Goal: Task Accomplishment & Management: Use online tool/utility

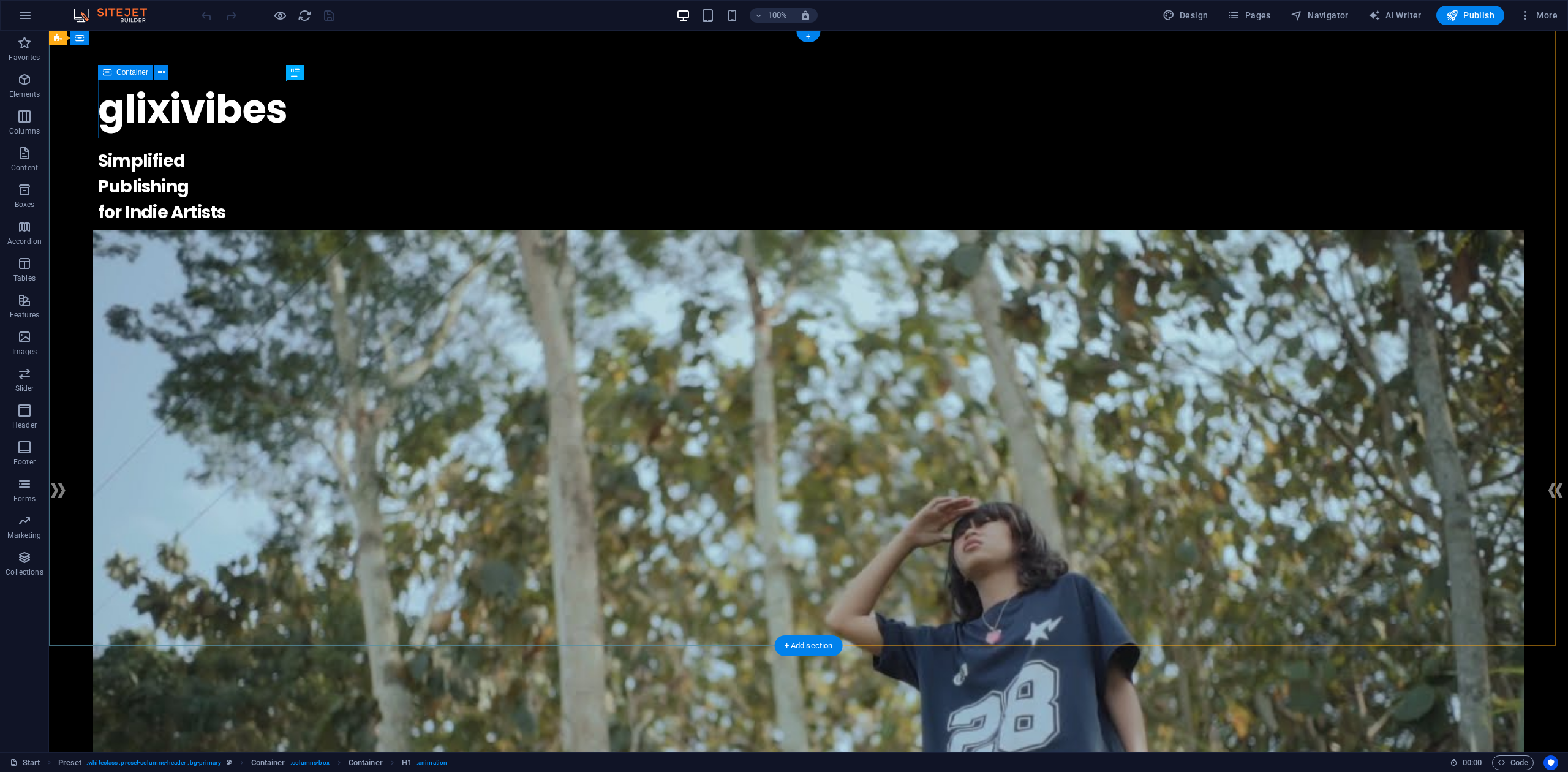
click at [594, 101] on div "glixivibes ." at bounding box center [808, 109] width 1420 height 59
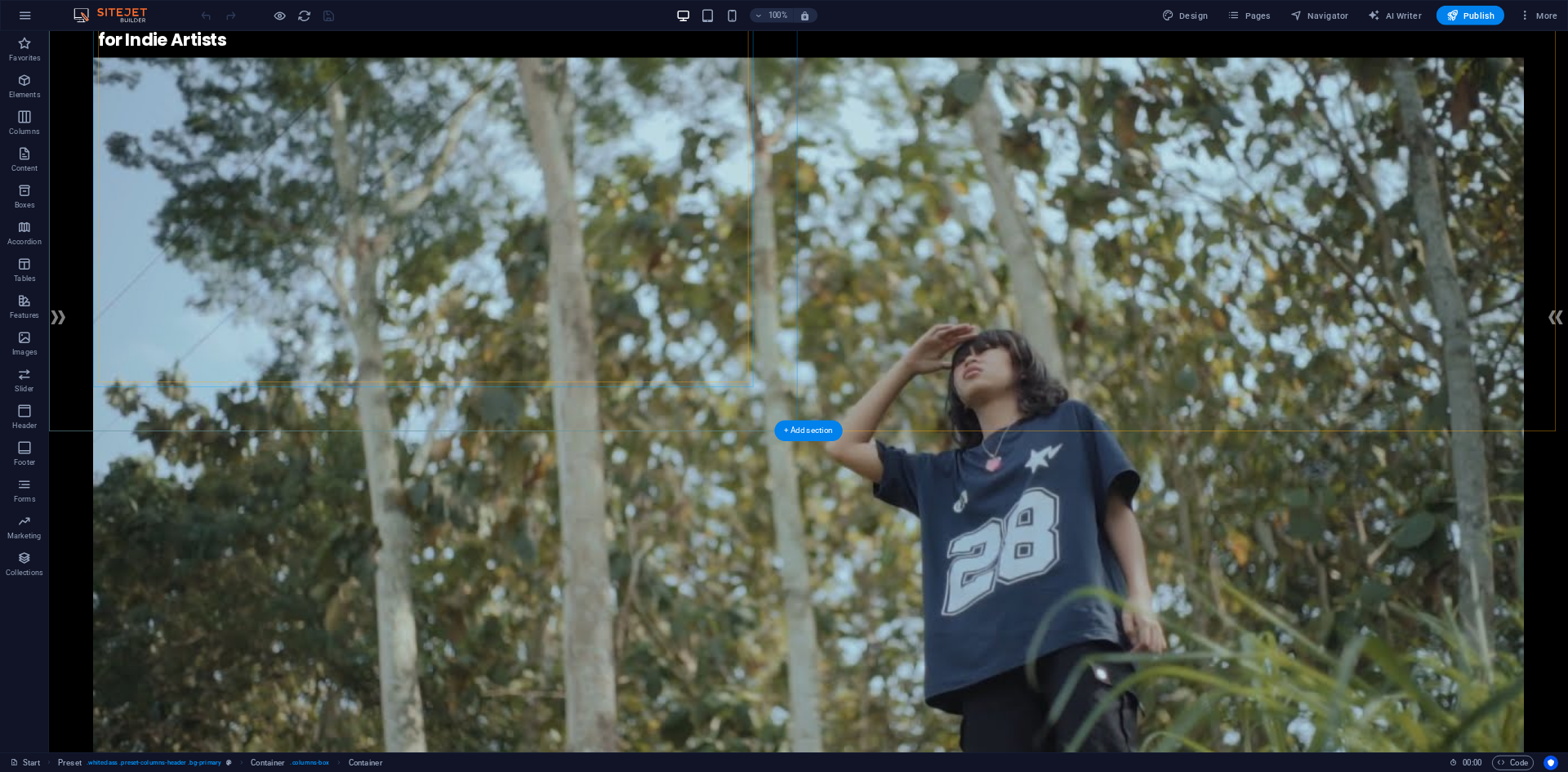
scroll to position [435, 0]
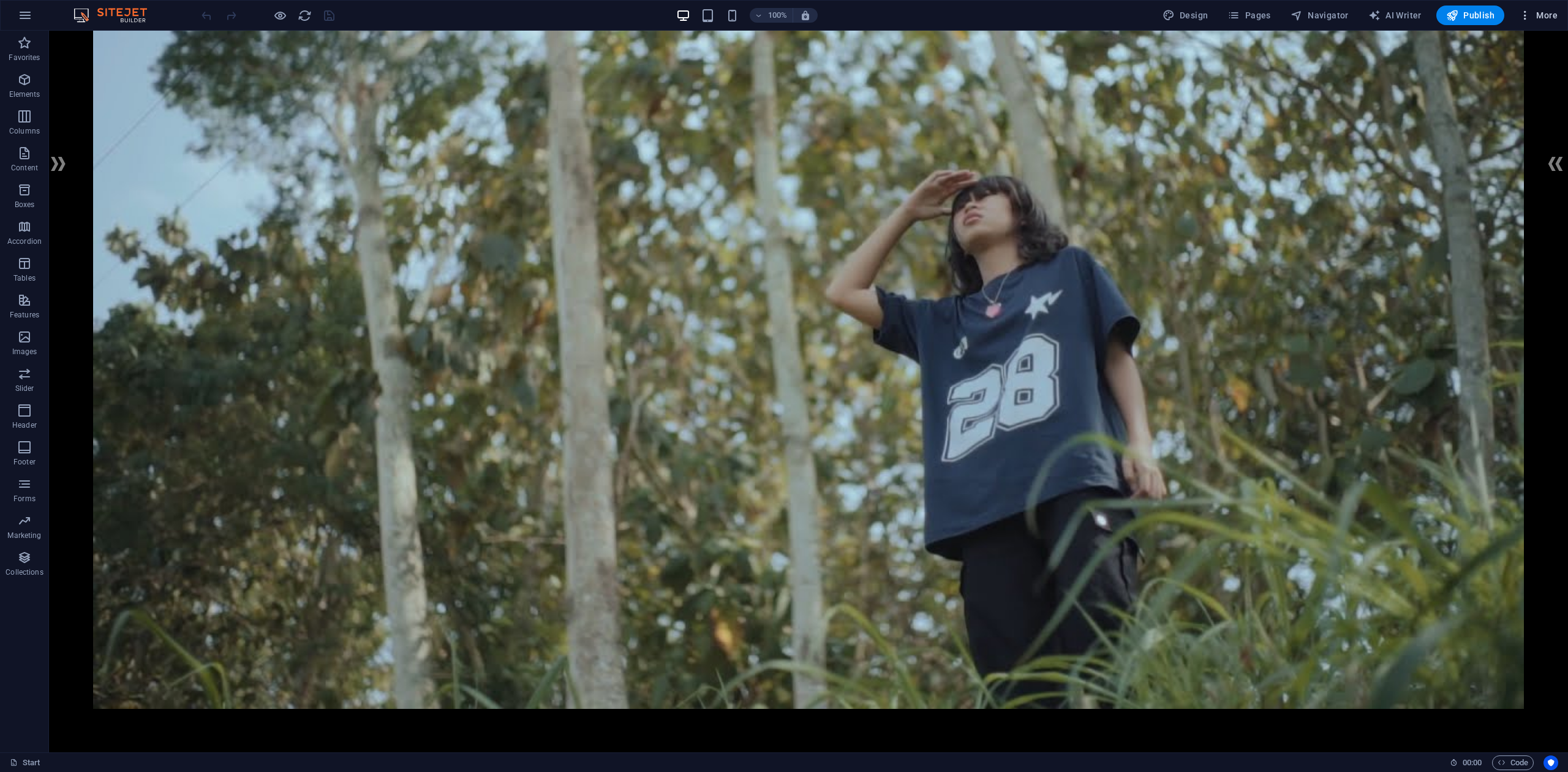
click at [1550, 15] on span "More" at bounding box center [1538, 15] width 38 height 12
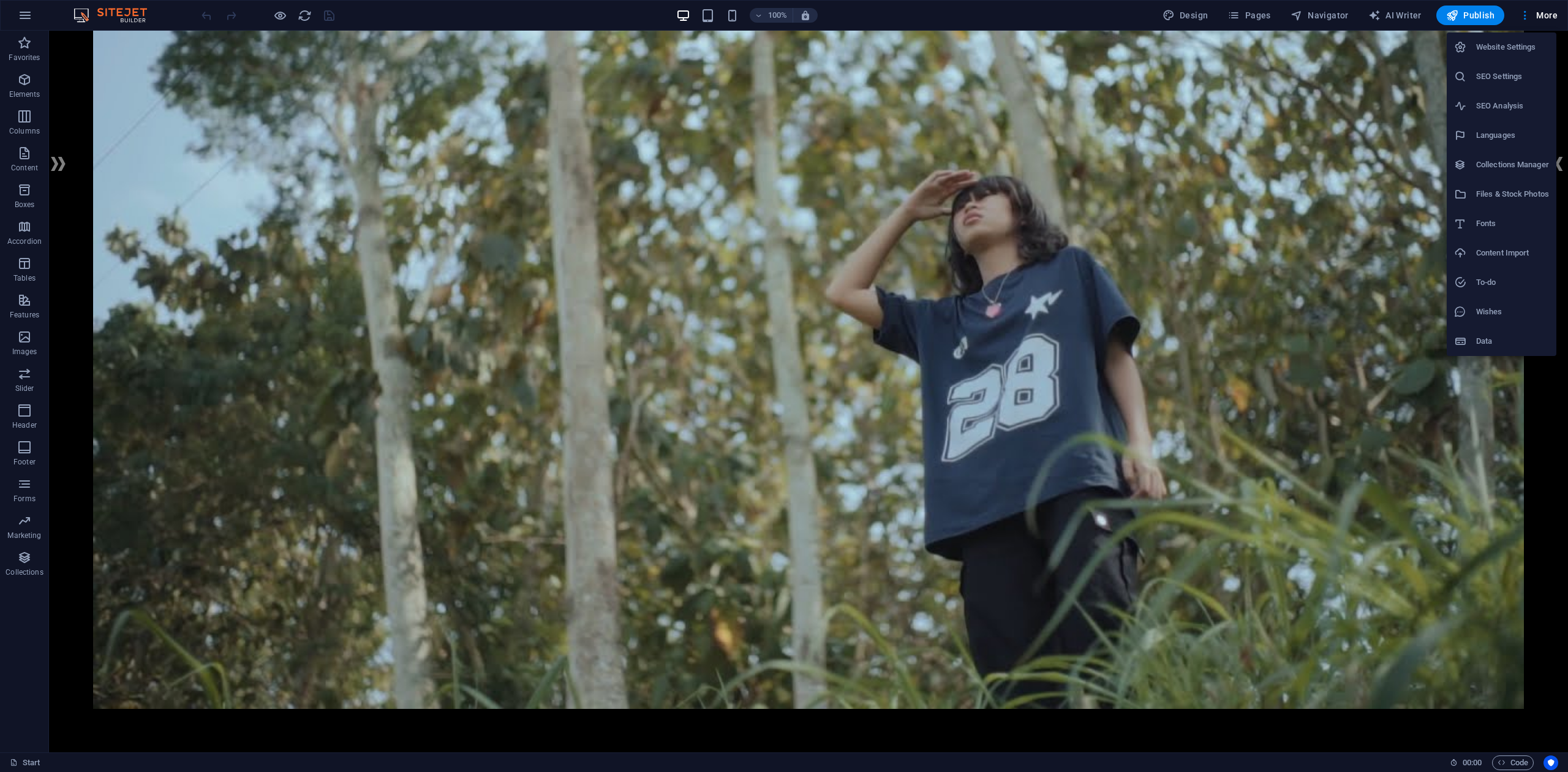
click at [1506, 131] on h6 "Languages" at bounding box center [1512, 135] width 73 height 15
select select "41"
select select "70"
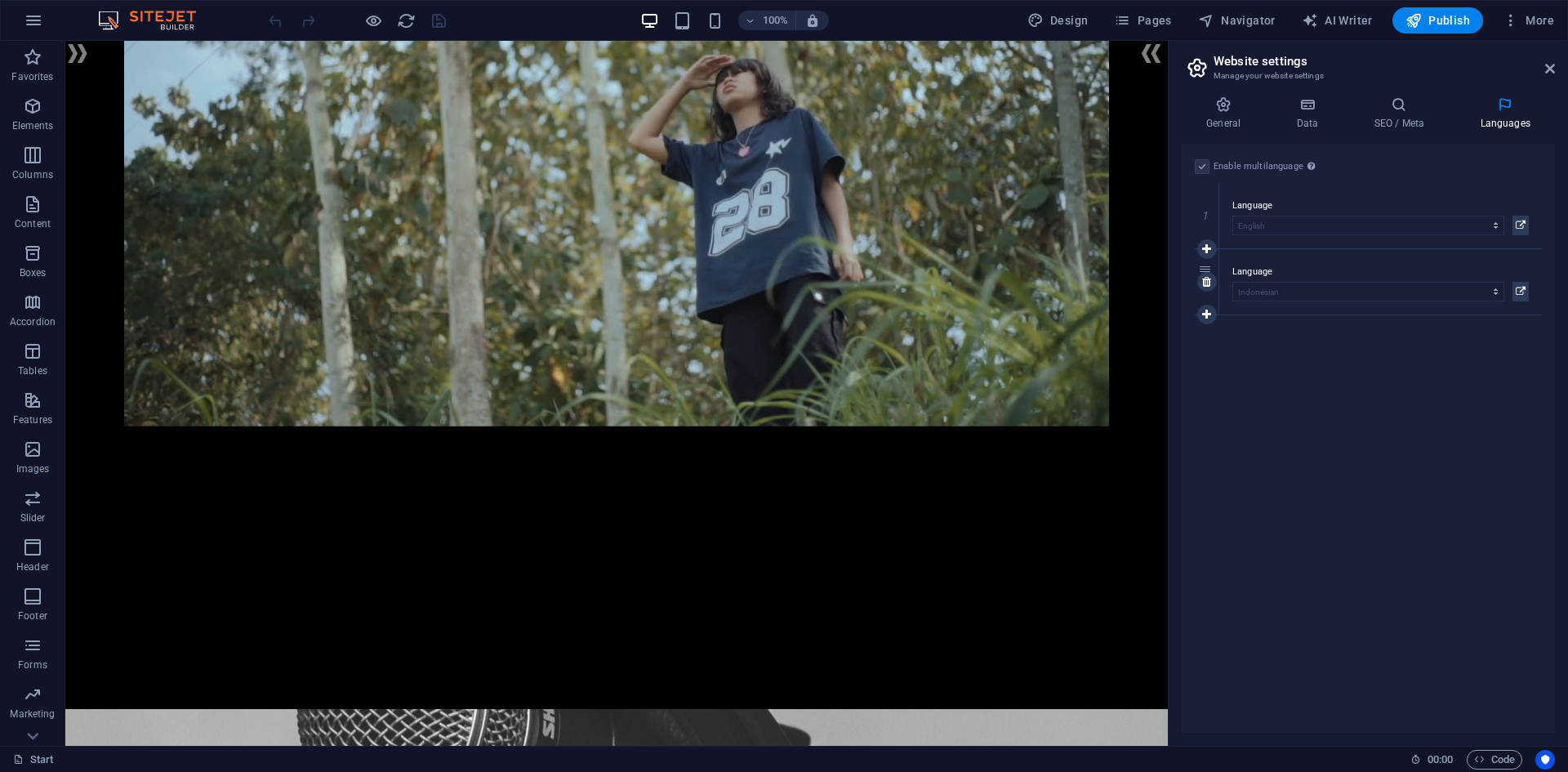
click at [1320, 264] on label "Language" at bounding box center [1380, 272] width 296 height 20
click at [1240, 270] on label "Language" at bounding box center [1380, 272] width 296 height 20
click at [1519, 286] on icon at bounding box center [1521, 291] width 9 height 20
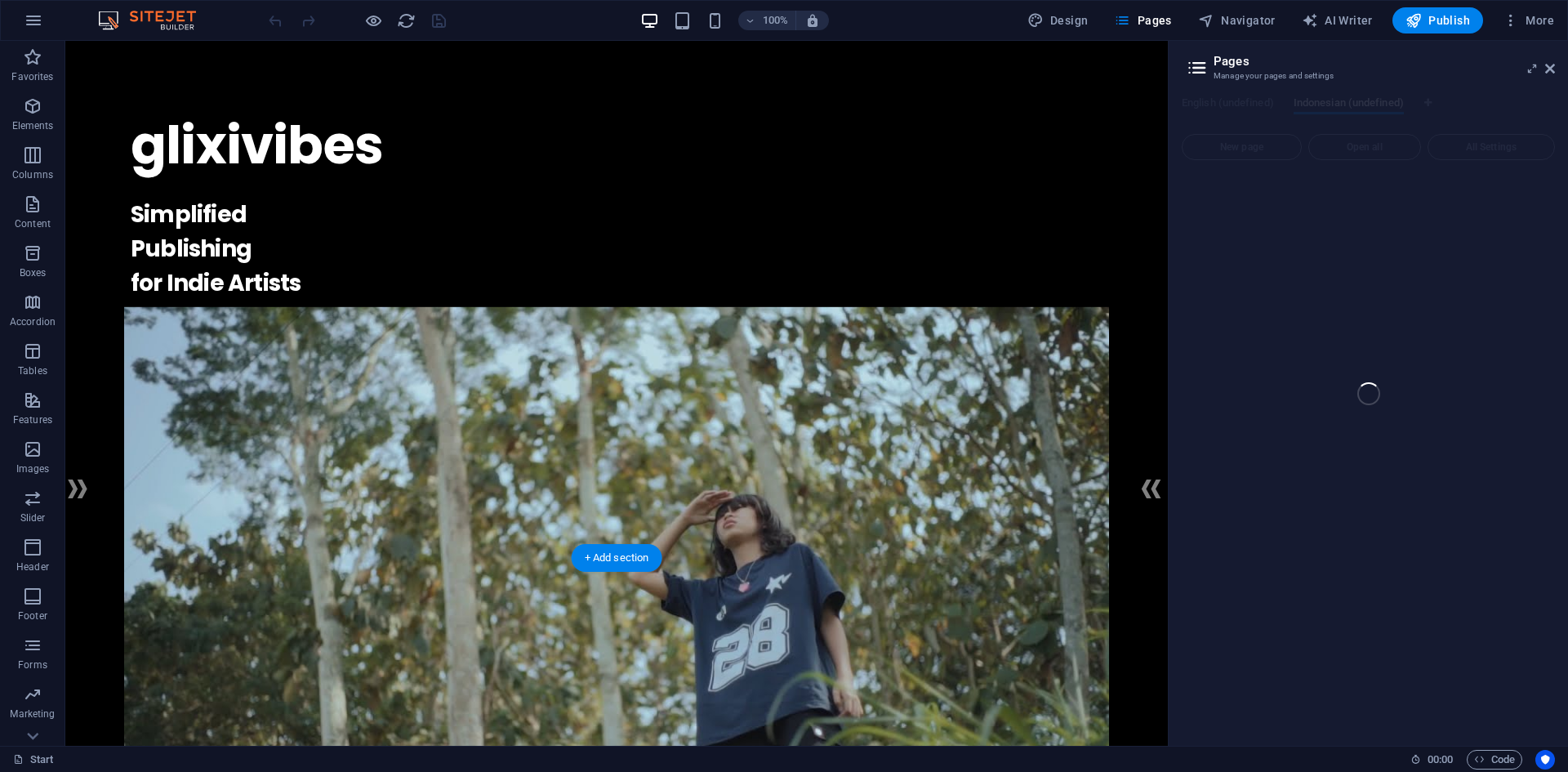
scroll to position [81, 0]
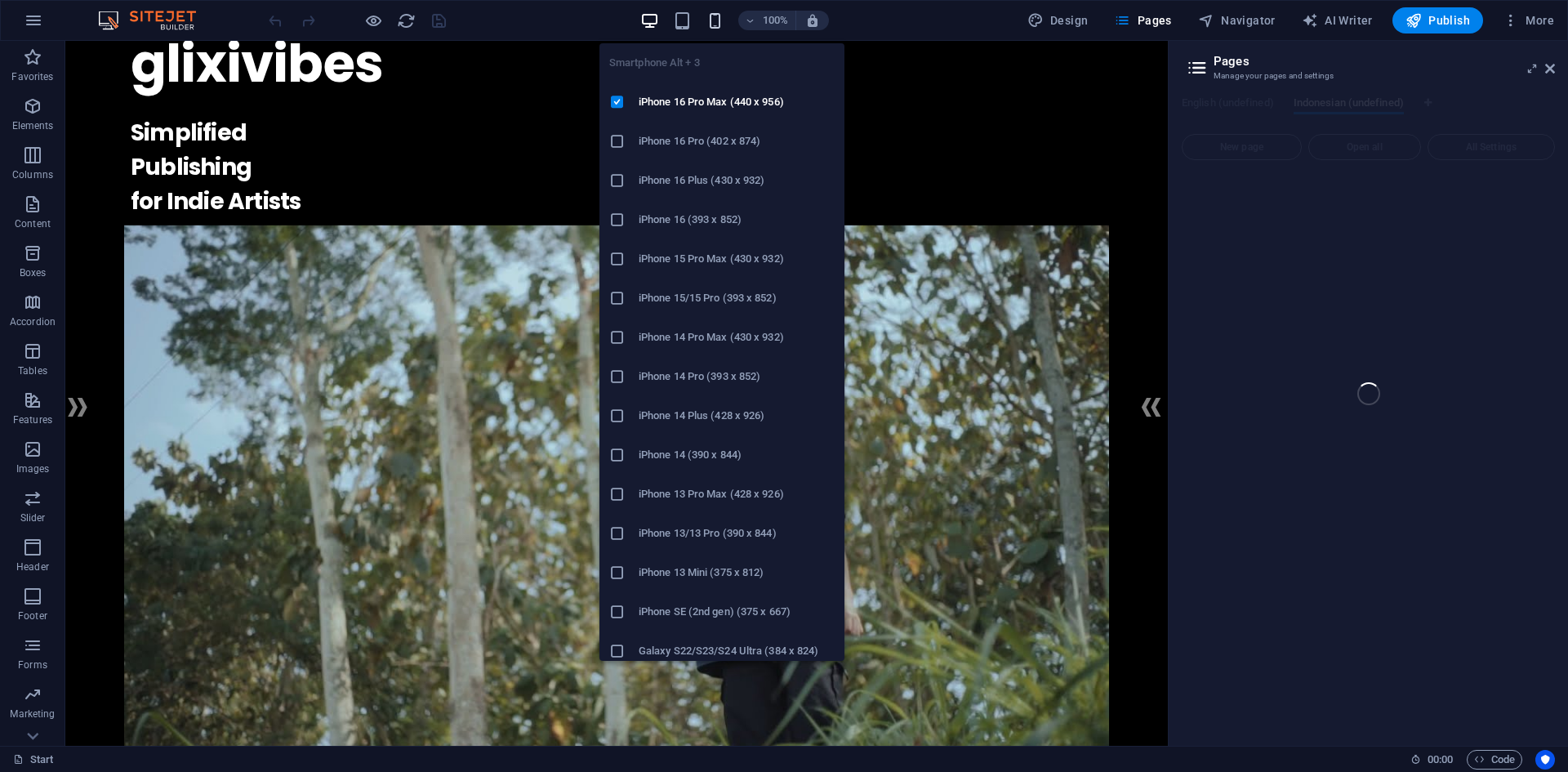
click at [723, 22] on icon "button" at bounding box center [715, 21] width 19 height 19
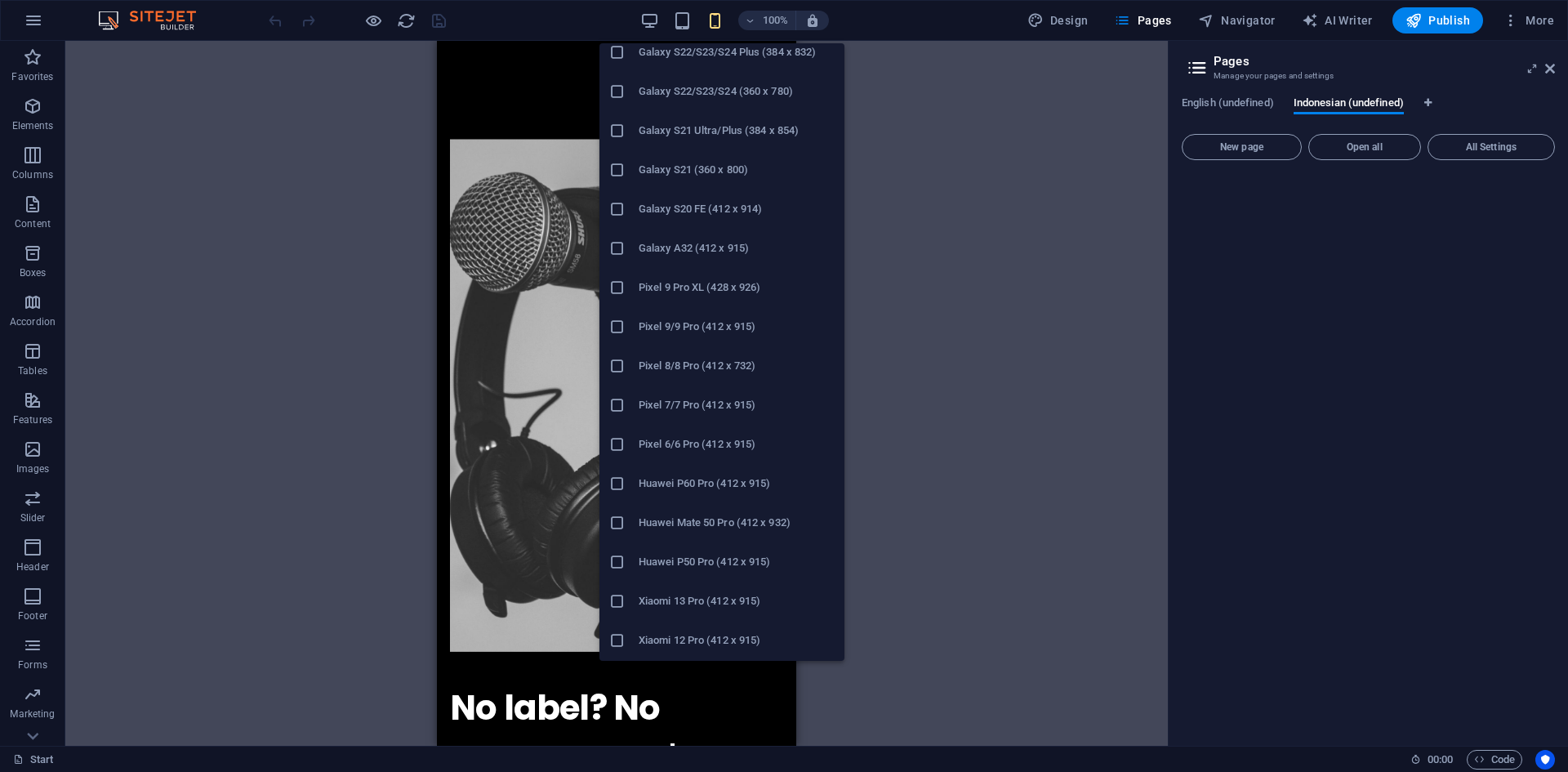
scroll to position [676, 0]
click at [680, 563] on h6 "Xiaomi 13 Pro (412 x 915)" at bounding box center [736, 563] width 196 height 20
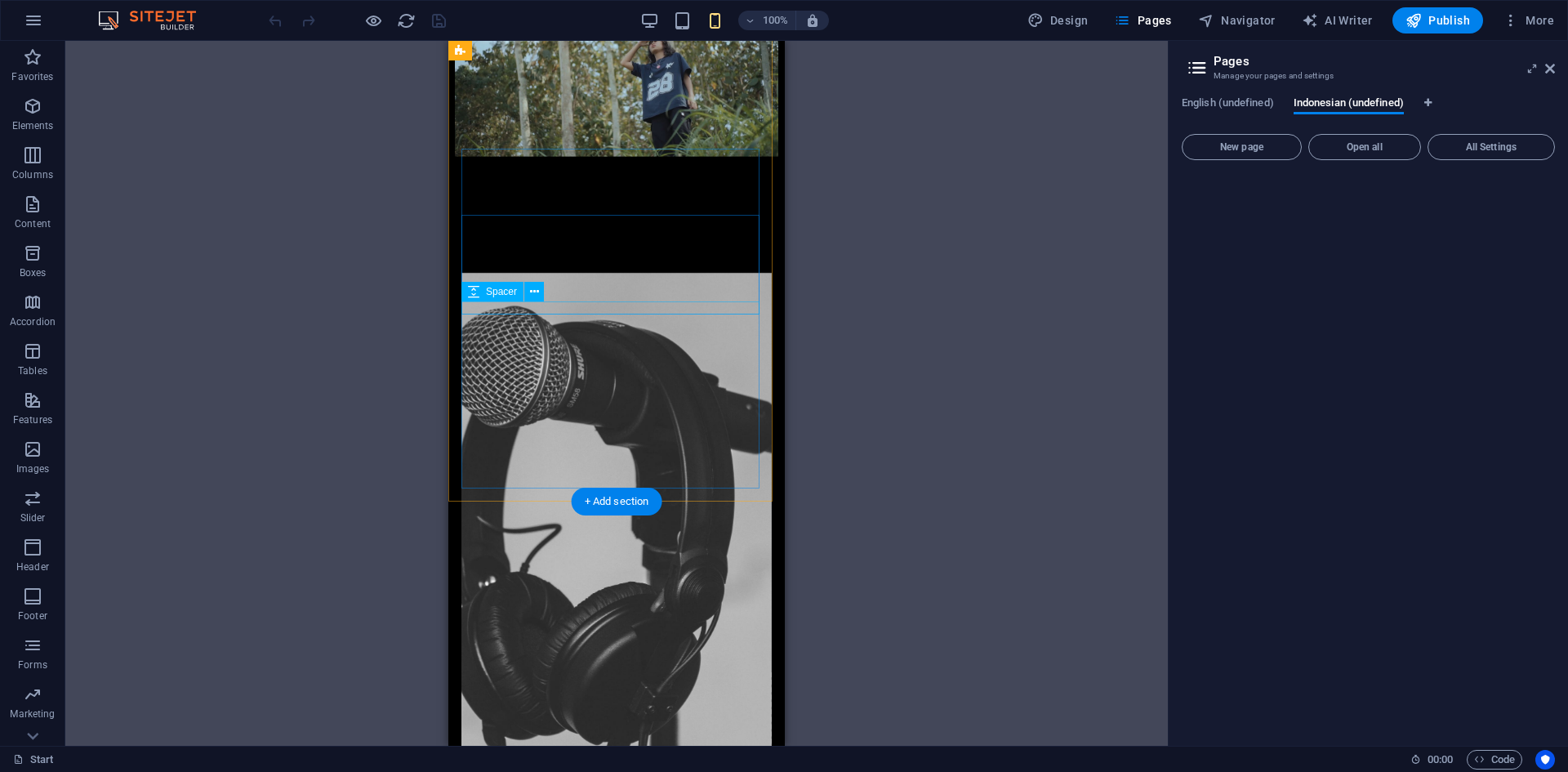
scroll to position [245, 0]
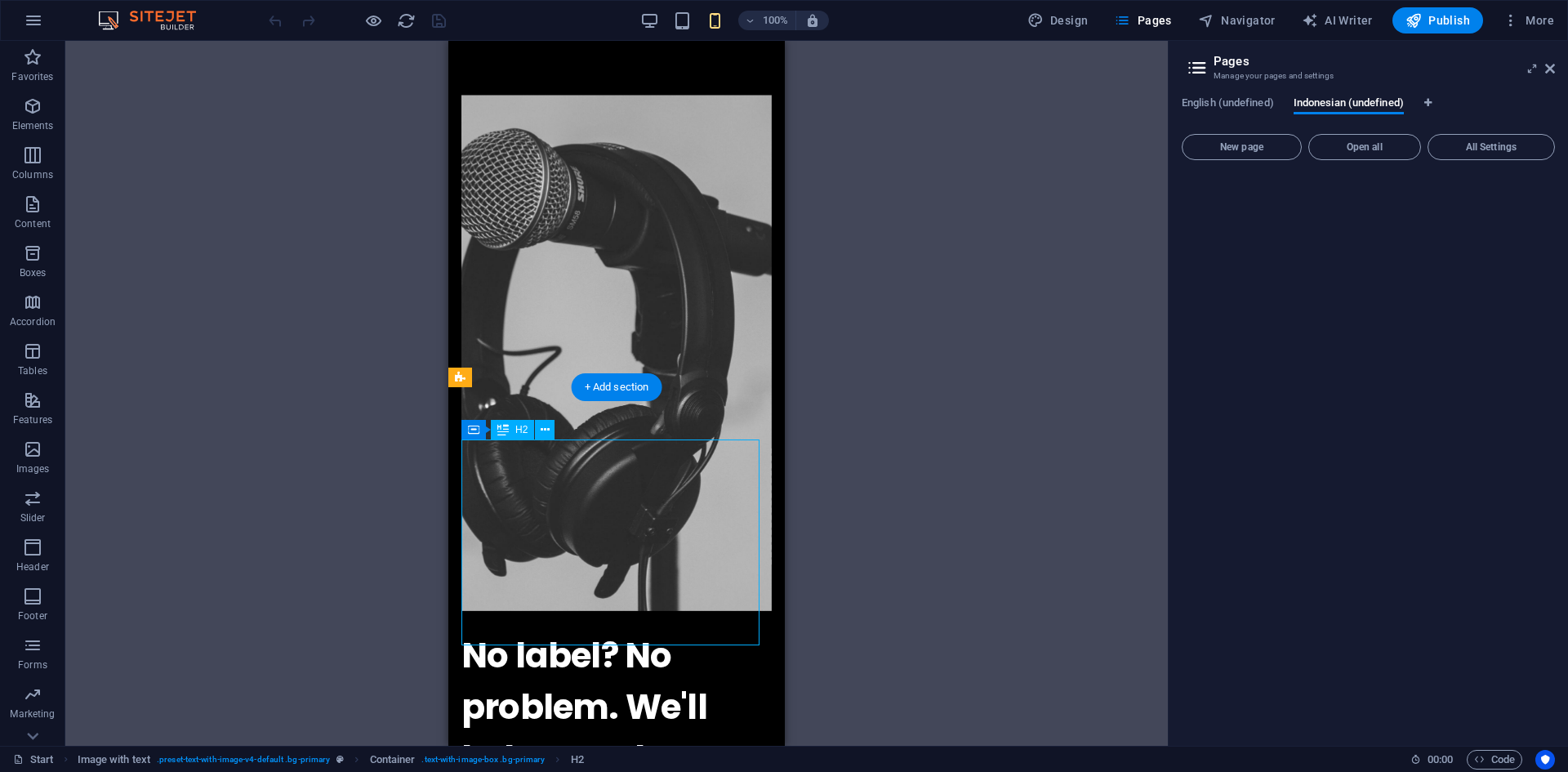
scroll to position [490, 0]
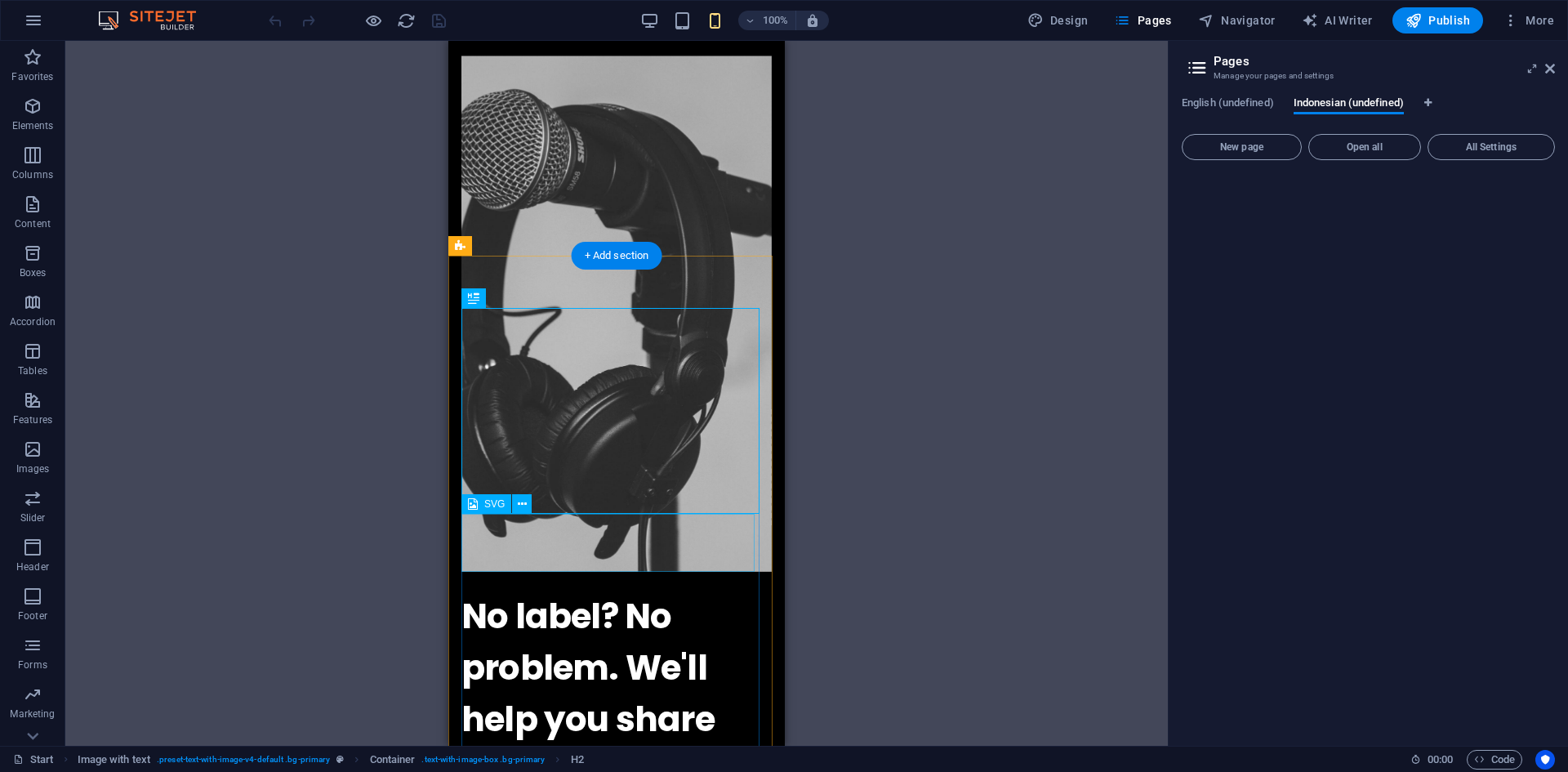
click at [1382, 147] on span "Open all" at bounding box center [1365, 147] width 98 height 9
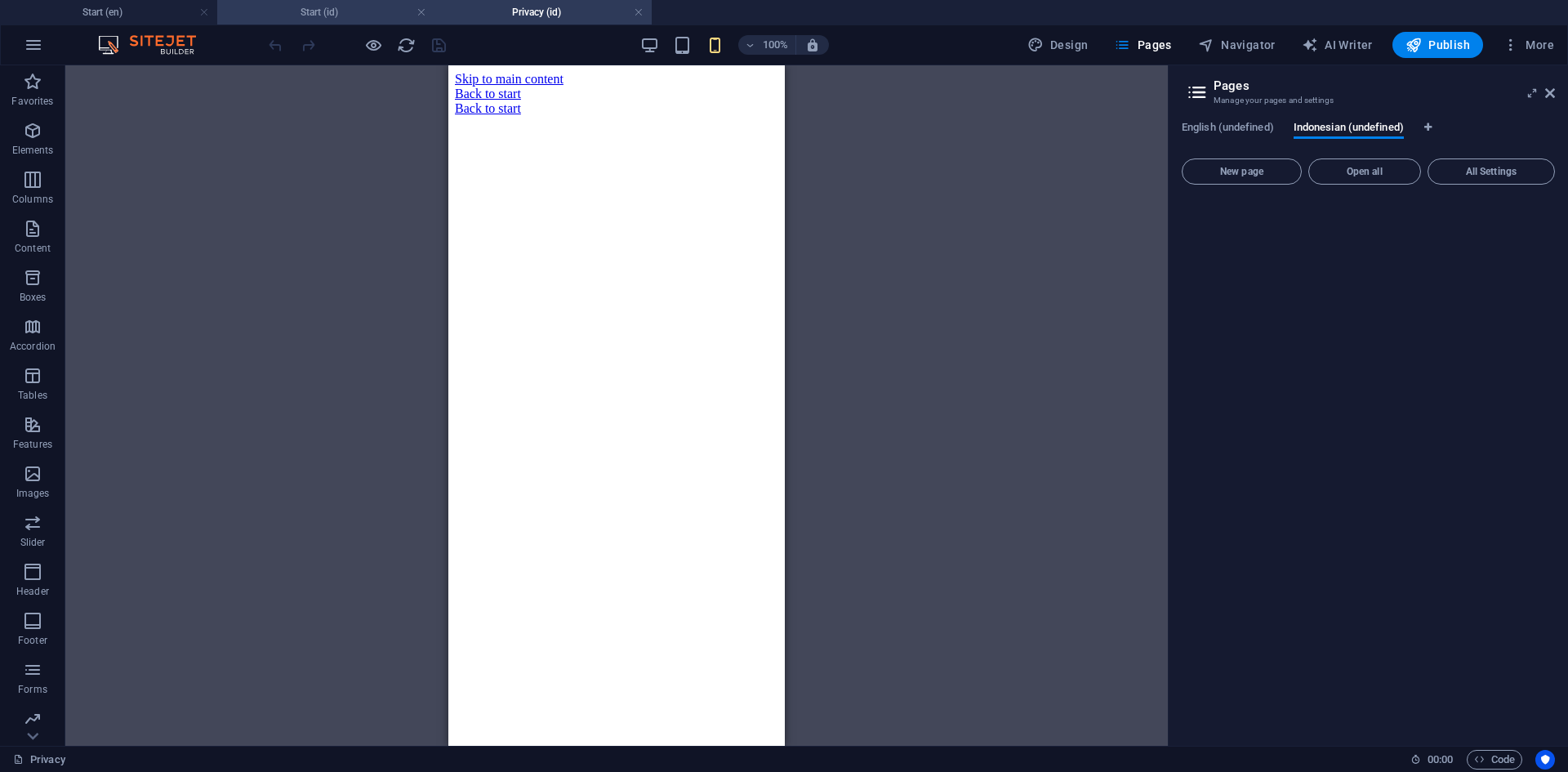
scroll to position [0, 0]
click at [313, 8] on h4 "Start (id)" at bounding box center [326, 11] width 218 height 18
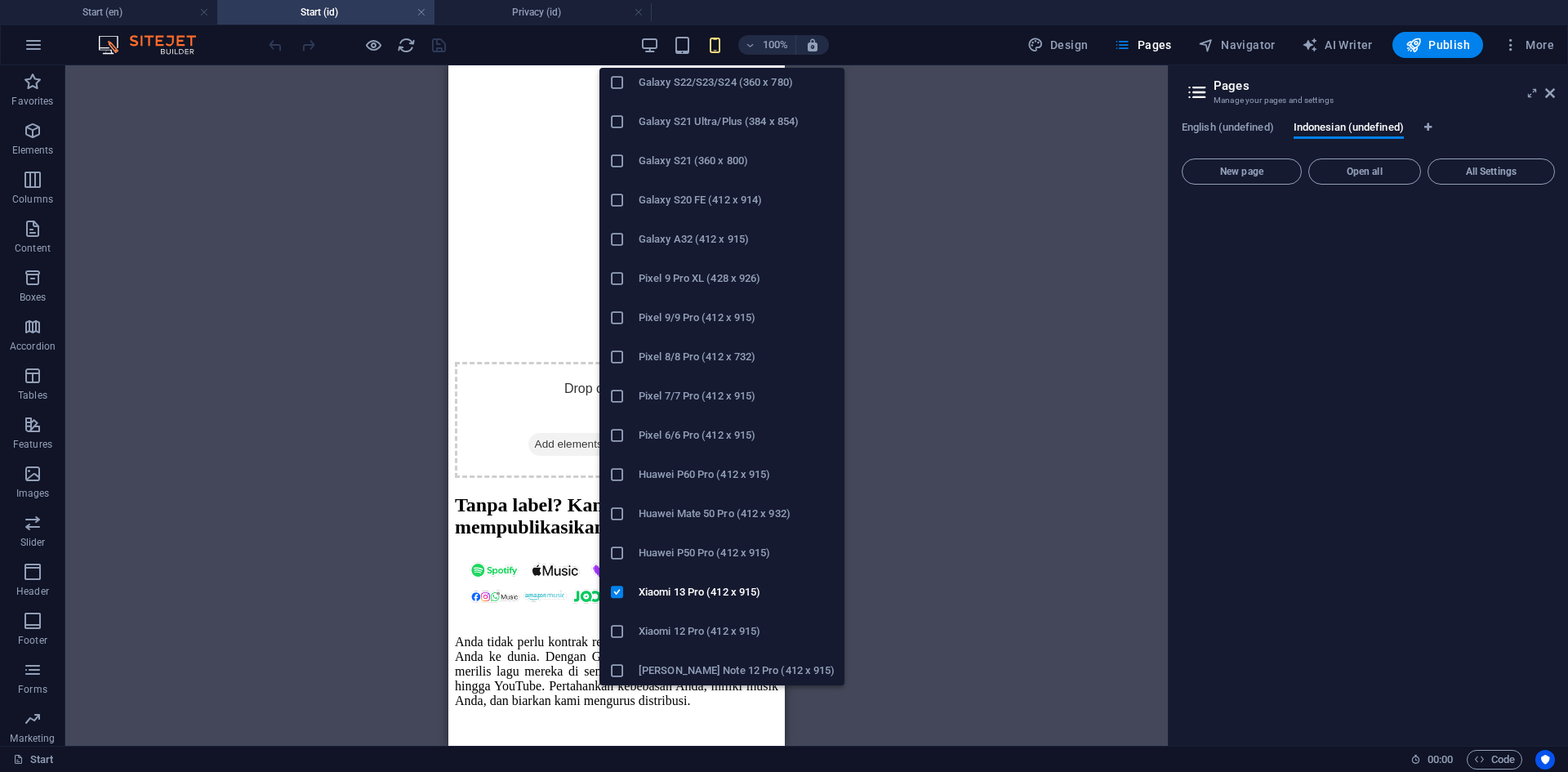
scroll to position [676, 0]
click at [700, 662] on h6 "[PERSON_NAME] Note 12 Pro (412 x 915)" at bounding box center [736, 665] width 196 height 20
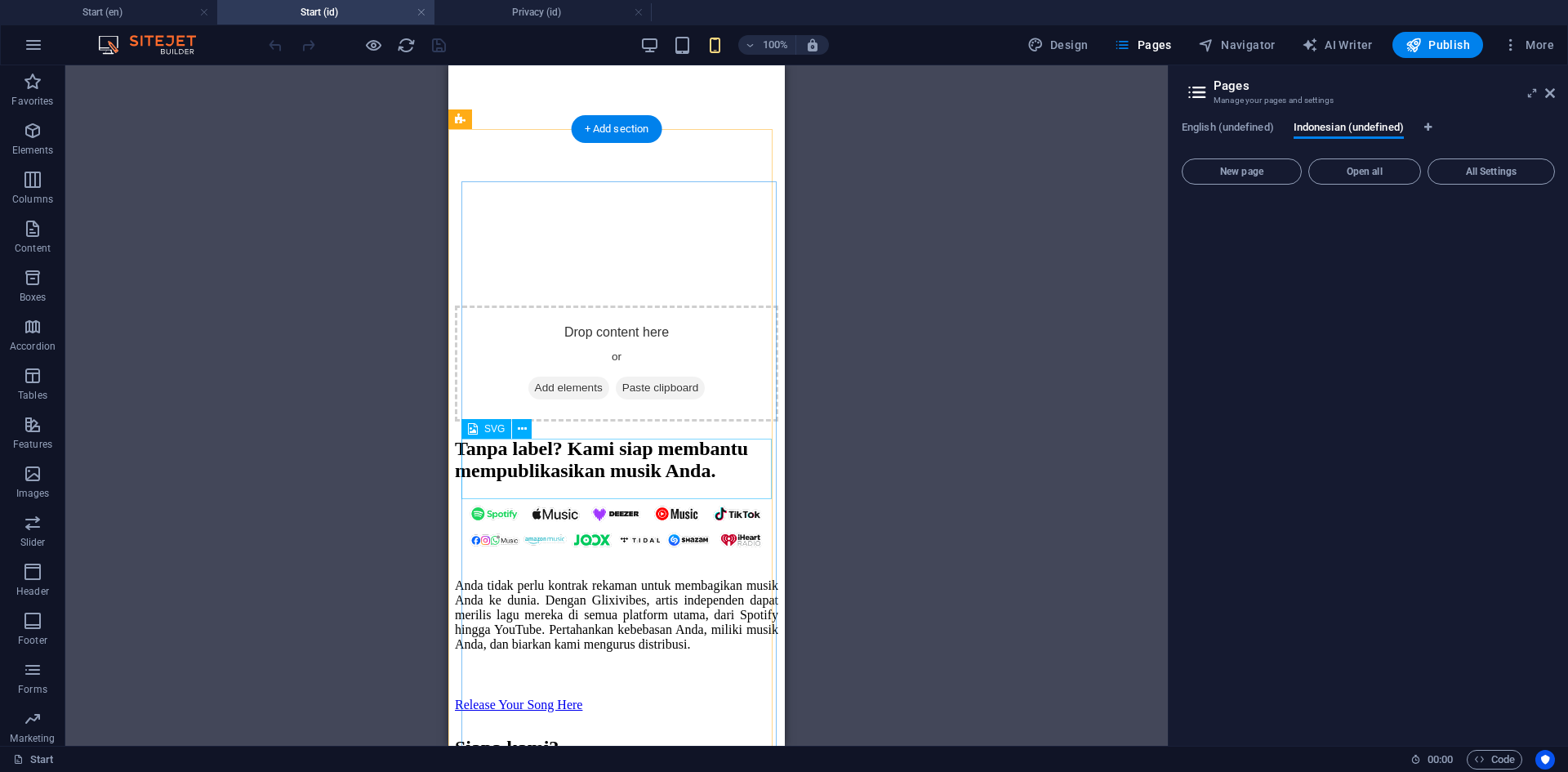
scroll to position [654, 0]
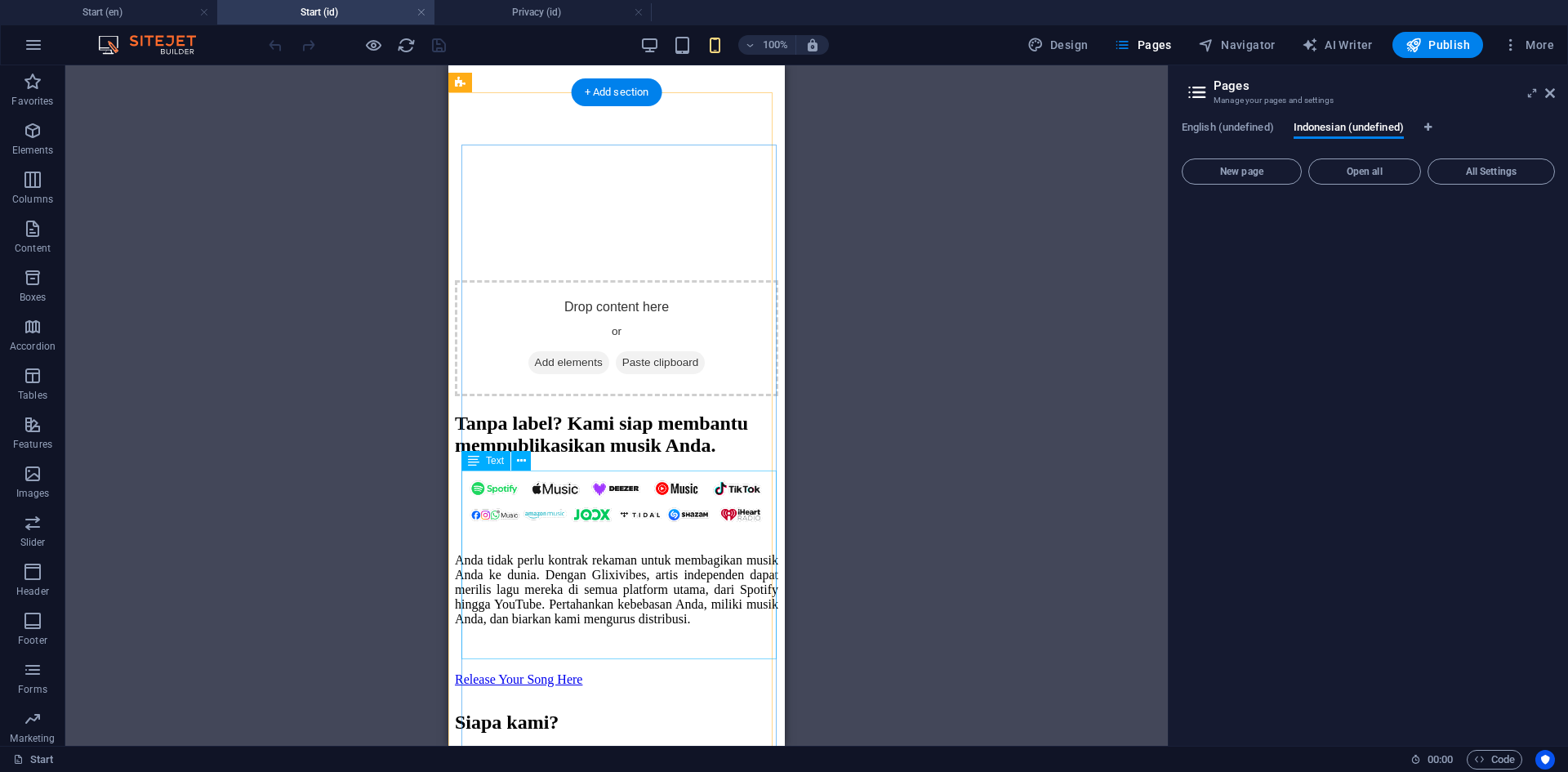
click at [689, 572] on div "Anda tidak perlu kontrak rekaman untuk membagikan musik Anda ke dunia. Dengan G…" at bounding box center [617, 590] width 323 height 74
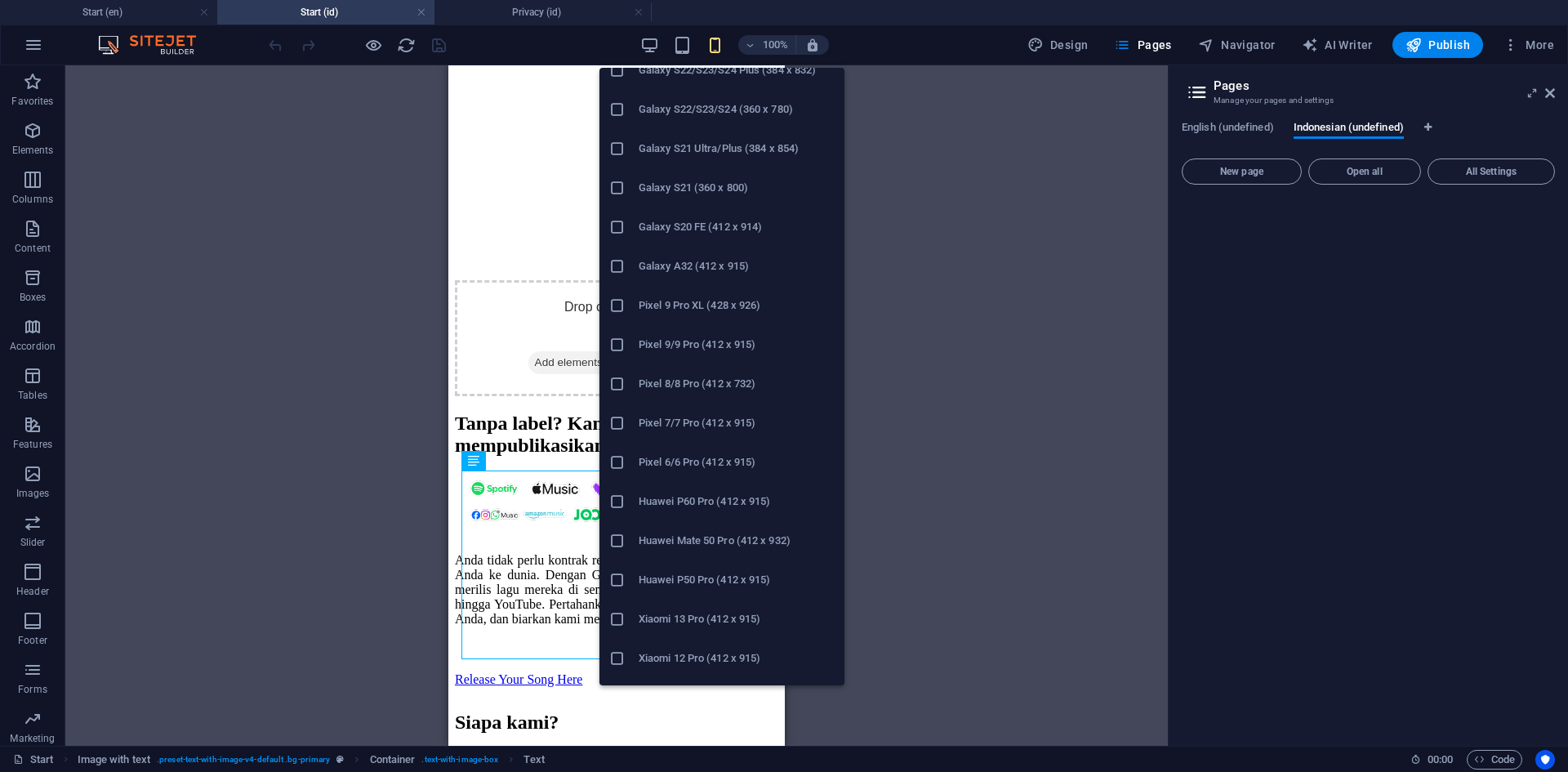
scroll to position [676, 0]
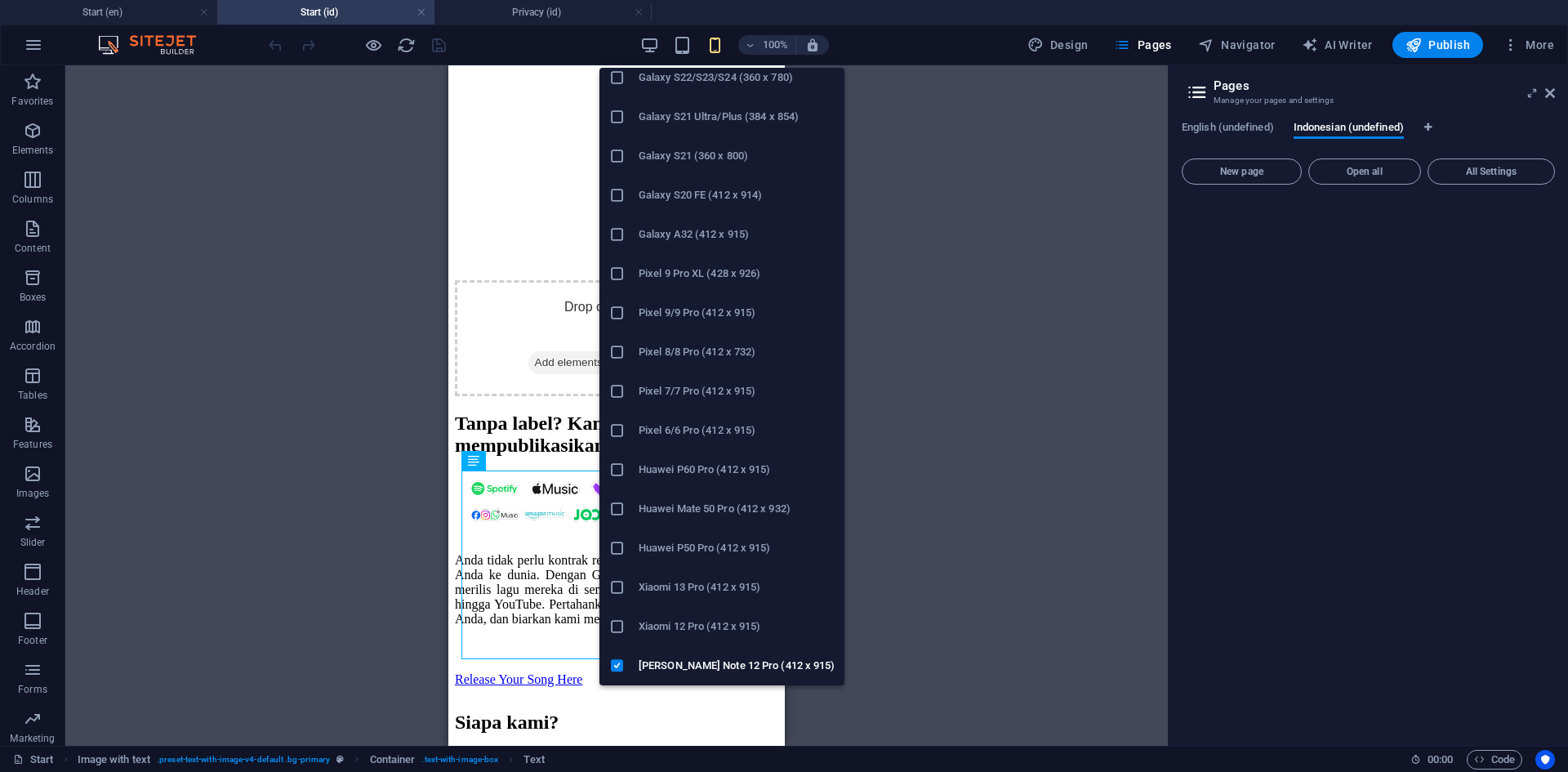
click at [680, 632] on h6 "Xiaomi 12 Pro (412 x 915)" at bounding box center [736, 626] width 196 height 20
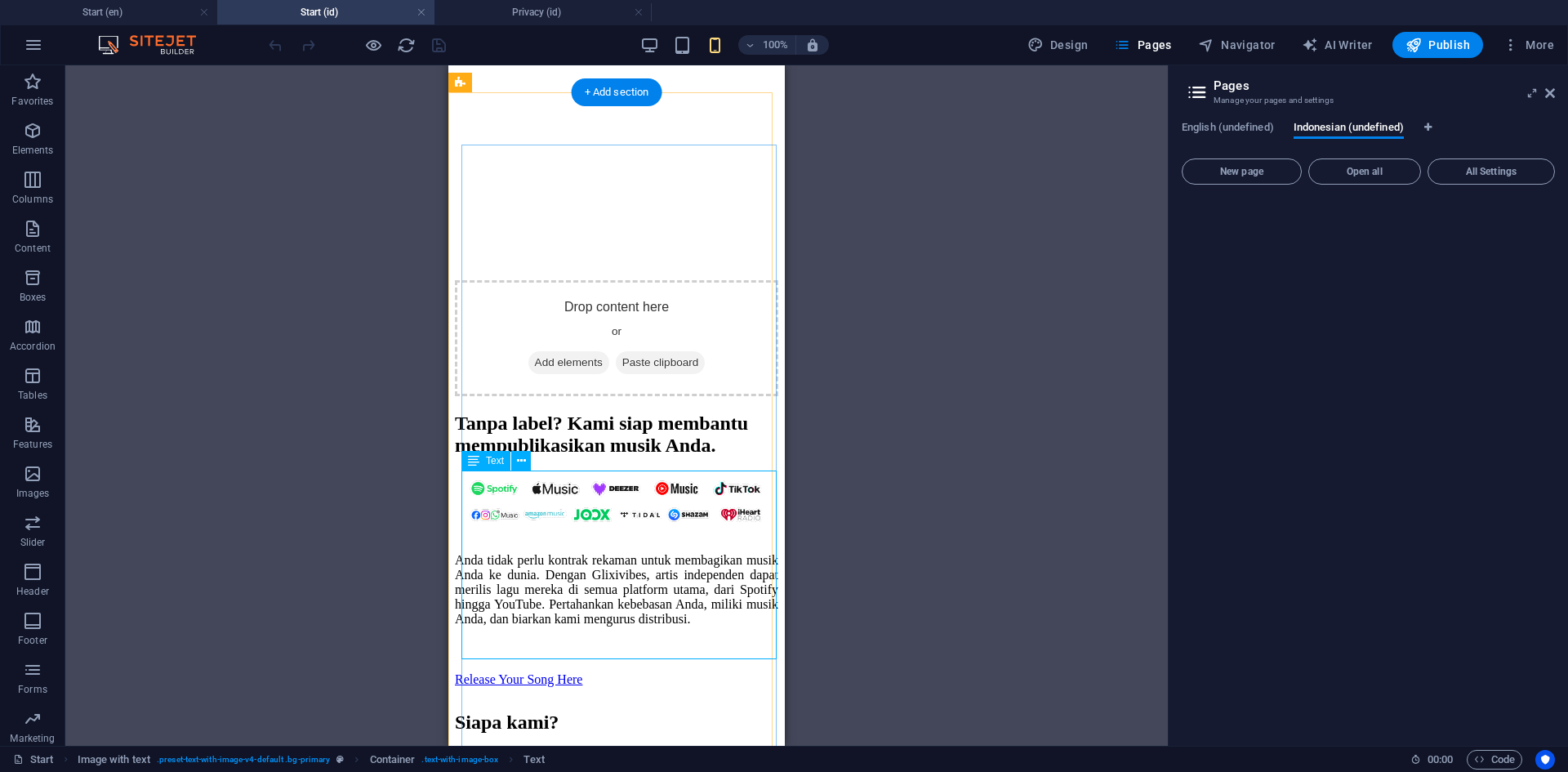
click at [696, 570] on div "Anda tidak perlu kontrak rekaman untuk membagikan musik Anda ke dunia. Dengan G…" at bounding box center [617, 590] width 323 height 74
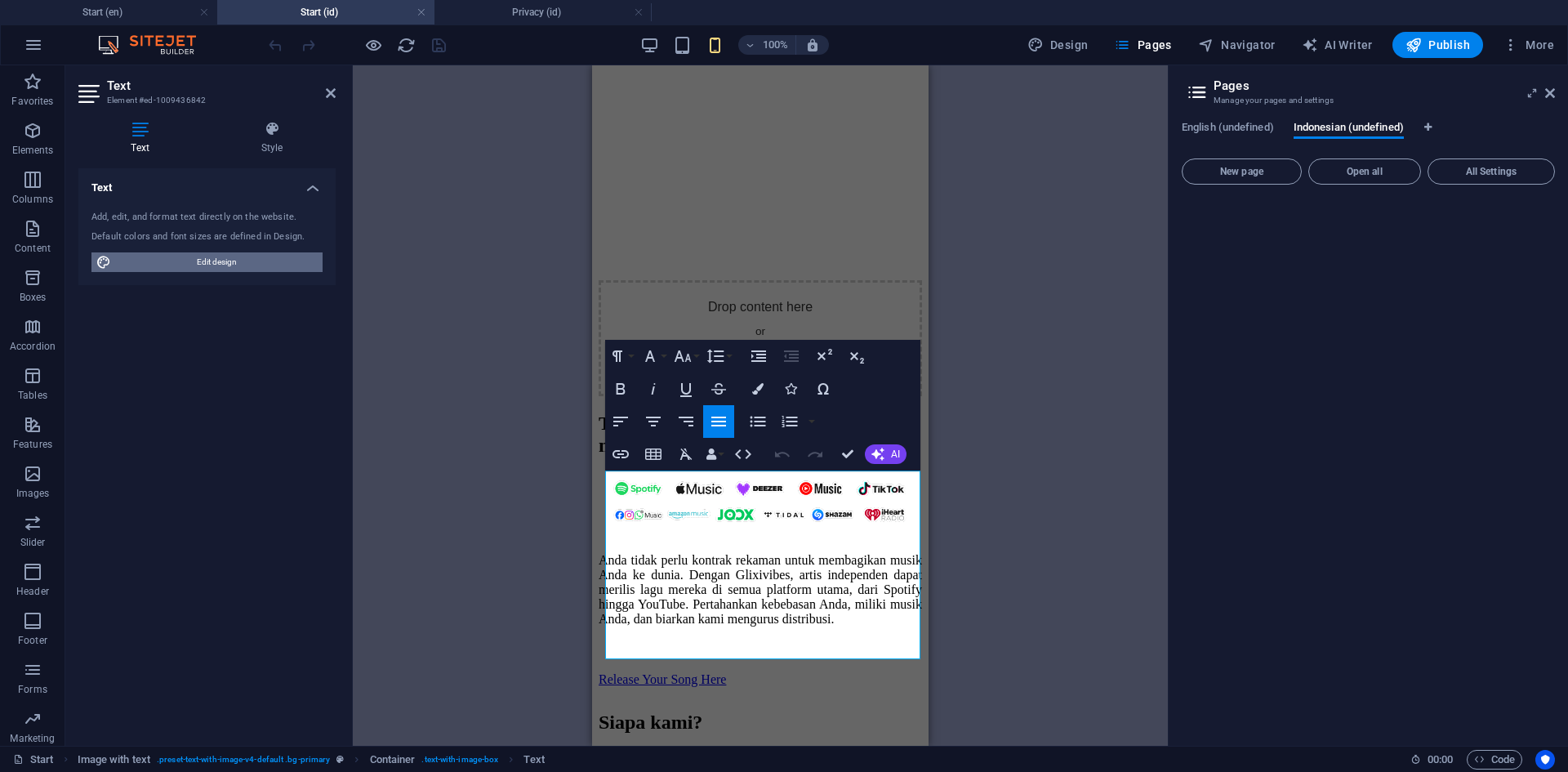
click at [228, 253] on span "Edit design" at bounding box center [217, 262] width 201 height 20
select select "rem"
select select "400"
select select "px"
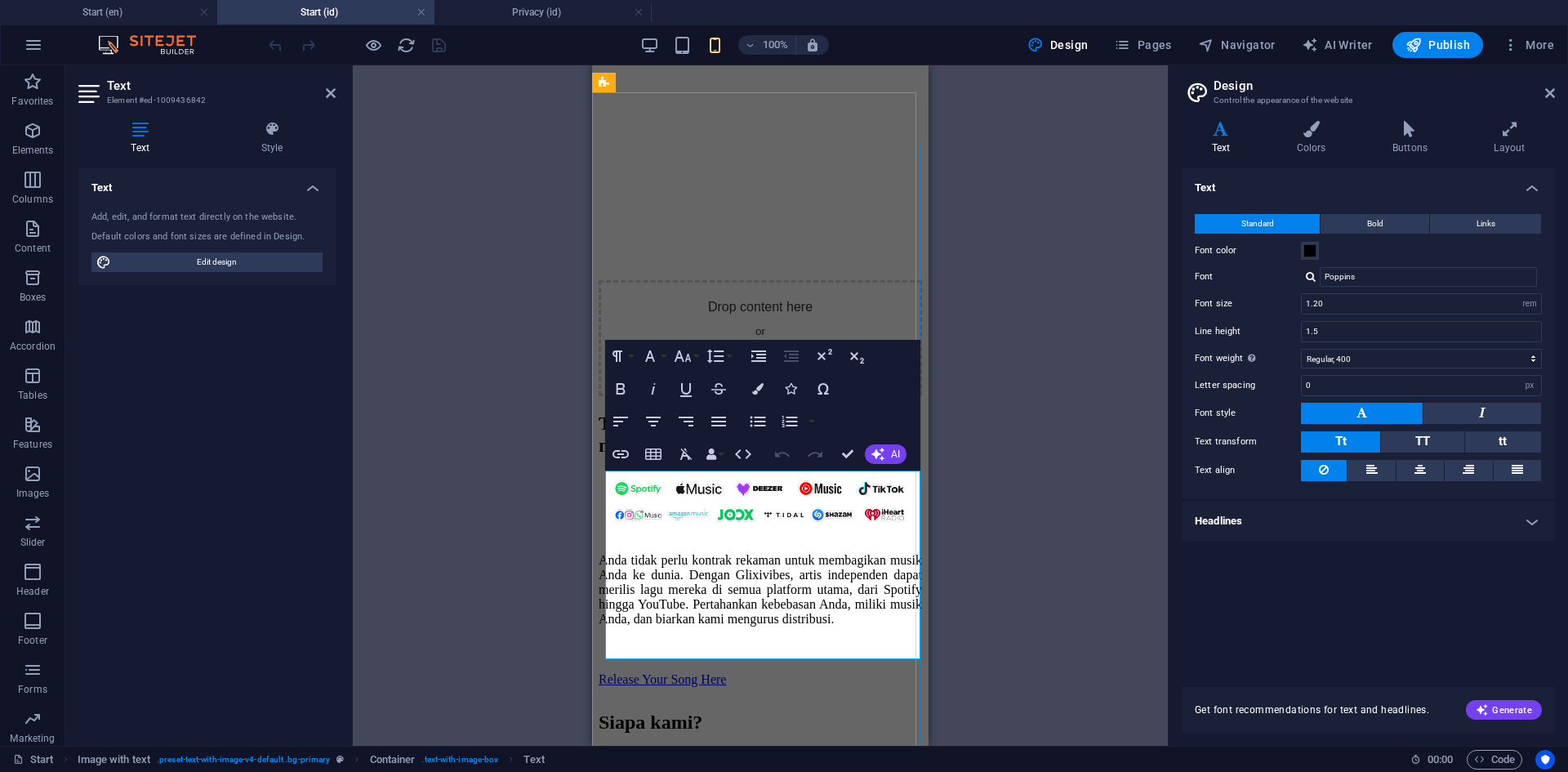
click at [816, 592] on span "Anda tidak perlu kontrak rekaman untuk membagikan musik Anda ke dunia. Dengan G…" at bounding box center [760, 589] width 323 height 73
click at [689, 553] on span "Anda tidak perlu kontrak rekaman untuk membagikan musik Anda ke dunia. Dengan G…" at bounding box center [760, 589] width 323 height 73
click at [156, 132] on icon at bounding box center [140, 129] width 123 height 16
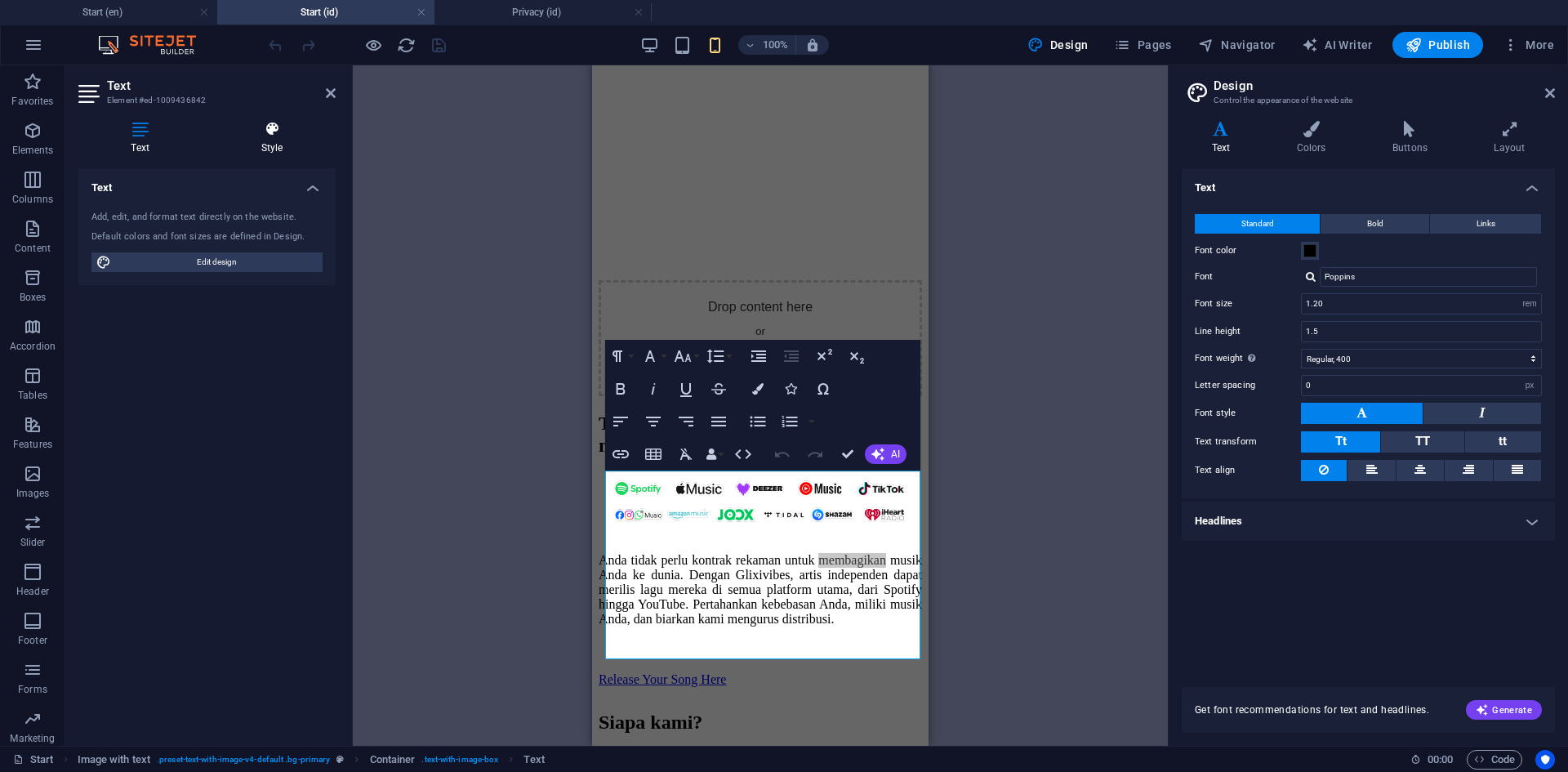
click at [267, 142] on h4 "Style" at bounding box center [271, 138] width 128 height 34
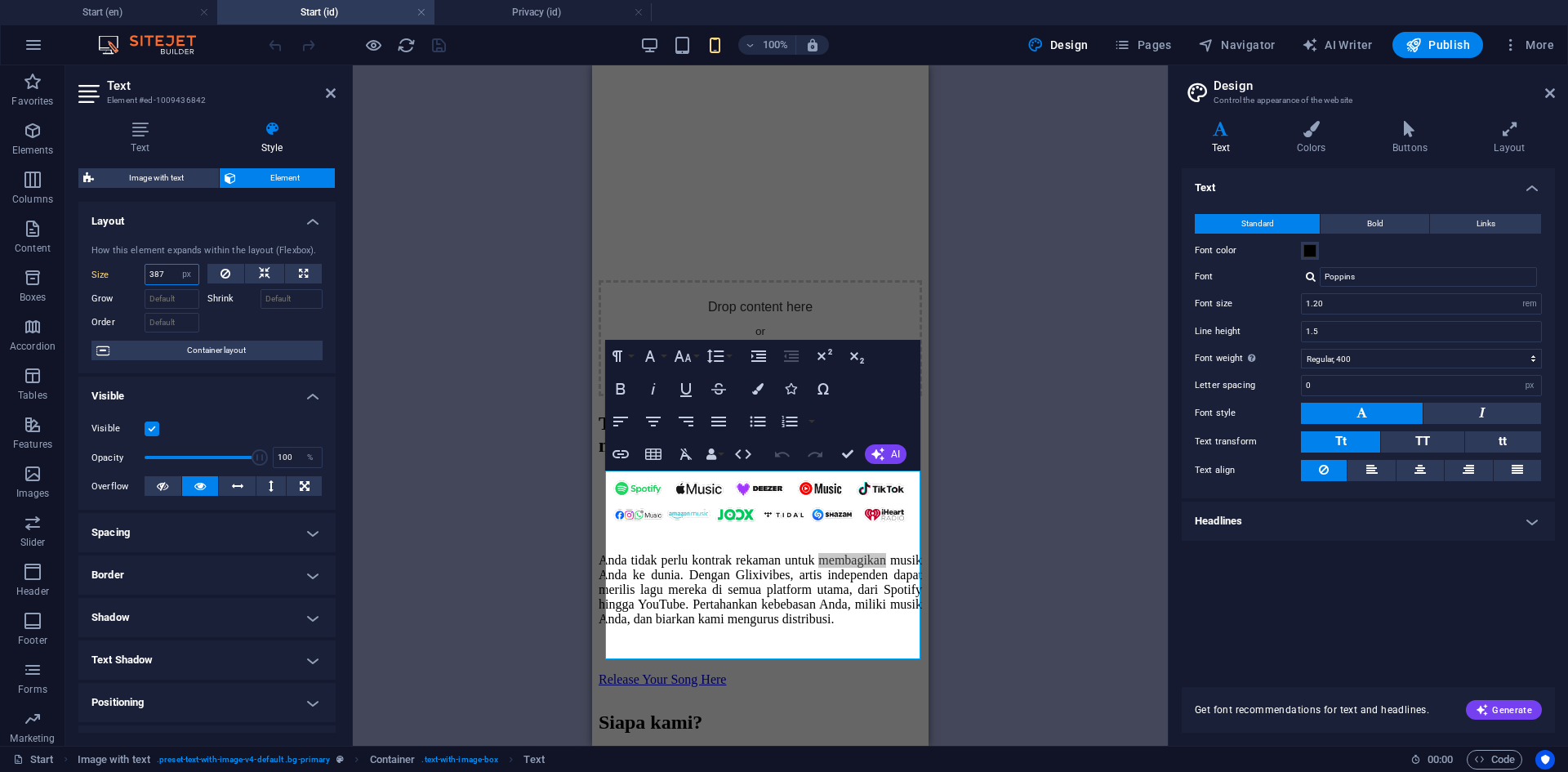
drag, startPoint x: 167, startPoint y: 273, endPoint x: 152, endPoint y: 276, distance: 15.3
click at [152, 276] on input "387" at bounding box center [172, 274] width 53 height 20
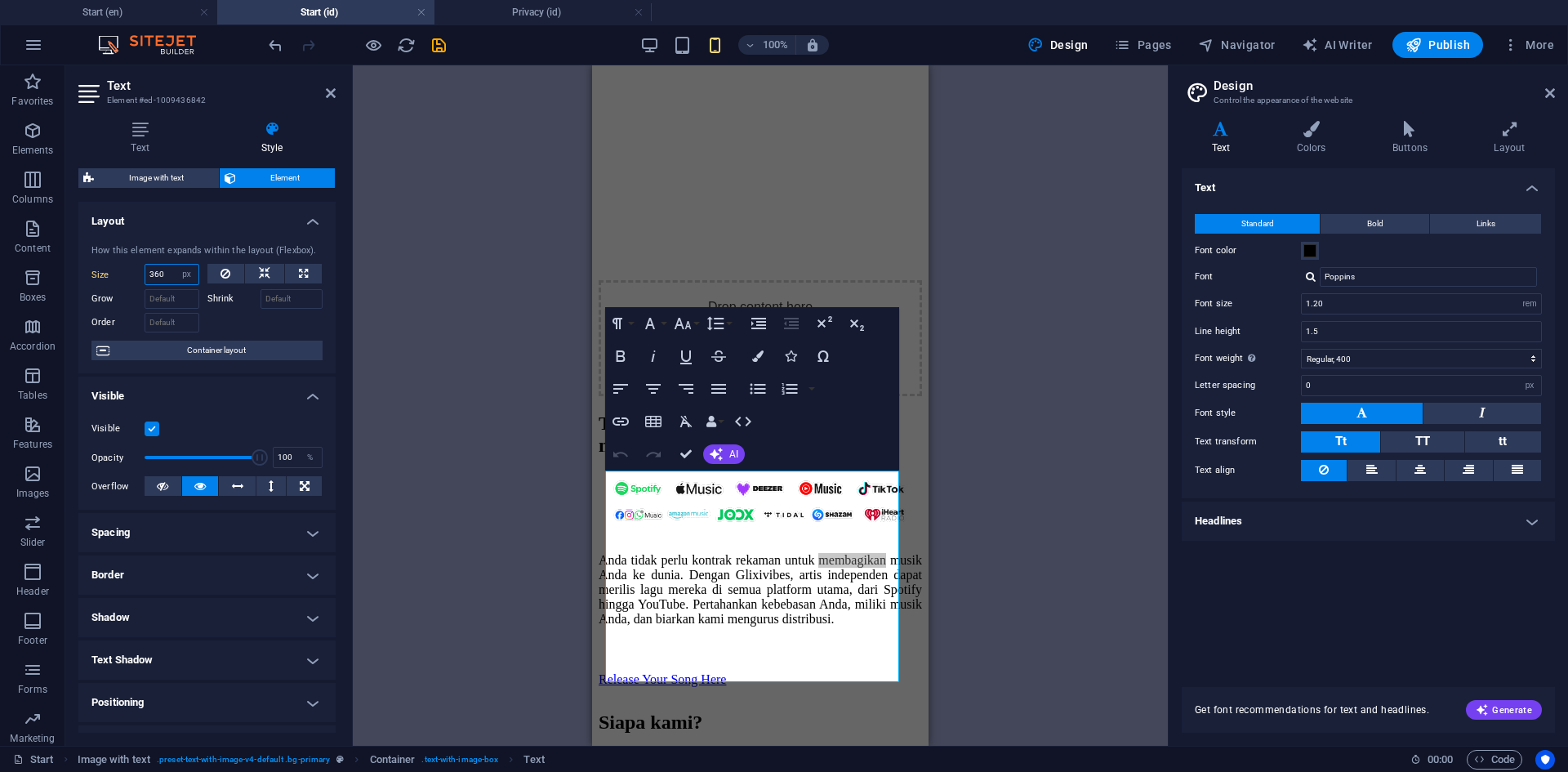
type input "360"
click at [972, 452] on div "Drag here to replace the existing content. Press “Ctrl” if you want to create a…" at bounding box center [760, 405] width 815 height 680
click at [810, 412] on div "Tanpa label? Kami siap membantu mempublikasikan musik Anda." at bounding box center [760, 434] width 323 height 44
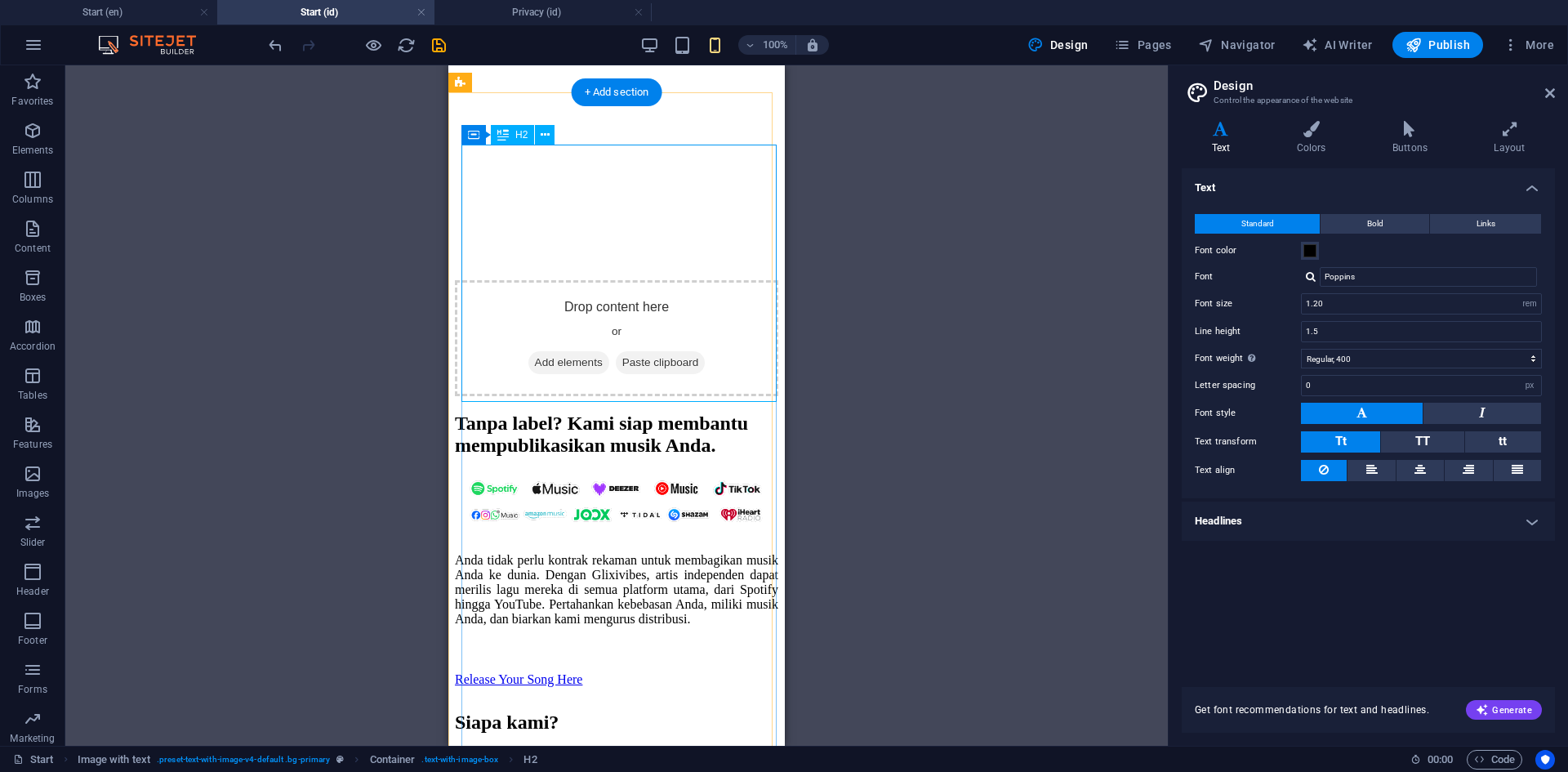
click at [613, 412] on div "Tanpa label? Kami siap membantu mempublikasikan musik Anda." at bounding box center [617, 434] width 323 height 44
select select "px"
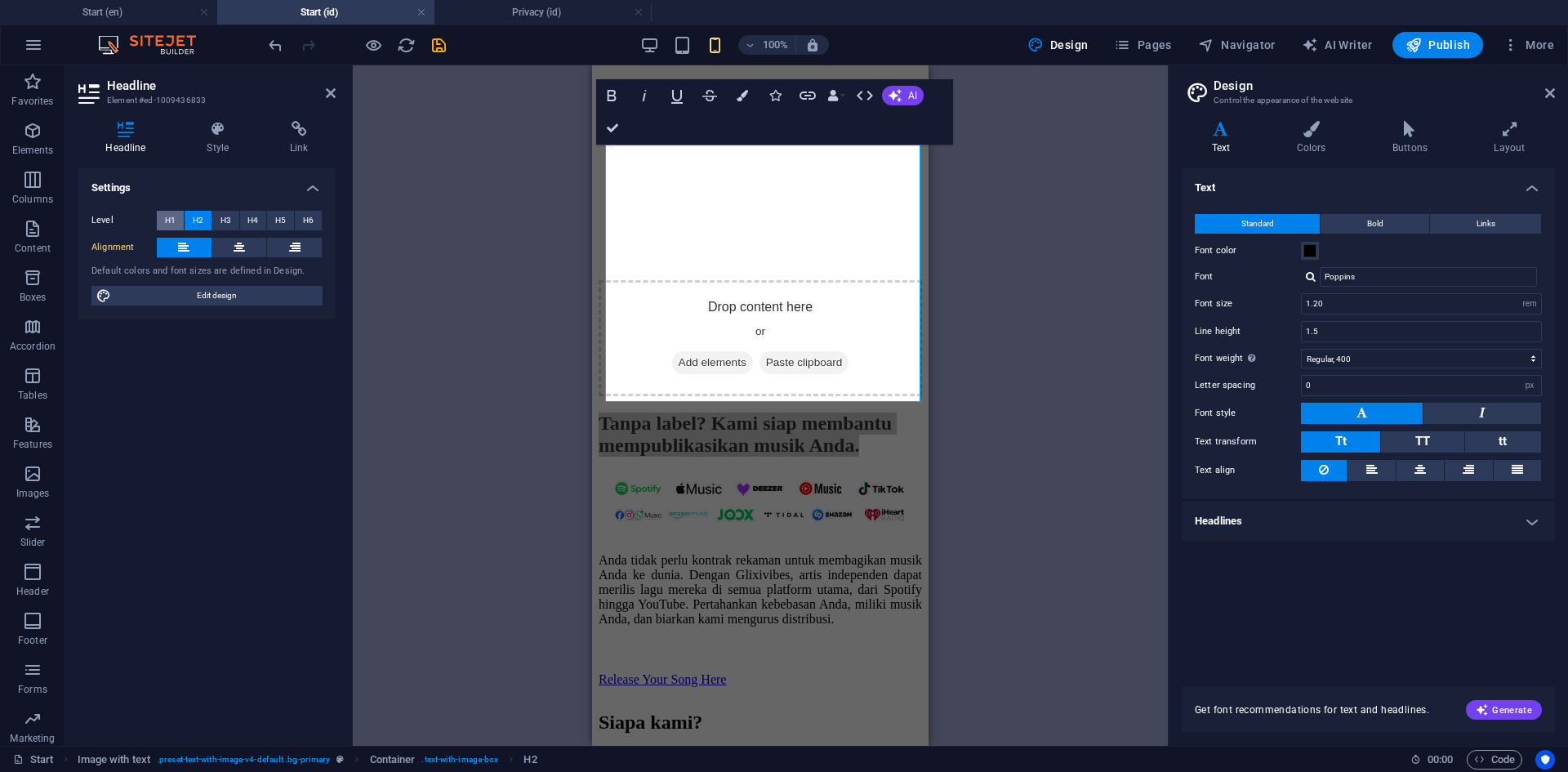
click at [177, 222] on button "H1" at bounding box center [170, 220] width 26 height 20
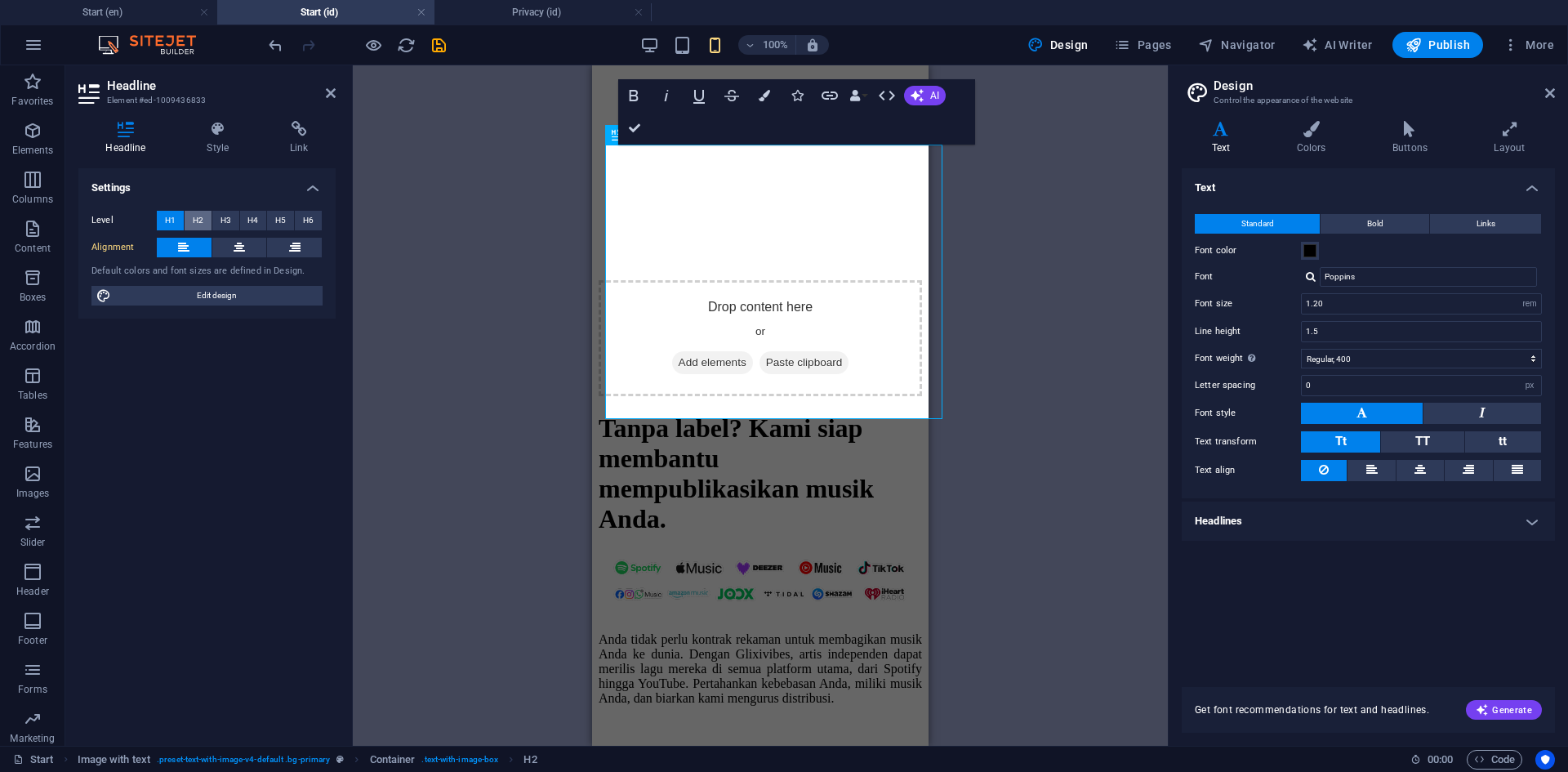
click at [208, 213] on button "H2" at bounding box center [198, 220] width 26 height 20
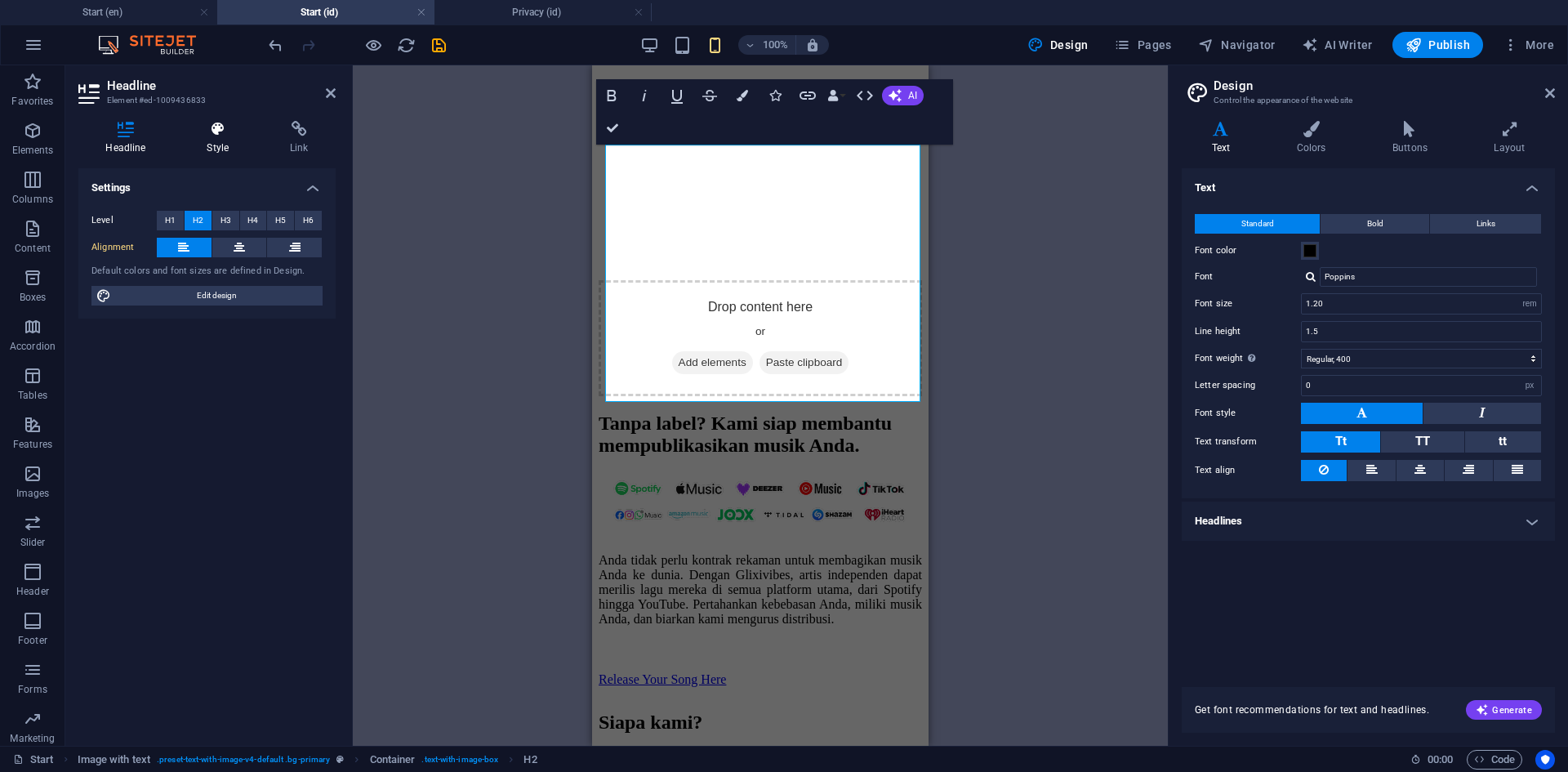
click at [208, 132] on icon at bounding box center [218, 129] width 77 height 16
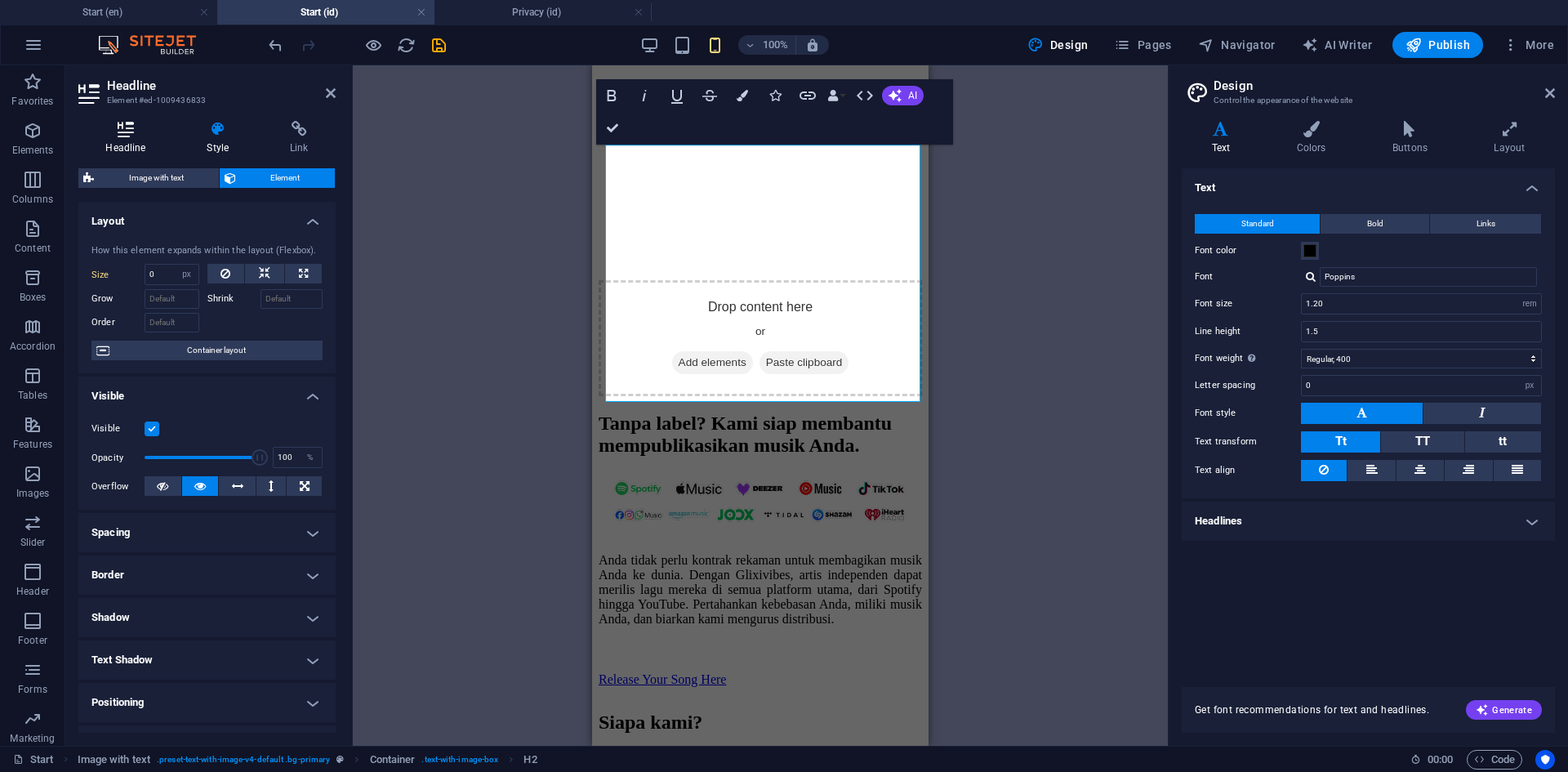
click at [127, 137] on h4 "Headline" at bounding box center [129, 138] width 101 height 34
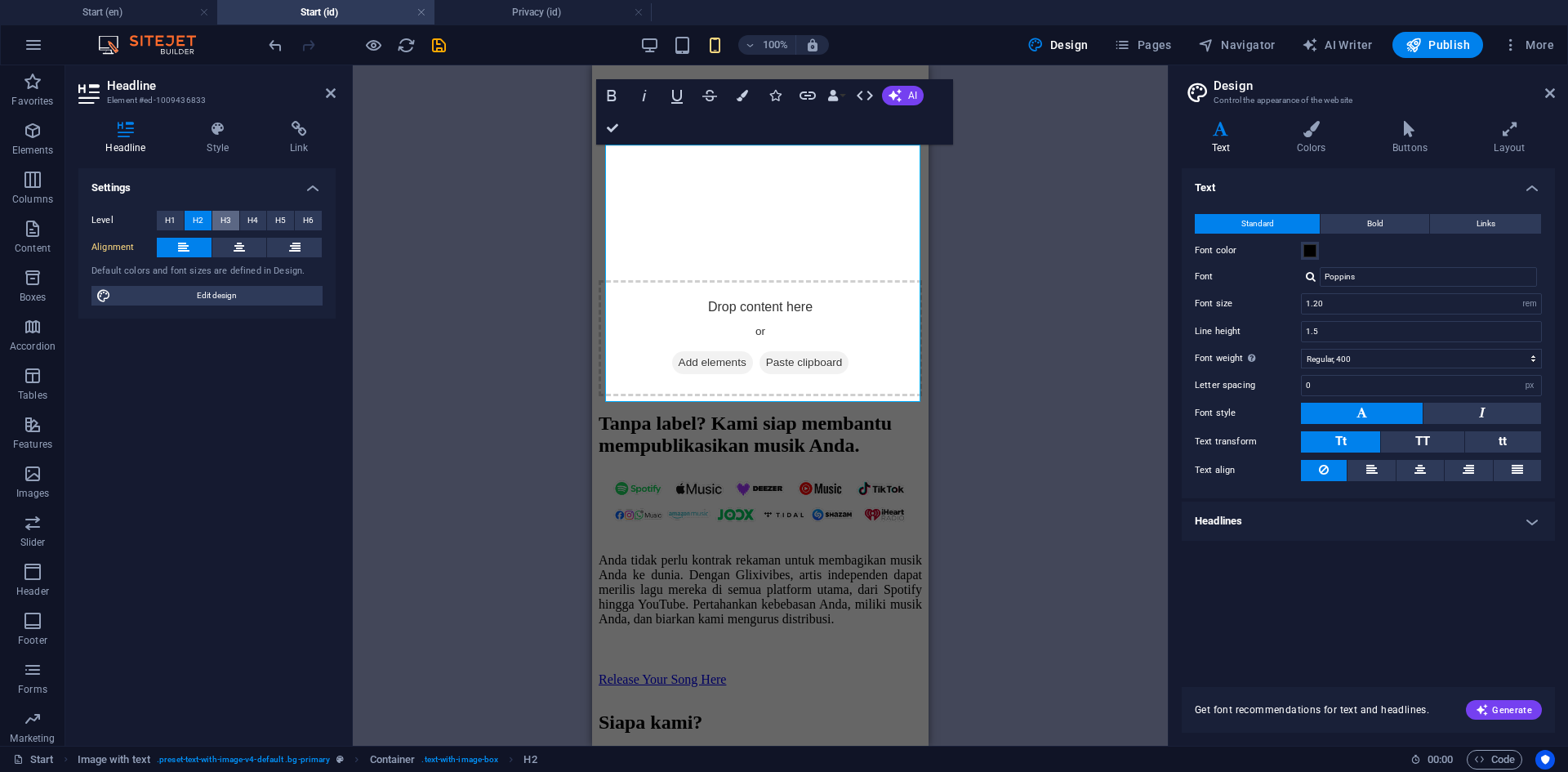
click at [228, 226] on span "H3" at bounding box center [225, 220] width 10 height 20
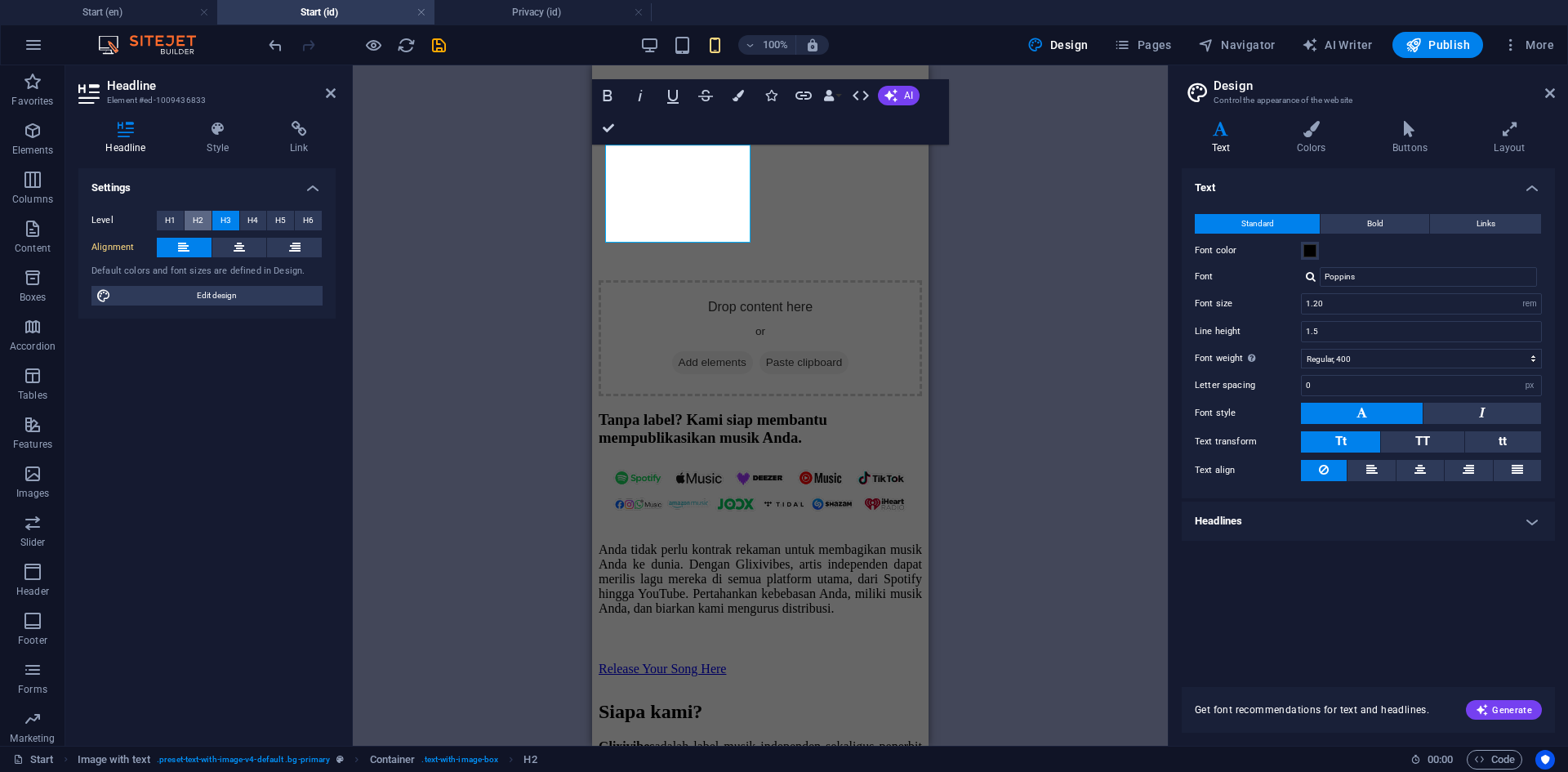
click at [199, 223] on span "H2" at bounding box center [198, 220] width 10 height 20
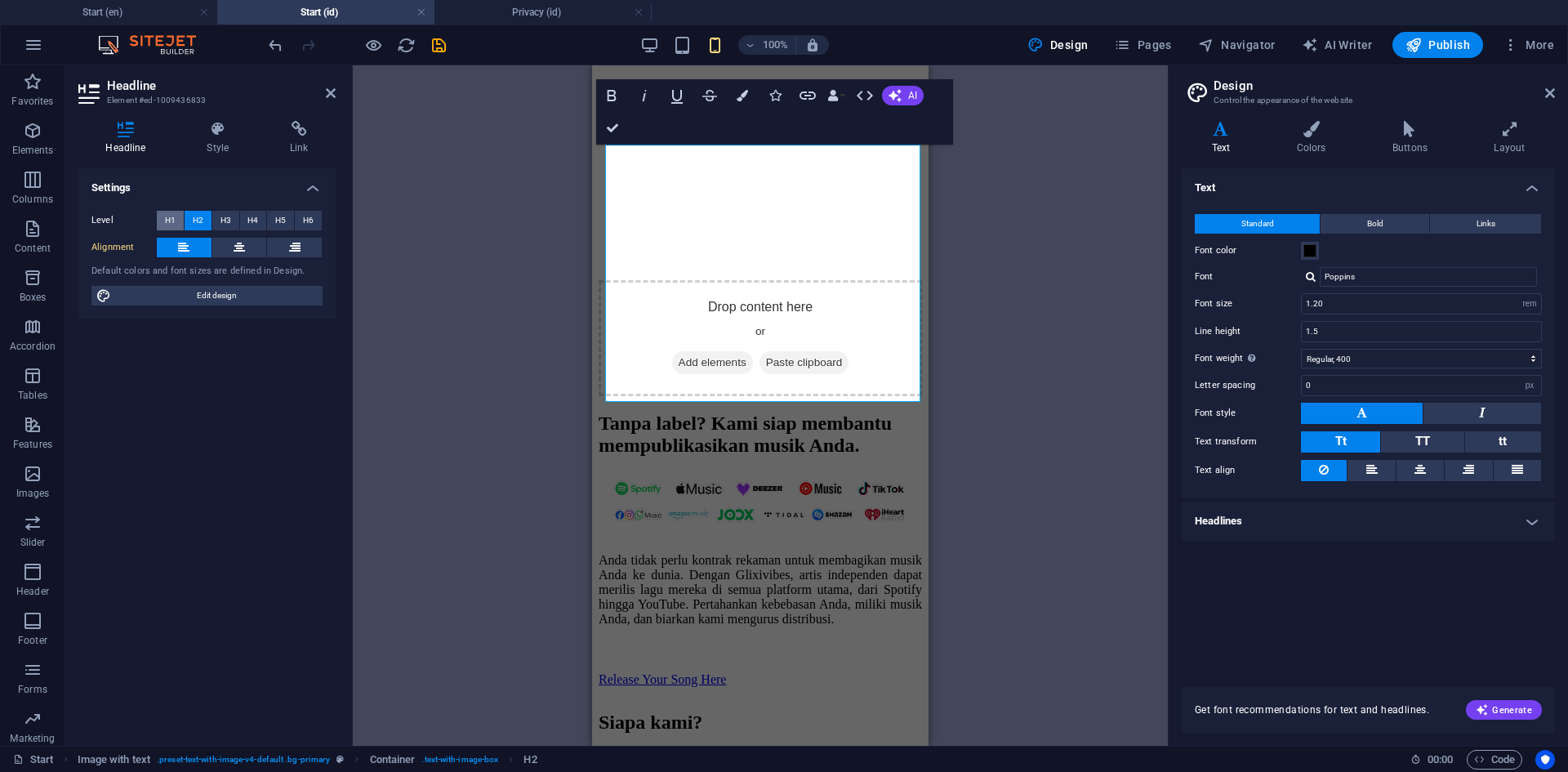
click at [175, 220] on span "H1" at bounding box center [169, 220] width 10 height 20
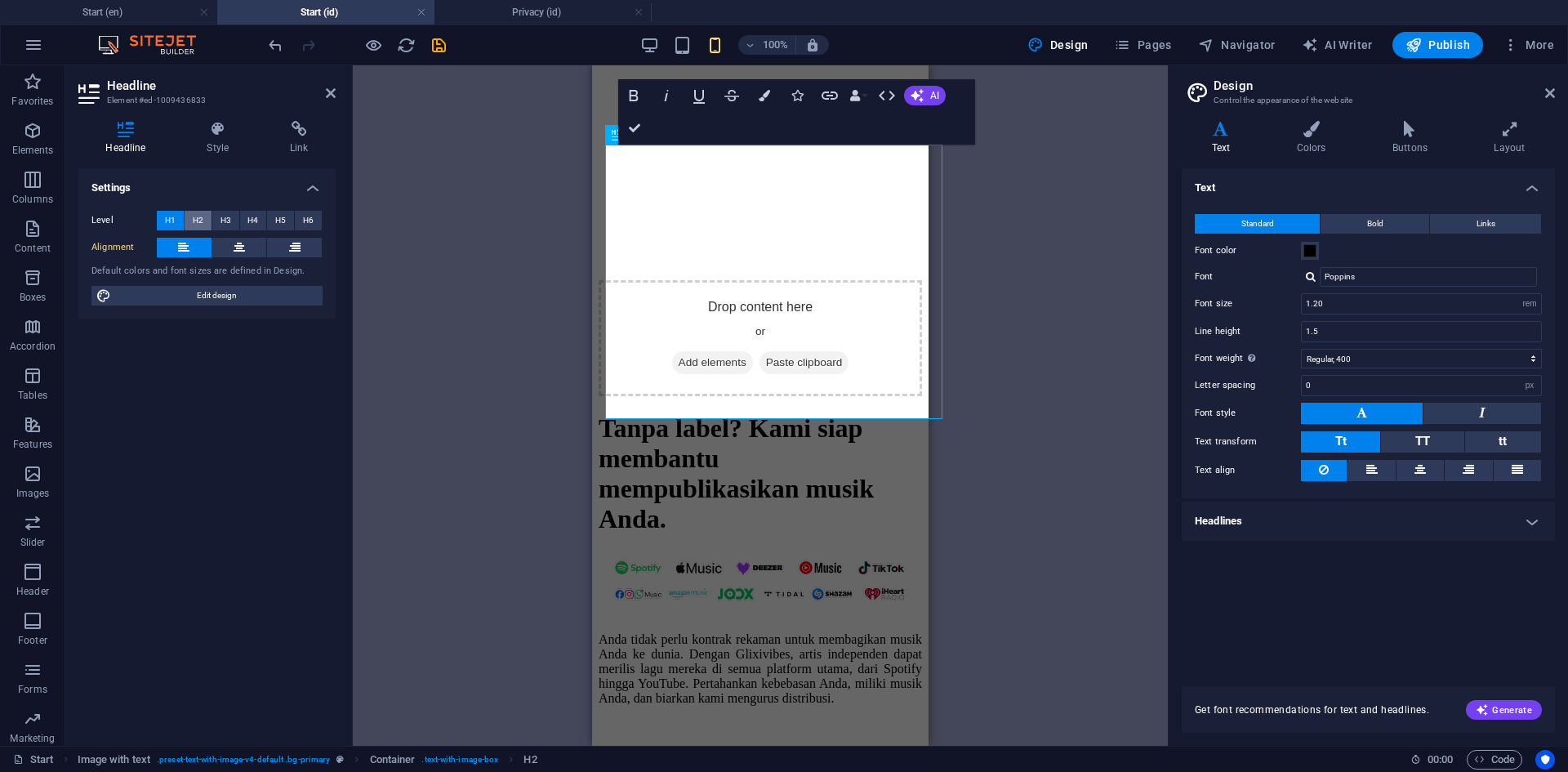
click at [204, 224] on button "H2" at bounding box center [198, 220] width 26 height 20
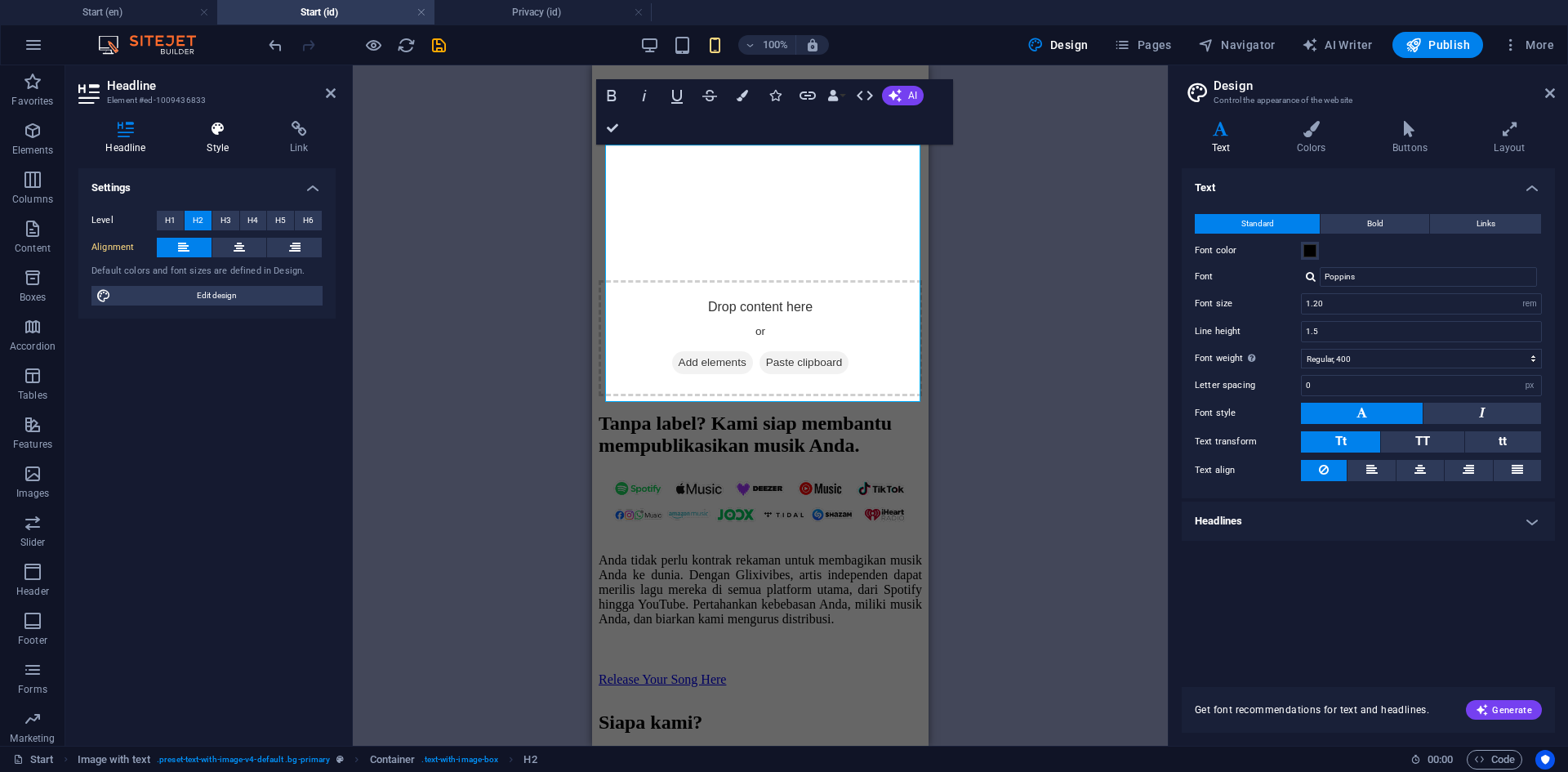
click at [200, 147] on h4 "Style" at bounding box center [221, 138] width 83 height 34
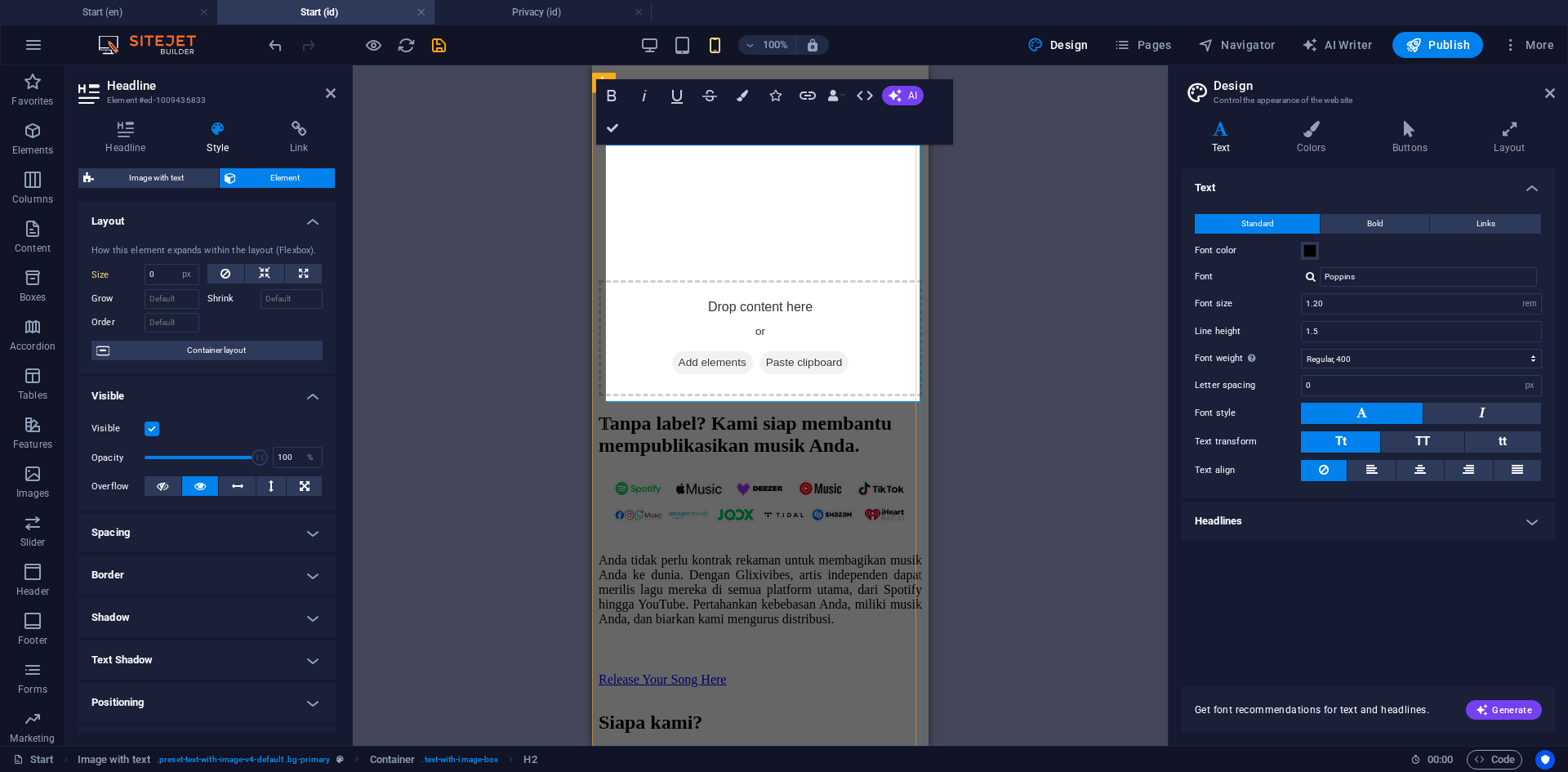
click at [691, 412] on span "Tanpa label? Kami siap membantu mempublikasikan musik Anda." at bounding box center [745, 434] width 293 height 44
drag, startPoint x: 159, startPoint y: 272, endPoint x: 137, endPoint y: 287, distance: 26.6
click at [137, 287] on div "Size 0 Default auto px % 1/1 1/2 1/3 1/4 1/5 1/6 1/7 1/8 1/9 1/10 Grow Shrink O…" at bounding box center [207, 298] width 231 height 69
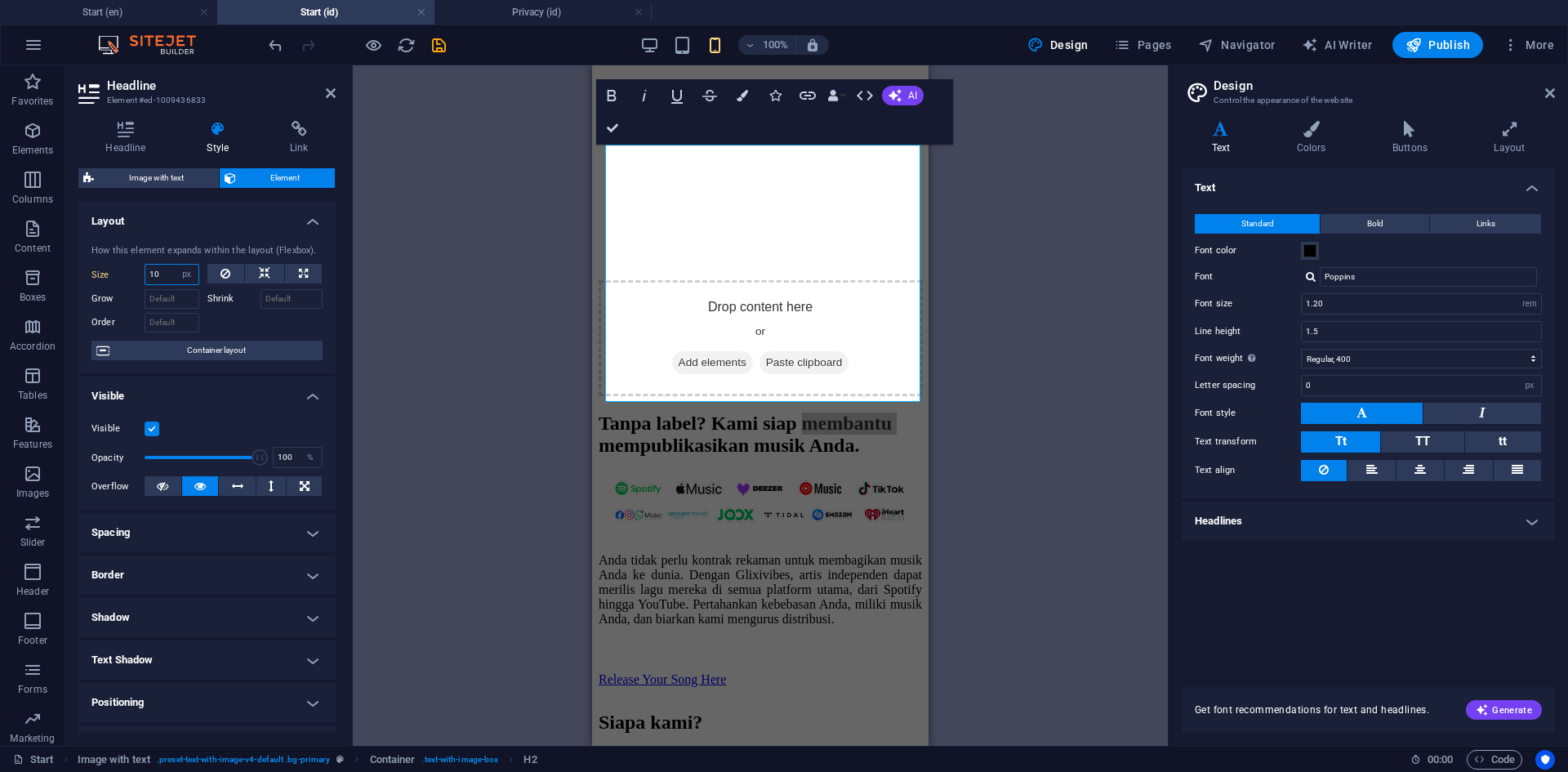
type input "1"
click at [509, 409] on div "Drag here to replace the existing content. Press “Ctrl” if you want to create a…" at bounding box center [760, 405] width 815 height 680
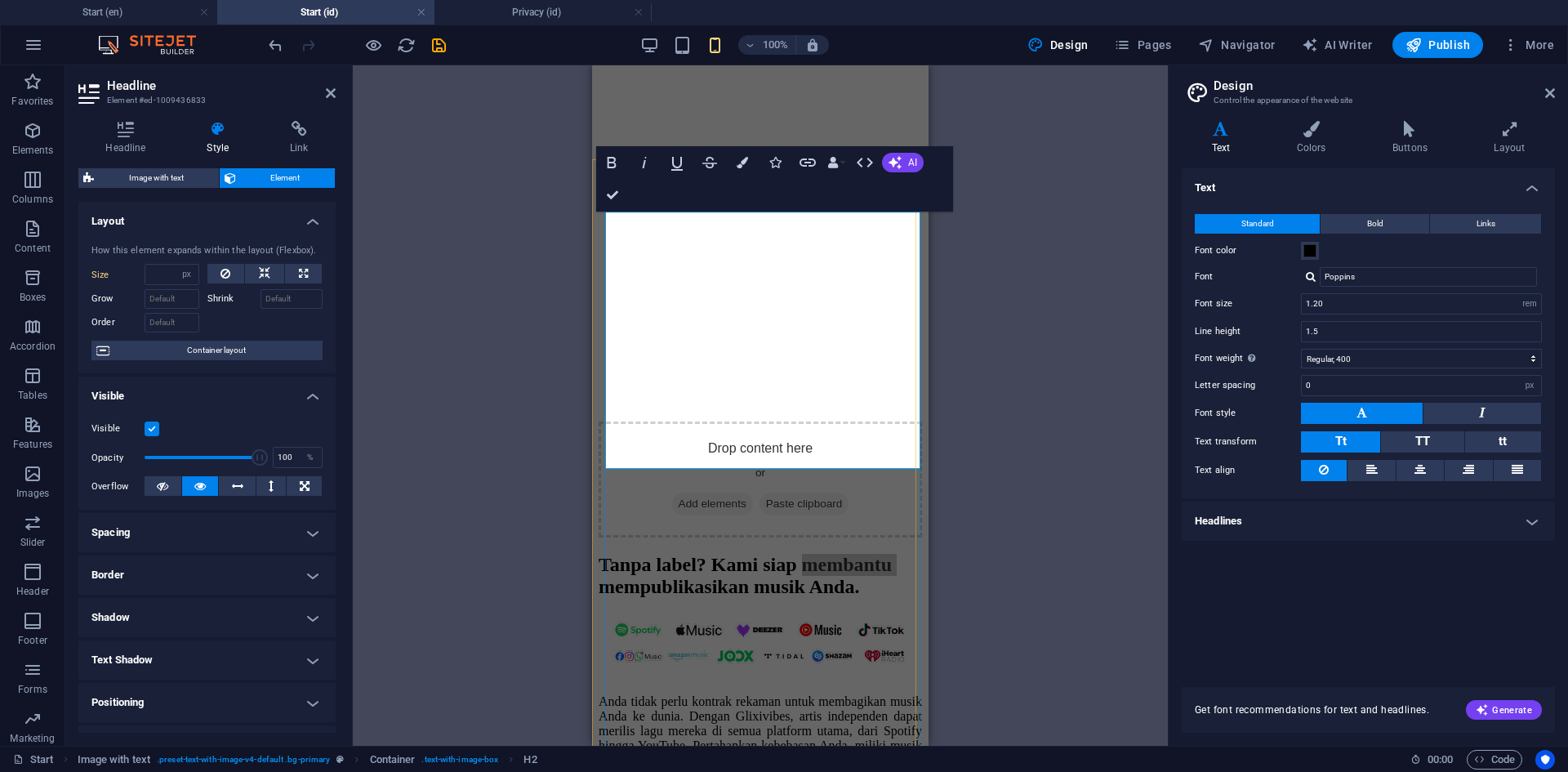
scroll to position [490, 0]
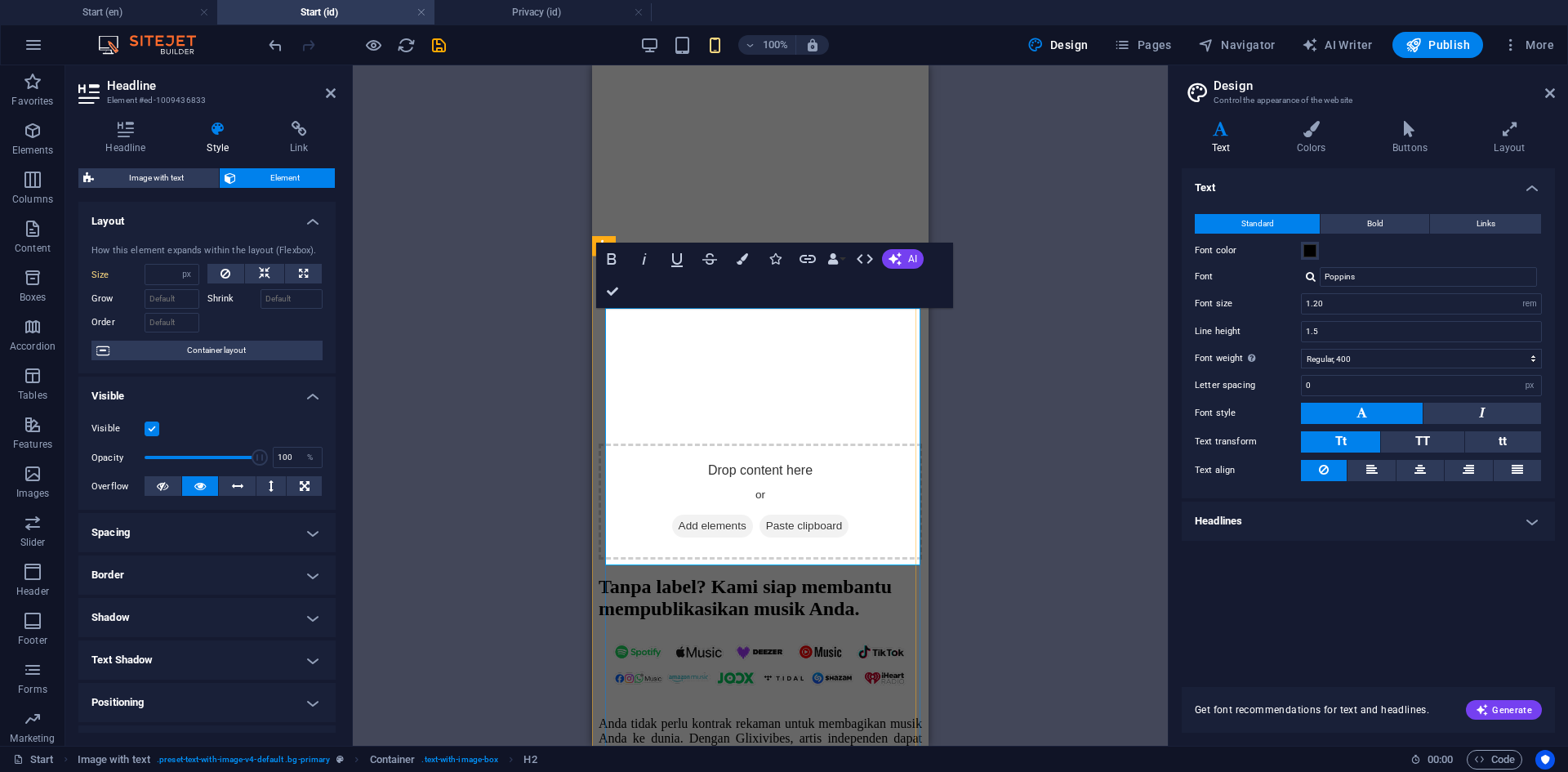
click at [793, 576] on h2 "Tanpa label? Kami siap membantu mempublikasikan musik Anda." at bounding box center [760, 598] width 323 height 44
click at [813, 576] on span "Tanpa label? Kami siap membantu mempublikasikan musik Anda." at bounding box center [745, 598] width 293 height 44
click at [688, 576] on span "Tanpa label? Kami siap membantu mempublikasikan musik Anda." at bounding box center [745, 598] width 293 height 44
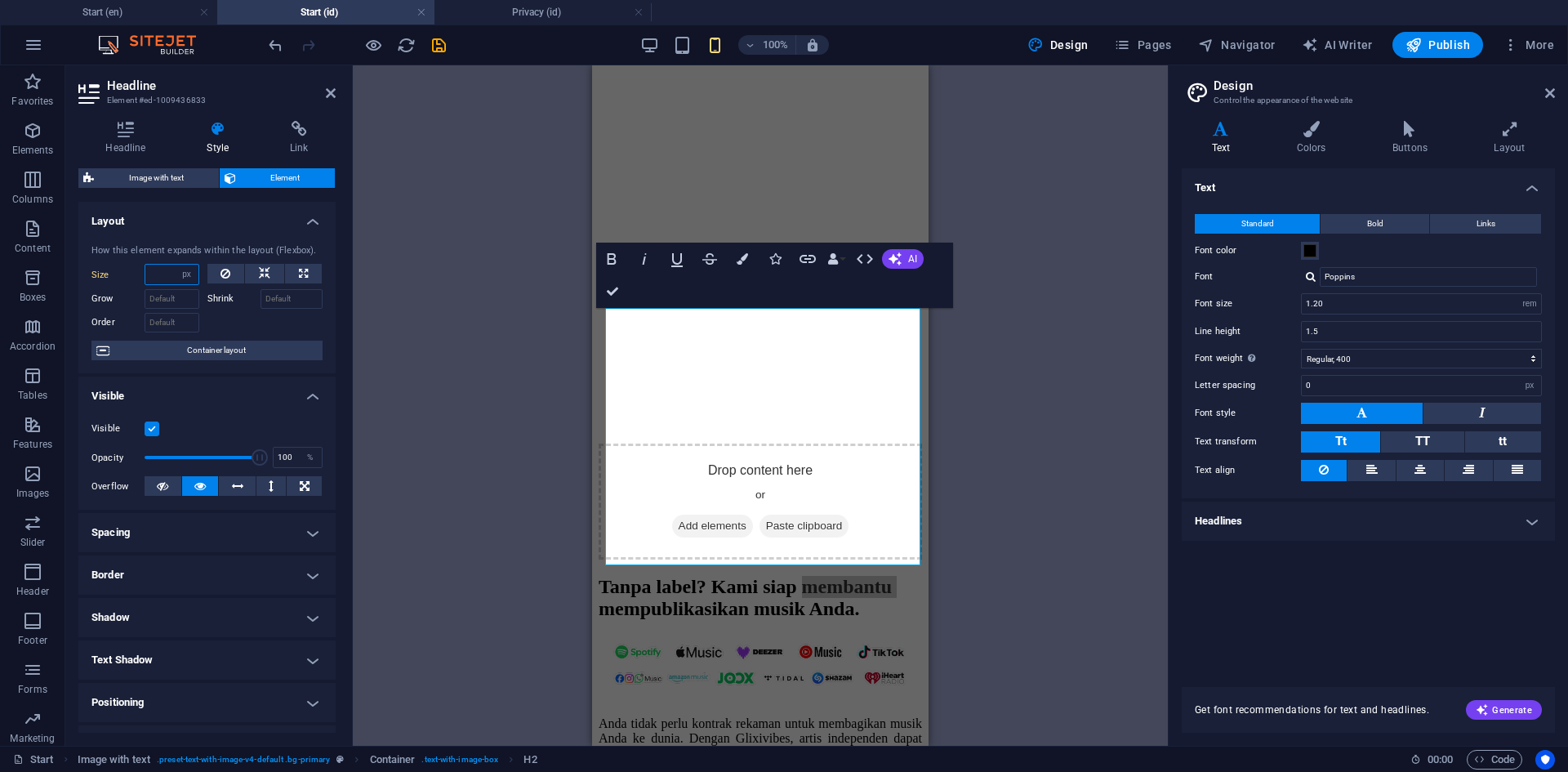
click at [164, 282] on input "number" at bounding box center [172, 274] width 53 height 20
click at [179, 273] on select "Default auto px % 1/1 1/2 1/3 1/4 1/5 1/6 1/7 1/8 1/9 1/10" at bounding box center [187, 274] width 23 height 20
click at [176, 265] on select "Default auto px % 1/1 1/2 1/3 1/4 1/5 1/6 1/7 1/8 1/9 1/10" at bounding box center [187, 274] width 23 height 20
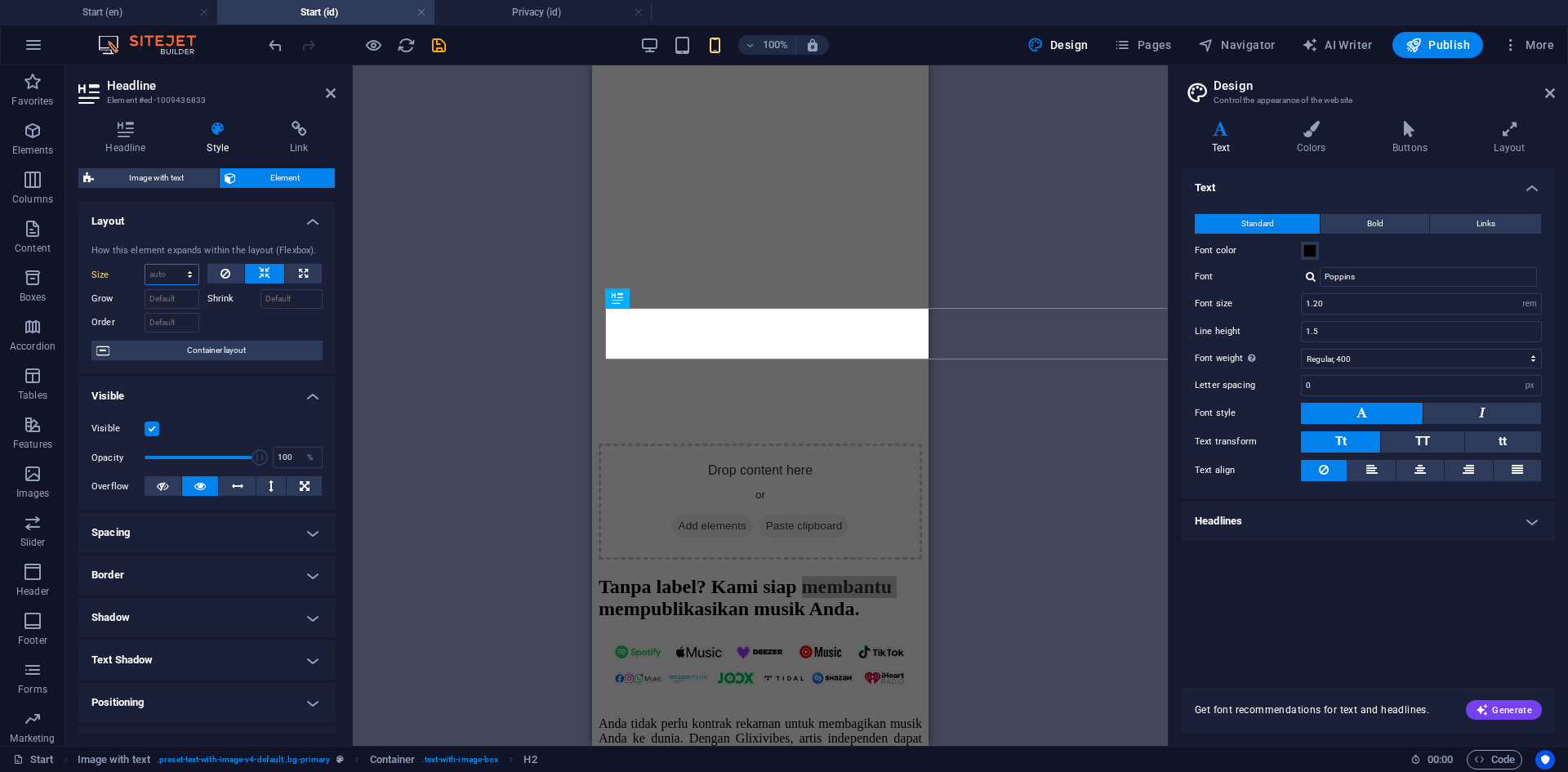
click at [192, 272] on select "Default auto px % 1/1 1/2 1/3 1/4 1/5 1/6 1/7 1/8 1/9 1/10" at bounding box center [172, 274] width 53 height 20
click at [654, 302] on div "H2" at bounding box center [656, 298] width 44 height 20
click at [113, 139] on h4 "Headline" at bounding box center [129, 138] width 101 height 34
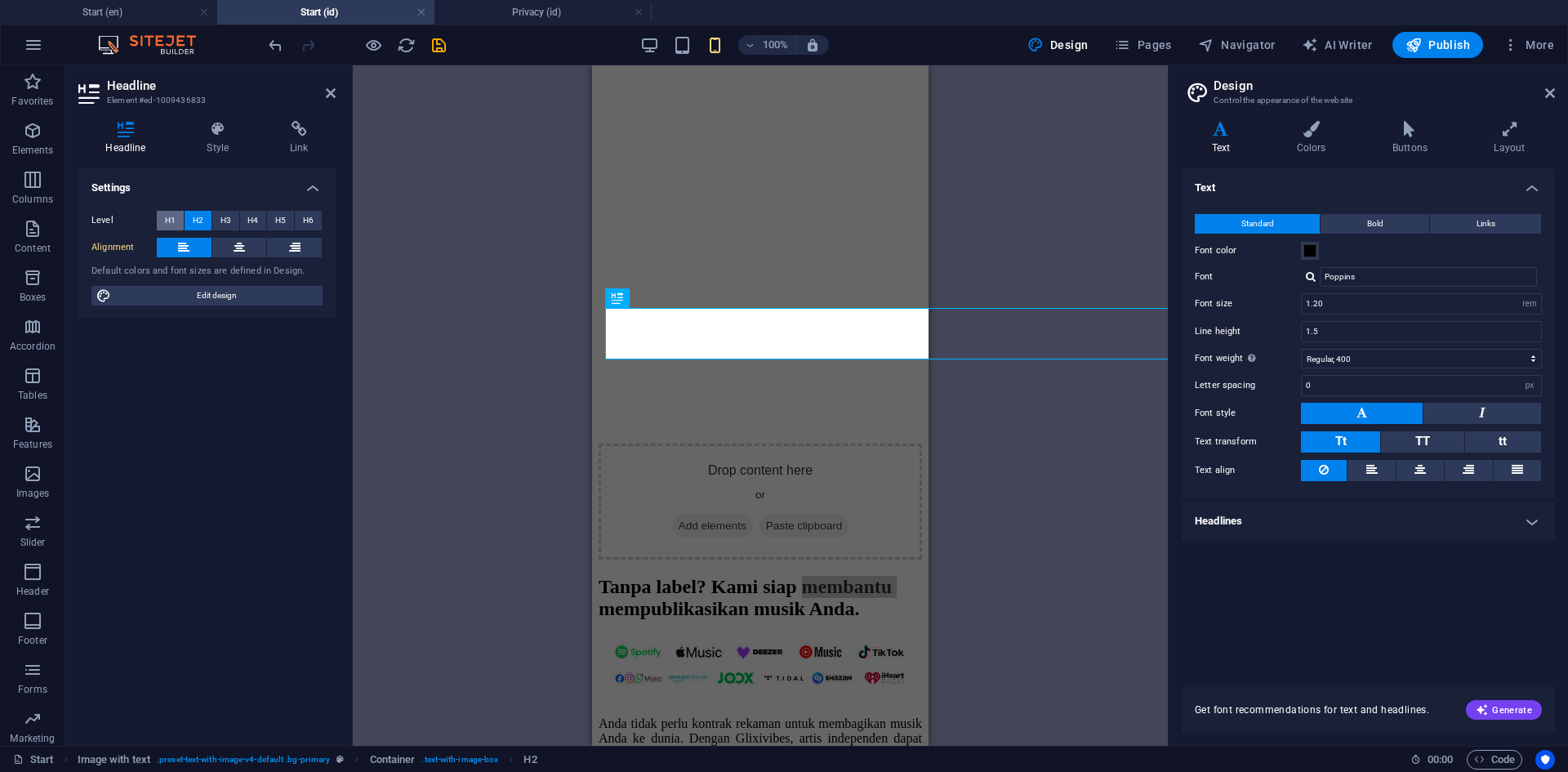
click at [166, 223] on span "H1" at bounding box center [169, 220] width 10 height 20
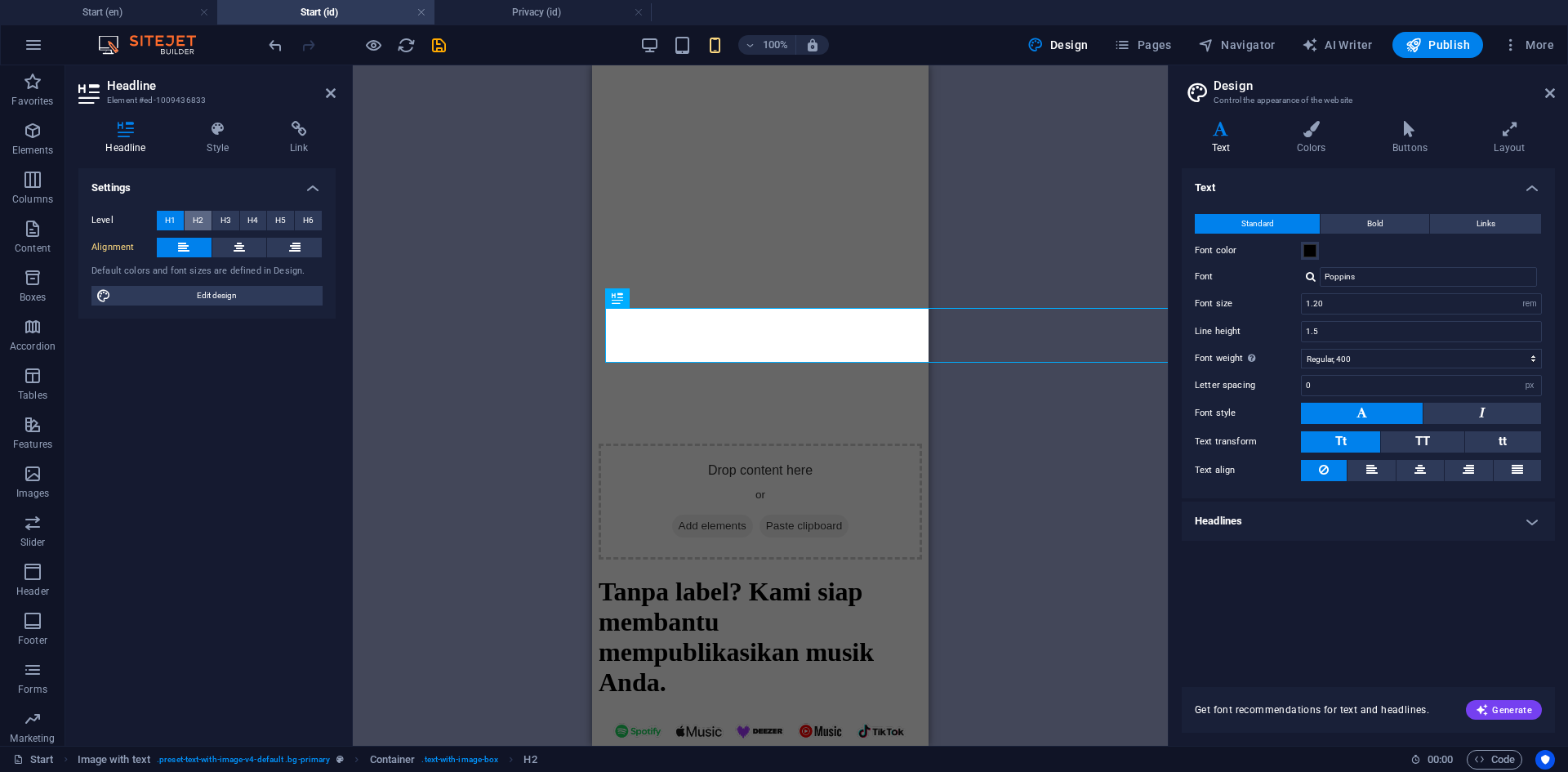
click at [200, 218] on span "H2" at bounding box center [198, 220] width 10 height 20
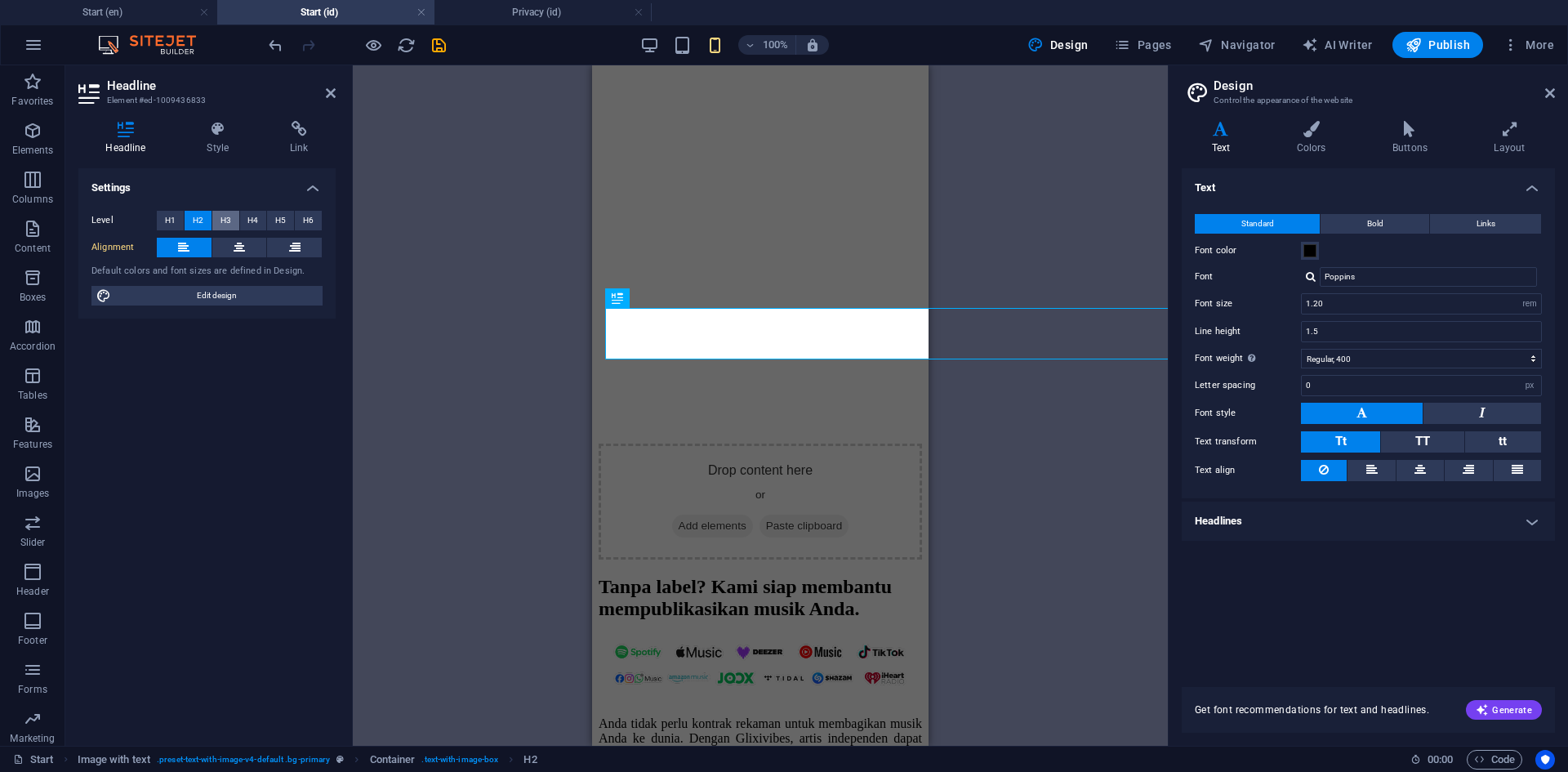
click at [231, 212] on span "H3" at bounding box center [225, 220] width 10 height 20
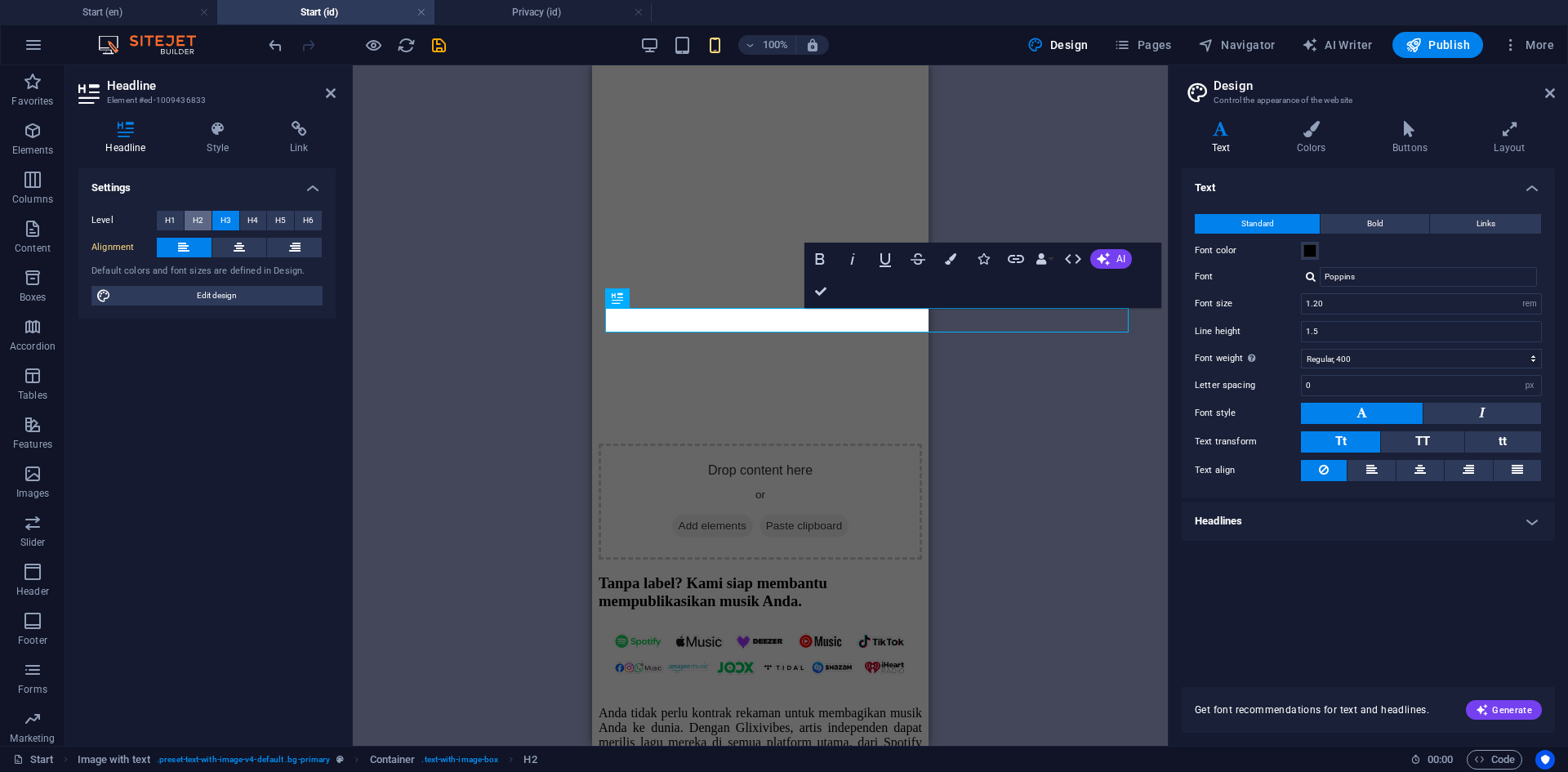
click at [200, 219] on span "H2" at bounding box center [198, 220] width 10 height 20
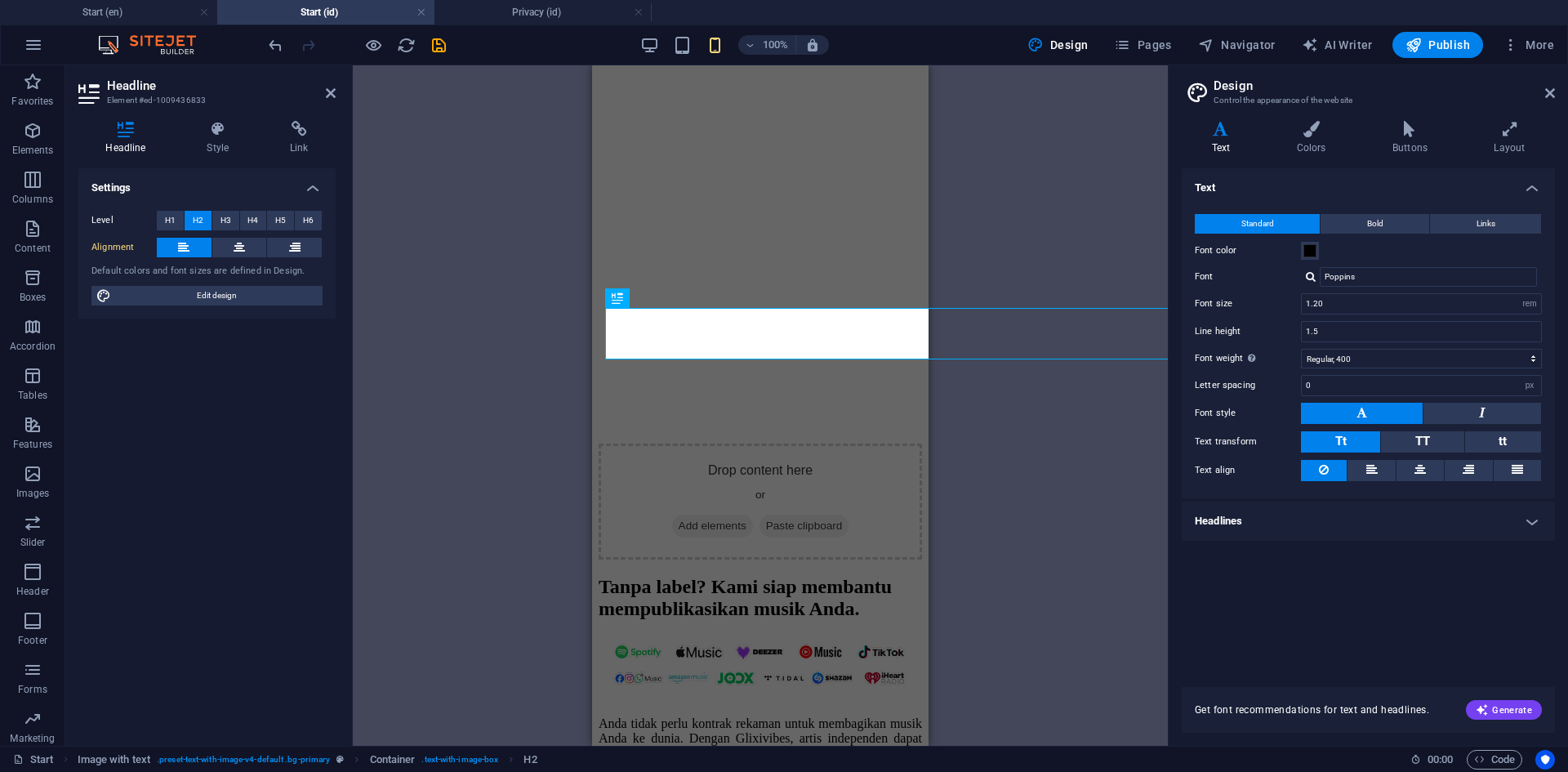
drag, startPoint x: 188, startPoint y: 293, endPoint x: 214, endPoint y: 167, distance: 128.7
click at [214, 167] on div "Headline Style Link Settings Level H1 H2 H3 H4 H5 H6 Alignment Default colors a…" at bounding box center [207, 427] width 257 height 612
click at [212, 149] on h4 "Style" at bounding box center [221, 138] width 83 height 34
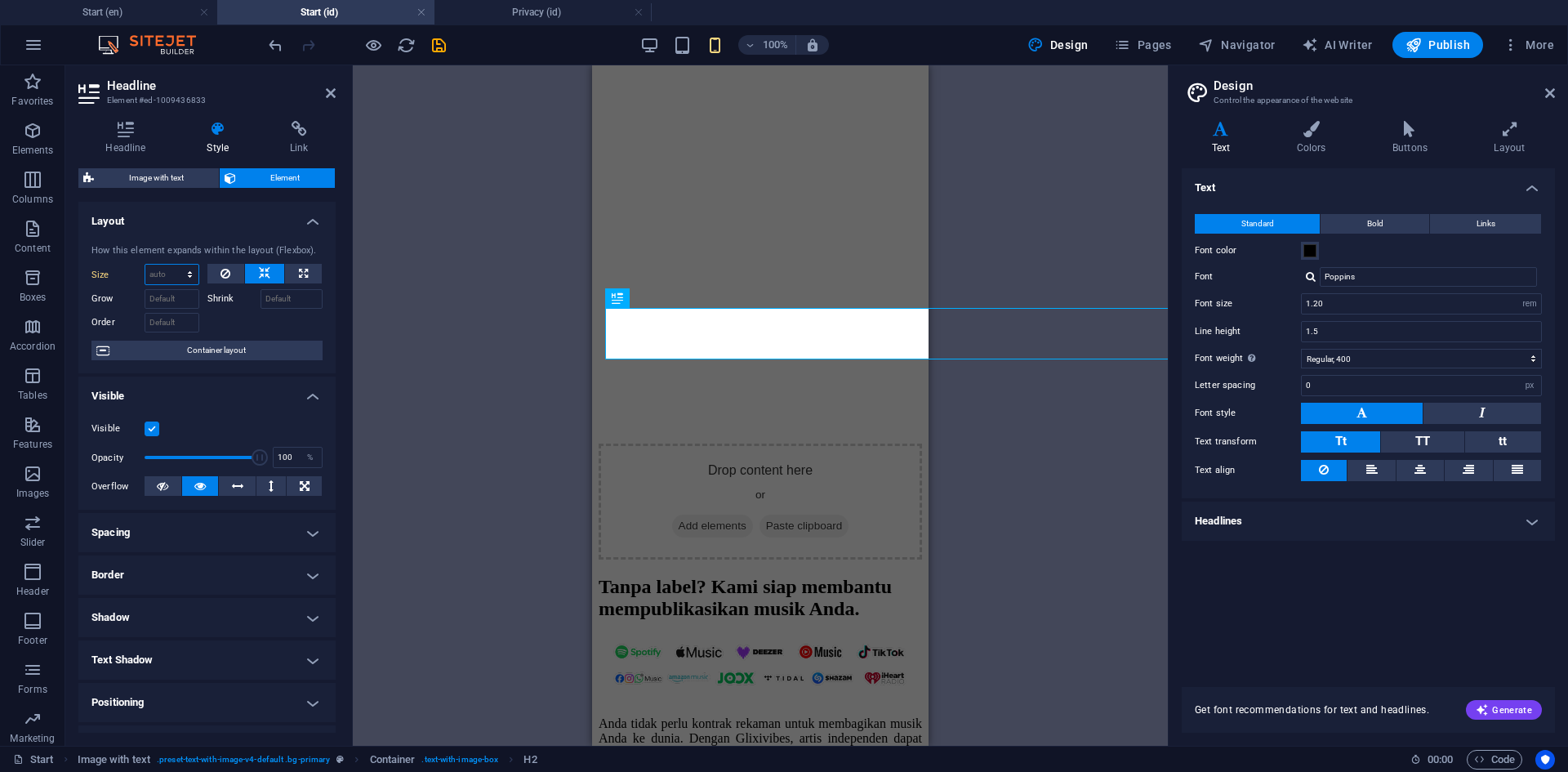
click at [163, 282] on select "Default auto px % 1/1 1/2 1/3 1/4 1/5 1/6 1/7 1/8 1/9 1/10" at bounding box center [172, 274] width 53 height 20
click at [146, 265] on select "Default auto px % 1/1 1/2 1/3 1/4 1/5 1/6 1/7 1/8 1/9 1/10" at bounding box center [172, 274] width 53 height 20
click at [175, 269] on select "Default auto px % 1/1 1/2 1/3 1/4 1/5 1/6 1/7 1/8 1/9 1/10" at bounding box center [172, 274] width 53 height 20
select select "1/4"
click at [173, 265] on select "Default auto px % 1/1 1/2 1/3 1/4 1/5 1/6 1/7 1/8 1/9 1/10" at bounding box center [172, 274] width 53 height 20
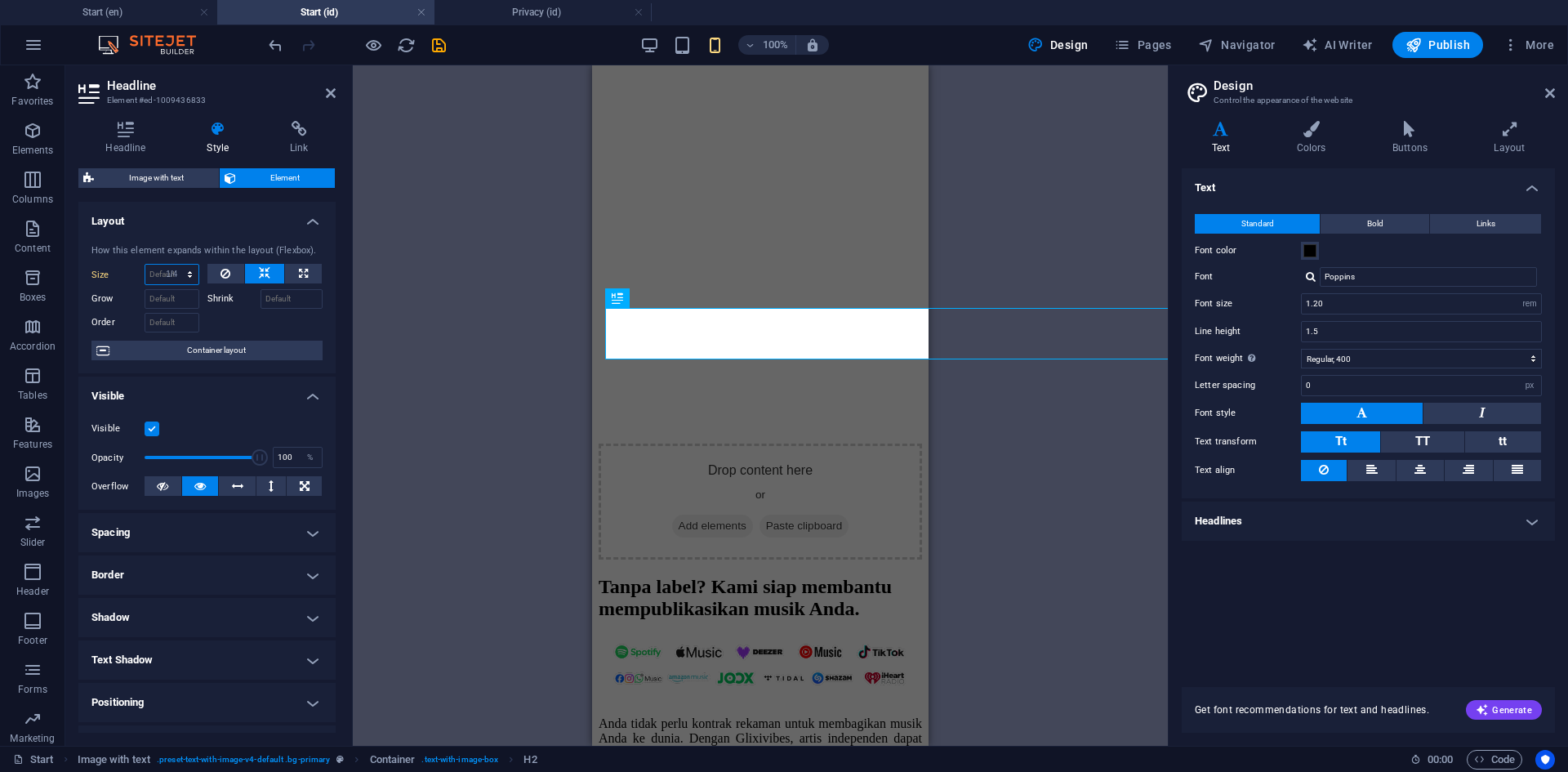
type input "25"
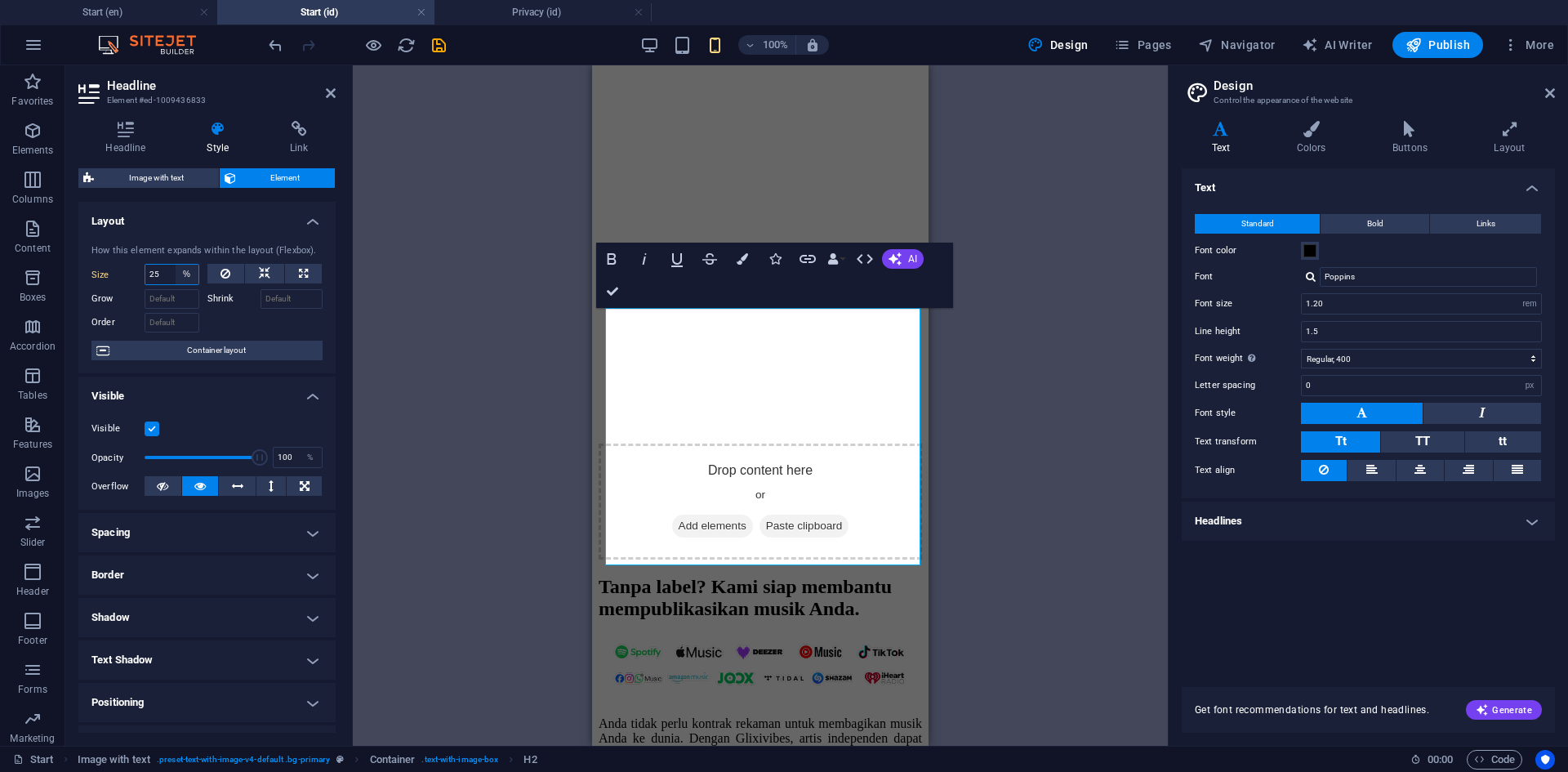
click at [178, 272] on select "Default auto px % 1/1 1/2 1/3 1/4 1/5 1/6 1/7 1/8 1/9 1/10" at bounding box center [187, 274] width 23 height 20
select select "1/8"
click at [176, 265] on select "Default auto px % 1/1 1/2 1/3 1/4 1/5 1/6 1/7 1/8 1/9 1/10" at bounding box center [187, 274] width 23 height 20
type input "12.5"
click at [183, 281] on select "Default auto px % 1/1 1/2 1/3 1/4 1/5 1/6 1/7 1/8 1/9 1/10" at bounding box center [187, 274] width 23 height 20
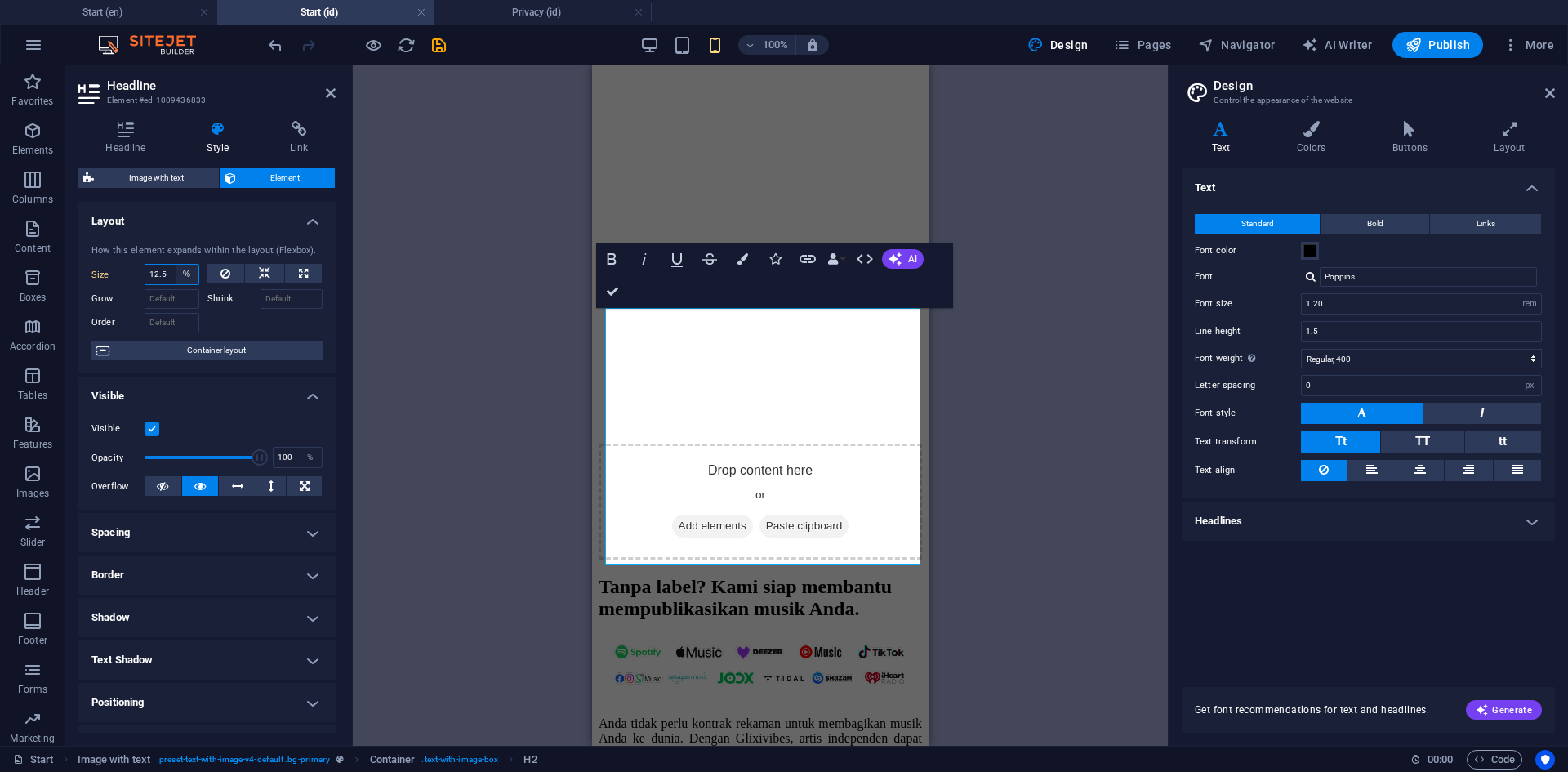
select select "1/4"
click at [176, 265] on select "Default auto px % 1/1 1/2 1/3 1/4 1/5 1/6 1/7 1/8 1/9 1/10" at bounding box center [187, 274] width 23 height 20
type input "25"
click at [189, 274] on select "Default auto px % 1/1 1/2 1/3 1/4 1/5 1/6 1/7 1/8 1/9 1/10" at bounding box center [187, 274] width 23 height 20
select select "1/1"
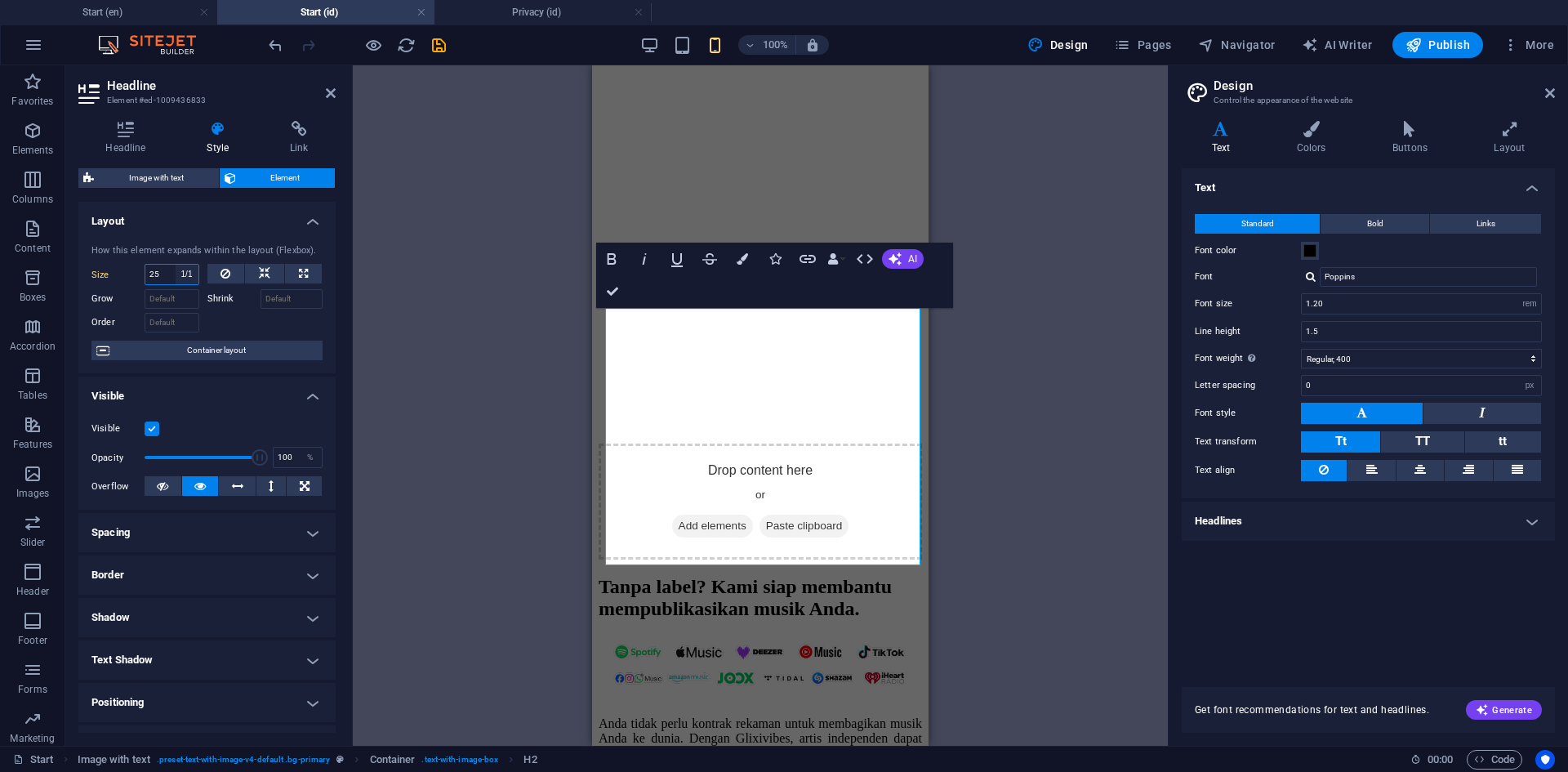
click at [176, 265] on select "Default auto px % 1/1 1/2 1/3 1/4 1/5 1/6 1/7 1/8 1/9 1/10" at bounding box center [187, 274] width 23 height 20
type input "100"
select select "%"
click at [183, 268] on select "Default auto px % 1/1 1/2 1/3 1/4 1/5 1/6 1/7 1/8 1/9 1/10" at bounding box center [187, 274] width 23 height 20
click at [176, 265] on select "Default auto px % 1/1 1/2 1/3 1/4 1/5 1/6 1/7 1/8 1/9 1/10" at bounding box center [187, 274] width 23 height 20
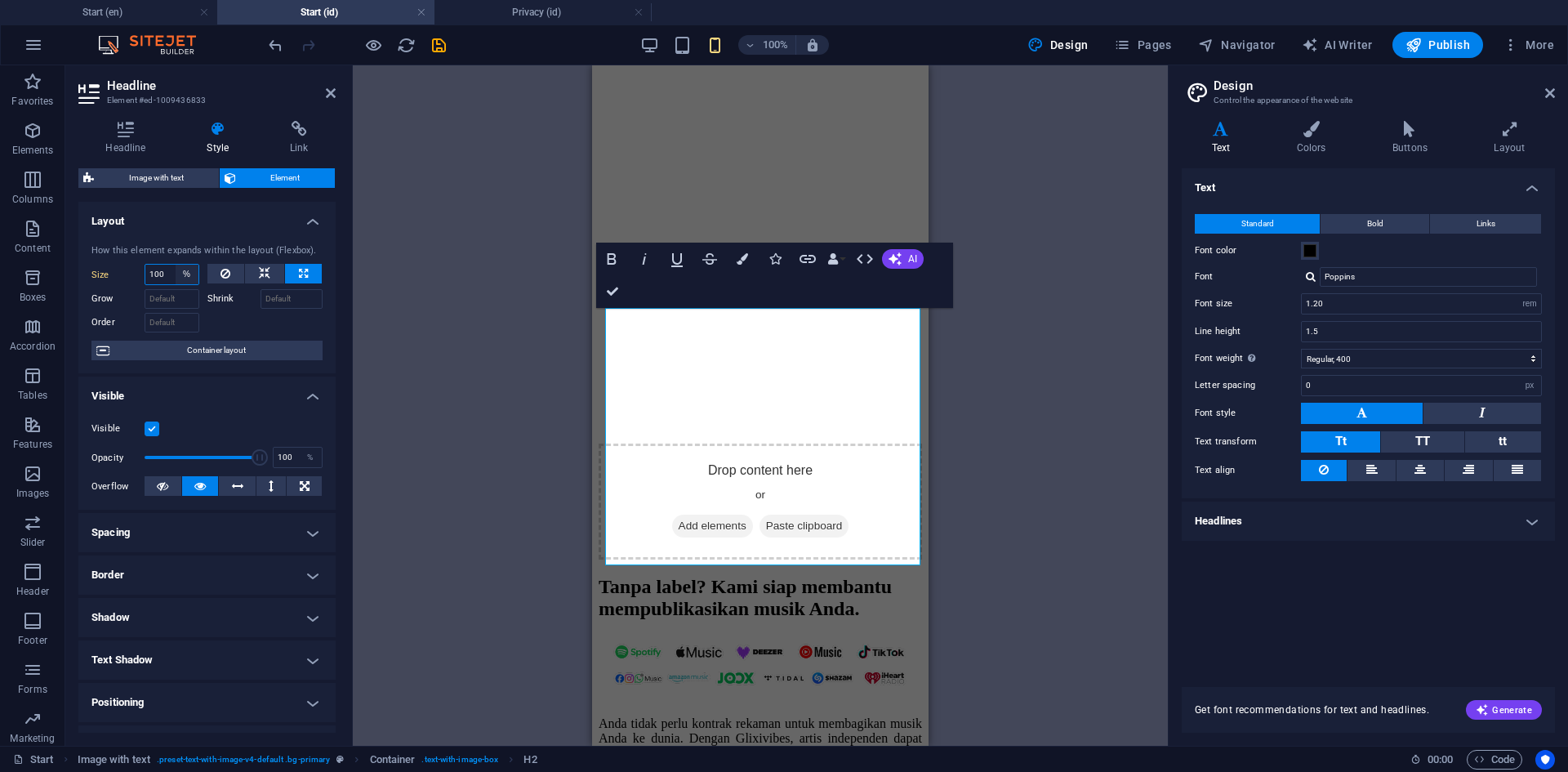
click at [177, 270] on select "Default auto px % 1/1 1/2 1/3 1/4 1/5 1/6 1/7 1/8 1/9 1/10" at bounding box center [187, 274] width 23 height 20
type input "25"
click at [187, 268] on select "Default auto px % 1/1 1/2 1/3 1/4 1/5 1/6 1/7 1/8 1/9 1/10" at bounding box center [187, 274] width 23 height 20
select select "1/1"
click at [176, 265] on select "Default auto px % 1/1 1/2 1/3 1/4 1/5 1/6 1/7 1/8 1/9 1/10" at bounding box center [187, 274] width 23 height 20
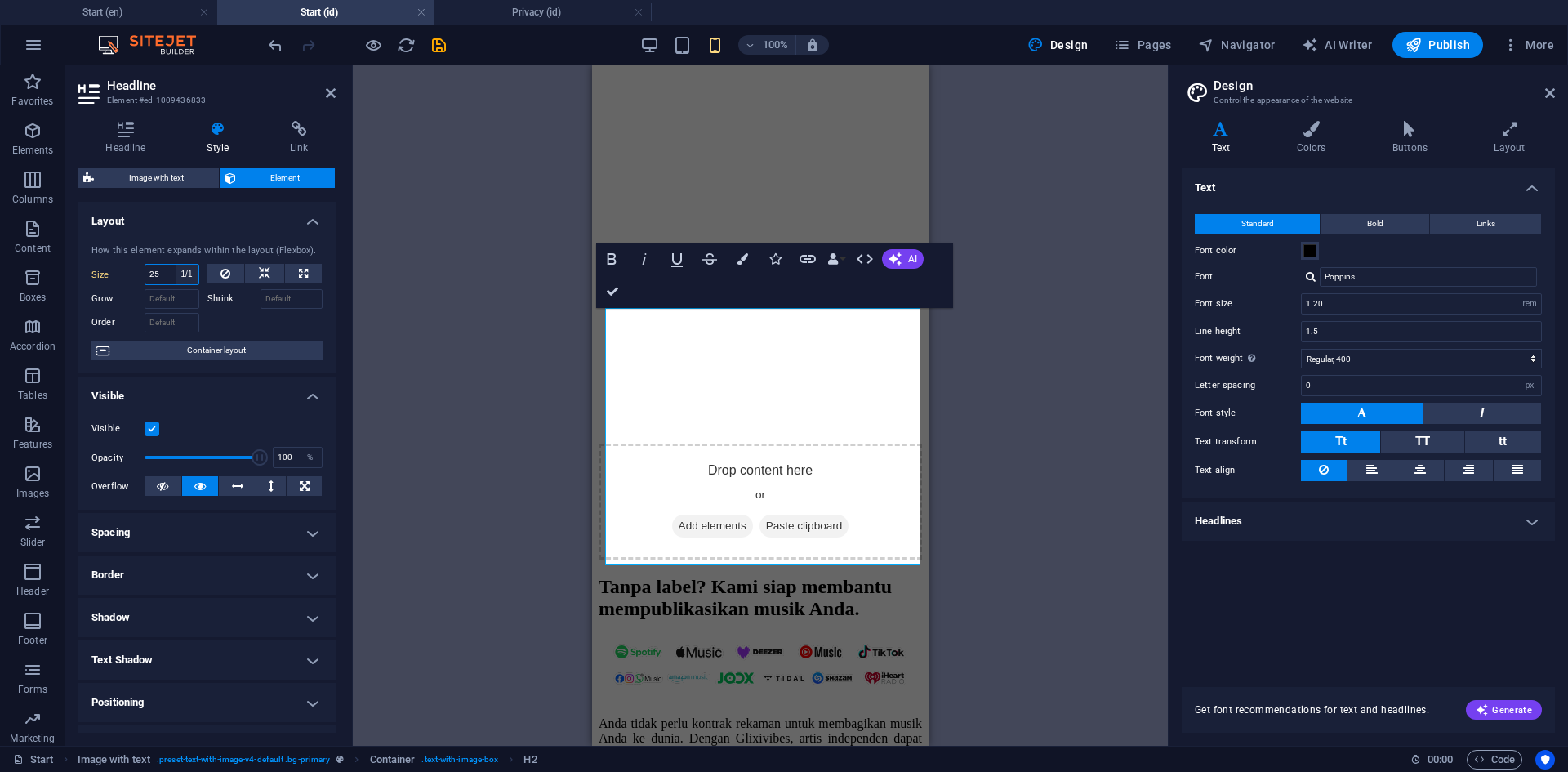
type input "100"
click at [186, 278] on select "Default auto px % 1/1 1/2 1/3 1/4 1/5 1/6 1/7 1/8 1/9 1/10" at bounding box center [187, 274] width 23 height 20
select select "1/5"
click at [176, 265] on select "Default auto px % 1/1 1/2 1/3 1/4 1/5 1/6 1/7 1/8 1/9 1/10" at bounding box center [187, 274] width 23 height 20
type input "20"
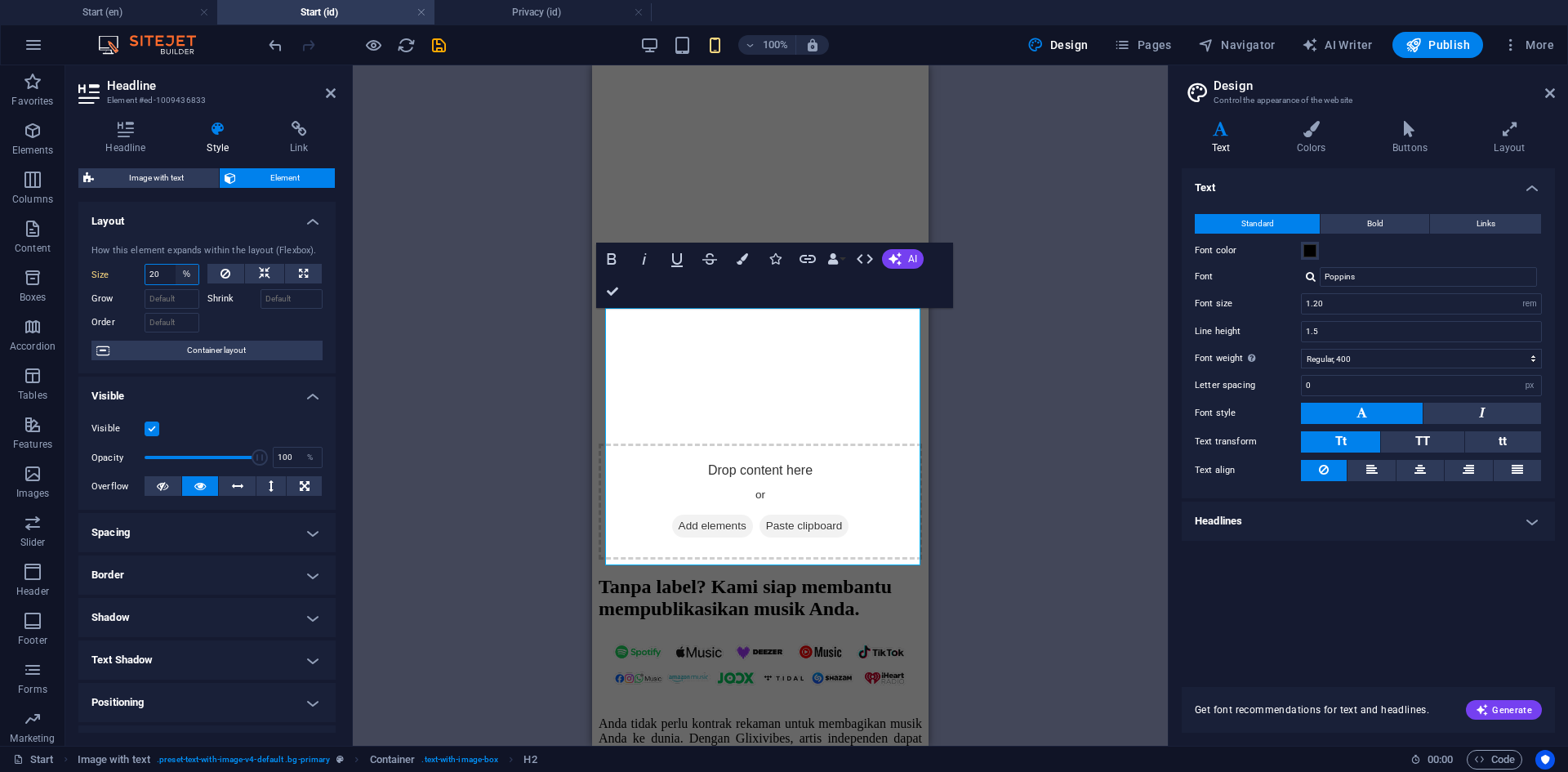
click at [182, 272] on select "Default auto px % 1/1 1/2 1/3 1/4 1/5 1/6 1/7 1/8 1/9 1/10" at bounding box center [187, 274] width 23 height 20
select select "1/10"
click at [176, 265] on select "Default auto px % 1/1 1/2 1/3 1/4 1/5 1/6 1/7 1/8 1/9 1/10" at bounding box center [187, 274] width 23 height 20
type input "10"
select select "%"
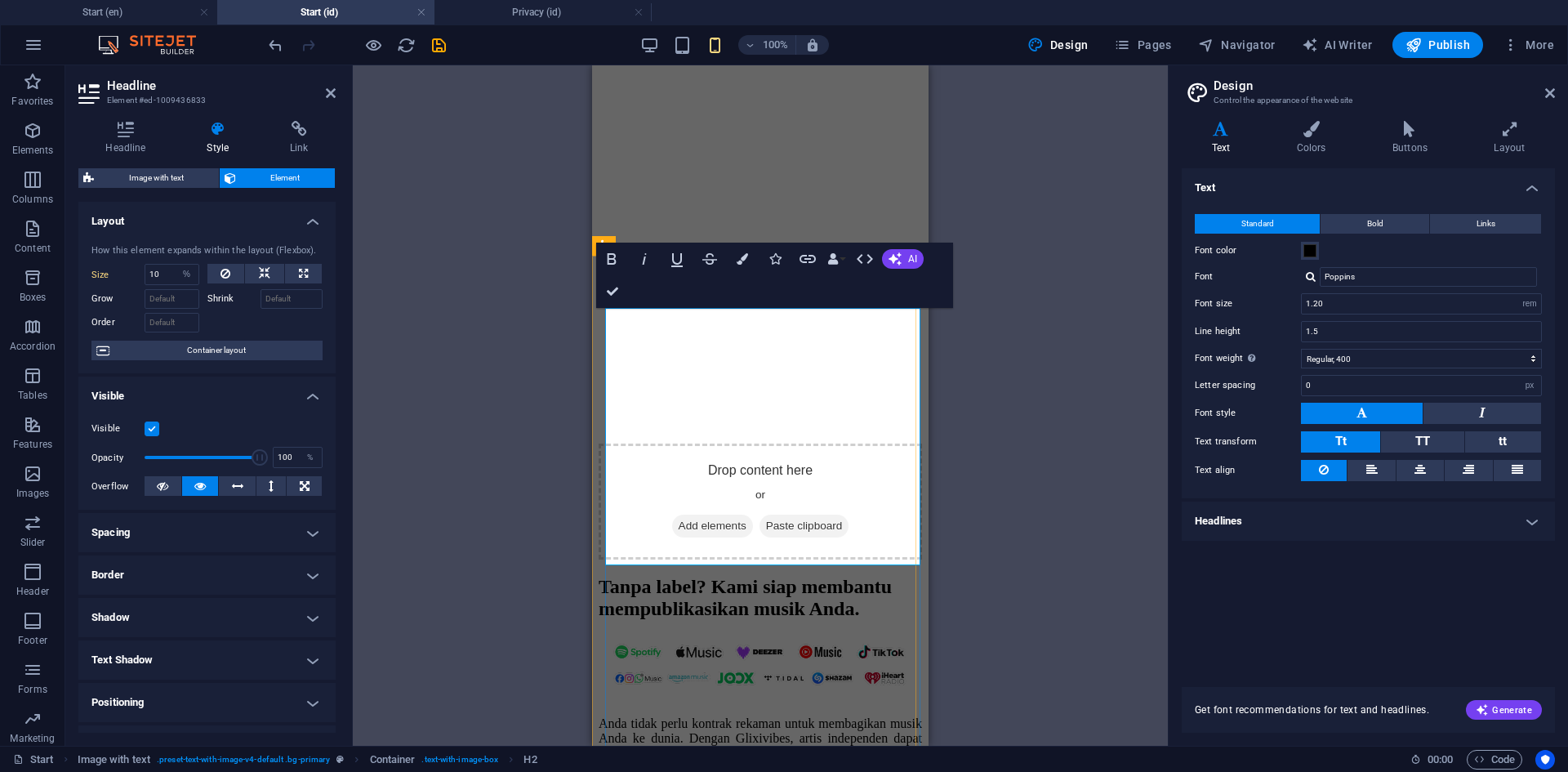
click at [671, 576] on span "Tanpa label? Kami siap membantu mempublikasikan musik Anda." at bounding box center [745, 598] width 293 height 44
click at [270, 265] on button at bounding box center [264, 273] width 39 height 20
select select "DISABLED_OPTION_VALUE"
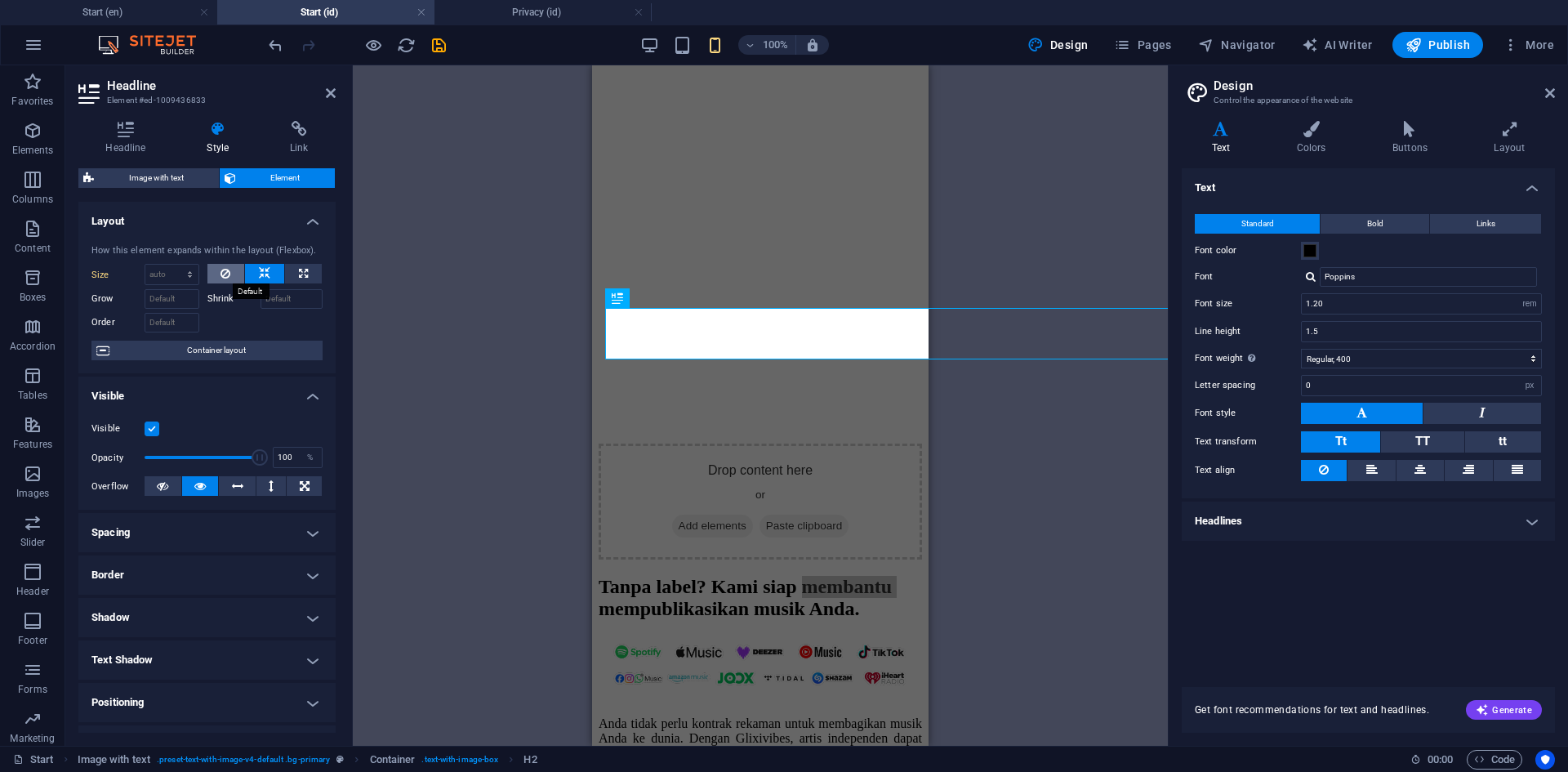
click at [231, 269] on button at bounding box center [226, 273] width 38 height 20
type input "100"
select select "%"
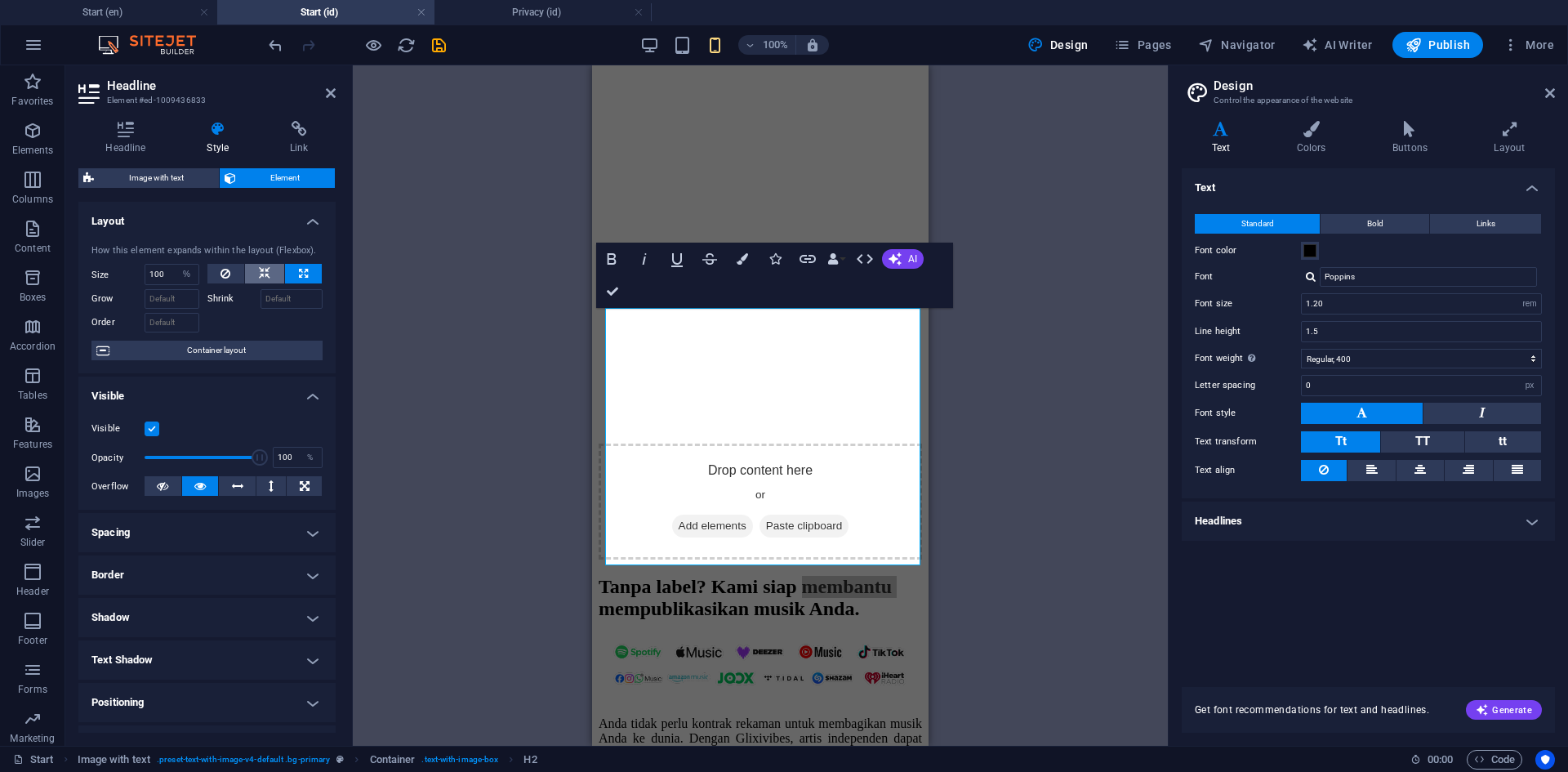
click at [260, 272] on icon at bounding box center [265, 273] width 11 height 20
select select "DISABLED_OPTION_VALUE"
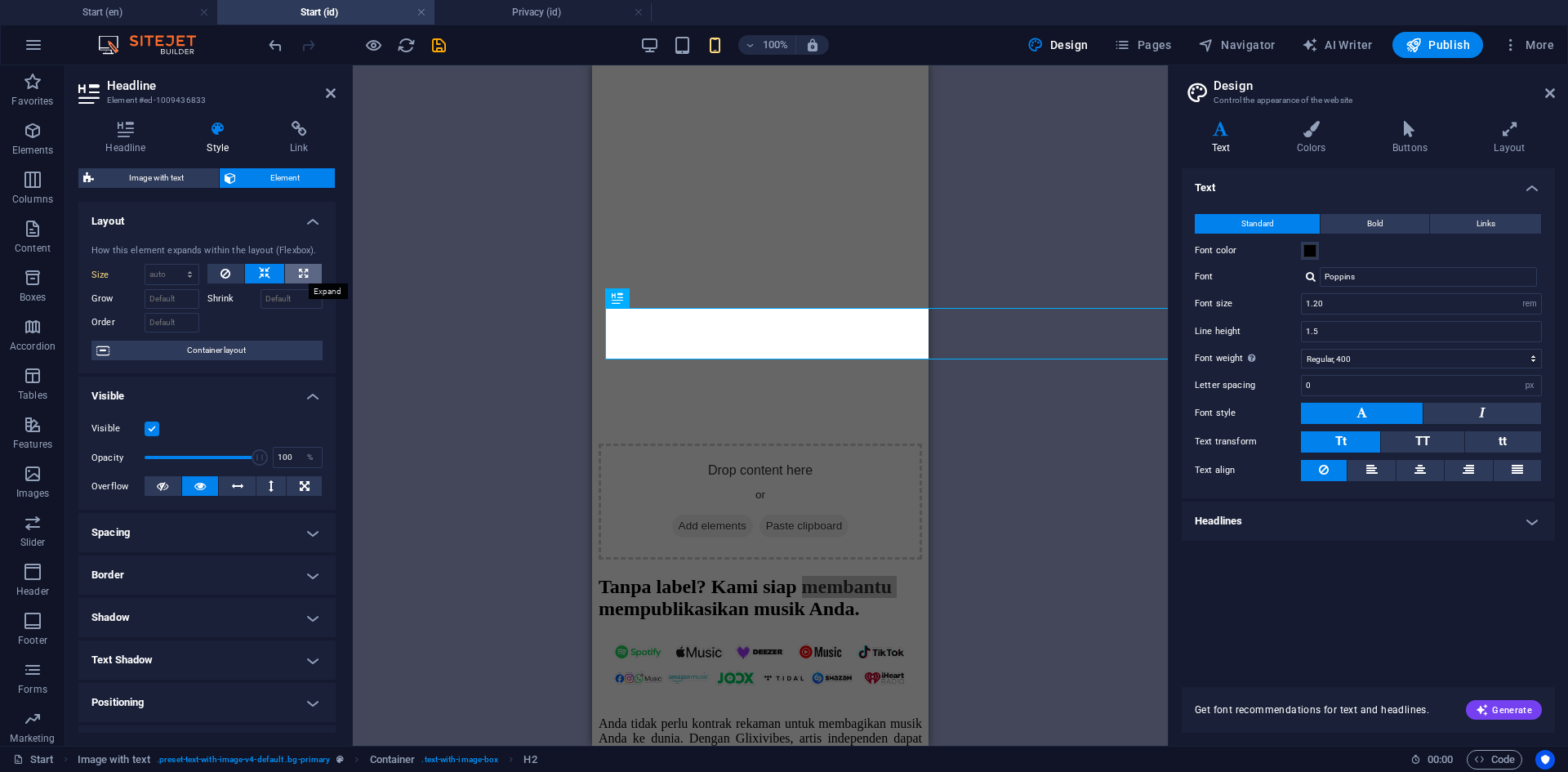
click at [303, 276] on icon at bounding box center [303, 273] width 9 height 20
type input "100"
select select "%"
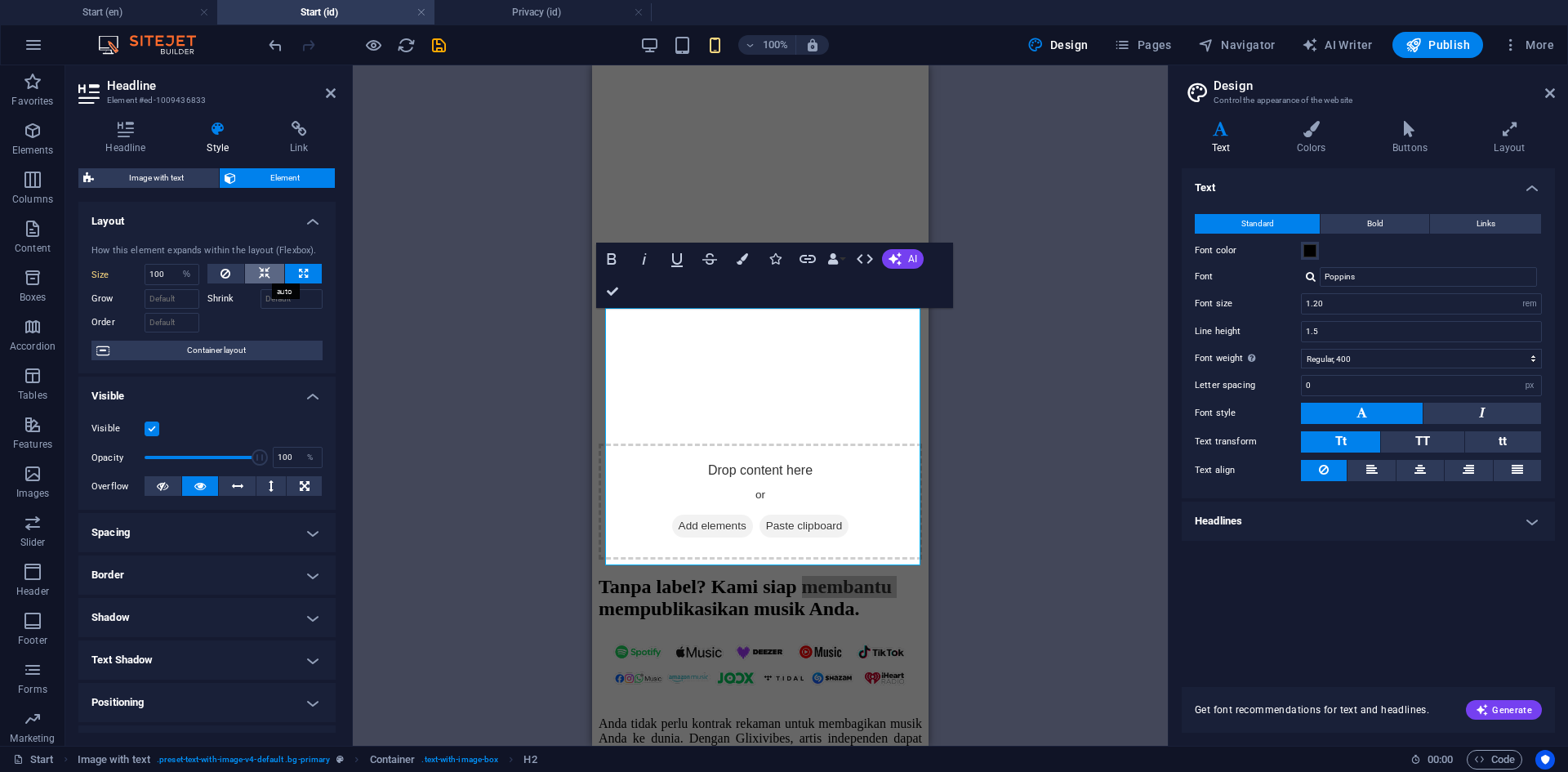
click at [266, 273] on icon at bounding box center [265, 273] width 11 height 20
select select "DISABLED_OPTION_VALUE"
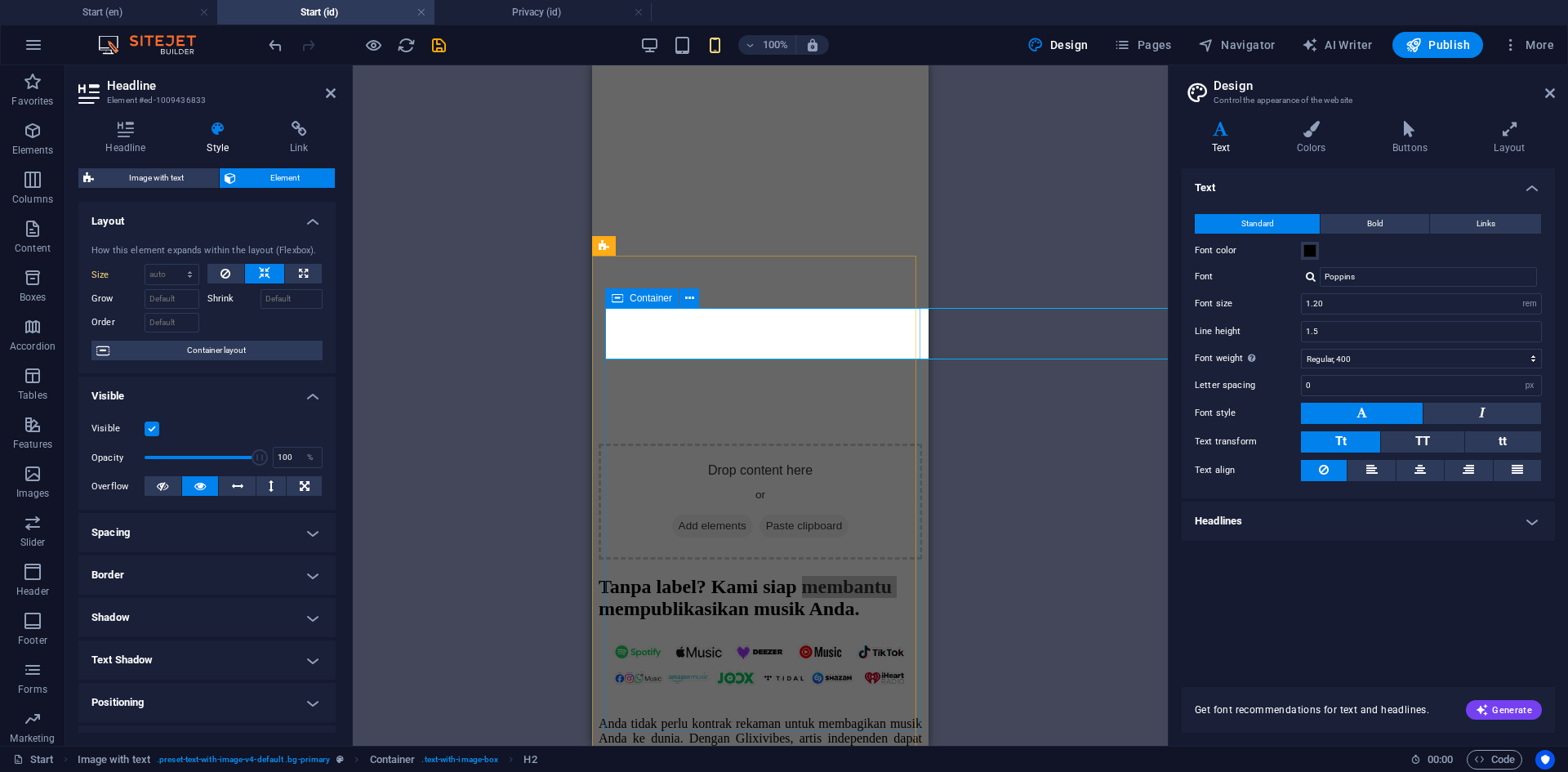
click at [624, 298] on div "Container" at bounding box center [642, 298] width 74 height 20
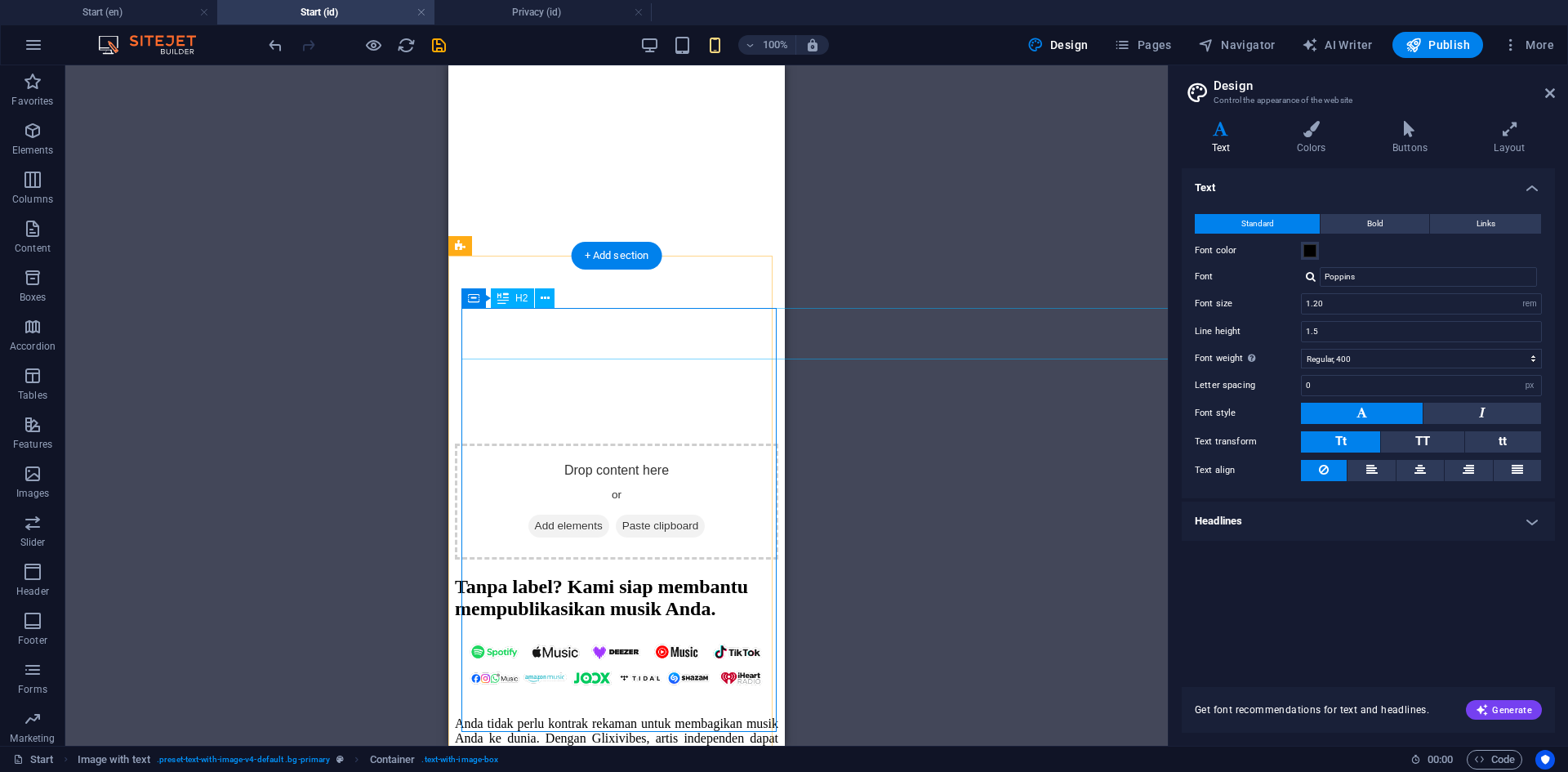
click at [623, 576] on div "Tanpa label? Kami siap membantu mempublikasikan musik Anda." at bounding box center [617, 598] width 323 height 44
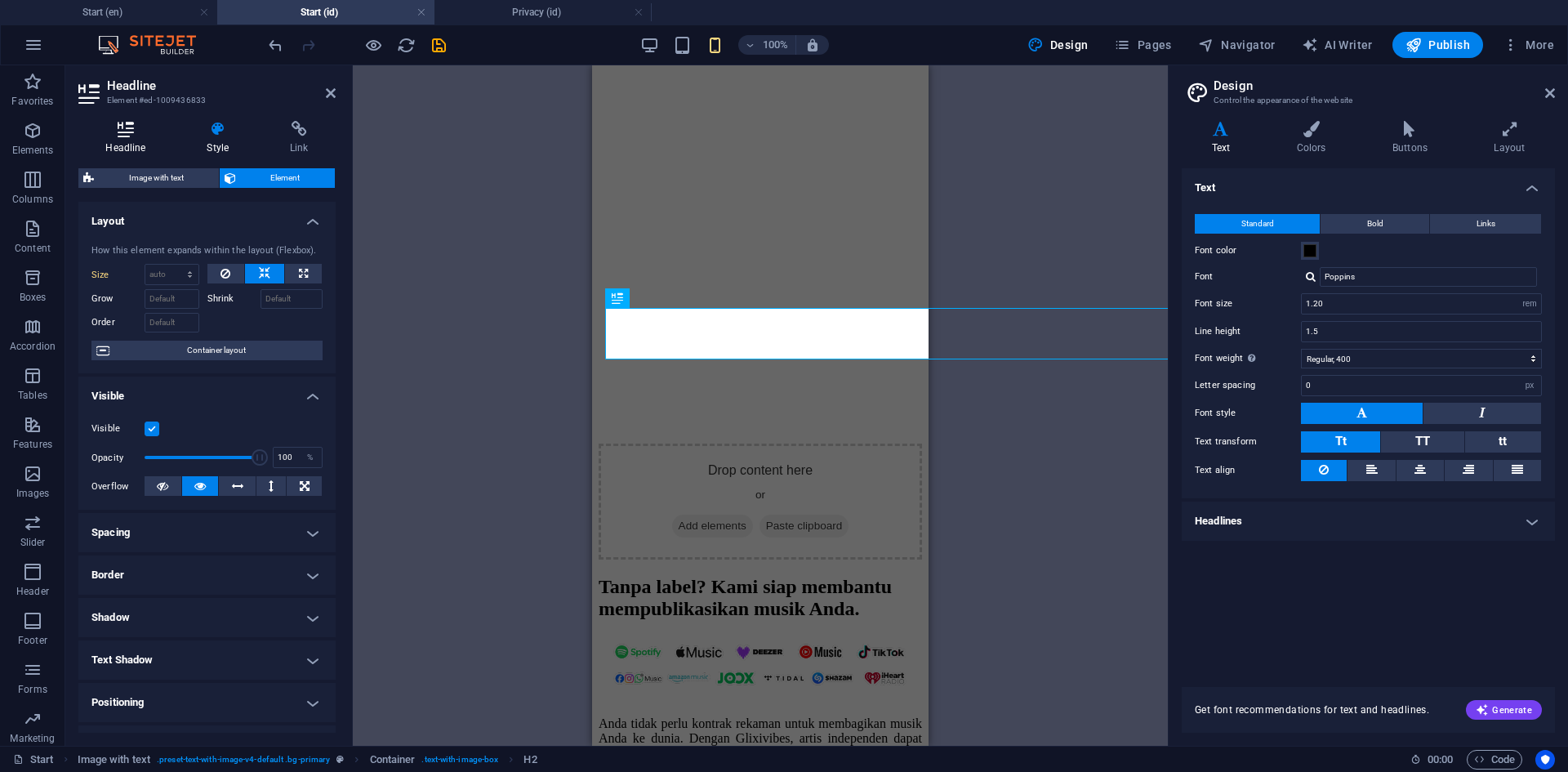
click at [150, 135] on icon at bounding box center [126, 129] width 95 height 16
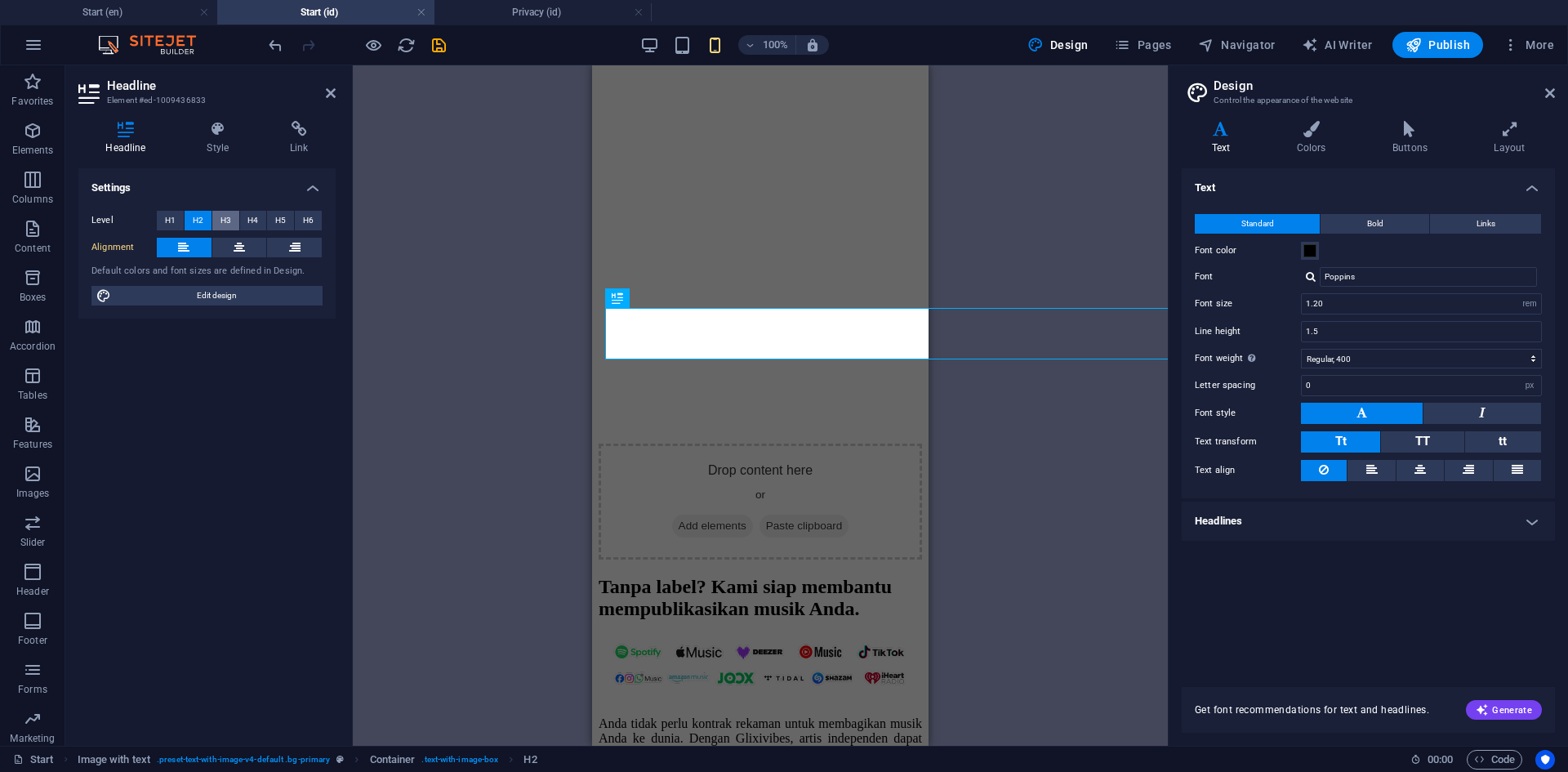
click at [215, 215] on button "H3" at bounding box center [226, 220] width 26 height 20
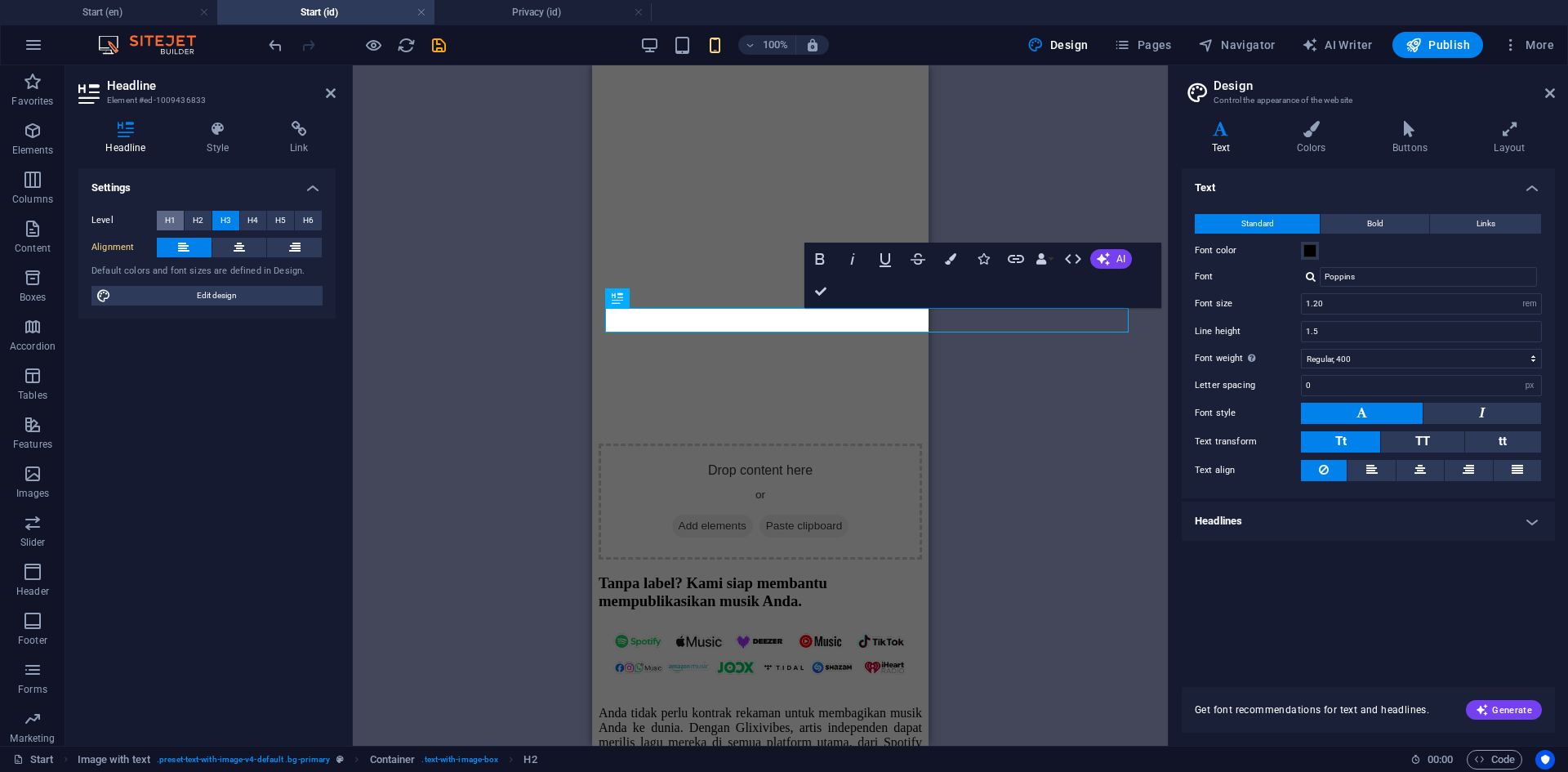
click at [174, 218] on span "H1" at bounding box center [169, 220] width 10 height 20
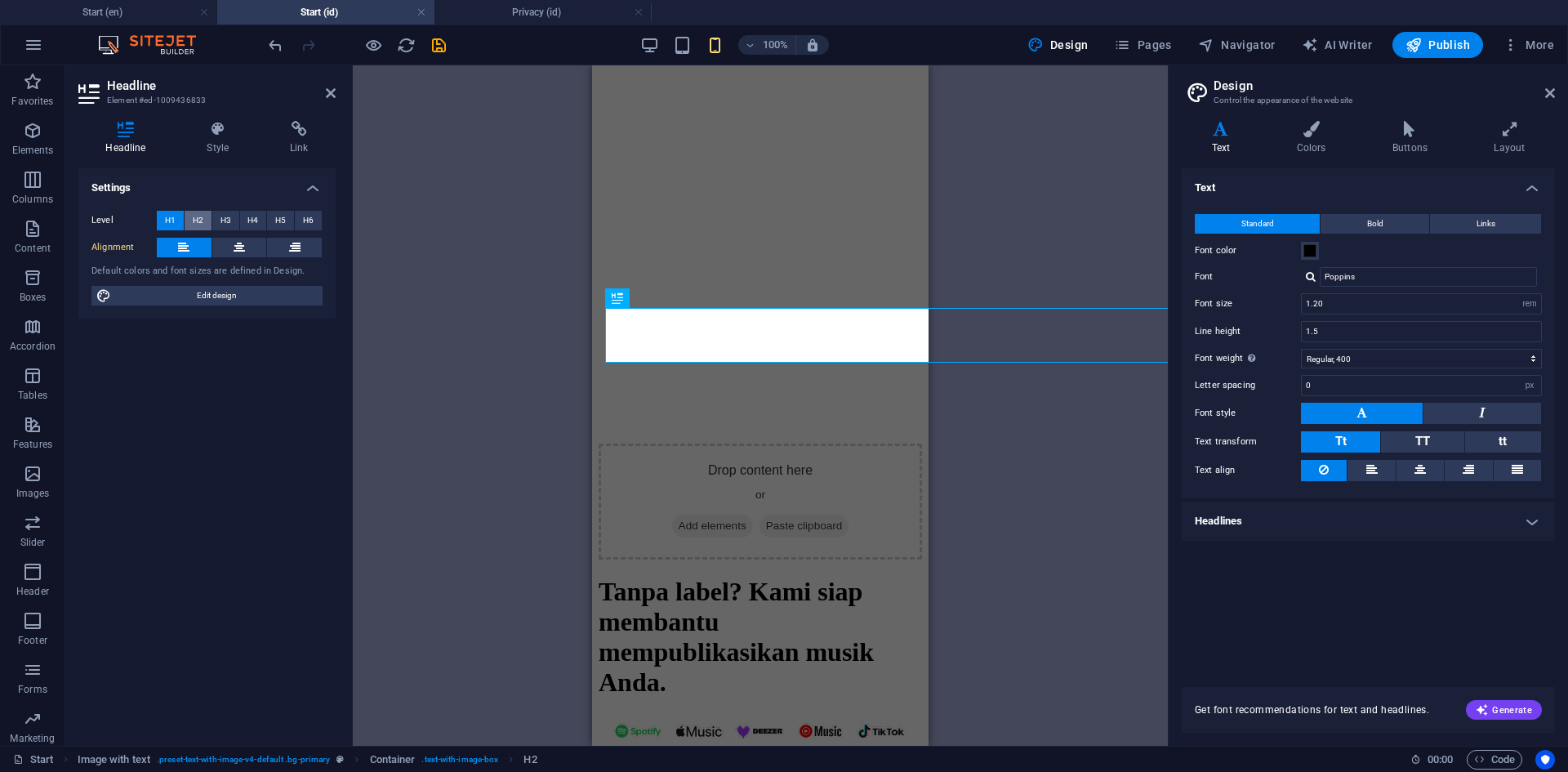
click at [185, 219] on button "H2" at bounding box center [198, 220] width 26 height 20
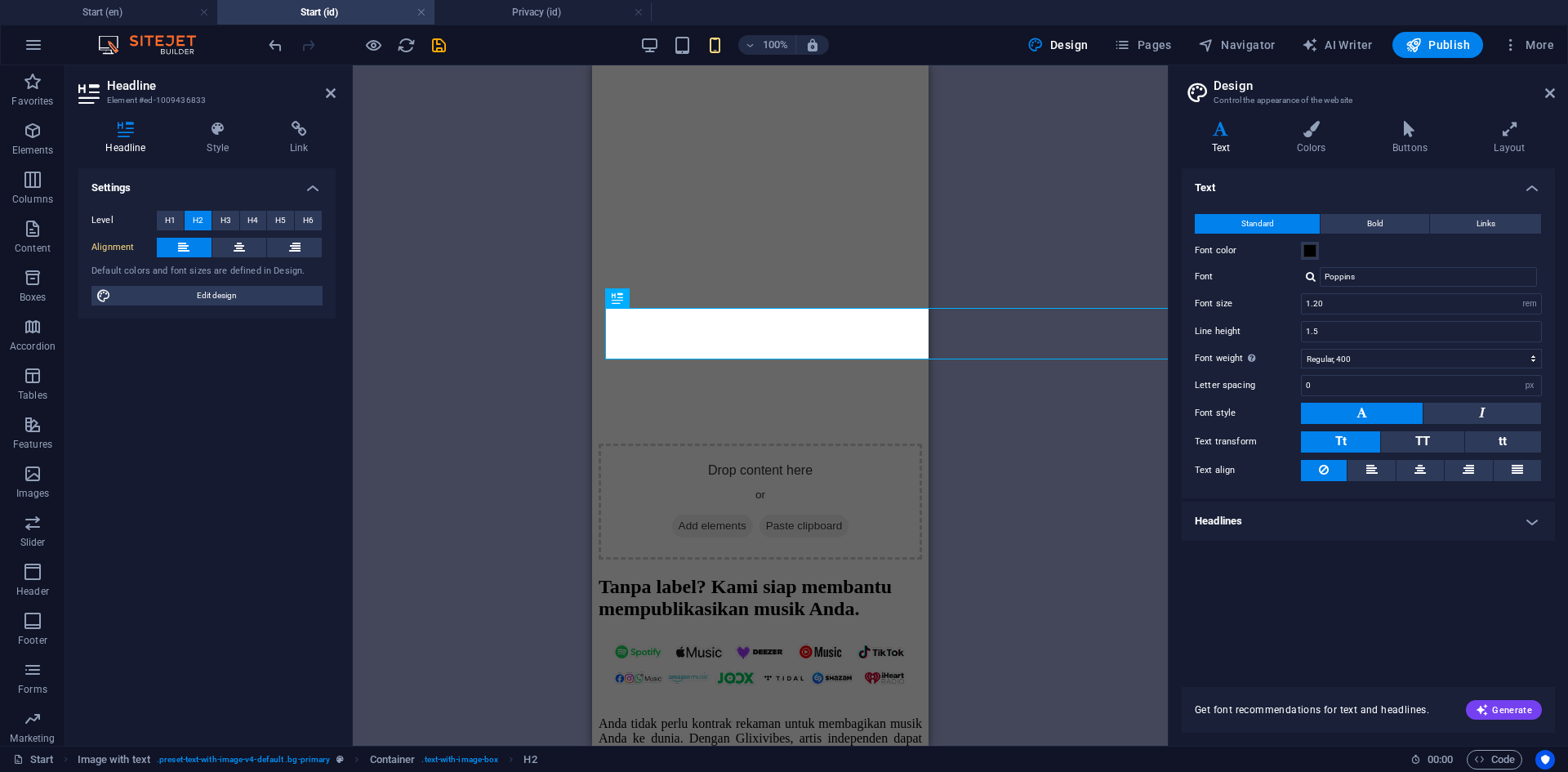
click at [141, 141] on h4 "Headline" at bounding box center [129, 138] width 101 height 34
click at [219, 132] on icon at bounding box center [218, 129] width 77 height 16
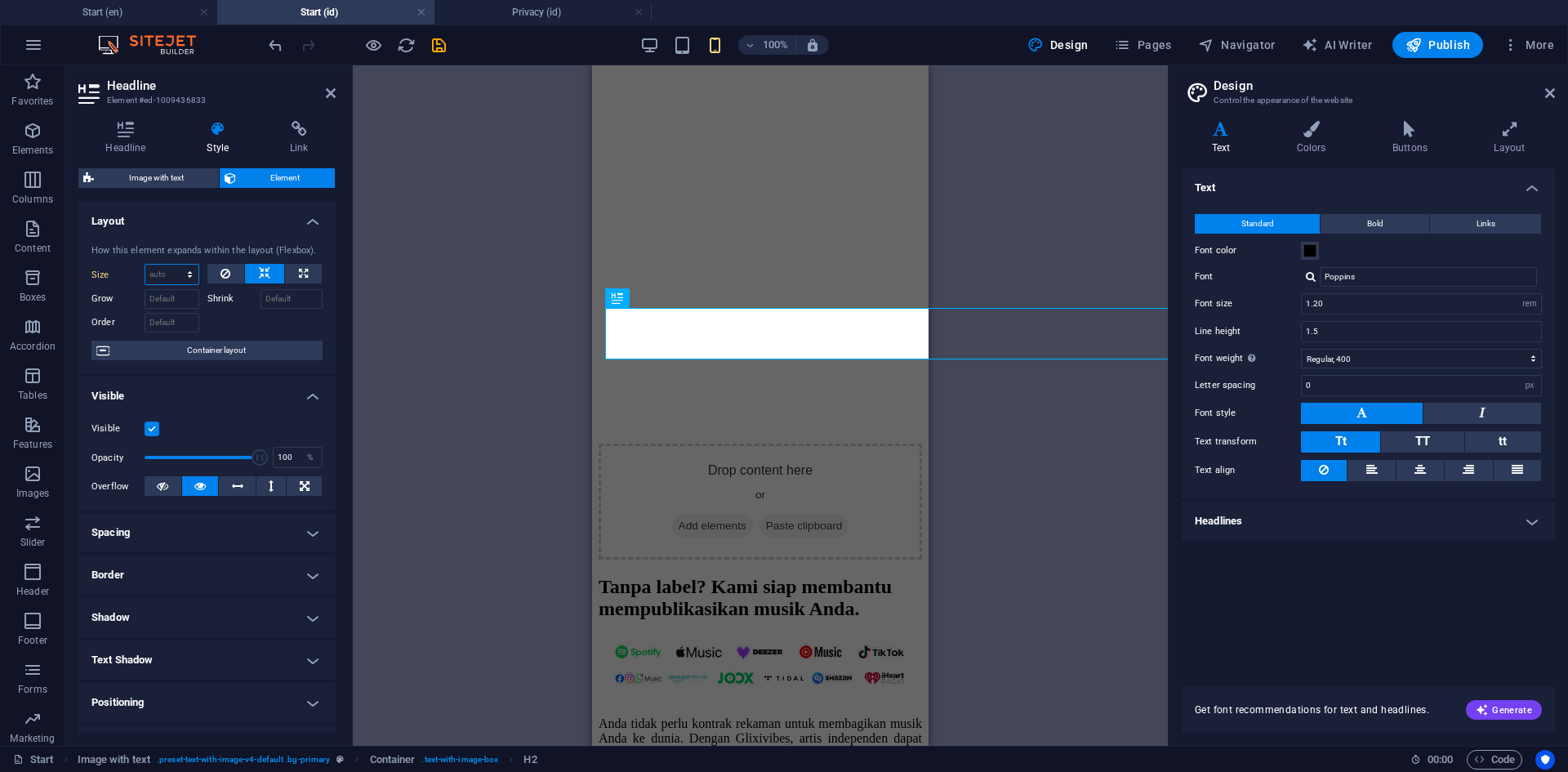
click at [188, 271] on select "Default auto px % 1/1 1/2 1/3 1/4 1/5 1/6 1/7 1/8 1/9 1/10" at bounding box center [172, 274] width 53 height 20
select select "1/1"
click at [173, 265] on select "Default auto px % 1/1 1/2 1/3 1/4 1/5 1/6 1/7 1/8 1/9 1/10" at bounding box center [172, 274] width 53 height 20
type input "100"
select select "%"
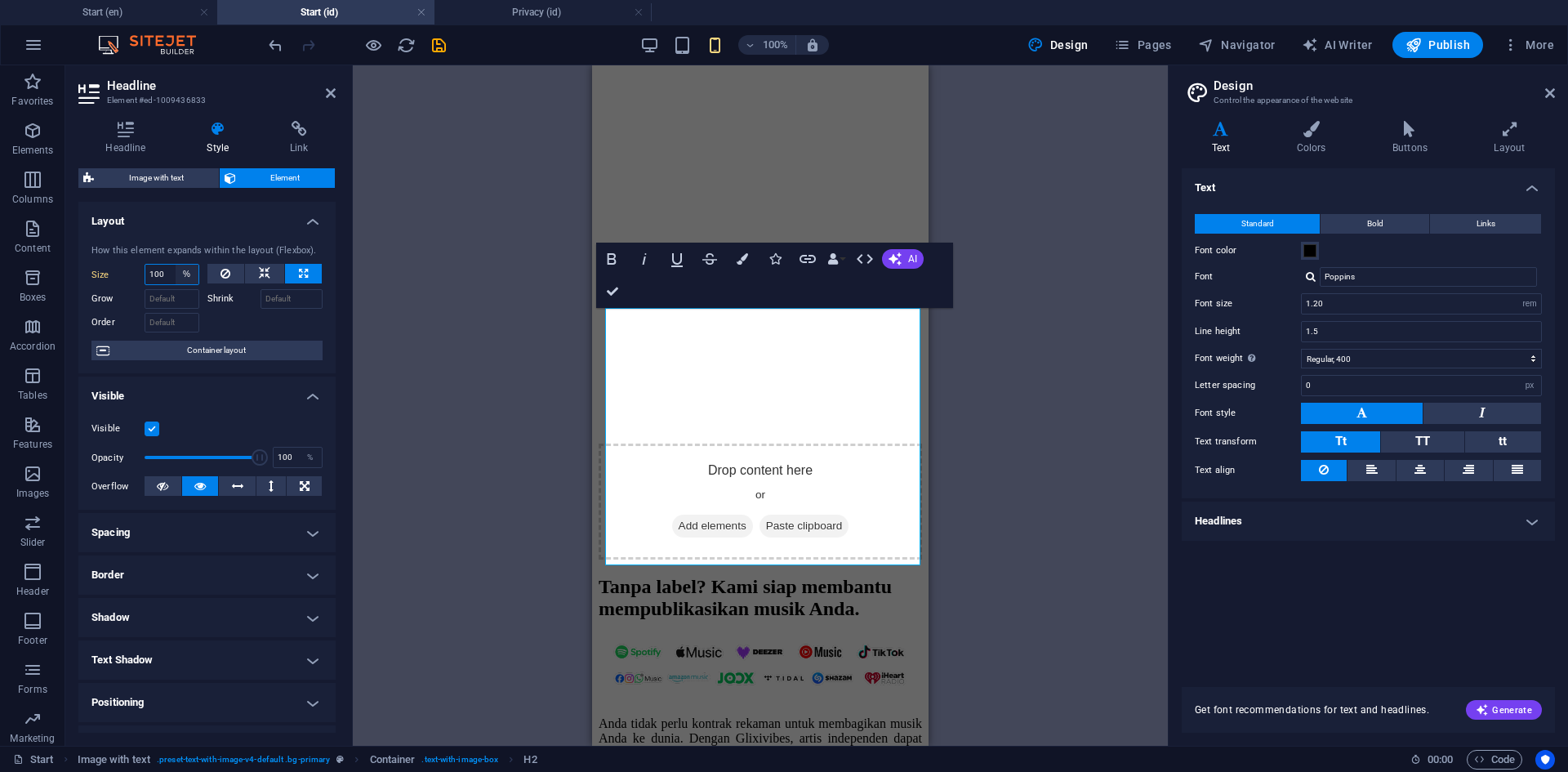
click at [179, 268] on select "Default auto px % 1/1 1/2 1/3 1/4 1/5 1/6 1/7 1/8 1/9 1/10" at bounding box center [187, 274] width 23 height 20
click at [168, 271] on input "100" at bounding box center [172, 274] width 53 height 20
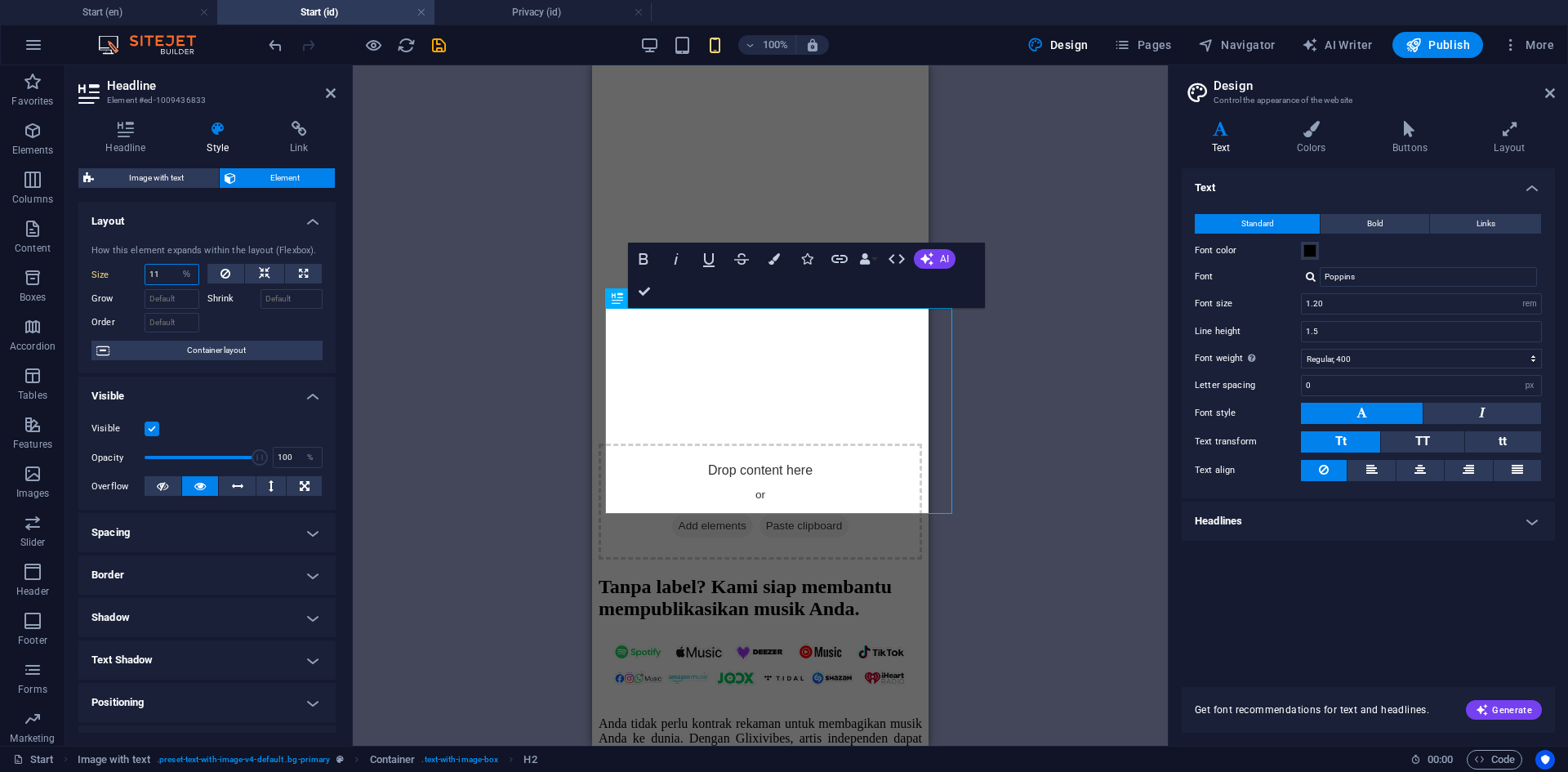
type input "1"
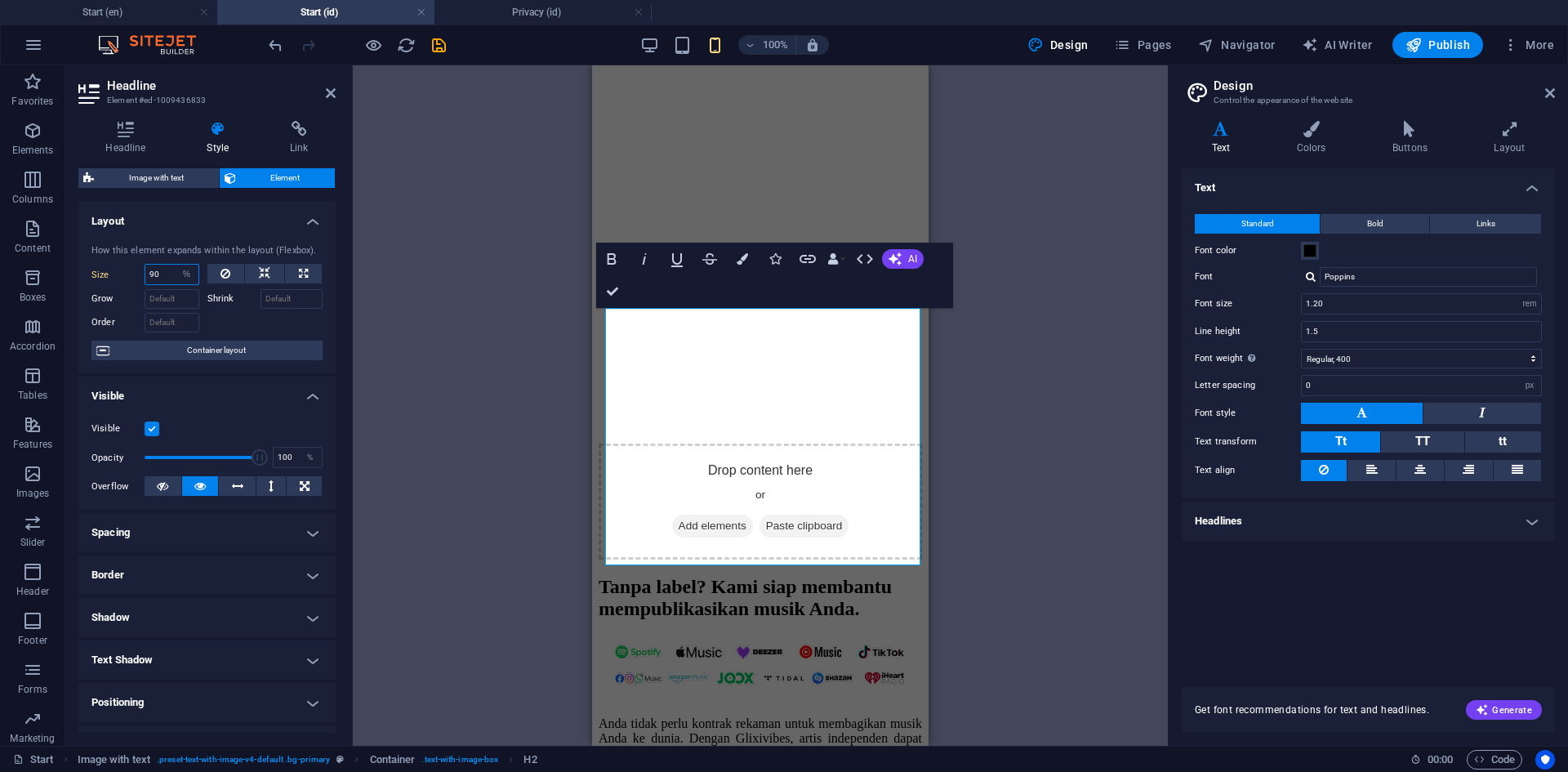
type input "9"
type input "8"
type input "7"
click at [190, 281] on select "Default auto px % 1/1 1/2 1/3 1/4 1/5 1/6 1/7 1/8 1/9 1/10" at bounding box center [187, 274] width 23 height 20
click at [203, 291] on div "Grow" at bounding box center [149, 296] width 116 height 24
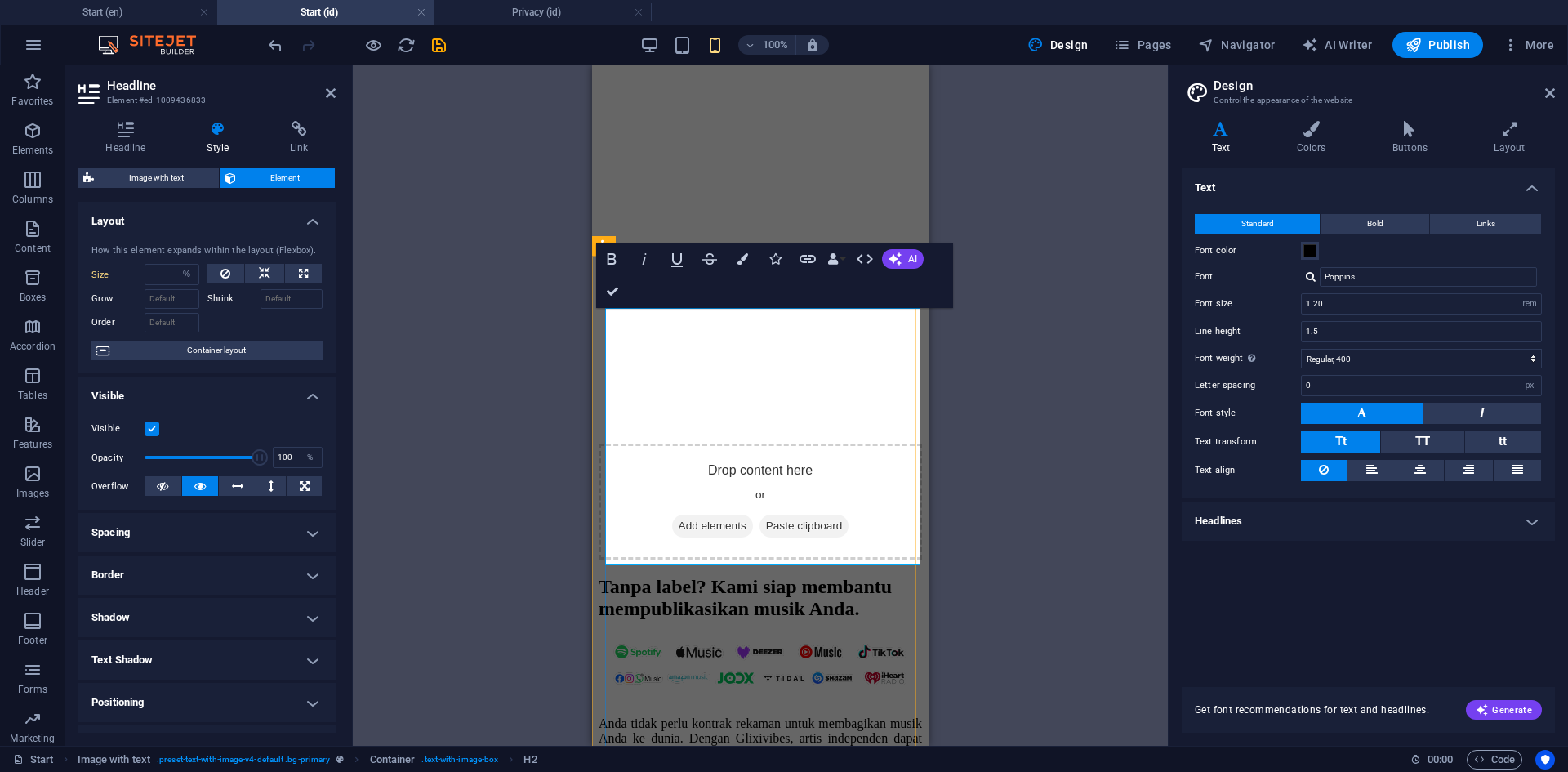
click at [775, 576] on span "Tanpa label? Kami siap membantu mempublikasikan musik Anda." at bounding box center [745, 598] width 293 height 44
drag, startPoint x: 688, startPoint y: 490, endPoint x: 649, endPoint y: 490, distance: 39.0
click at [687, 576] on span "Tanpa label? Kami siap membantu mempublikasikan musik Anda." at bounding box center [745, 598] width 293 height 44
click at [613, 576] on span "Tanpa label? Kami siap membantu mempublikasikan musik Anda." at bounding box center [745, 598] width 293 height 44
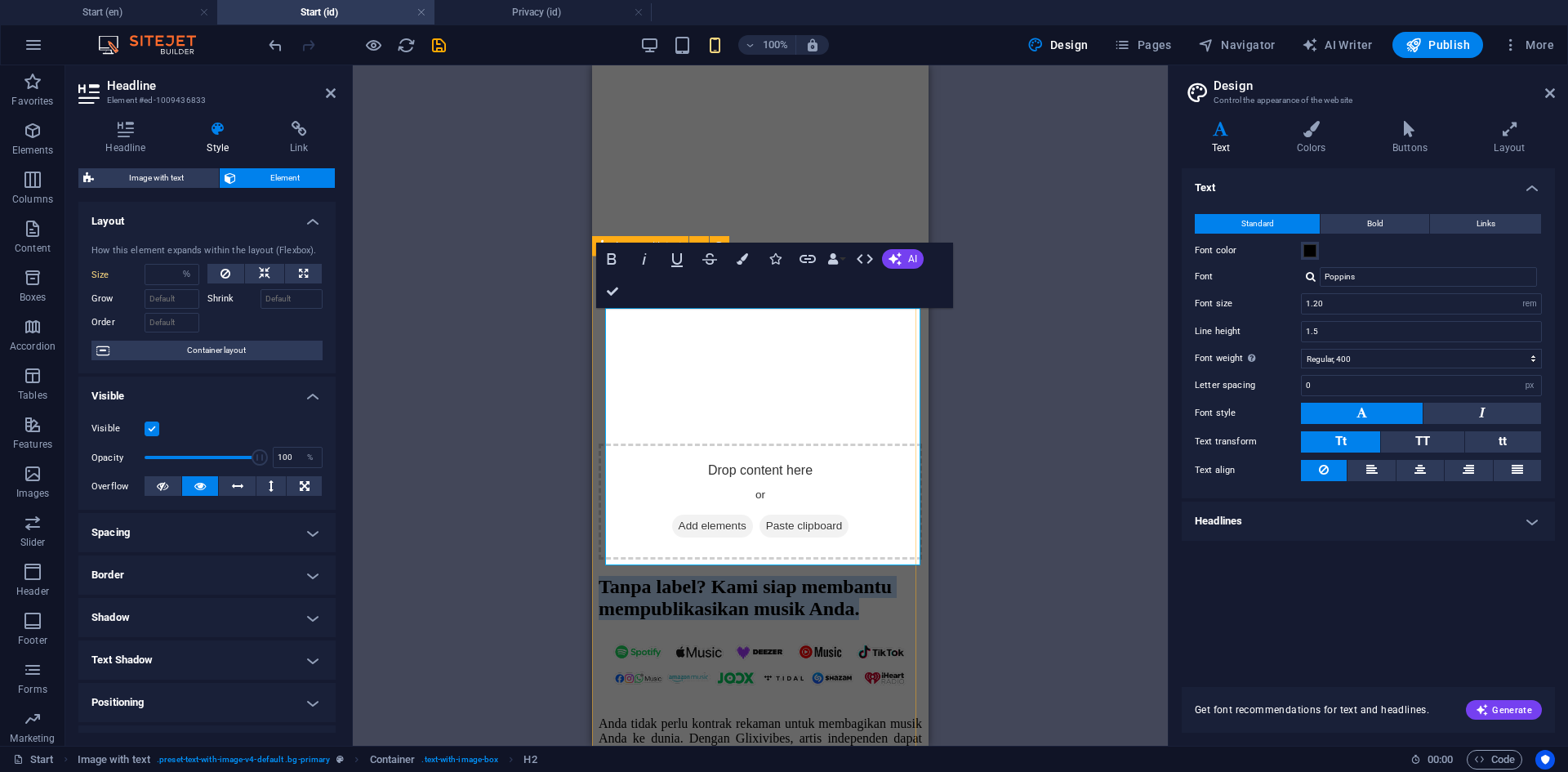
drag, startPoint x: 839, startPoint y: 540, endPoint x: 599, endPoint y: 327, distance: 320.9
click at [599, 576] on div "Tanpa label? Kami siap membantu mempublikasikan musik Anda. Anda tidak perlu ko…" at bounding box center [760, 717] width 323 height 283
click at [741, 254] on icon "button" at bounding box center [742, 259] width 11 height 11
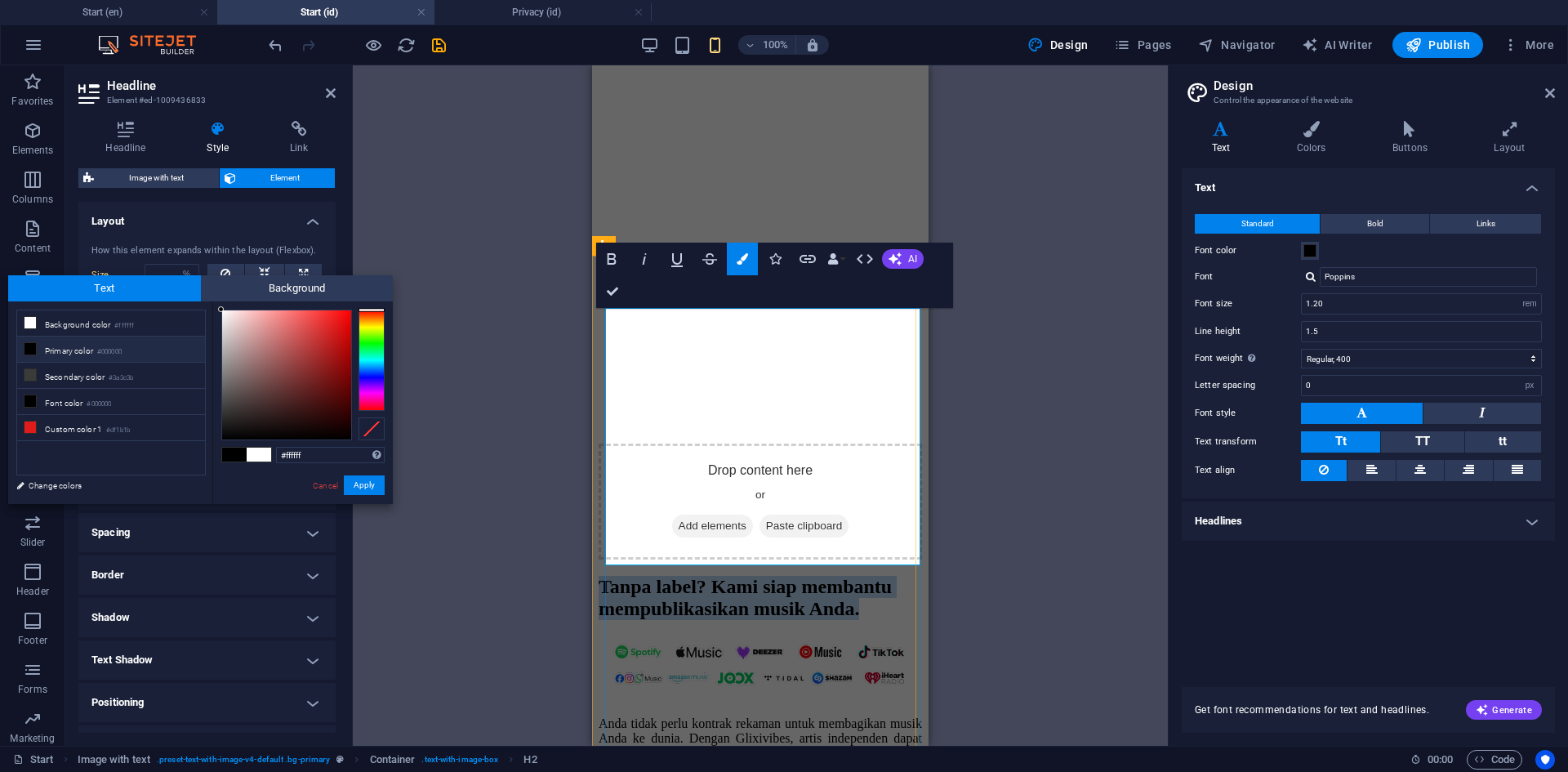
click at [862, 576] on h2 "Tanpa label? Kami siap membantu mempublikasikan musik Anda." at bounding box center [760, 598] width 323 height 44
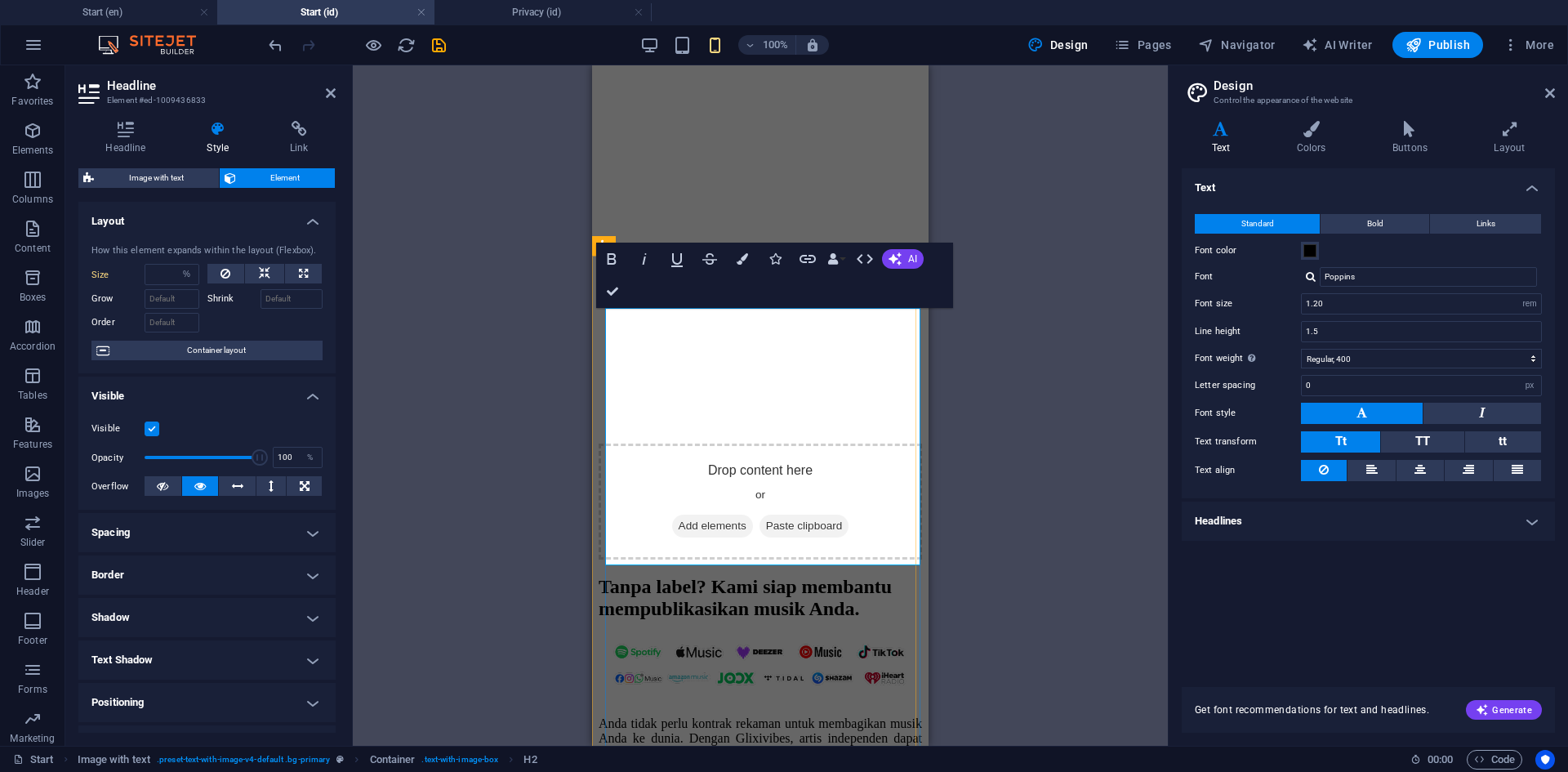
click at [610, 576] on span "Tanpa label? Kami siap membantu mempublikasikan musik Anda." at bounding box center [745, 598] width 293 height 44
click at [611, 576] on span "Tanpa label? Kami siap membantu mempublikasikan musik Anda." at bounding box center [745, 598] width 293 height 44
click at [619, 576] on span "Tanpa label? Kami siap membantu mempublikasikan musik Anda." at bounding box center [745, 598] width 293 height 44
click at [199, 350] on span "Container layout" at bounding box center [216, 350] width 203 height 20
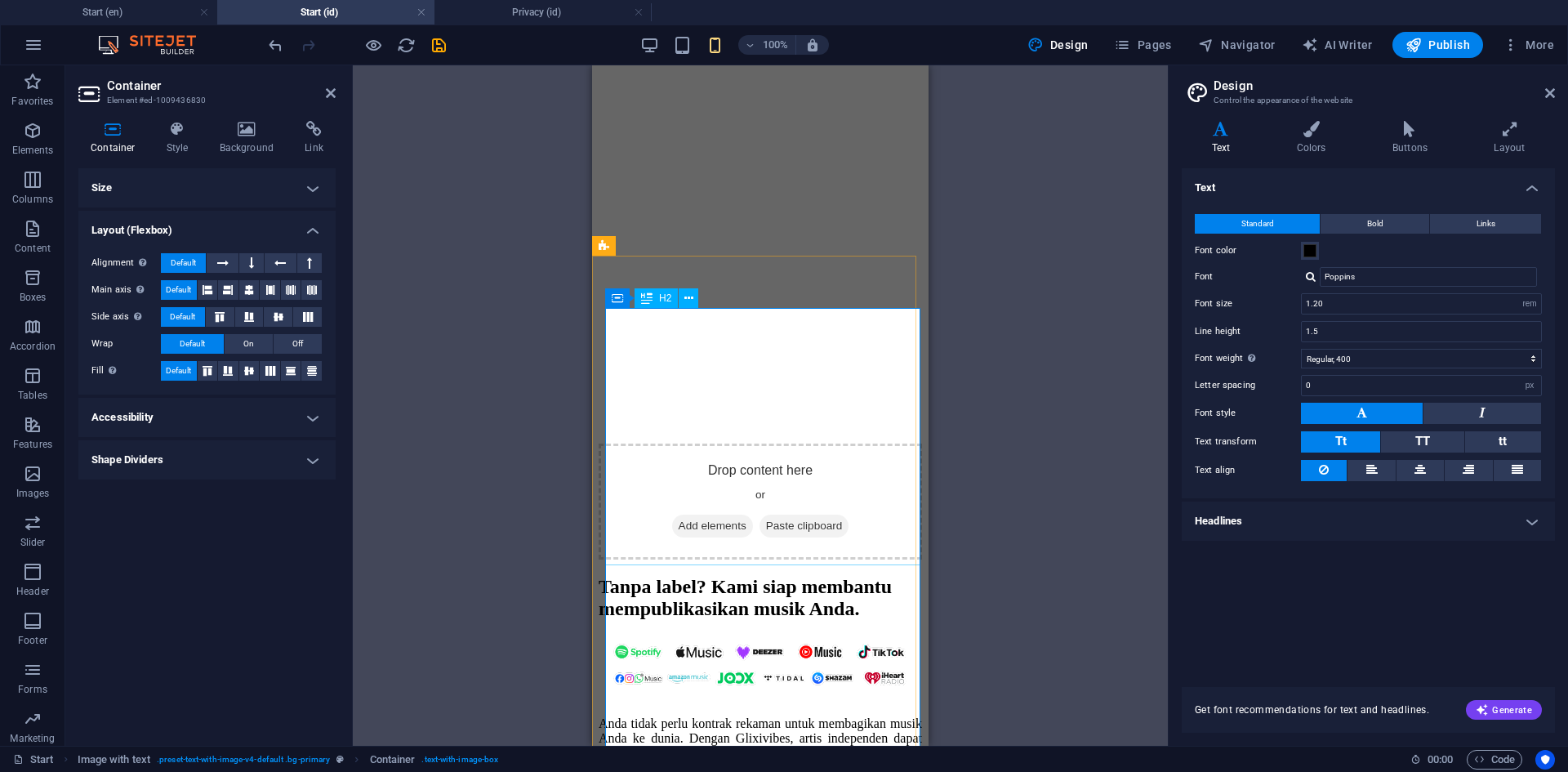
click at [703, 576] on div "Tanpa label? Kami siap membantu mempublikasikan musik Anda." at bounding box center [760, 598] width 323 height 44
click at [299, 178] on h4 "Size" at bounding box center [207, 187] width 257 height 39
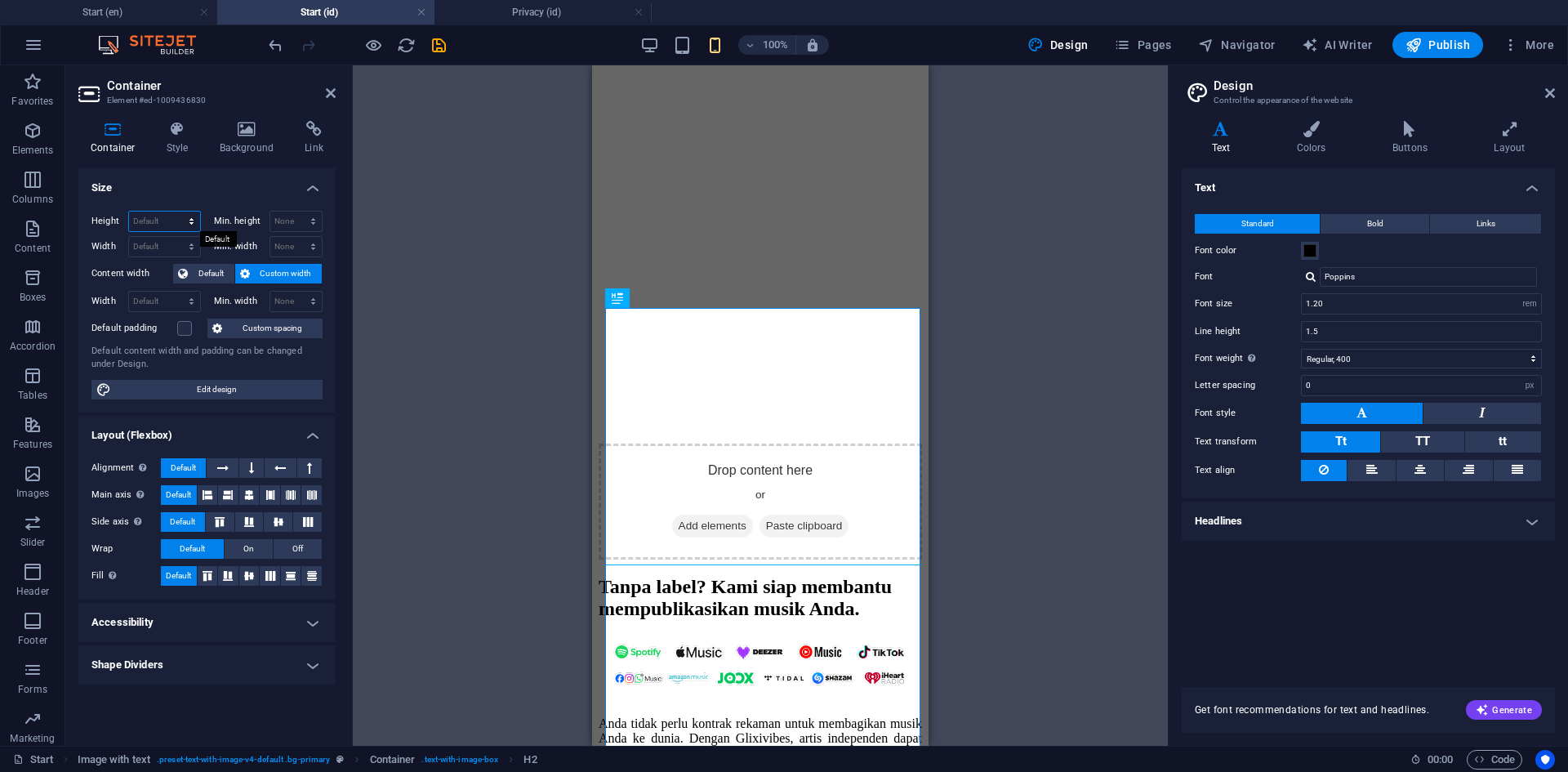
click at [179, 219] on select "Default px rem % vh vw" at bounding box center [164, 221] width 71 height 20
select select "px"
click at [177, 212] on select "Default px rem % vh vw" at bounding box center [164, 221] width 71 height 20
click at [160, 219] on input "771" at bounding box center [164, 221] width 71 height 20
type input "7"
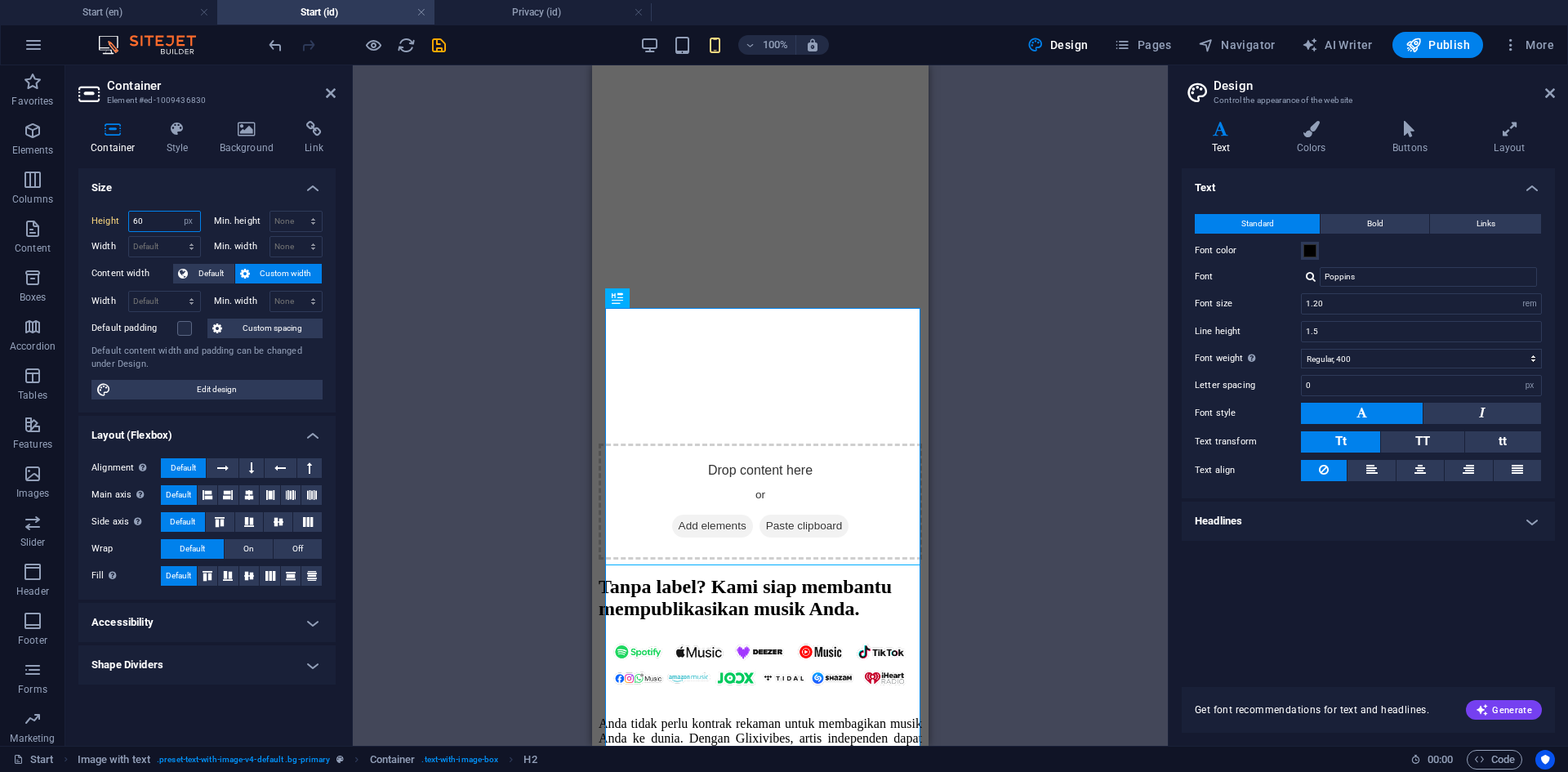
type input "6"
type input "771"
click at [178, 146] on h4 "Style" at bounding box center [181, 138] width 53 height 34
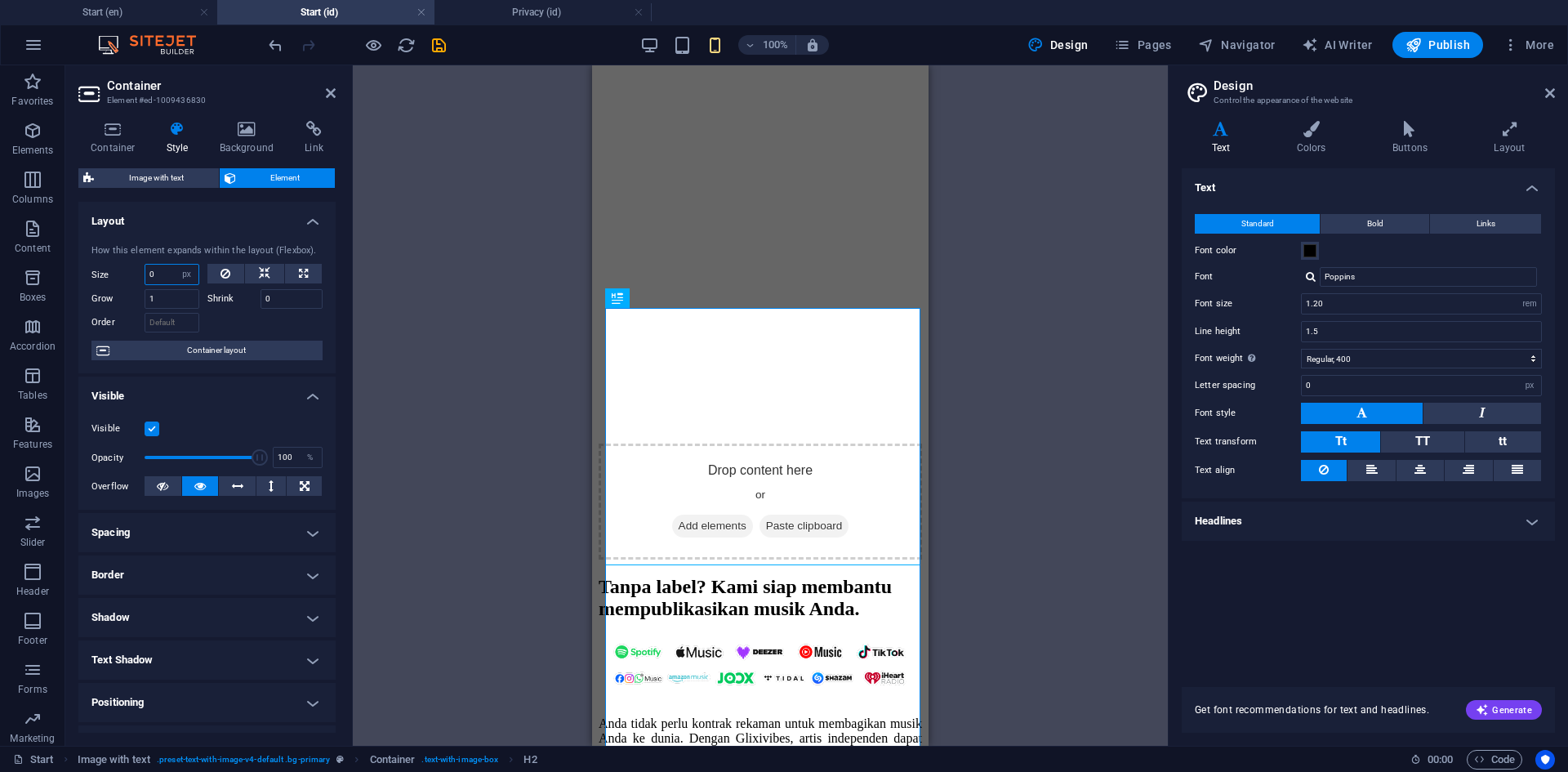
click at [165, 272] on input "0" at bounding box center [172, 274] width 53 height 20
type input "1"
type input "9"
type input "1"
type input "5"
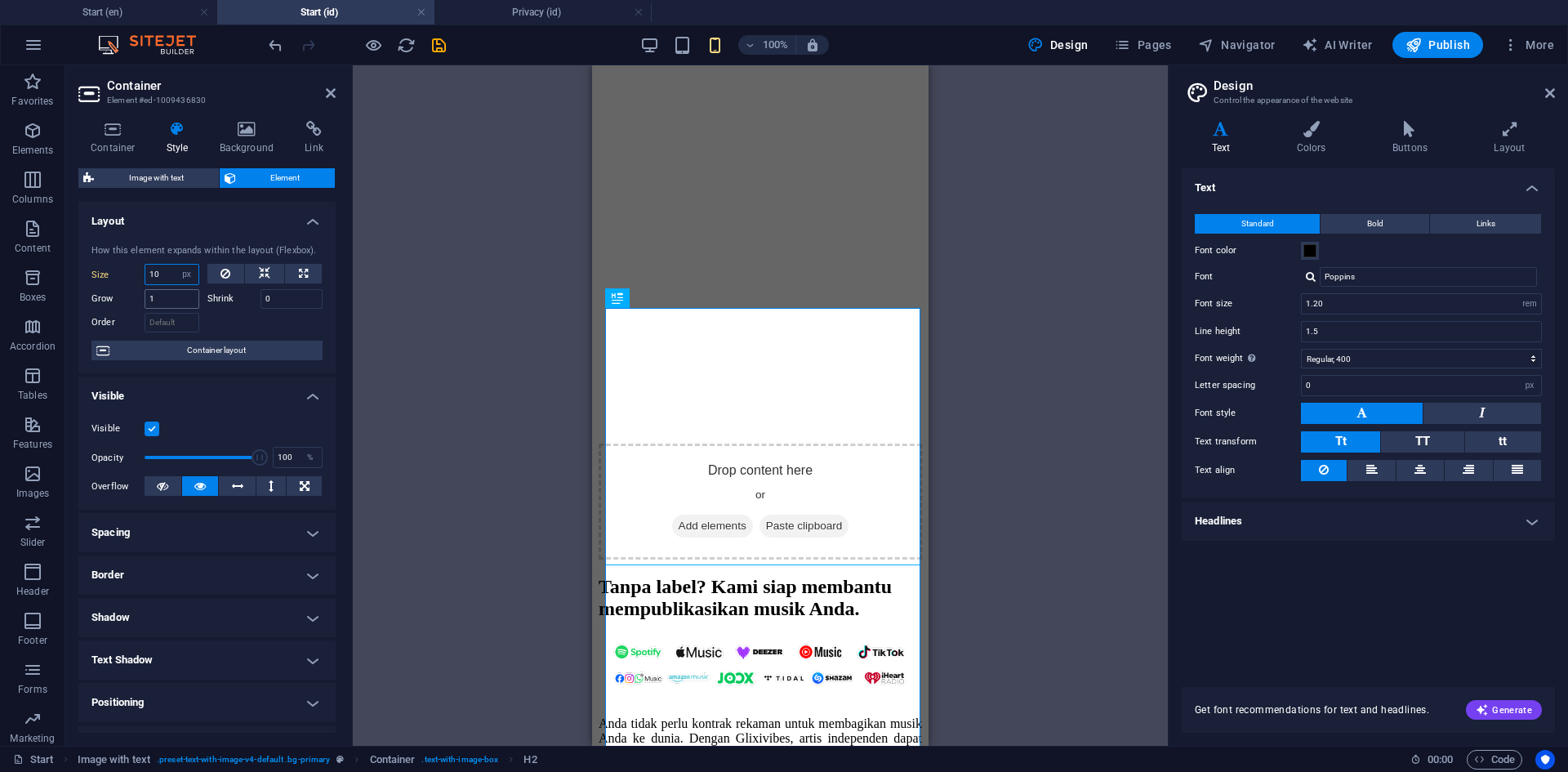
type input "10"
drag, startPoint x: 181, startPoint y: 302, endPoint x: 147, endPoint y: 307, distance: 34.4
click at [147, 307] on input "1" at bounding box center [172, 299] width 55 height 20
type input "0"
click at [220, 317] on div at bounding box center [265, 320] width 116 height 24
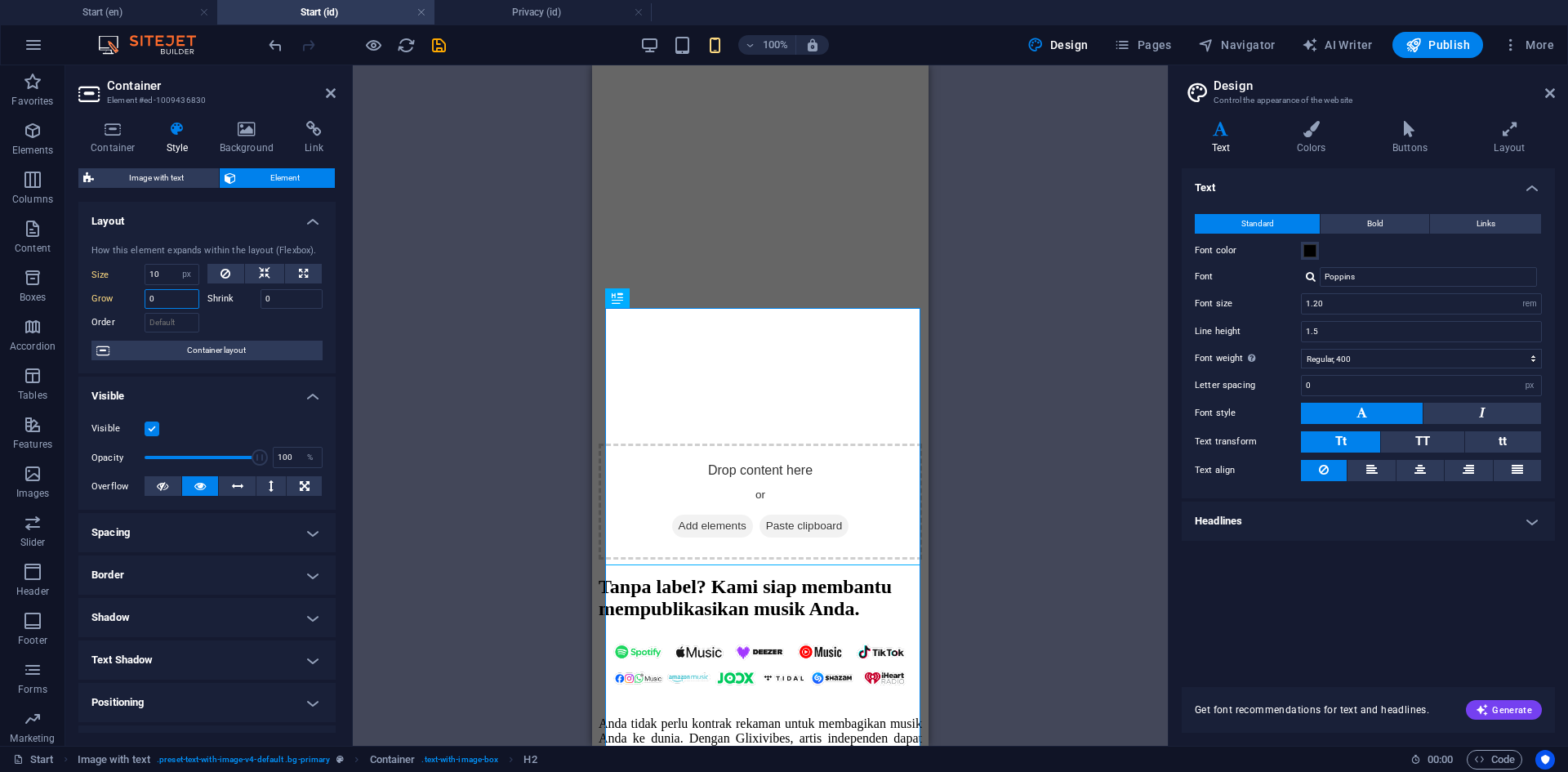
click at [164, 302] on input "0" at bounding box center [172, 299] width 55 height 20
type input "1"
click at [239, 322] on div at bounding box center [265, 320] width 116 height 24
click at [195, 354] on span "Container layout" at bounding box center [216, 350] width 203 height 20
select select "rem"
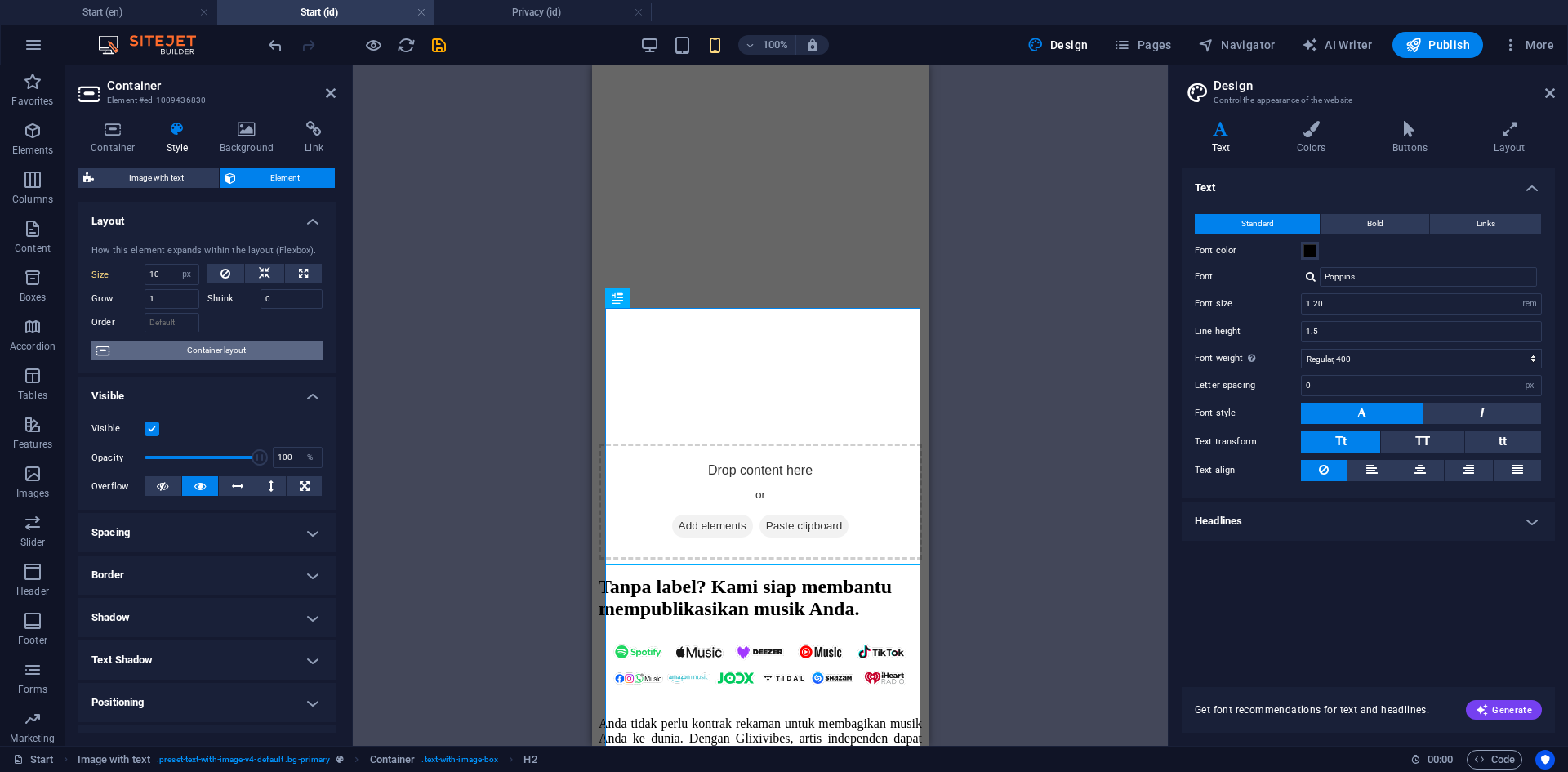
select select "rem"
select select "px"
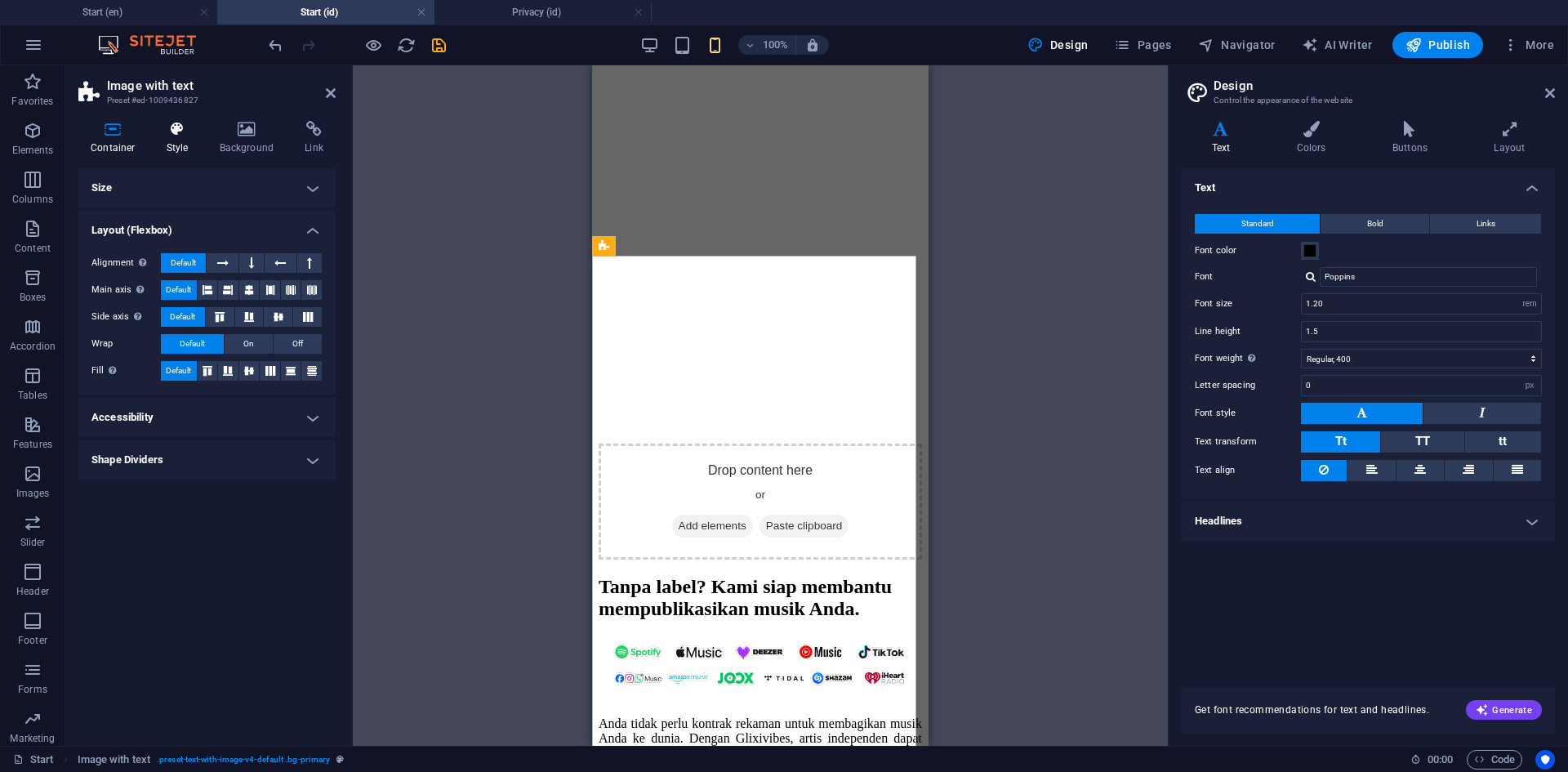
click at [183, 134] on icon at bounding box center [177, 129] width 46 height 16
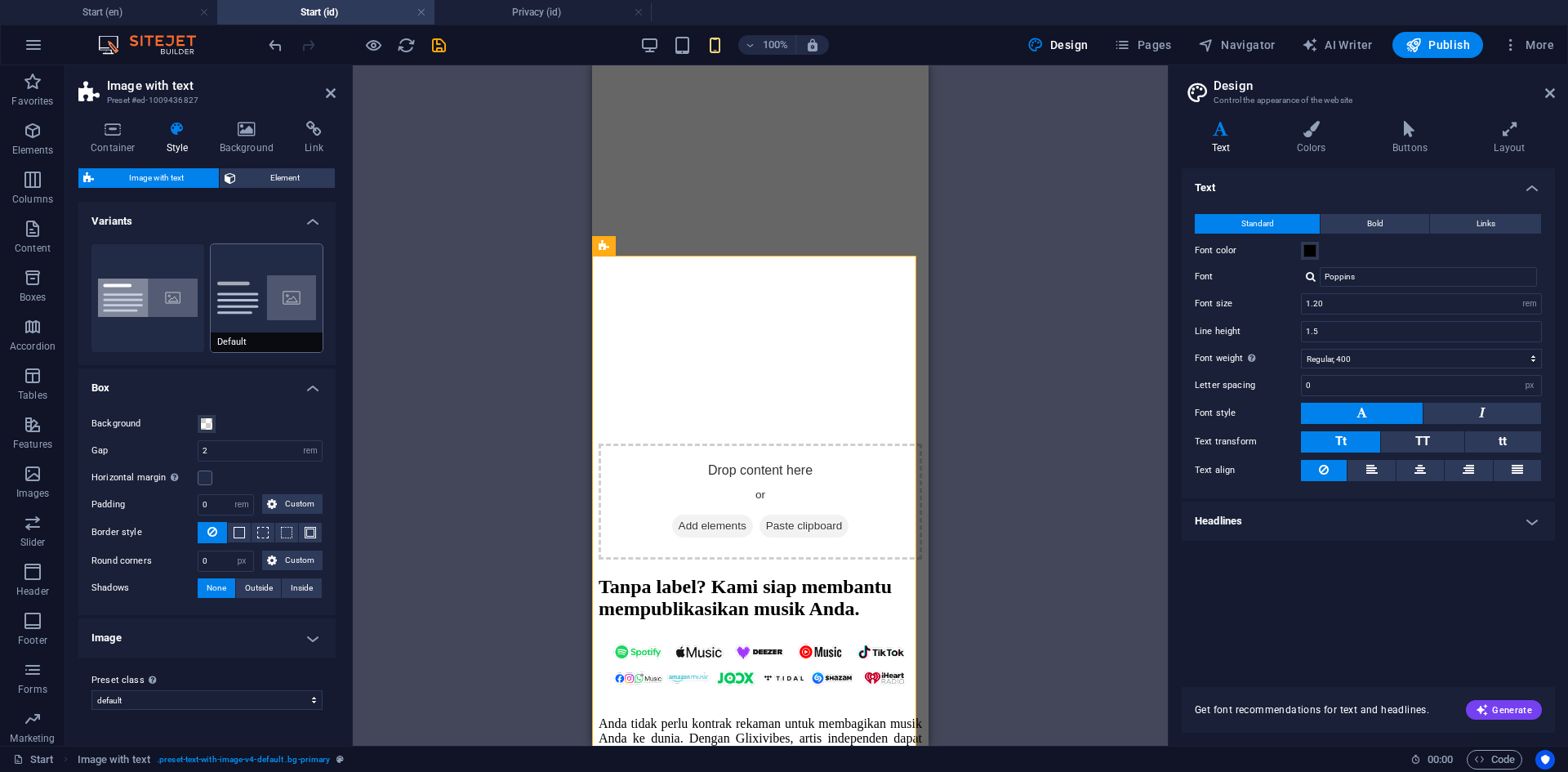
click at [251, 282] on button "Default" at bounding box center [267, 298] width 113 height 108
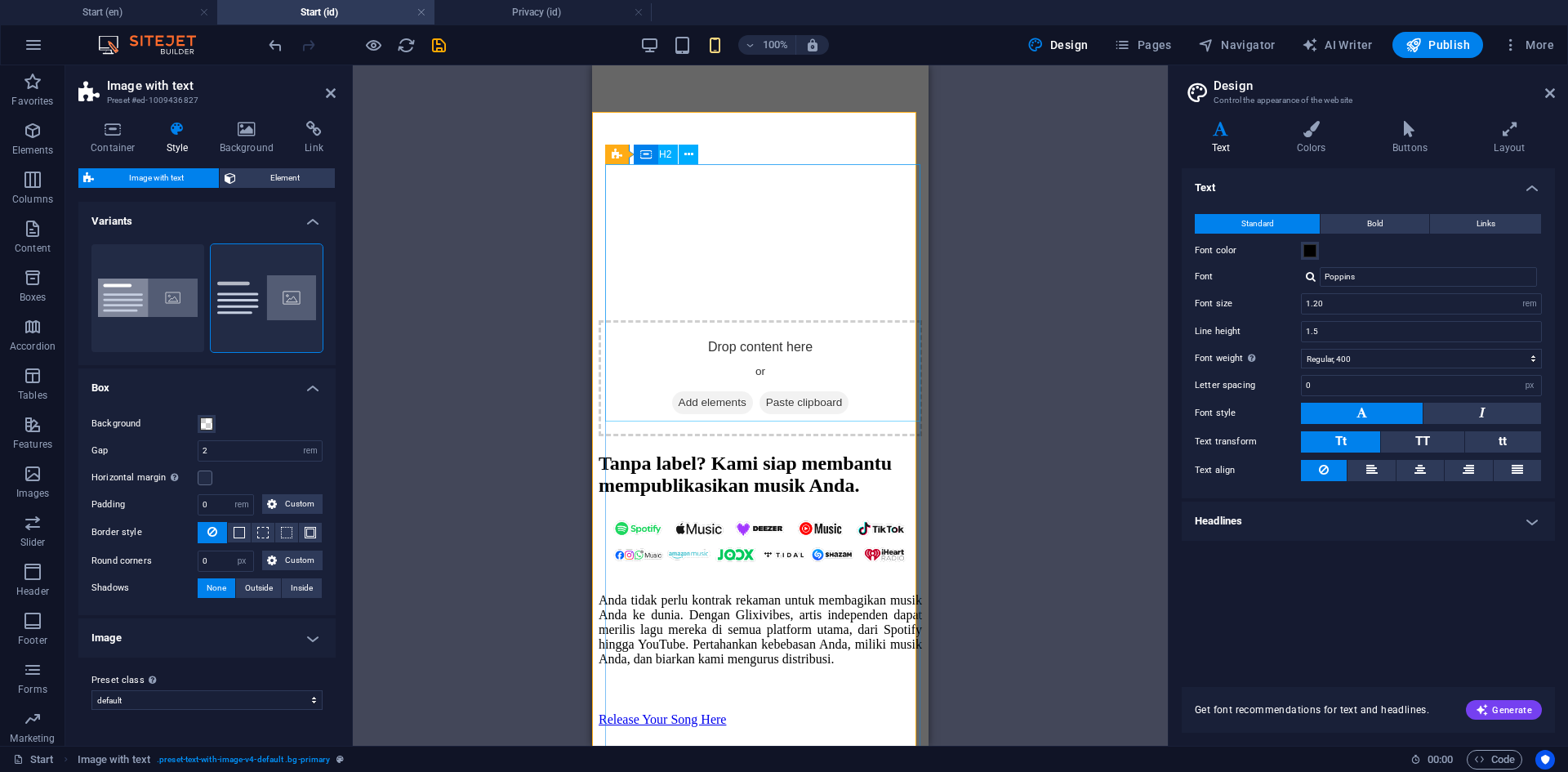
scroll to position [571, 0]
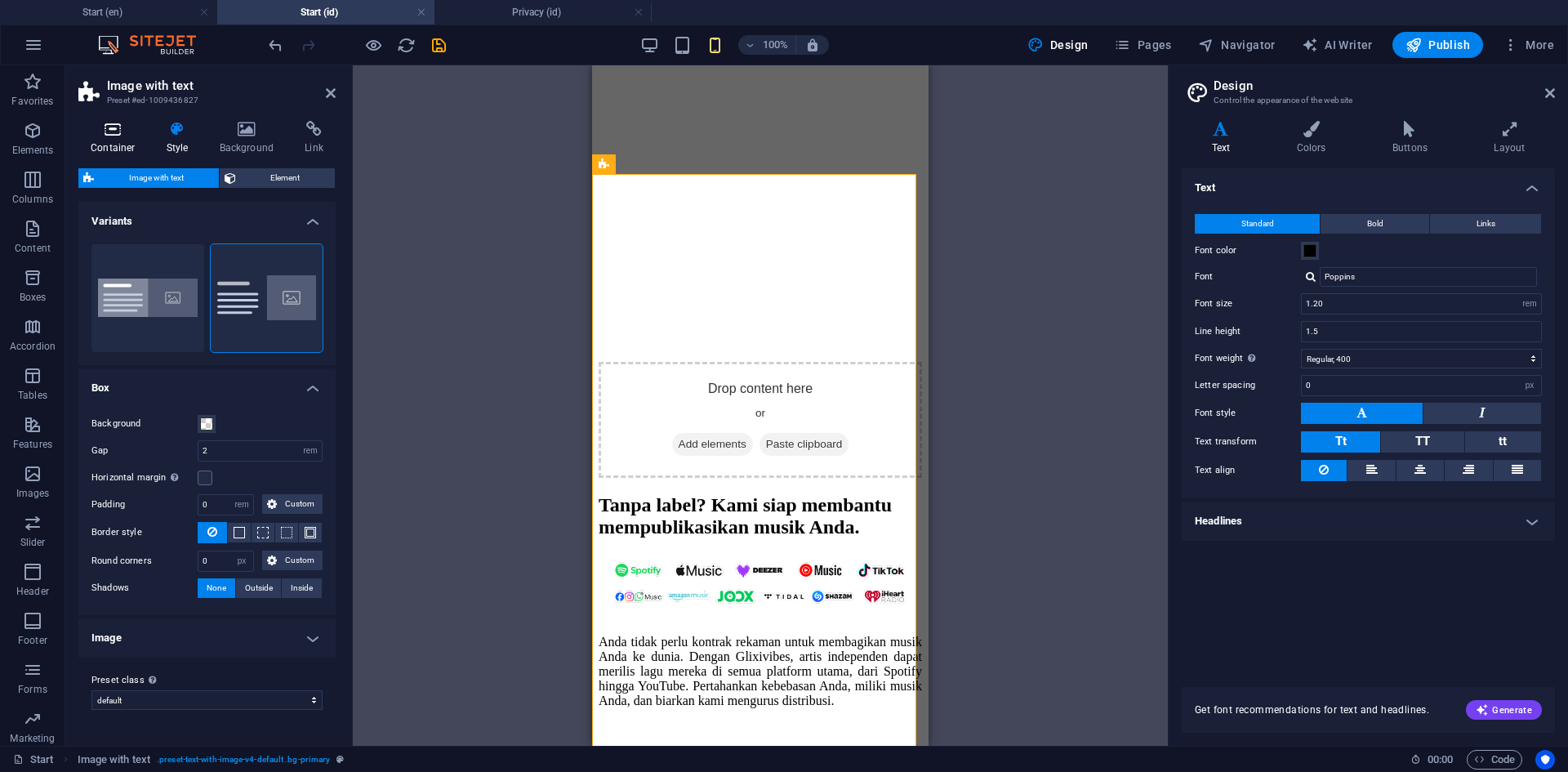
click at [103, 132] on icon at bounding box center [113, 129] width 69 height 16
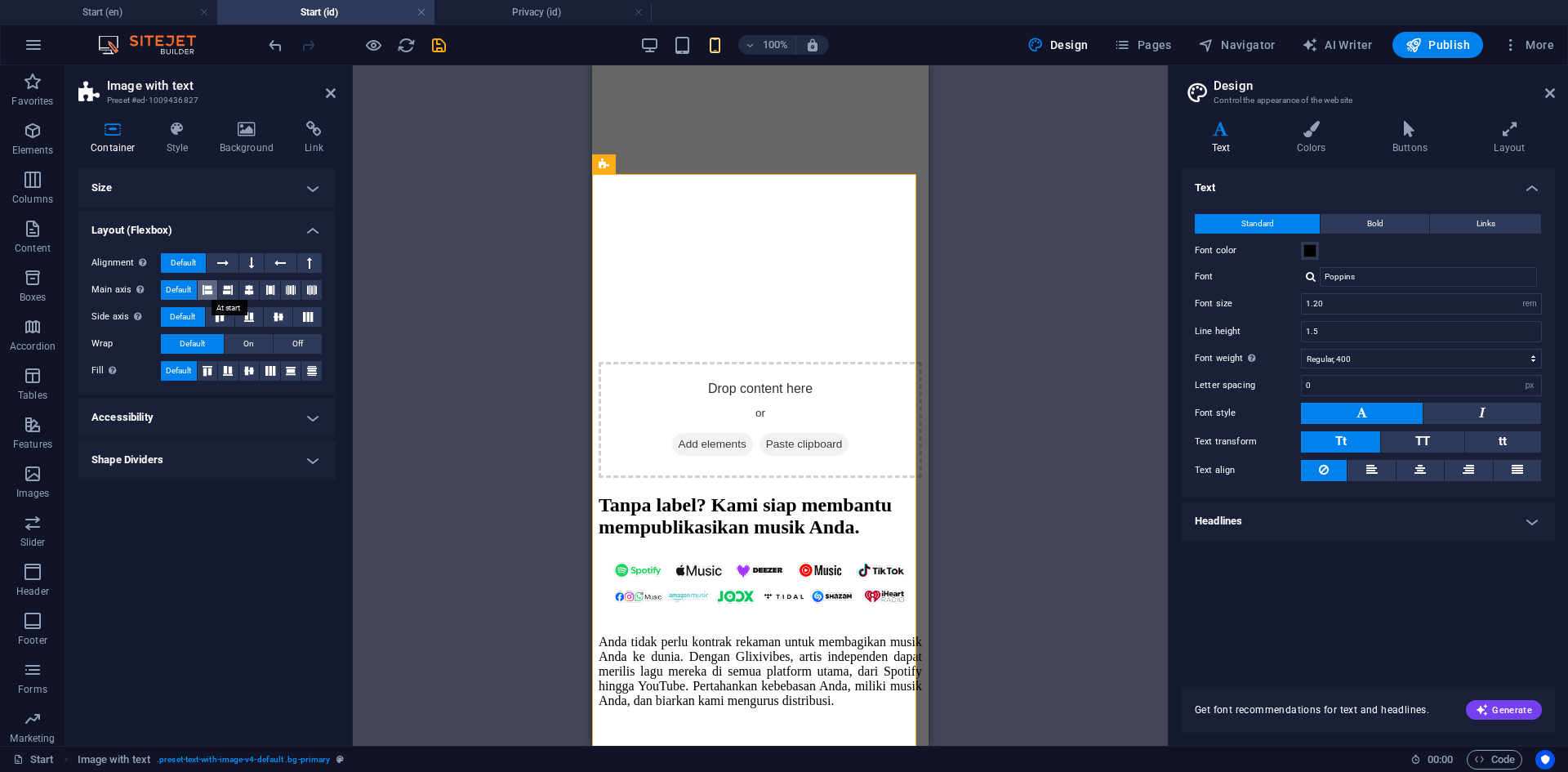
click at [212, 284] on icon at bounding box center [207, 290] width 9 height 20
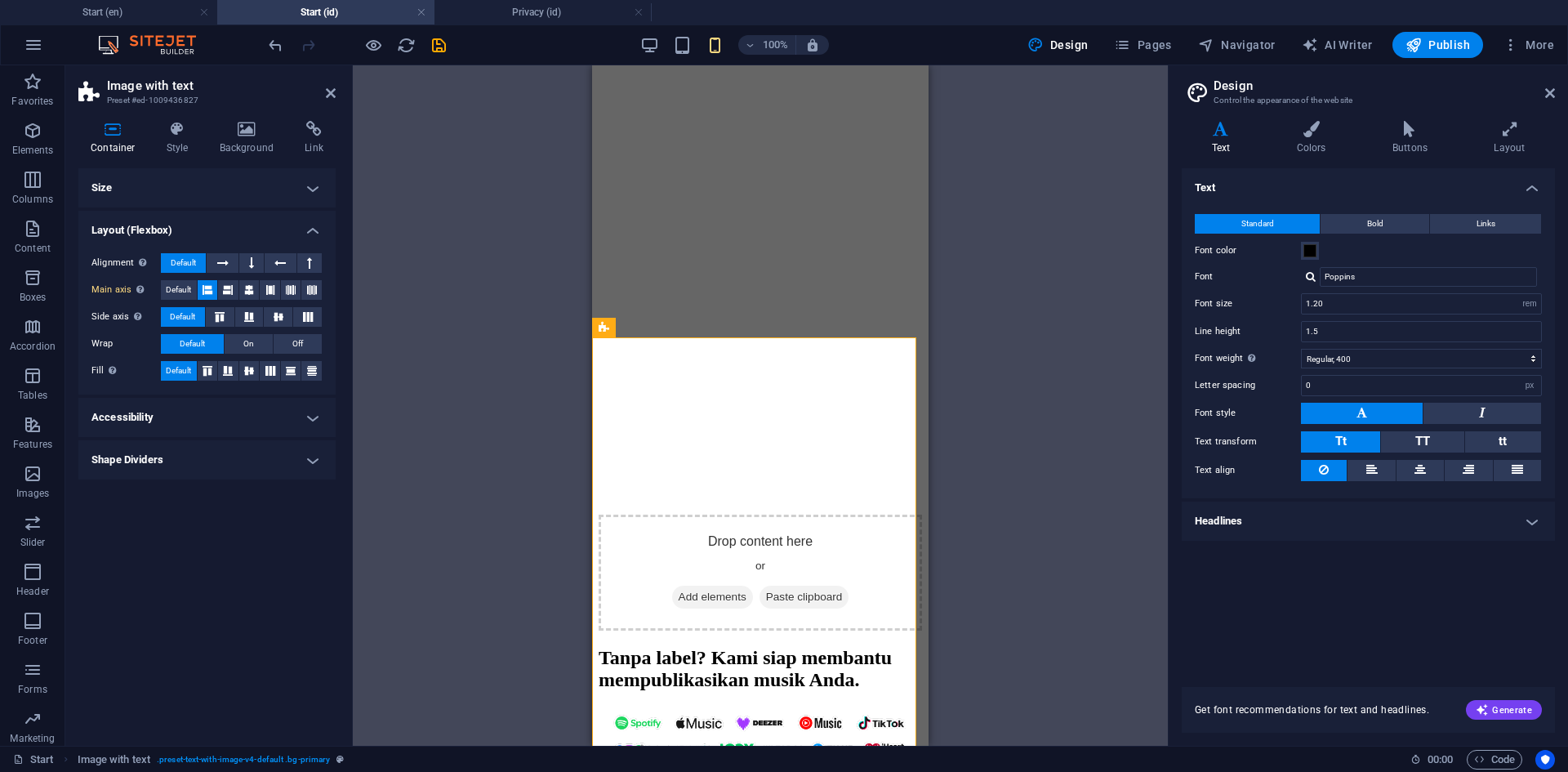
scroll to position [409, 0]
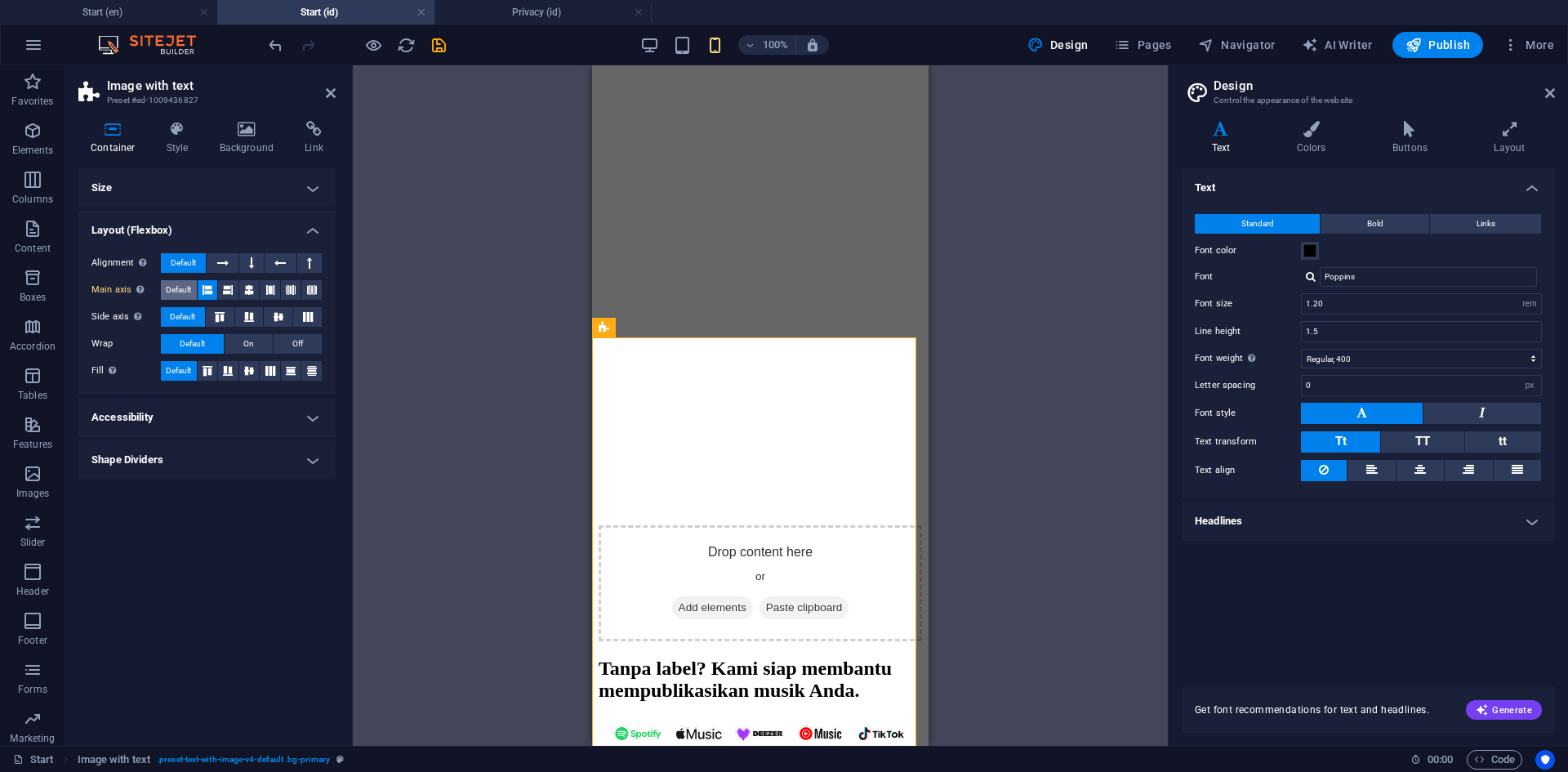
click at [163, 290] on button "Default" at bounding box center [179, 290] width 36 height 20
click at [209, 201] on h4 "Size" at bounding box center [207, 187] width 257 height 39
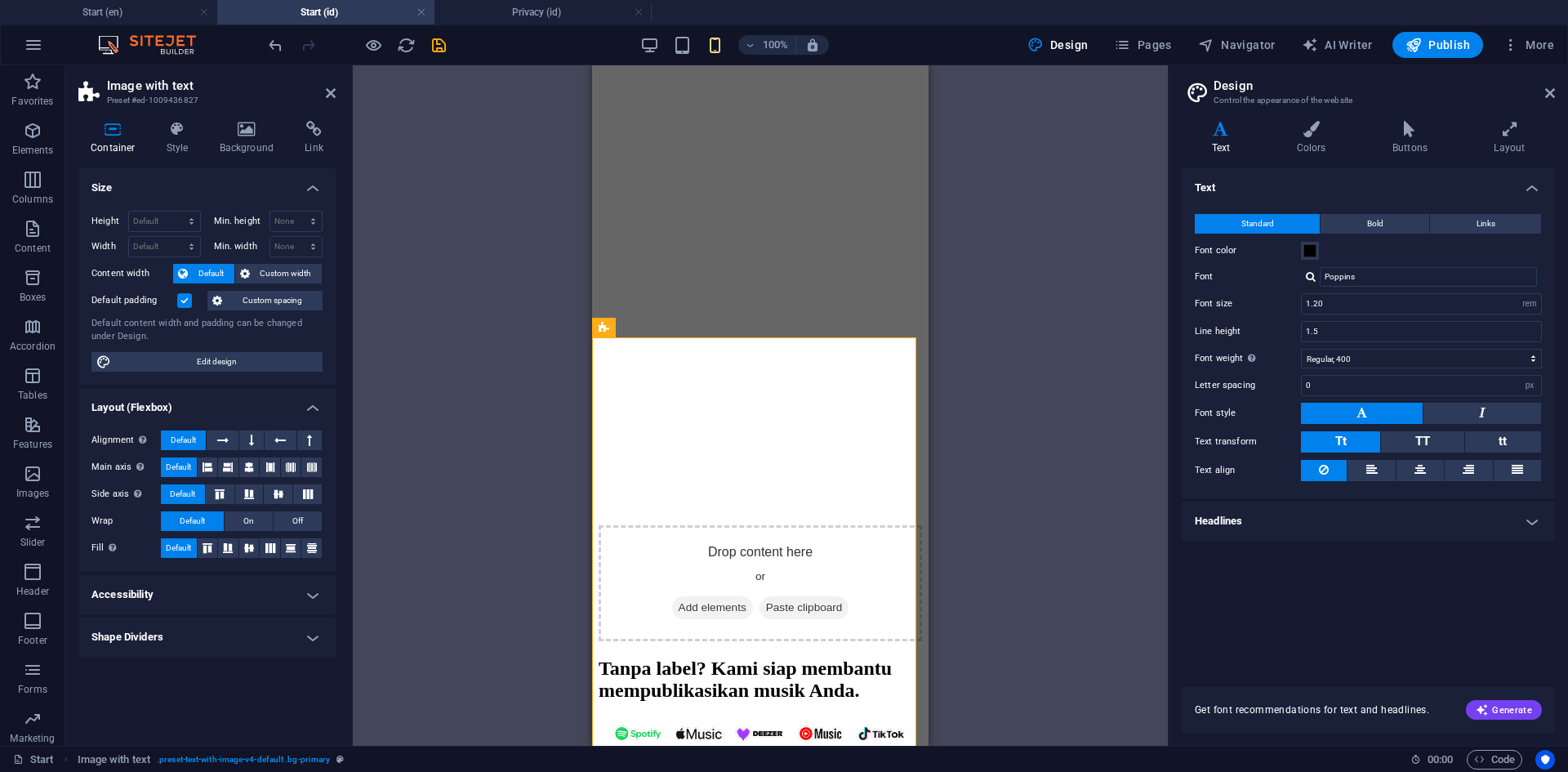
click at [183, 299] on label at bounding box center [184, 301] width 15 height 15
click at [0, 0] on input "Default padding" at bounding box center [0, 0] width 0 height 0
click at [183, 299] on label at bounding box center [184, 301] width 15 height 15
click at [0, 0] on input "Default padding" at bounding box center [0, 0] width 0 height 0
click at [183, 299] on label at bounding box center [184, 301] width 15 height 15
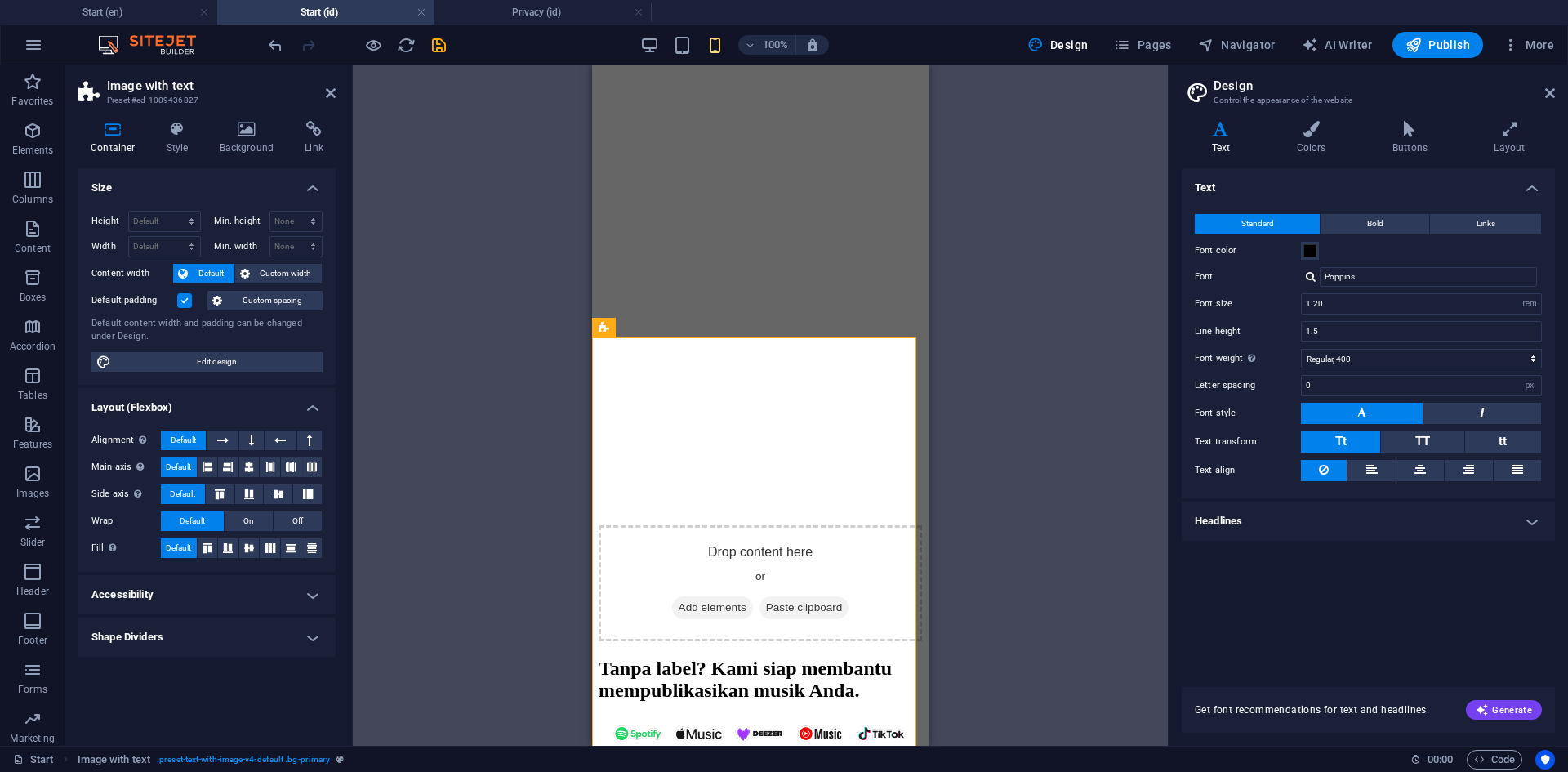
click at [0, 0] on input "Default padding" at bounding box center [0, 0] width 0 height 0
click at [183, 299] on label at bounding box center [184, 301] width 15 height 15
click at [0, 0] on input "Default padding" at bounding box center [0, 0] width 0 height 0
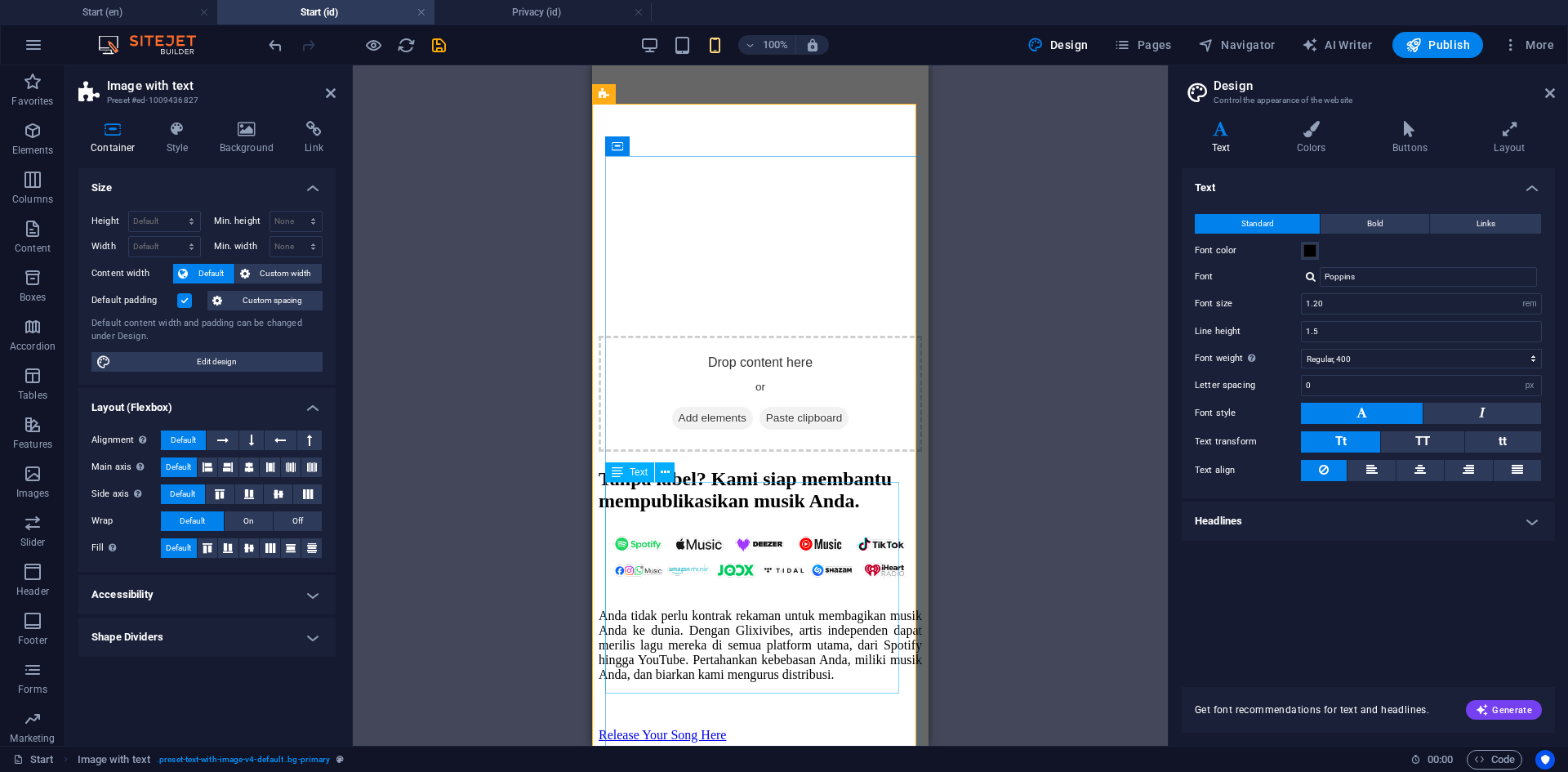
scroll to position [571, 0]
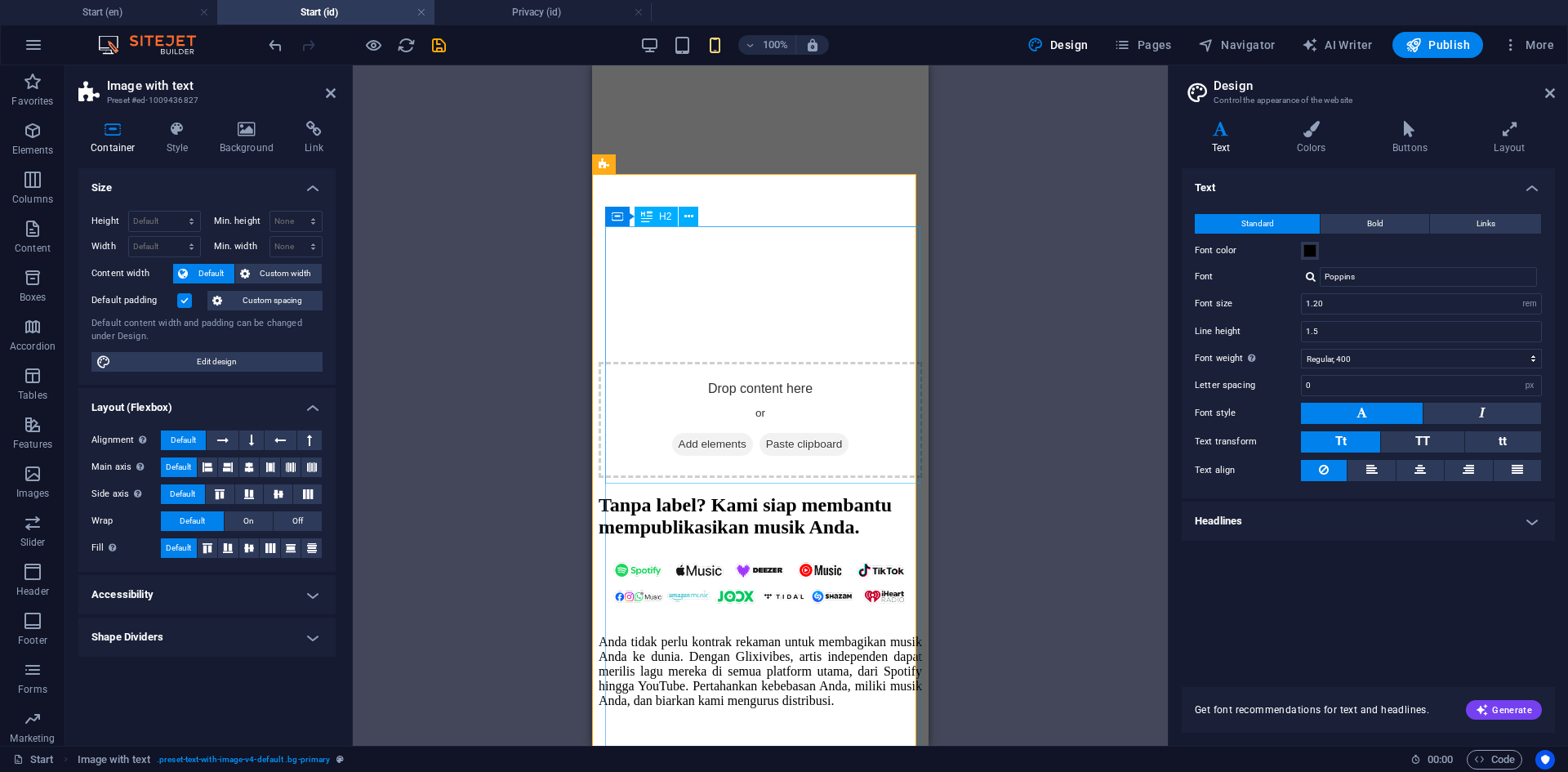
click at [845, 494] on div "Tanpa label? Kami siap membantu mempublikasikan musik Anda." at bounding box center [760, 516] width 323 height 44
select select "%"
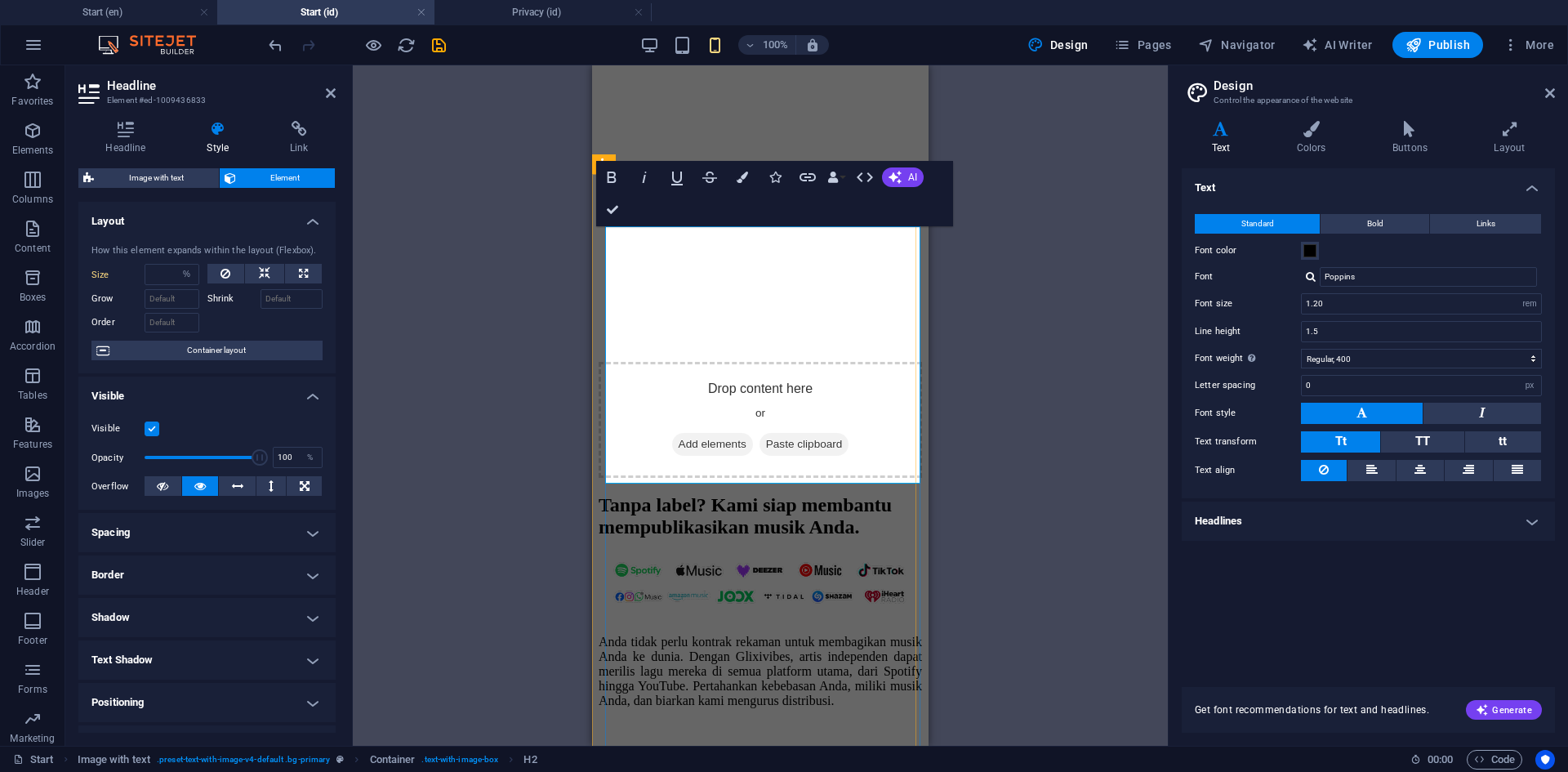
type input "70"
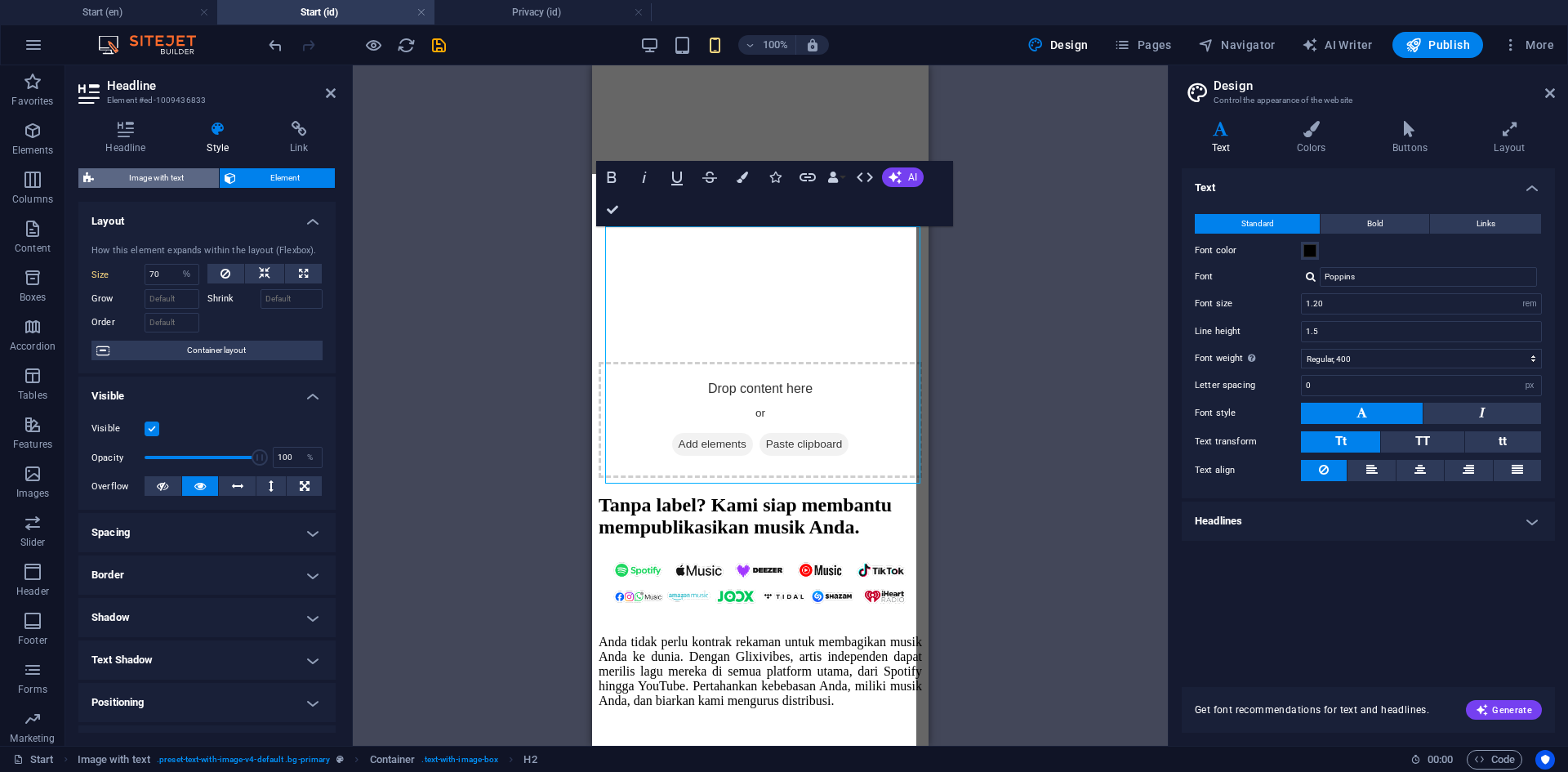
click at [135, 170] on span "Image with text" at bounding box center [156, 178] width 115 height 20
select select "rem"
select select "px"
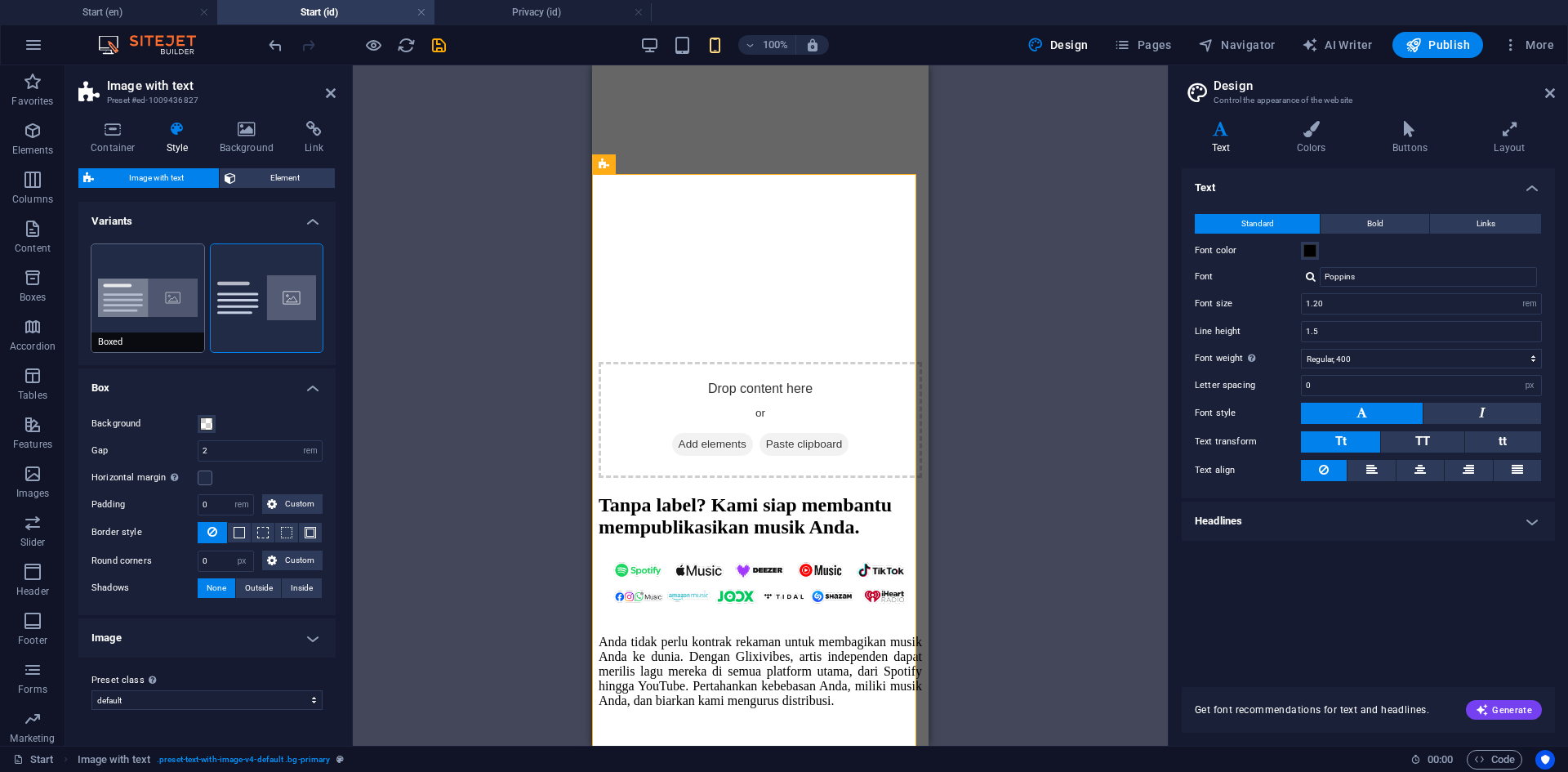
click at [148, 321] on button "Boxed" at bounding box center [148, 298] width 113 height 108
type input "0"
type input "1.5"
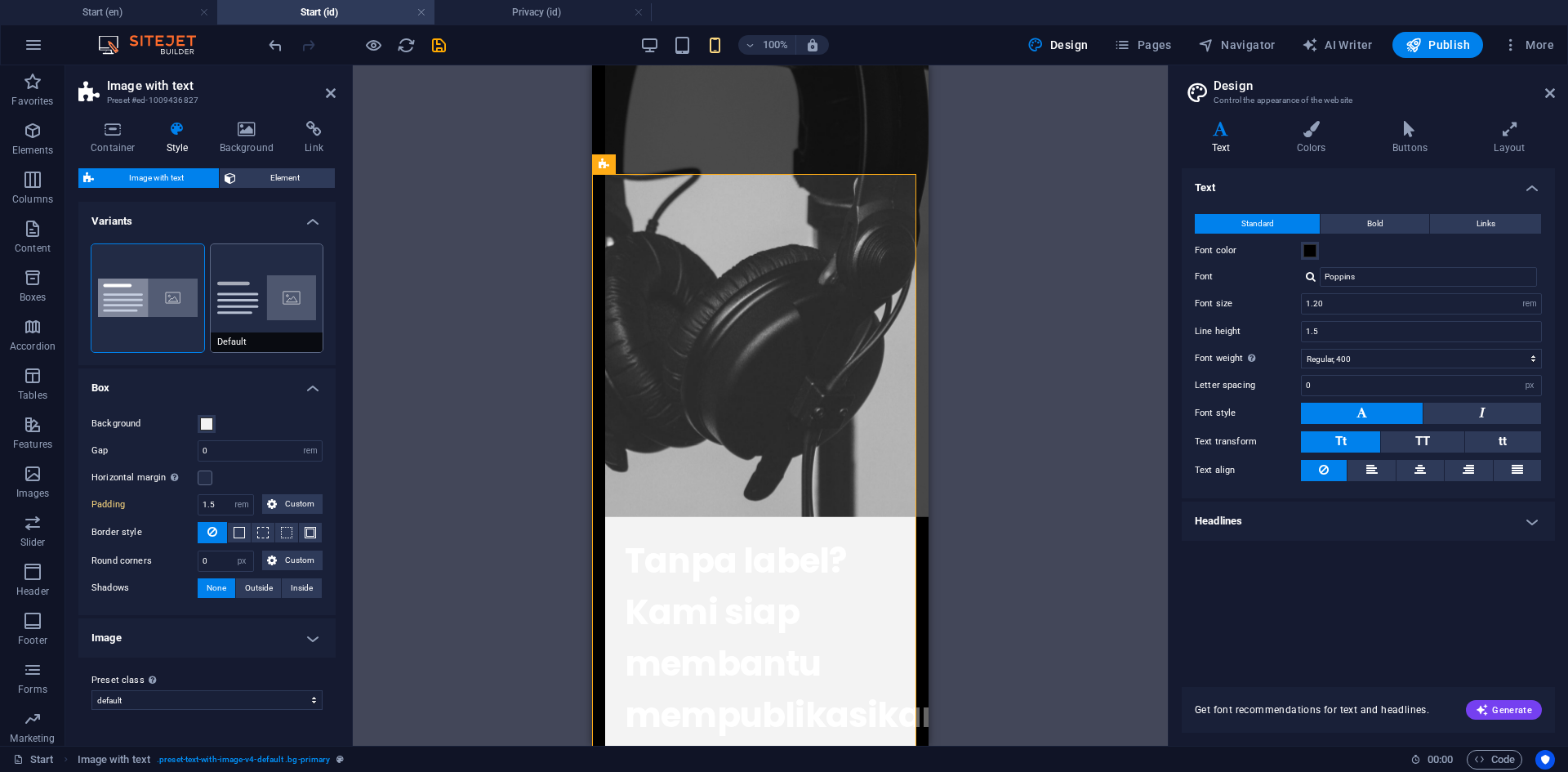
click at [255, 338] on span "Default" at bounding box center [267, 342] width 113 height 20
type input "2"
type input "0"
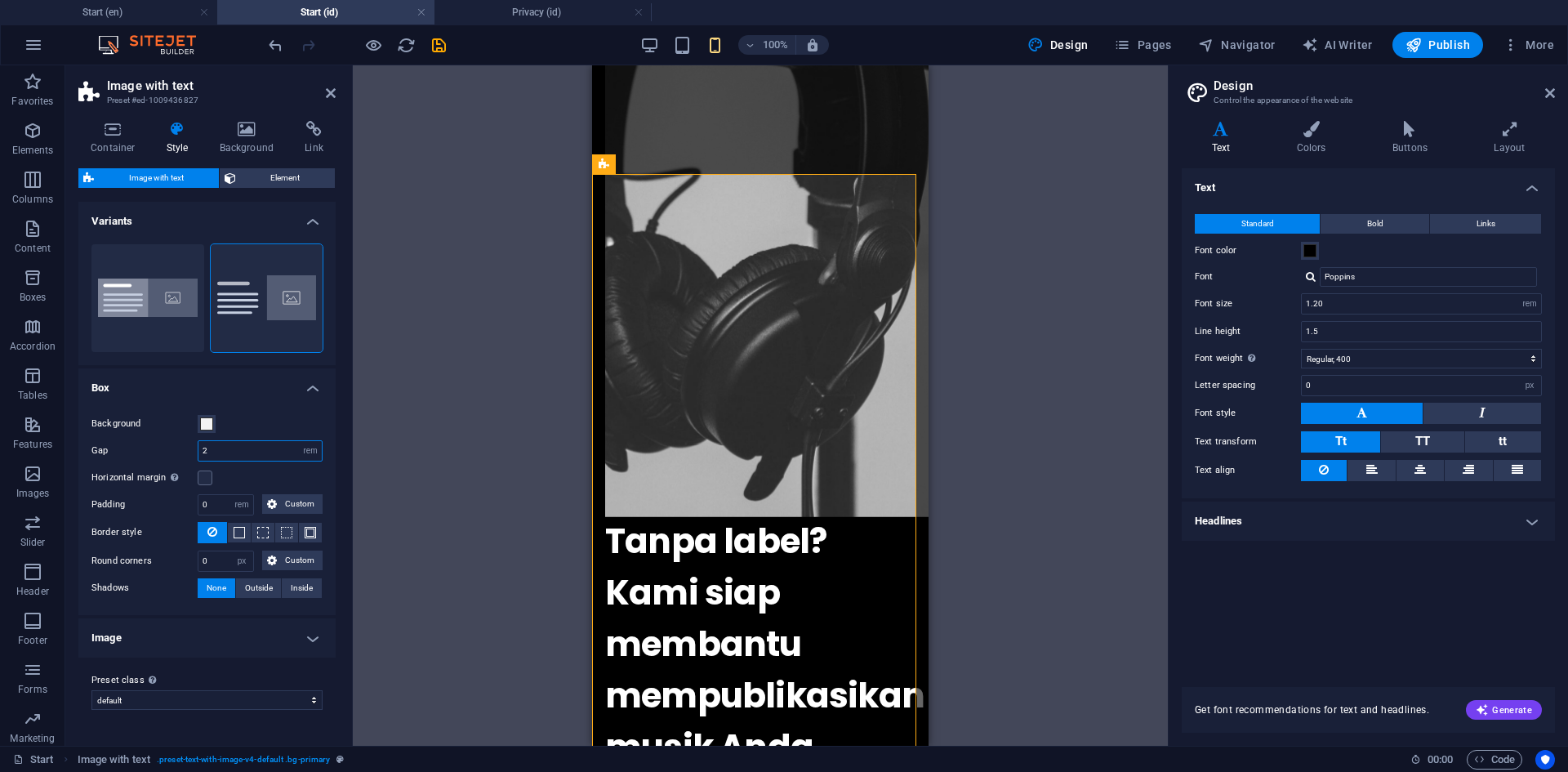
drag, startPoint x: 233, startPoint y: 450, endPoint x: 202, endPoint y: 450, distance: 31.0
click at [202, 450] on input "2" at bounding box center [260, 450] width 123 height 20
type input "1"
type input "12"
click at [236, 178] on icon at bounding box center [230, 178] width 11 height 20
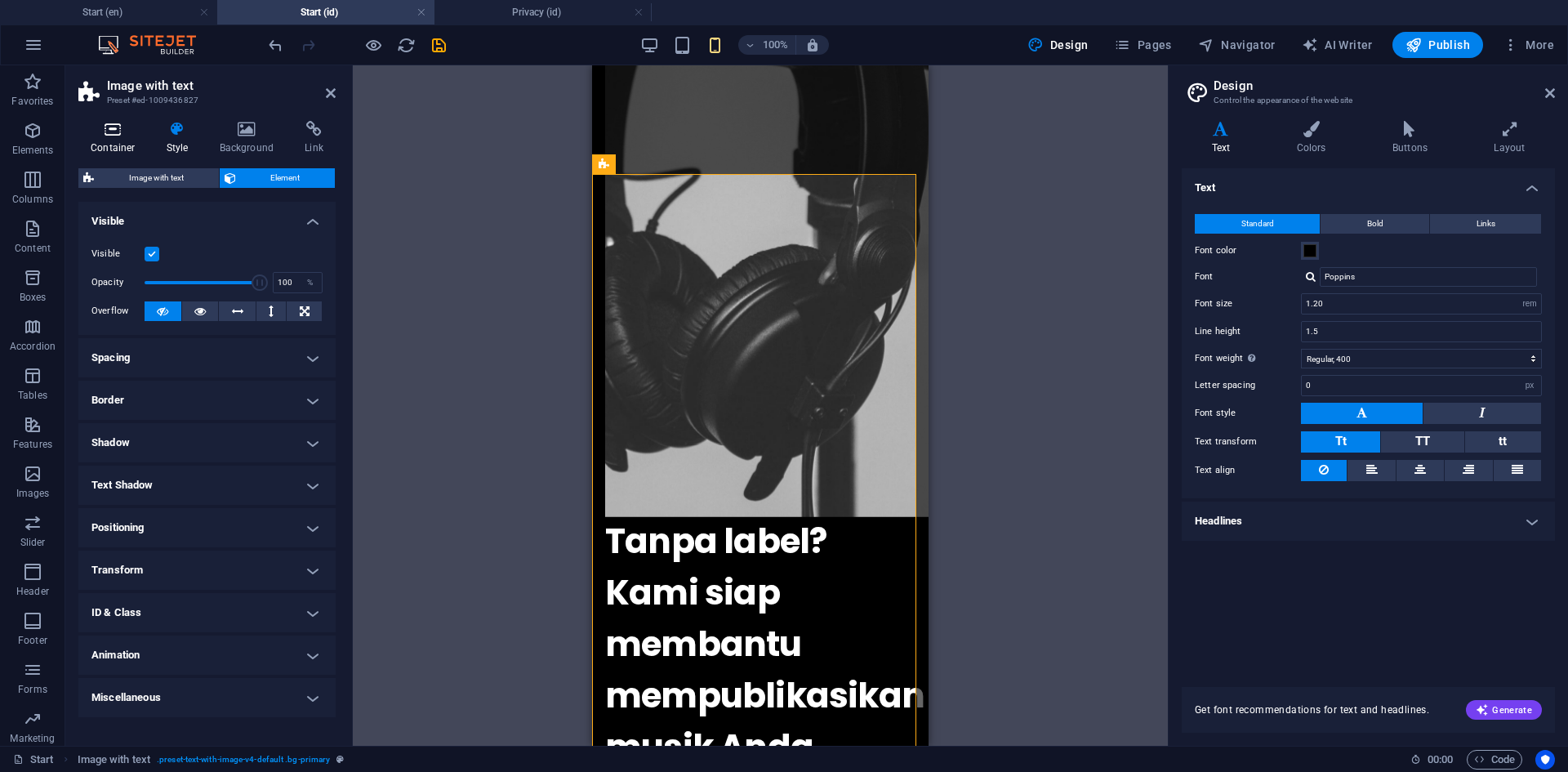
click at [126, 132] on icon at bounding box center [113, 129] width 69 height 16
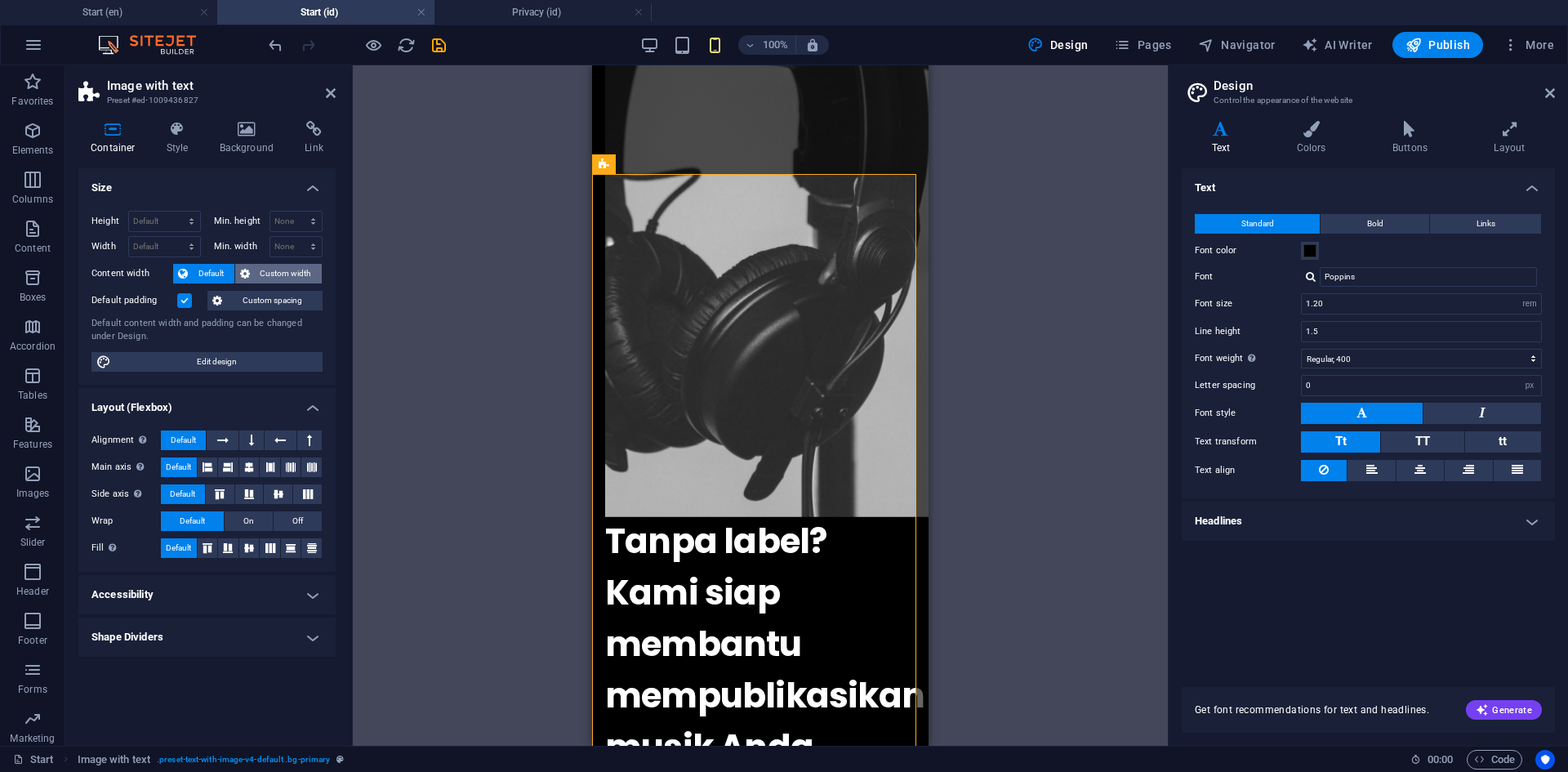
click at [257, 276] on span "Custom width" at bounding box center [286, 273] width 62 height 20
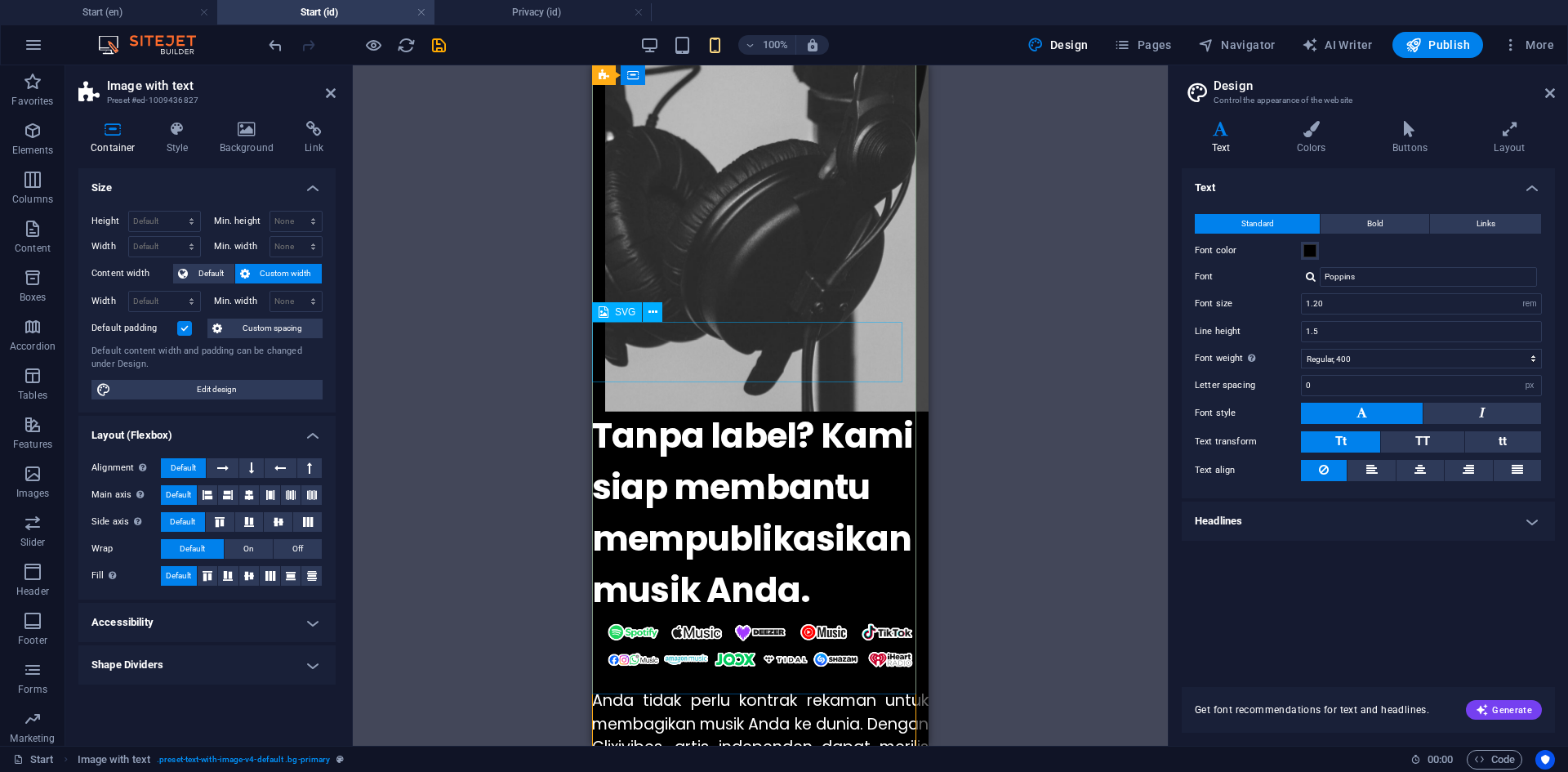
scroll to position [654, 0]
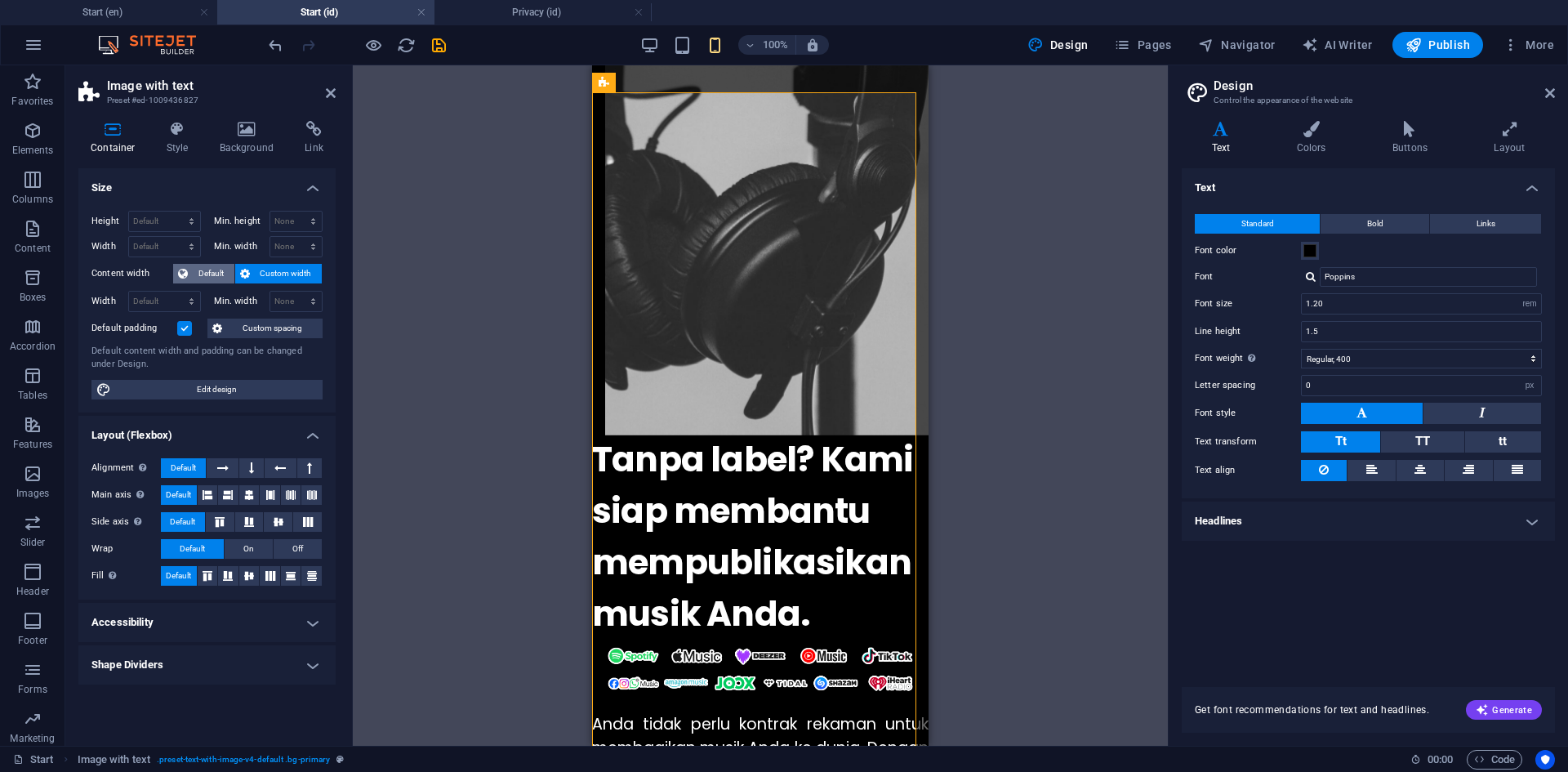
click at [216, 266] on span "Default" at bounding box center [211, 273] width 37 height 20
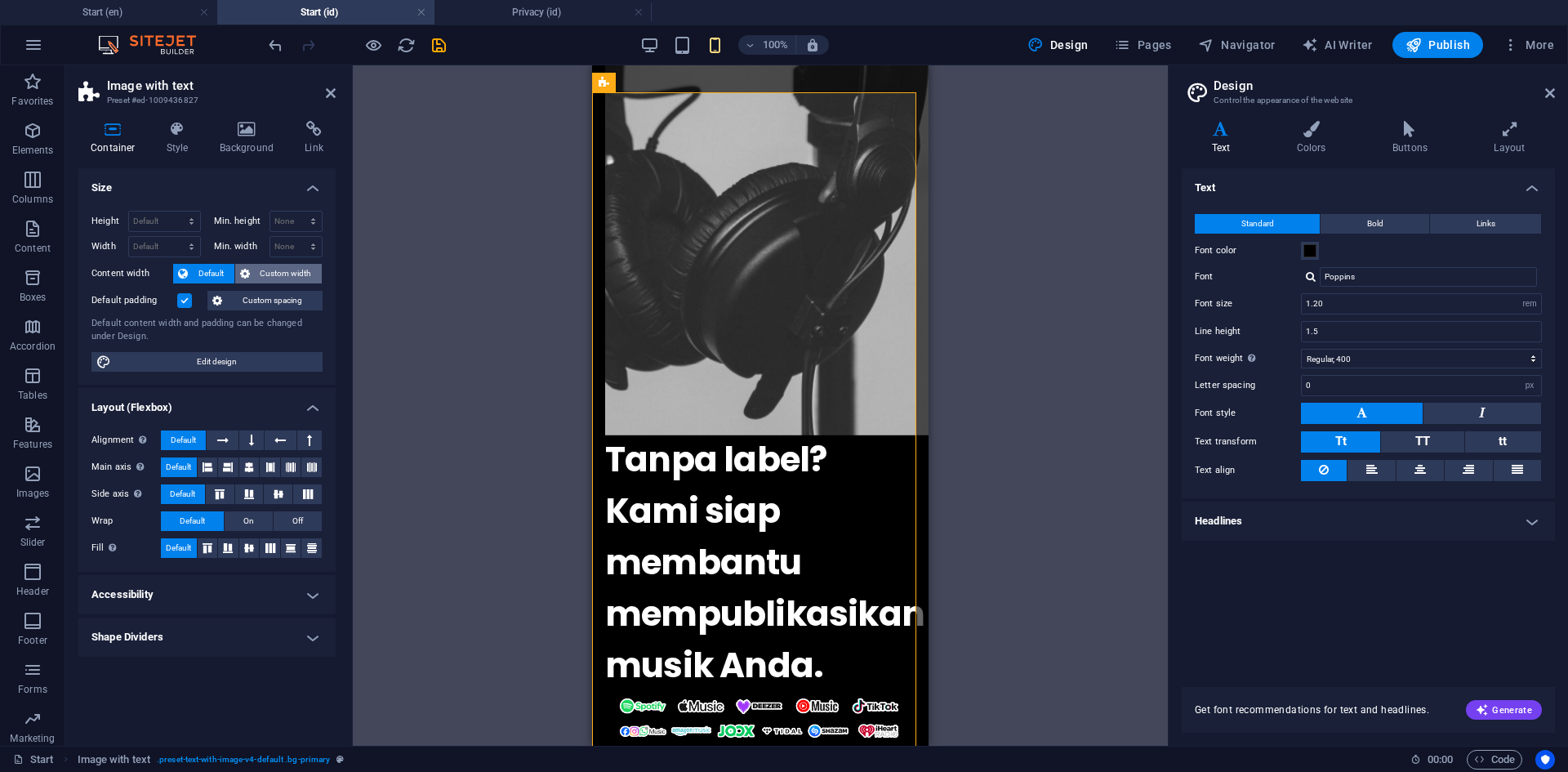
click at [297, 272] on span "Custom width" at bounding box center [286, 273] width 62 height 20
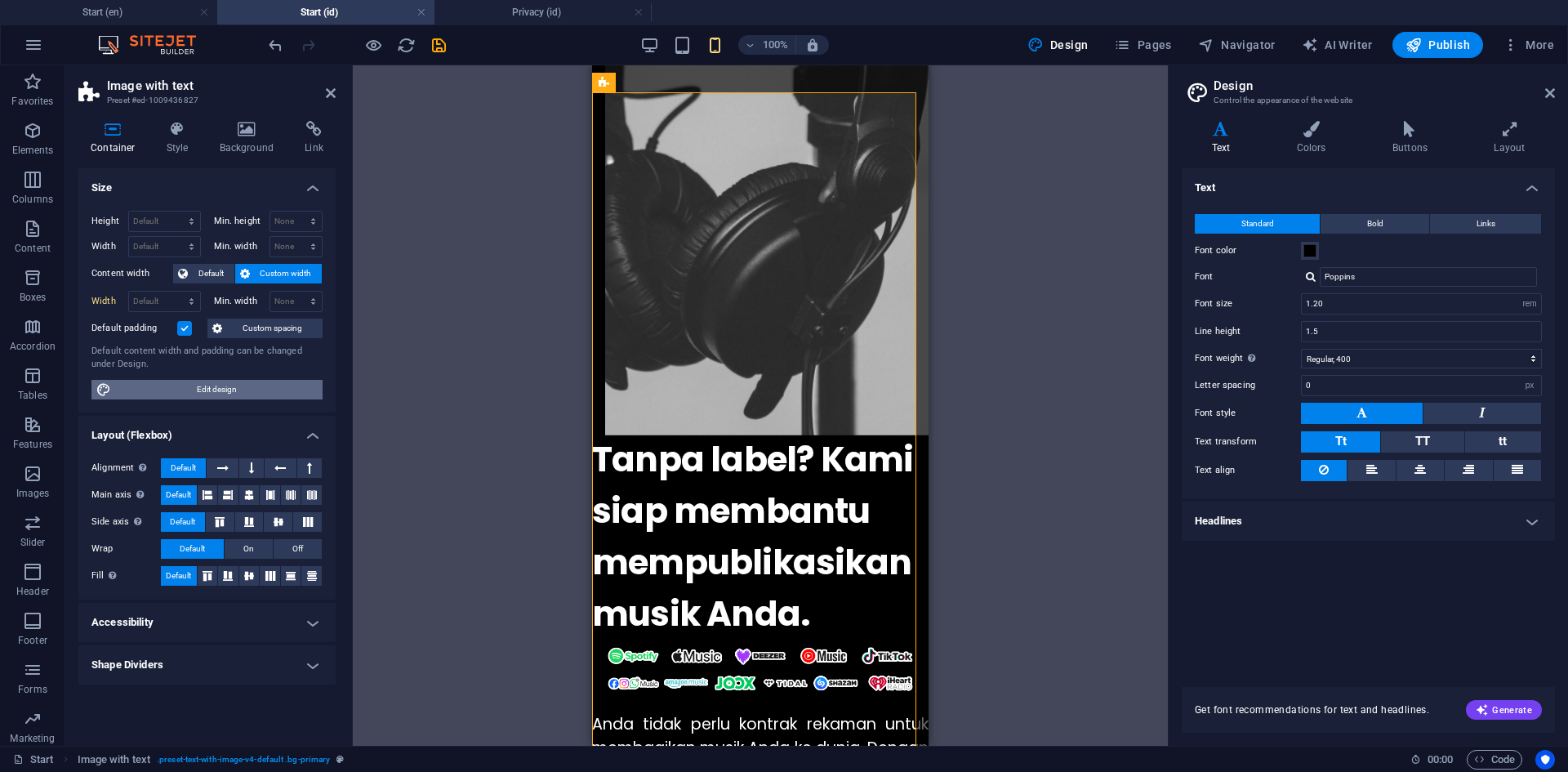
click at [211, 392] on span "Edit design" at bounding box center [217, 390] width 201 height 20
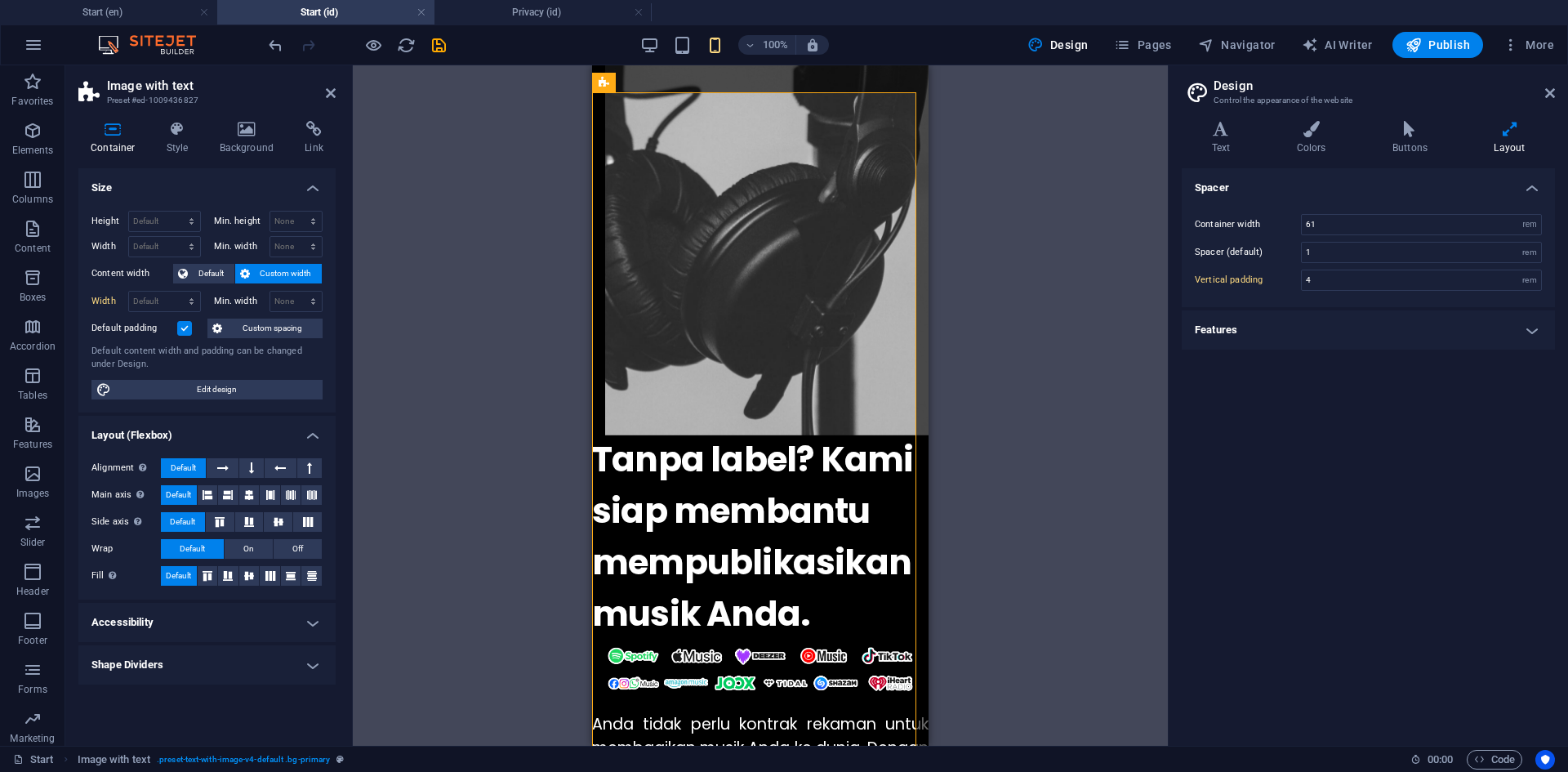
click at [236, 274] on button "Custom width" at bounding box center [279, 273] width 87 height 20
click at [228, 272] on span "Default" at bounding box center [211, 273] width 37 height 20
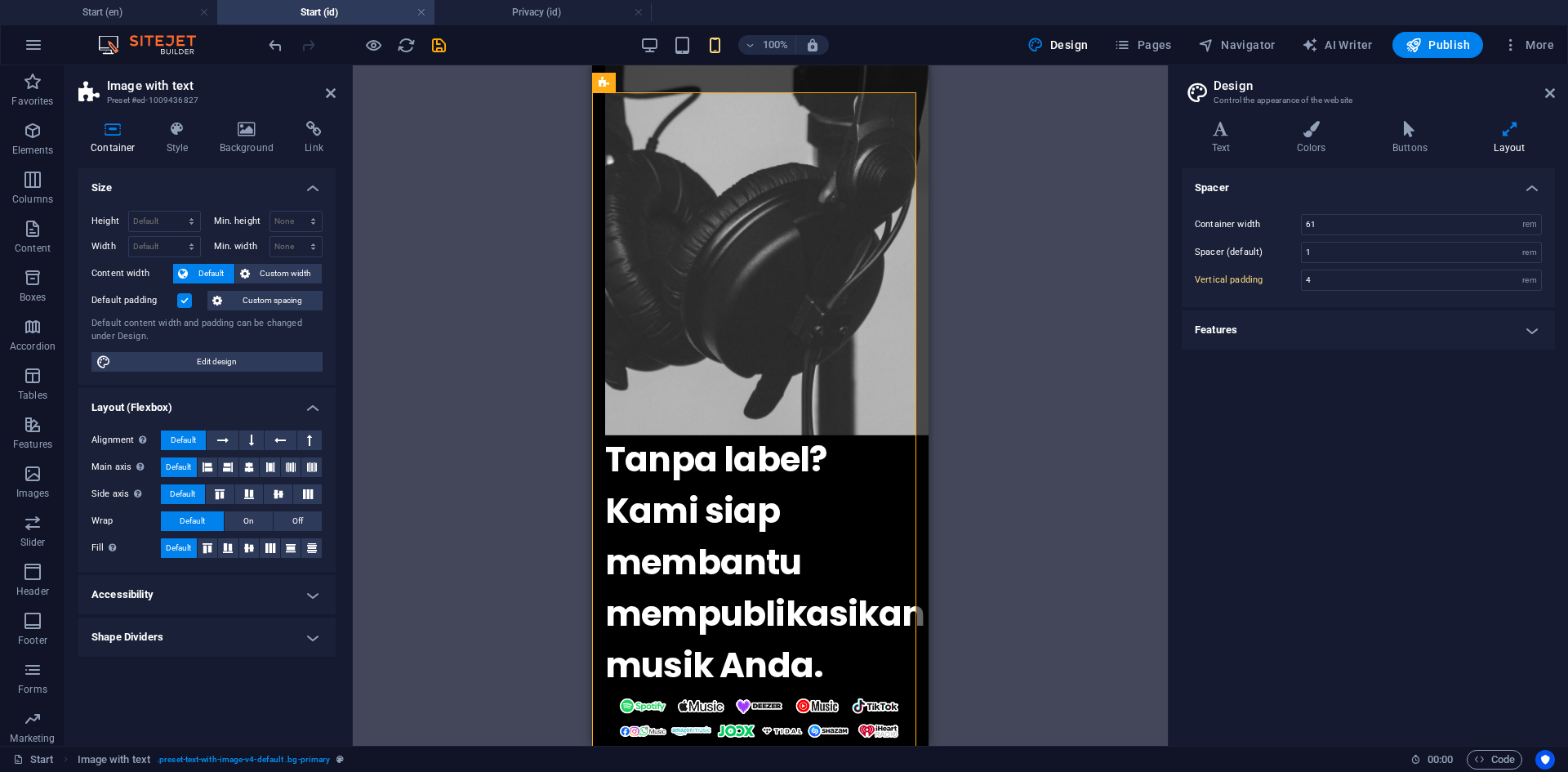
click at [184, 297] on label at bounding box center [184, 301] width 15 height 15
click at [0, 0] on input "Default padding" at bounding box center [0, 0] width 0 height 0
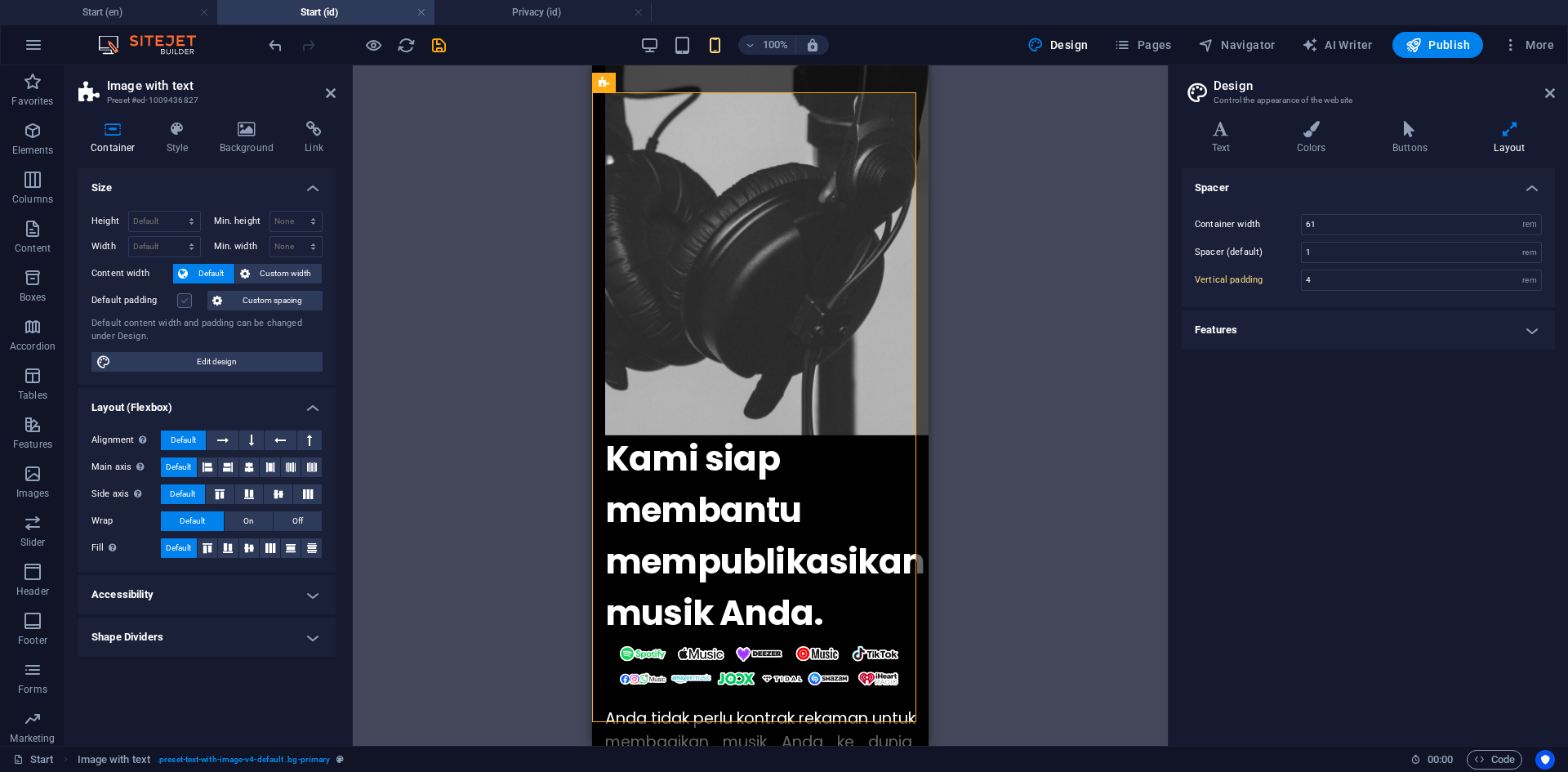
click at [184, 297] on label at bounding box center [184, 301] width 15 height 15
click at [0, 0] on input "Default padding" at bounding box center [0, 0] width 0 height 0
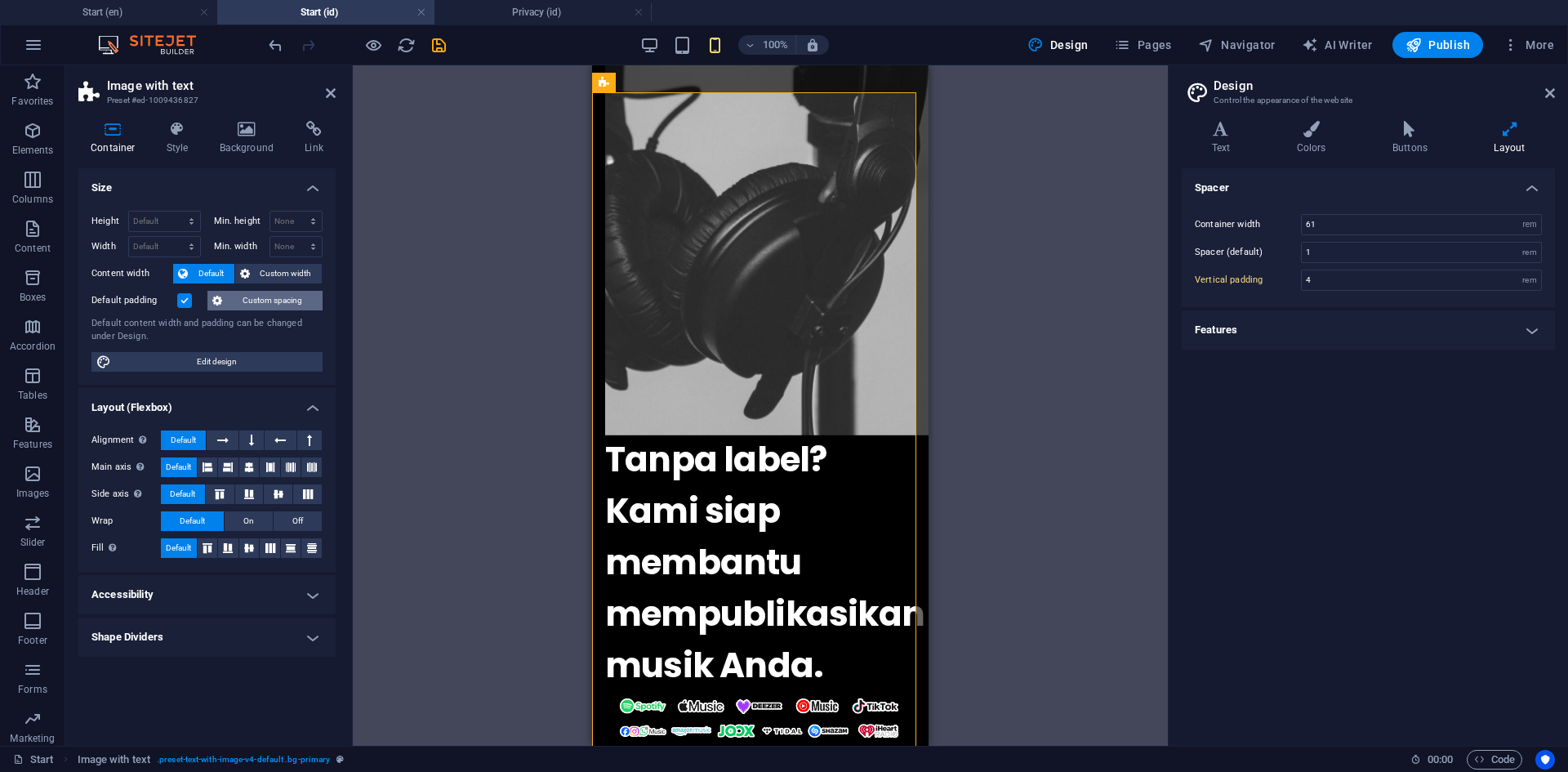
click at [241, 300] on span "Custom spacing" at bounding box center [272, 300] width 91 height 20
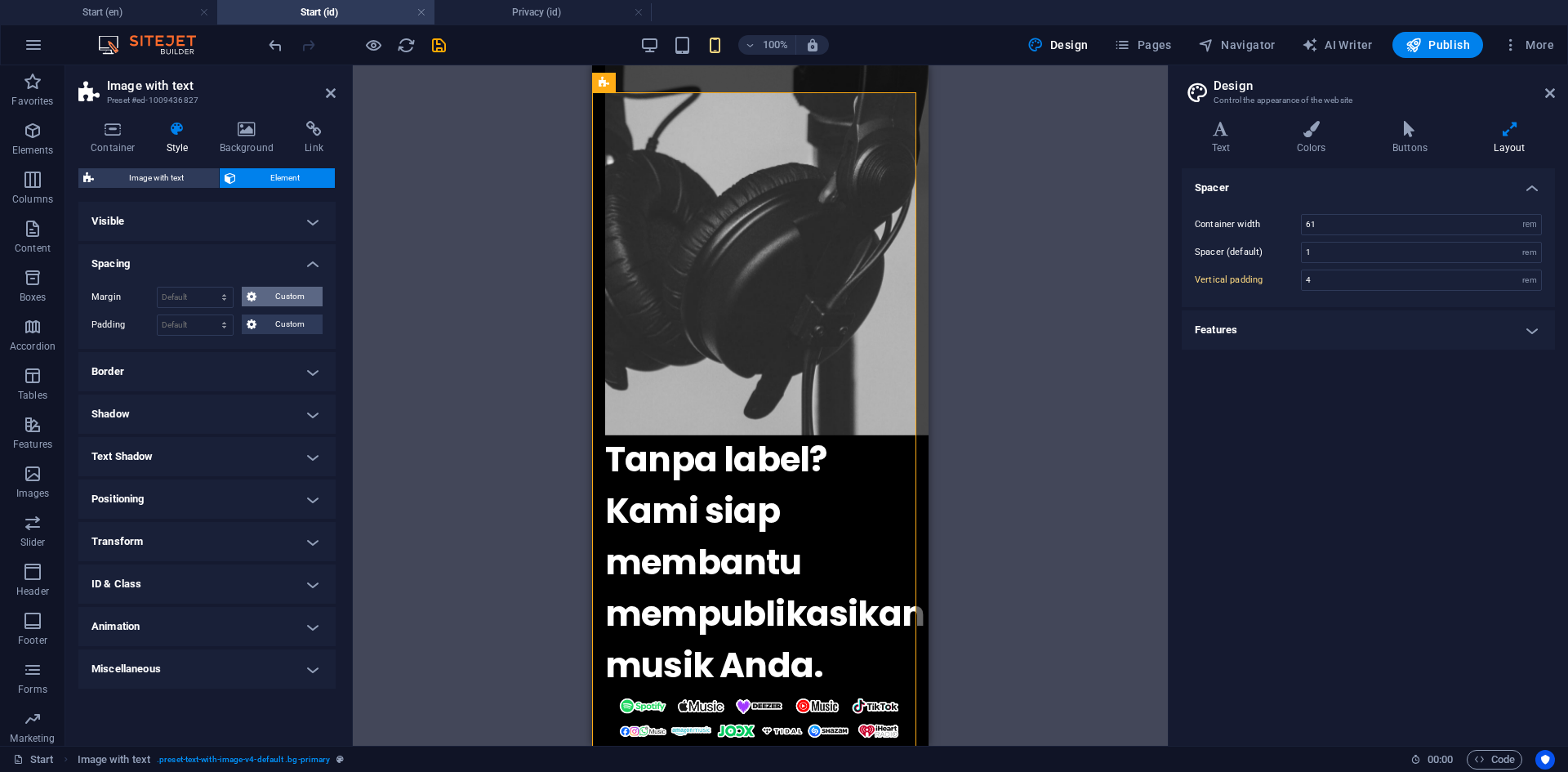
click at [283, 301] on span "Custom" at bounding box center [289, 296] width 57 height 20
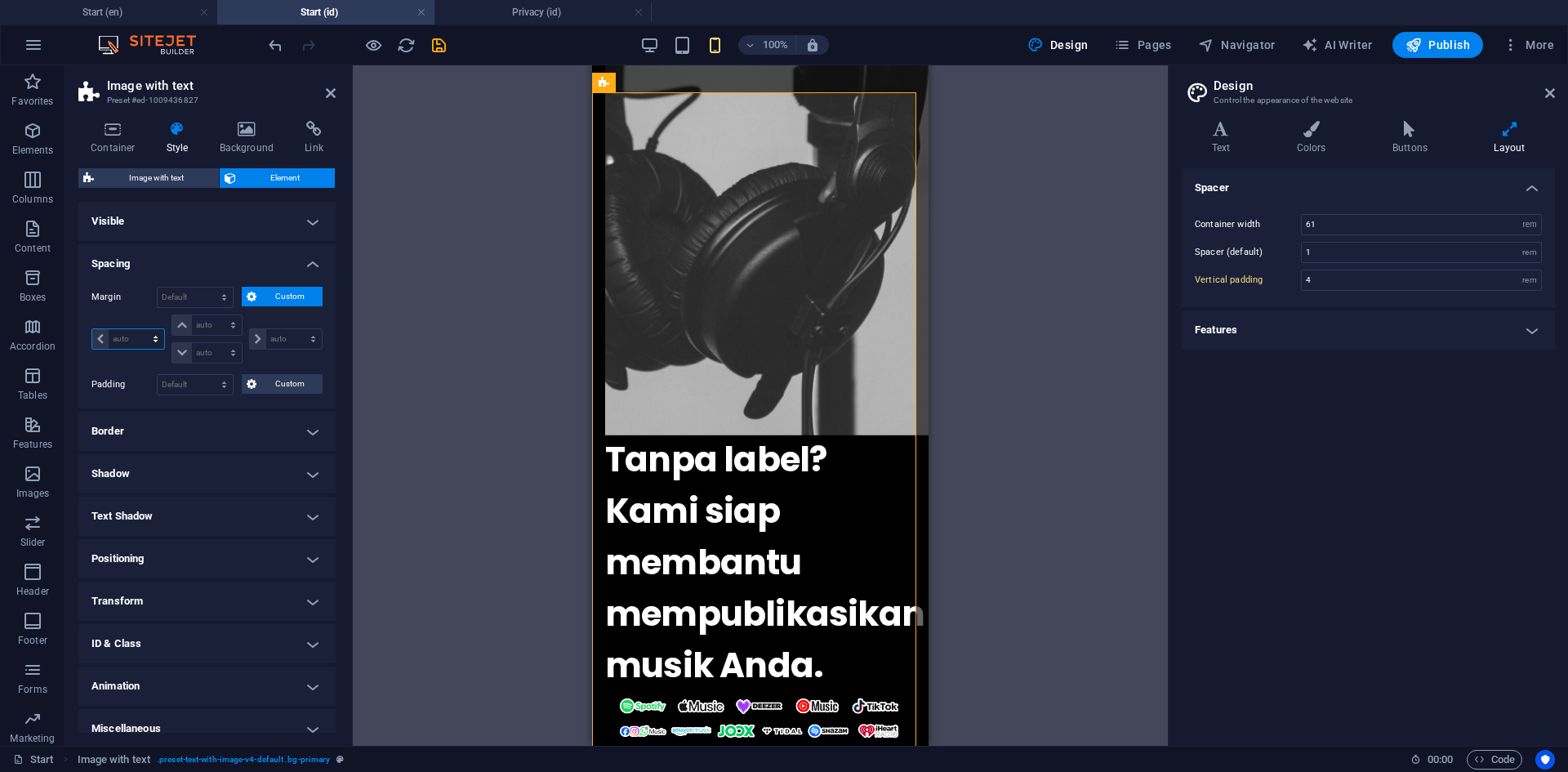
click at [98, 341] on select "auto px % rem vw vh" at bounding box center [129, 339] width 72 height 20
select select "px"
click at [141, 329] on select "auto px % rem vw vh" at bounding box center [129, 339] width 72 height 20
type input "0"
select select "px"
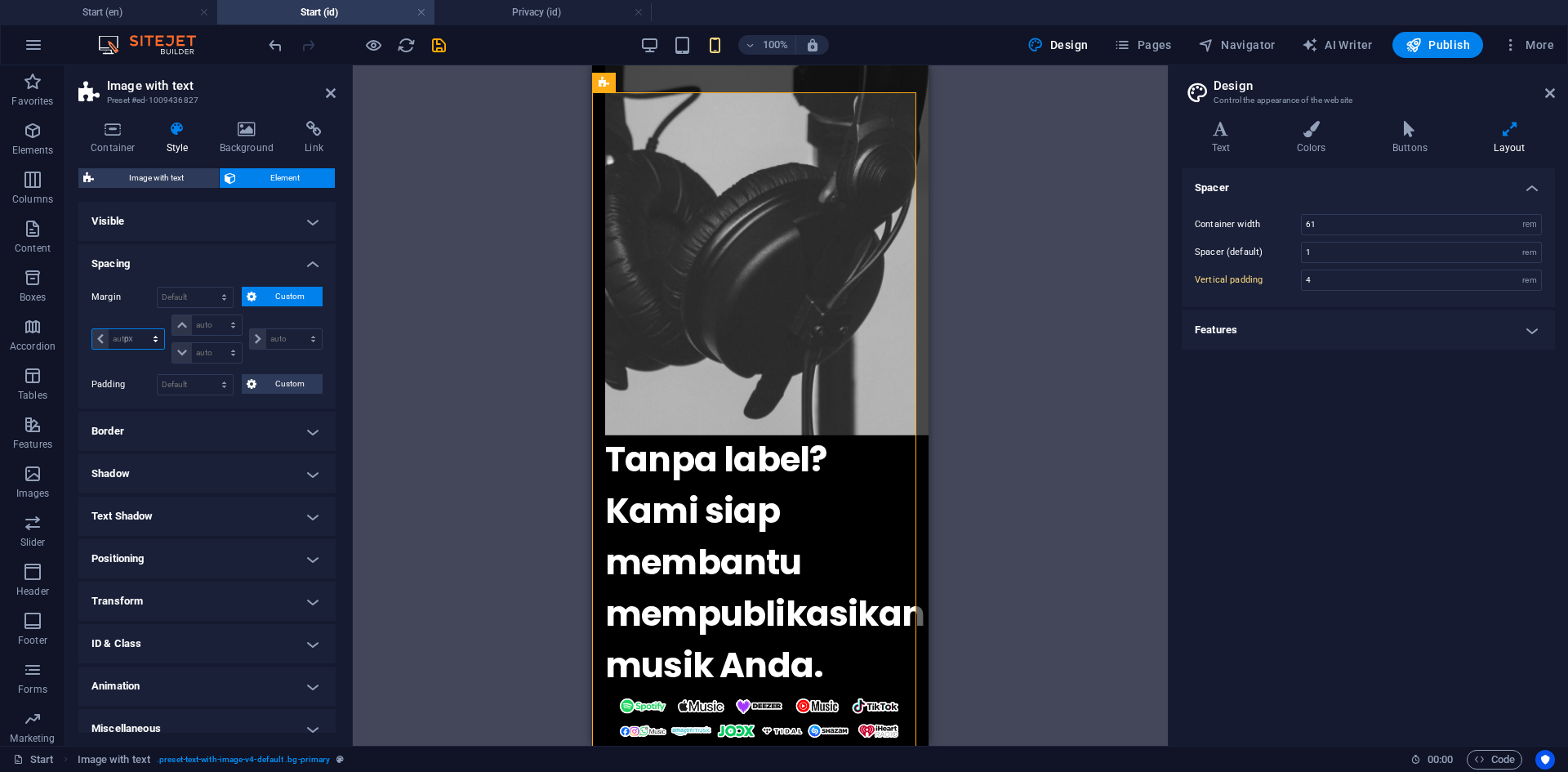
type input "0"
select select "px"
type input "0"
select select "px"
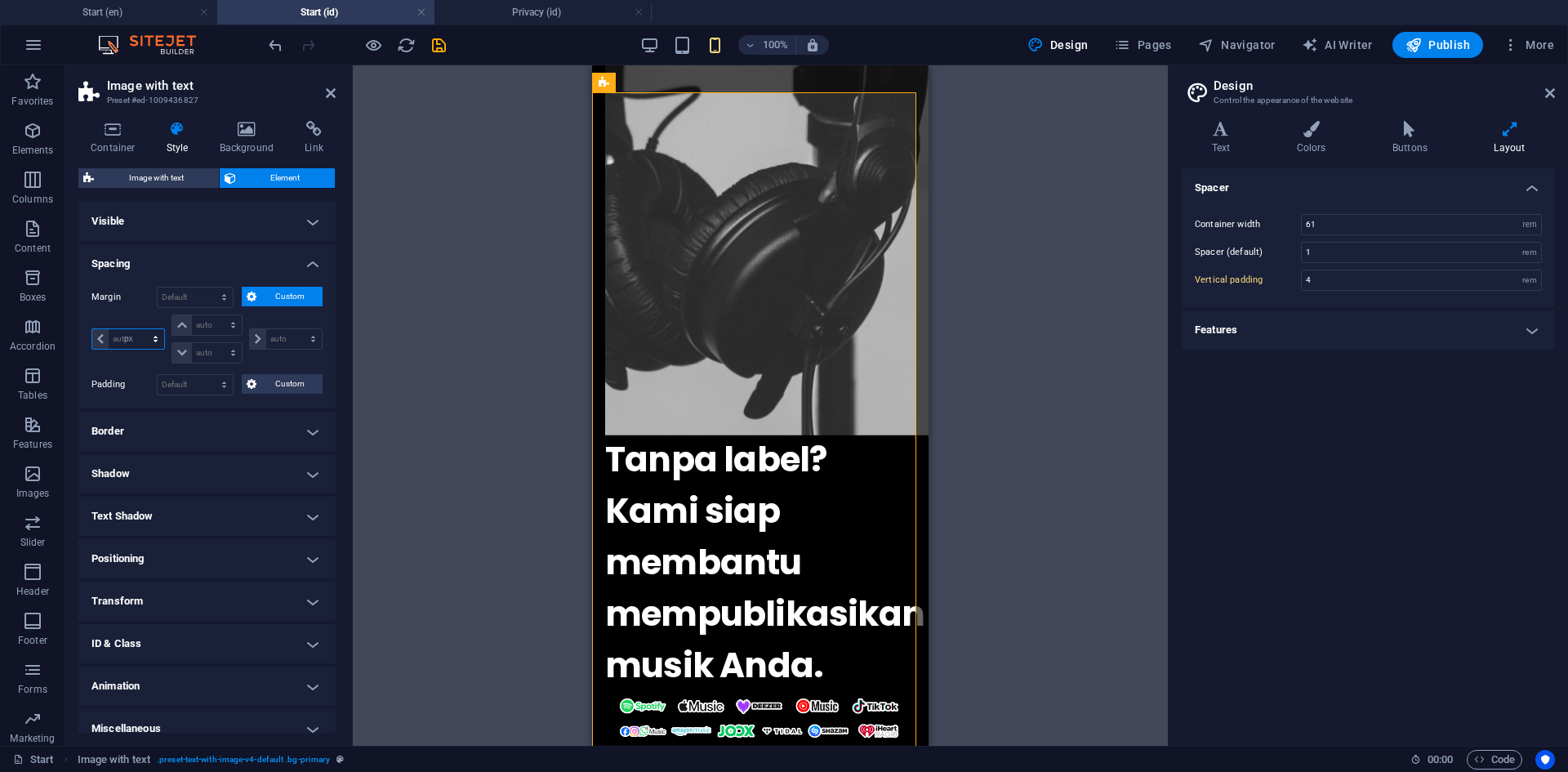
type input "0"
select select "px"
type input "10"
select select "DISABLED_OPTION_VALUE"
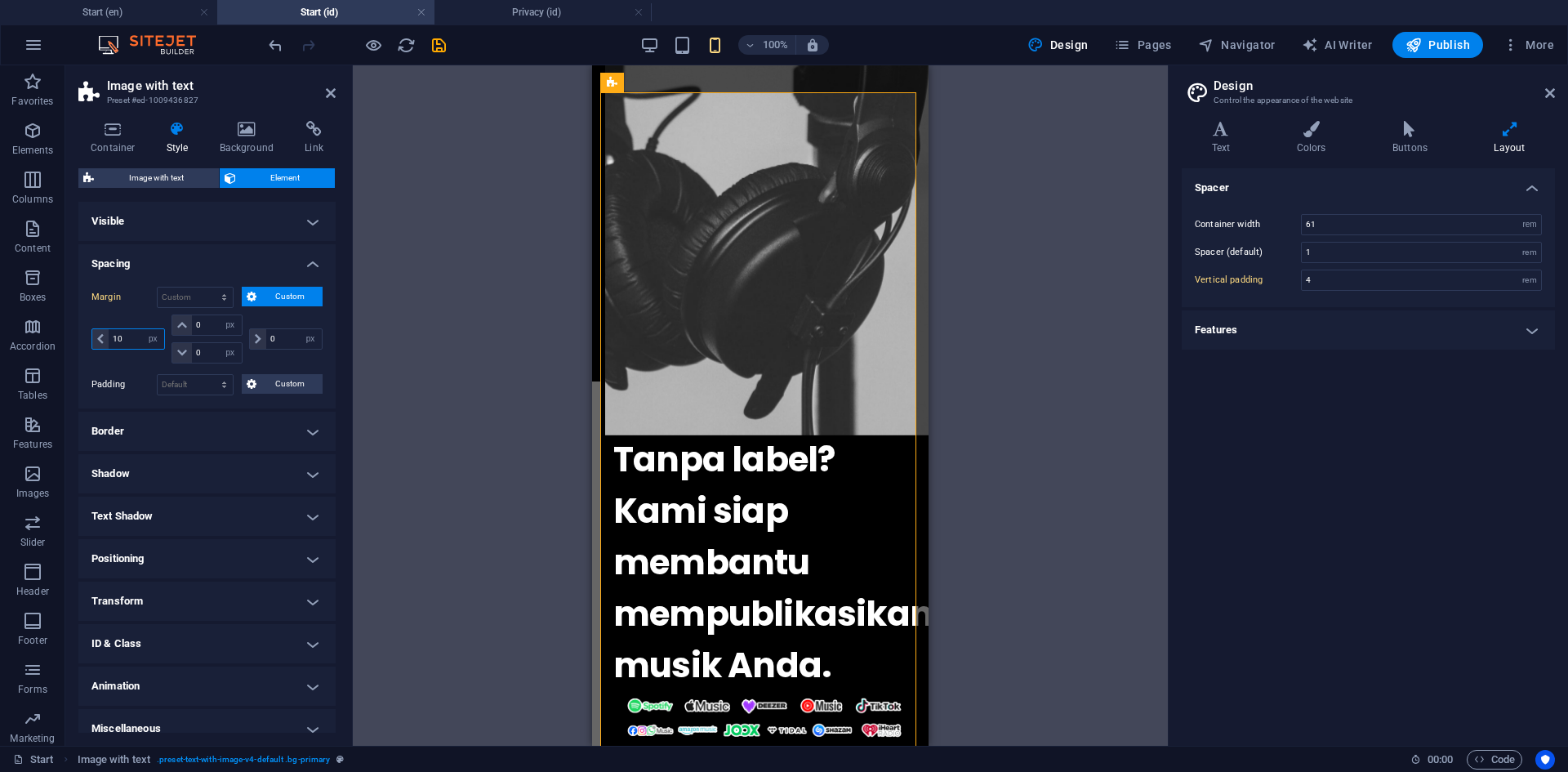
type input "1"
type input "0"
select select "px"
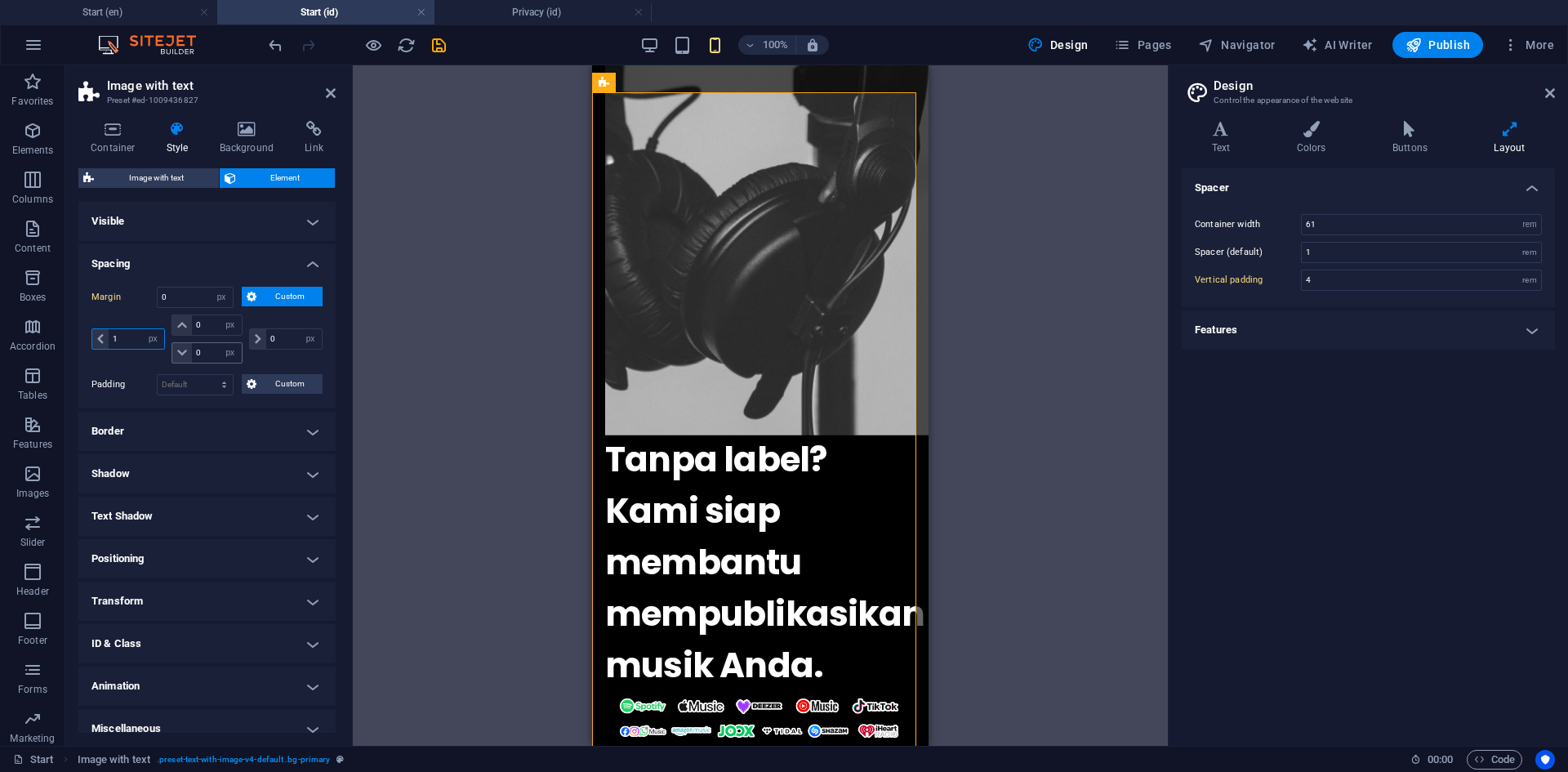
type input "10"
select select "DISABLED_OPTION_VALUE"
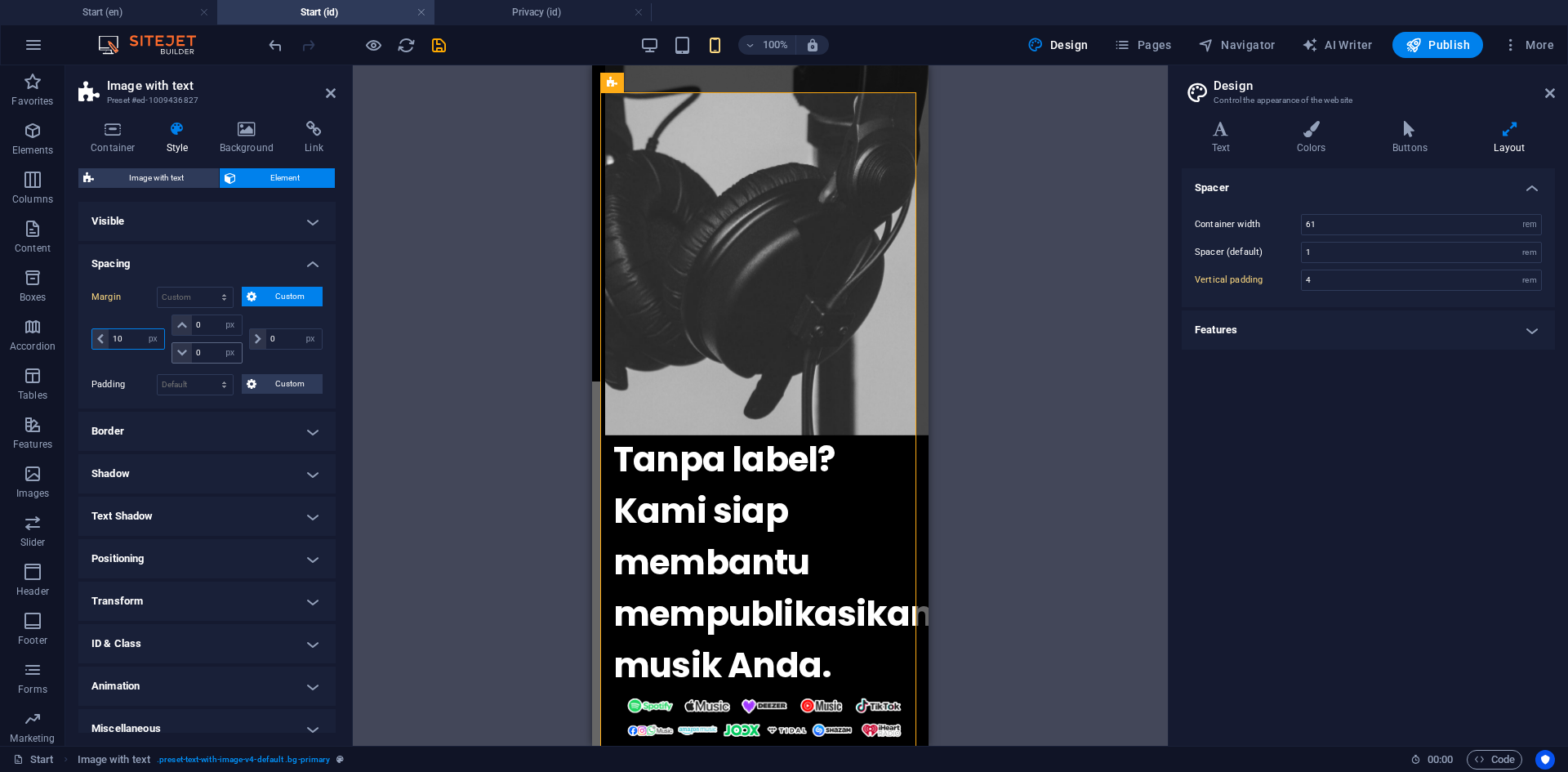
type input "1"
type input "0"
select select "px"
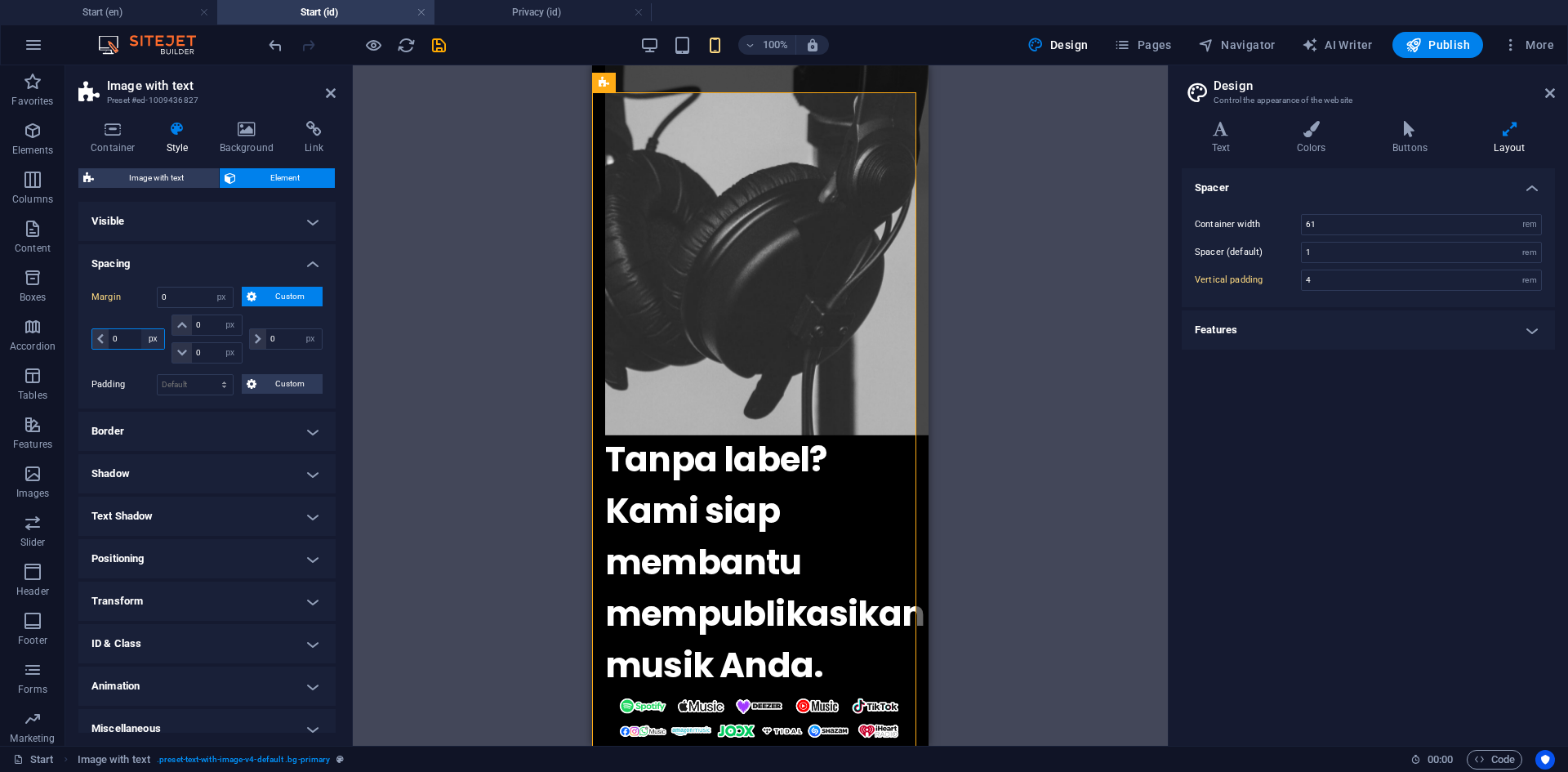
click at [144, 342] on select "auto px % rem vw vh" at bounding box center [152, 339] width 23 height 20
select select "rem"
click at [141, 329] on select "auto px % rem vw vh" at bounding box center [152, 339] width 23 height 20
select select "DISABLED_OPTION_VALUE"
click at [128, 342] on input "0" at bounding box center [136, 339] width 56 height 20
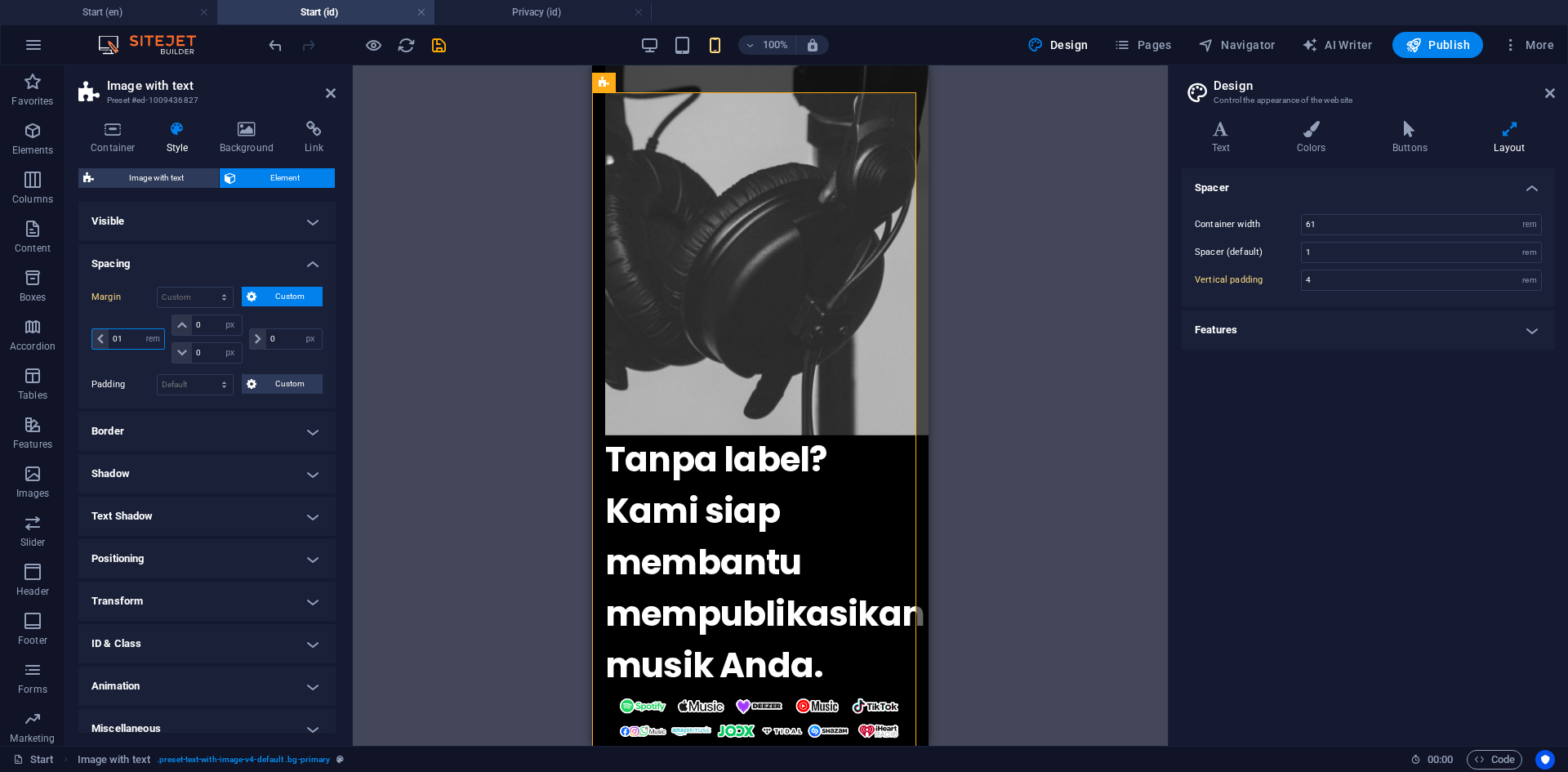
type input "1"
type input "0"
click at [163, 333] on select "auto px % rem vw vh" at bounding box center [152, 339] width 23 height 20
click at [141, 329] on select "auto px % rem vw vh" at bounding box center [152, 339] width 23 height 20
select select "DISABLED_OPTION_VALUE"
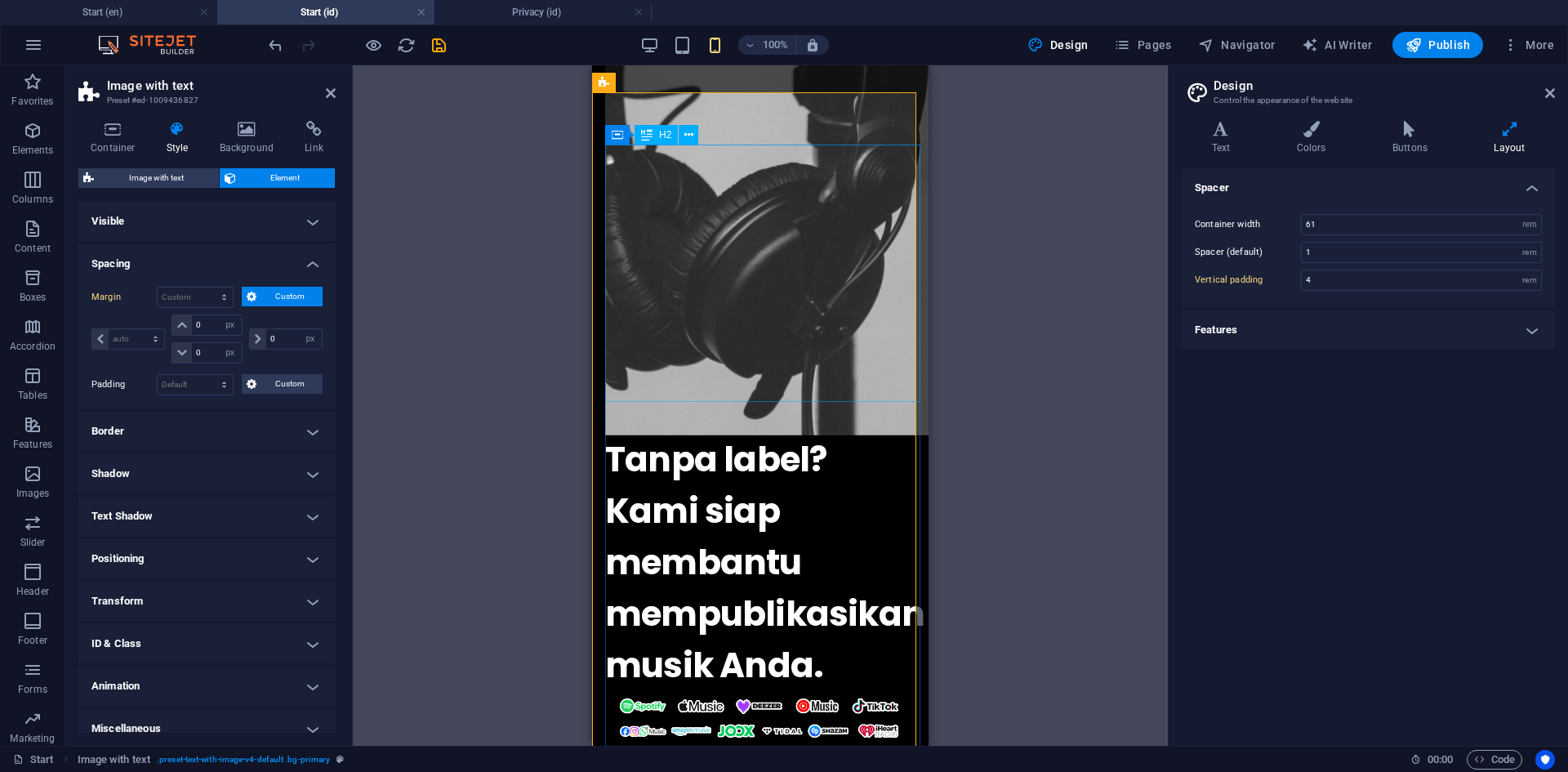
click at [759, 434] on div "Tanpa label? Kami siap membantu mempublikasikan musik Anda." at bounding box center [760, 563] width 310 height 257
select select "%"
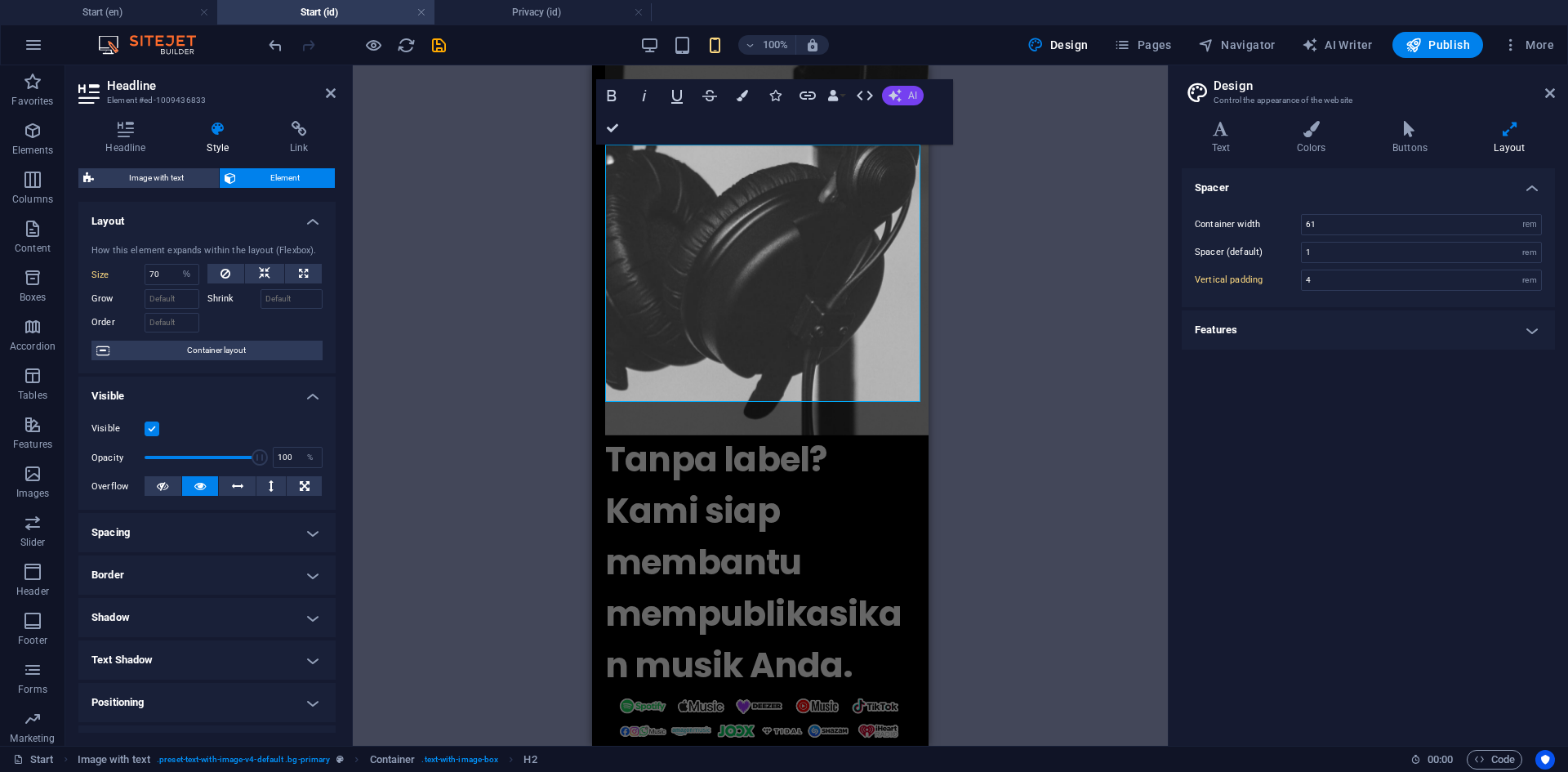
click at [897, 95] on icon "button" at bounding box center [896, 96] width 13 height 13
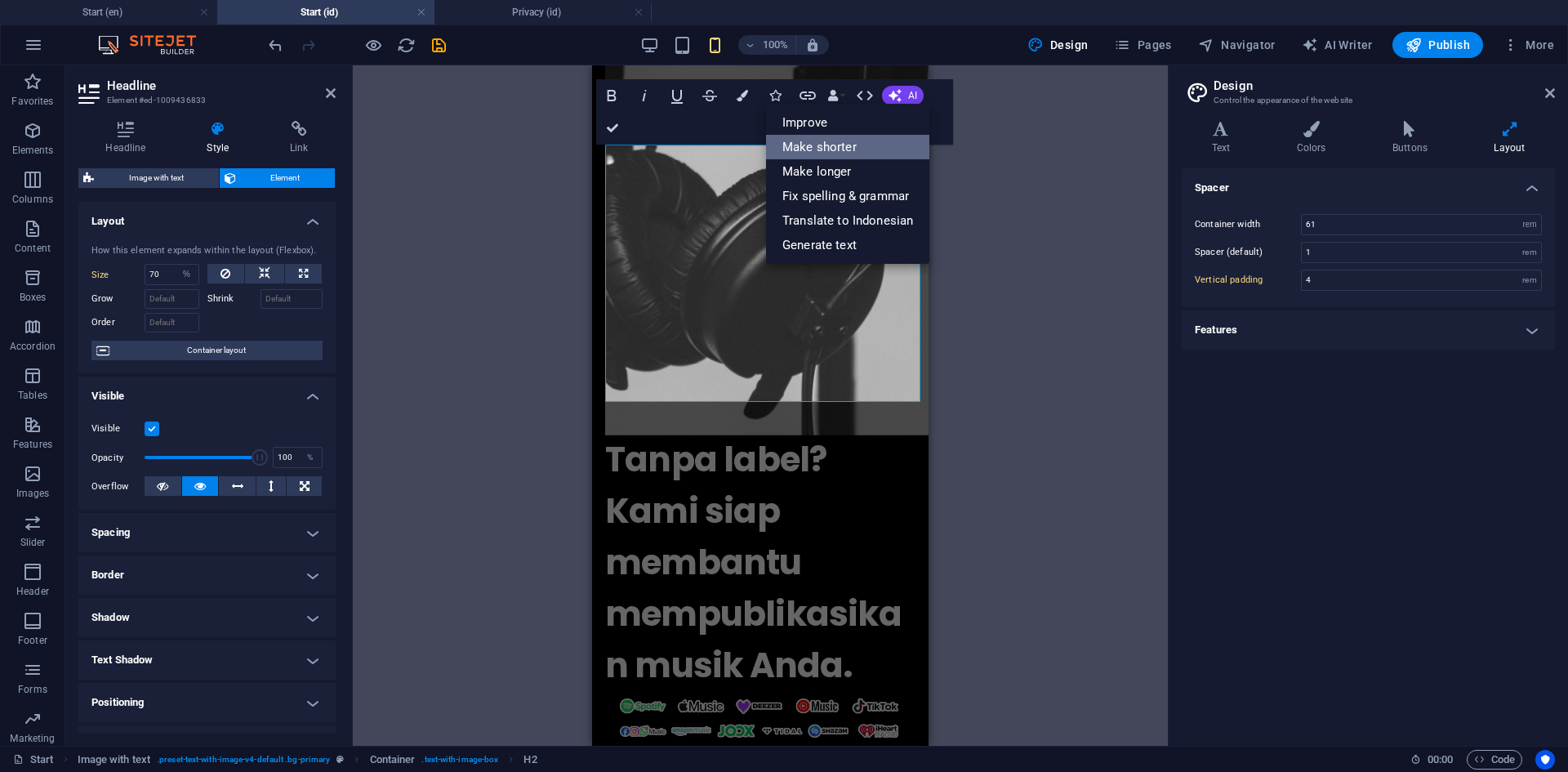
click at [884, 149] on link "Make shorter" at bounding box center [847, 147] width 164 height 25
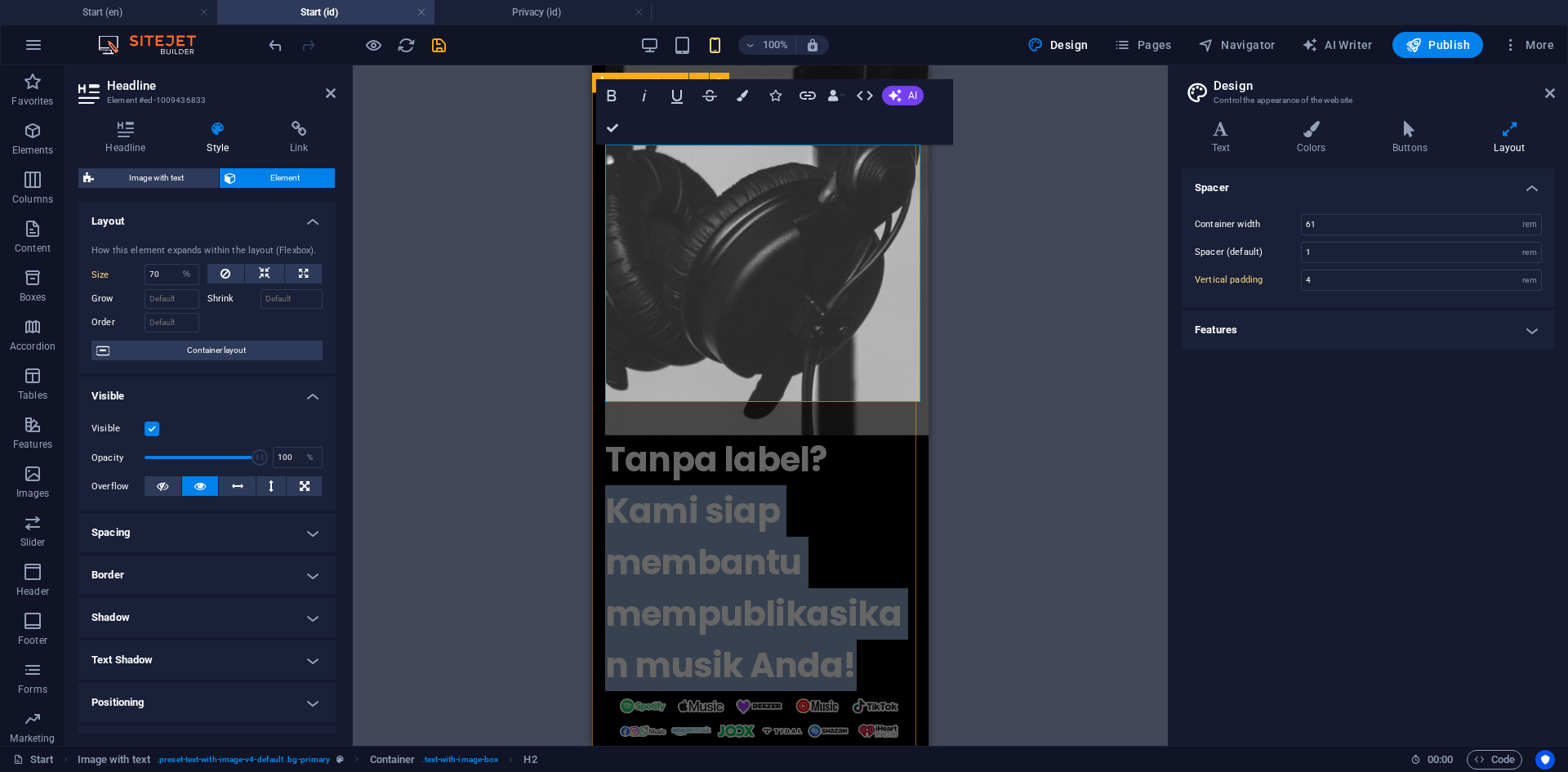
drag, startPoint x: 789, startPoint y: 363, endPoint x: 604, endPoint y: 220, distance: 233.8
click at [604, 381] on div "Tanpa label? Kami siap membantu mempublikasikan musik Anda! Anda tidak perlu ko…" at bounding box center [760, 748] width 337 height 734
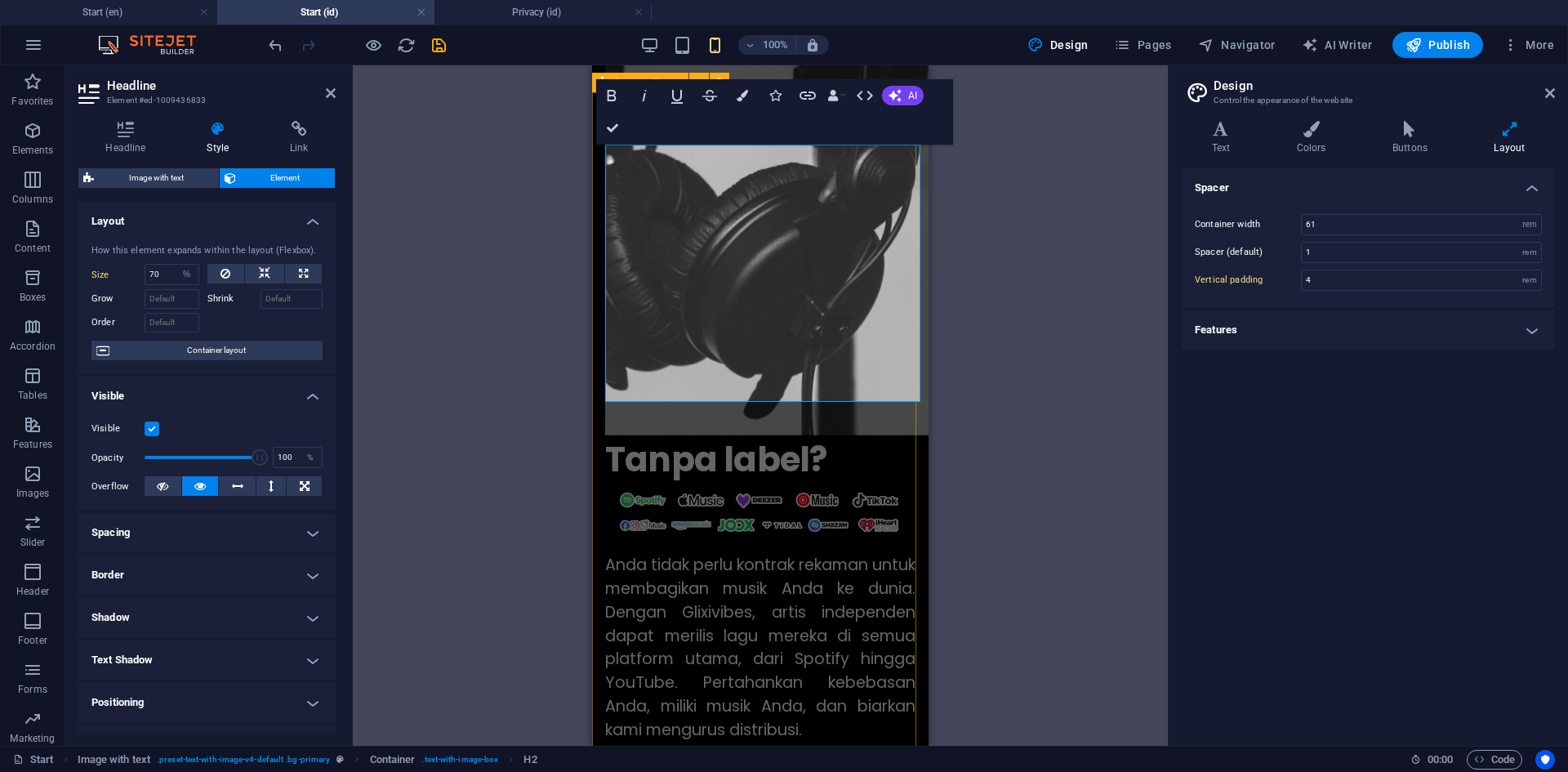
scroll to position [551, 0]
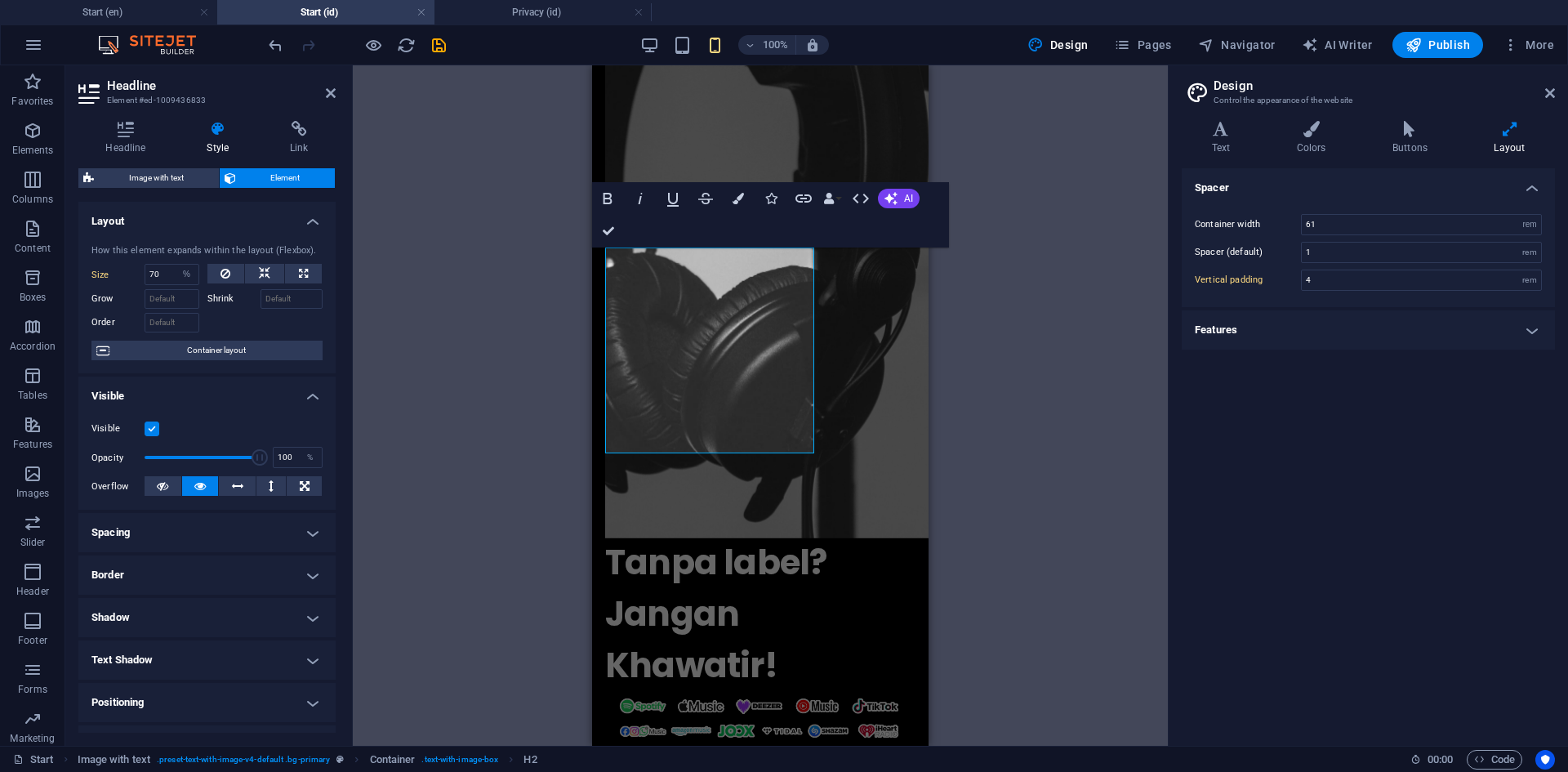
click at [944, 510] on div "H1 Preset Container Container Container Container Logo Container Spacer Contain…" at bounding box center [760, 405] width 815 height 680
click at [992, 418] on div "H1 Preset Container Container Container Container Logo Container Spacer Contain…" at bounding box center [760, 405] width 815 height 680
click at [531, 361] on div "H1 Preset Container Container Container Container Logo Container Spacer Contain…" at bounding box center [760, 405] width 815 height 680
click at [499, 355] on div "H1 Preset Container Container Container Container Logo Container Spacer Contain…" at bounding box center [760, 405] width 815 height 680
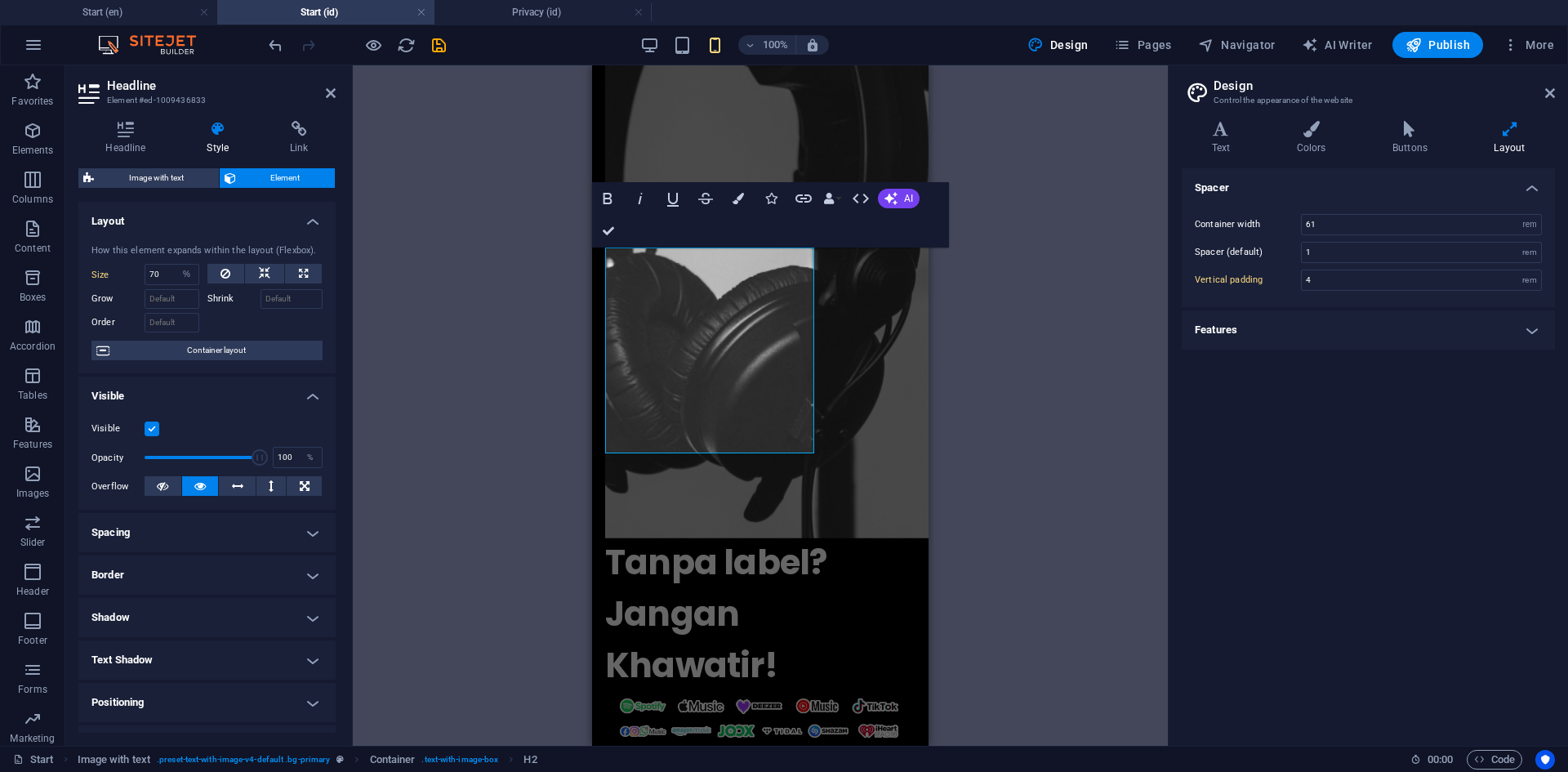
click at [983, 412] on div "H1 Preset Container Container Container Container Logo Container Spacer Contain…" at bounding box center [760, 405] width 815 height 680
click at [673, 538] on span "Tanpa label? Jangan Khawatir!" at bounding box center [716, 614] width 221 height 151
click at [117, 132] on icon at bounding box center [126, 129] width 95 height 16
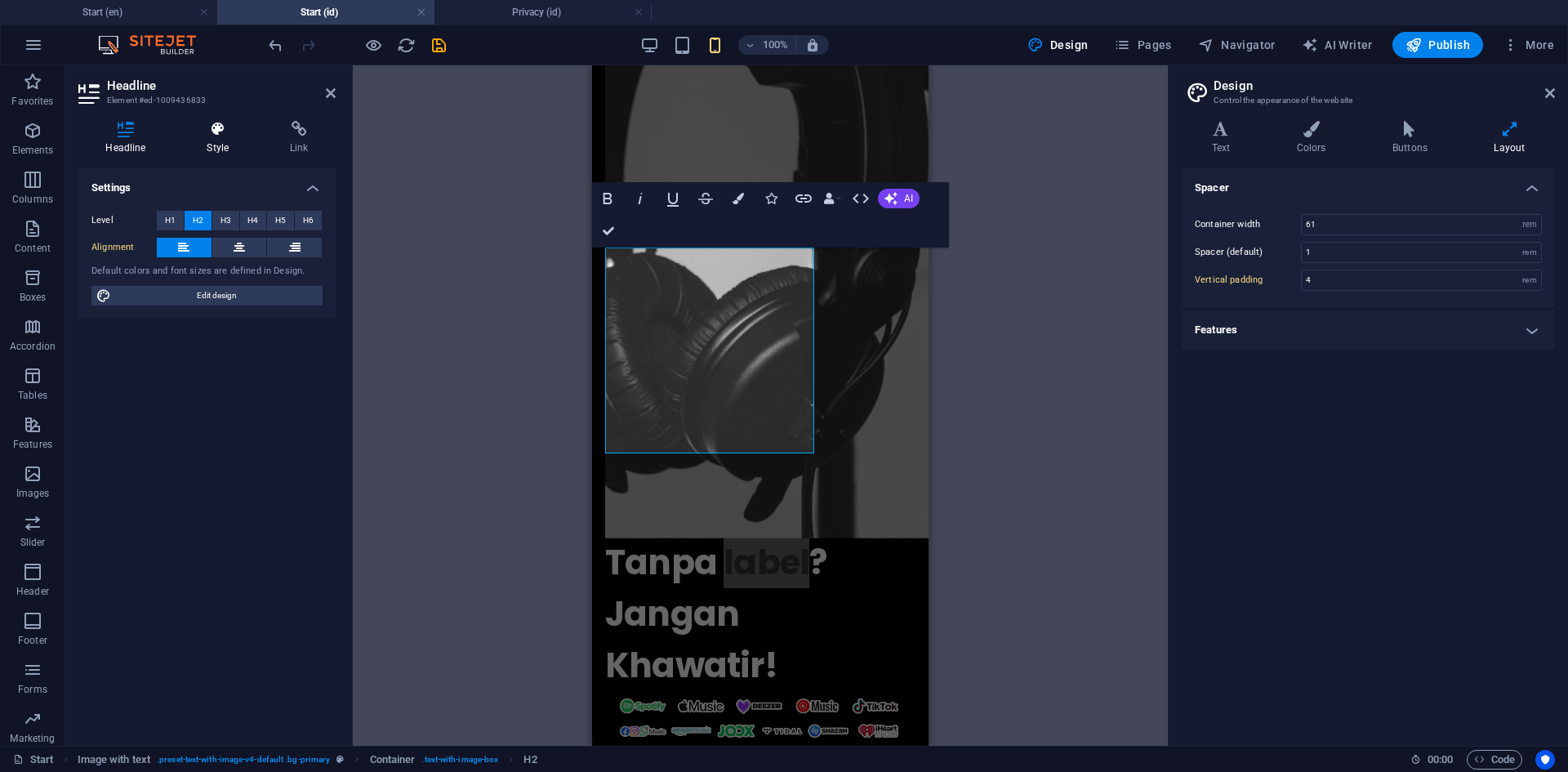
click at [194, 131] on icon at bounding box center [218, 129] width 77 height 16
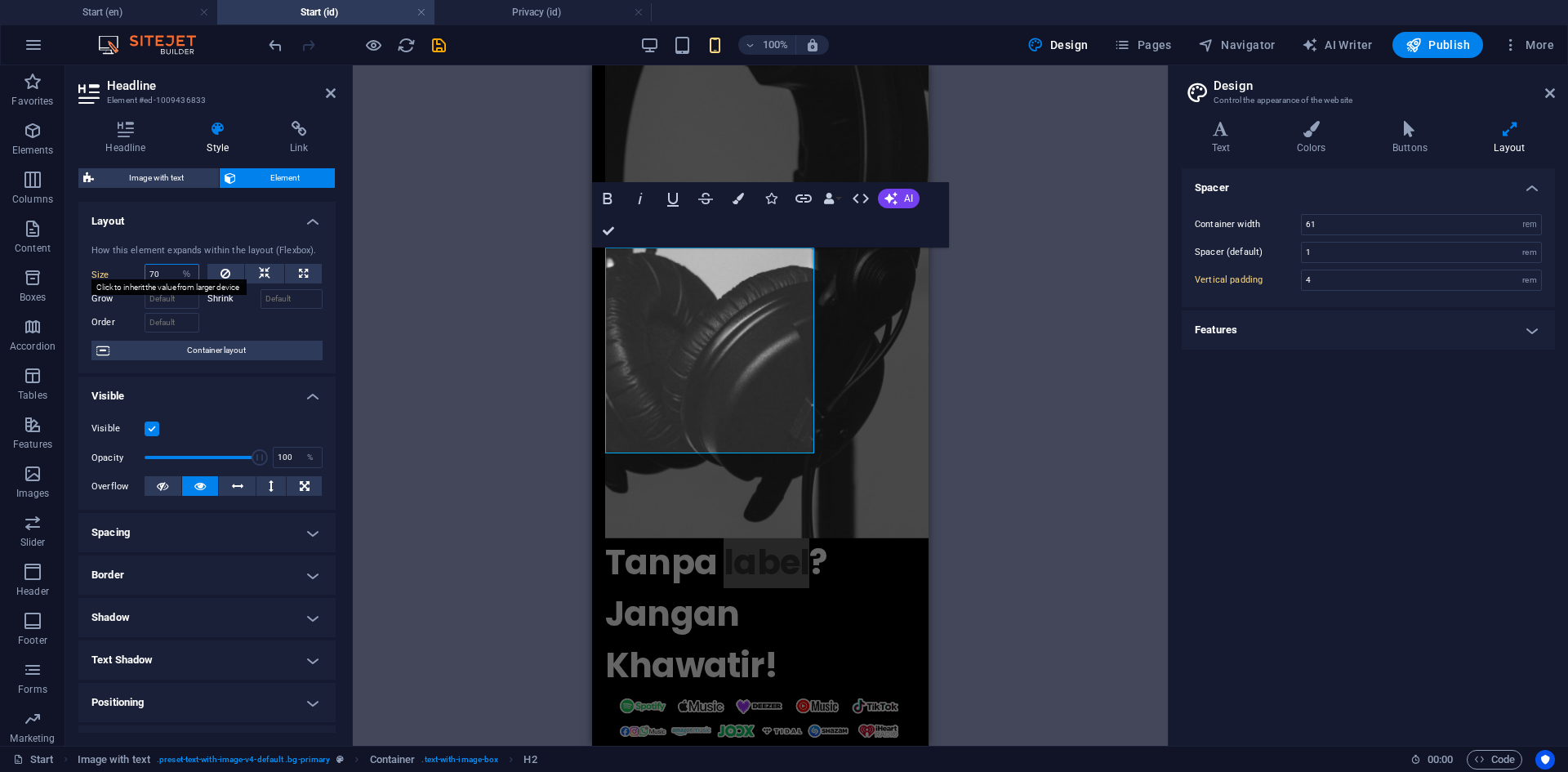
drag, startPoint x: 159, startPoint y: 272, endPoint x: 139, endPoint y: 272, distance: 20.0
click at [139, 272] on div "Size 70 Default auto px % 1/1 1/2 1/3 1/4 1/5 1/6 1/7 1/8 1/9 1/10" at bounding box center [146, 274] width 108 height 21
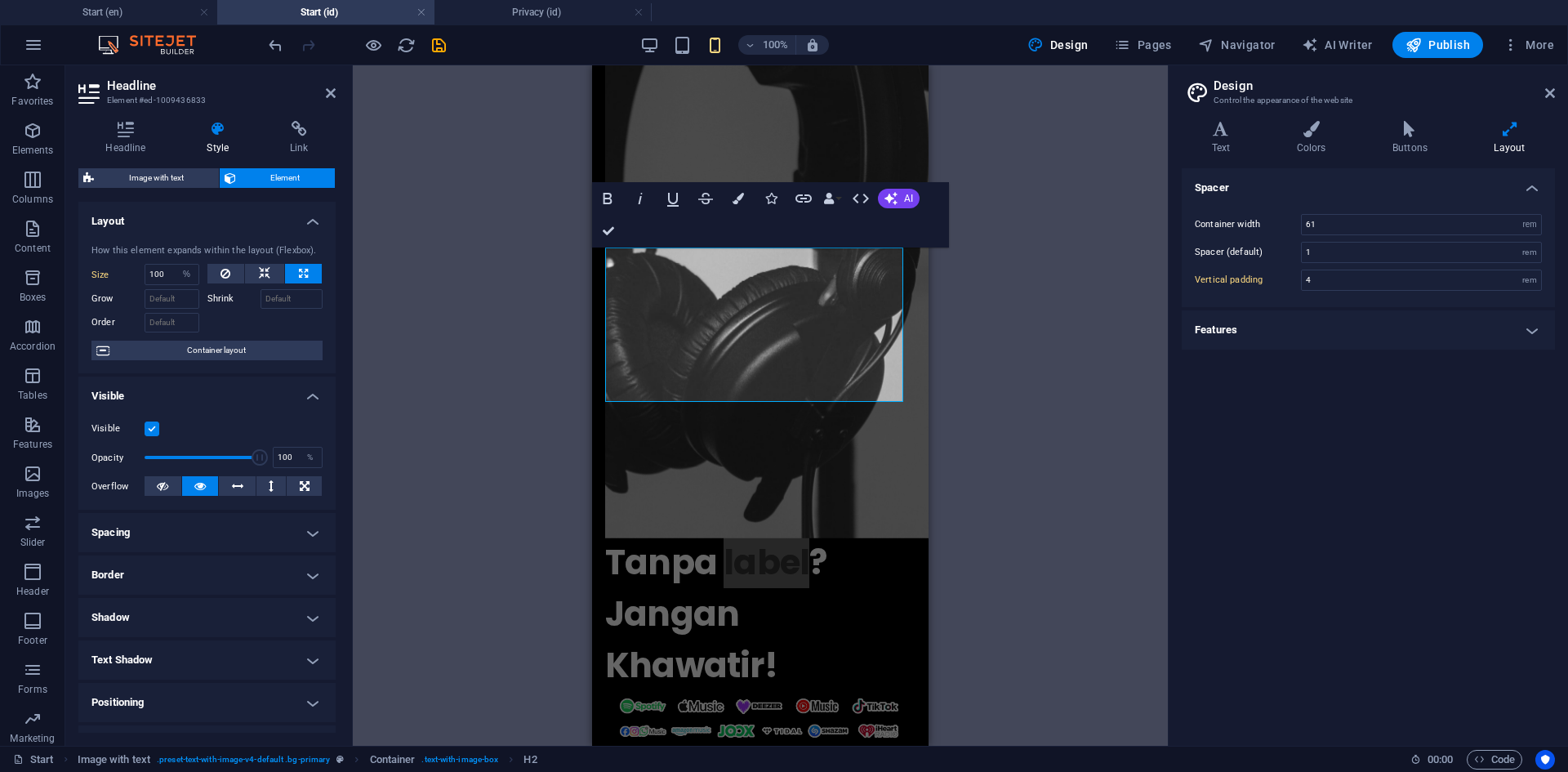
click at [1056, 424] on div "Drag here to replace the existing content. Press “Ctrl” if you want to create a…" at bounding box center [760, 405] width 815 height 680
click at [1002, 396] on div "Drag here to replace the existing content. Press “Ctrl” if you want to create a…" at bounding box center [760, 405] width 815 height 680
click at [272, 45] on icon "undo" at bounding box center [276, 45] width 19 height 19
type input "70"
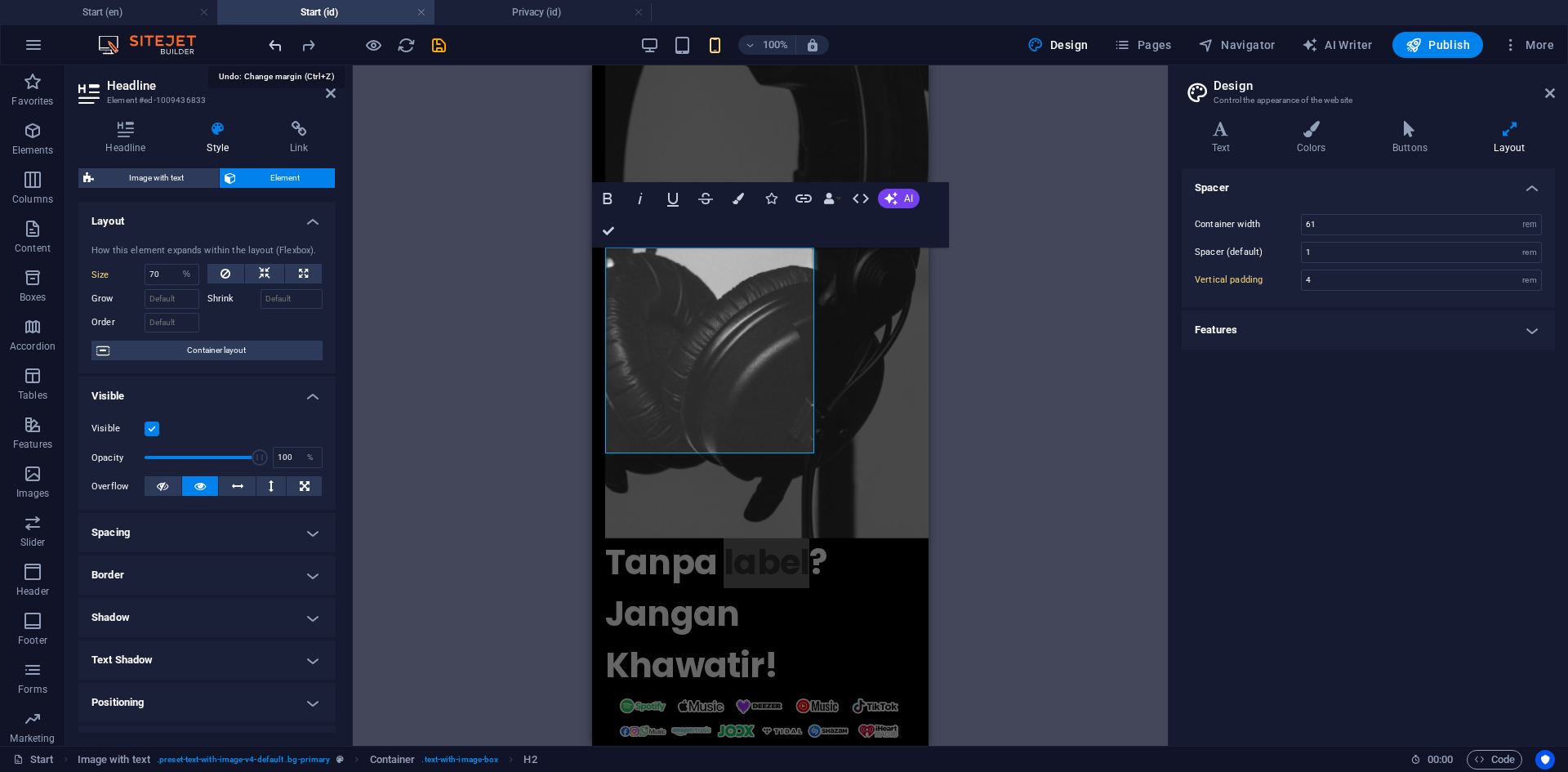
click at [272, 45] on icon "undo" at bounding box center [276, 45] width 19 height 19
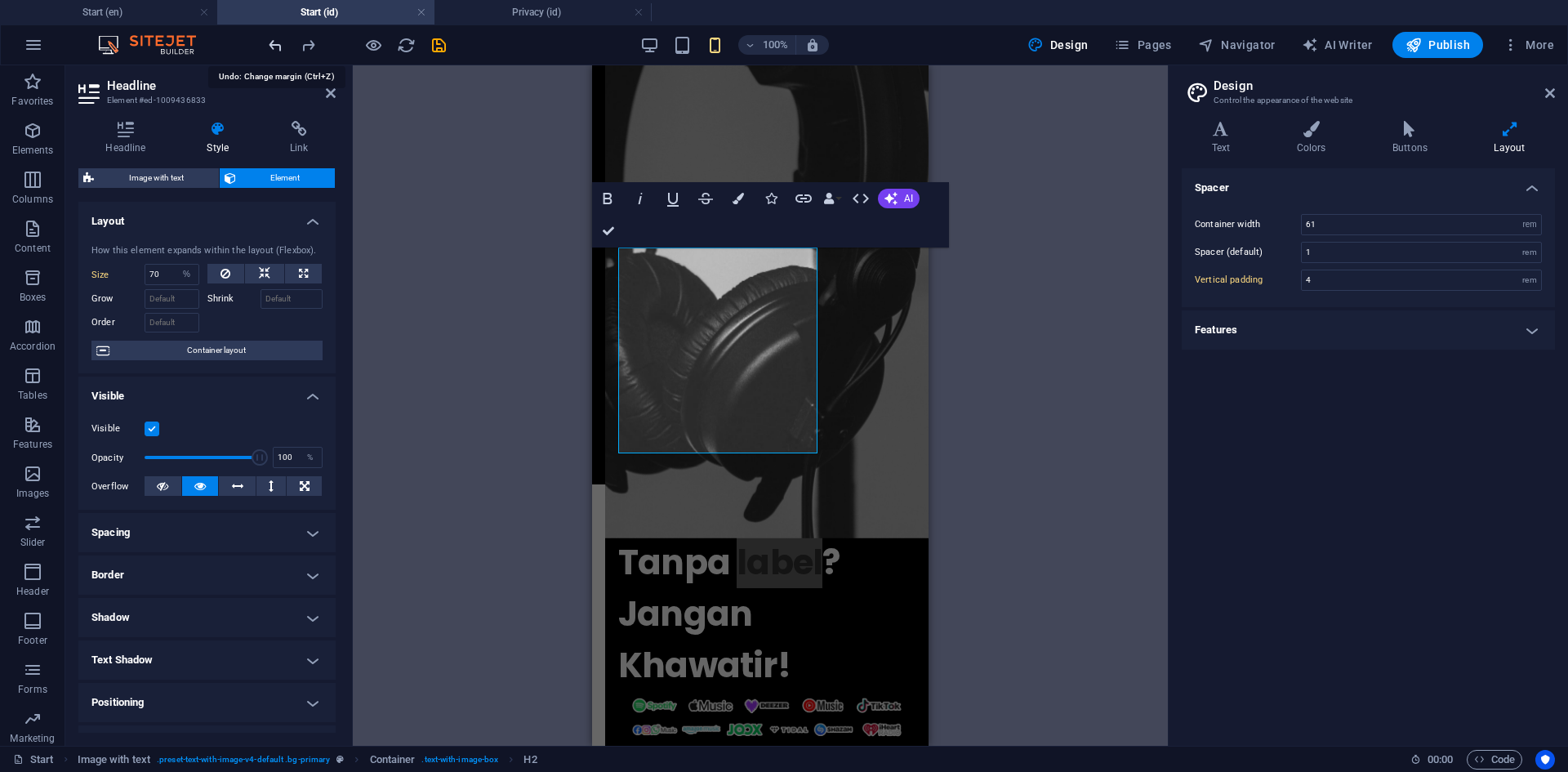
click at [272, 45] on icon "undo" at bounding box center [276, 45] width 19 height 19
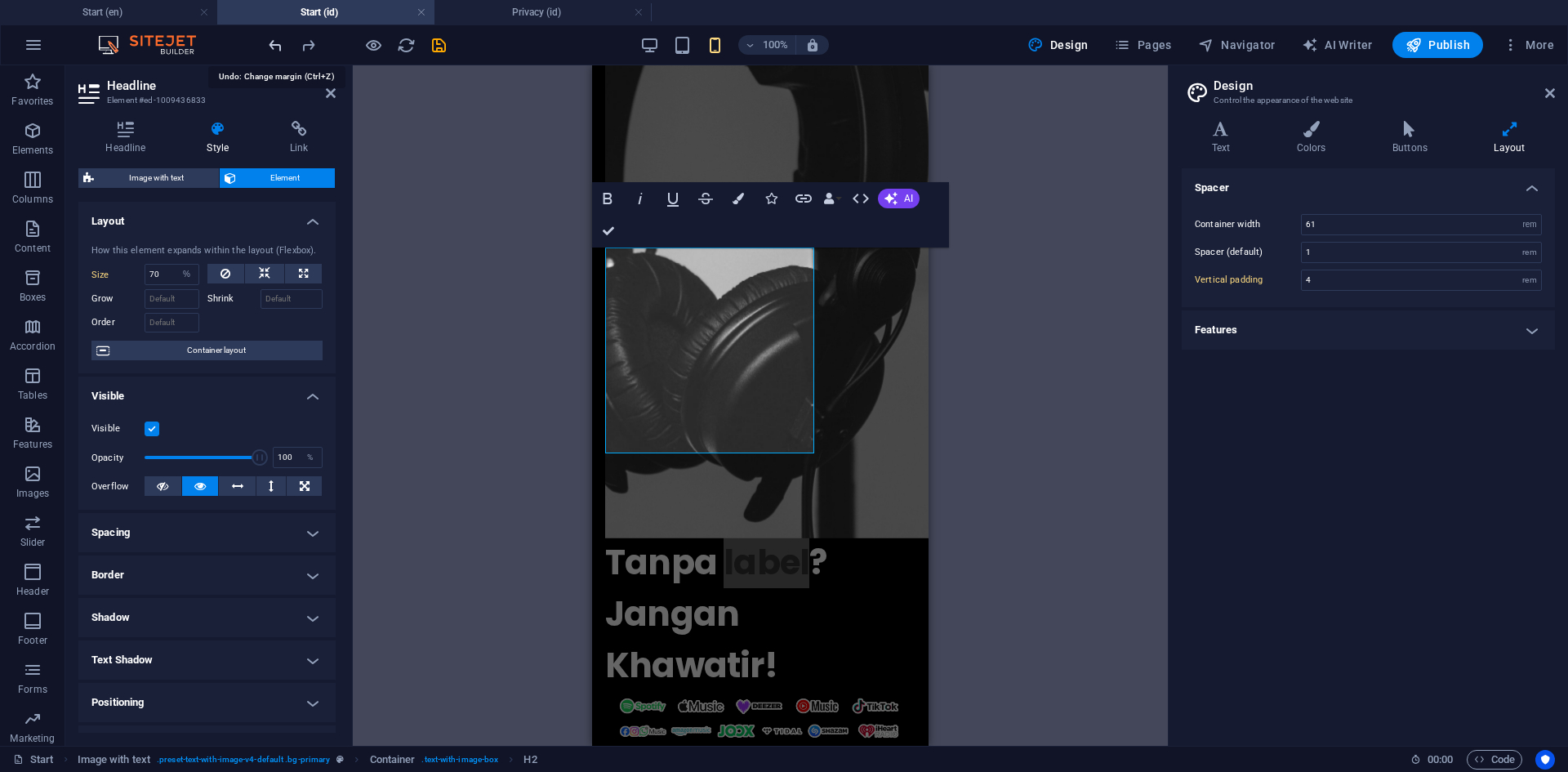
click at [272, 45] on icon "undo" at bounding box center [276, 45] width 19 height 19
click at [275, 45] on icon "undo" at bounding box center [276, 45] width 19 height 19
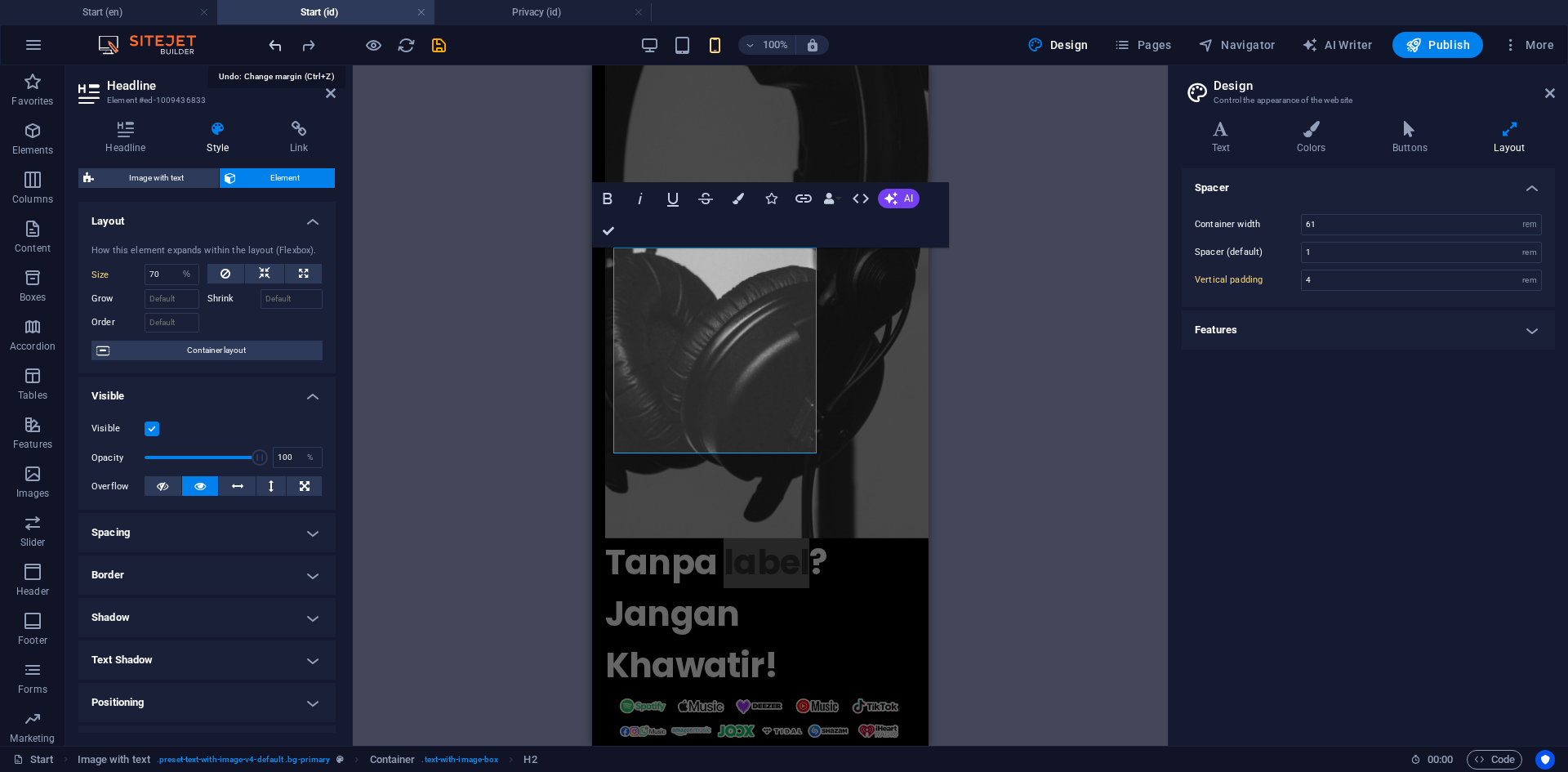
click at [275, 45] on icon "undo" at bounding box center [276, 45] width 19 height 19
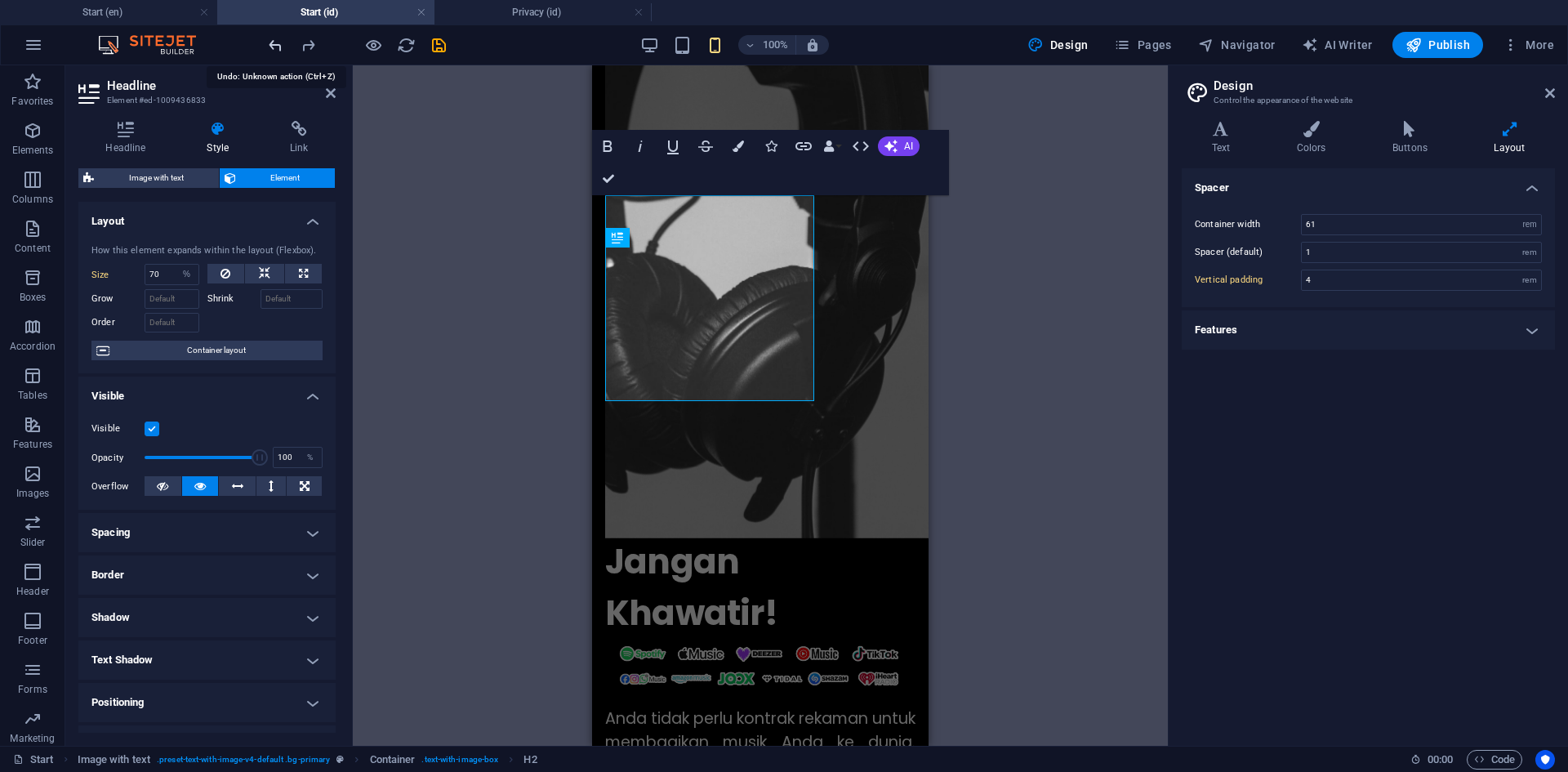
click at [275, 45] on icon "undo" at bounding box center [276, 45] width 19 height 19
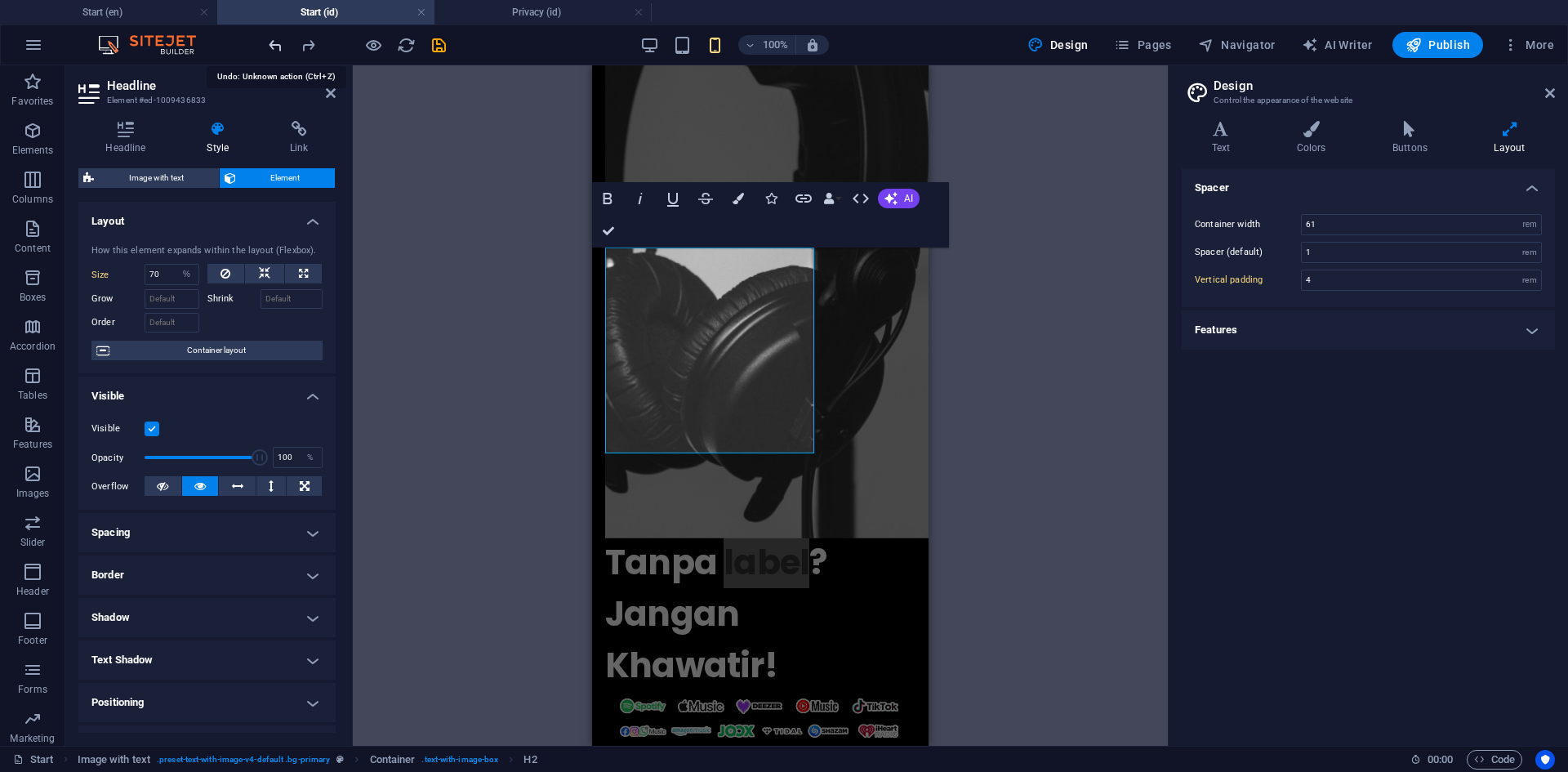
click at [275, 45] on icon "undo" at bounding box center [276, 45] width 19 height 19
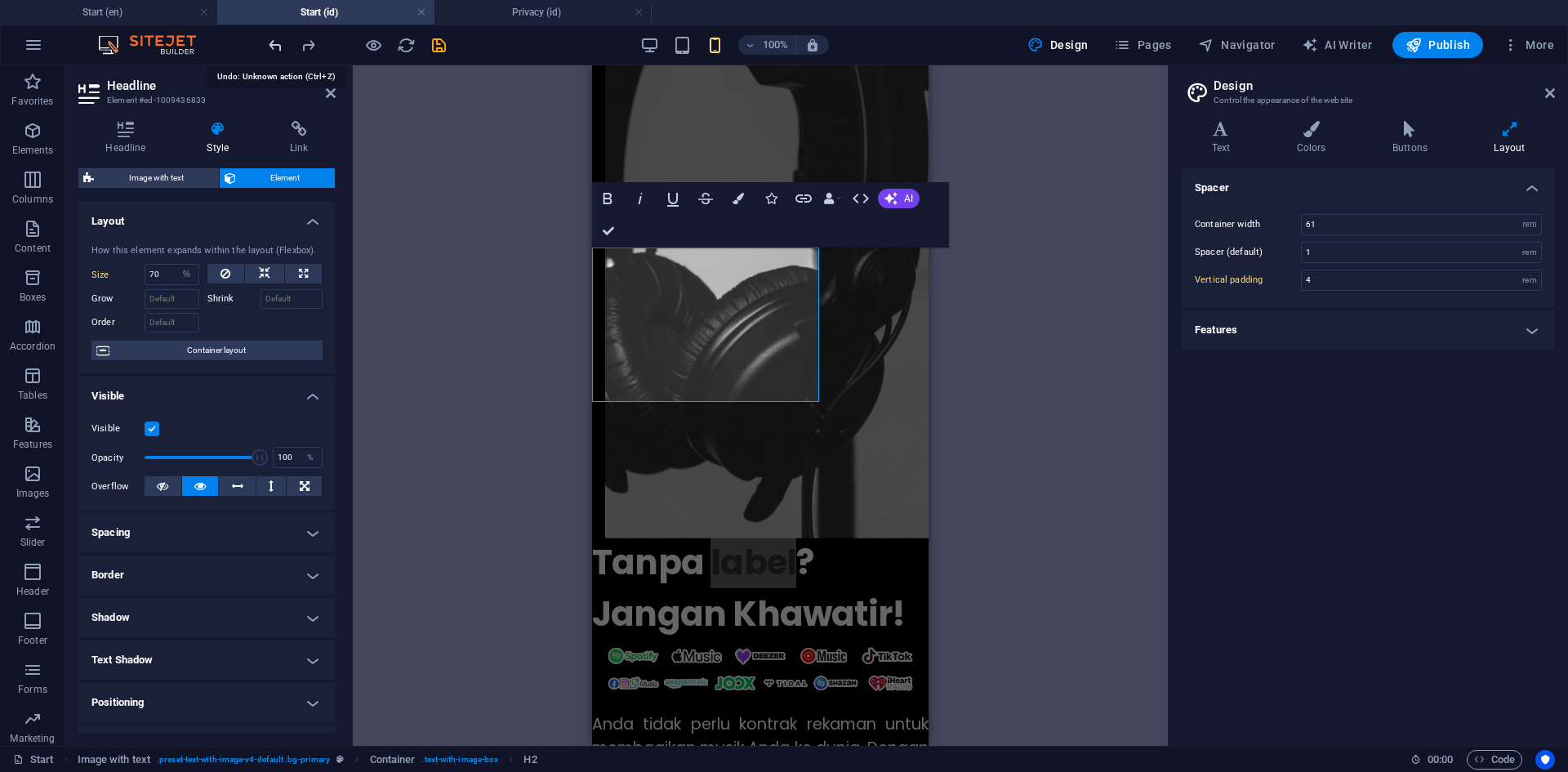
click at [275, 45] on icon "undo" at bounding box center [276, 45] width 19 height 19
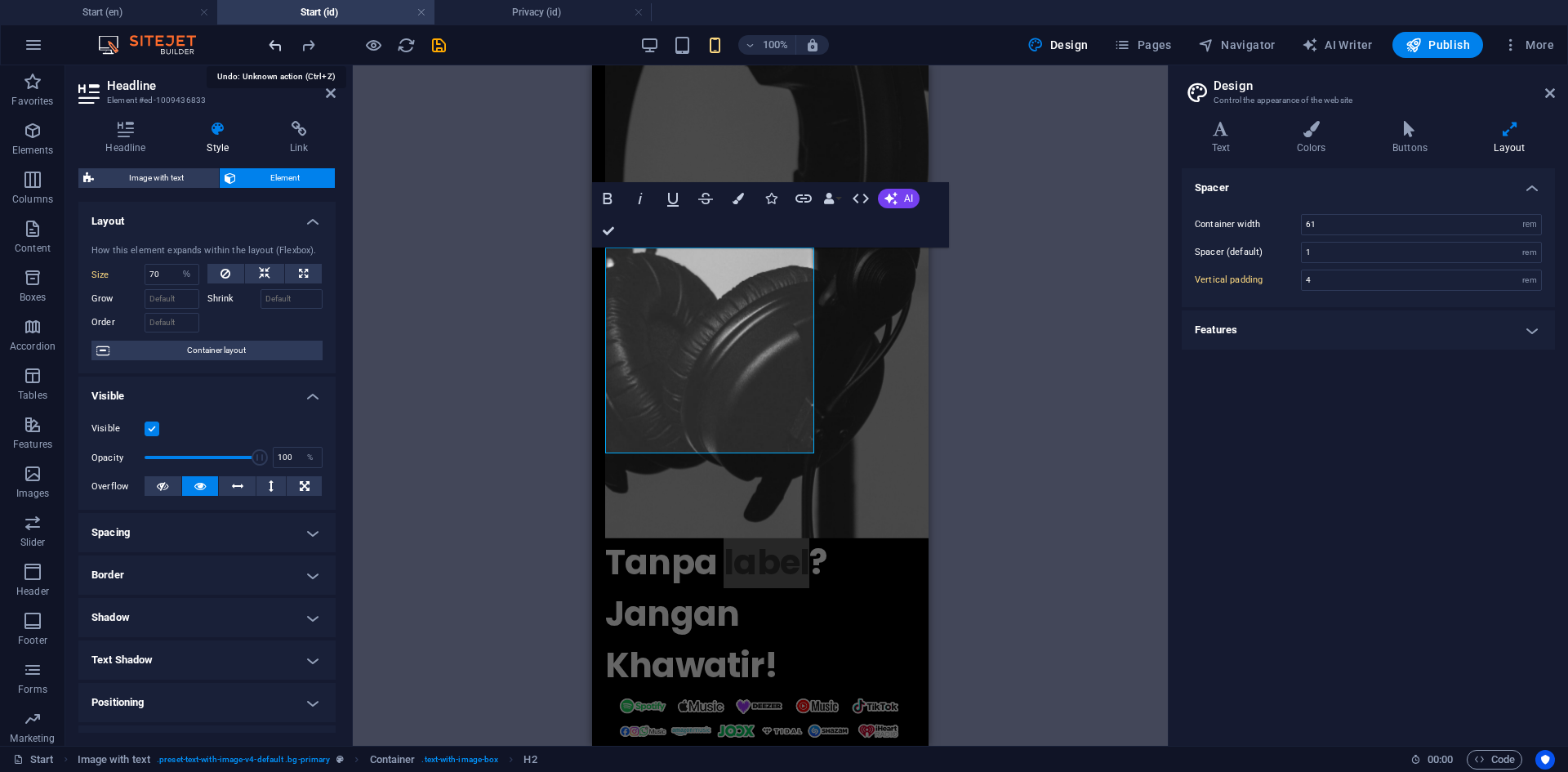
click at [275, 45] on icon "undo" at bounding box center [276, 45] width 19 height 19
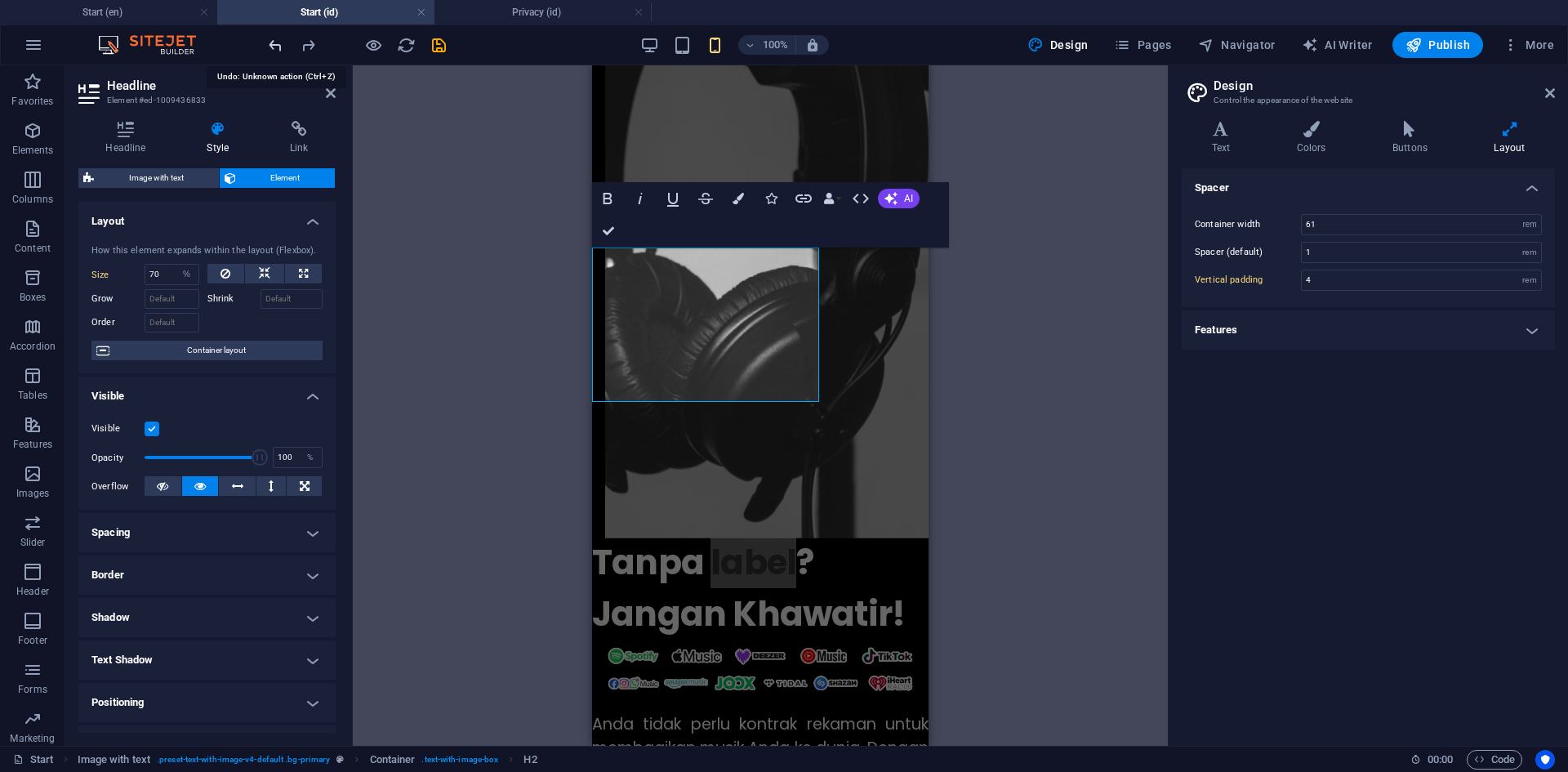
click at [275, 45] on icon "undo" at bounding box center [276, 45] width 19 height 19
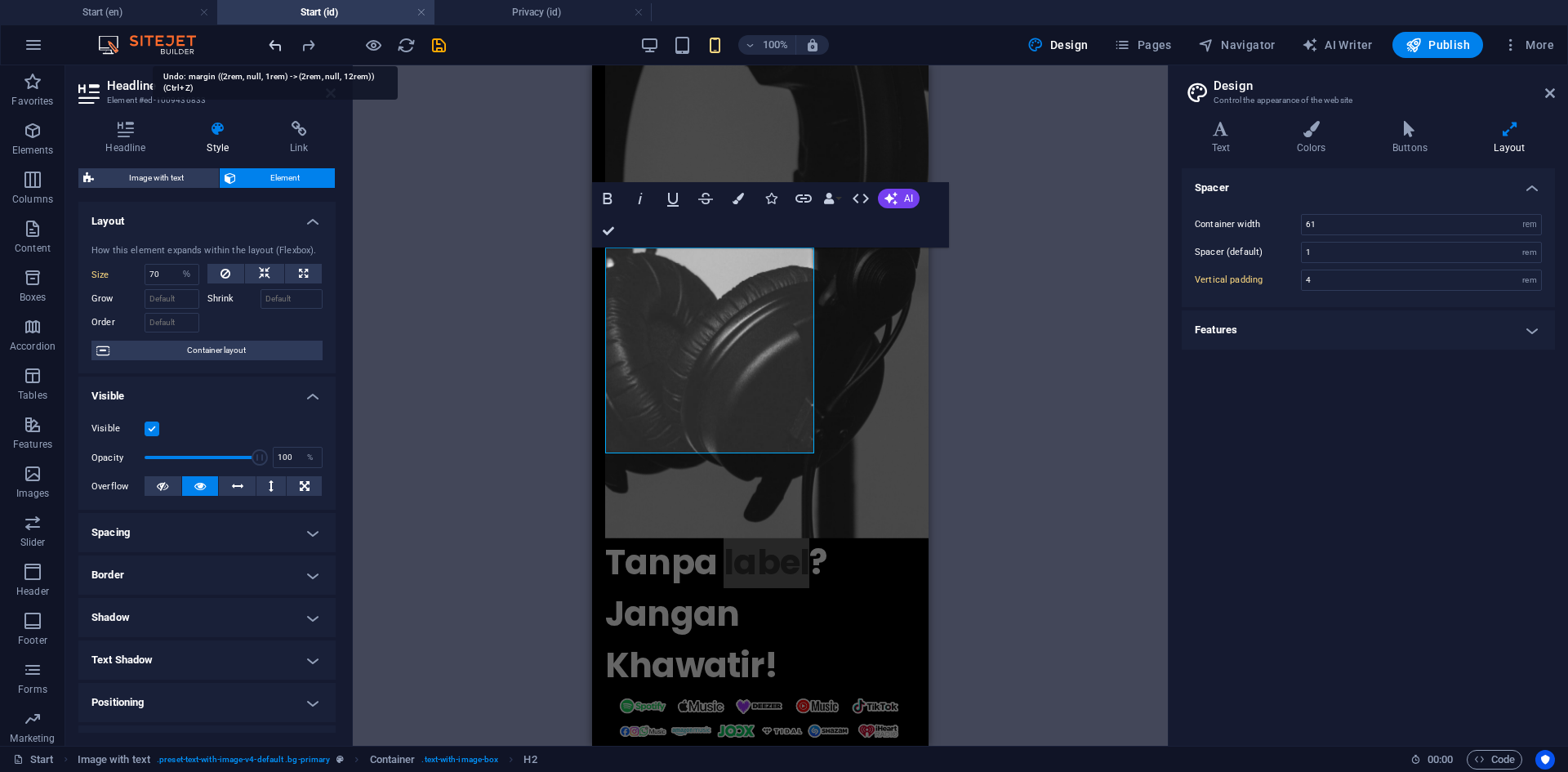
click at [275, 45] on icon "undo" at bounding box center [276, 45] width 19 height 19
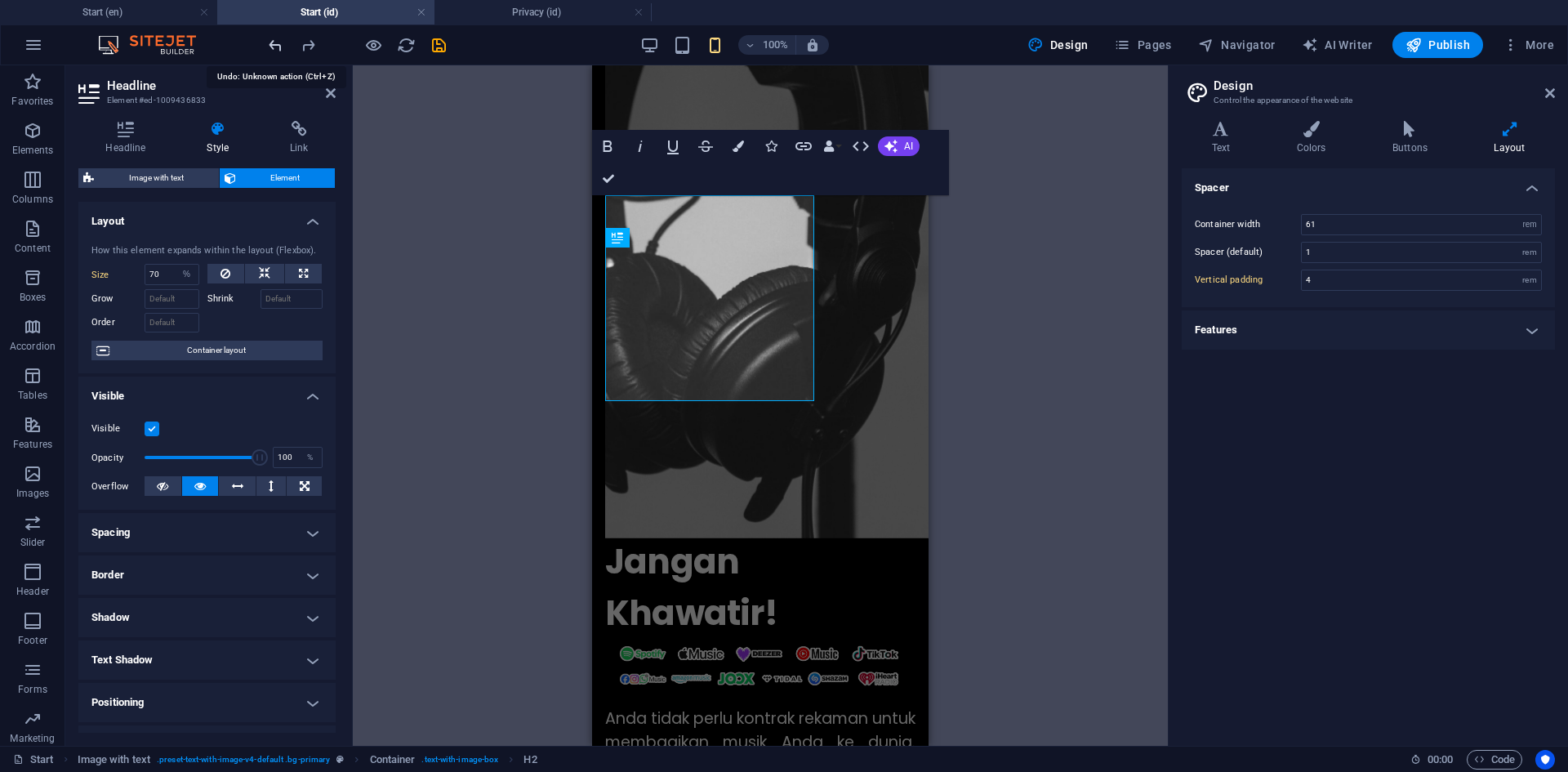
click at [275, 45] on icon "undo" at bounding box center [276, 45] width 19 height 19
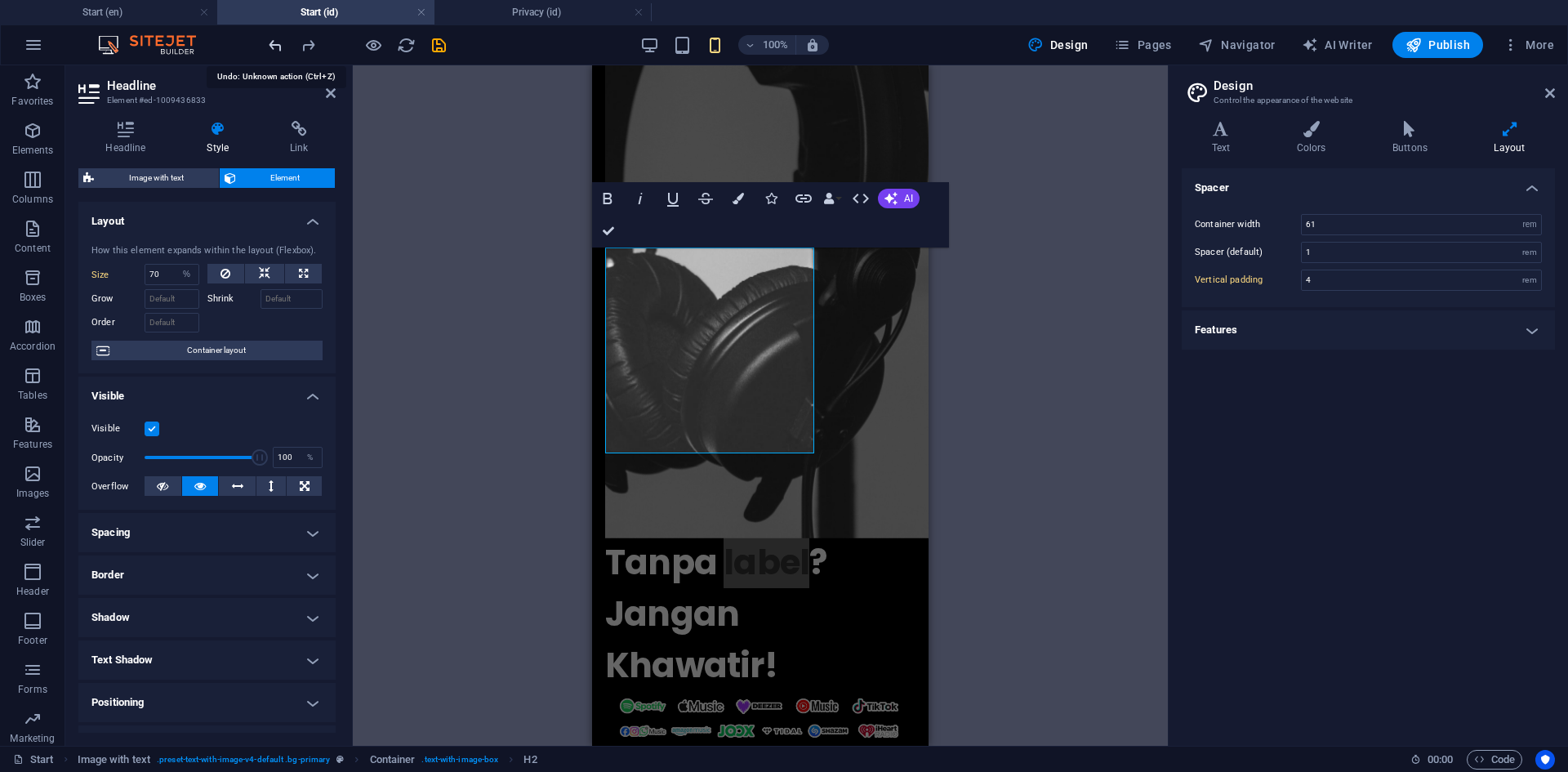
click at [275, 45] on icon "undo" at bounding box center [276, 45] width 19 height 19
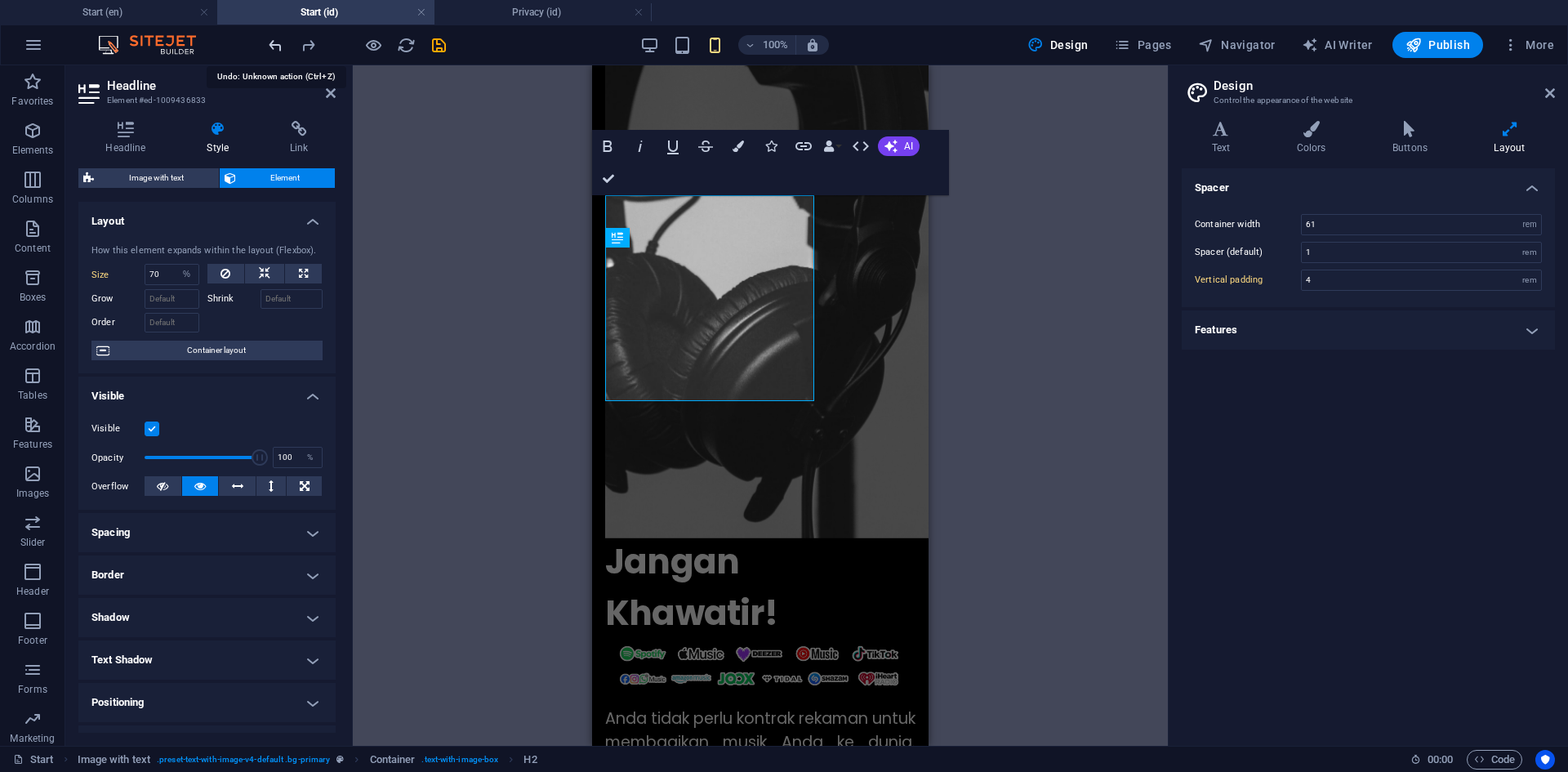
click at [275, 45] on icon "undo" at bounding box center [276, 45] width 19 height 19
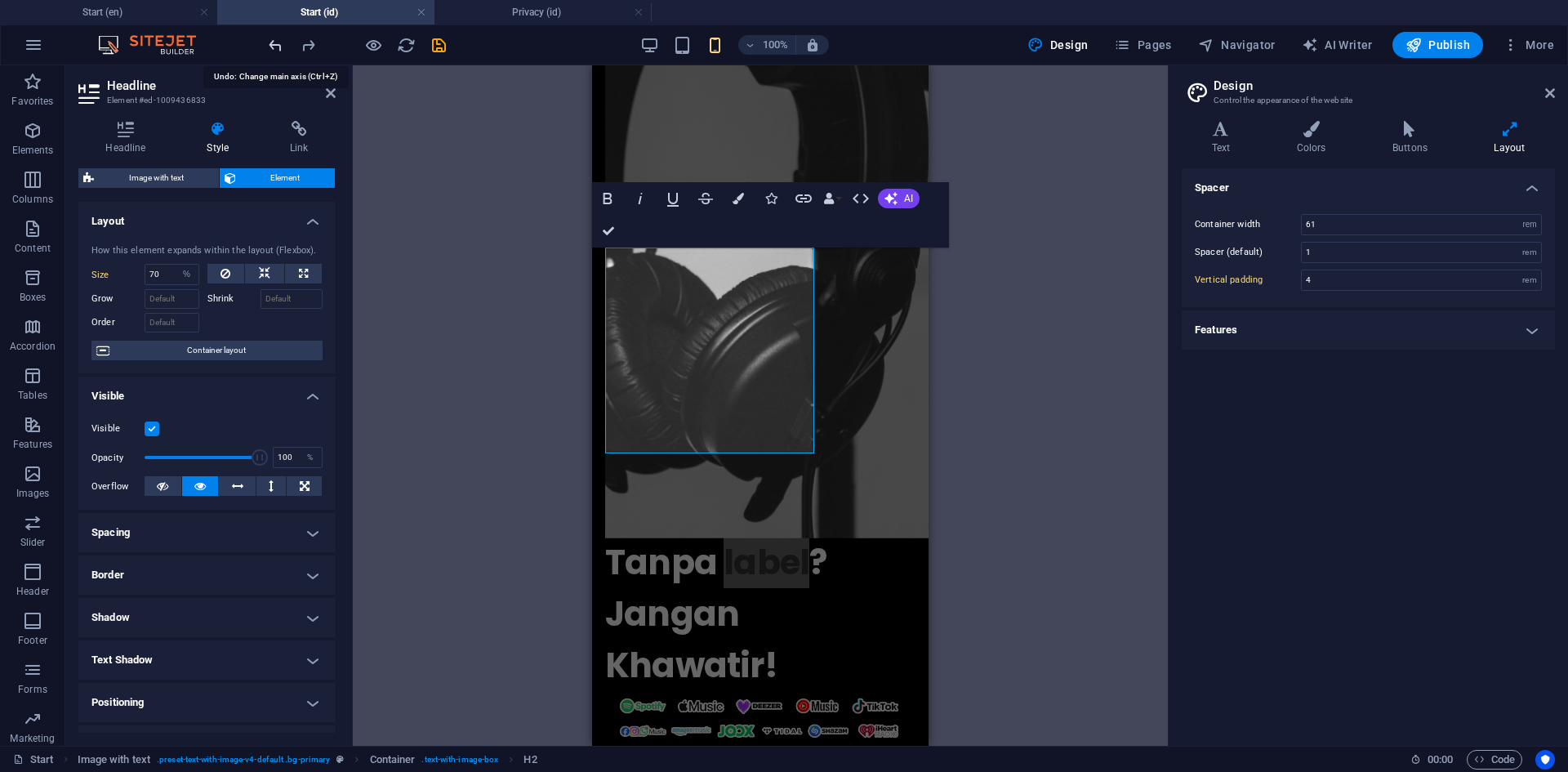
click at [275, 45] on icon "undo" at bounding box center [276, 45] width 19 height 19
click at [305, 44] on icon "redo" at bounding box center [308, 45] width 19 height 19
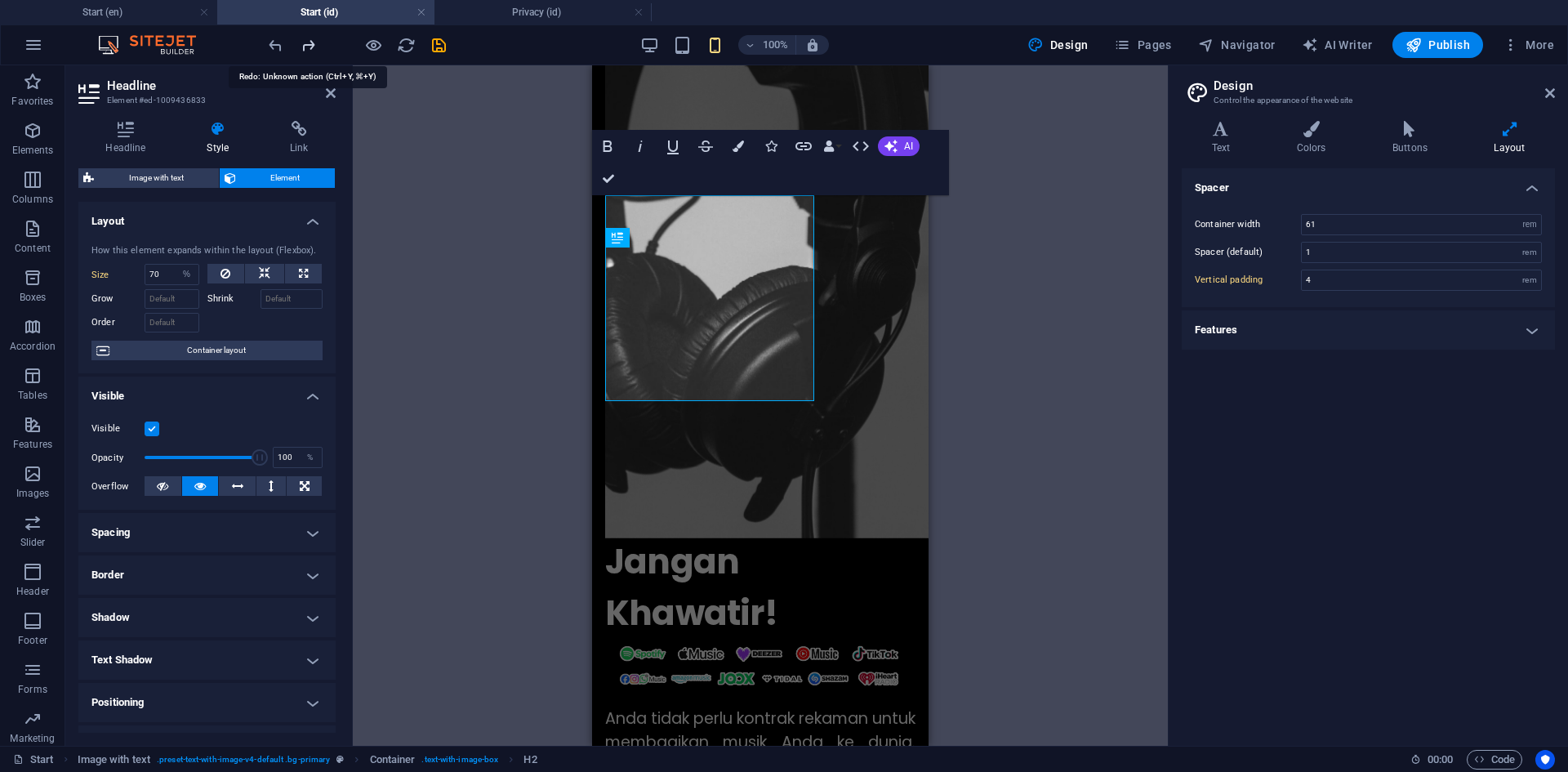
click at [305, 44] on icon "redo" at bounding box center [308, 45] width 19 height 19
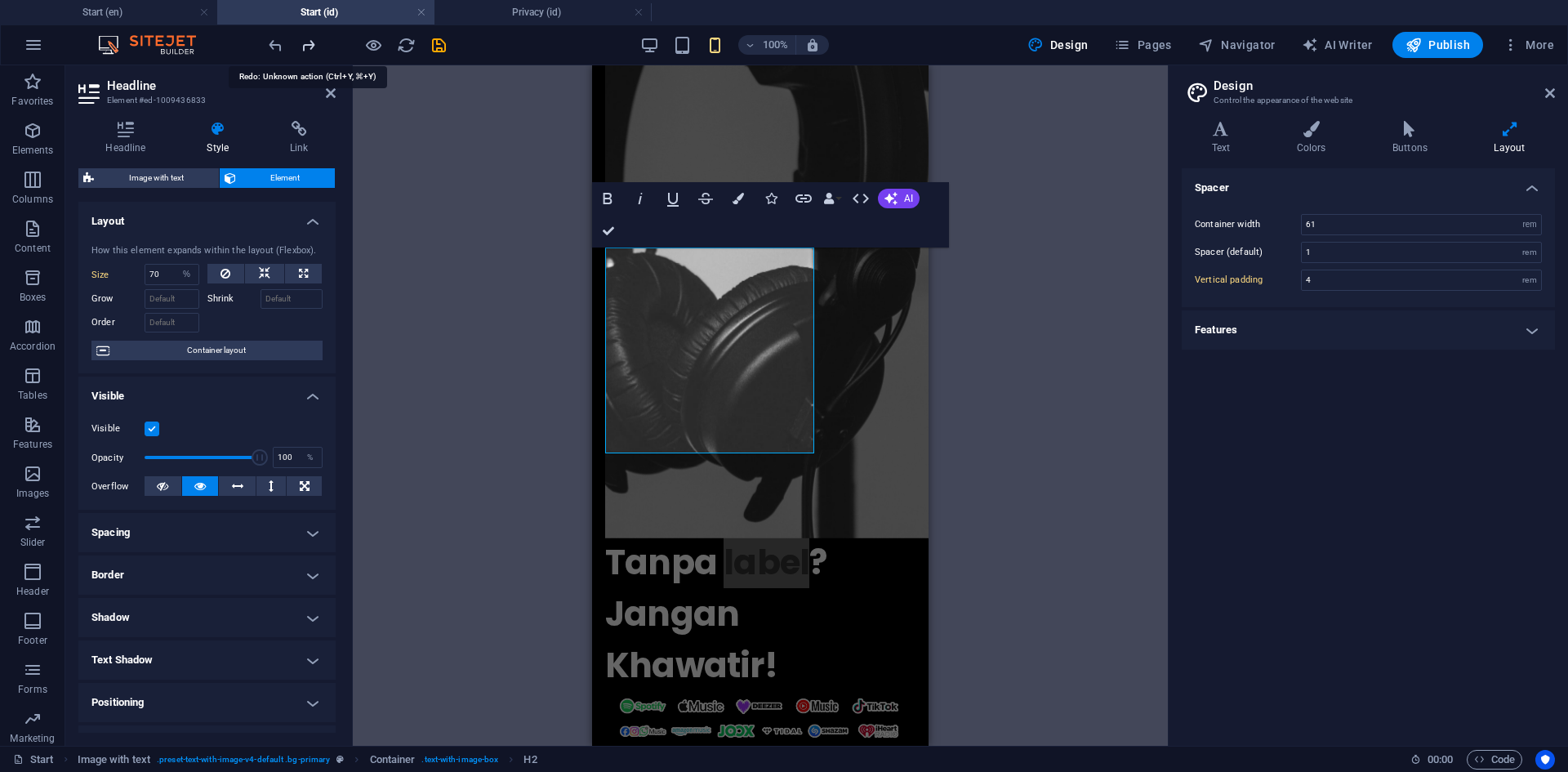
click at [305, 44] on icon "redo" at bounding box center [308, 45] width 19 height 19
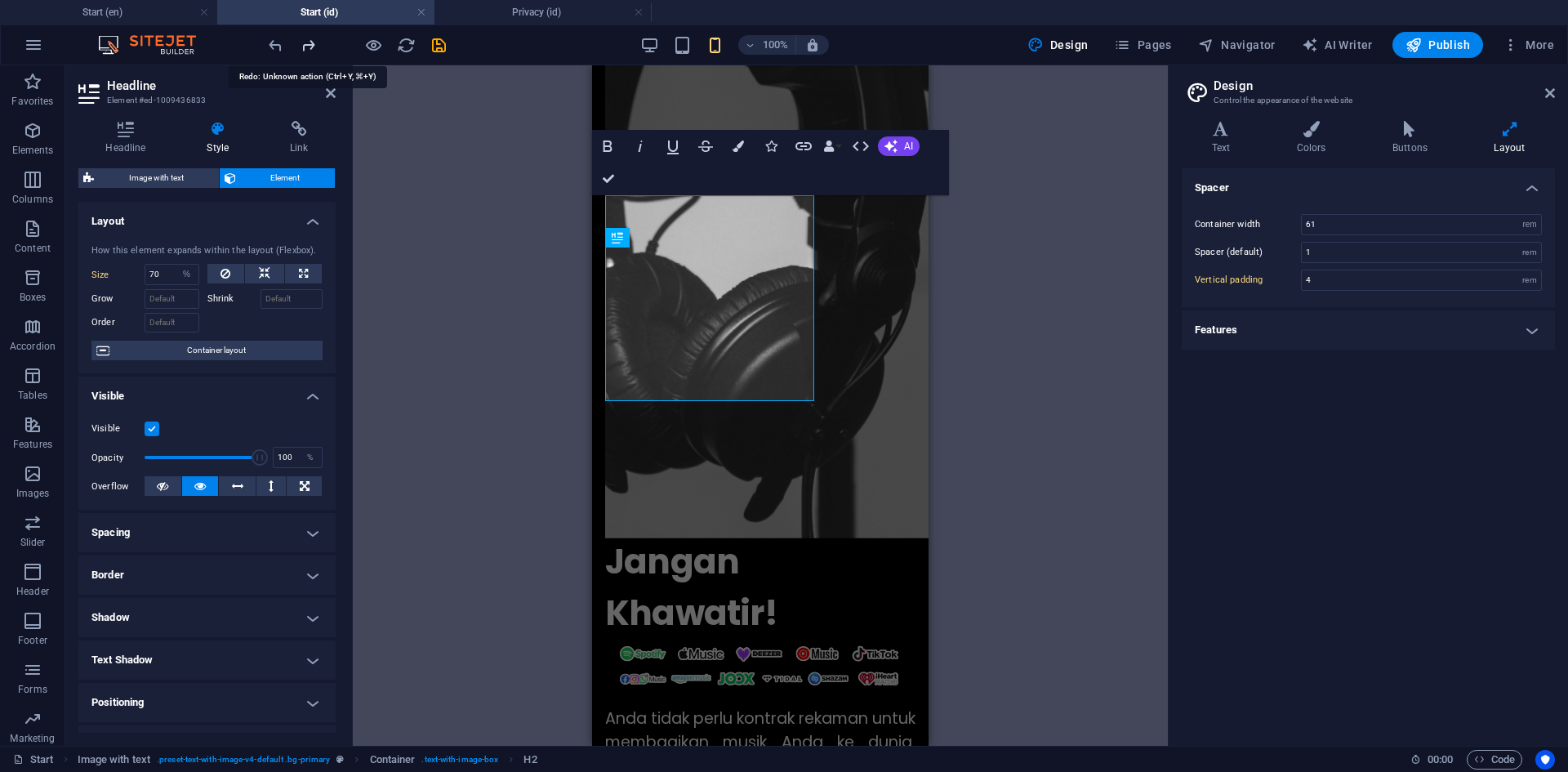
click at [305, 44] on icon "redo" at bounding box center [308, 45] width 19 height 19
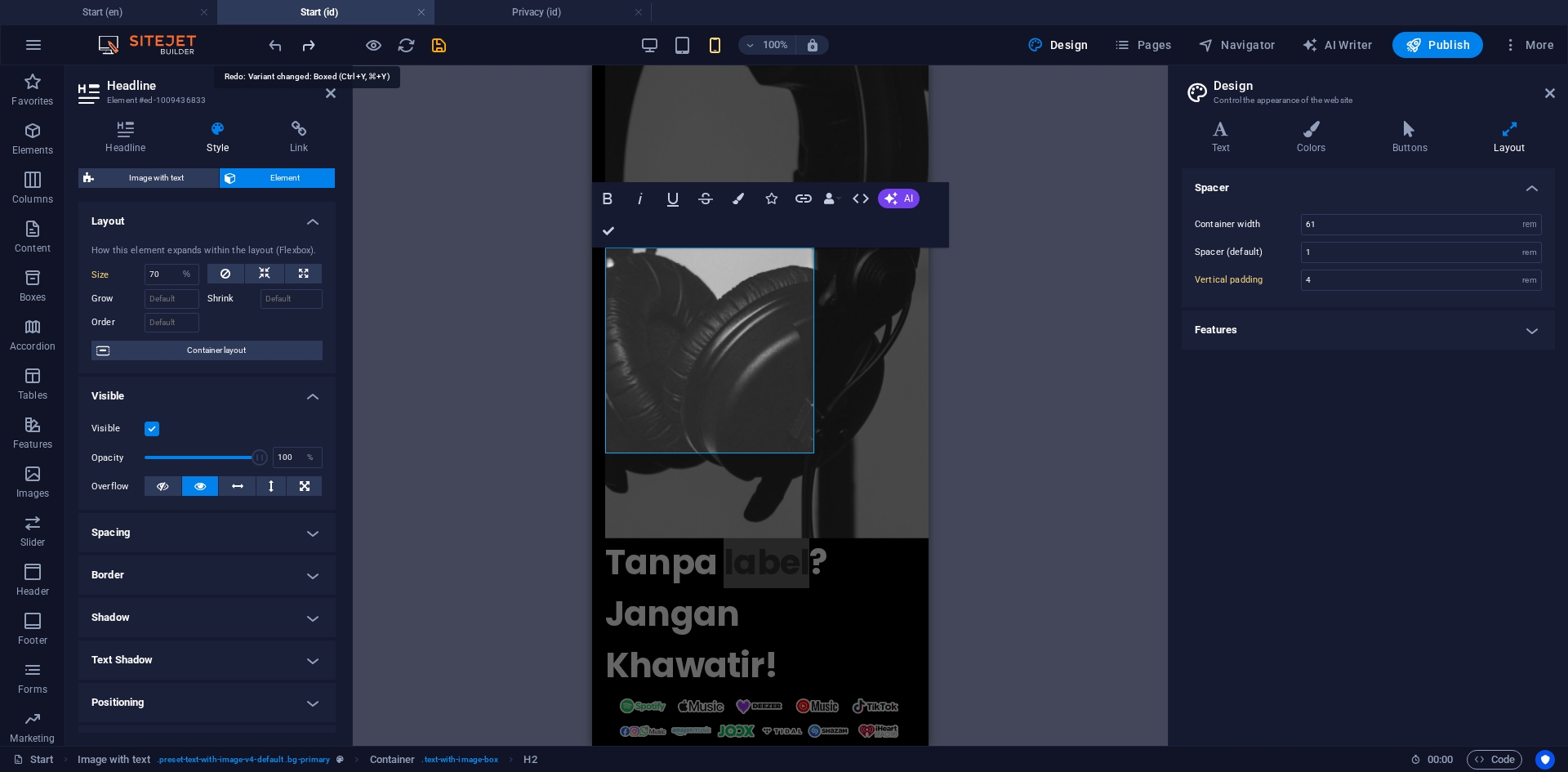
click at [305, 44] on icon "redo" at bounding box center [308, 45] width 19 height 19
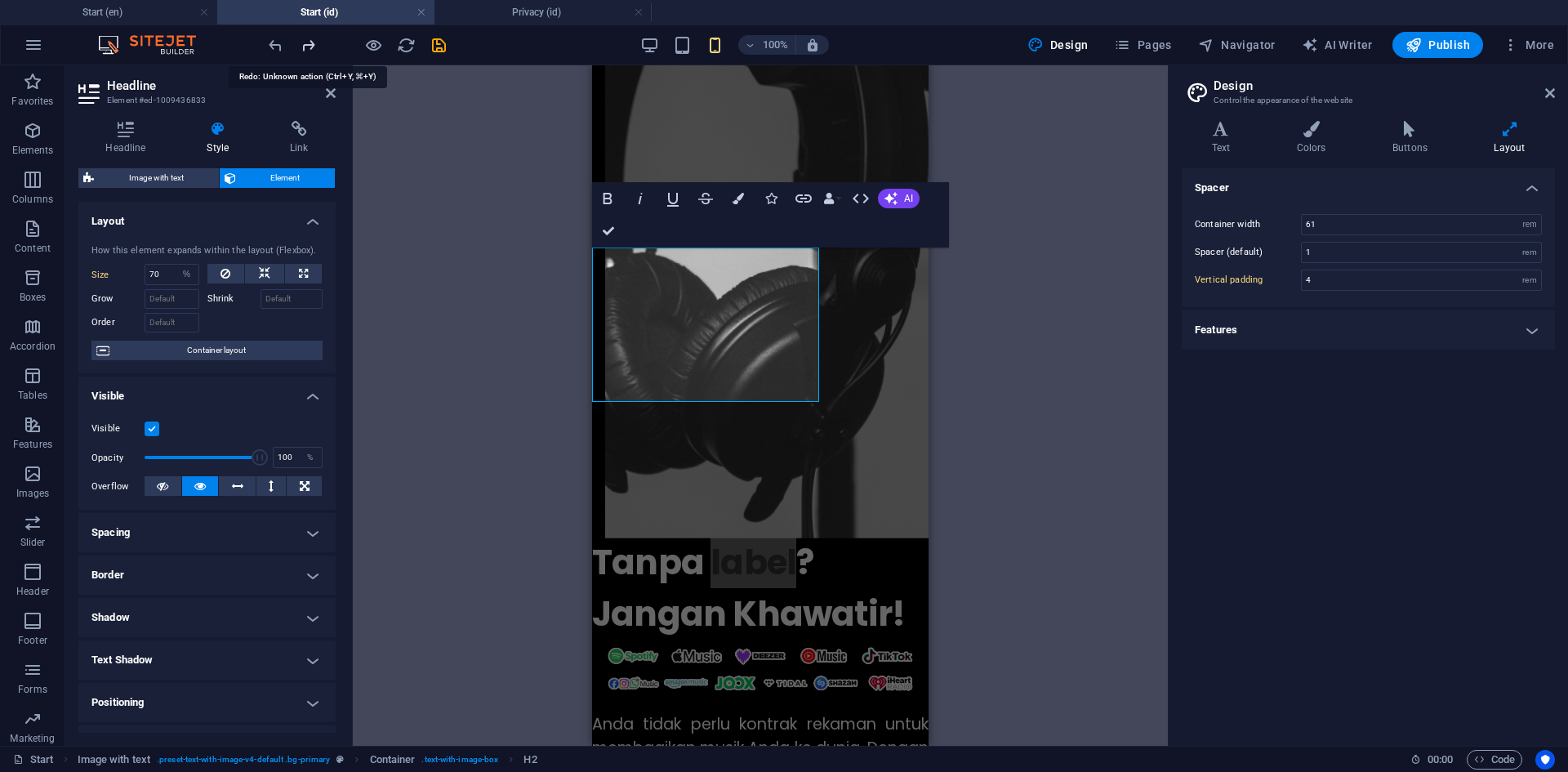
click at [305, 44] on icon "redo" at bounding box center [308, 45] width 19 height 19
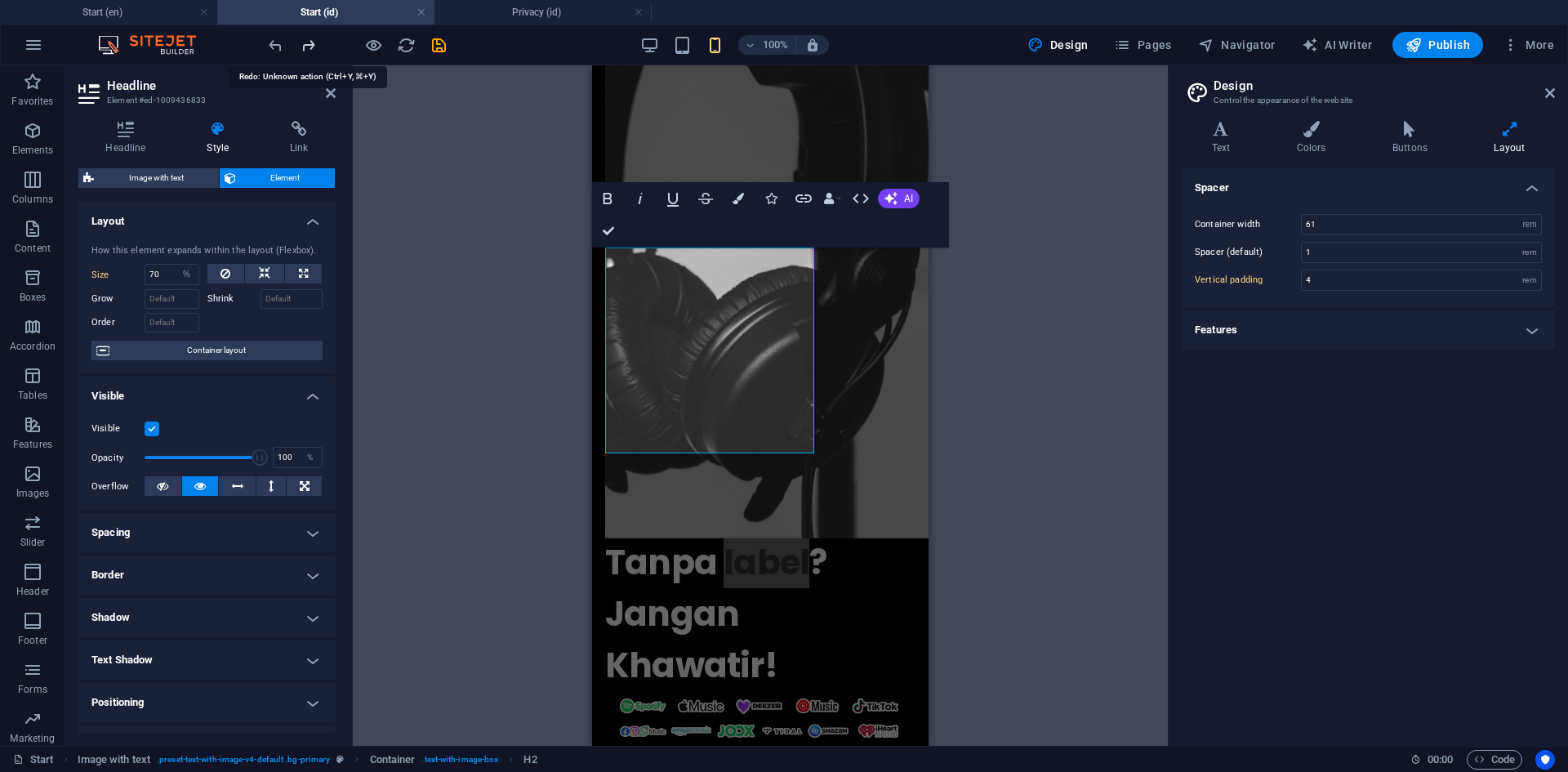
click at [305, 44] on icon "redo" at bounding box center [308, 45] width 19 height 19
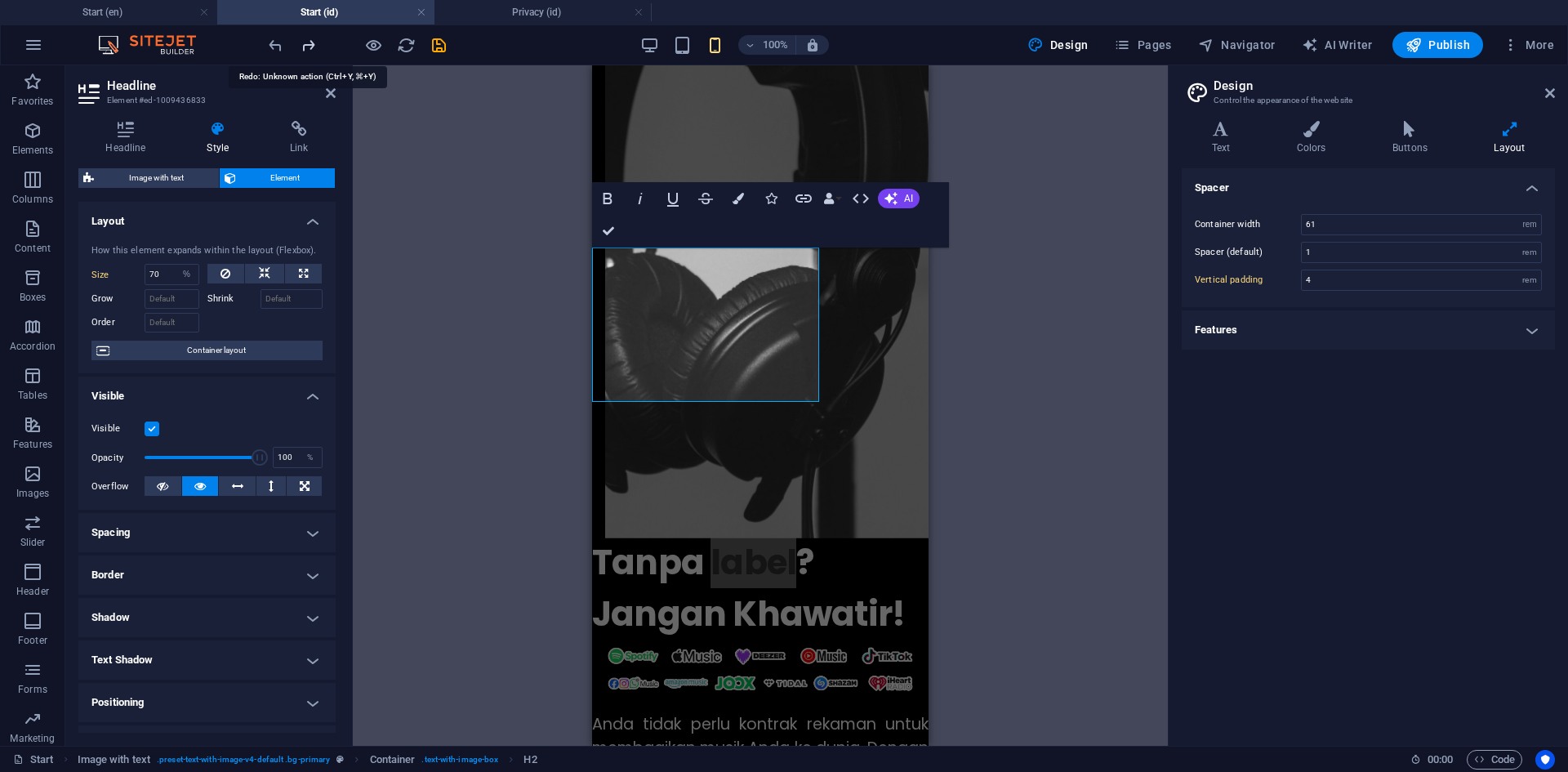
click at [305, 44] on icon "redo" at bounding box center [308, 45] width 19 height 19
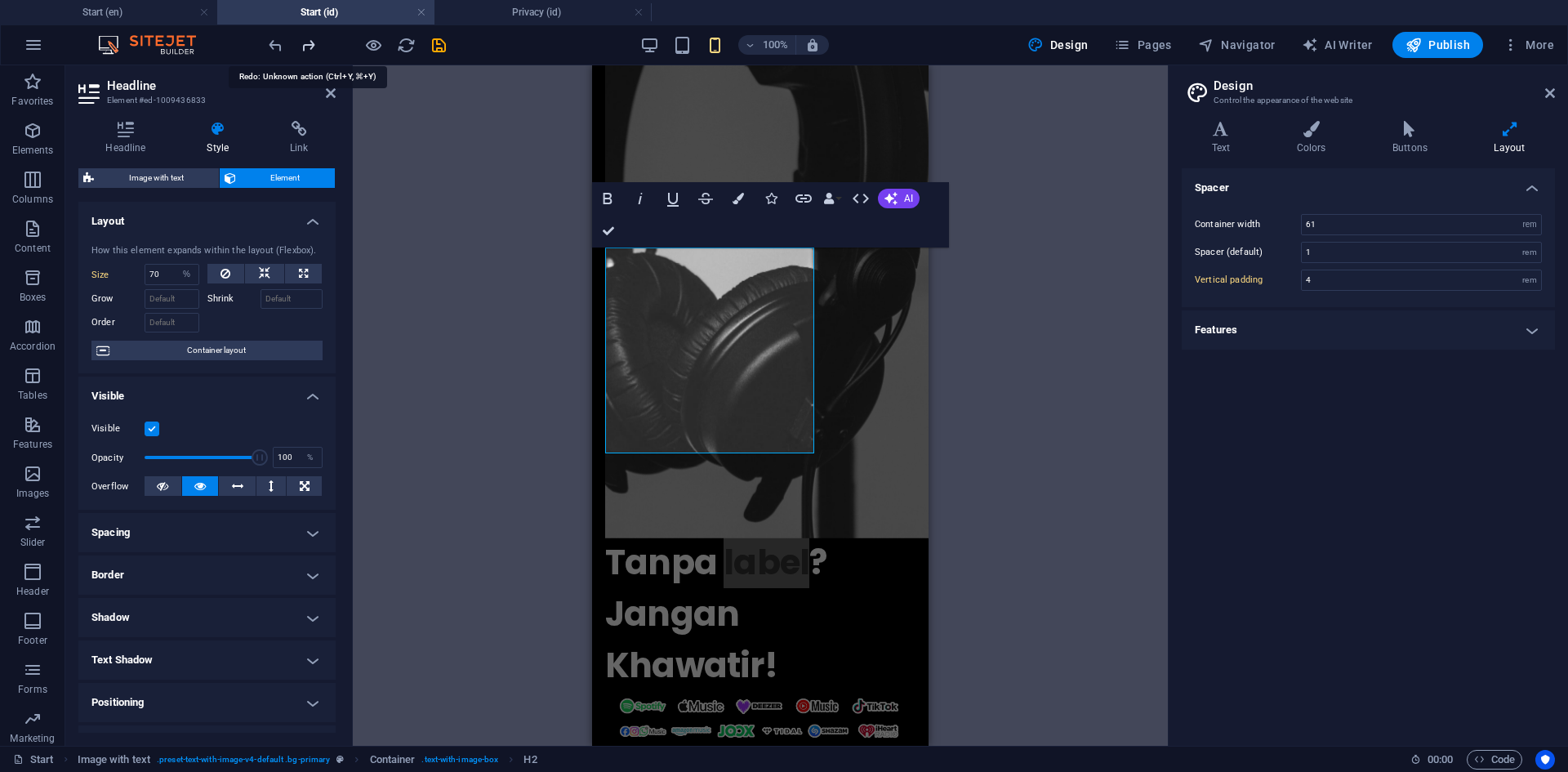
click at [305, 44] on icon "redo" at bounding box center [308, 45] width 19 height 19
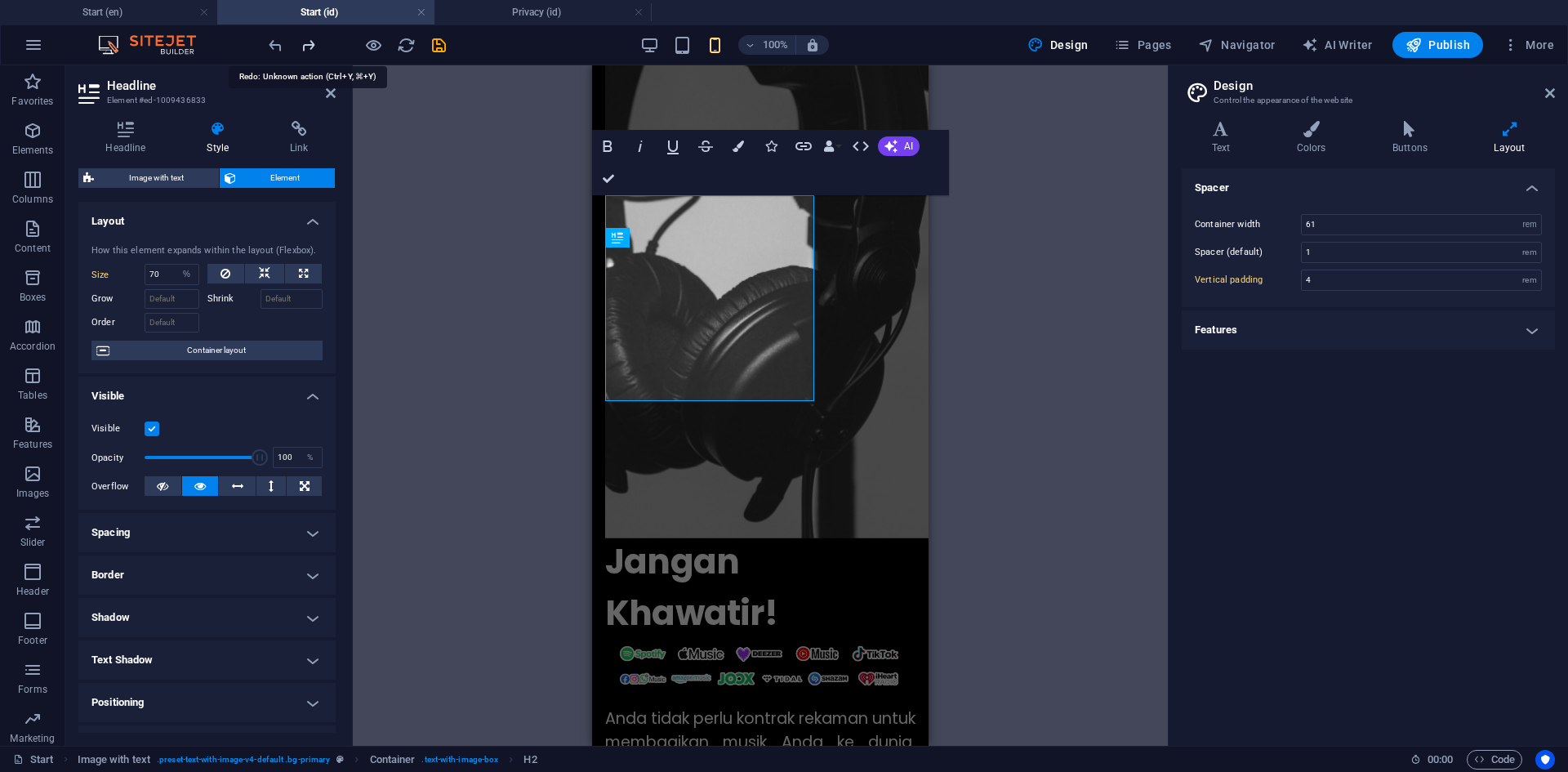
click at [305, 44] on icon "redo" at bounding box center [308, 45] width 19 height 19
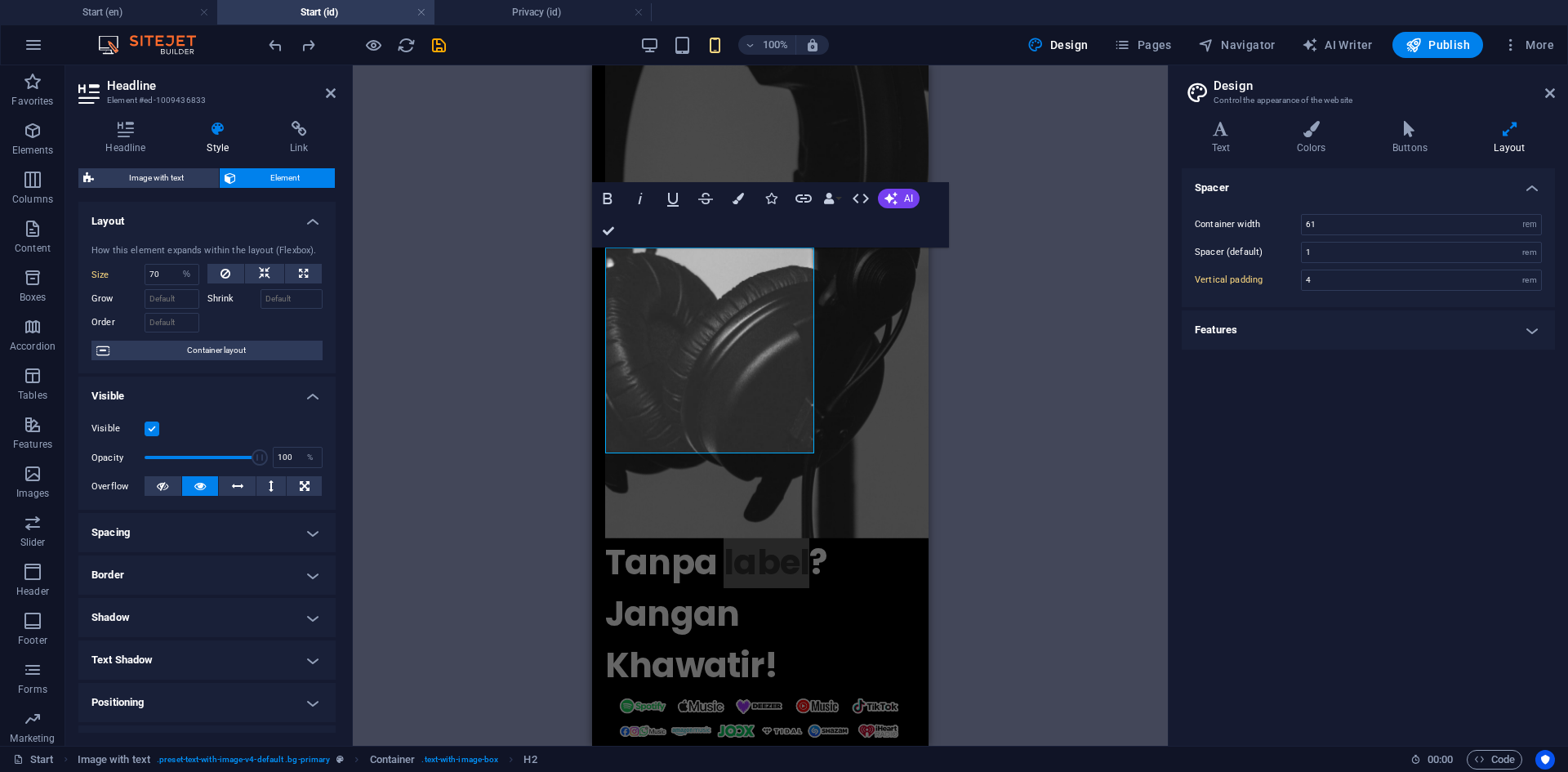
click at [967, 405] on div "H1 Preset Container Container Container Container Logo Container Spacer Contain…" at bounding box center [760, 405] width 815 height 680
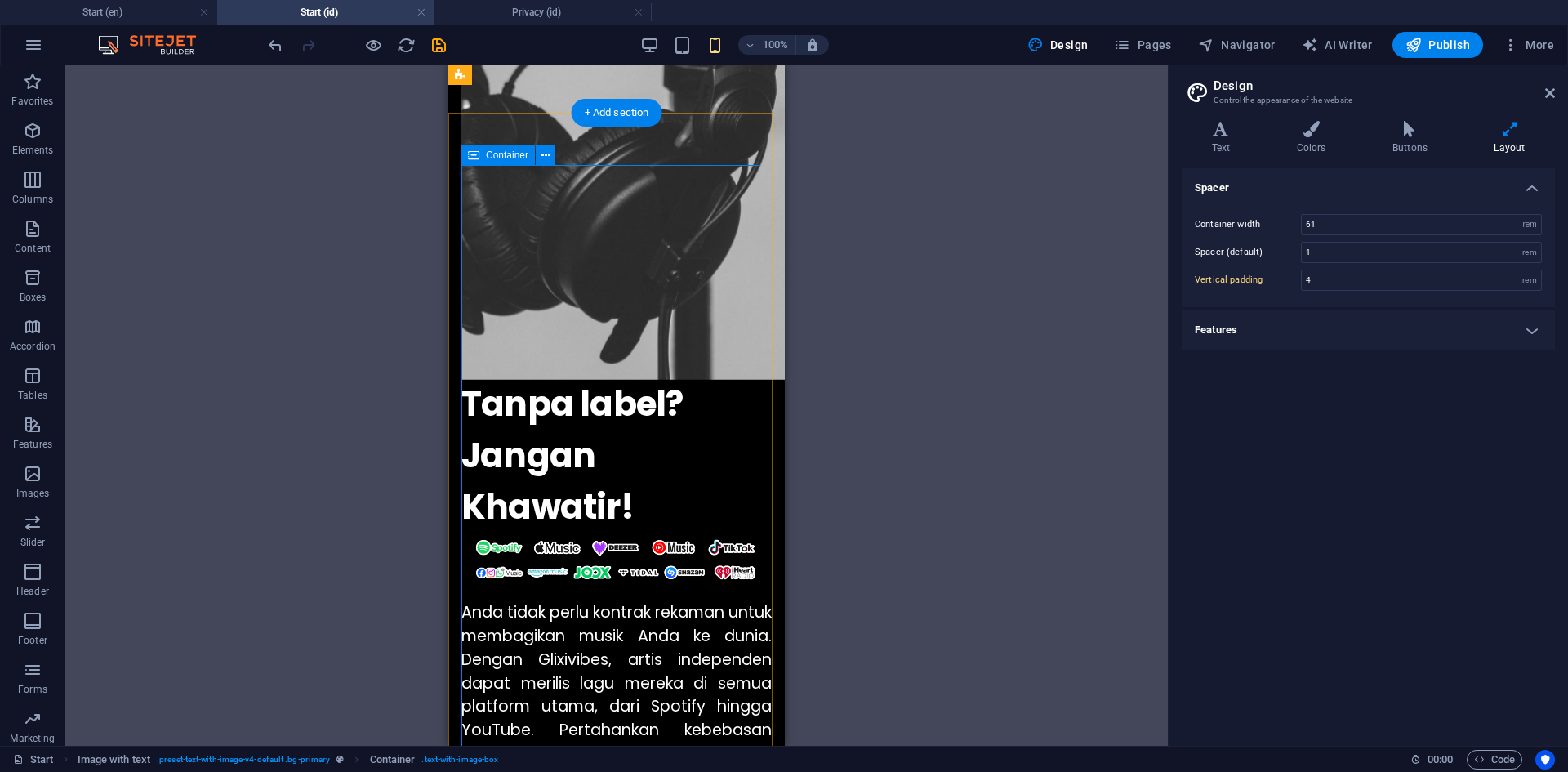
scroll to position [632, 0]
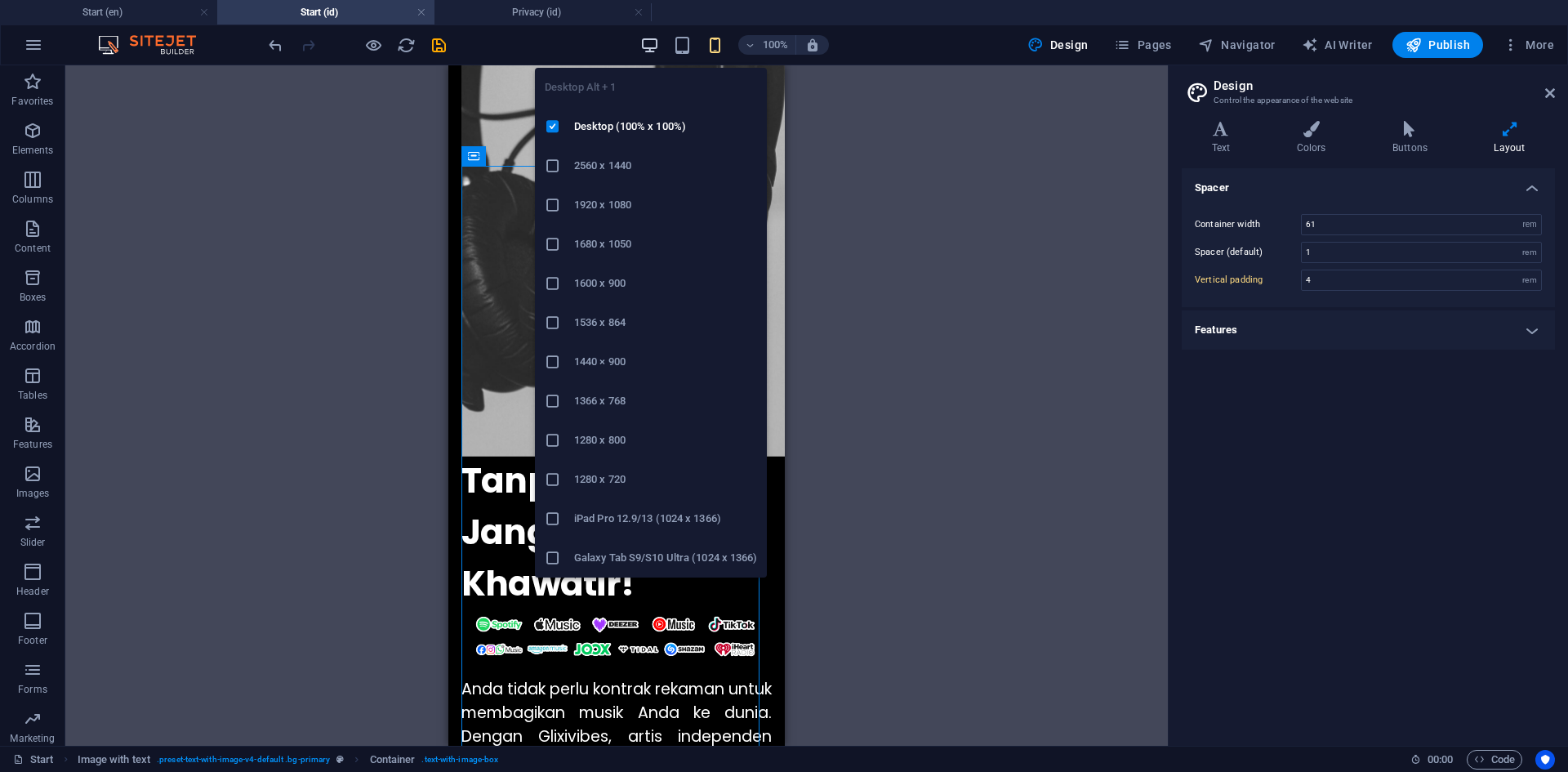
click at [645, 45] on icon "button" at bounding box center [650, 45] width 19 height 19
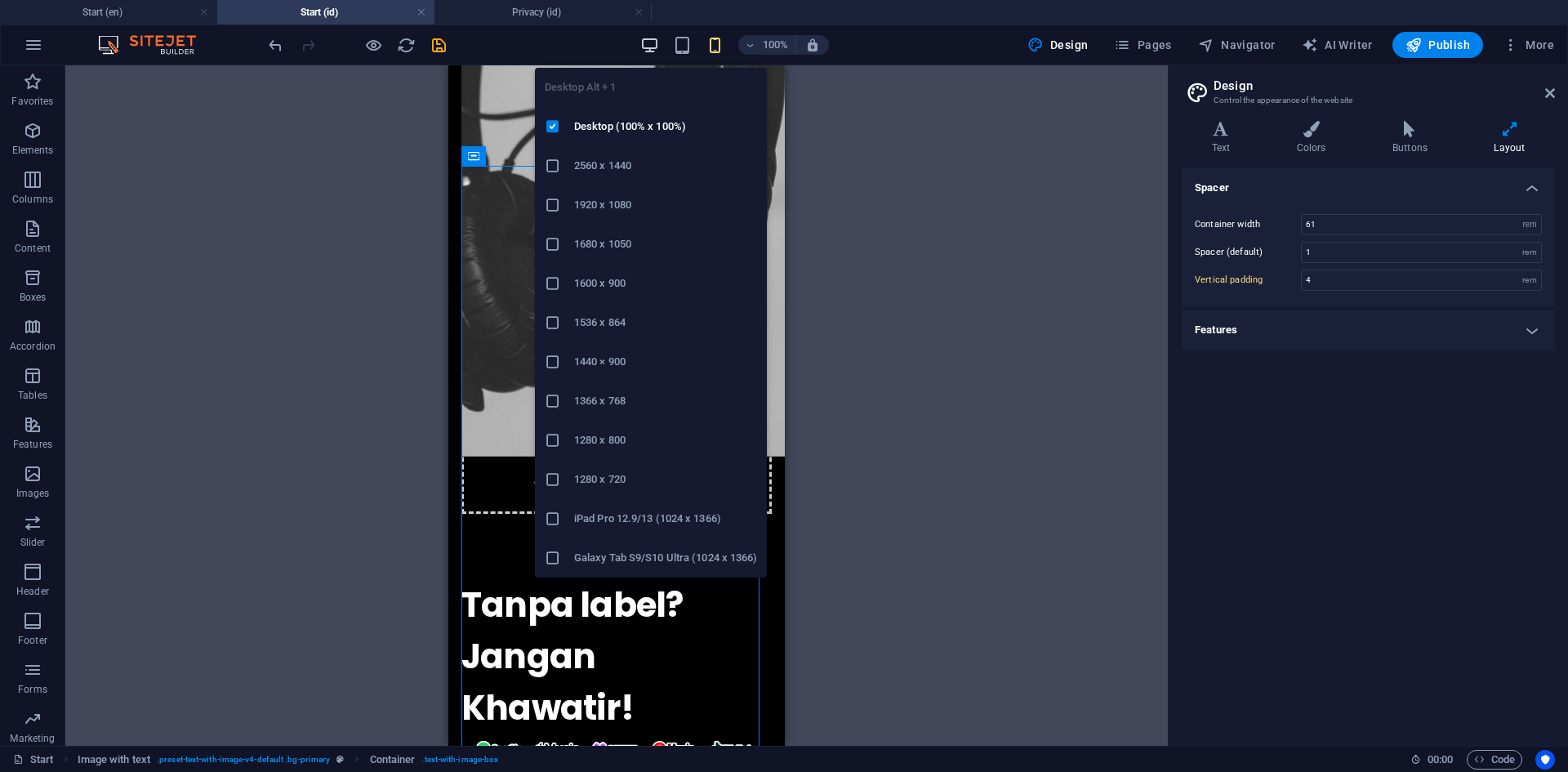
type input "7"
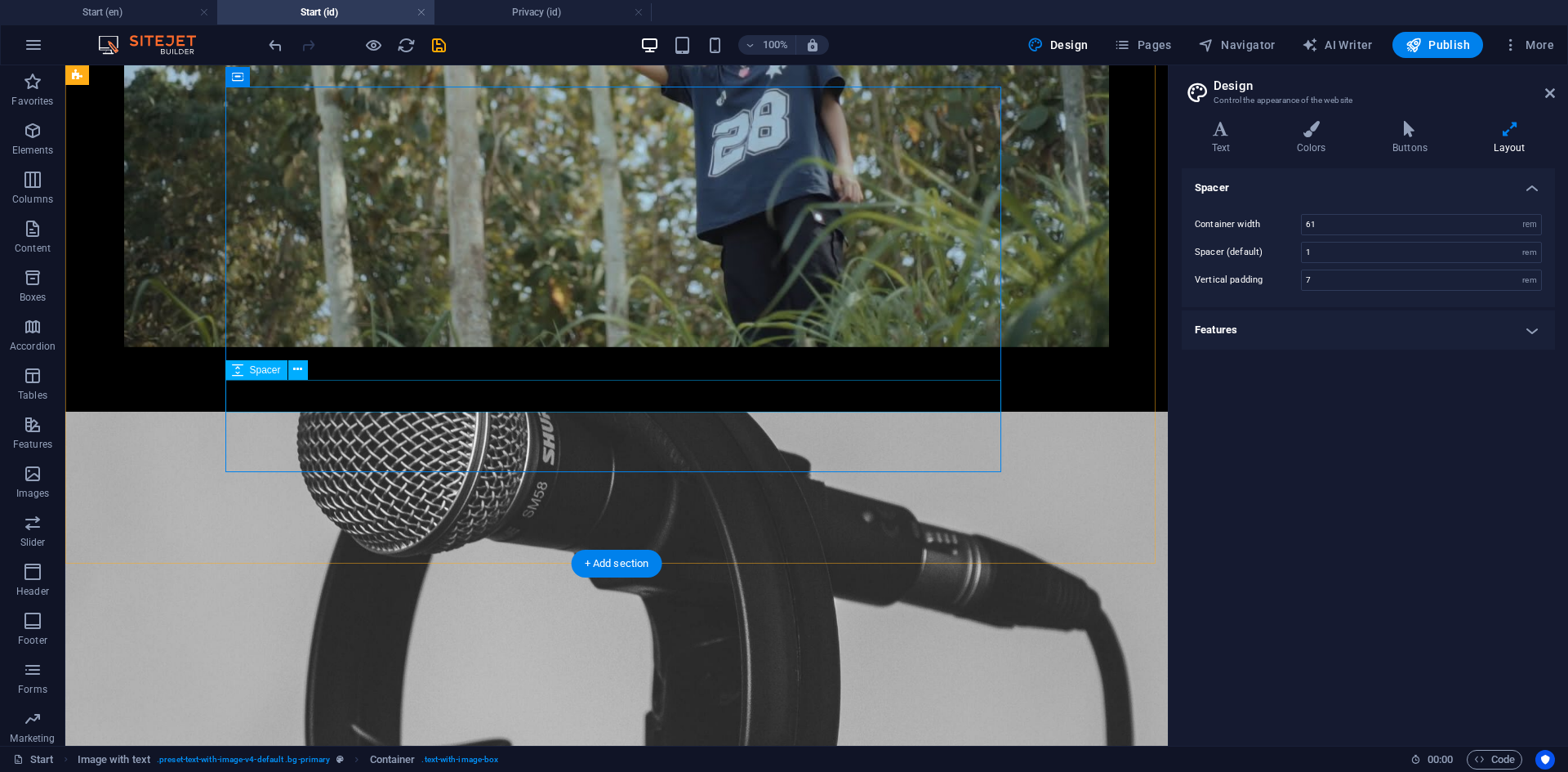
scroll to position [469, 0]
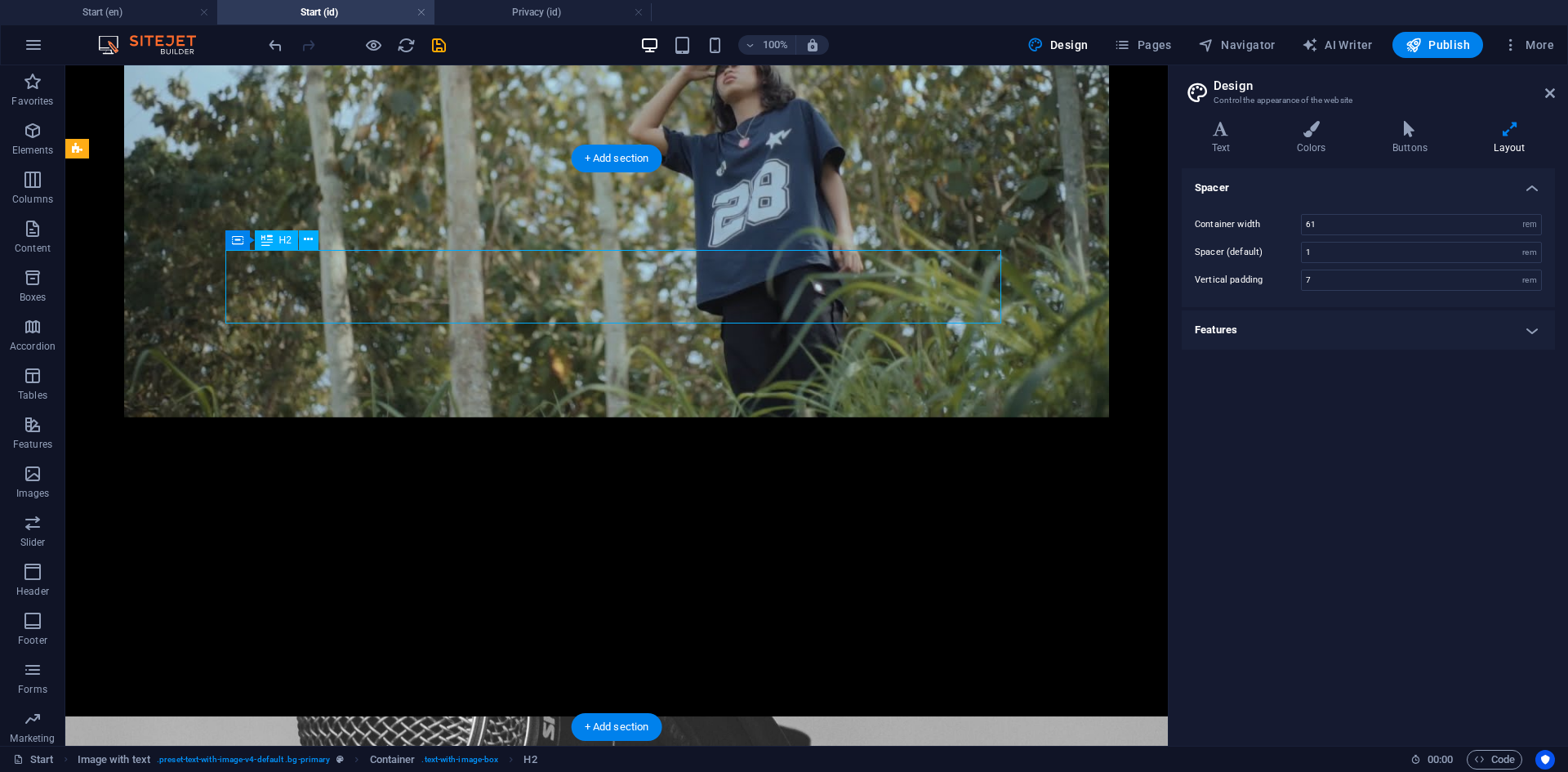
select select "%"
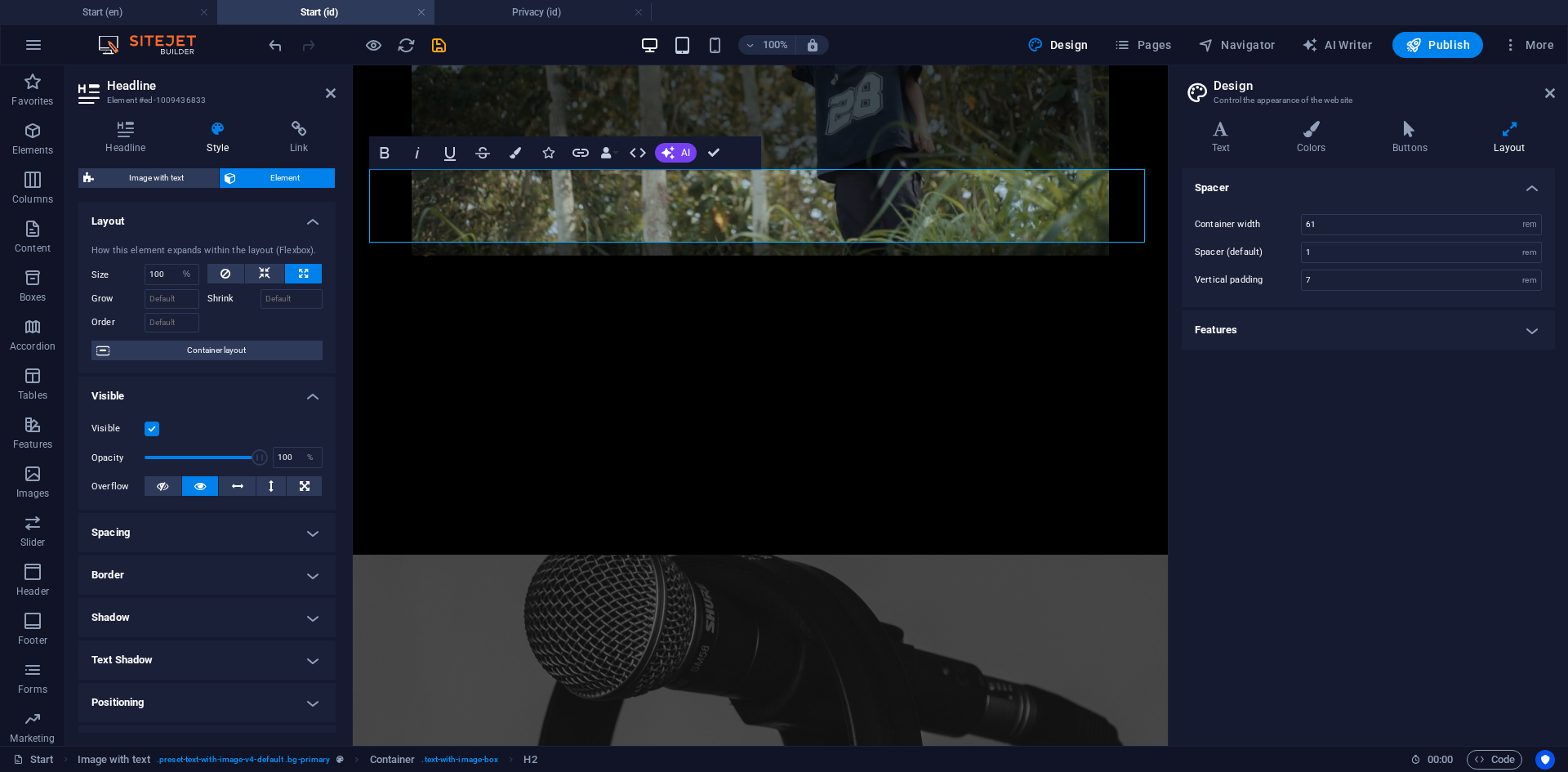
click at [684, 36] on icon "button" at bounding box center [683, 45] width 19 height 19
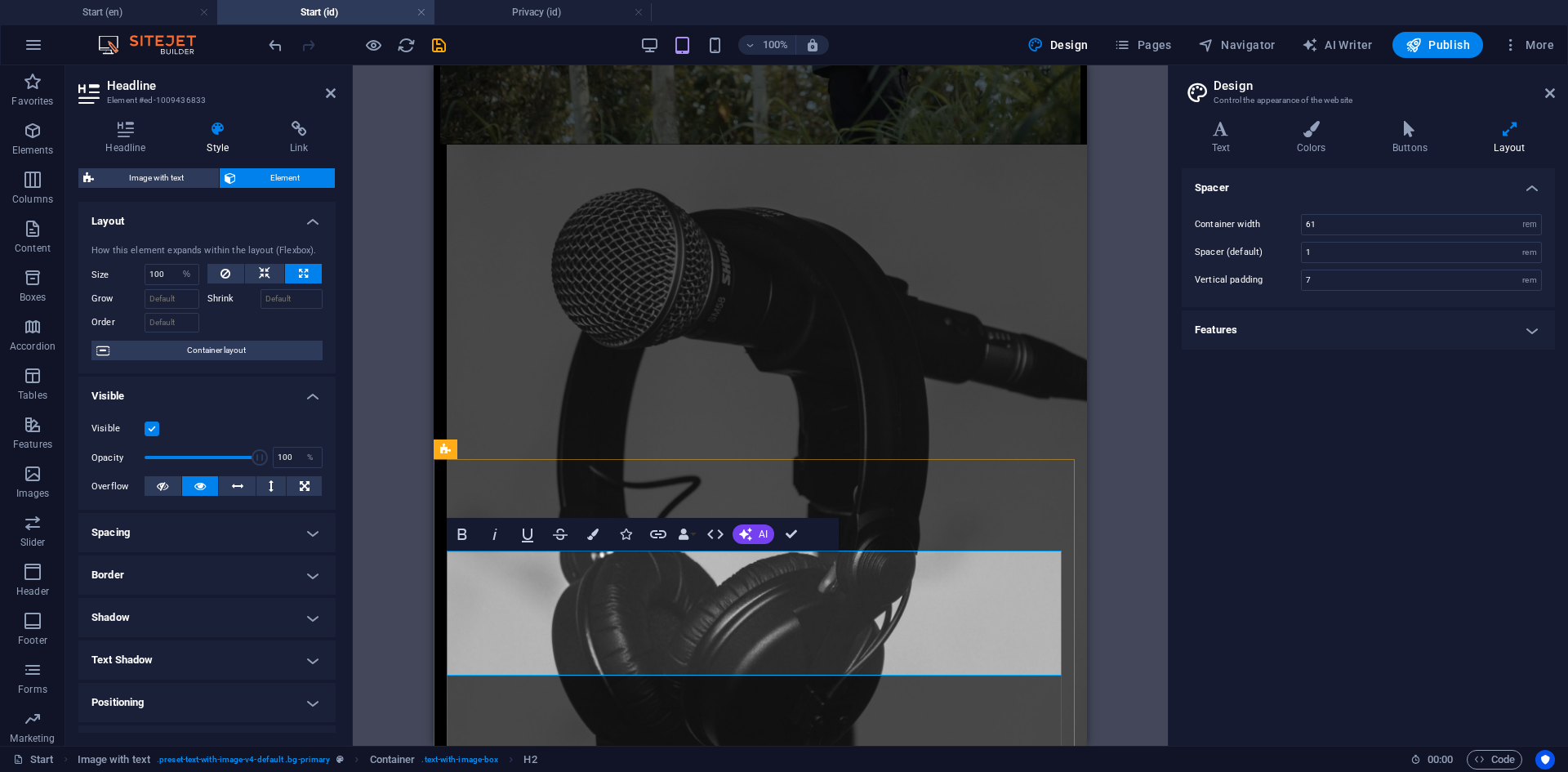
drag, startPoint x: 625, startPoint y: 643, endPoint x: 732, endPoint y: 588, distance: 120.3
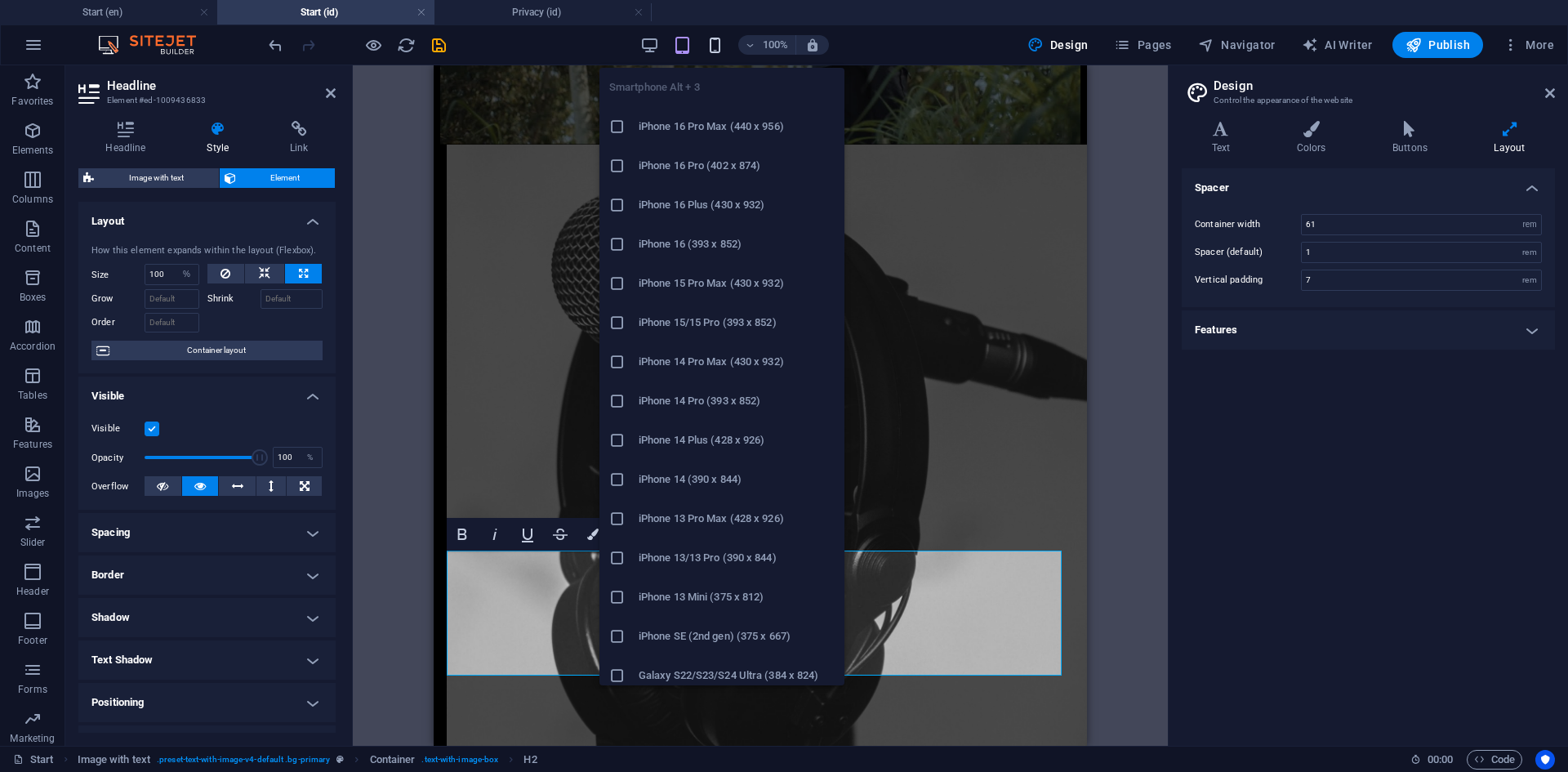
click at [712, 44] on icon "button" at bounding box center [715, 45] width 19 height 19
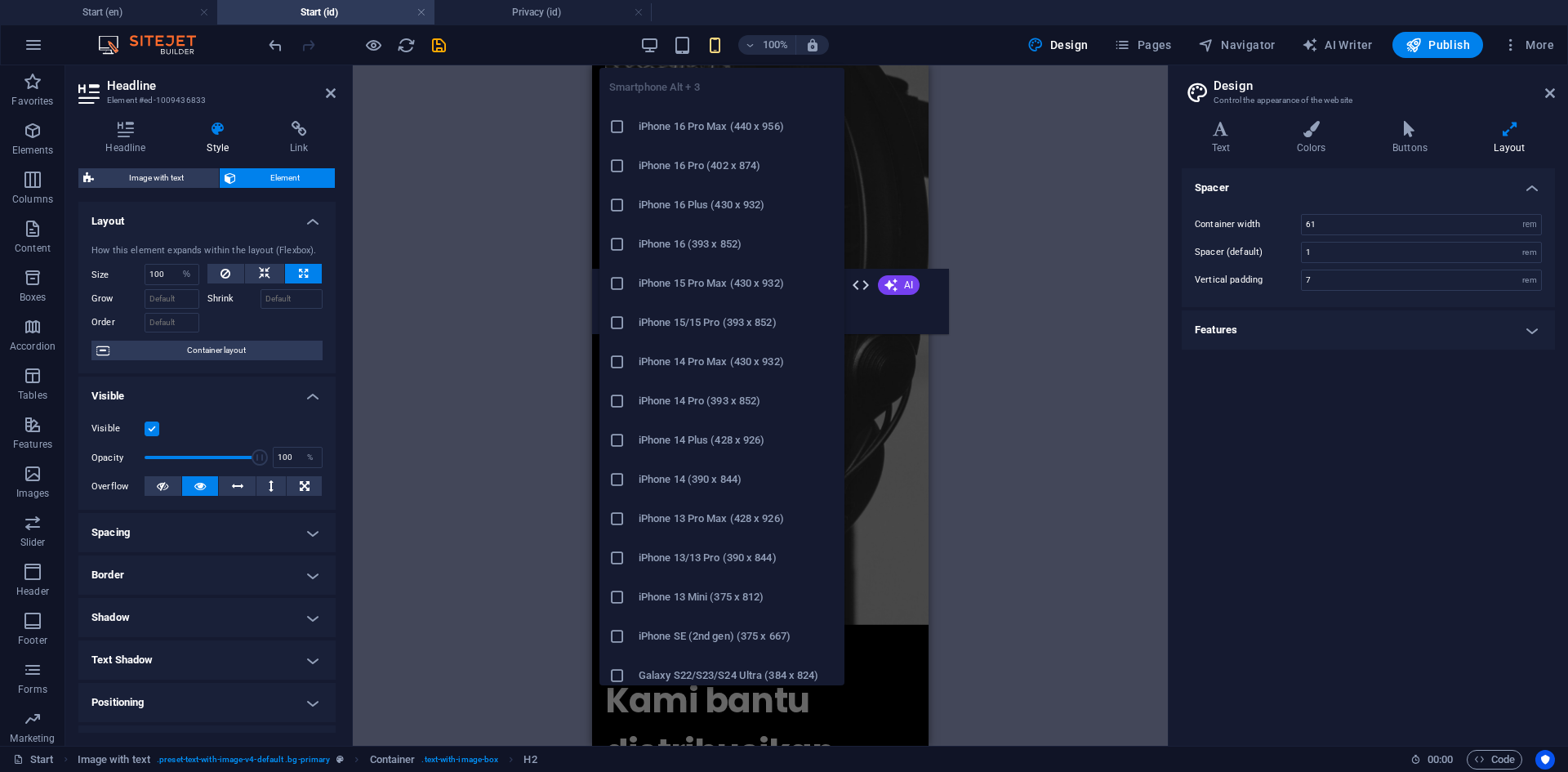
type input "4"
type input "70"
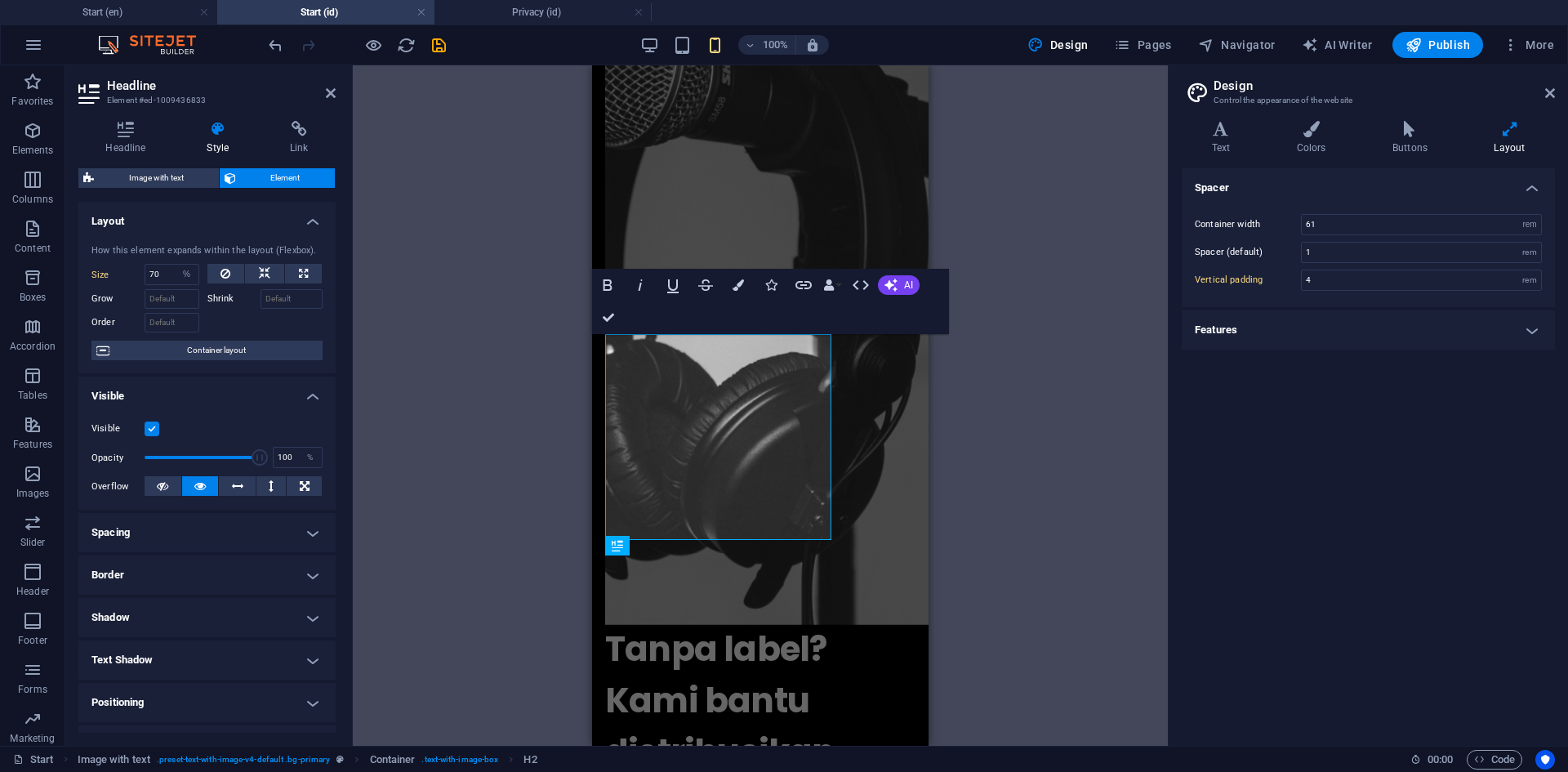
click at [1002, 530] on div "H1 Preset Container Container Container Container Logo Container Spacer Contain…" at bounding box center [760, 405] width 815 height 680
click at [786, 625] on span "Tanpa label? Kami bantu distribusikan lagumu" at bounding box center [721, 727] width 231 height 202
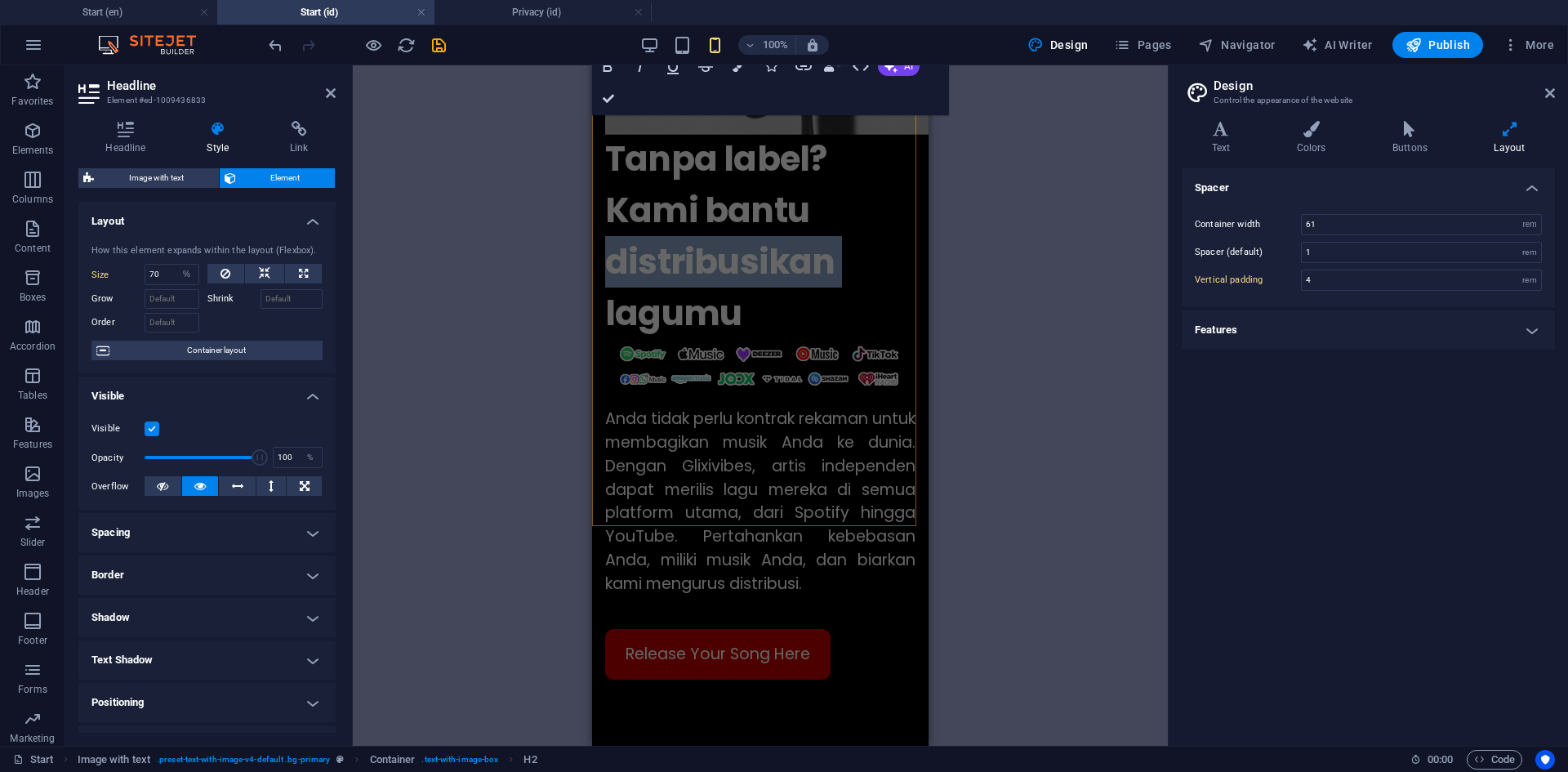
scroll to position [710, 0]
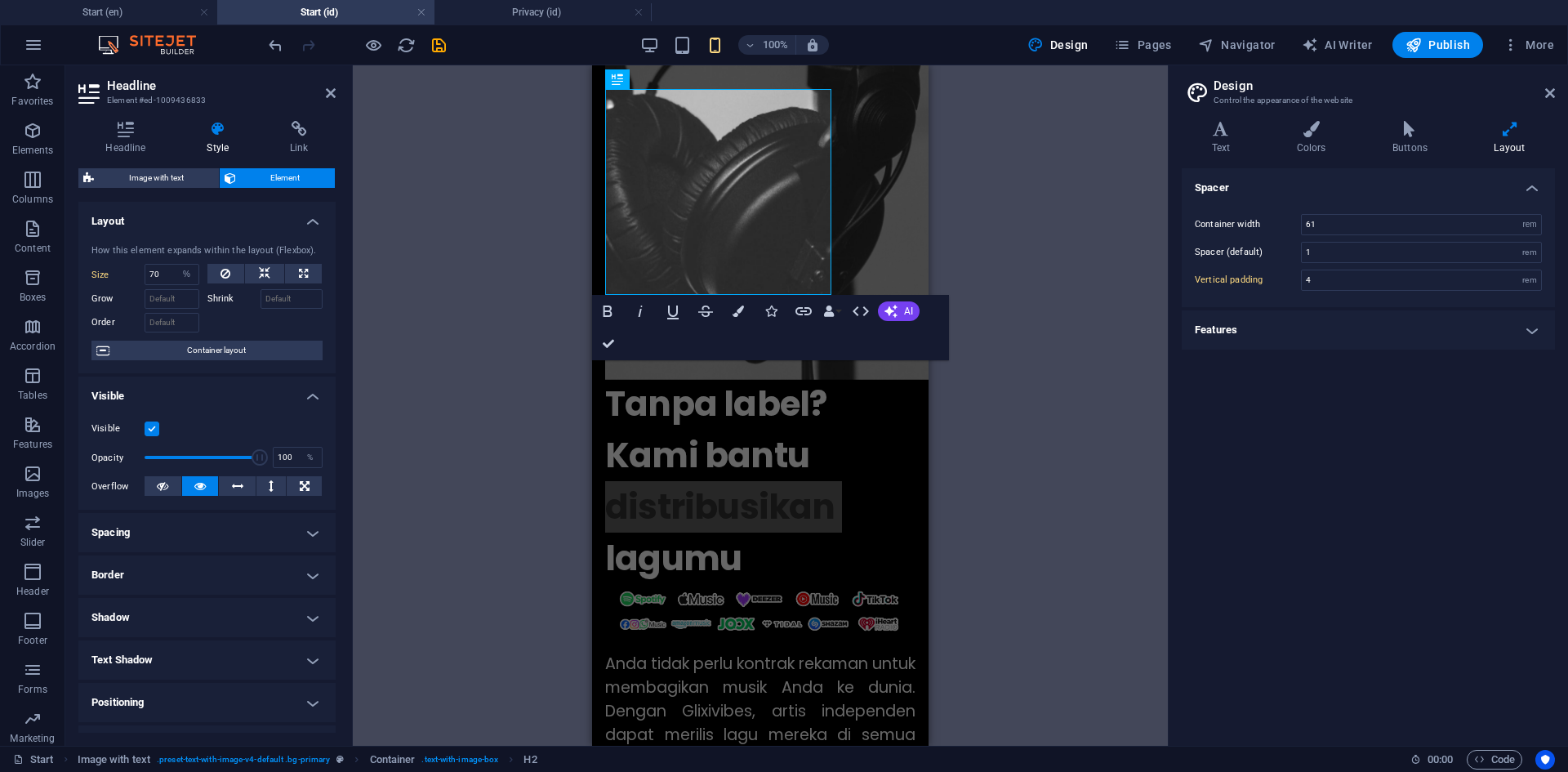
click at [1014, 206] on div "H1 Preset Container Container Container Container Logo Container Spacer Contain…" at bounding box center [760, 405] width 815 height 680
click at [788, 653] on div "Anda tidak perlu kontrak rekaman untuk membagikan musik Anda ke dunia. Dengan G…" at bounding box center [760, 746] width 310 height 188
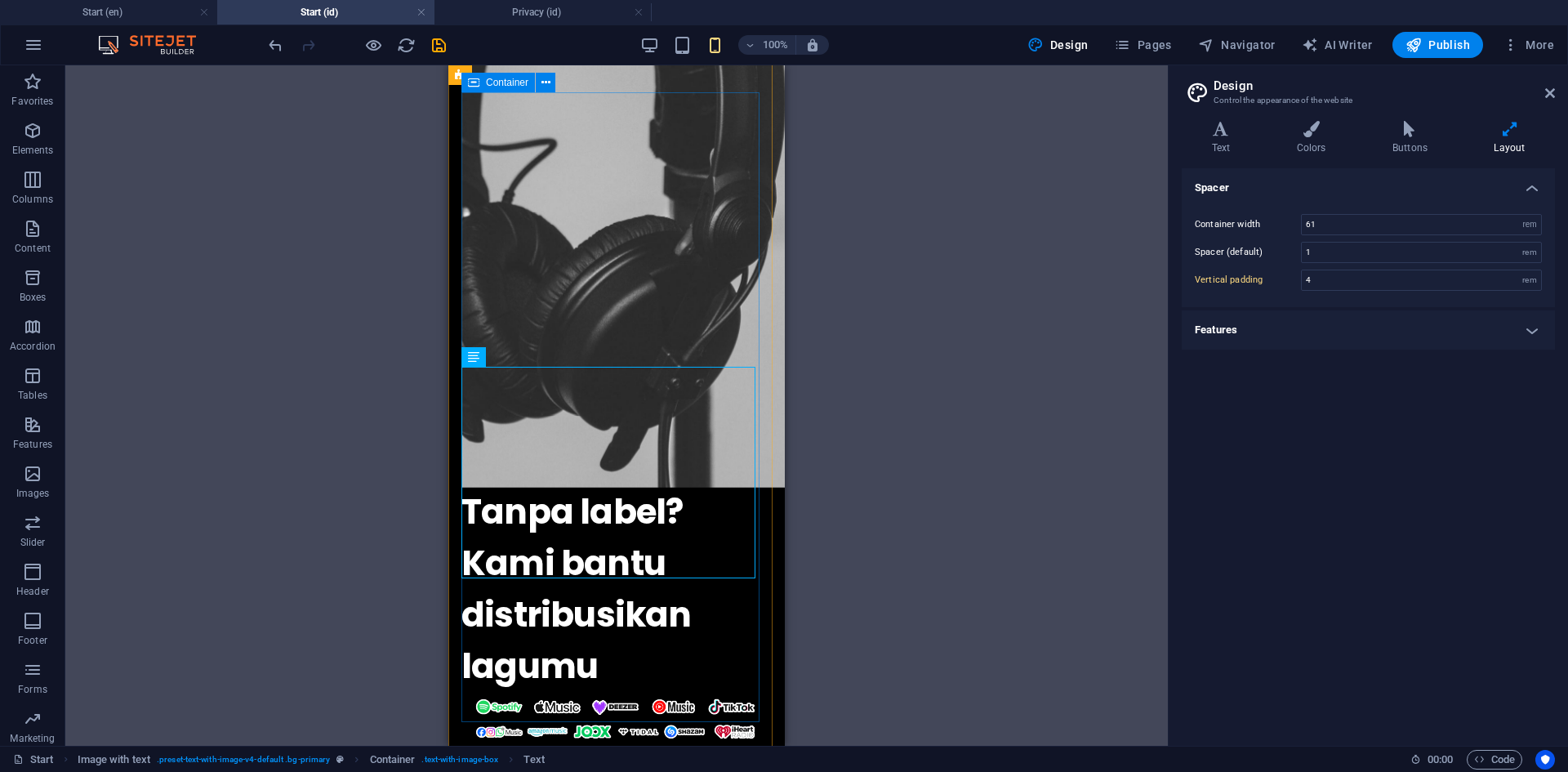
scroll to position [546, 0]
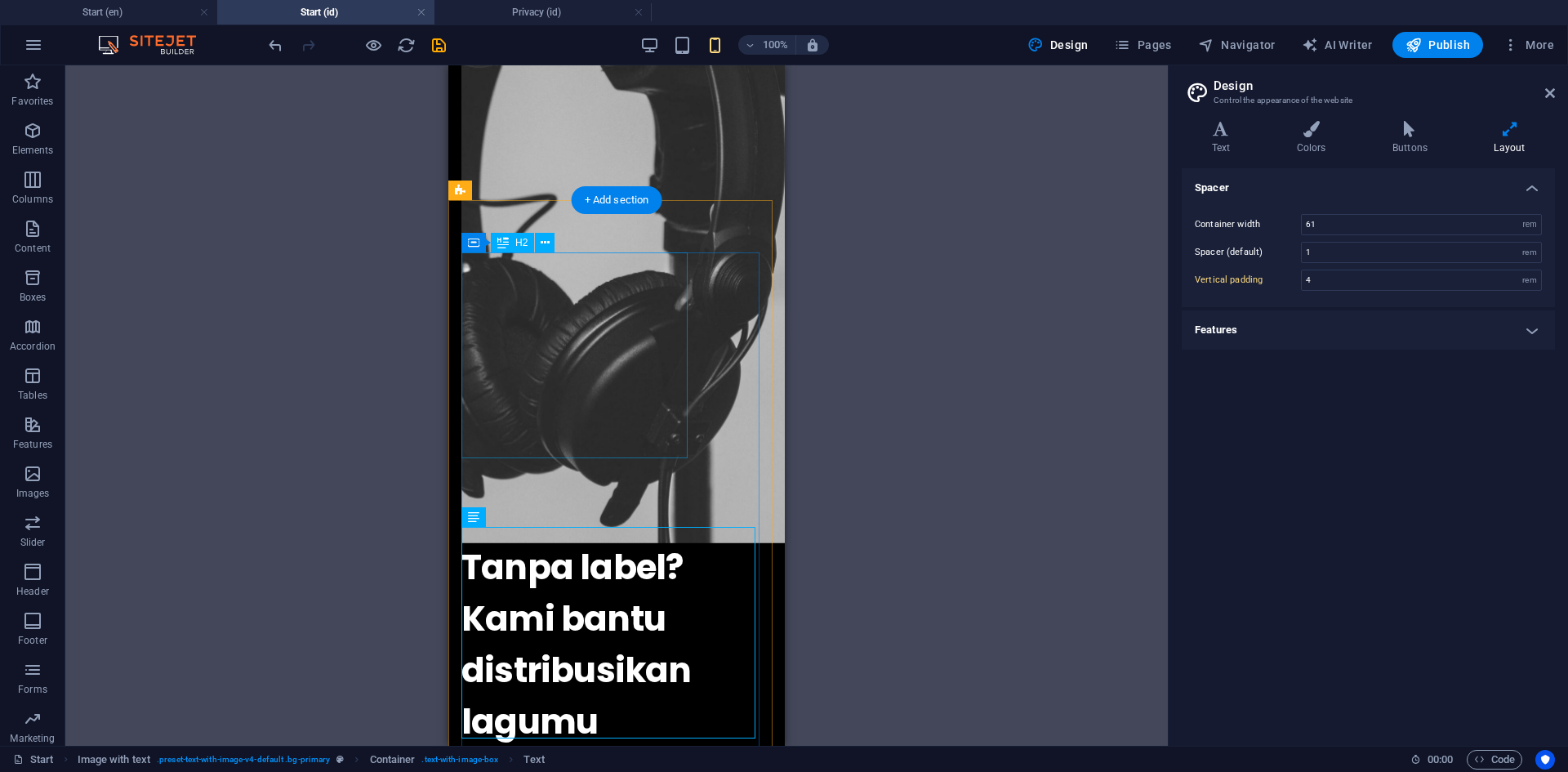
click at [658, 542] on div "Tanpa label? Kami bantu distribusikan lagumu" at bounding box center [617, 645] width 310 height 206
select select "%"
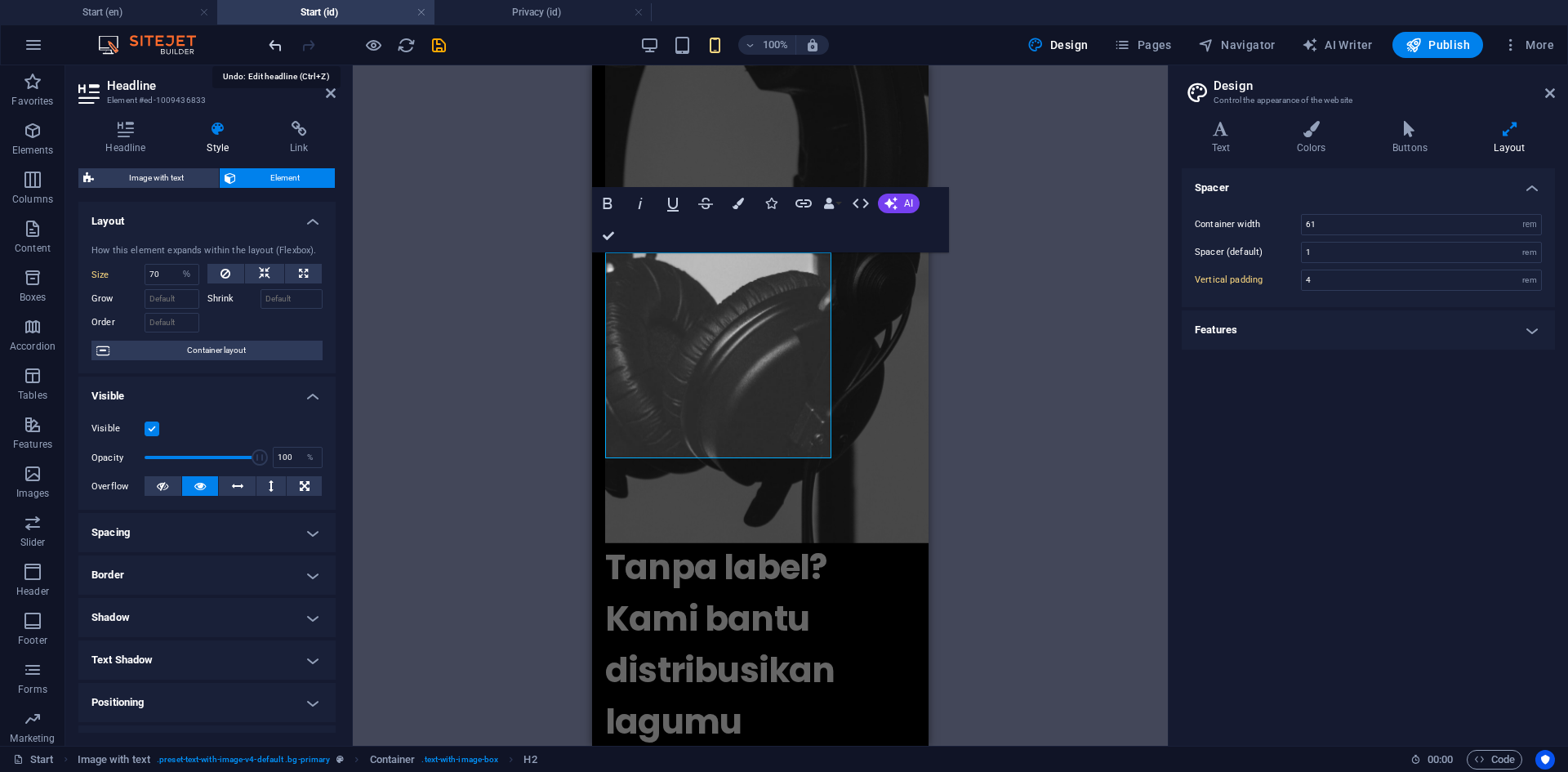
click at [279, 49] on icon "undo" at bounding box center [276, 45] width 19 height 19
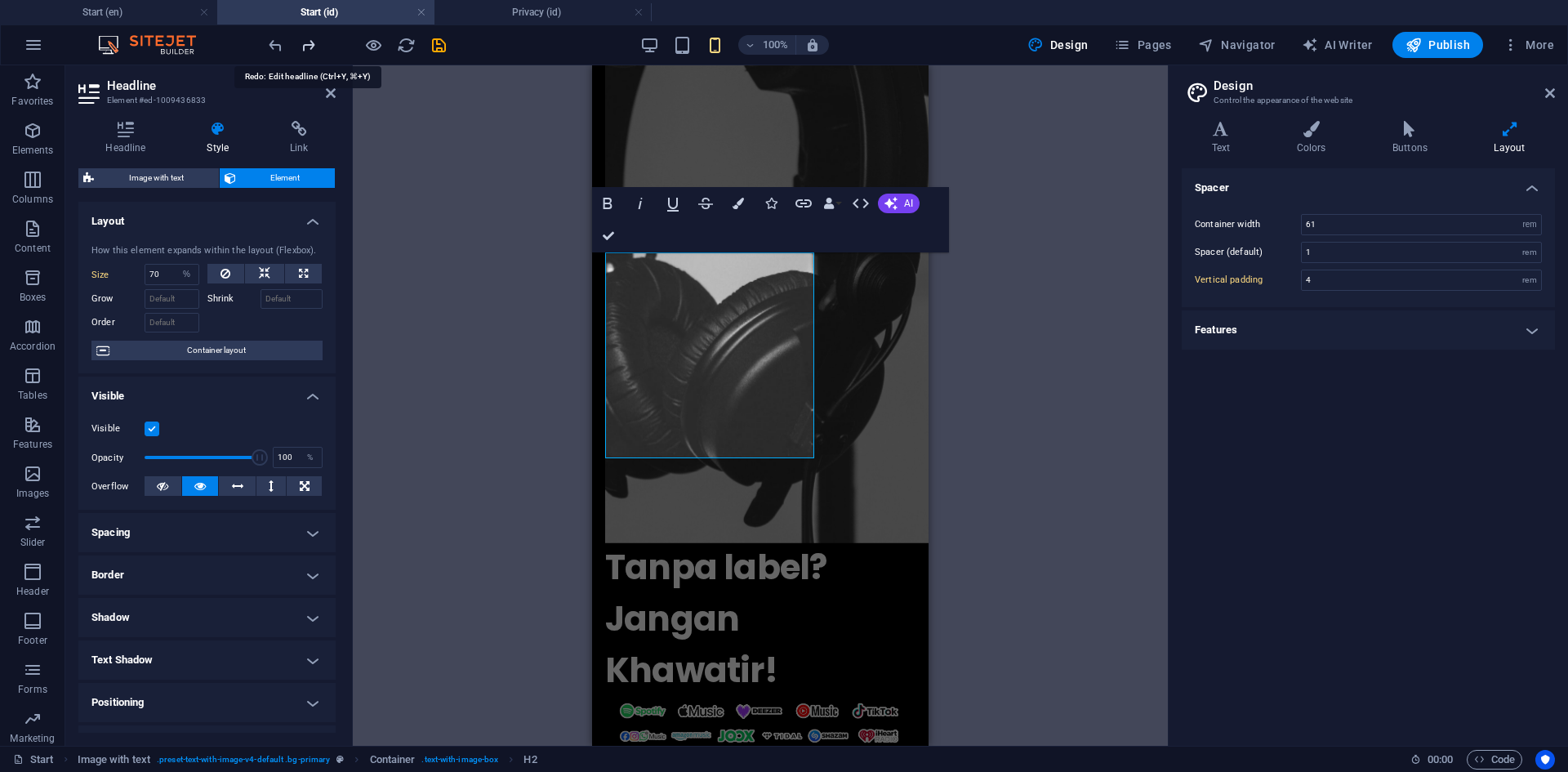
click at [308, 45] on icon "redo" at bounding box center [308, 45] width 19 height 19
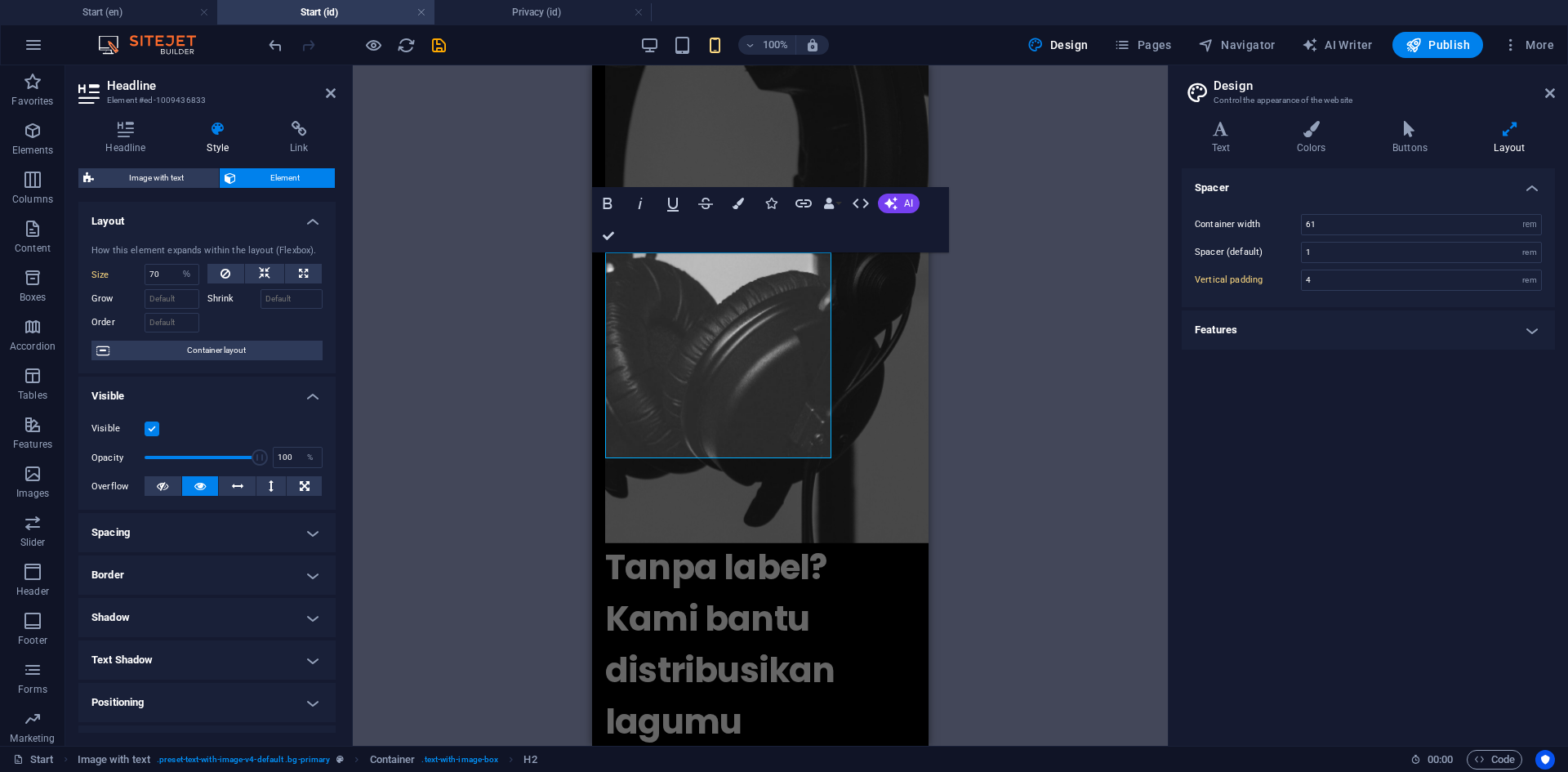
click at [308, 45] on div at bounding box center [357, 45] width 183 height 26
click at [555, 378] on div "H1 Preset Container Container Container Container Logo Container Spacer Contain…" at bounding box center [760, 405] width 815 height 680
drag, startPoint x: 160, startPoint y: 279, endPoint x: 141, endPoint y: 261, distance: 26.2
click at [131, 278] on div "Size 70 Default auto px % 1/1 1/2 1/3 1/4 1/5 1/6 1/7 1/8 1/9 1/10" at bounding box center [146, 274] width 108 height 21
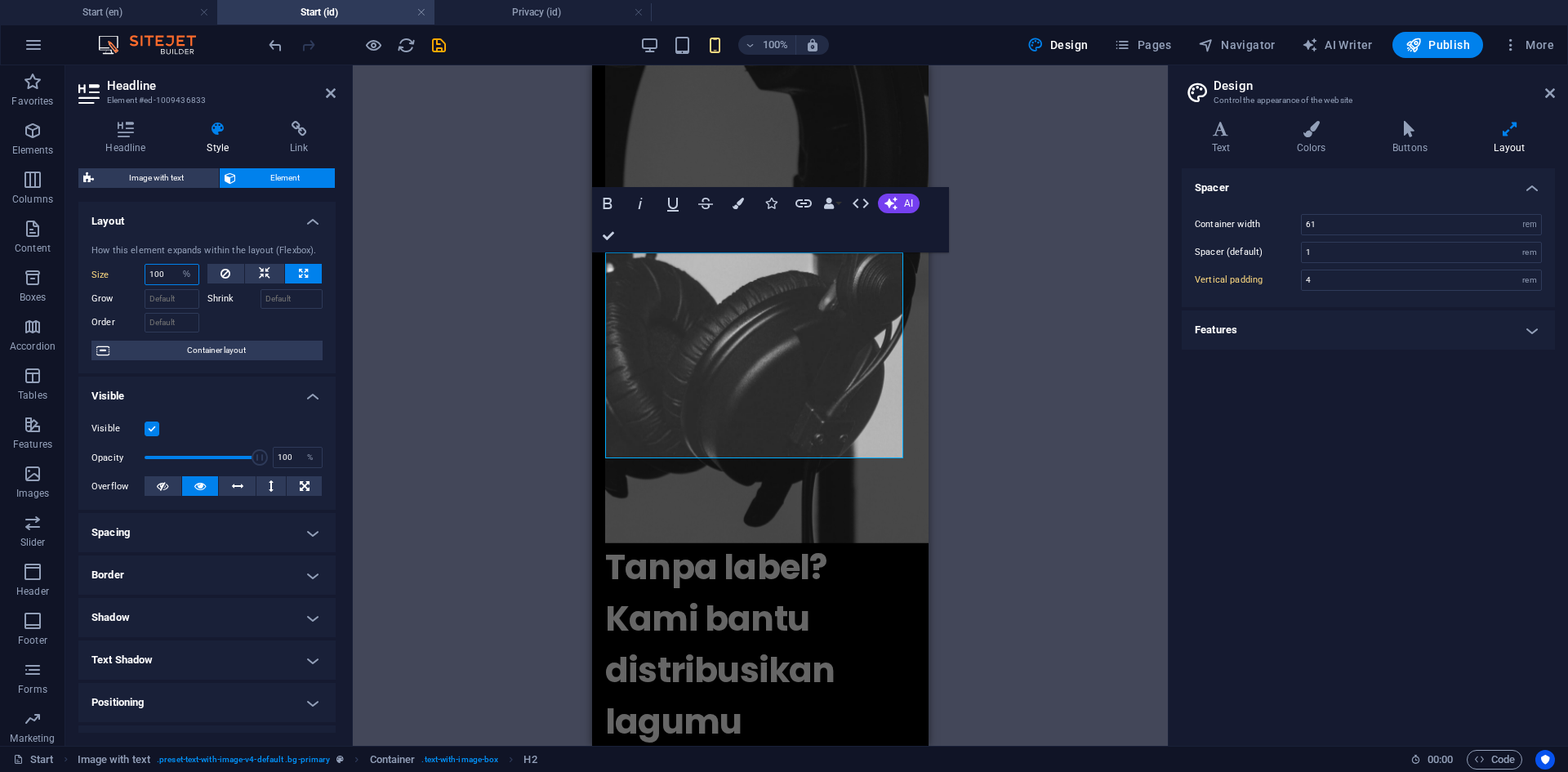
type input "100"
click at [935, 374] on div "Drag here to replace the existing content. Press “Ctrl” if you want to create a…" at bounding box center [760, 405] width 815 height 680
click at [956, 375] on div "Drag here to replace the existing content. Press “Ctrl” if you want to create a…" at bounding box center [760, 405] width 815 height 680
click at [960, 374] on div "Drag here to replace the existing content. Press “Ctrl” if you want to create a…" at bounding box center [760, 405] width 815 height 680
click at [961, 371] on div "Drag here to replace the existing content. Press “Ctrl” if you want to create a…" at bounding box center [760, 405] width 815 height 680
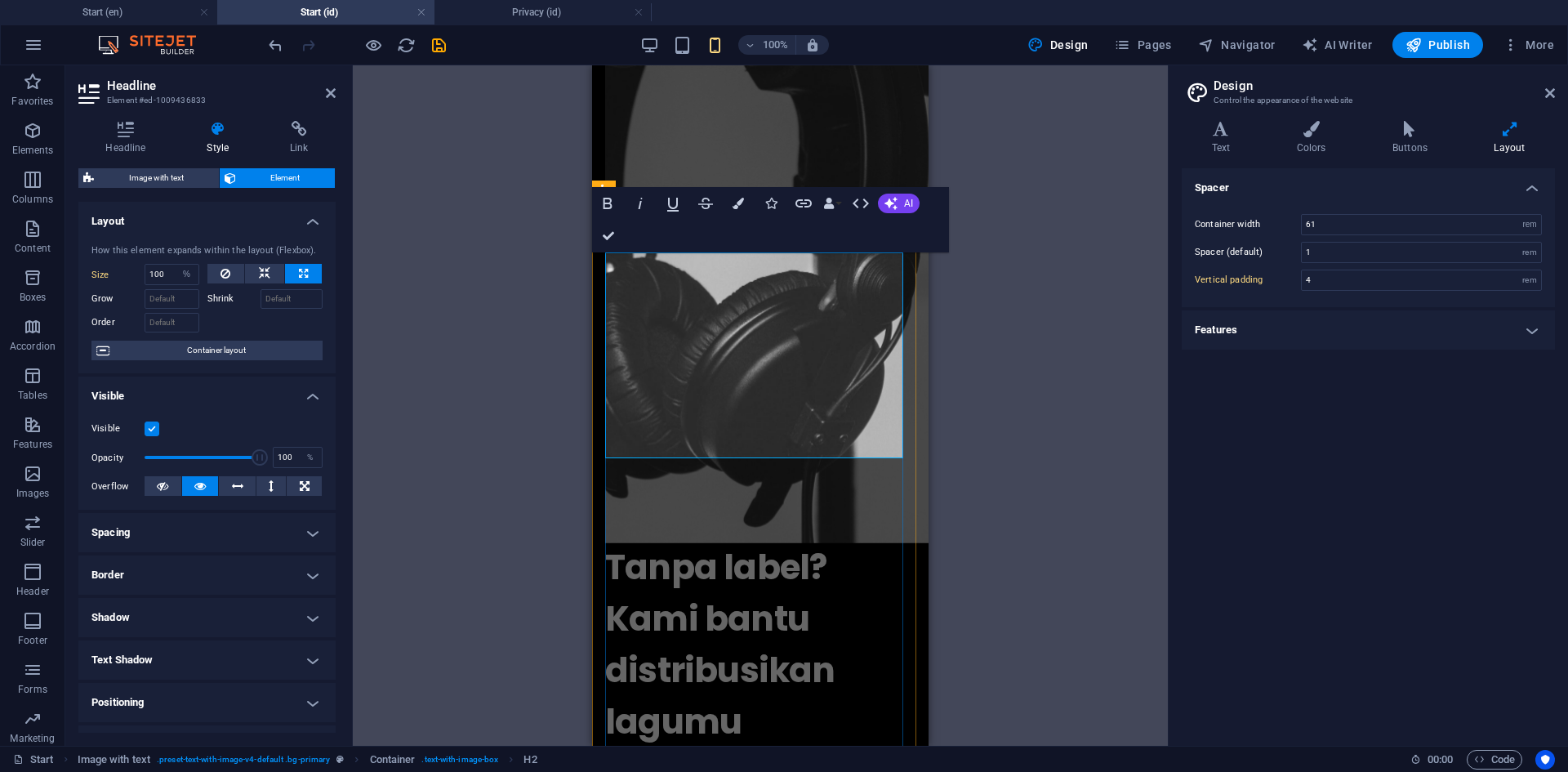
click at [878, 542] on h2 "Tanpa label? Kami bantu distribusikan lagumu" at bounding box center [760, 645] width 310 height 206
click at [776, 542] on h2 "Tanpa label? Kami bantu distribusikan lagumu" at bounding box center [760, 645] width 310 height 206
click at [1084, 360] on div "Drag here to replace the existing content. Press “Ctrl” if you want to create a…" at bounding box center [760, 405] width 815 height 680
click at [799, 747] on figure at bounding box center [760, 778] width 310 height 61
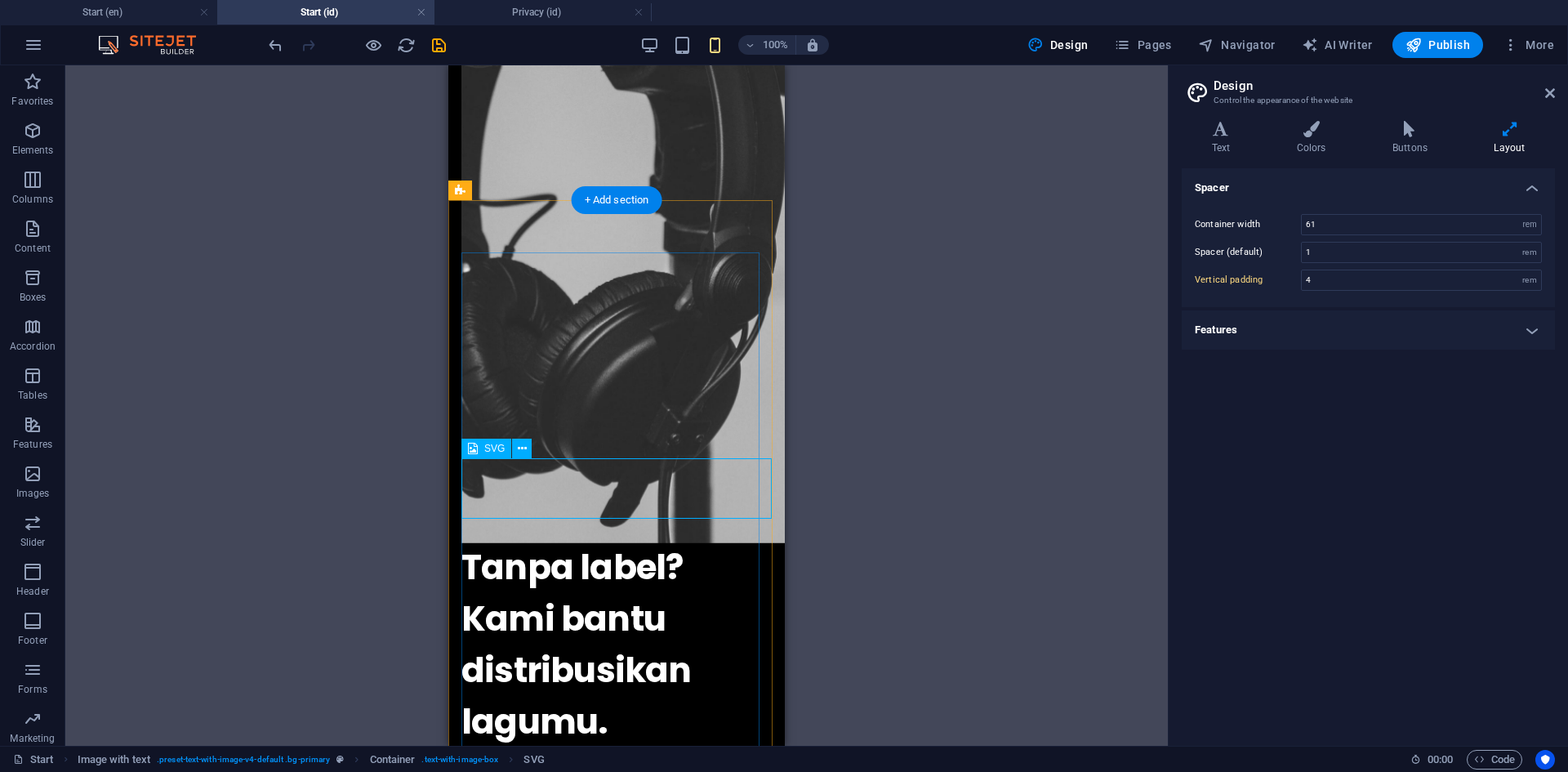
click at [611, 747] on figure at bounding box center [617, 778] width 310 height 61
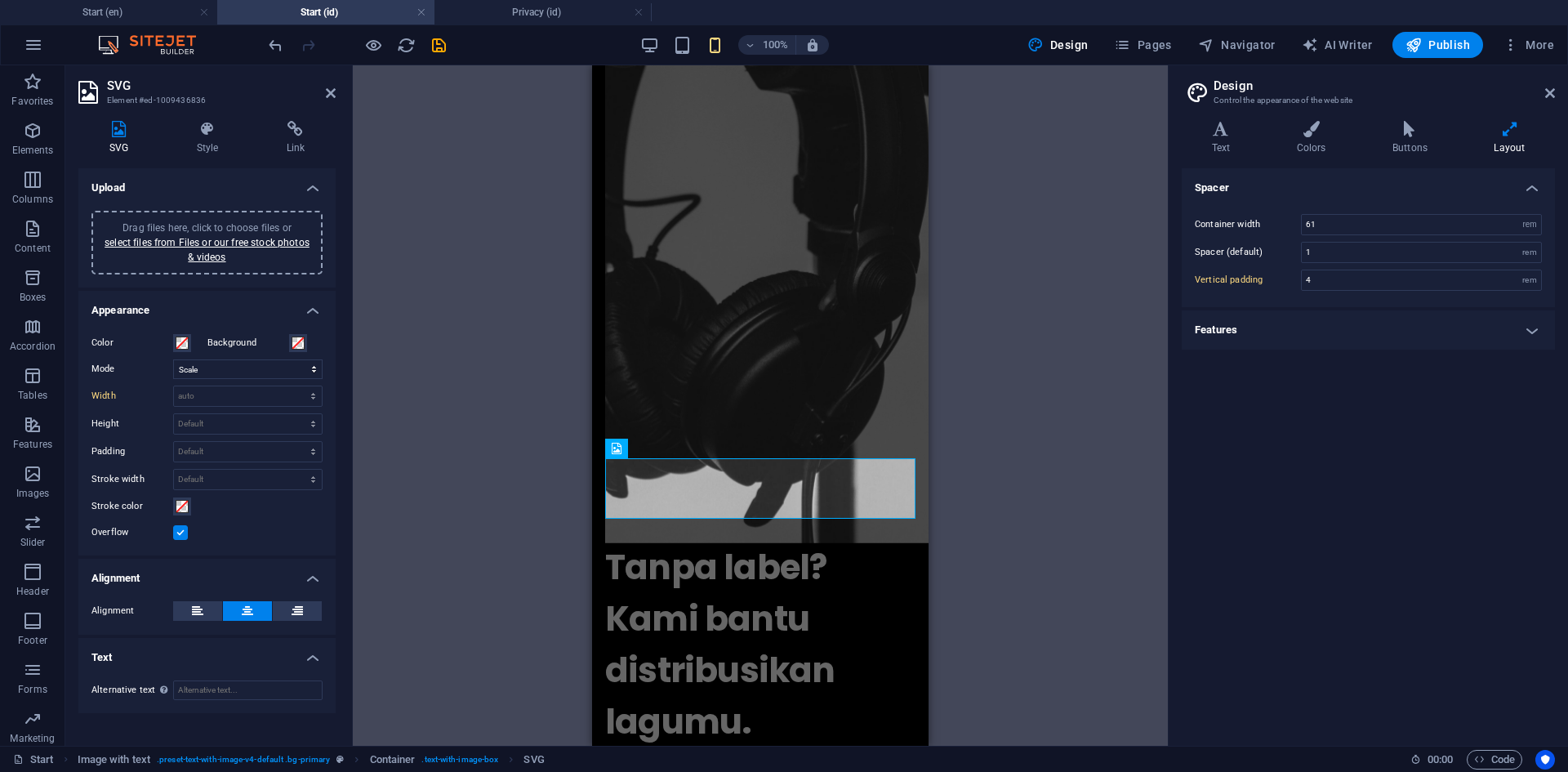
click at [113, 132] on icon at bounding box center [118, 129] width 80 height 16
click at [200, 387] on select "Default auto px rem % em vh vw" at bounding box center [248, 395] width 148 height 20
click at [224, 374] on select "Scale Left Center Right" at bounding box center [248, 369] width 149 height 20
click at [173, 360] on select "Scale Left Center Right" at bounding box center [248, 369] width 149 height 20
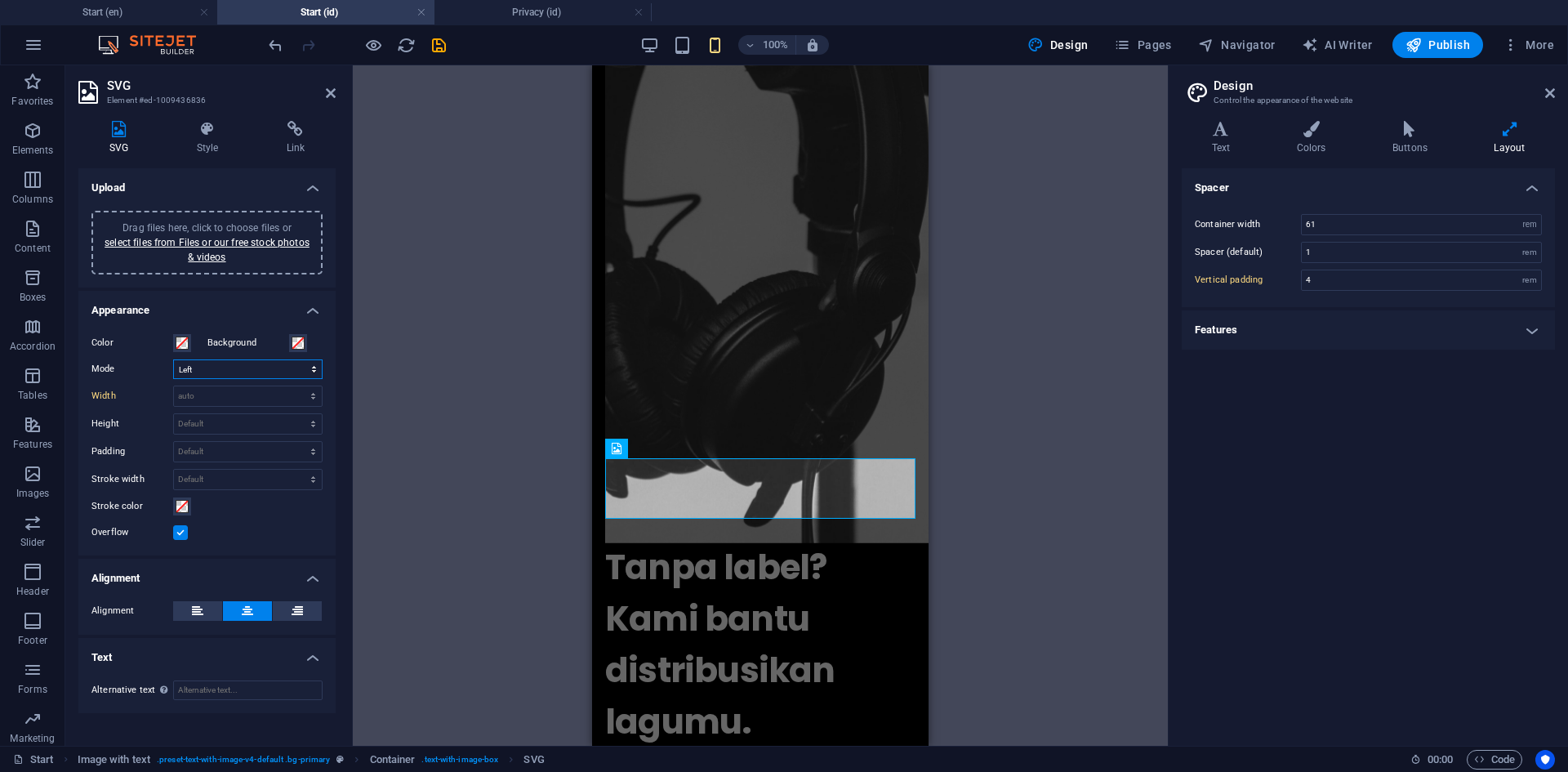
click at [220, 368] on select "Scale Left Center Right" at bounding box center [248, 369] width 149 height 20
select select "none"
click at [173, 360] on select "Scale Left Center Right" at bounding box center [248, 369] width 149 height 20
click at [209, 619] on button at bounding box center [198, 611] width 49 height 20
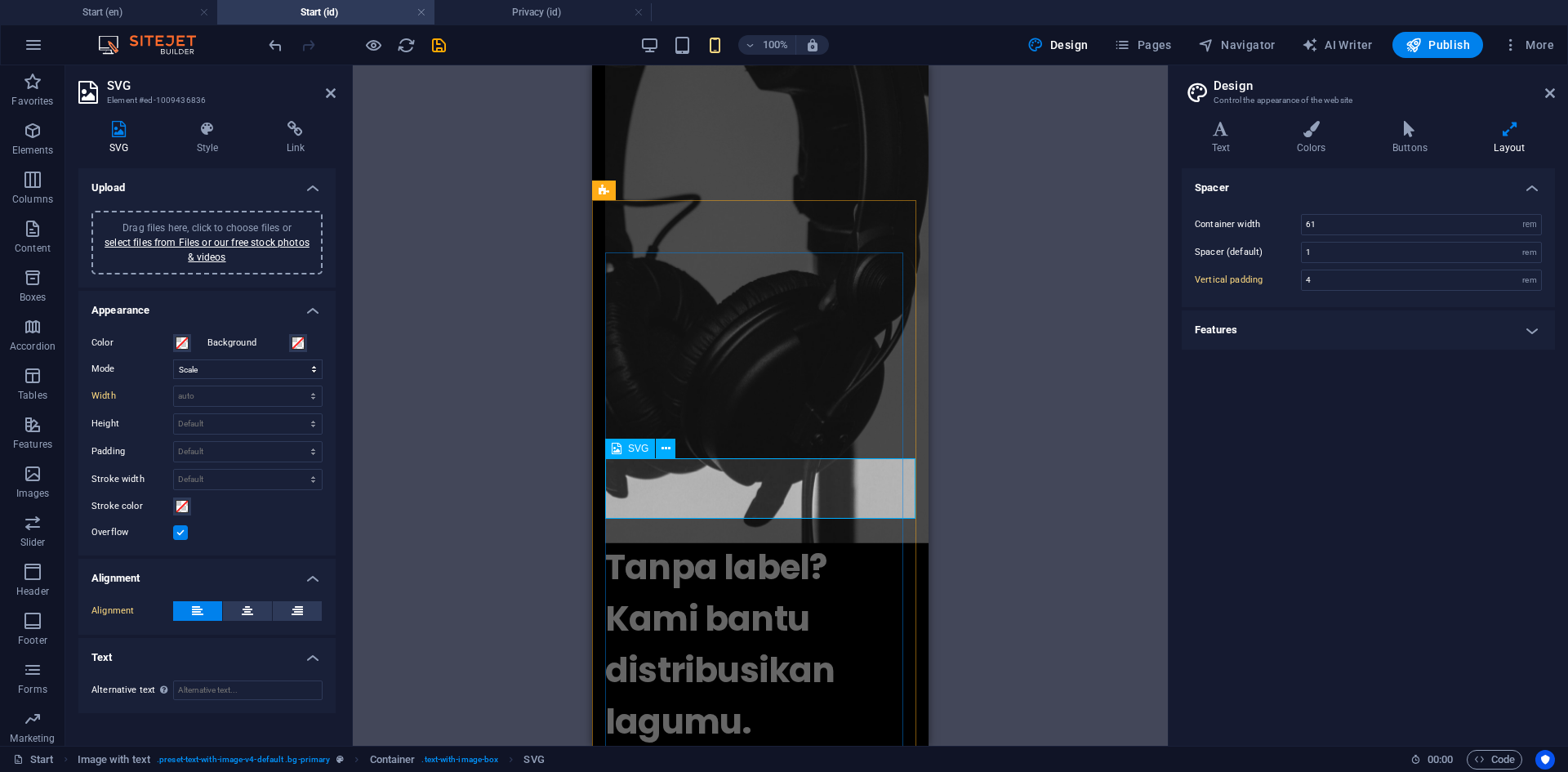
click at [731, 747] on figure at bounding box center [760, 778] width 310 height 61
click at [709, 747] on figure at bounding box center [760, 778] width 310 height 61
click at [220, 136] on icon at bounding box center [207, 129] width 83 height 16
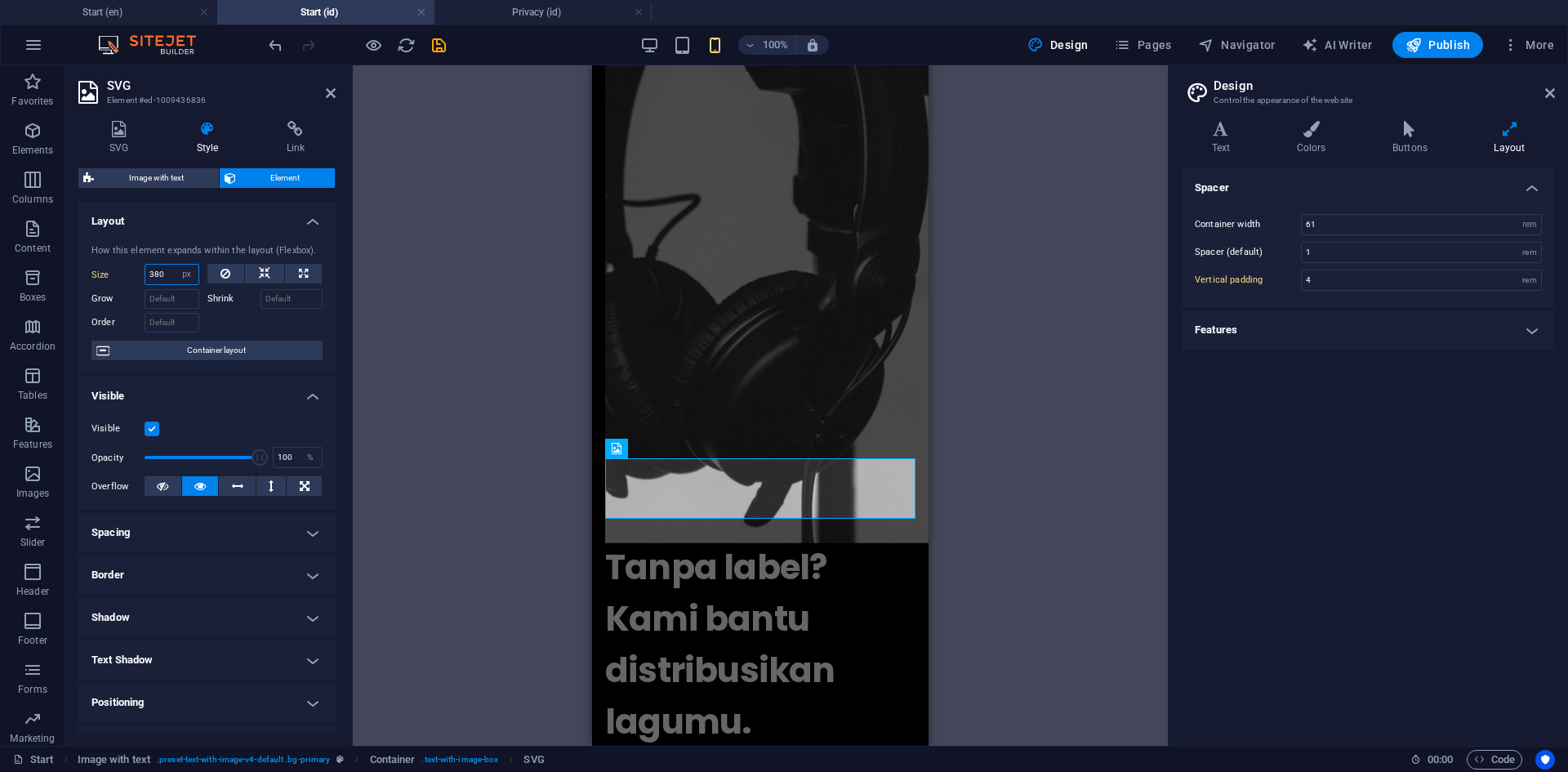
drag, startPoint x: 167, startPoint y: 271, endPoint x: 152, endPoint y: 272, distance: 15.0
click at [152, 272] on input "380" at bounding box center [172, 274] width 53 height 20
type input "365"
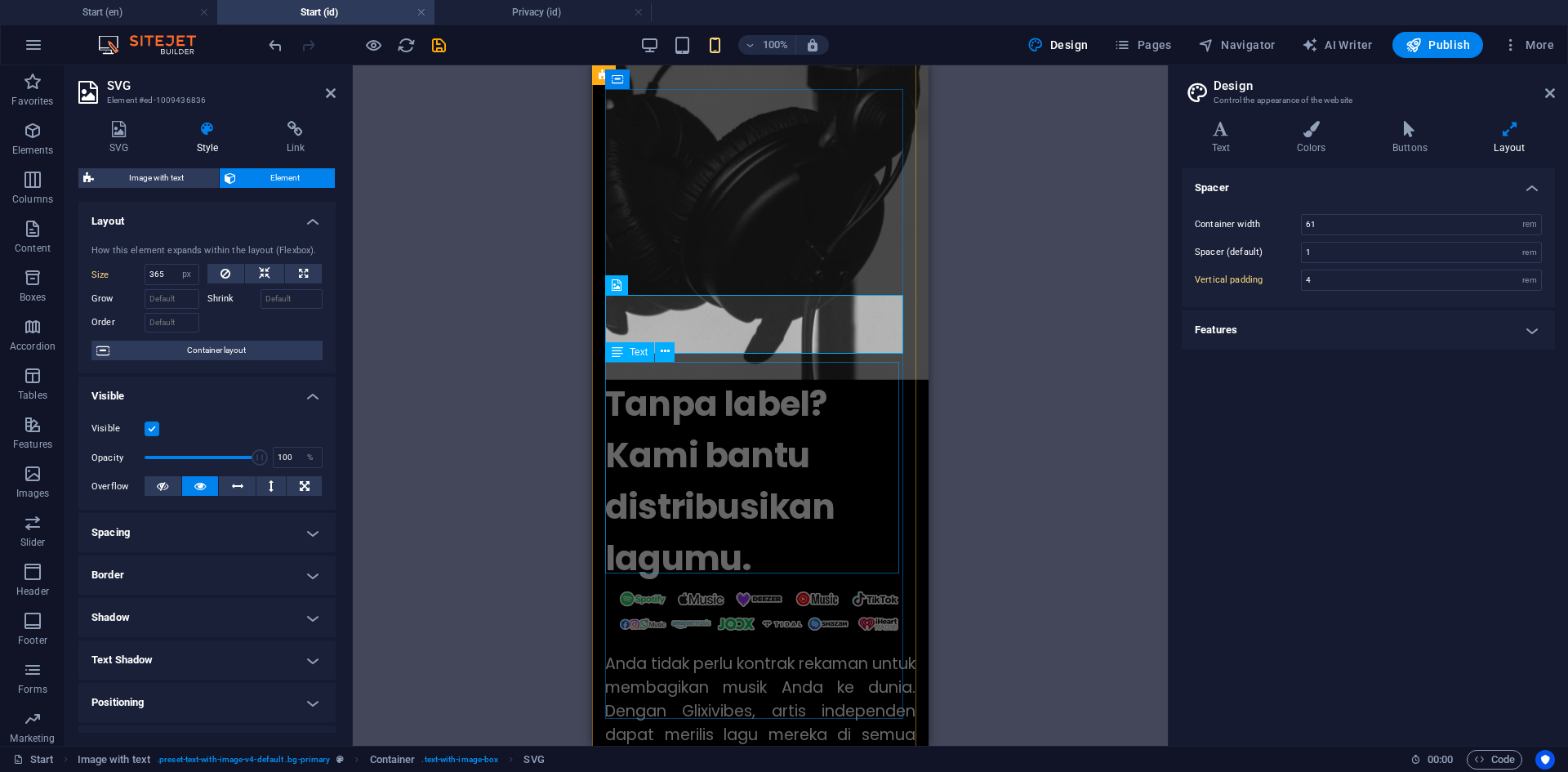
click at [814, 653] on div "Anda tidak perlu kontrak rekaman untuk membagikan musik Anda ke dunia. Dengan G…" at bounding box center [760, 746] width 310 height 188
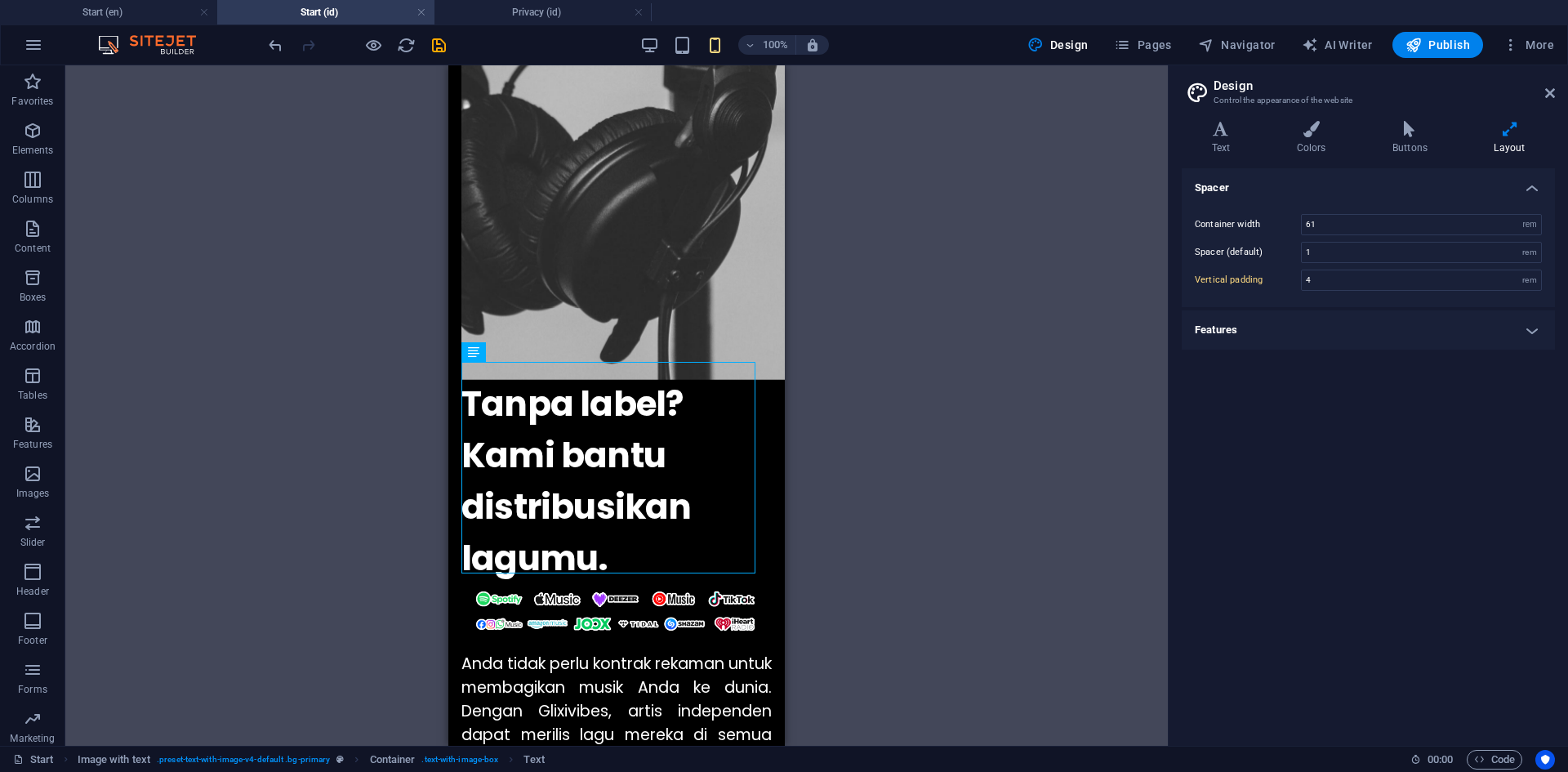
click at [814, 499] on div "H1 Preset Container Container Container Container Logo Container Spacer Contain…" at bounding box center [617, 405] width 1103 height 680
click at [621, 653] on div "Anda tidak perlu kontrak rekaman untuk membagikan musik Anda ke dunia. Dengan G…" at bounding box center [617, 746] width 310 height 188
select select "px"
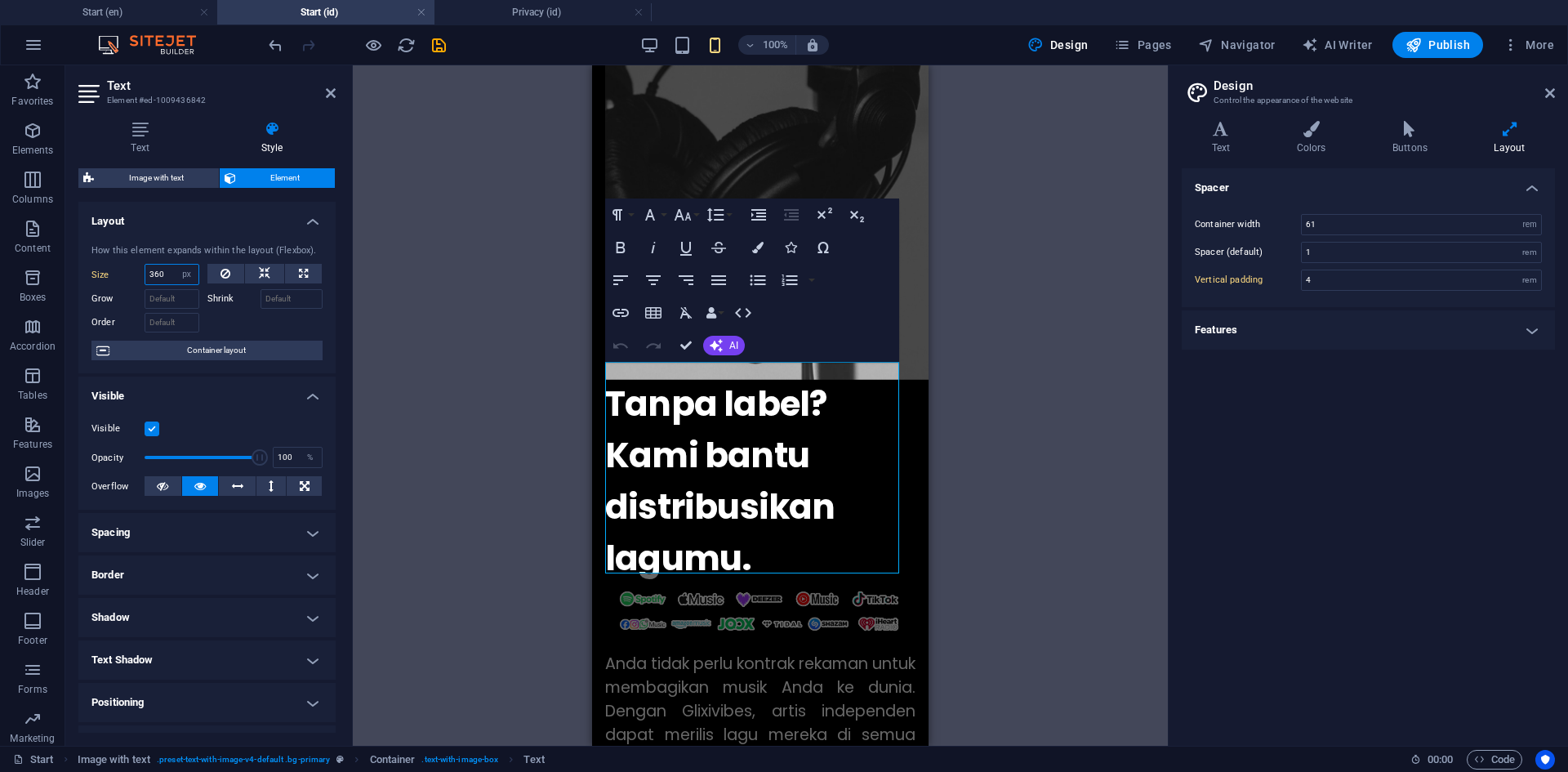
click at [166, 274] on input "360" at bounding box center [172, 274] width 53 height 20
type input "367"
click at [1002, 327] on div "Drag here to replace the existing content. Press “Ctrl” if you want to create a…" at bounding box center [760, 405] width 815 height 680
click at [512, 228] on div "Drag here to replace the existing content. Press “Ctrl” if you want to create a…" at bounding box center [760, 405] width 815 height 680
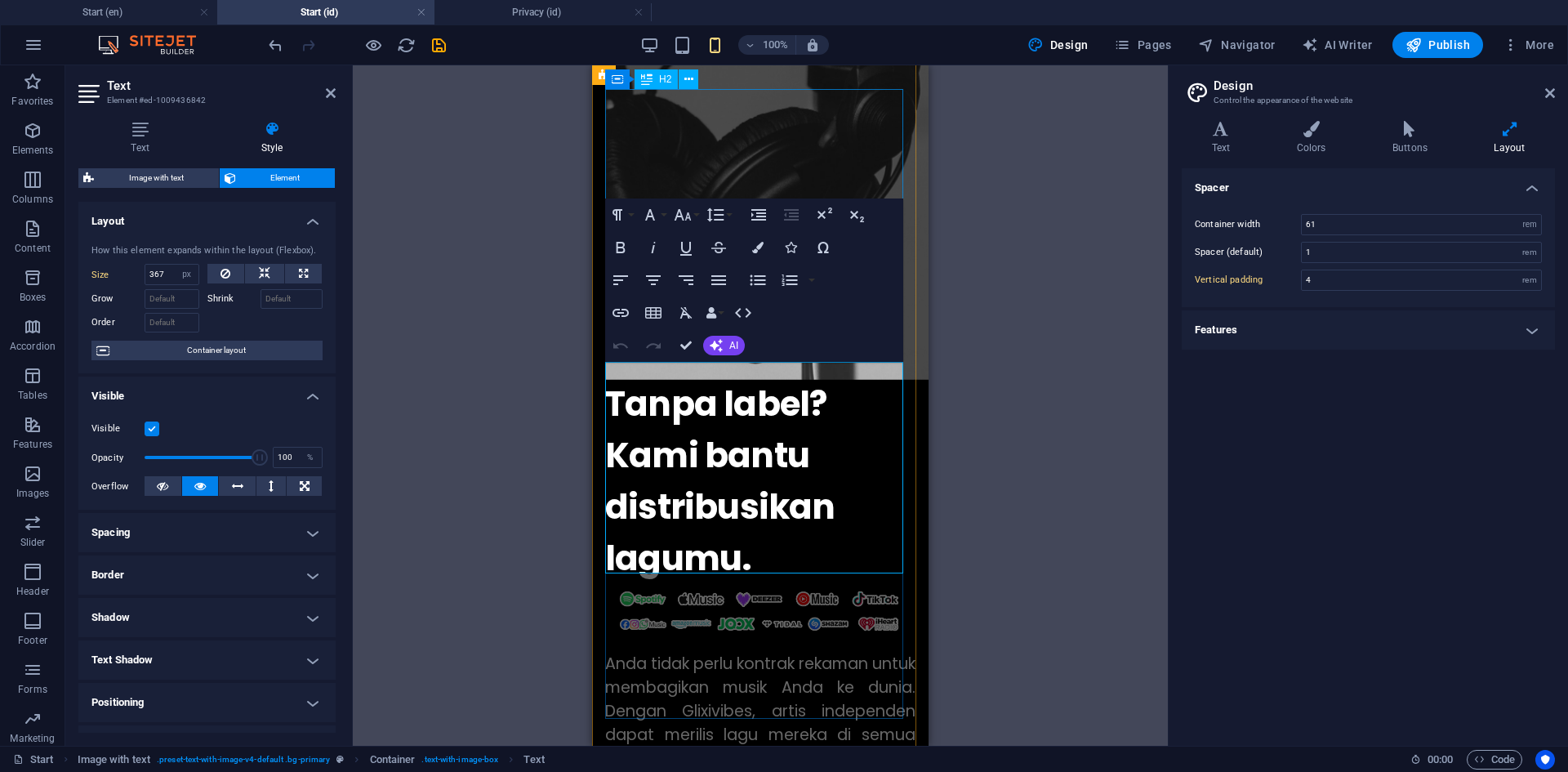
click at [889, 378] on div "Tanpa label? Kami bantu distribusikan lagumu." at bounding box center [760, 482] width 310 height 206
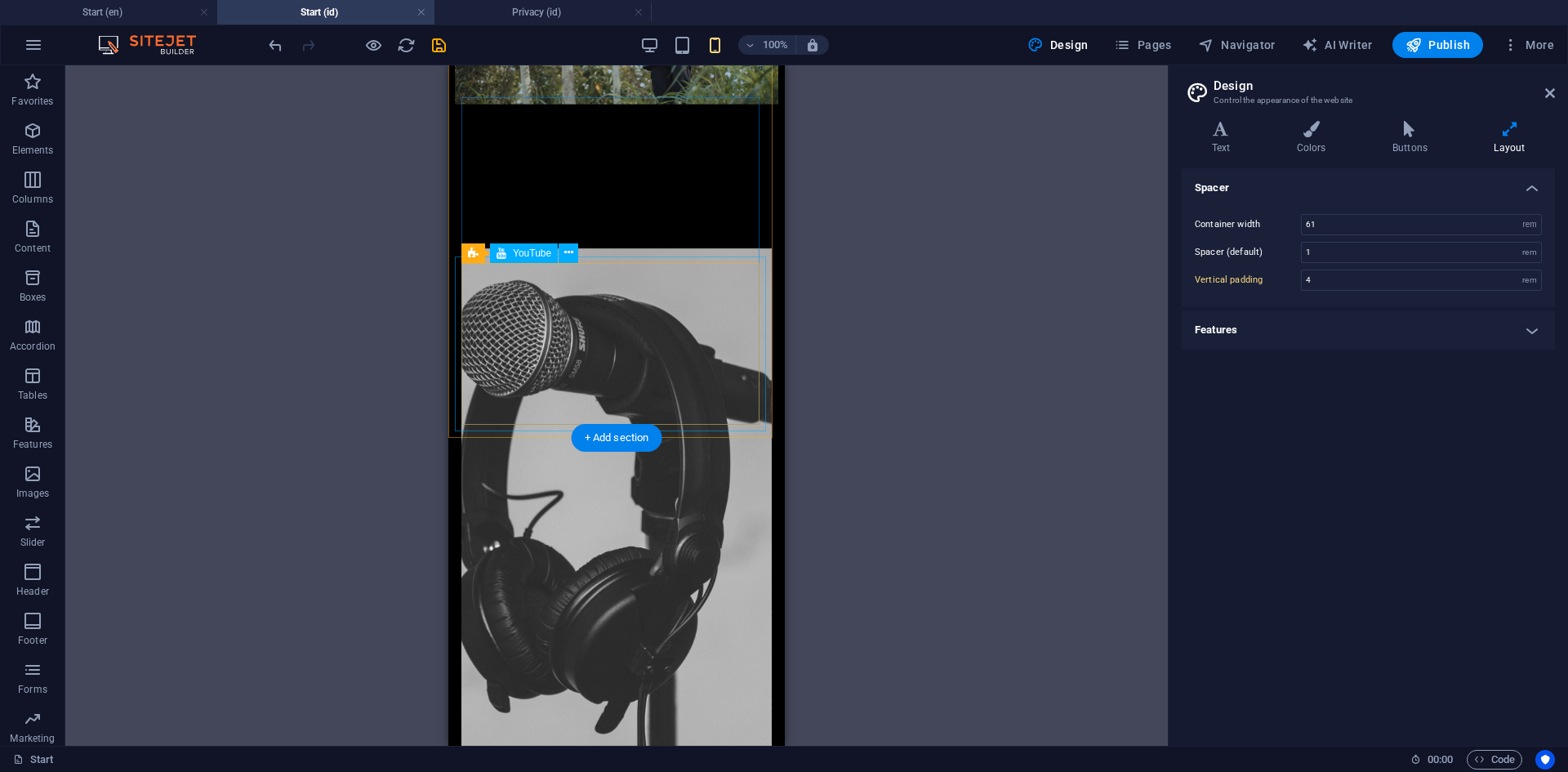
scroll to position [301, 0]
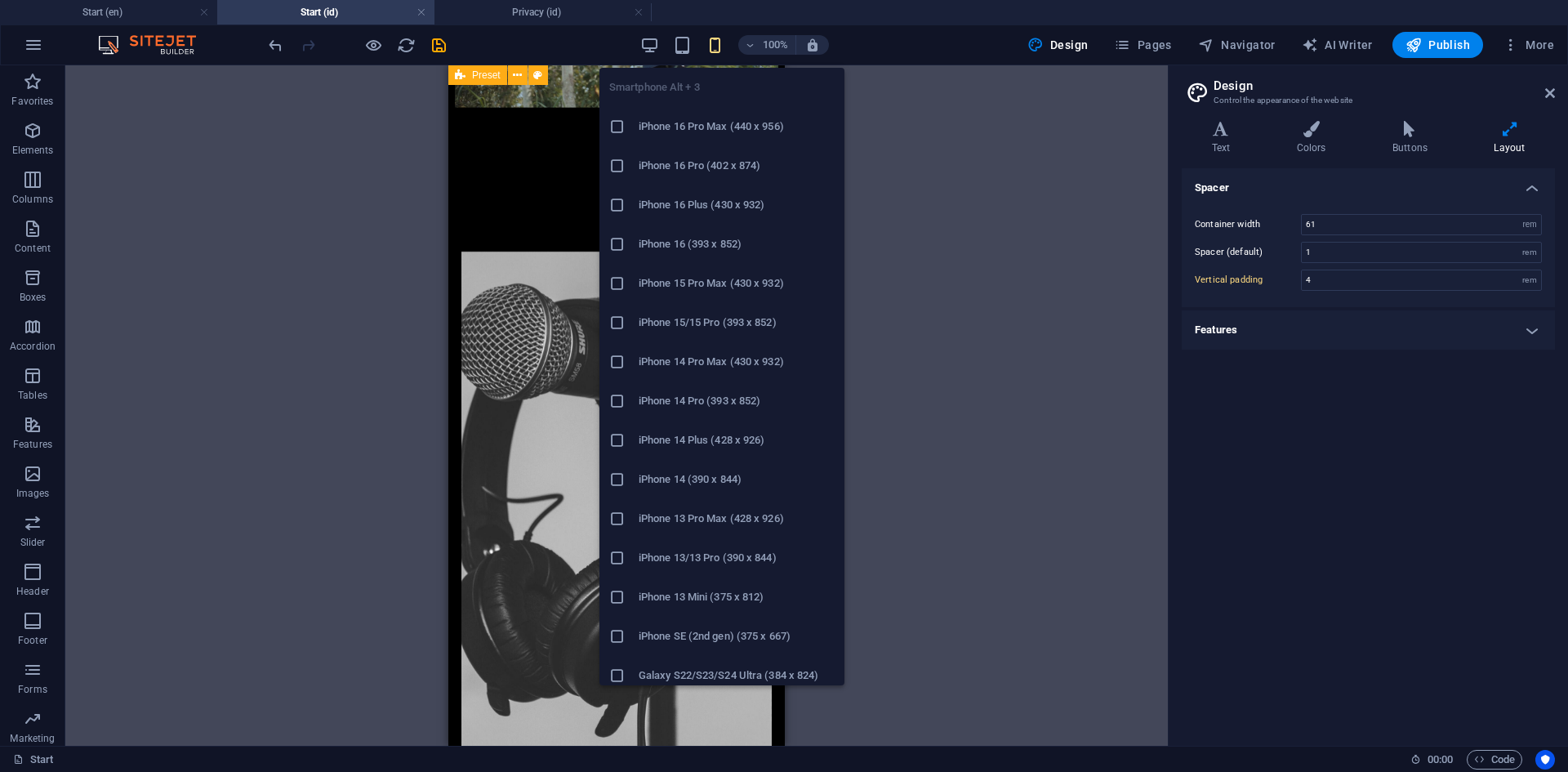
click at [721, 51] on icon "button" at bounding box center [715, 45] width 19 height 19
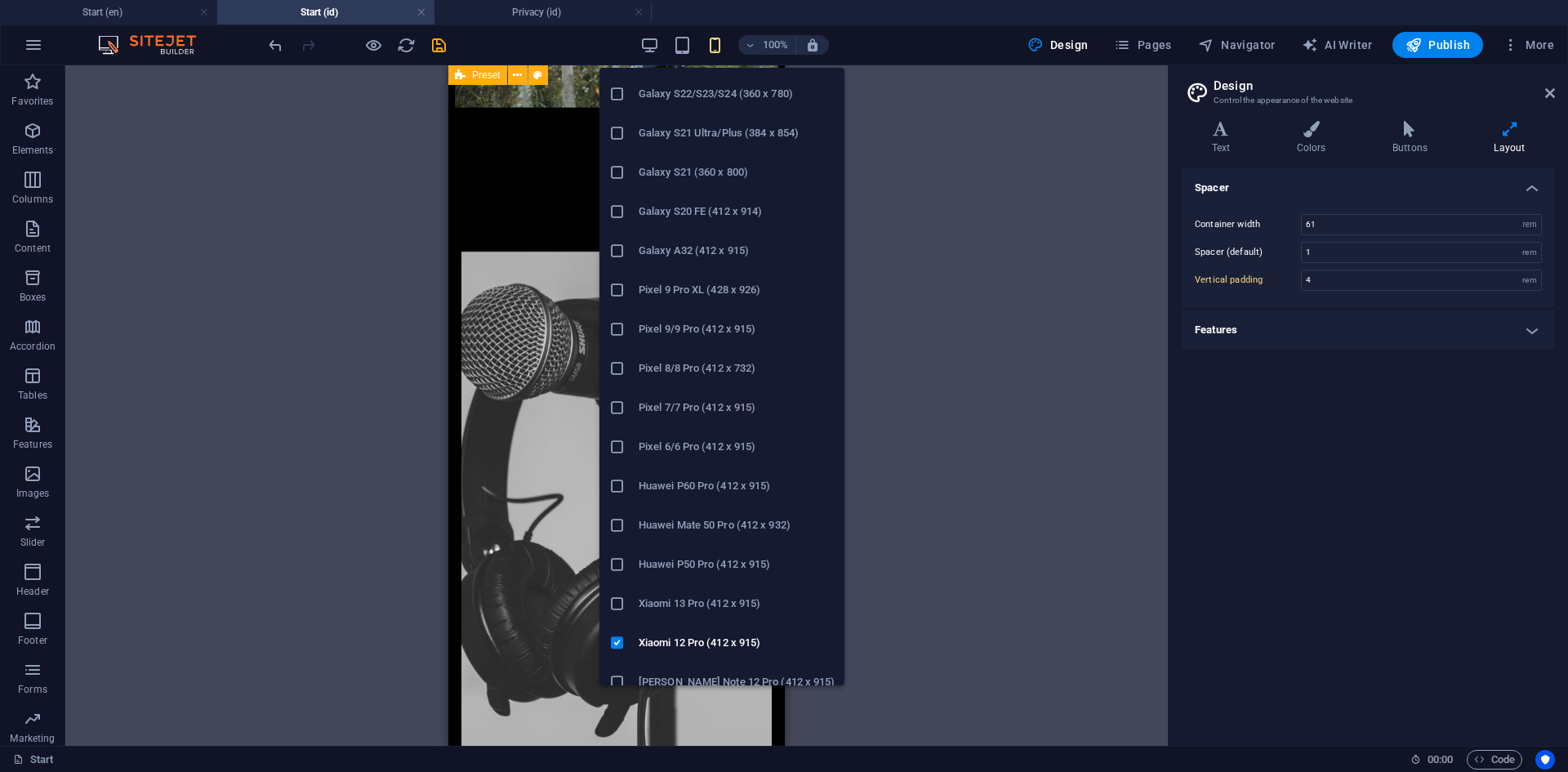
scroll to position [676, 0]
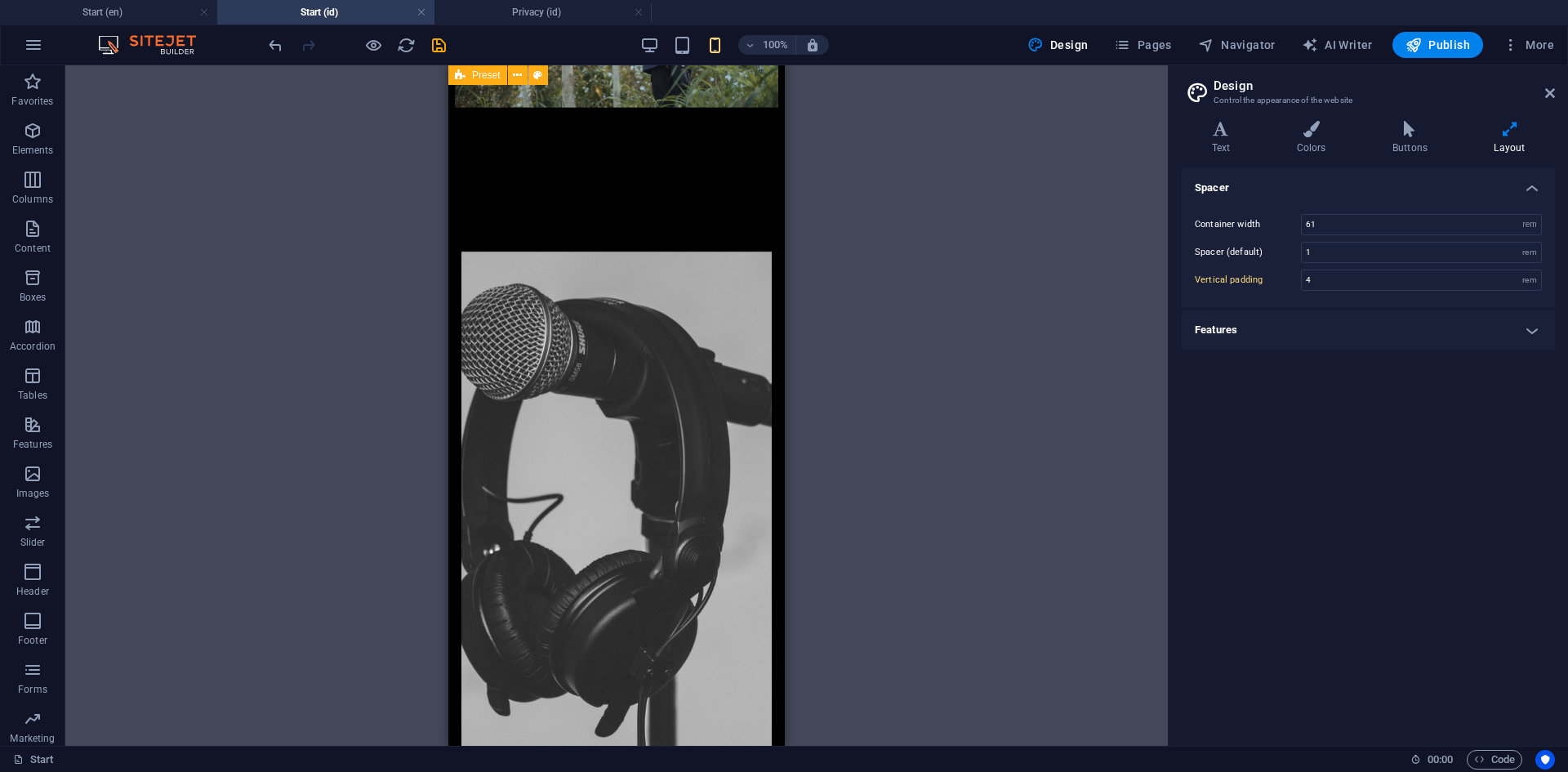
click at [940, 440] on div "Drag here to replace the existing content. Press “Ctrl” if you want to create a…" at bounding box center [617, 405] width 1103 height 680
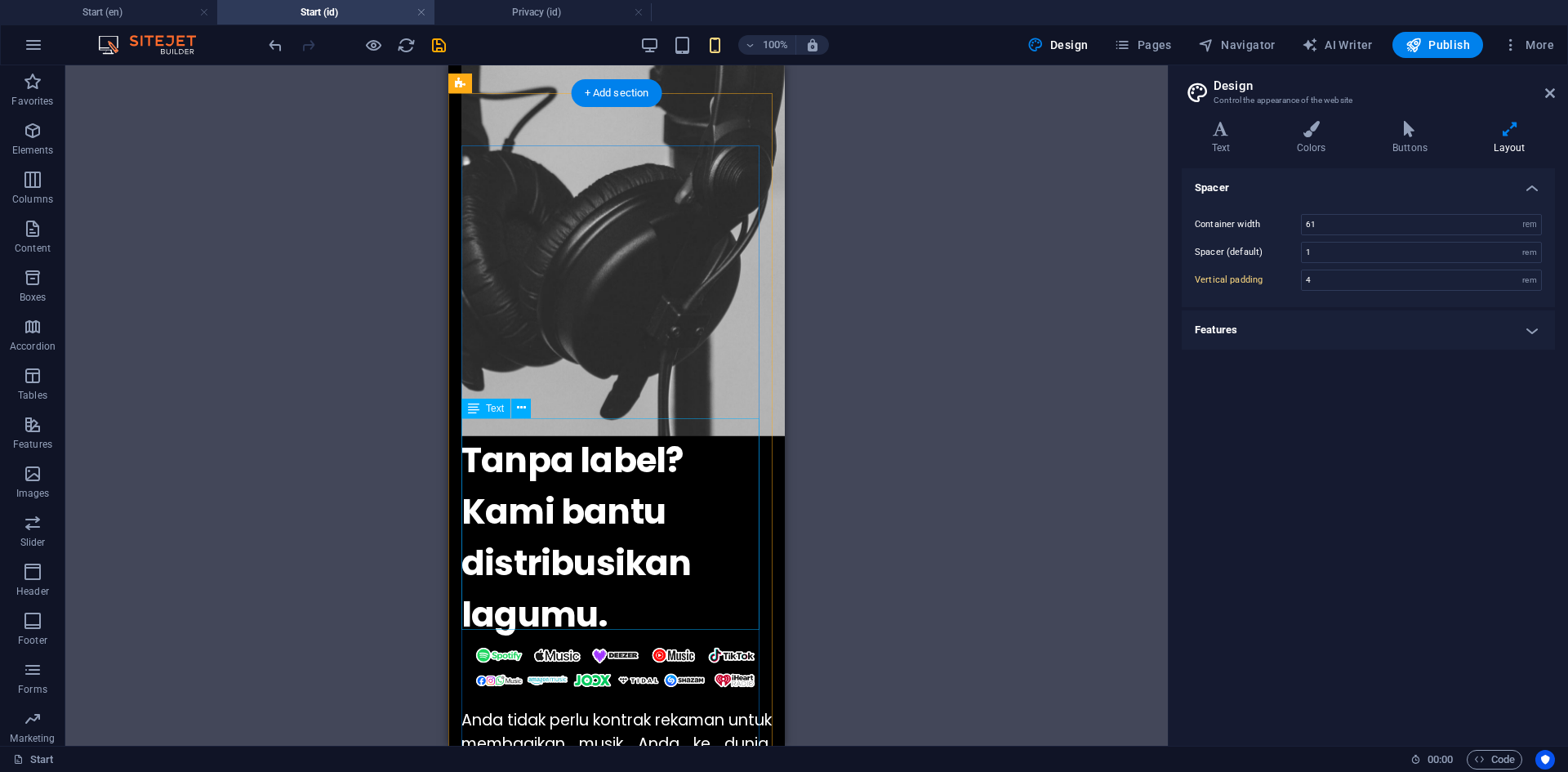
scroll to position [654, 0]
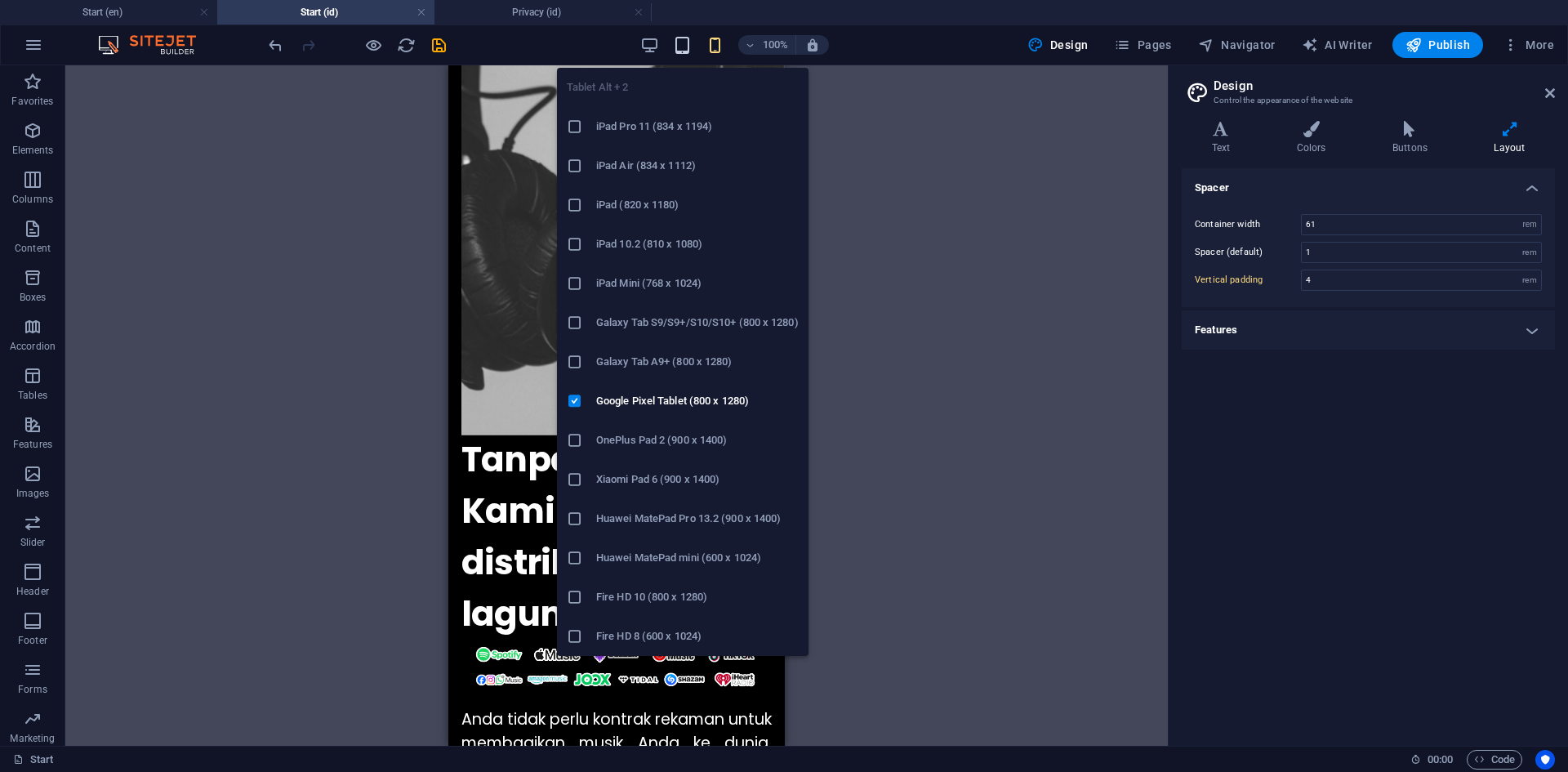
click at [684, 49] on icon "button" at bounding box center [683, 45] width 19 height 19
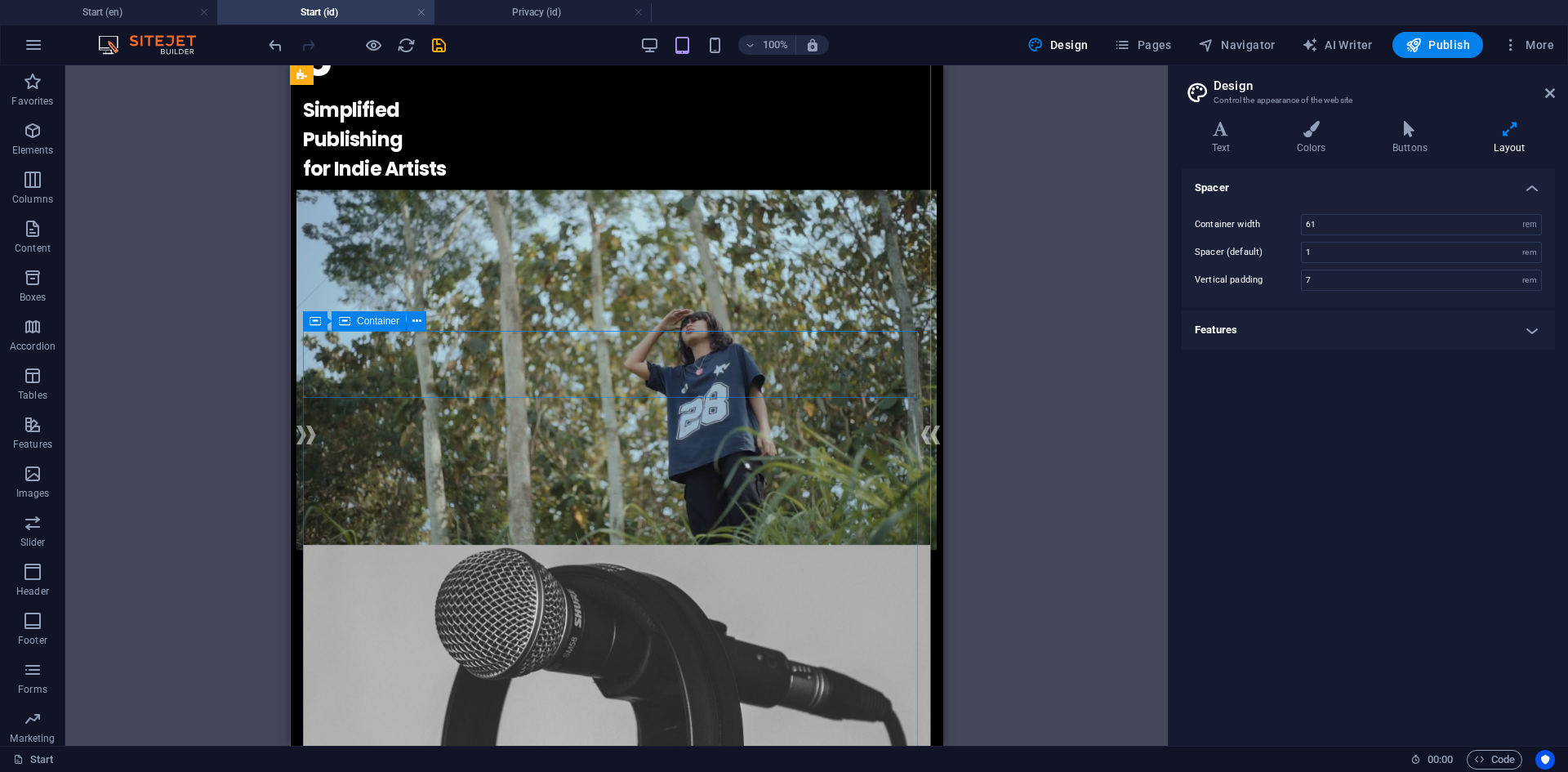
scroll to position [81, 0]
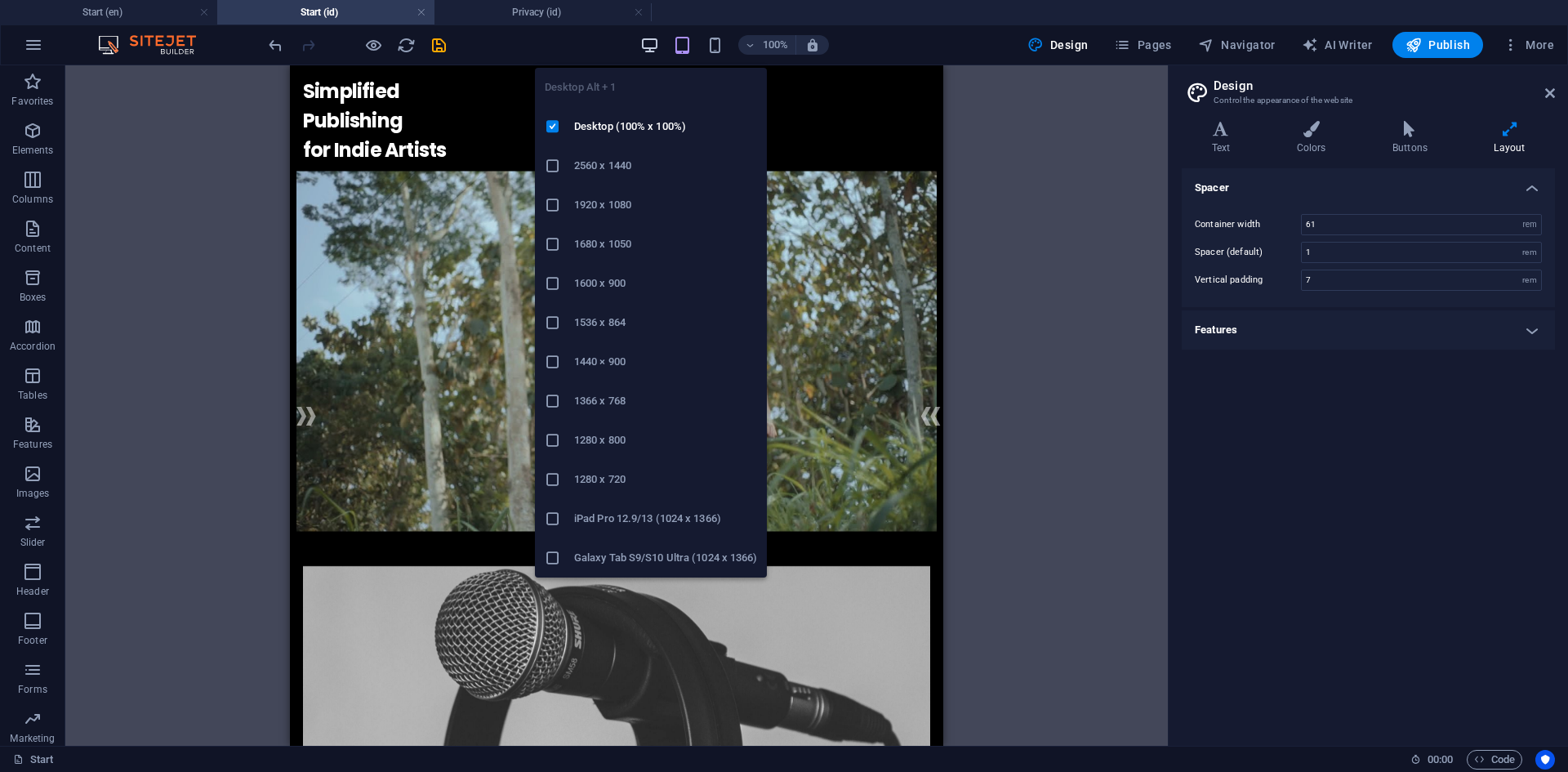
click at [655, 44] on icon "button" at bounding box center [650, 45] width 19 height 19
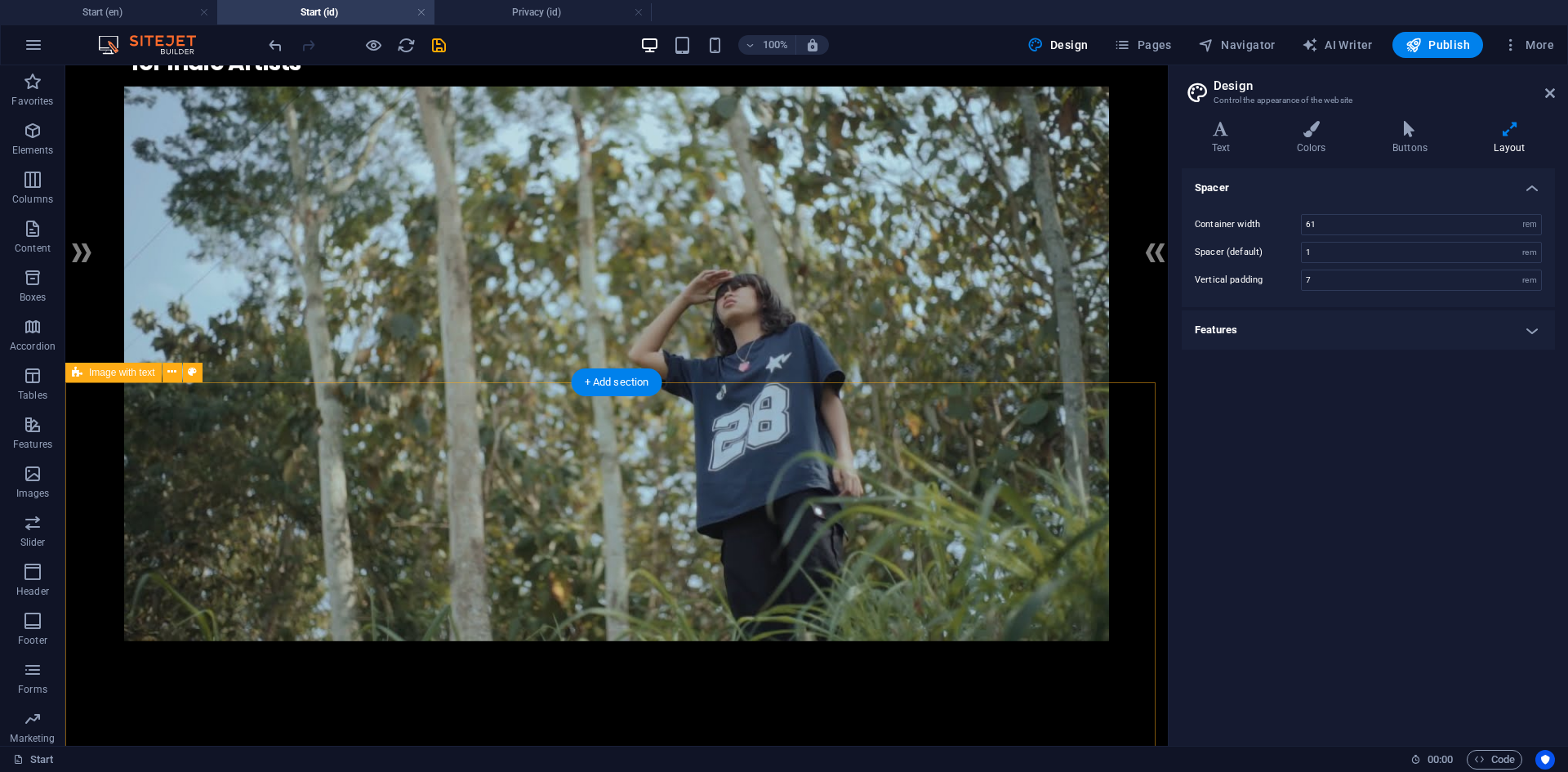
scroll to position [0, 0]
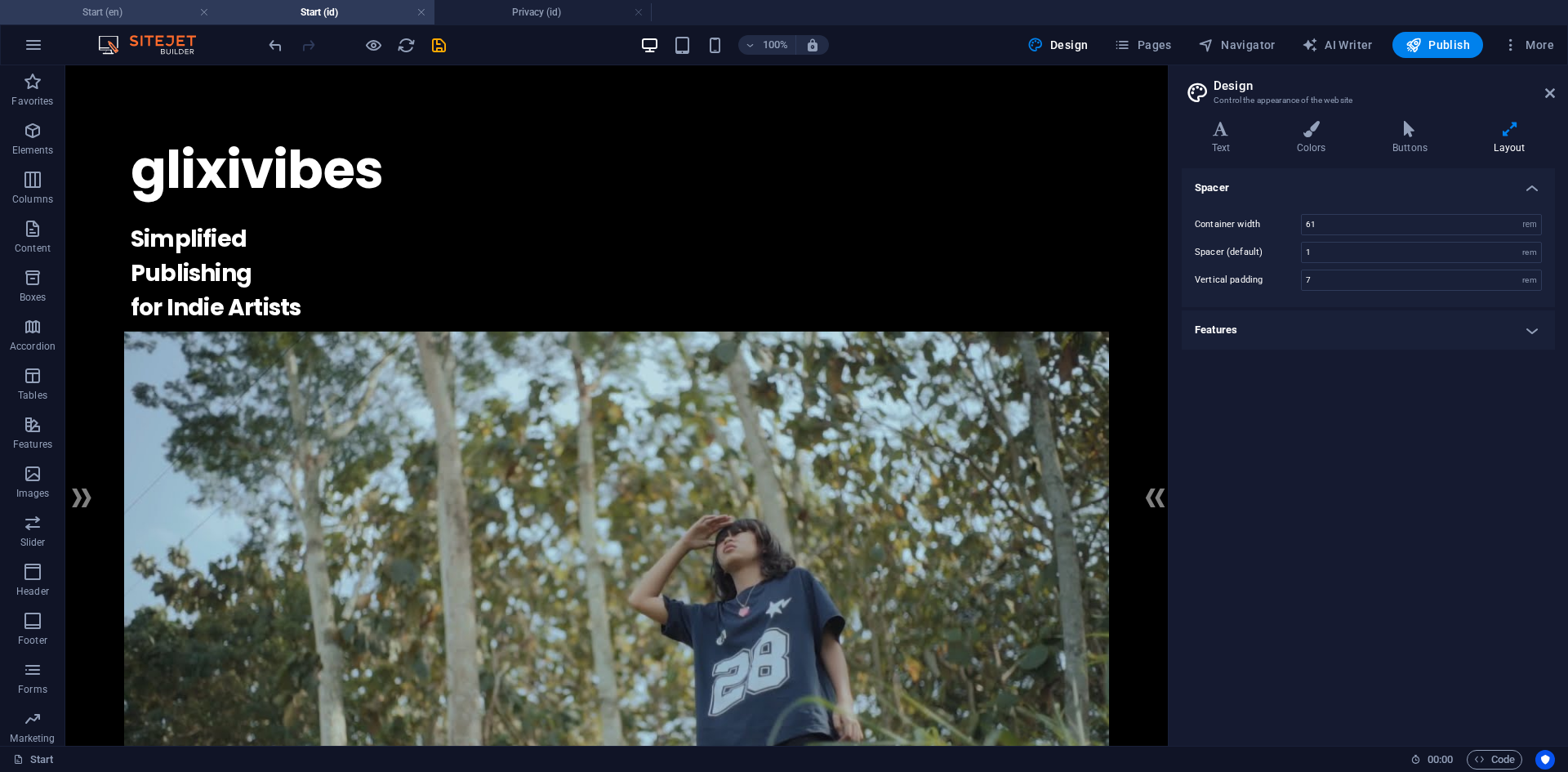
click at [161, 12] on h4 "Start (en)" at bounding box center [109, 11] width 218 height 18
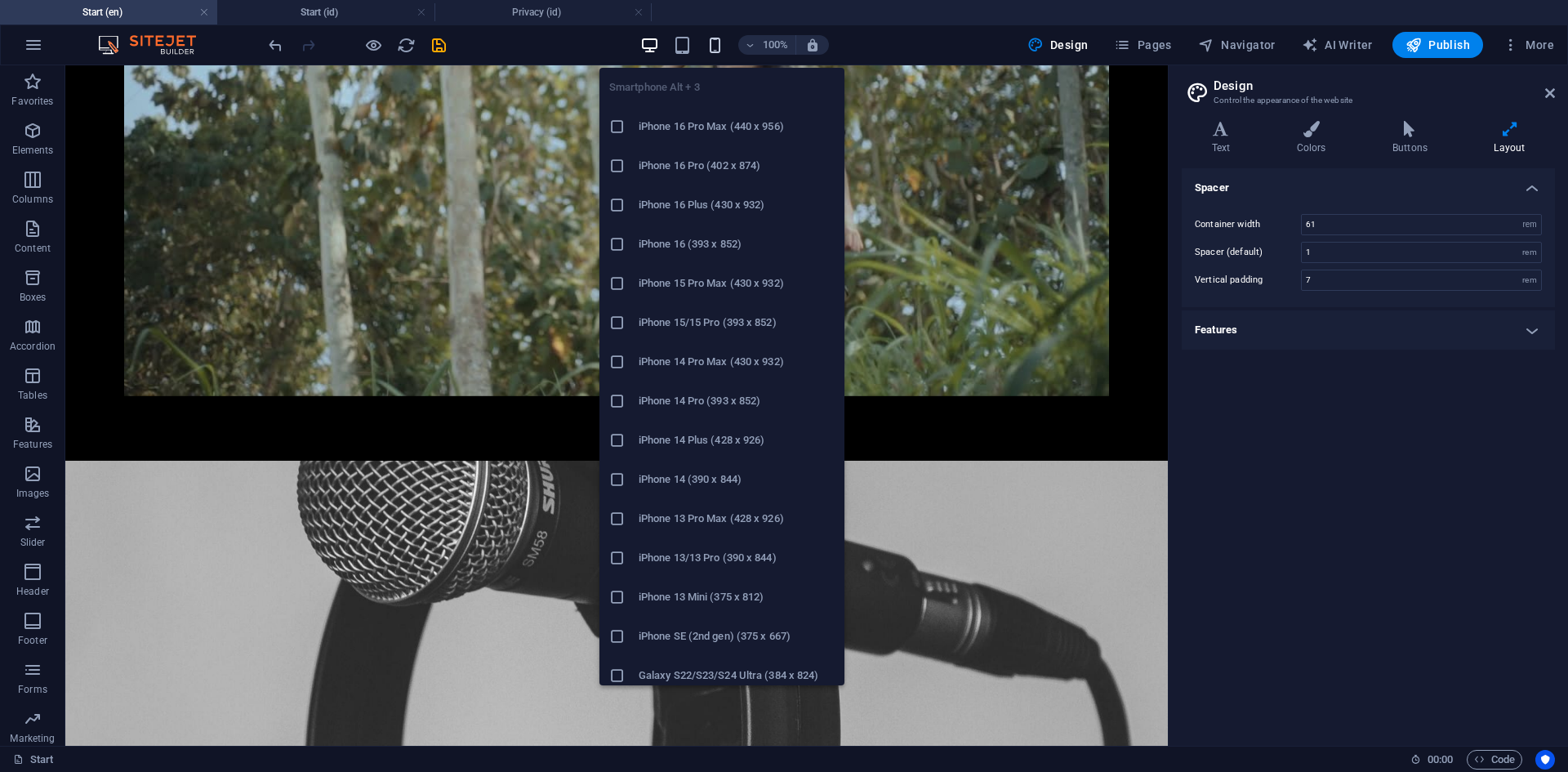
click at [715, 44] on icon "button" at bounding box center [715, 45] width 19 height 19
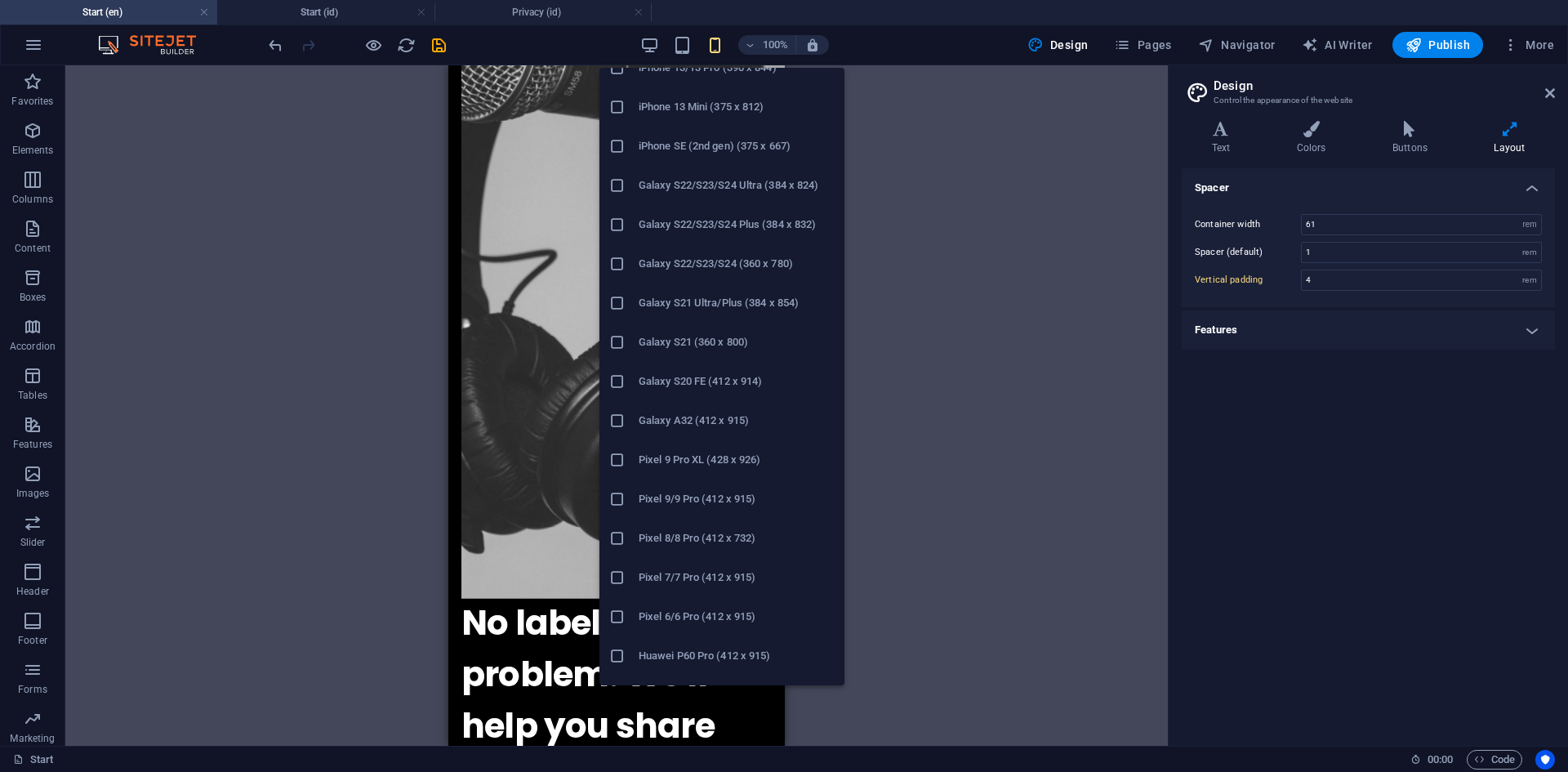
scroll to position [676, 0]
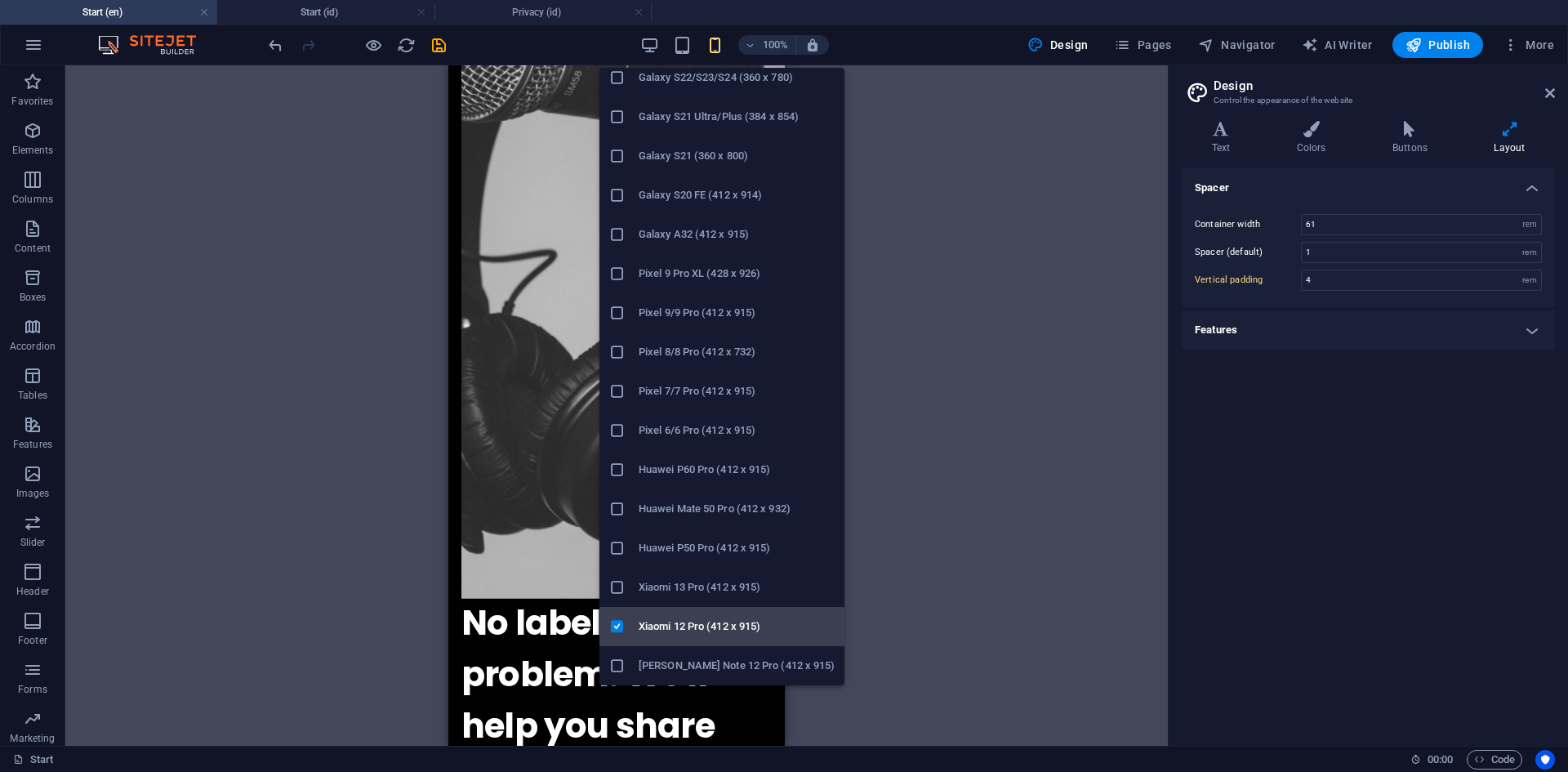
click at [679, 630] on h6 "Xiaomi 12 Pro (412 x 915)" at bounding box center [736, 626] width 196 height 20
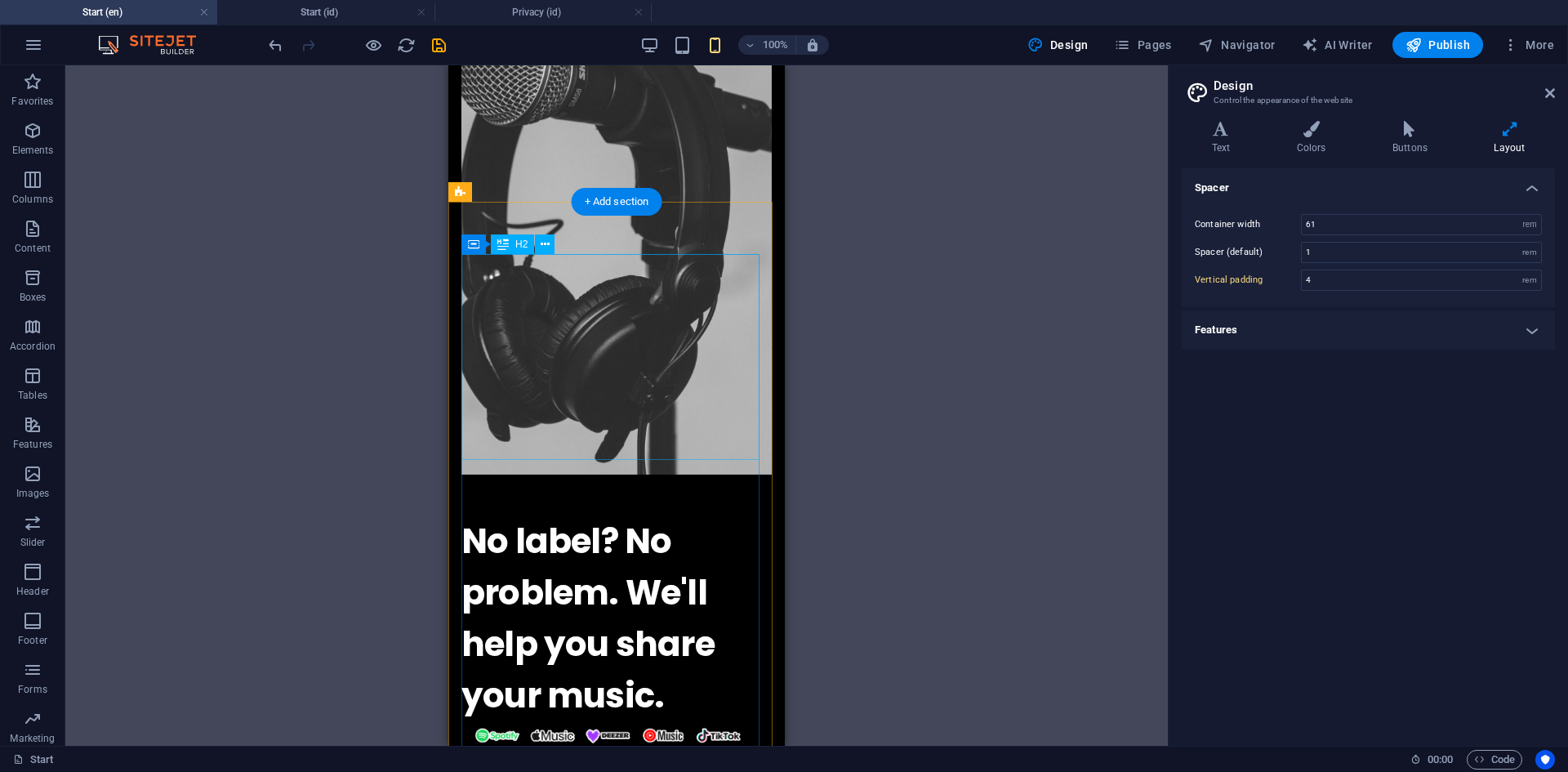
scroll to position [245, 0]
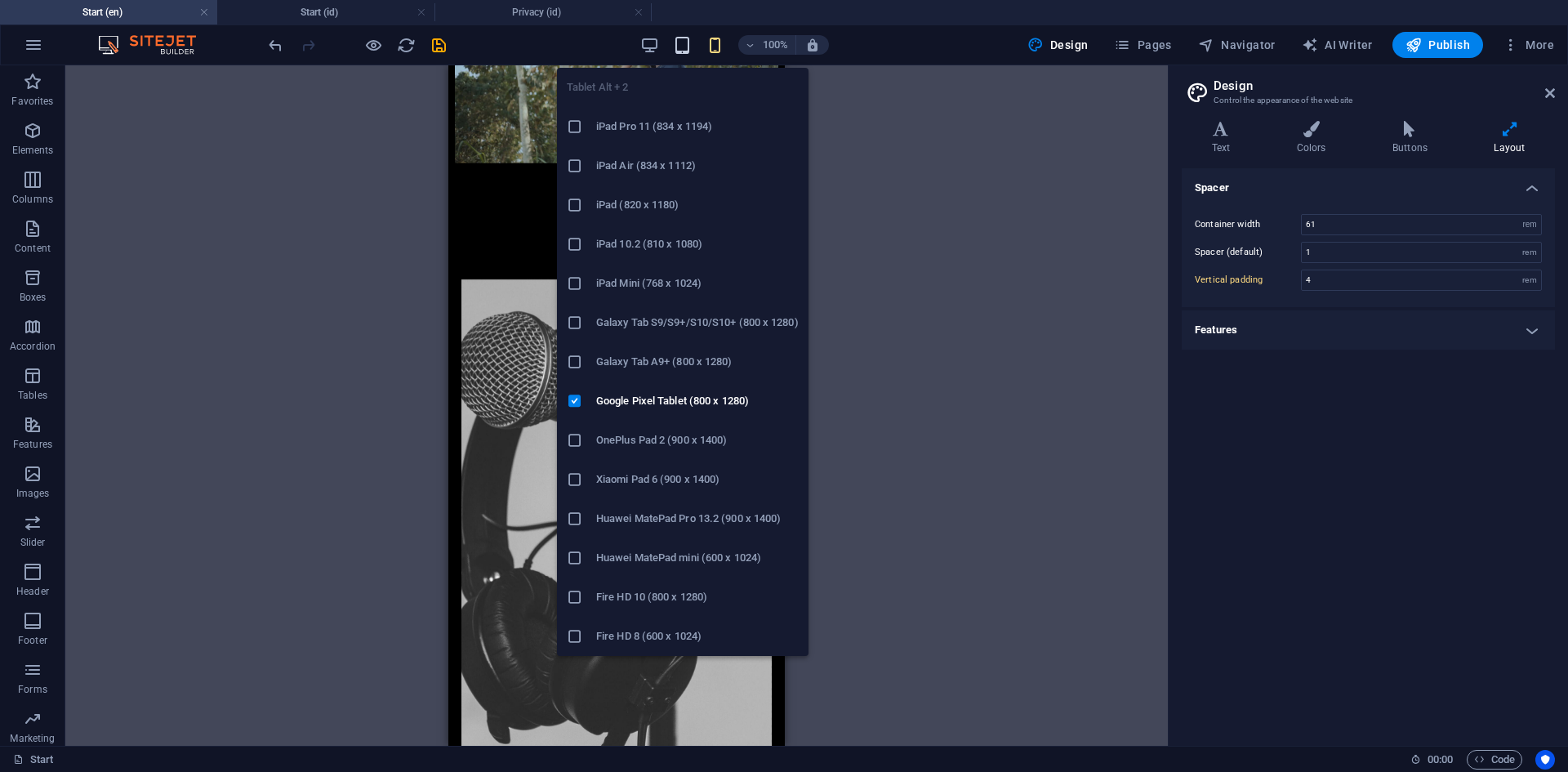
click at [686, 44] on icon "button" at bounding box center [683, 45] width 19 height 19
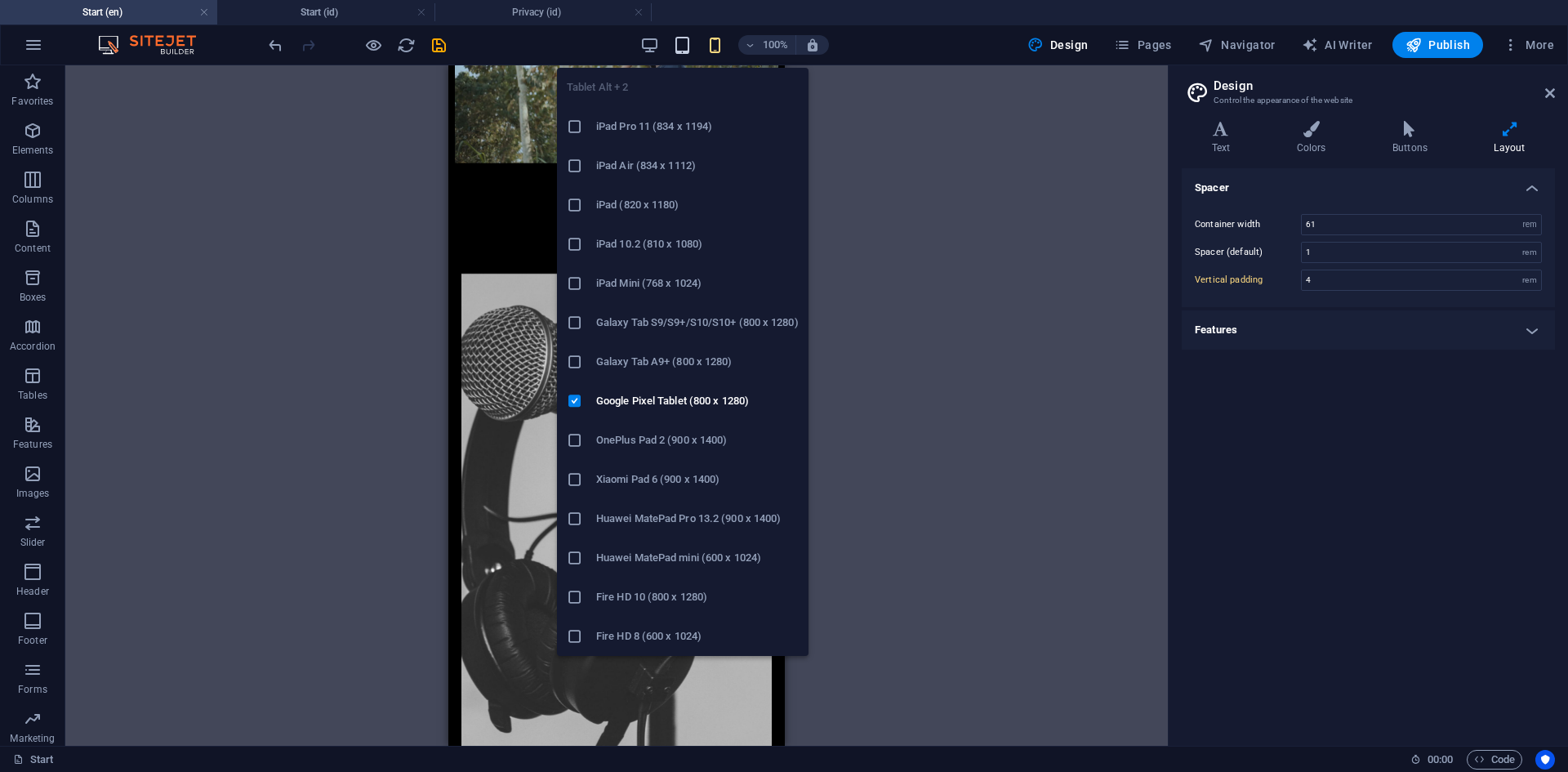
scroll to position [234, 0]
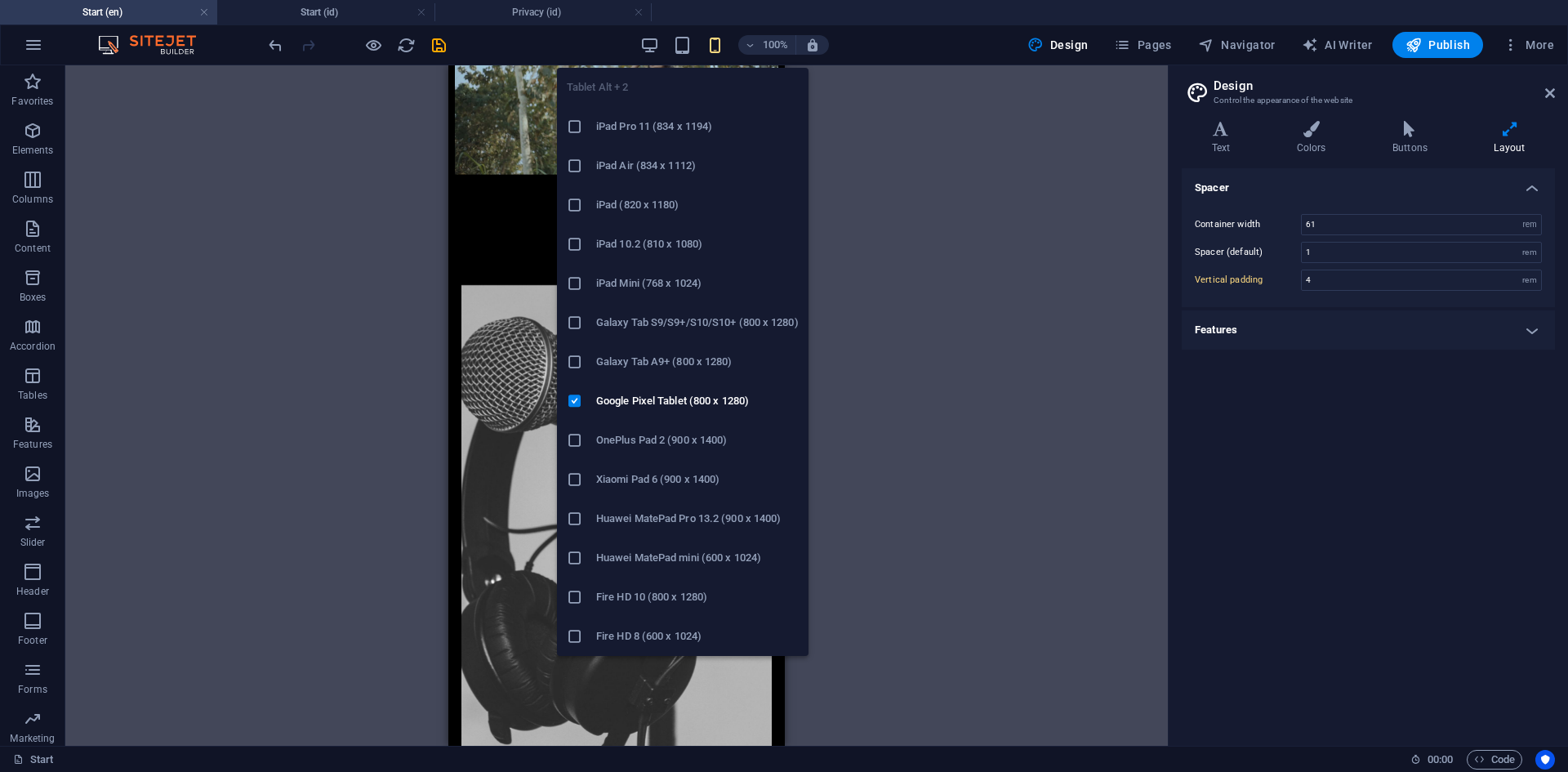
type input "7"
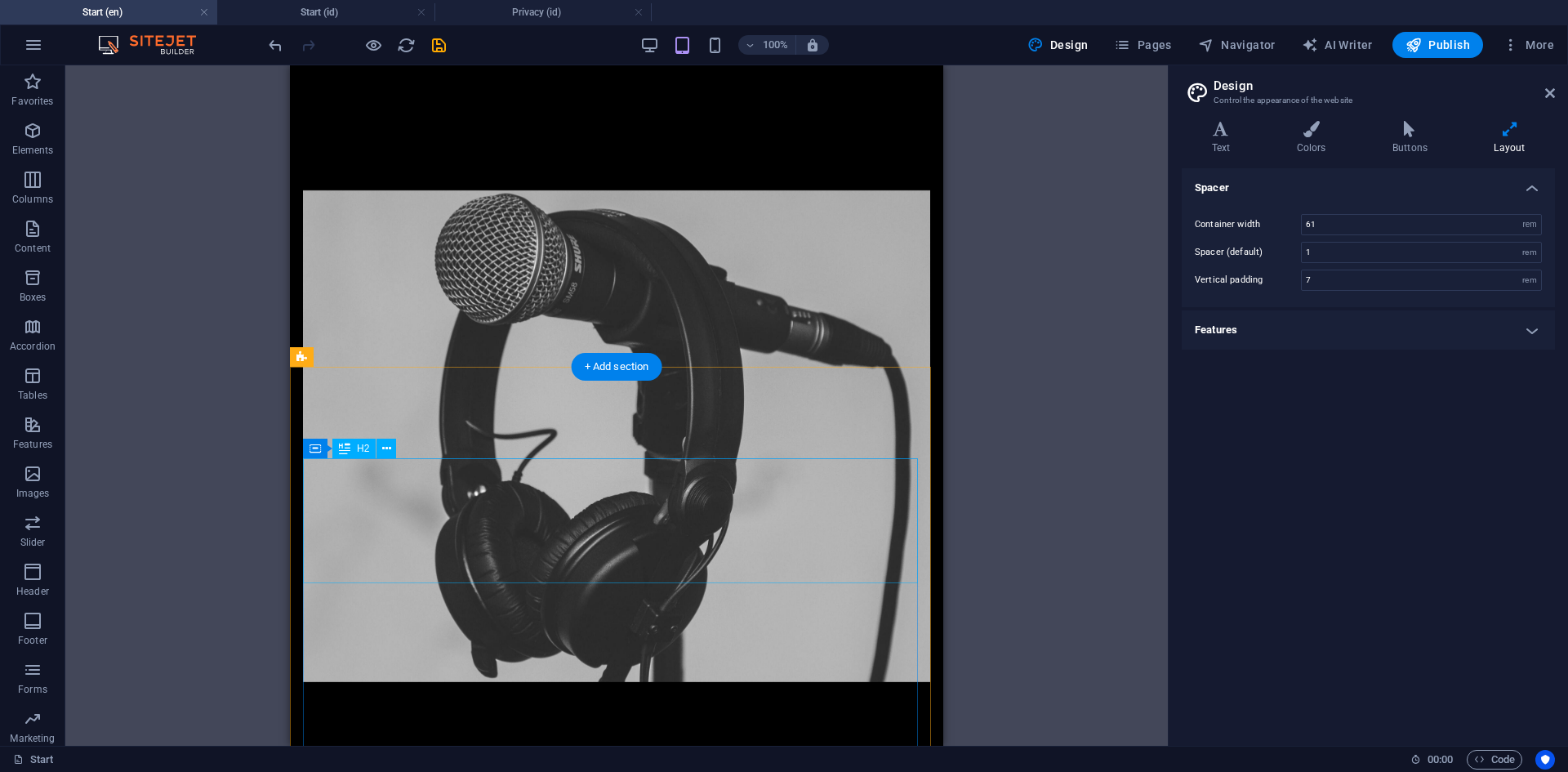
scroll to position [887, 0]
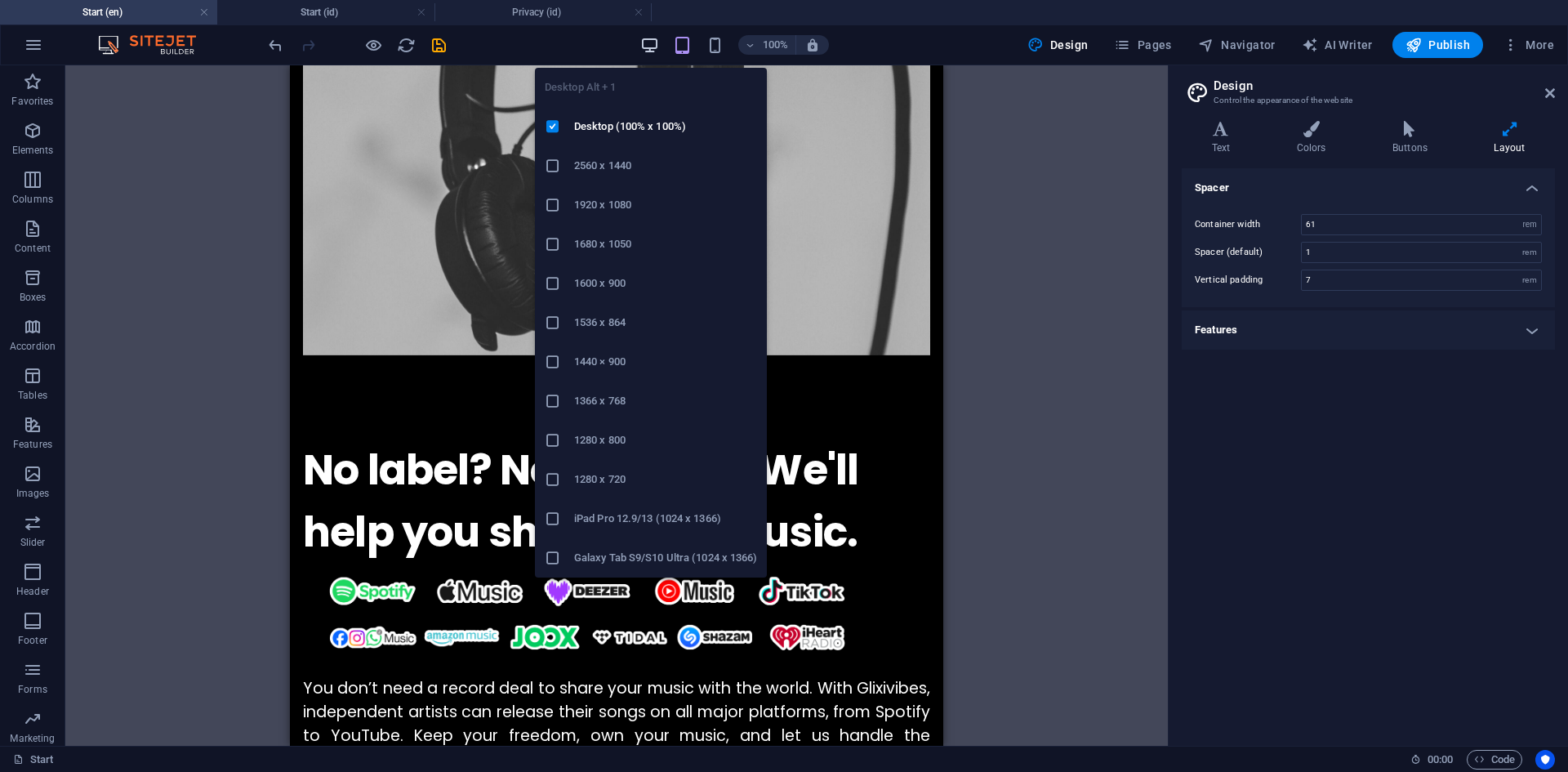
click at [647, 43] on icon "button" at bounding box center [650, 45] width 19 height 19
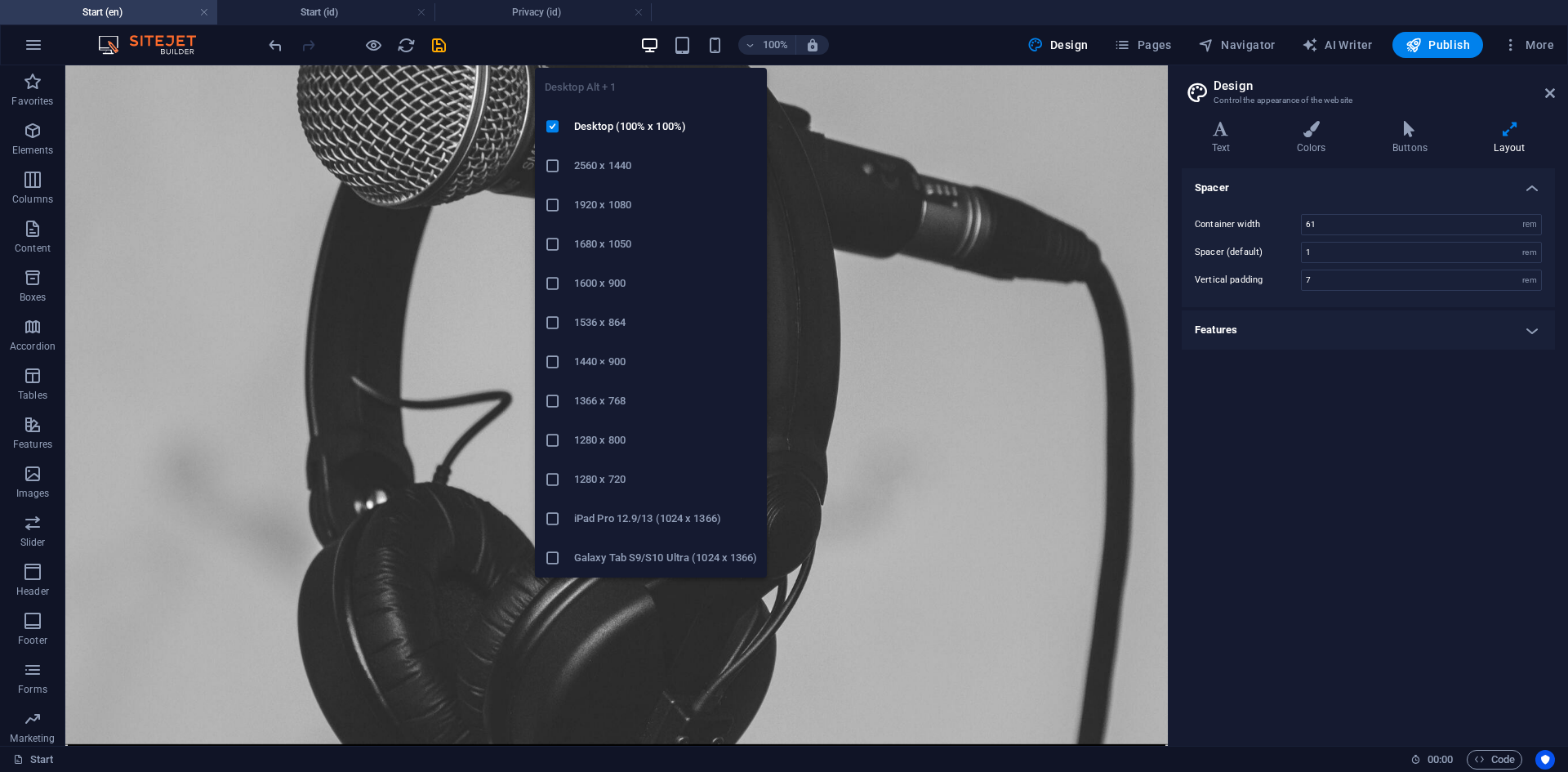
scroll to position [587, 0]
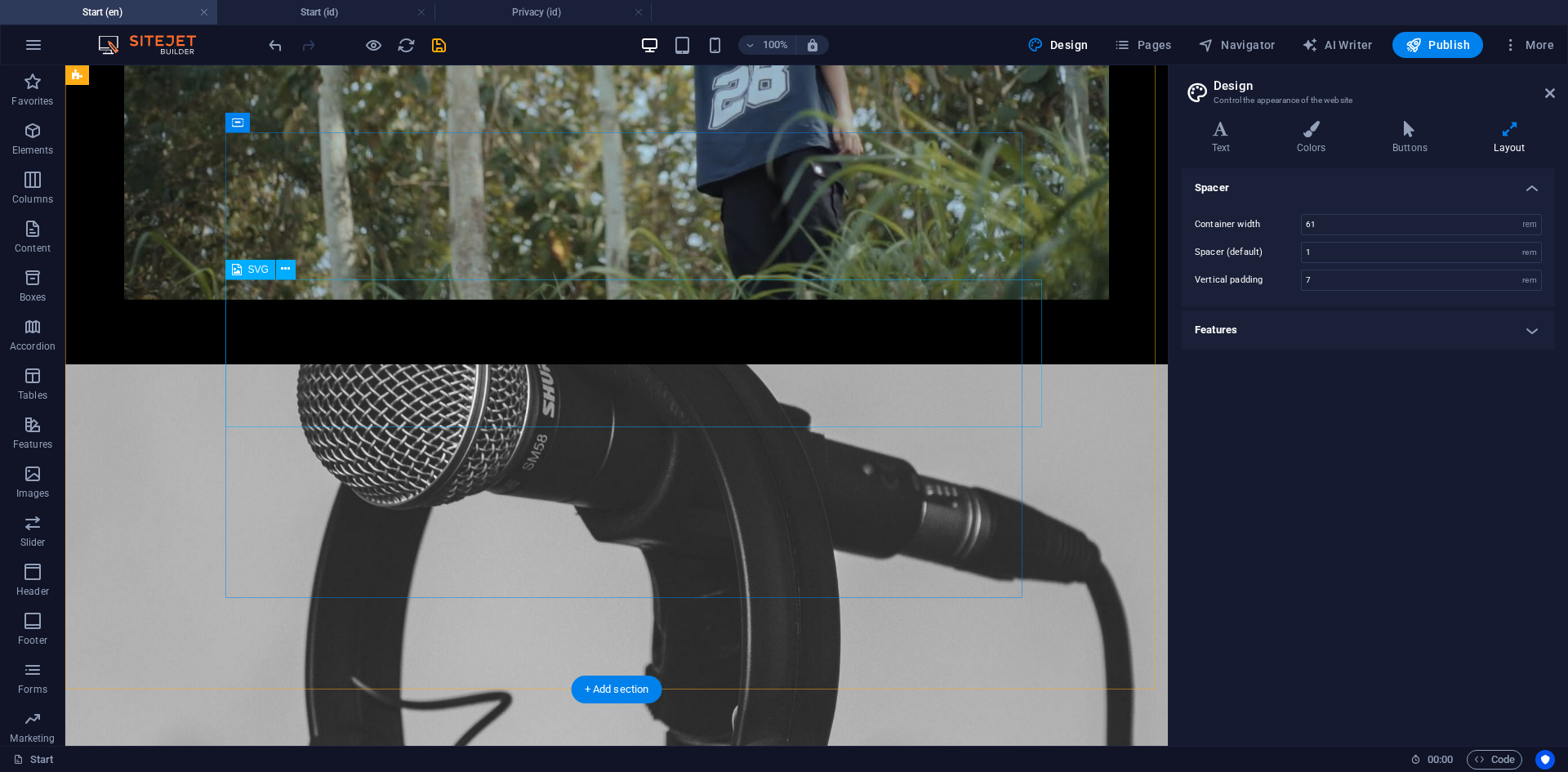
select select "px"
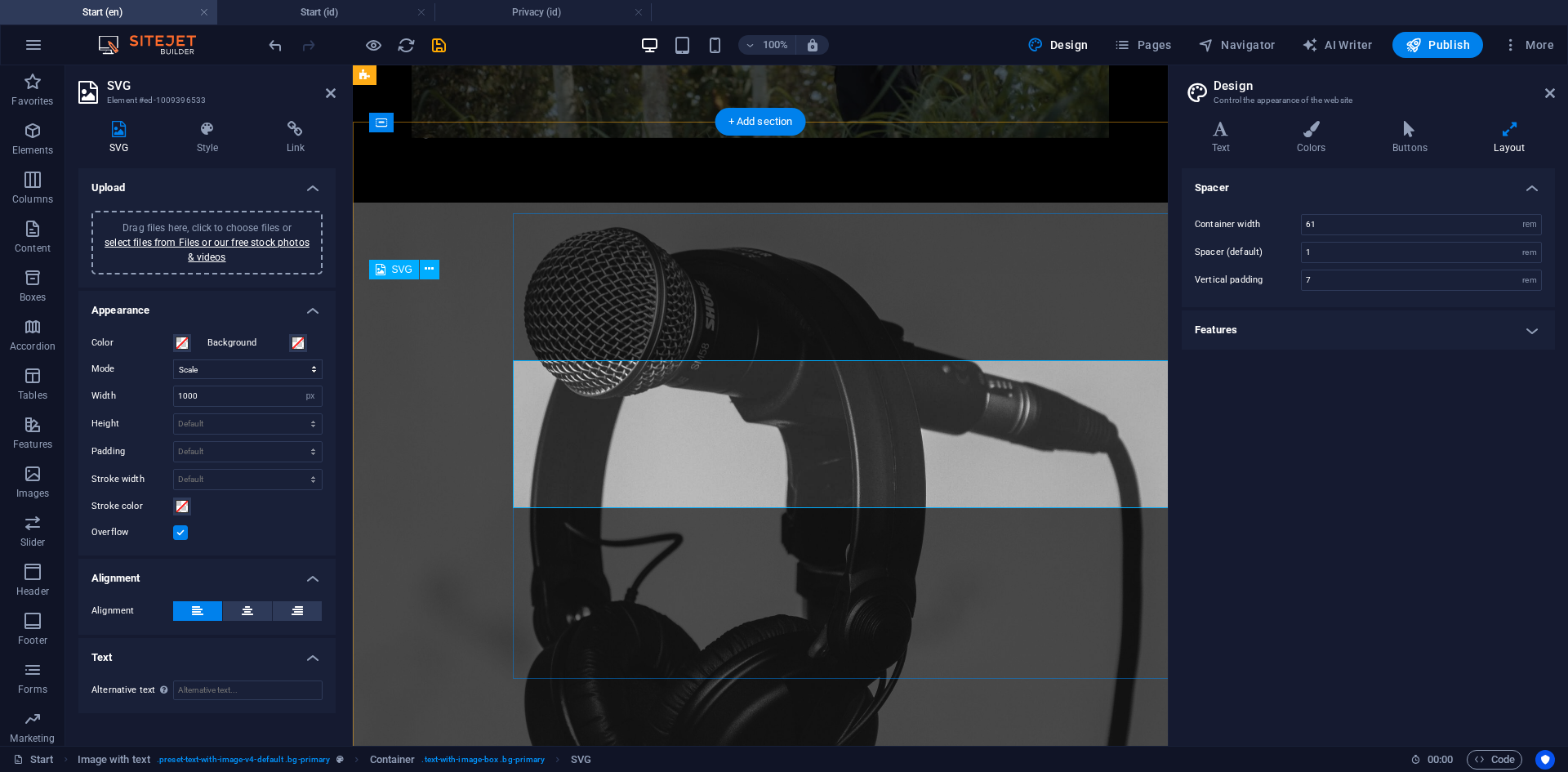
scroll to position [506, 0]
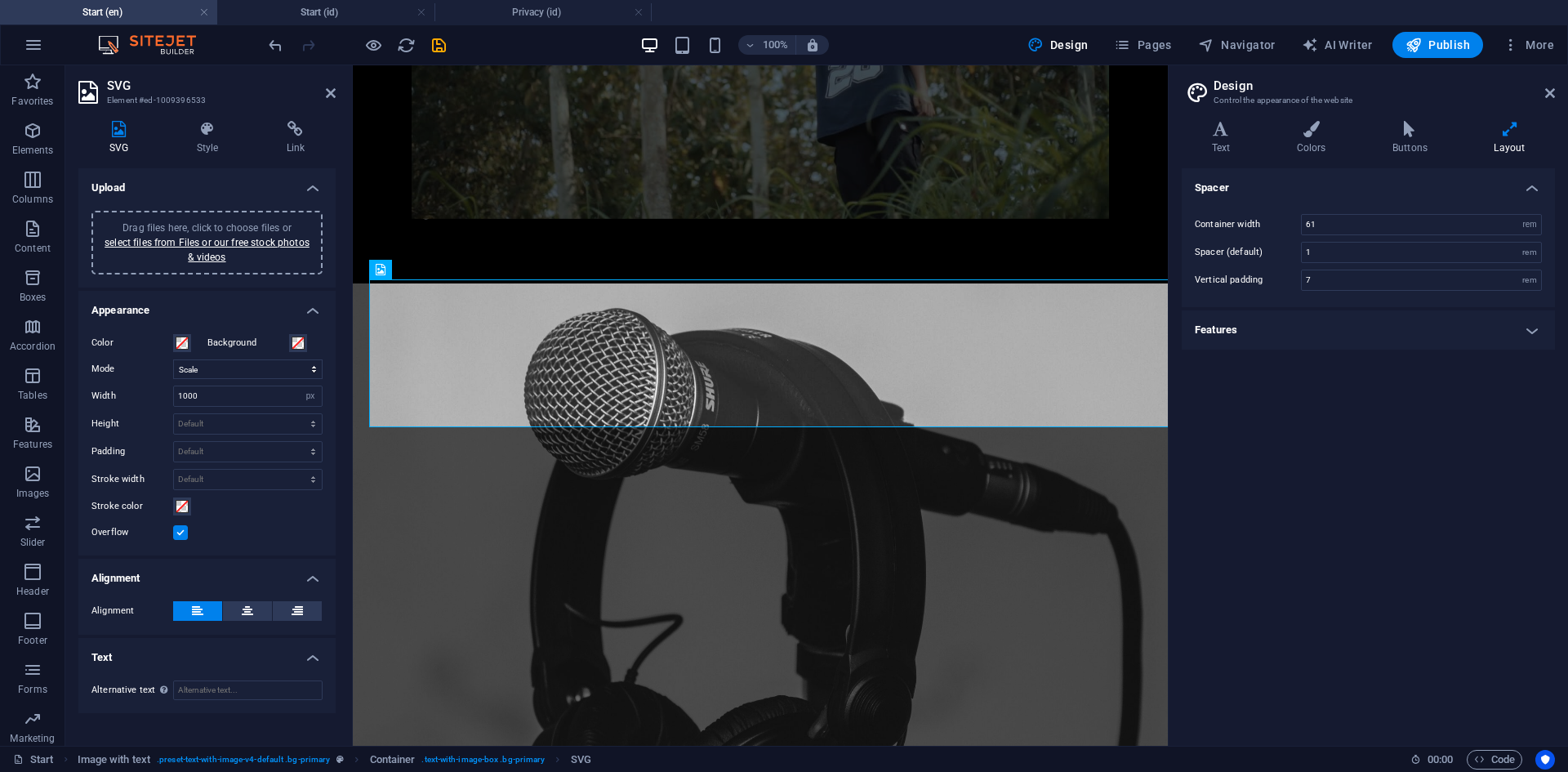
click at [123, 125] on icon at bounding box center [118, 129] width 80 height 16
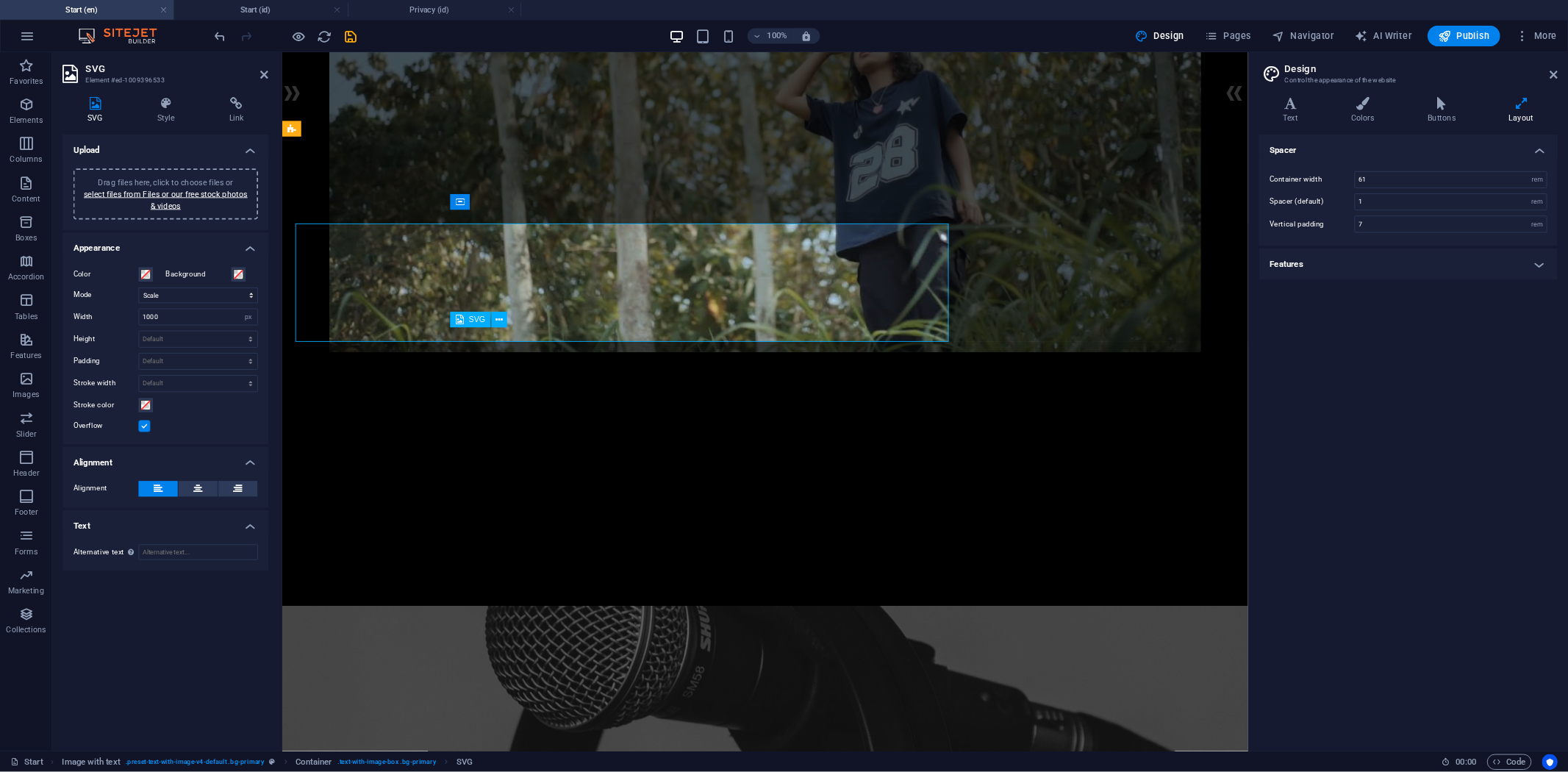
scroll to position [455, 0]
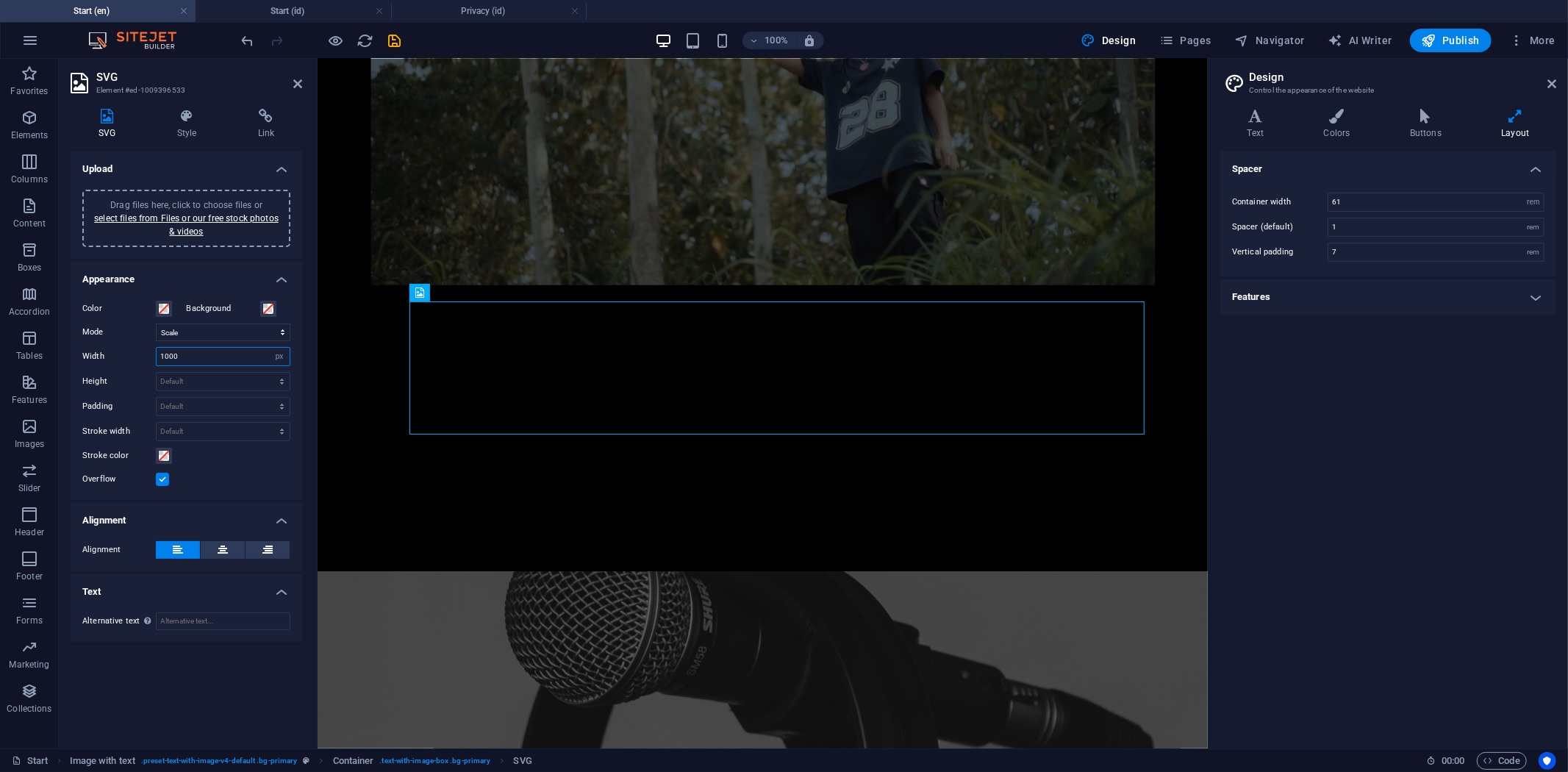
drag, startPoint x: 196, startPoint y: 349, endPoint x: 160, endPoint y: 352, distance: 36.1
click at [160, 352] on input "1000" at bounding box center [223, 356] width 133 height 18
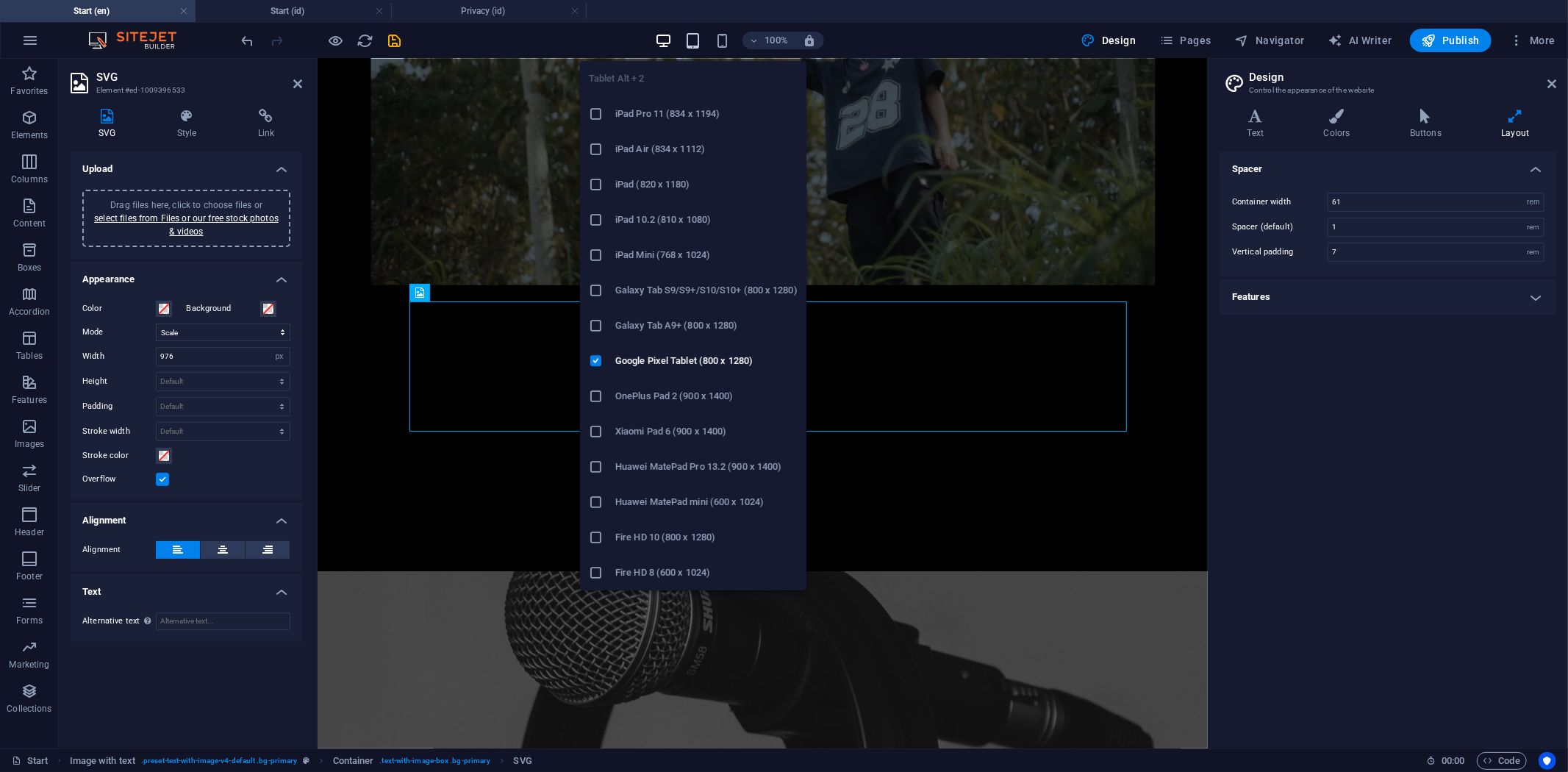
click at [694, 32] on icon "button" at bounding box center [693, 41] width 17 height 17
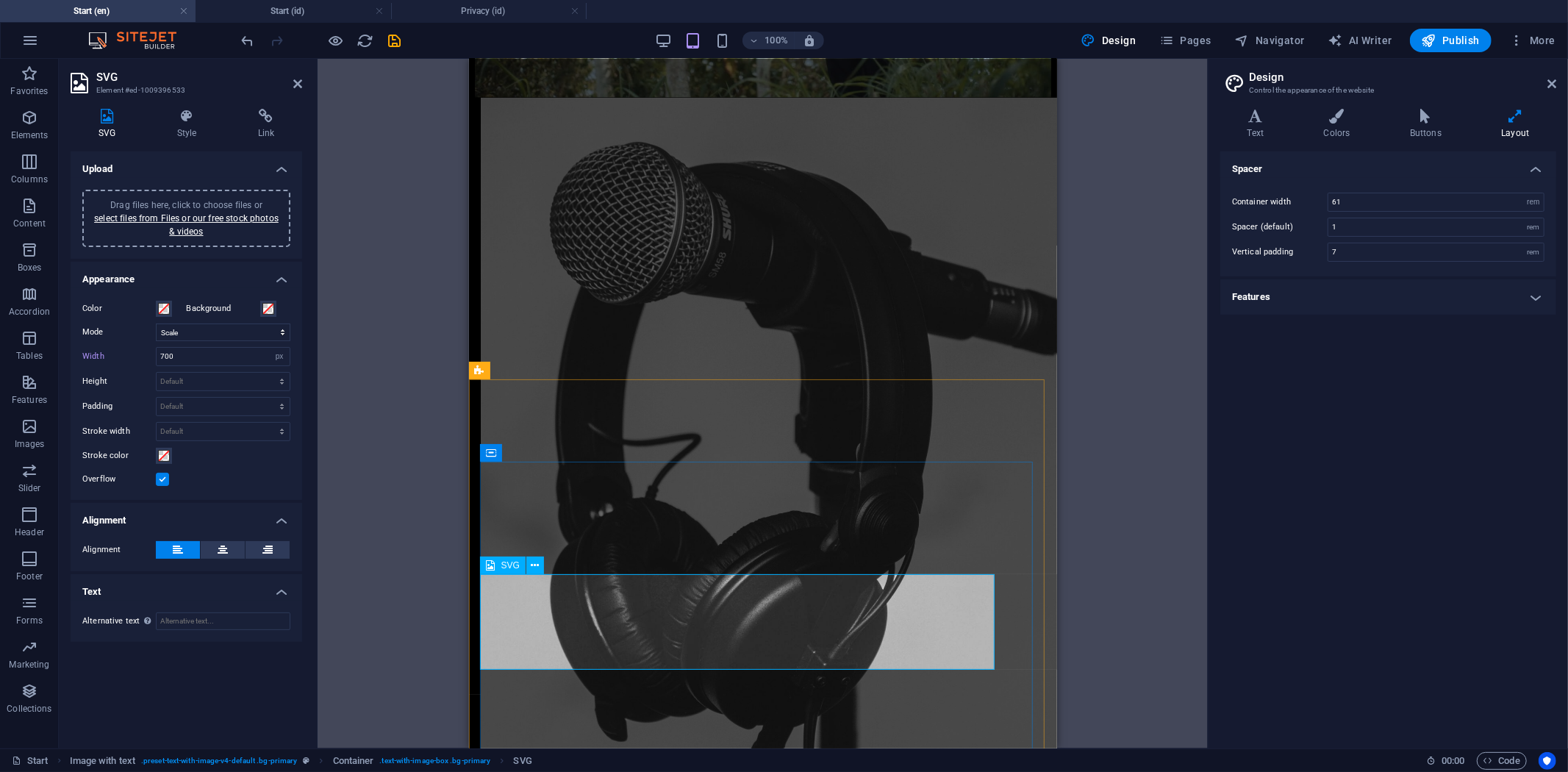
drag, startPoint x: 216, startPoint y: 358, endPoint x: 164, endPoint y: 355, distance: 52.1
click at [164, 355] on input "700" at bounding box center [223, 356] width 133 height 18
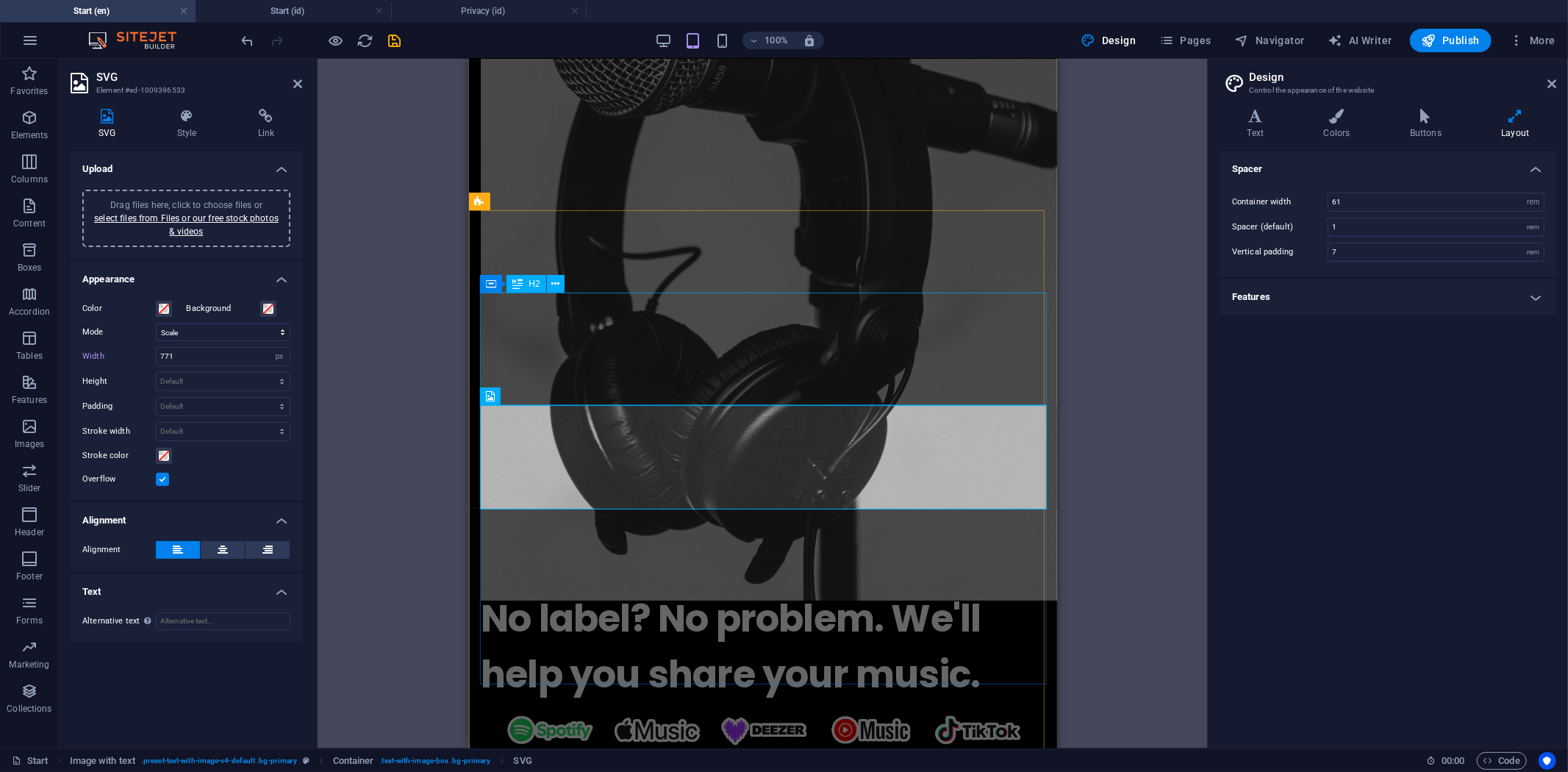
scroll to position [618, 0]
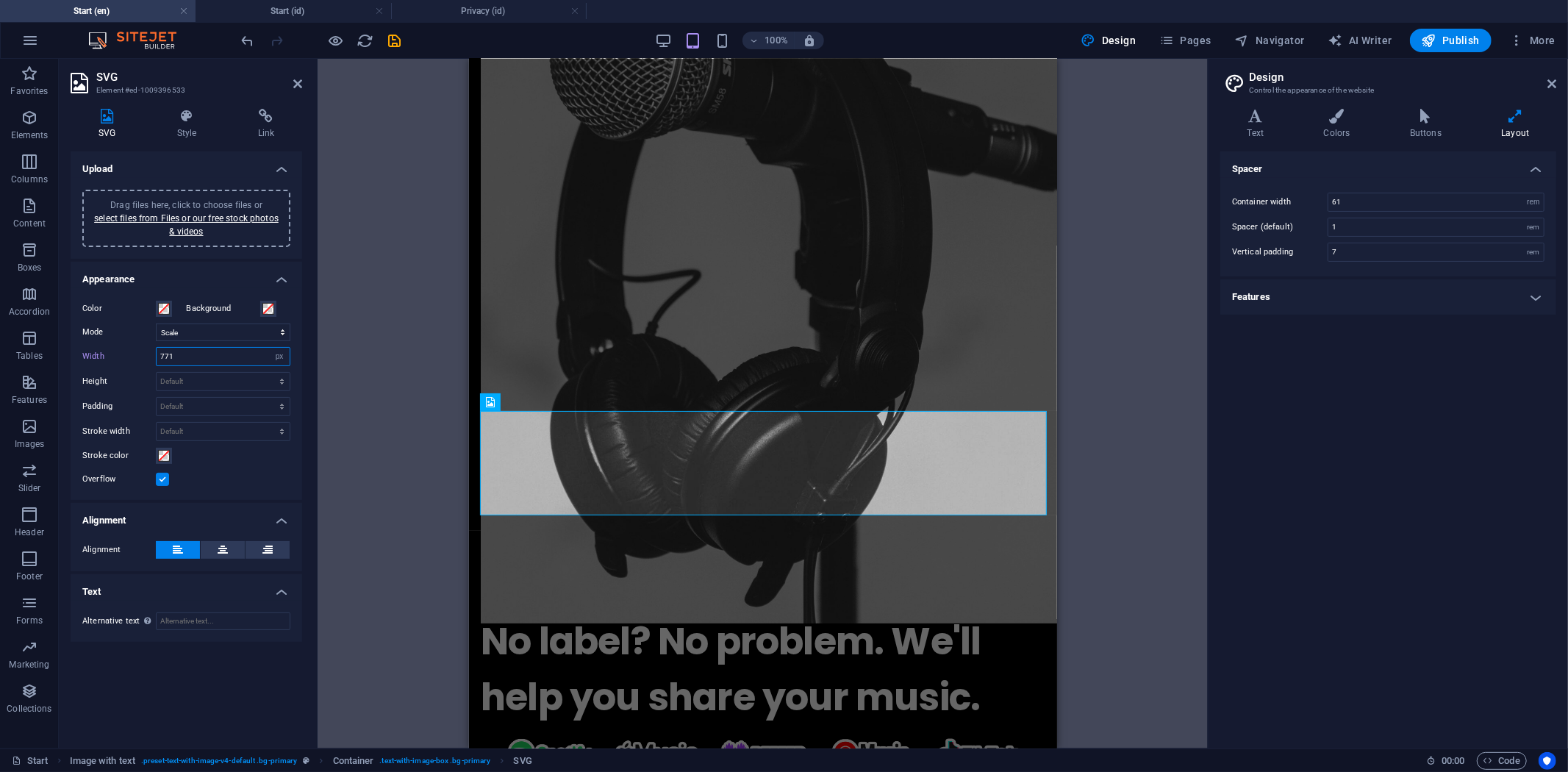
drag, startPoint x: 180, startPoint y: 355, endPoint x: 164, endPoint y: 356, distance: 16.0
click at [164, 356] on input "771" at bounding box center [223, 356] width 133 height 18
type input "767"
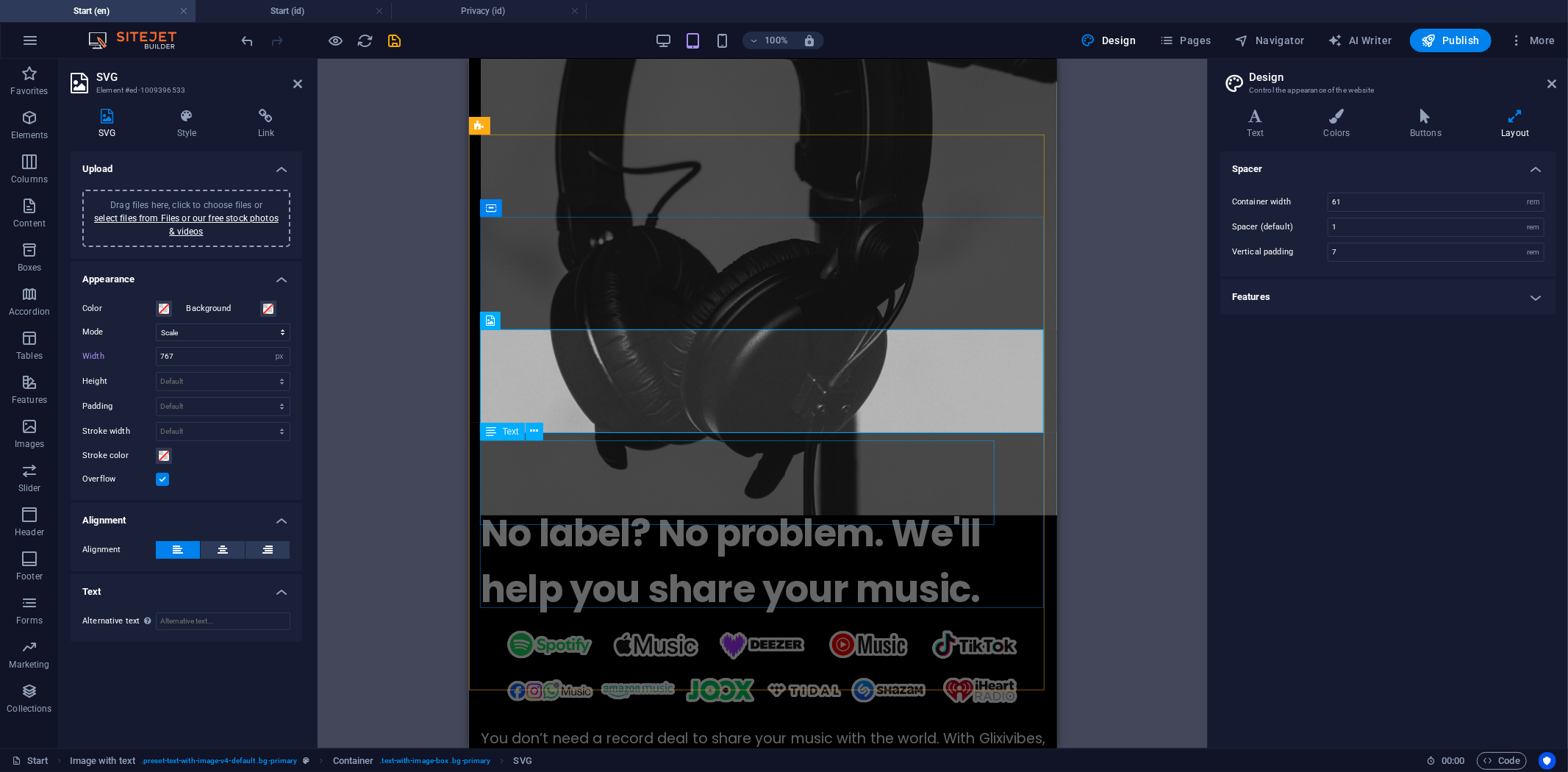
scroll to position [700, 0]
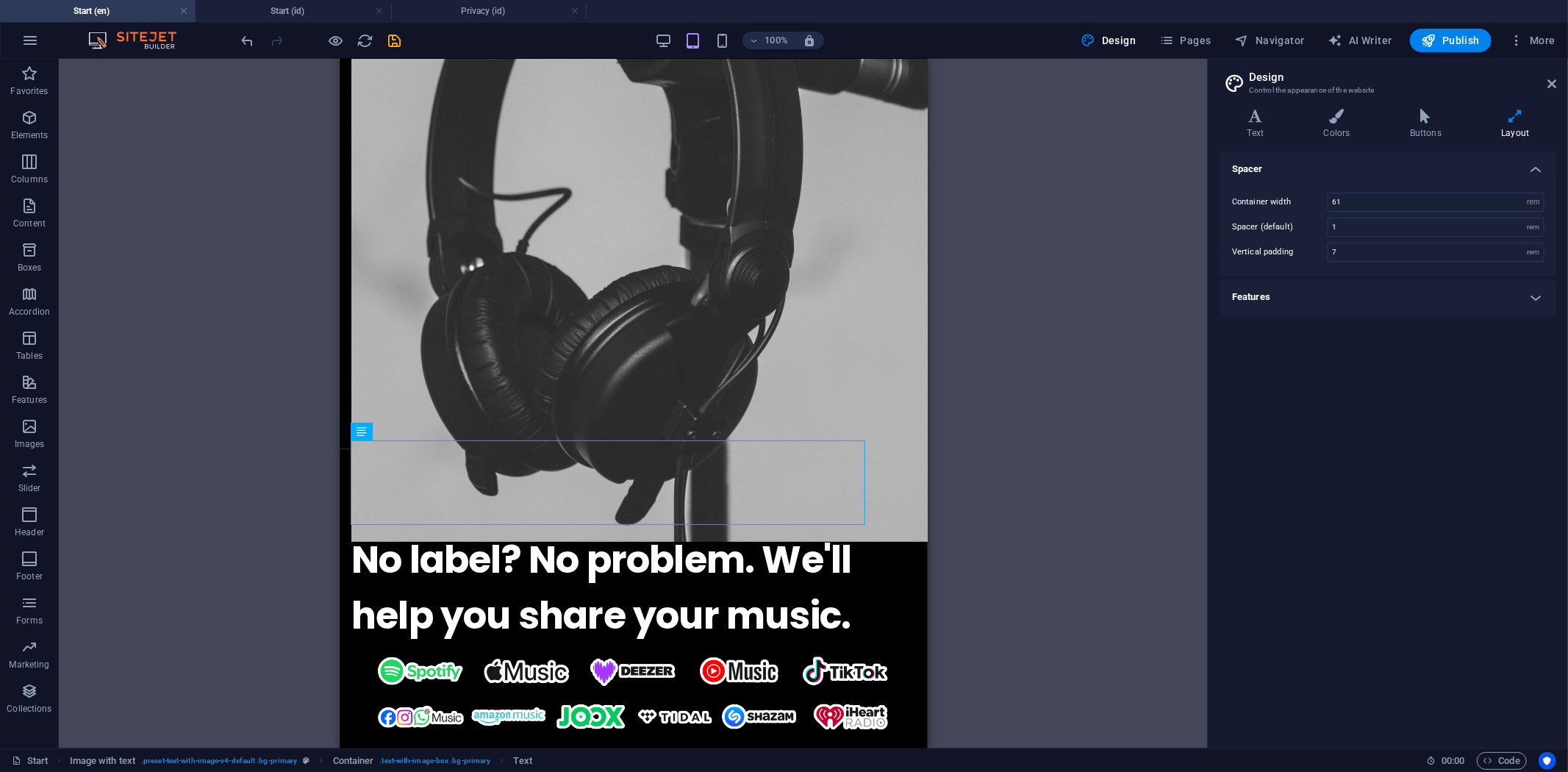
click at [974, 463] on div "Drag here to replace the existing content. Press “Ctrl” if you want to create a…" at bounding box center [633, 403] width 1149 height 689
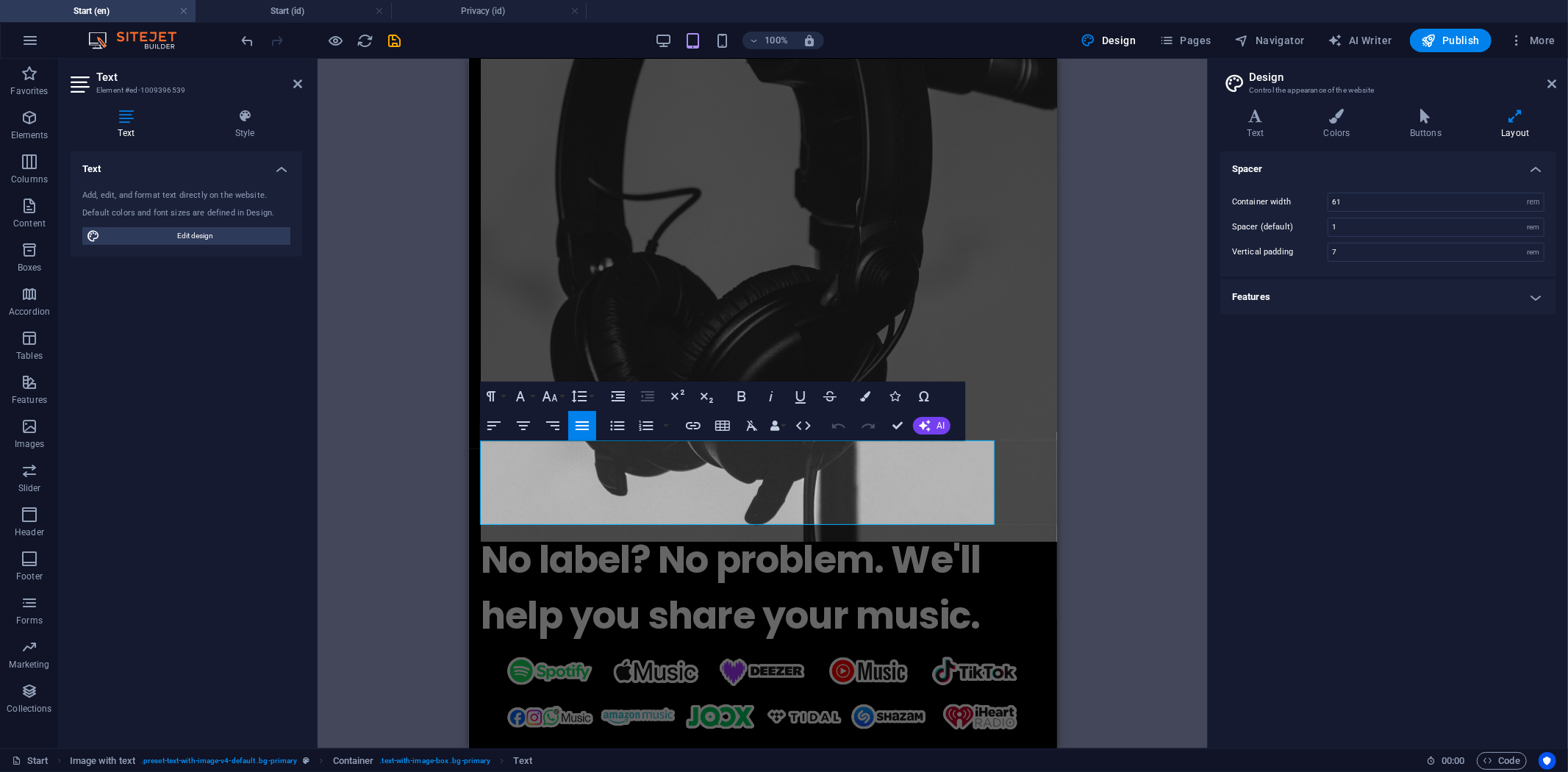
click at [253, 104] on div "Text Style Text Add, edit, and format text directly on the website. Default col…" at bounding box center [186, 422] width 255 height 651
click at [245, 111] on icon at bounding box center [244, 116] width 115 height 14
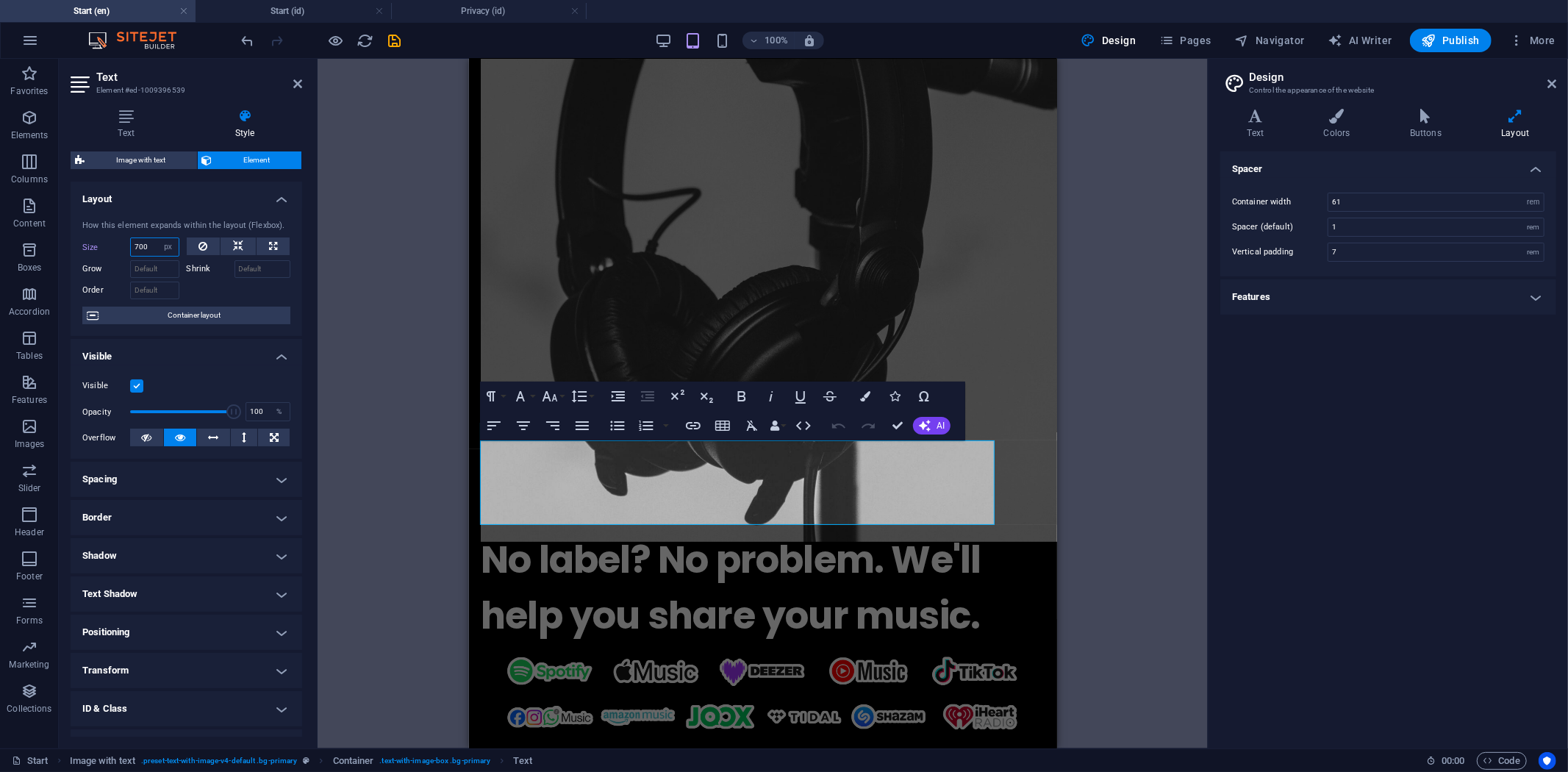
drag, startPoint x: 151, startPoint y: 243, endPoint x: 140, endPoint y: 245, distance: 11.2
click at [140, 245] on input "700" at bounding box center [155, 247] width 48 height 18
type input "747"
click at [776, 638] on div "No label? No problem. We'll help you share your music. You don’t need a record …" at bounding box center [762, 726] width 588 height 556
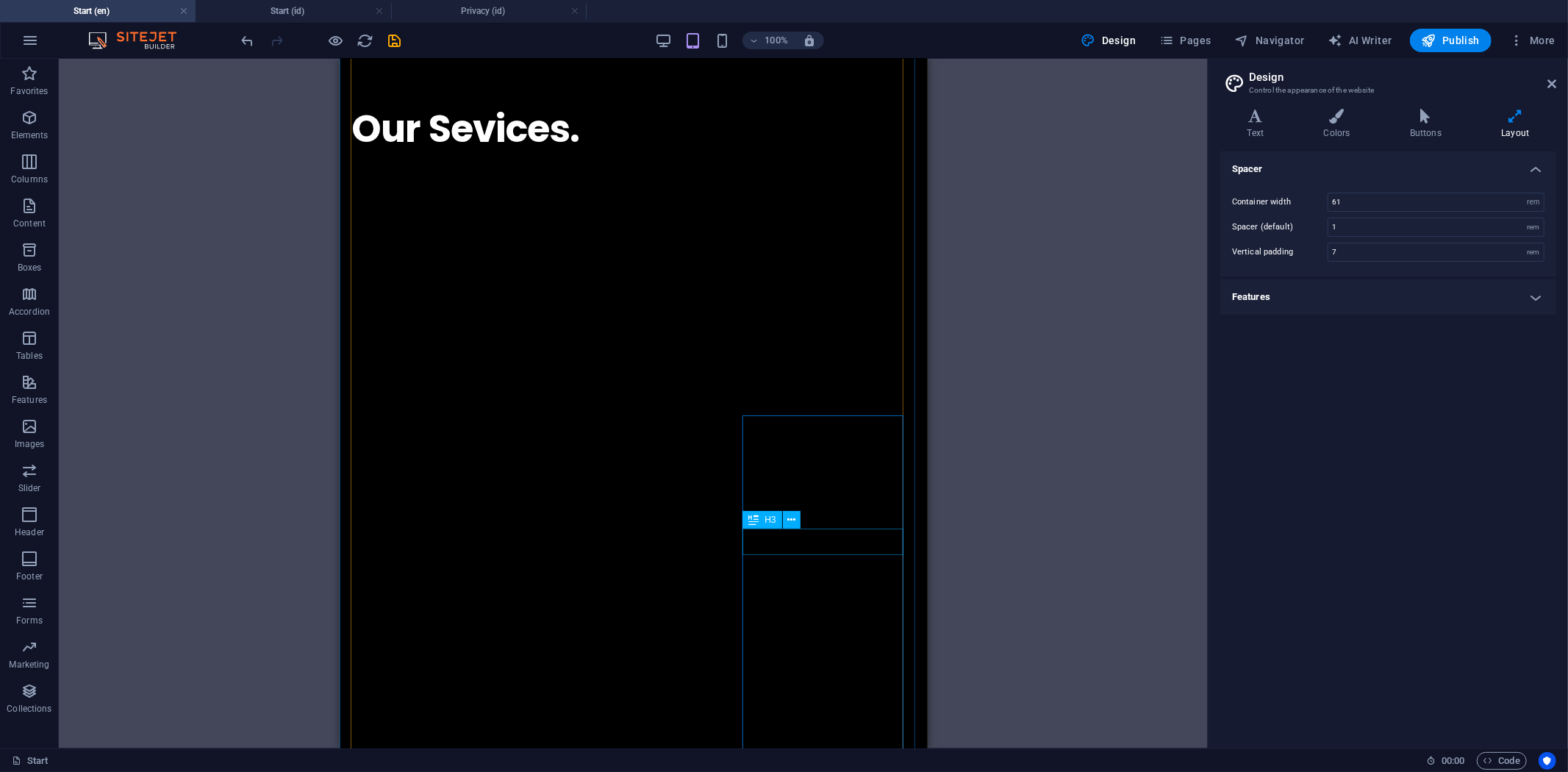
scroll to position [2090, 0]
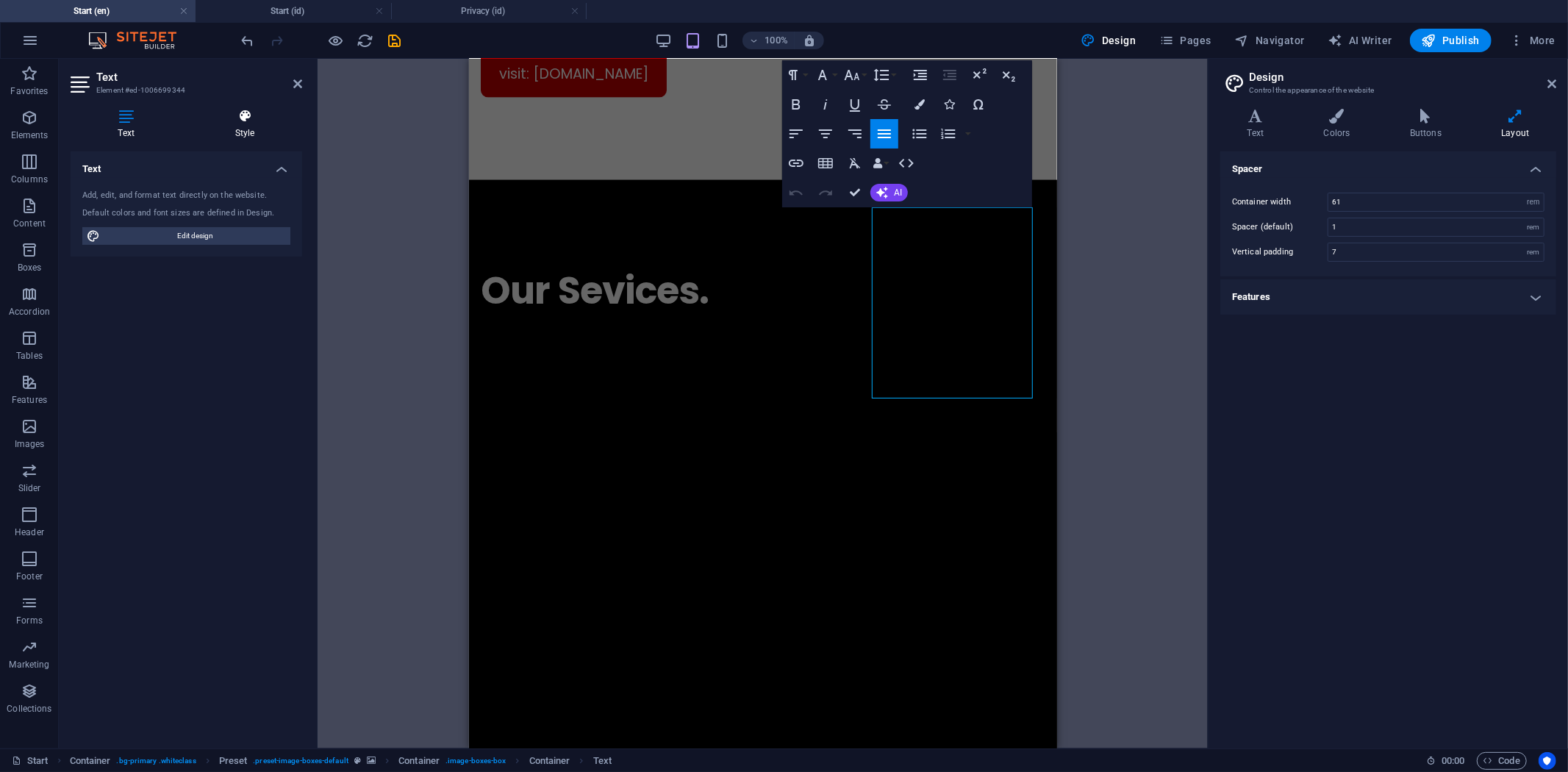
click at [231, 115] on icon at bounding box center [244, 116] width 115 height 14
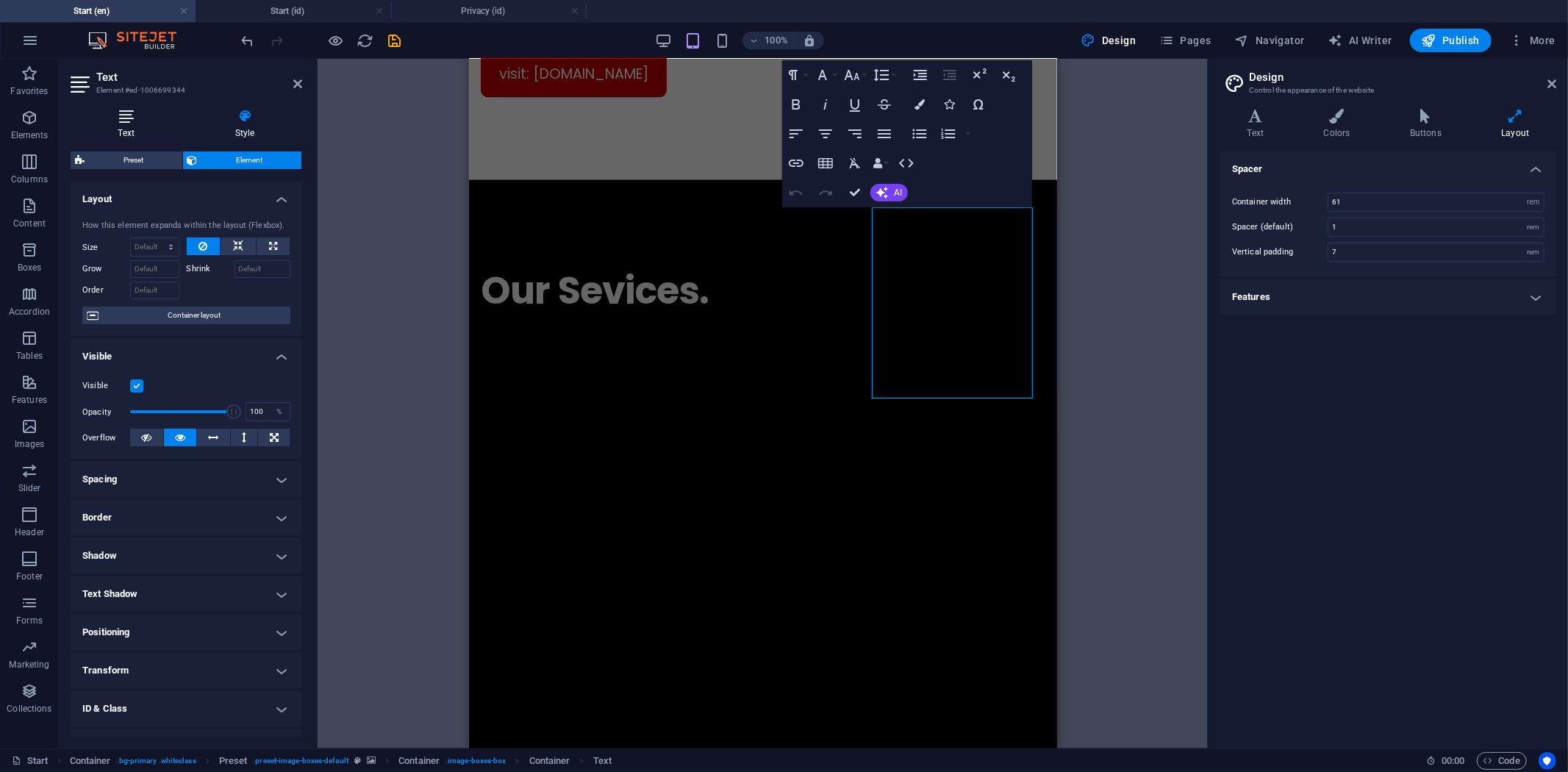
click at [128, 125] on h4 "Text" at bounding box center [129, 124] width 117 height 31
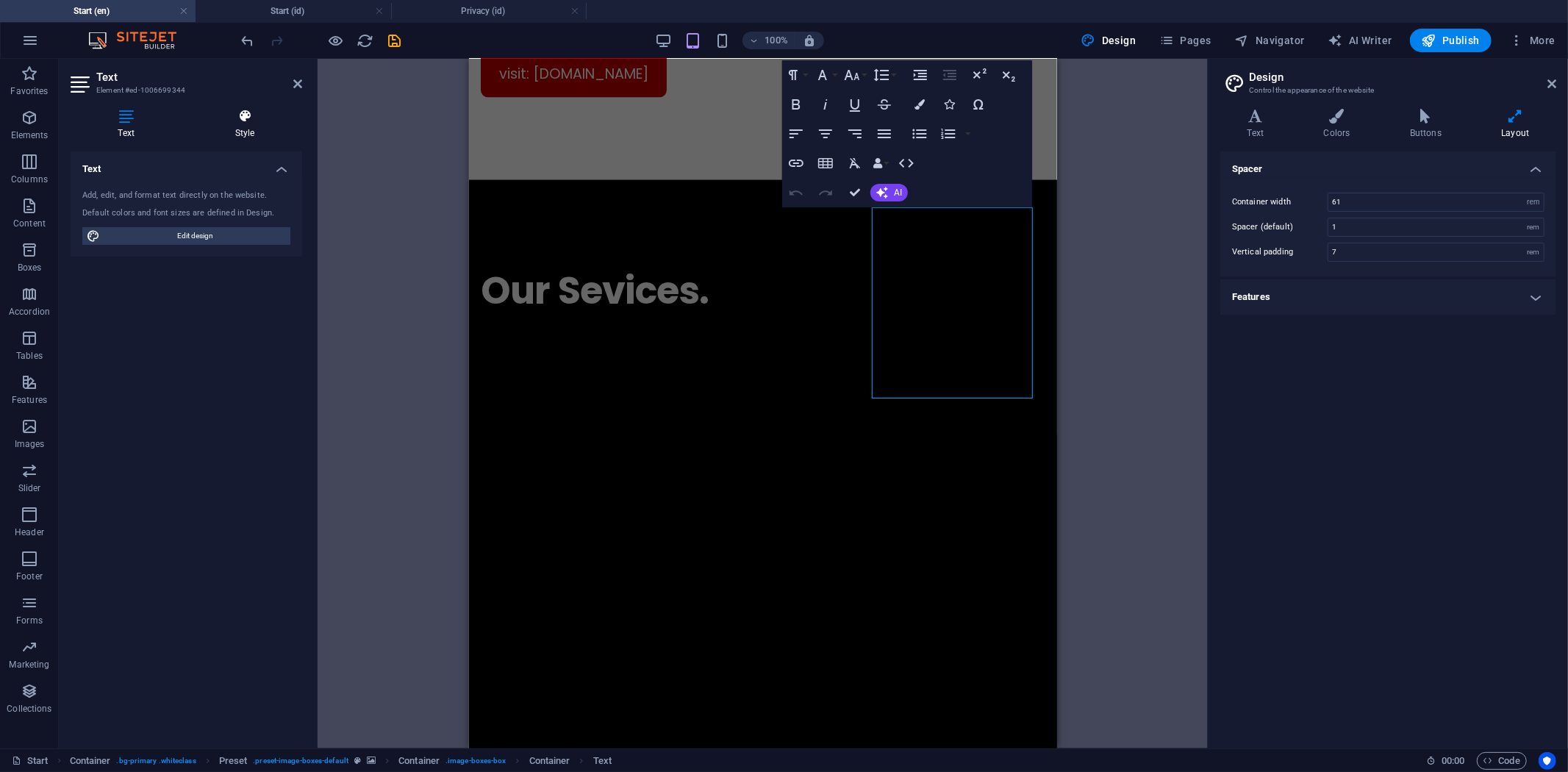
click at [250, 123] on h4 "Style" at bounding box center [244, 124] width 115 height 31
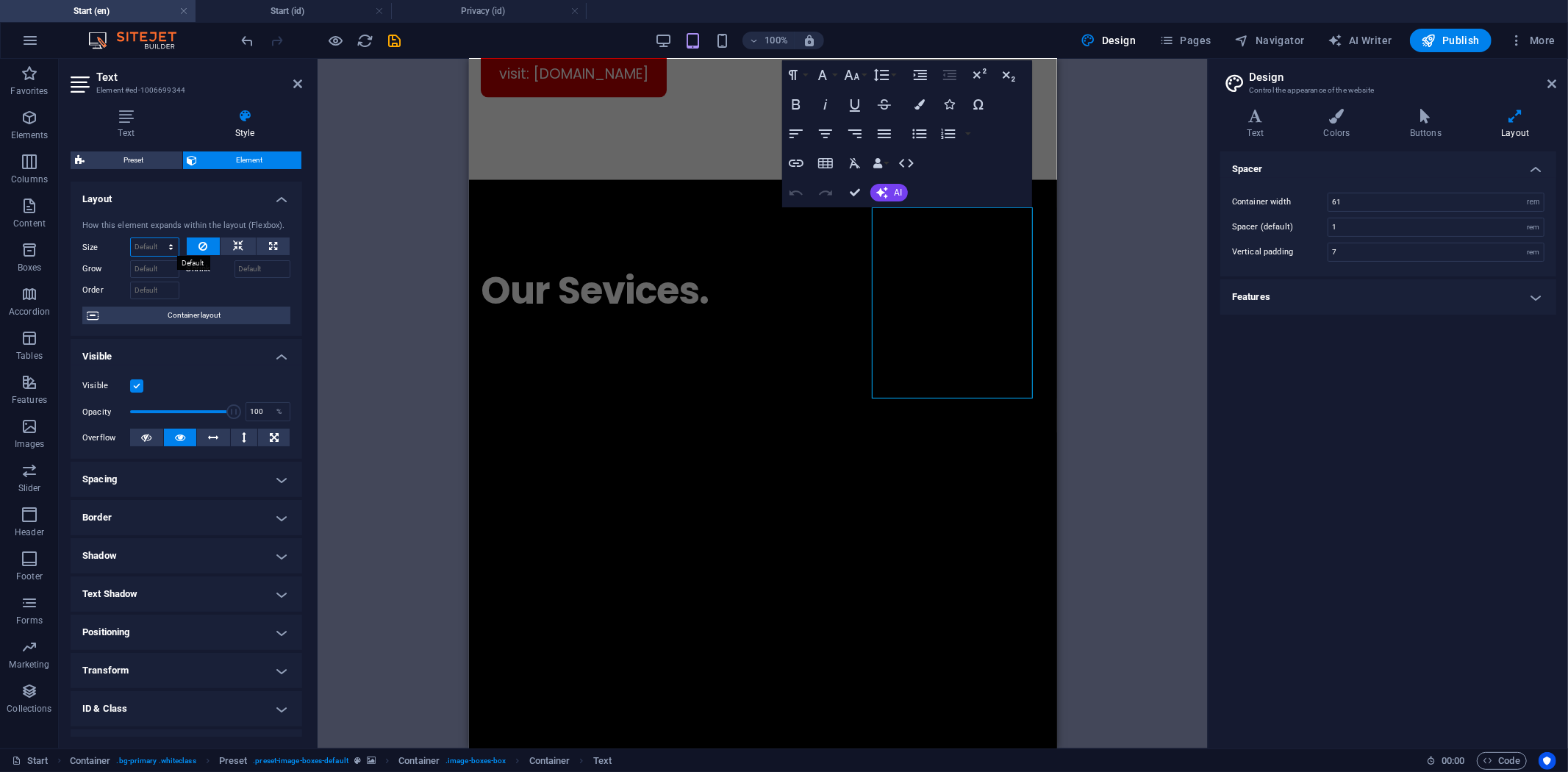
click at [153, 243] on select "Default auto px % 1/1 1/2 1/3 1/4 1/5 1/6 1/7 1/8 1/9 1/10" at bounding box center [155, 247] width 48 height 18
select select "px"
click at [156, 238] on select "Default auto px % 1/1 1/2 1/3 1/4 1/5 1/6 1/7 1/8 1/9 1/10" at bounding box center [155, 247] width 48 height 18
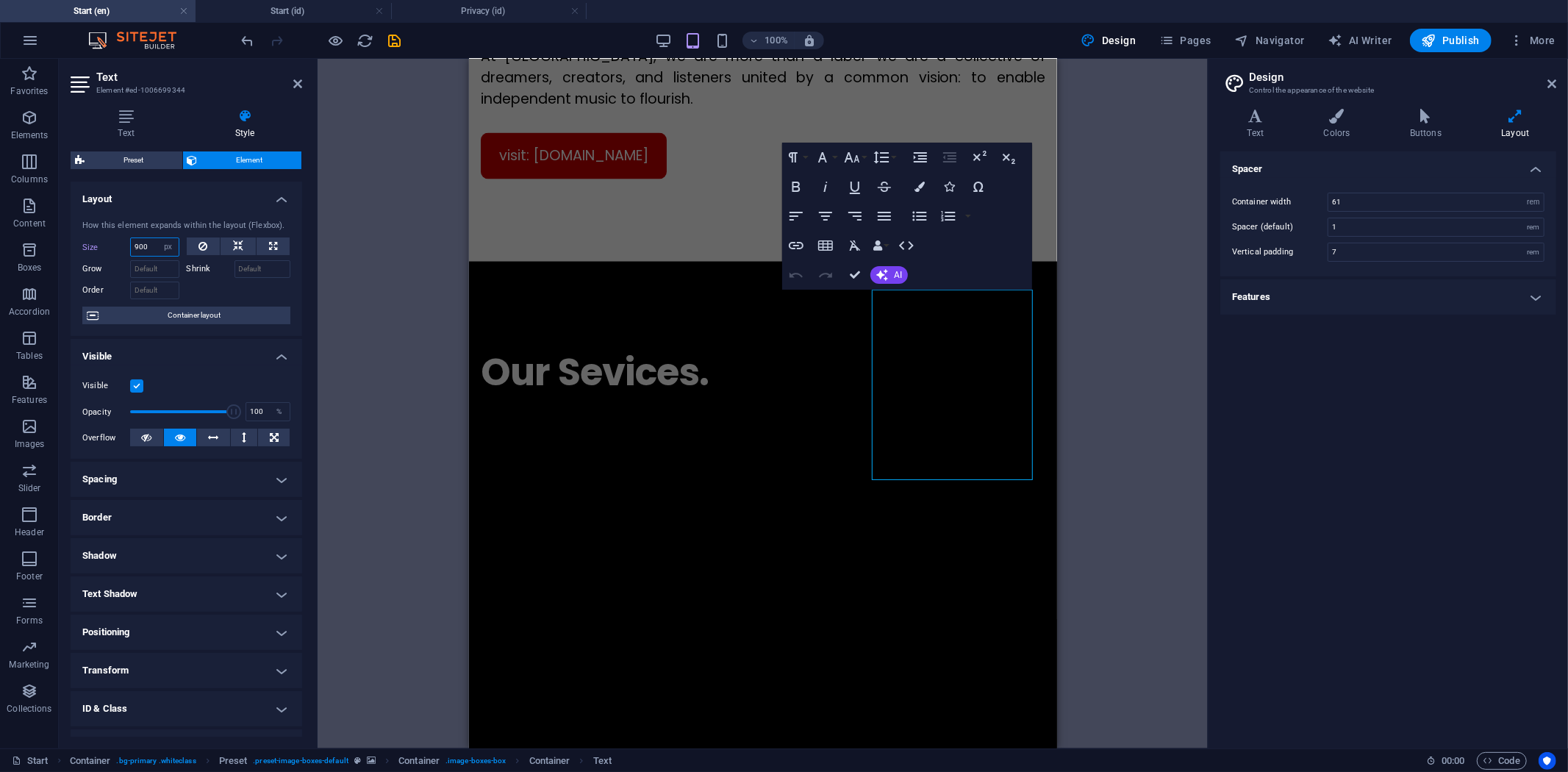
drag, startPoint x: 152, startPoint y: 243, endPoint x: 137, endPoint y: 245, distance: 15.1
click at [137, 245] on input "900" at bounding box center [155, 247] width 48 height 18
type input "9"
click at [1126, 360] on div "H1 Preset Container Container Placeholder Container Container Spacer Container …" at bounding box center [763, 403] width 890 height 689
click at [1118, 356] on div "H1 Preset Container Container Placeholder Container Container Spacer Container …" at bounding box center [763, 403] width 890 height 689
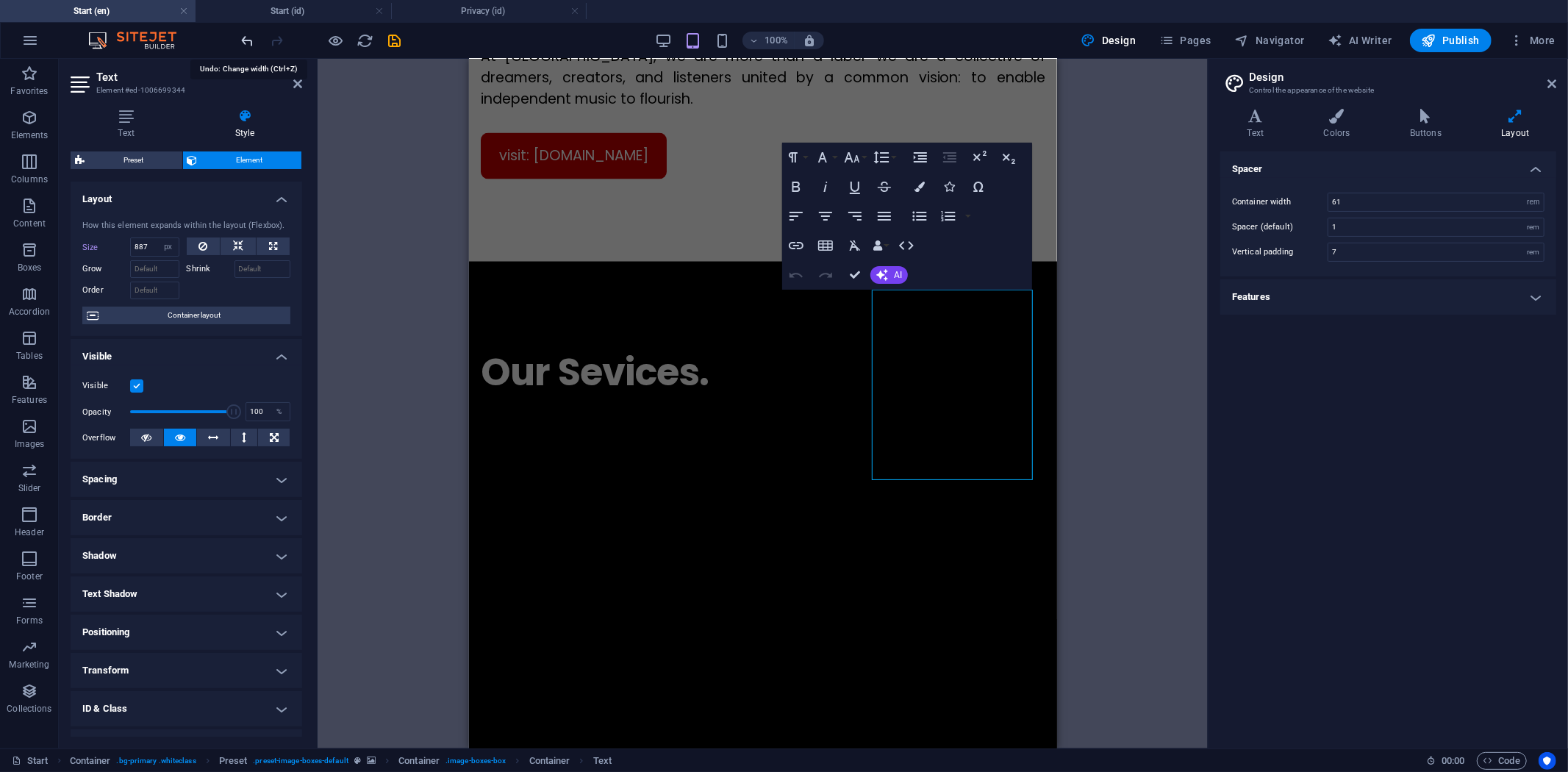
click at [250, 40] on icon "undo" at bounding box center [249, 41] width 17 height 17
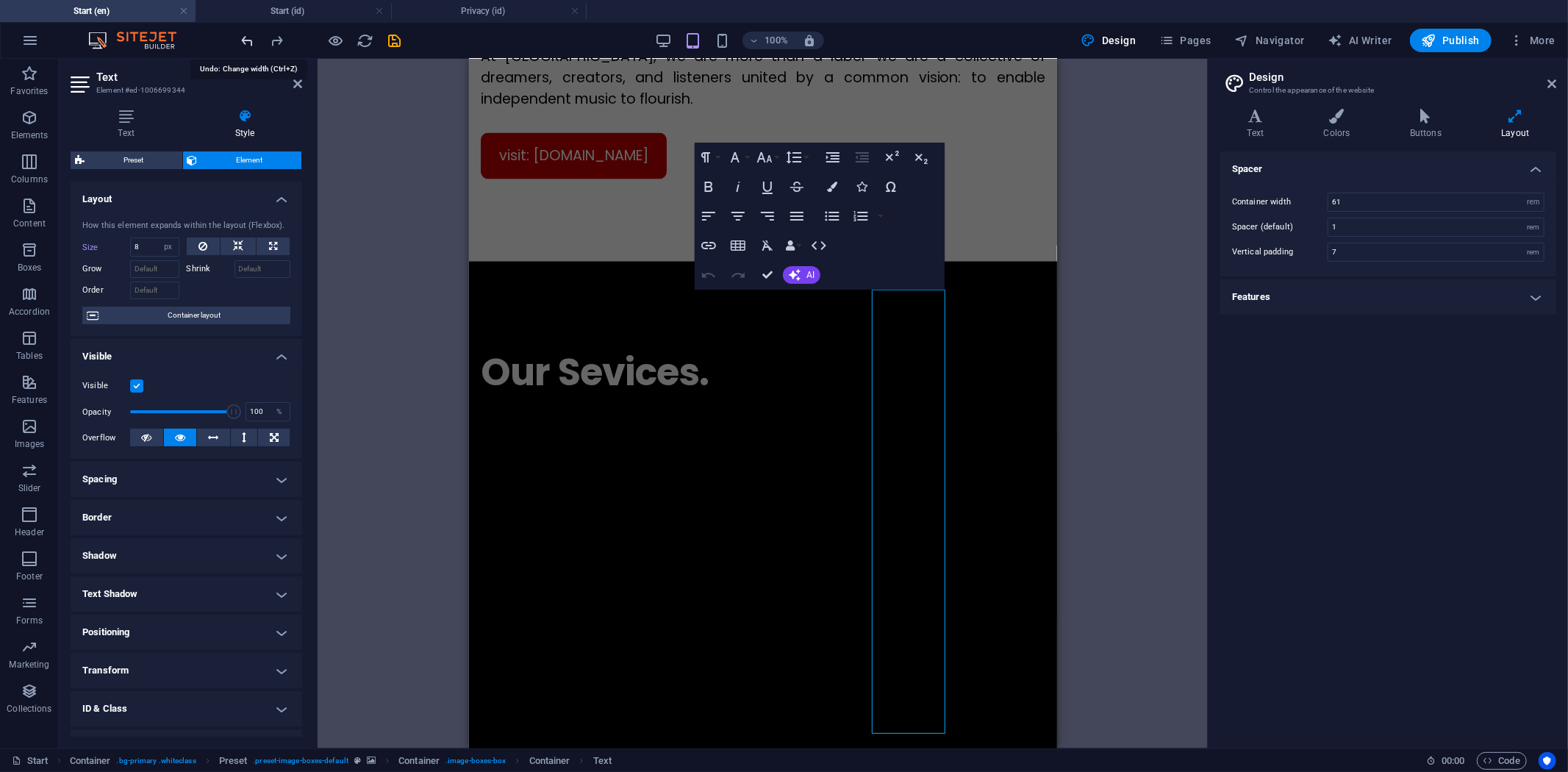
click at [250, 40] on icon "undo" at bounding box center [249, 41] width 17 height 17
type input "900"
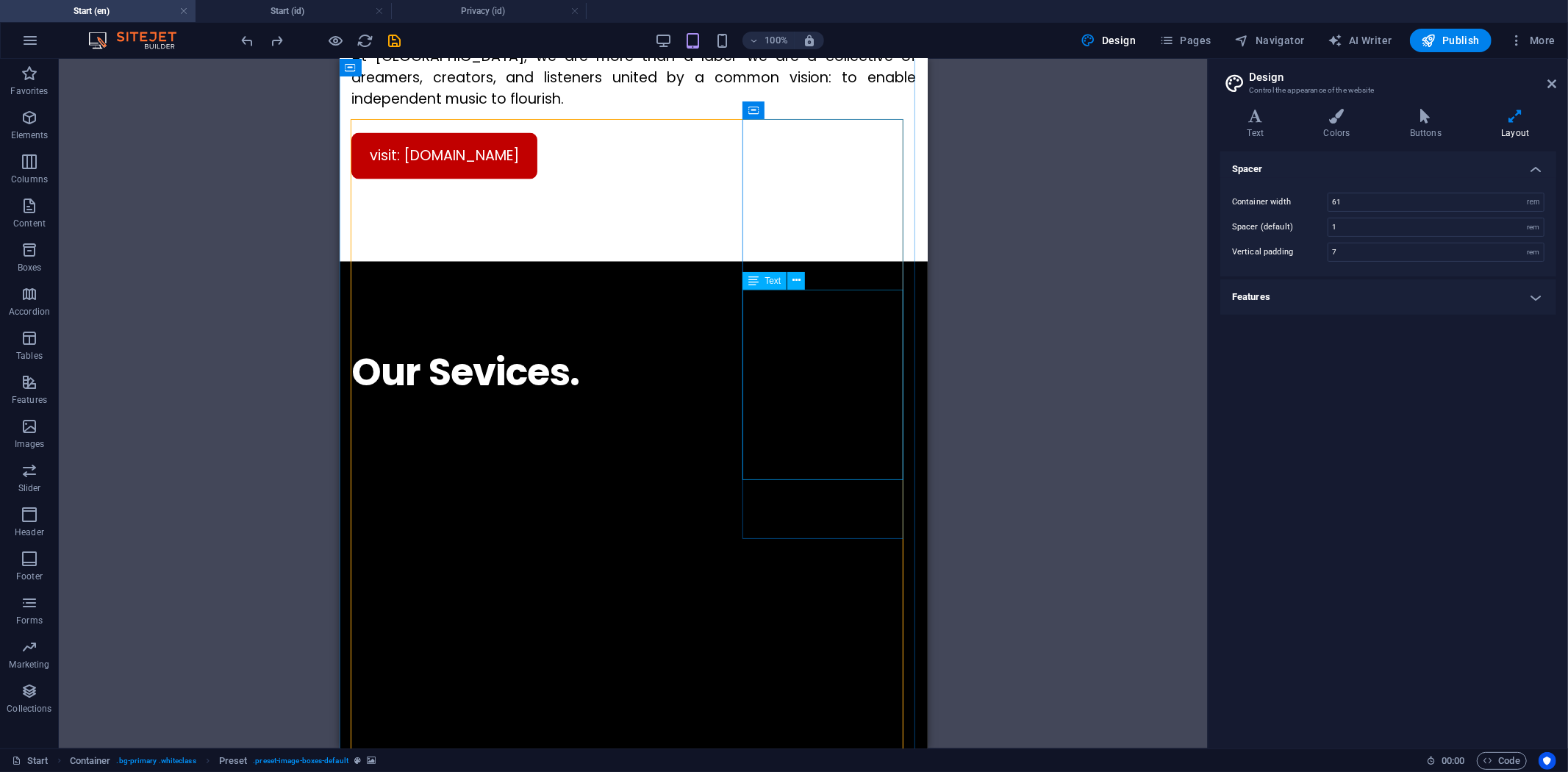
select select "px"
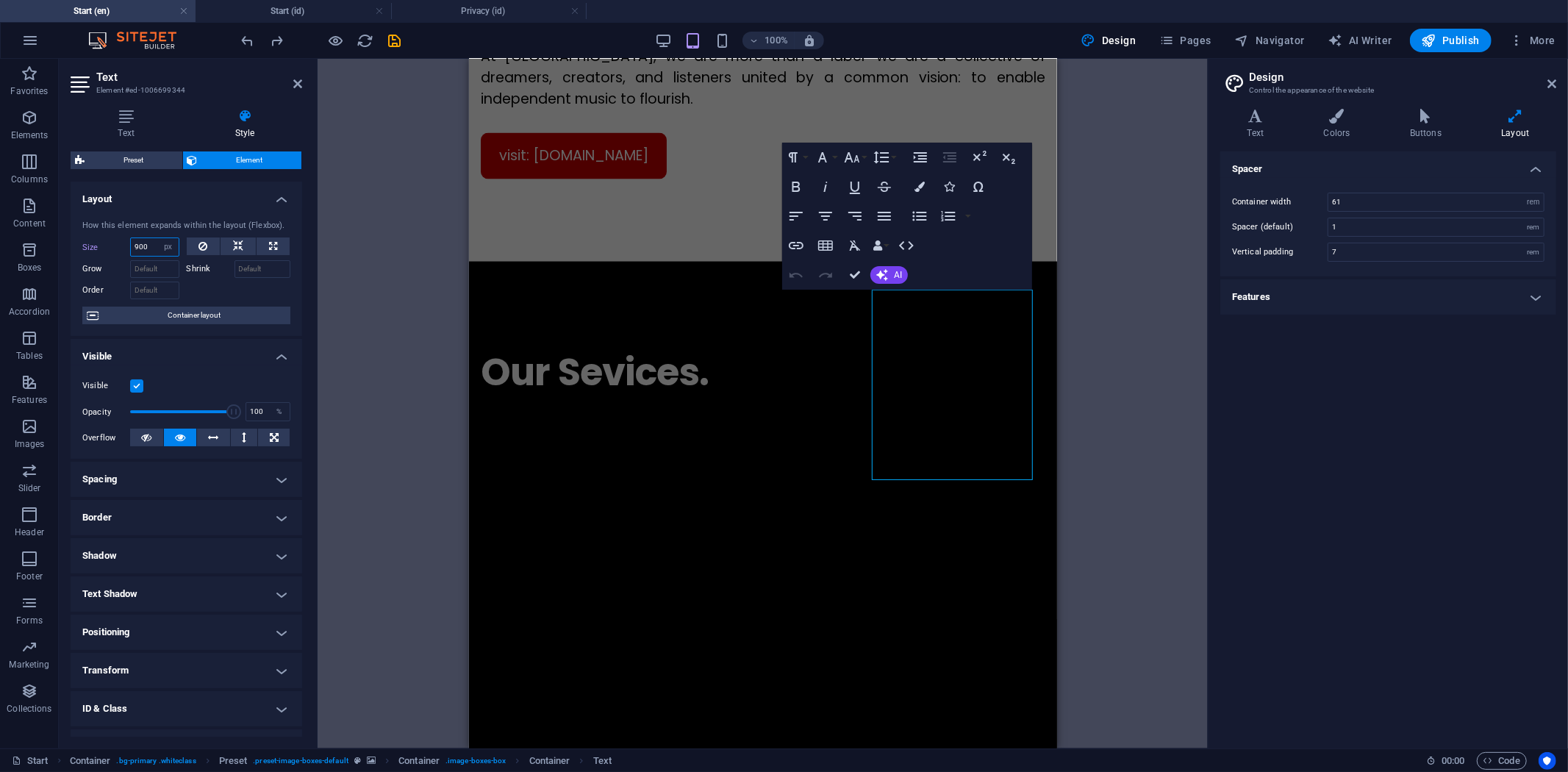
drag, startPoint x: 155, startPoint y: 238, endPoint x: 129, endPoint y: 243, distance: 26.5
click at [129, 243] on div "Size 900 Default auto px % 1/1 1/2 1/3 1/4 1/5 1/6 1/7 1/8 1/9 1/10" at bounding box center [131, 247] width 97 height 19
type input "1000"
click at [1081, 332] on div "H1 Preset Container Container Placeholder Container Container Spacer Container …" at bounding box center [763, 403] width 890 height 689
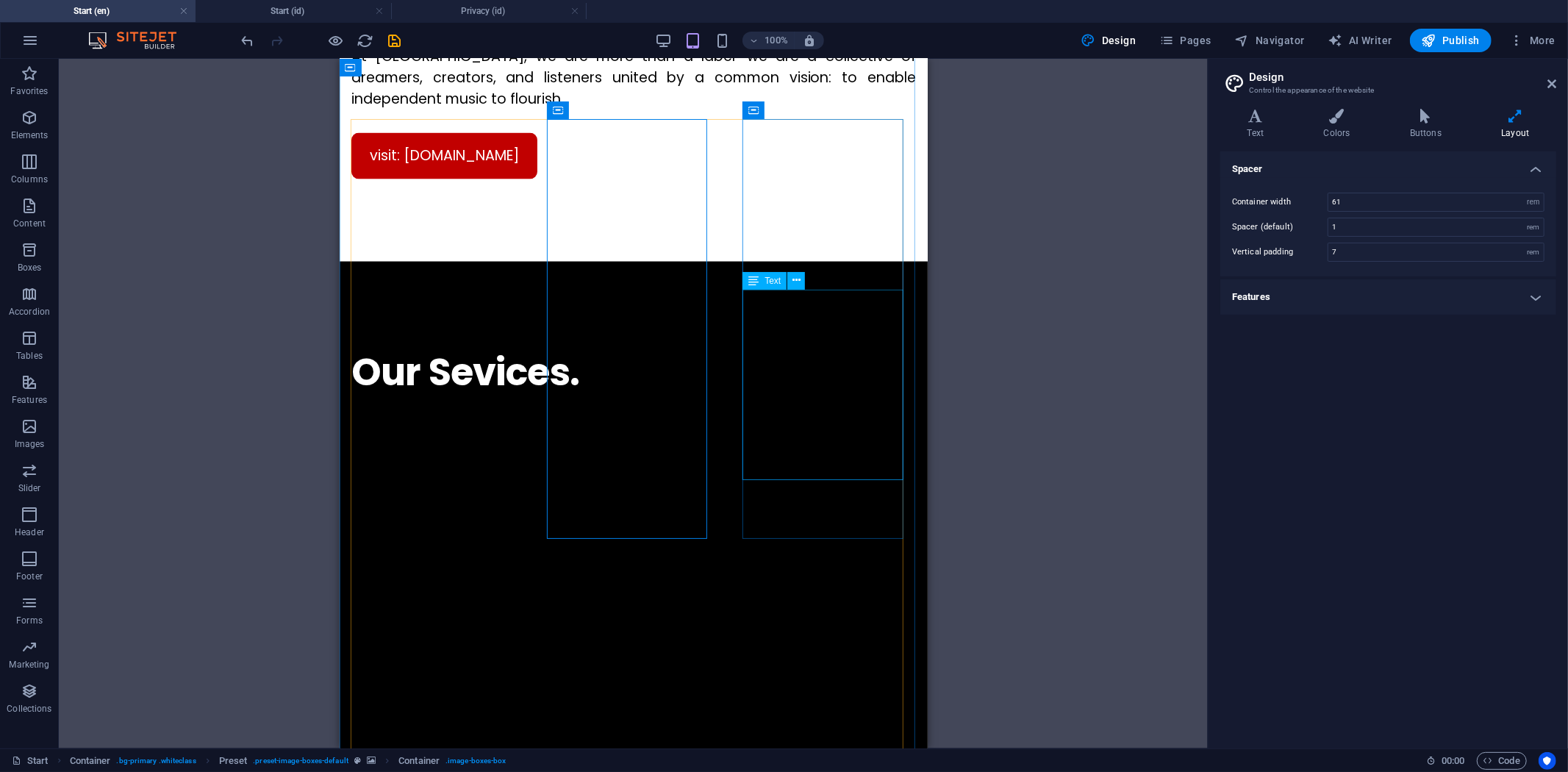
select select "px"
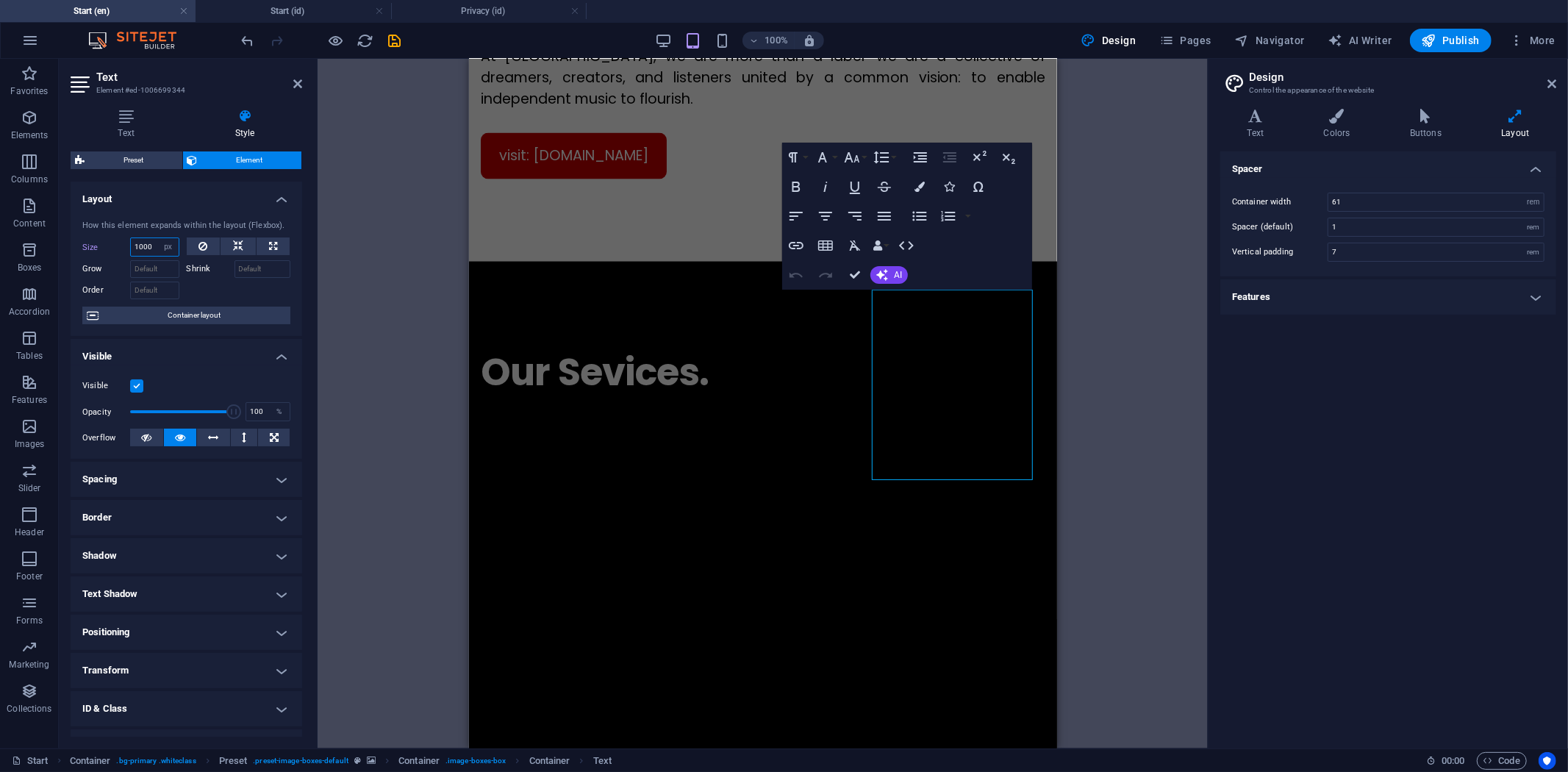
drag, startPoint x: 155, startPoint y: 240, endPoint x: 130, endPoint y: 244, distance: 25.3
click at [131, 244] on input "1000" at bounding box center [155, 247] width 48 height 18
type input "890"
click at [1089, 358] on div "H1 Preset Container Container Placeholder Container Container Spacer Container …" at bounding box center [763, 403] width 890 height 689
click at [154, 245] on input "890" at bounding box center [155, 247] width 48 height 18
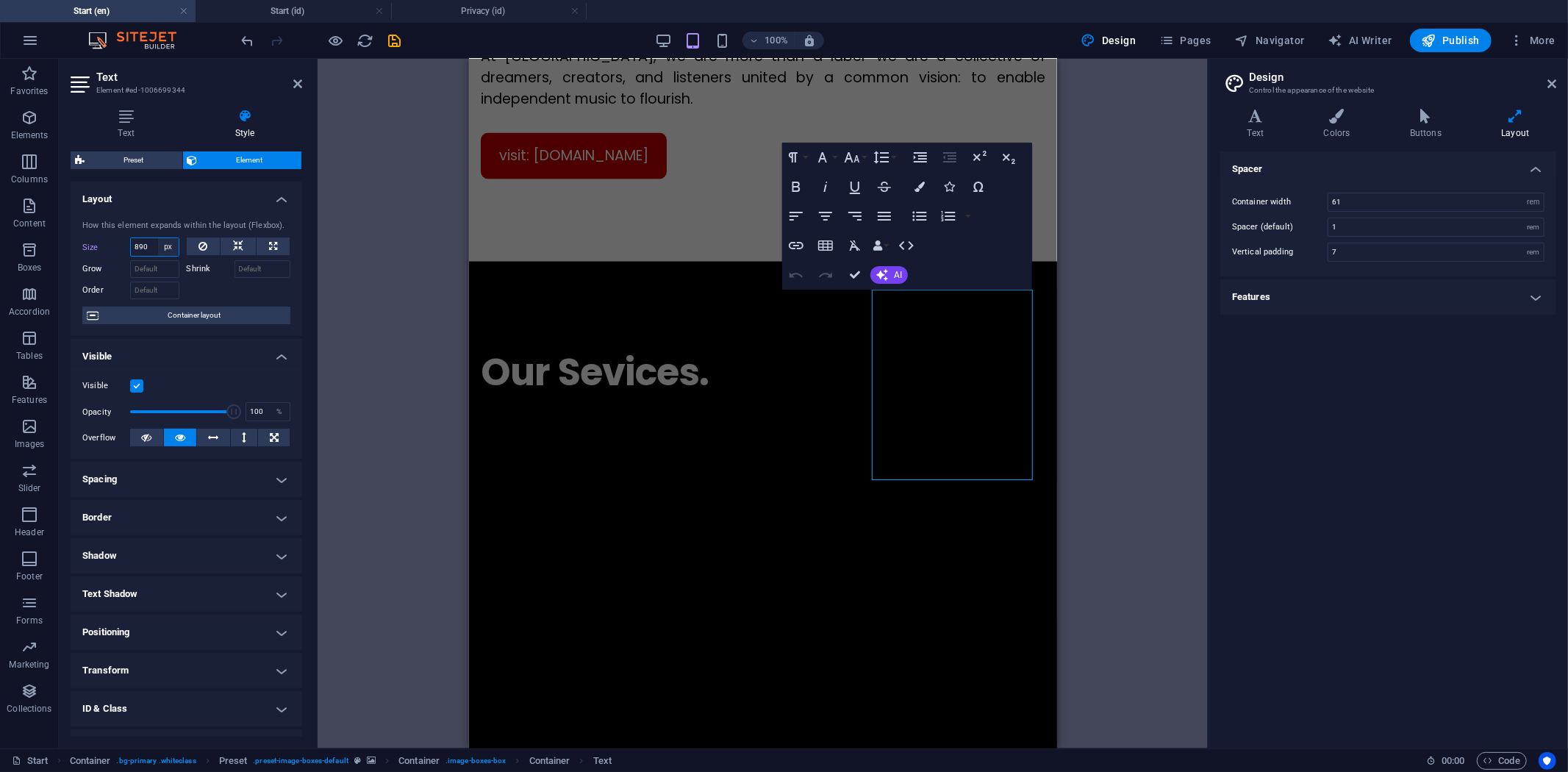
click at [160, 247] on select "Default auto px % 1/1 1/2 1/3 1/4 1/5 1/6 1/7 1/8 1/9 1/10" at bounding box center [169, 247] width 20 height 18
select select "r9nrdsf54ss"
click at [158, 238] on select "Default auto px % 1/1 1/2 1/3 1/4 1/5 1/6 1/7 1/8 1/9 1/10" at bounding box center [169, 247] width 20 height 18
click at [157, 244] on select "Default auto px % 1/1 1/2 1/3 1/4 1/5 1/6 1/7 1/8 1/9 1/10" at bounding box center [155, 247] width 48 height 18
click at [131, 238] on select "Default auto px % 1/1 1/2 1/3 1/4 1/5 1/6 1/7 1/8 1/9 1/10" at bounding box center [155, 247] width 48 height 18
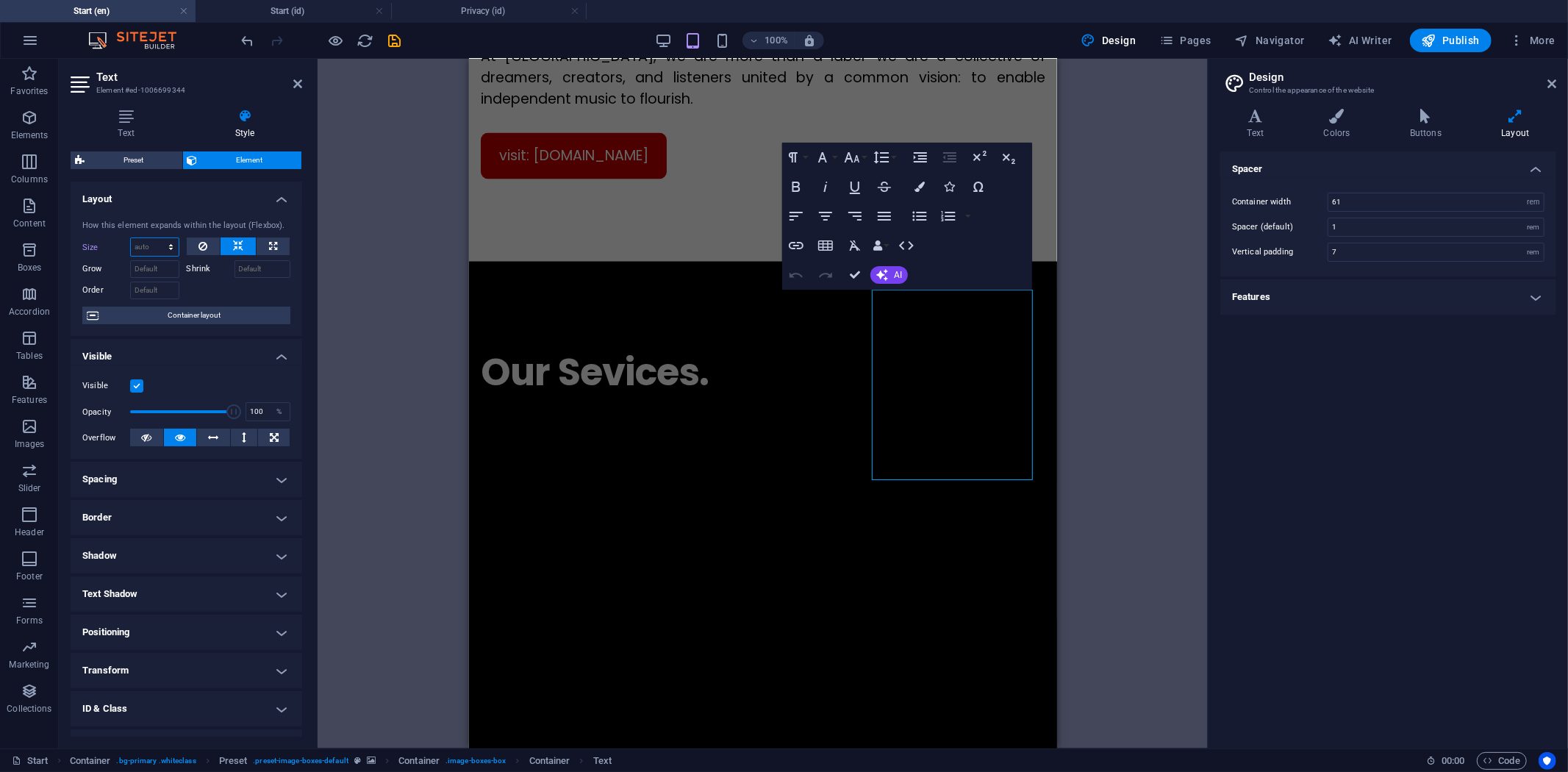
click at [163, 250] on select "Default auto px % 1/1 1/2 1/3 1/4 1/5 1/6 1/7 1/8 1/9 1/10" at bounding box center [155, 247] width 48 height 18
click at [163, 246] on select "Default auto px % 1/1 1/2 1/3 1/4 1/5 1/6 1/7 1/8 1/9 1/10" at bounding box center [155, 247] width 48 height 18
click at [131, 238] on select "Default auto px % 1/1 1/2 1/3 1/4 1/5 1/6 1/7 1/8 1/9 1/10" at bounding box center [155, 247] width 48 height 18
select select "DISABLED_OPTION_VALUE"
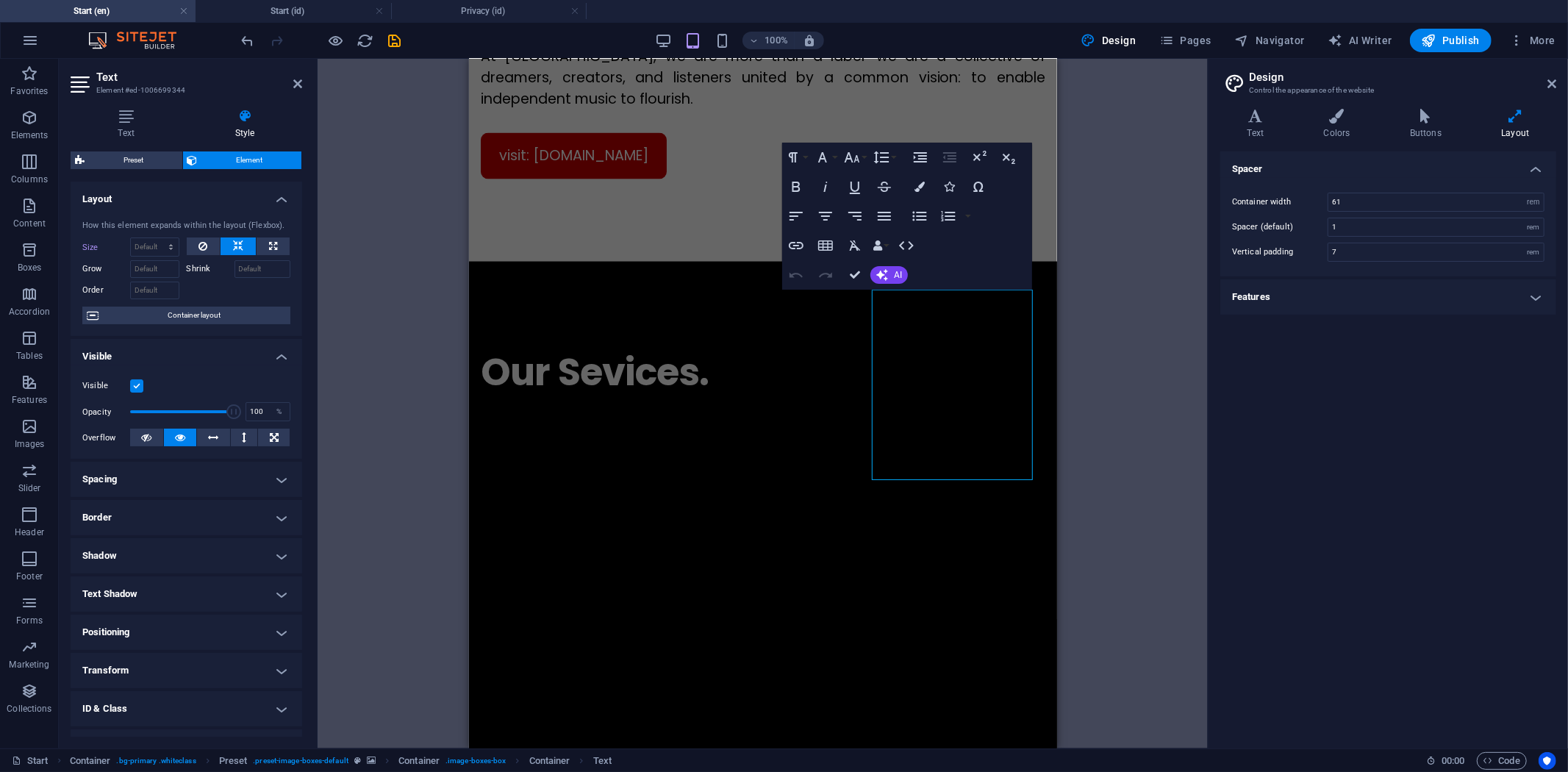
click at [1070, 332] on div "H1 Preset Container Container Placeholder Container Container Spacer Container …" at bounding box center [763, 403] width 890 height 689
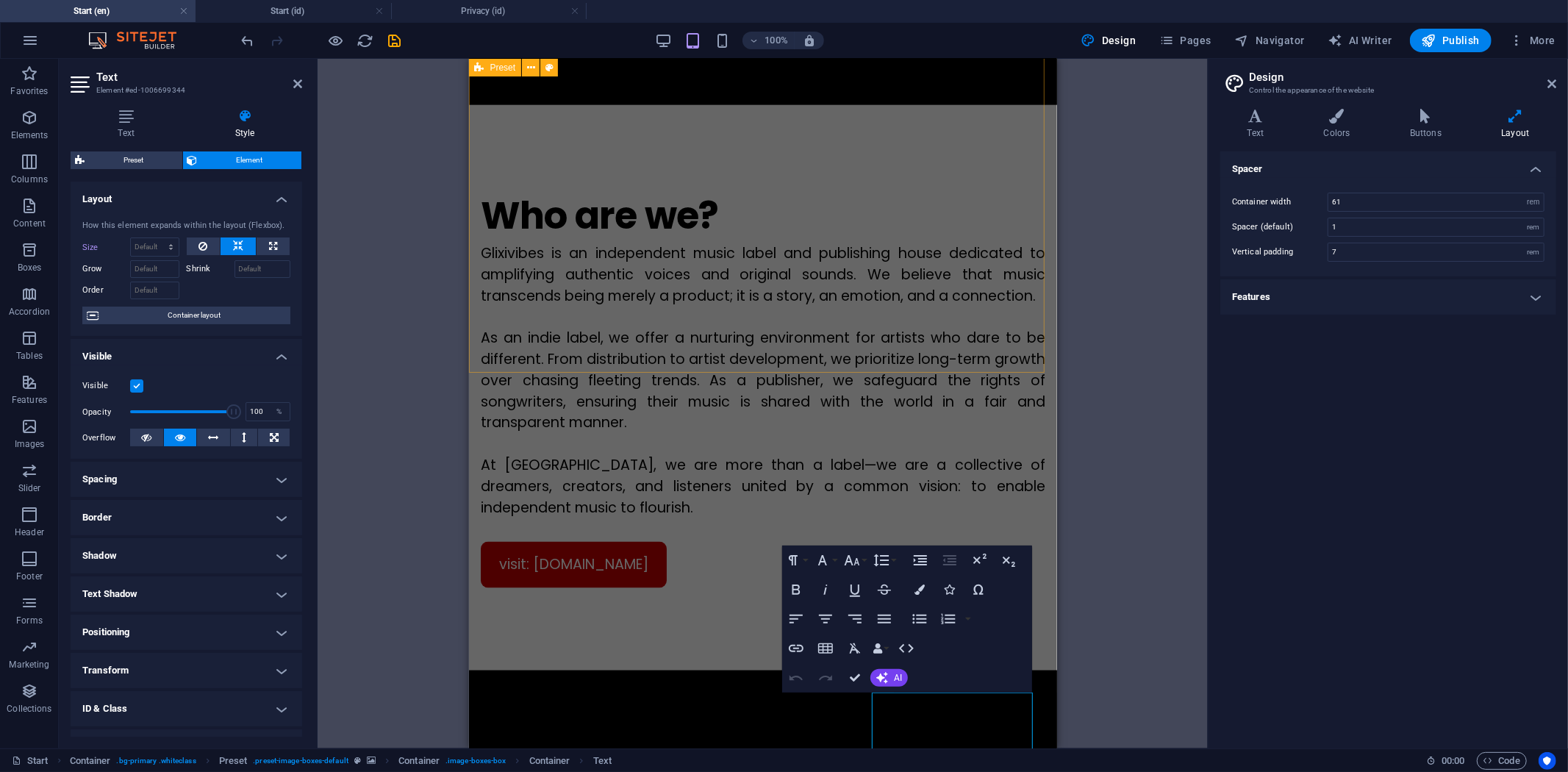
scroll to position [1926, 0]
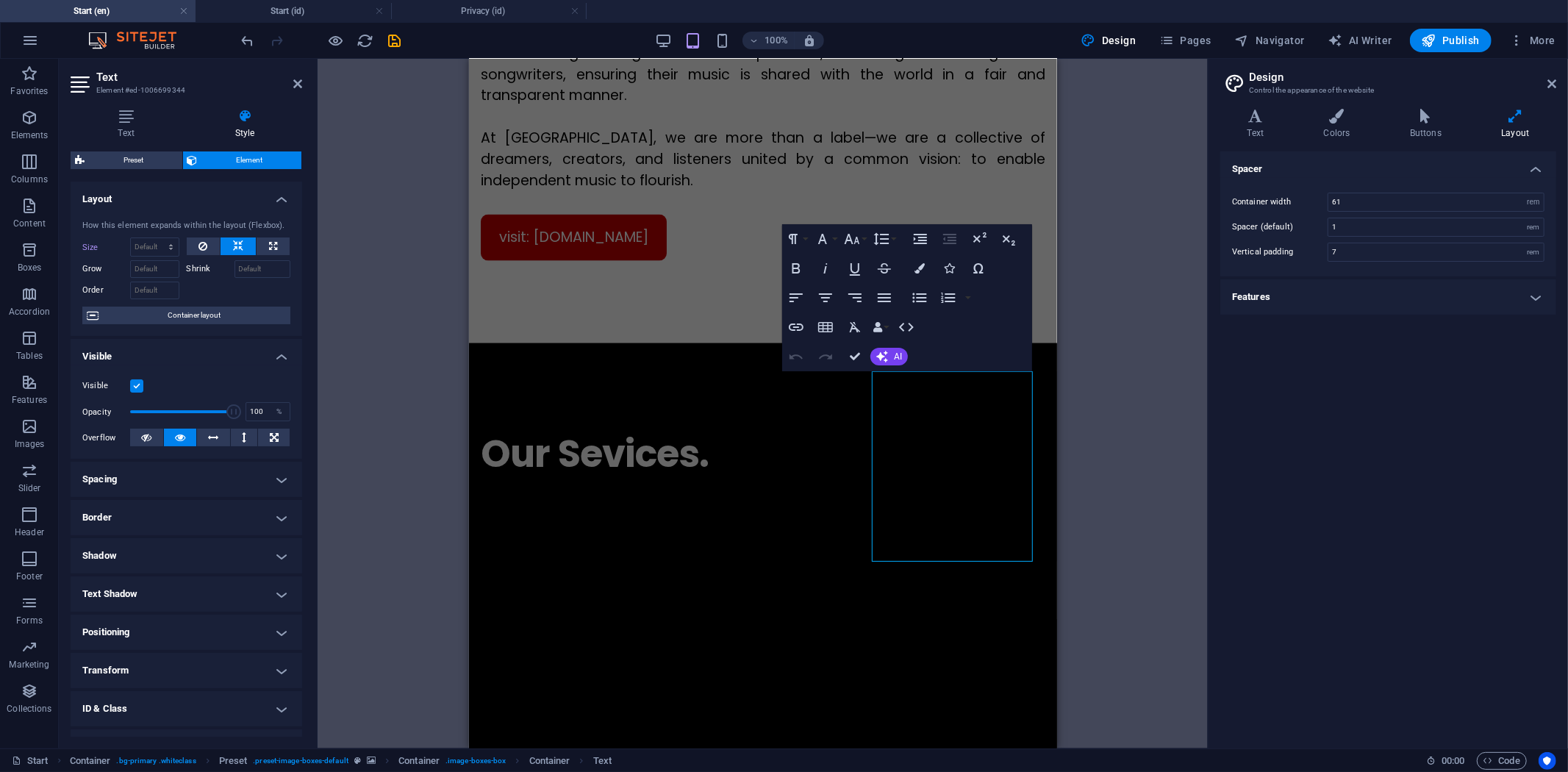
click at [1134, 483] on div "H1 Preset Container Container Placeholder Container Container Spacer Container …" at bounding box center [763, 403] width 890 height 689
click at [964, 425] on div "Our Sevices." at bounding box center [762, 453] width 564 height 56
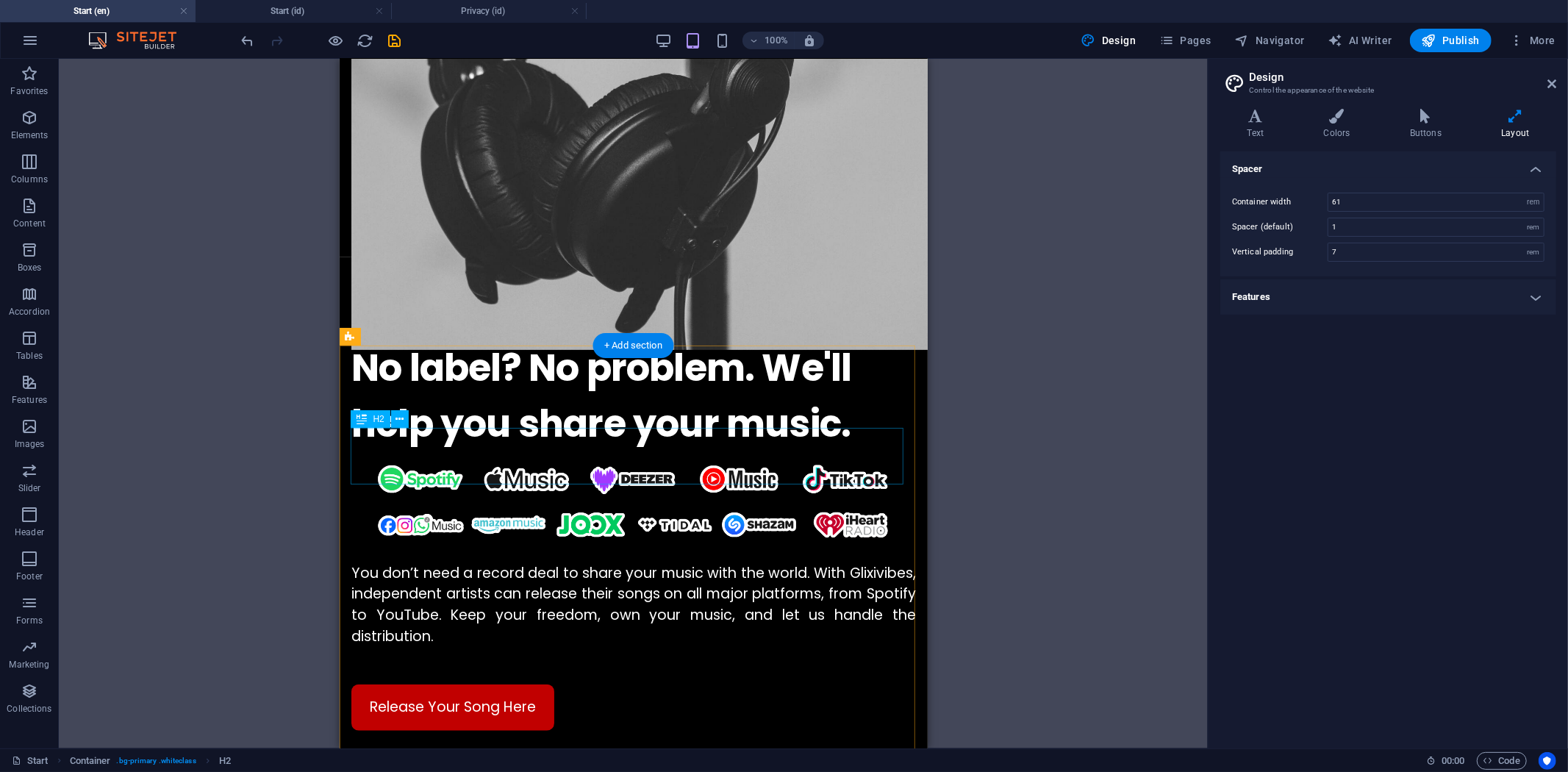
scroll to position [783, 0]
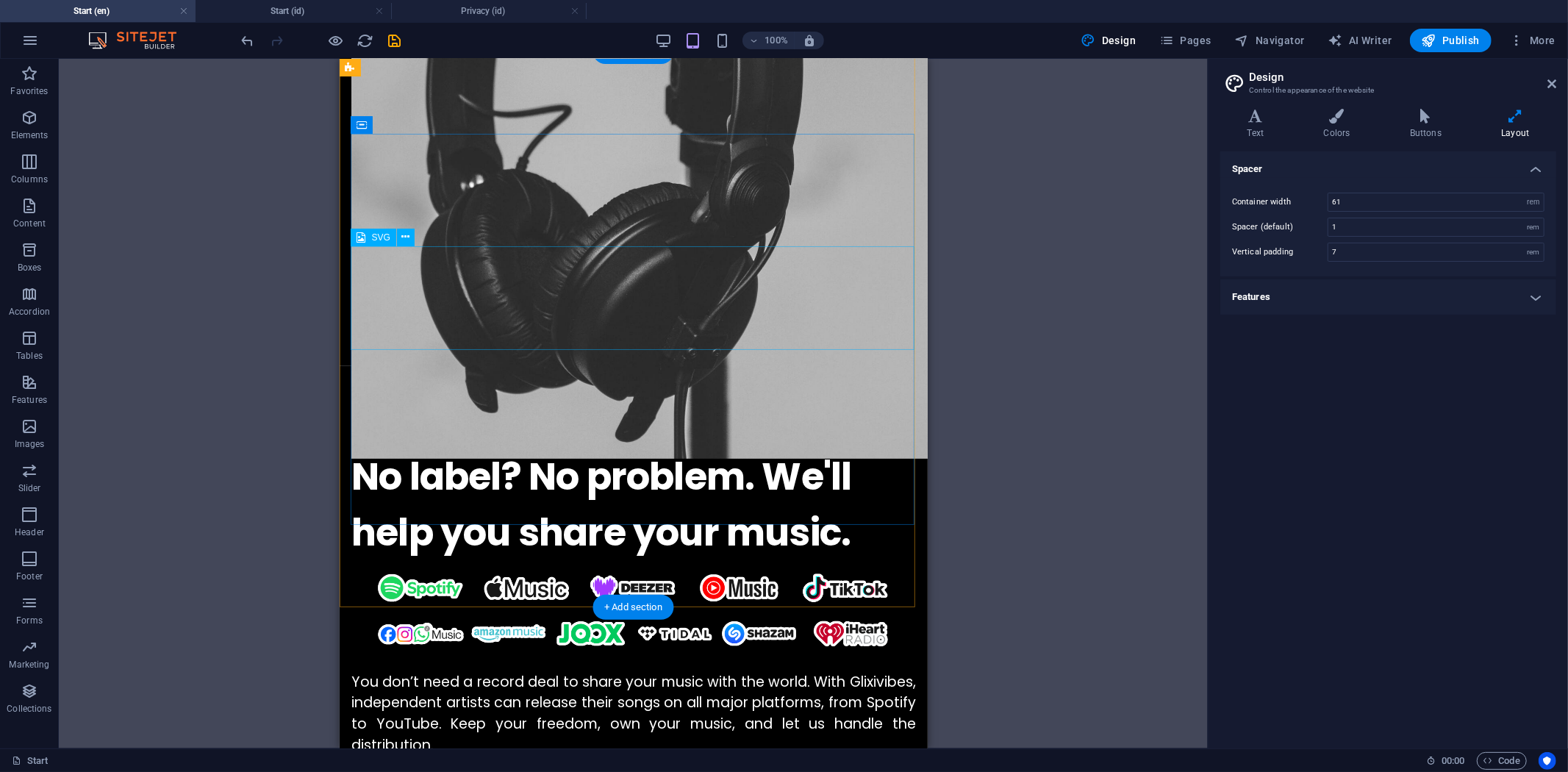
click at [781, 560] on figure at bounding box center [632, 612] width 564 height 104
select select "px"
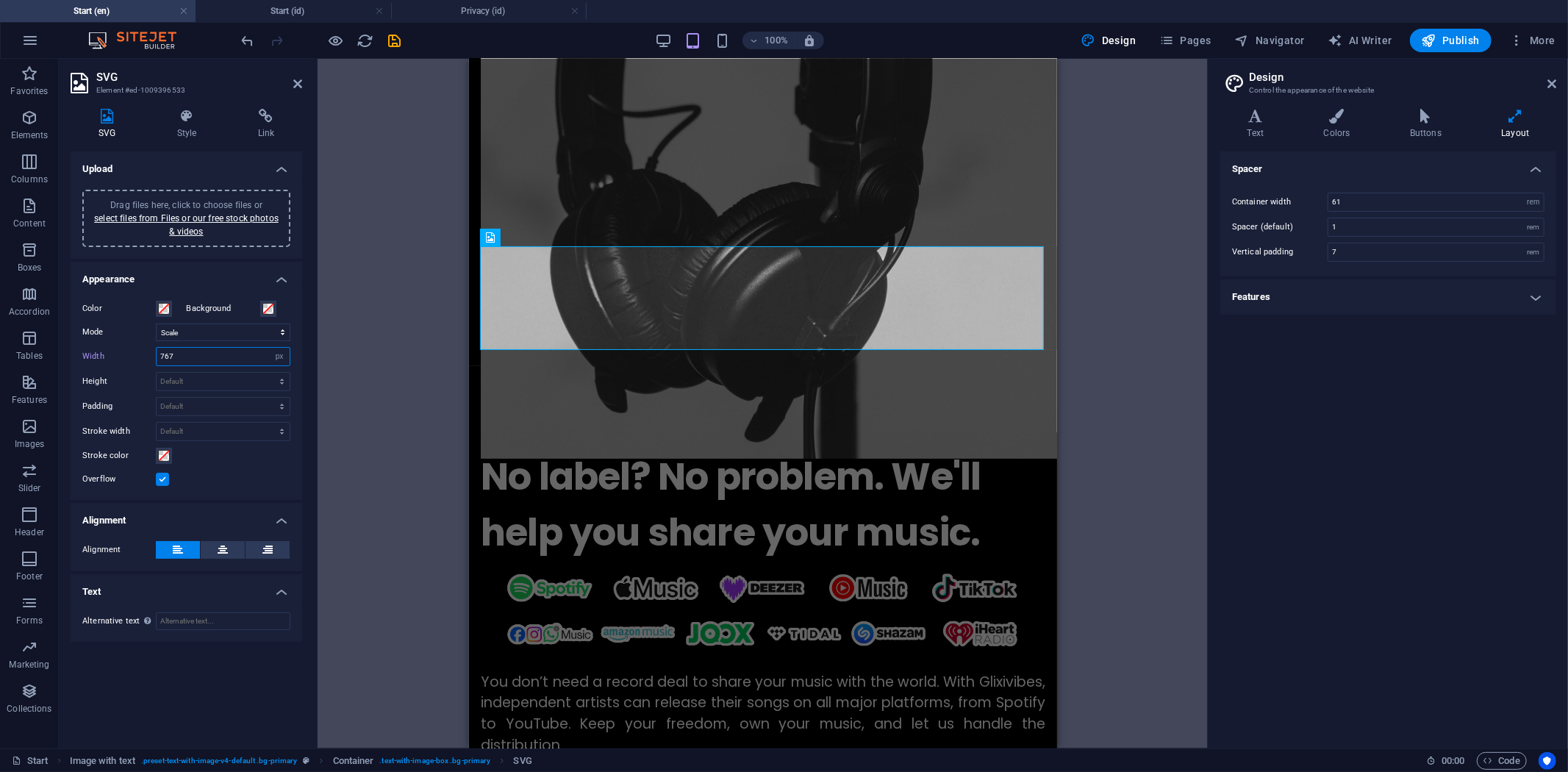
drag, startPoint x: 194, startPoint y: 351, endPoint x: 168, endPoint y: 358, distance: 26.9
click at [168, 358] on input "767" at bounding box center [223, 356] width 133 height 18
type input "759"
click at [1159, 409] on div "Drag here to replace the existing content. Press “Ctrl” if you want to create a…" at bounding box center [763, 403] width 890 height 689
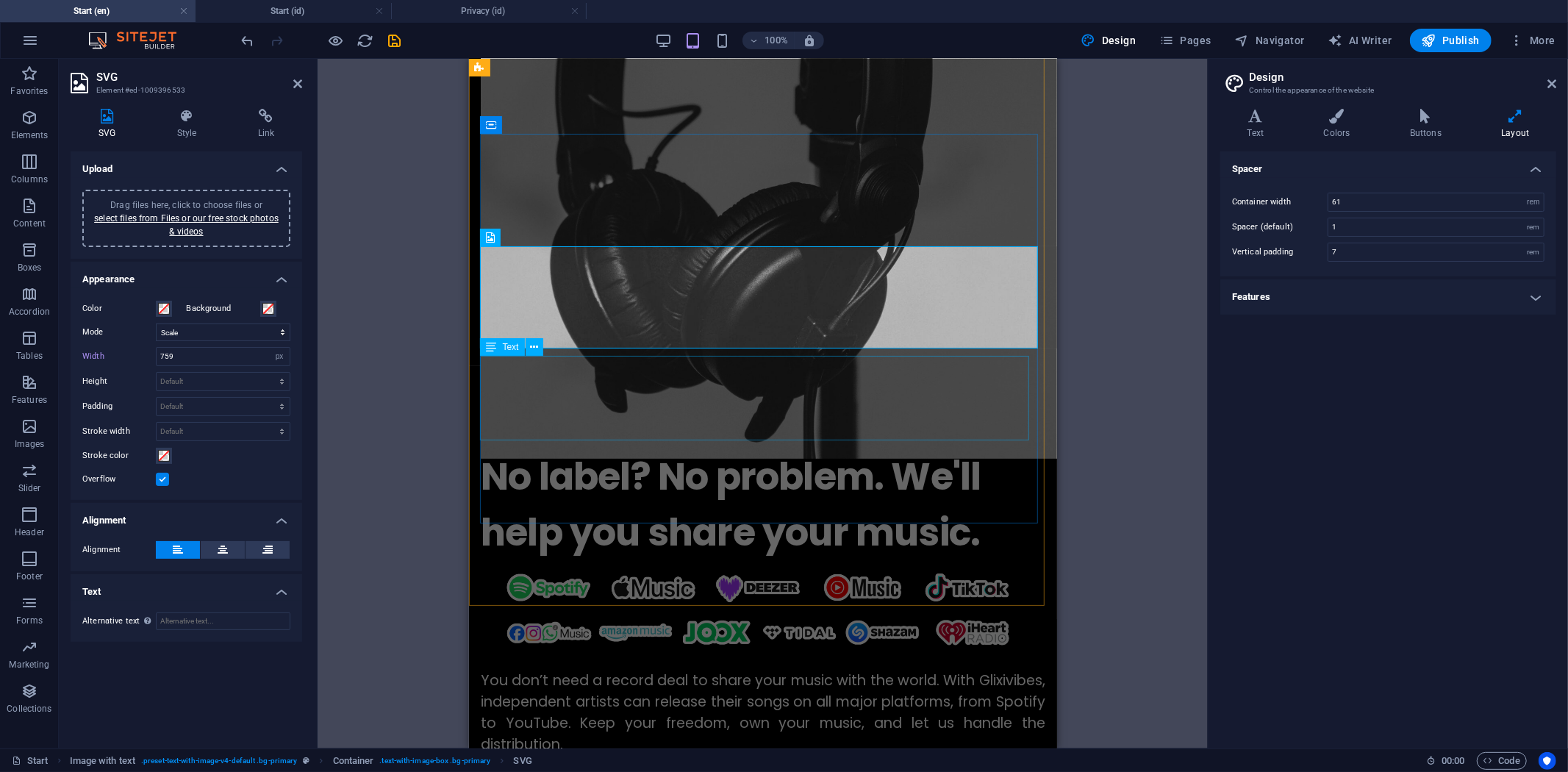
click at [938, 670] on div "You don’t need a record deal to share your music with the world. With Glixivibe…" at bounding box center [762, 712] width 564 height 84
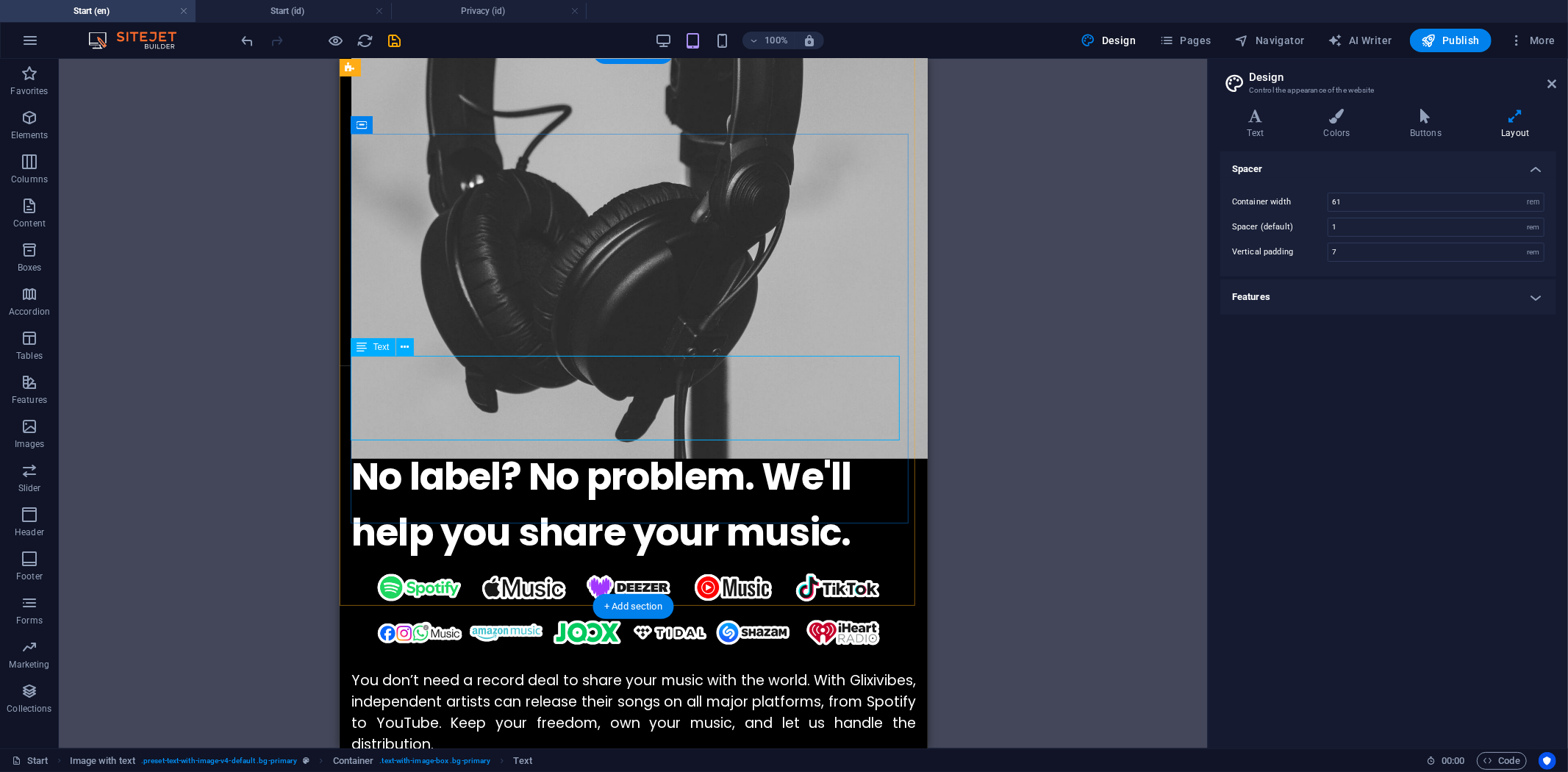
click at [545, 670] on div "You don’t need a record deal to share your music with the world. With Glixivibe…" at bounding box center [632, 712] width 564 height 84
select select "px"
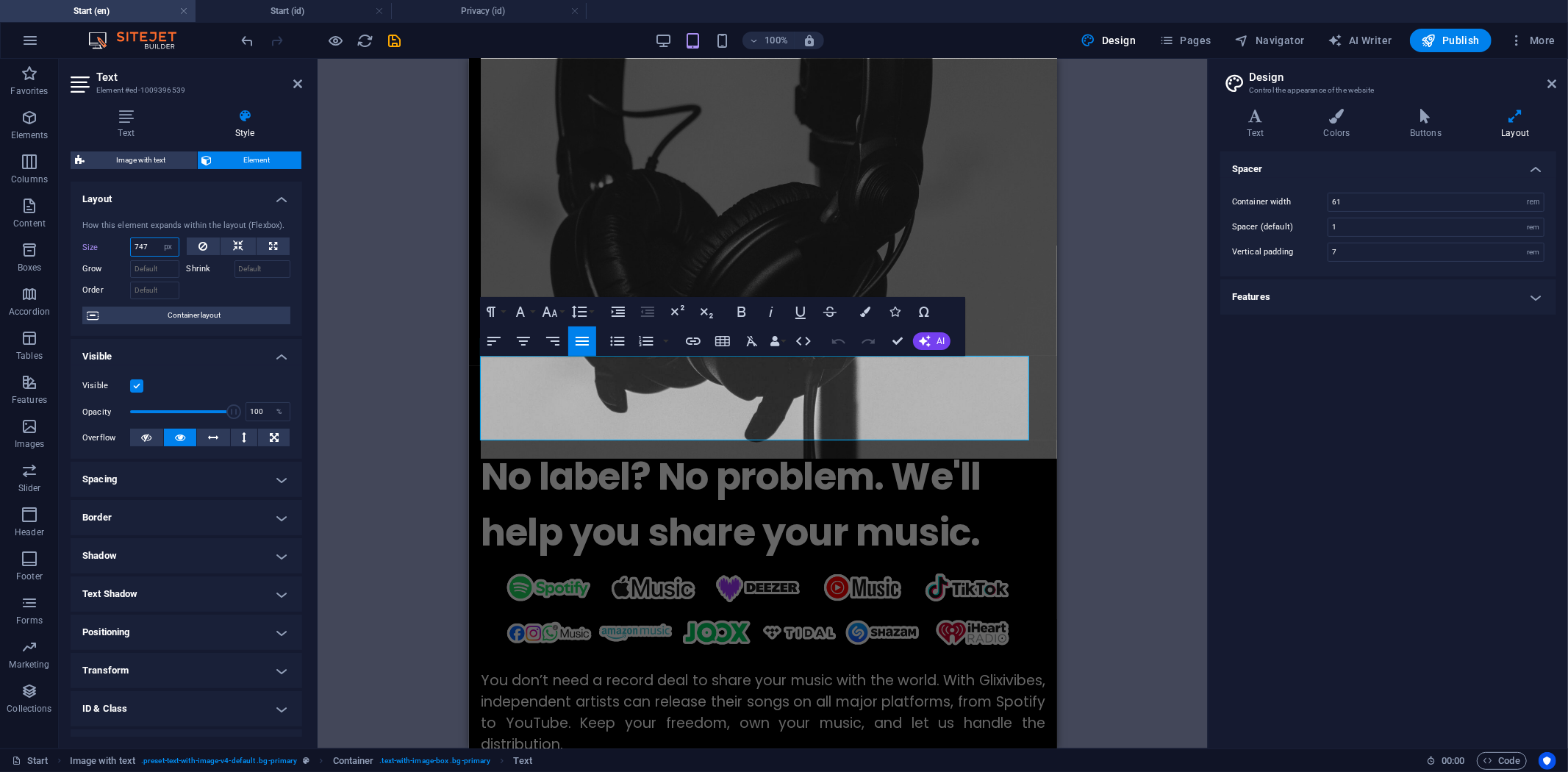
click at [150, 248] on input "747" at bounding box center [155, 247] width 48 height 18
type input "757"
click at [1115, 432] on div "Drag here to replace the existing content. Press “Ctrl” if you want to create a…" at bounding box center [763, 403] width 890 height 689
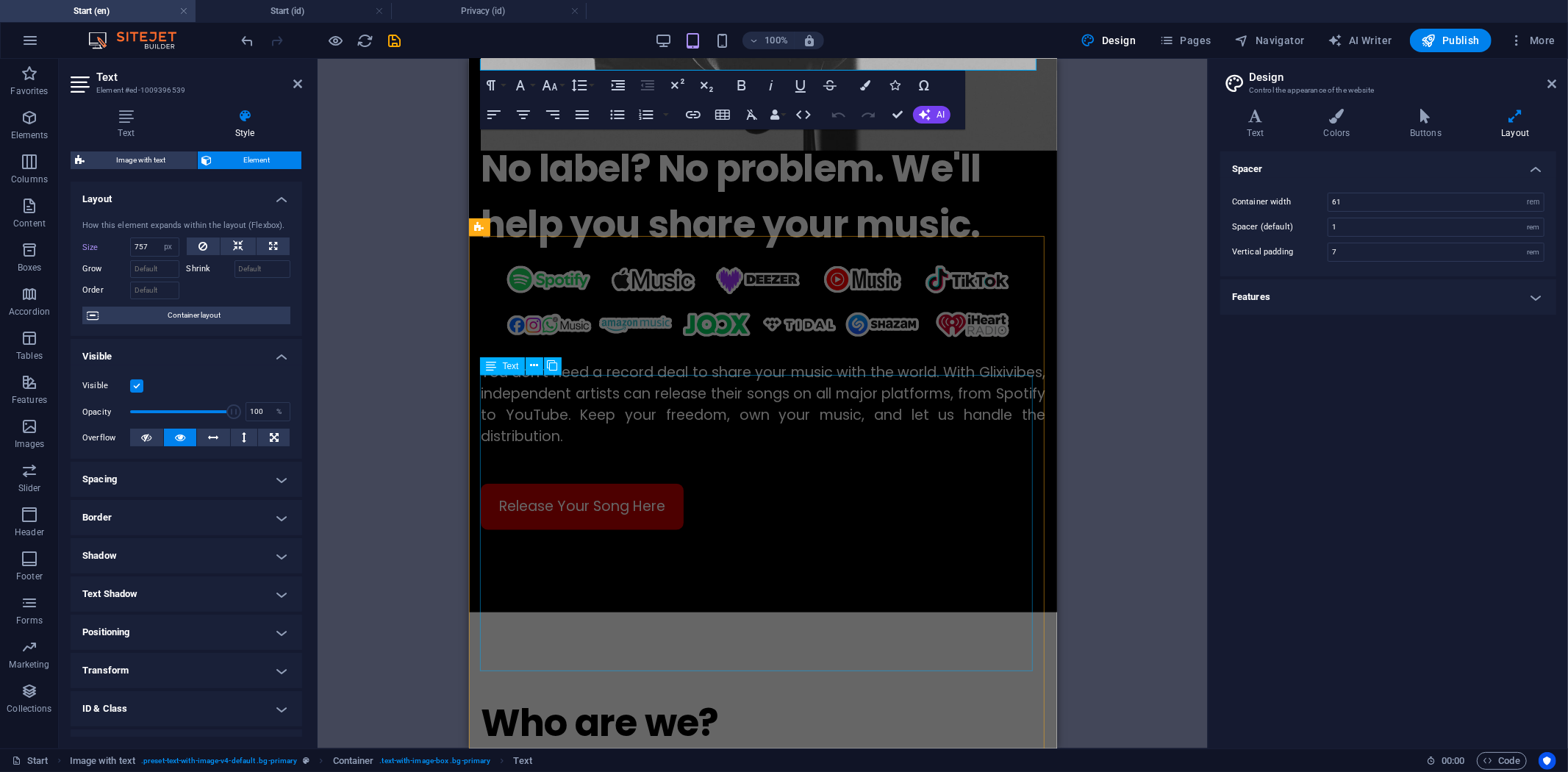
scroll to position [1192, 0]
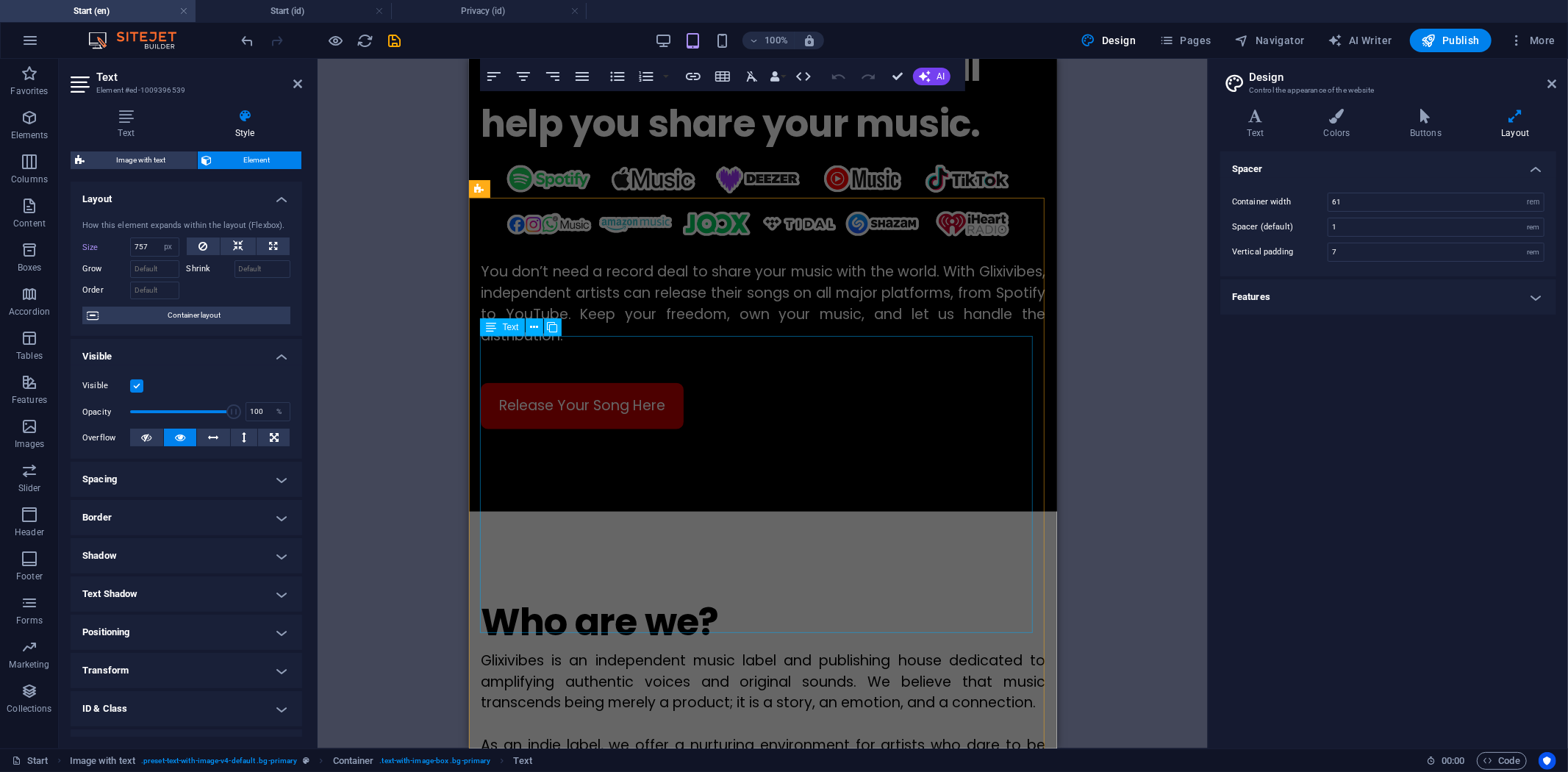
click at [976, 649] on div "Glixivibes is an independent music label and publishing house dedicated to ampl…" at bounding box center [762, 786] width 564 height 275
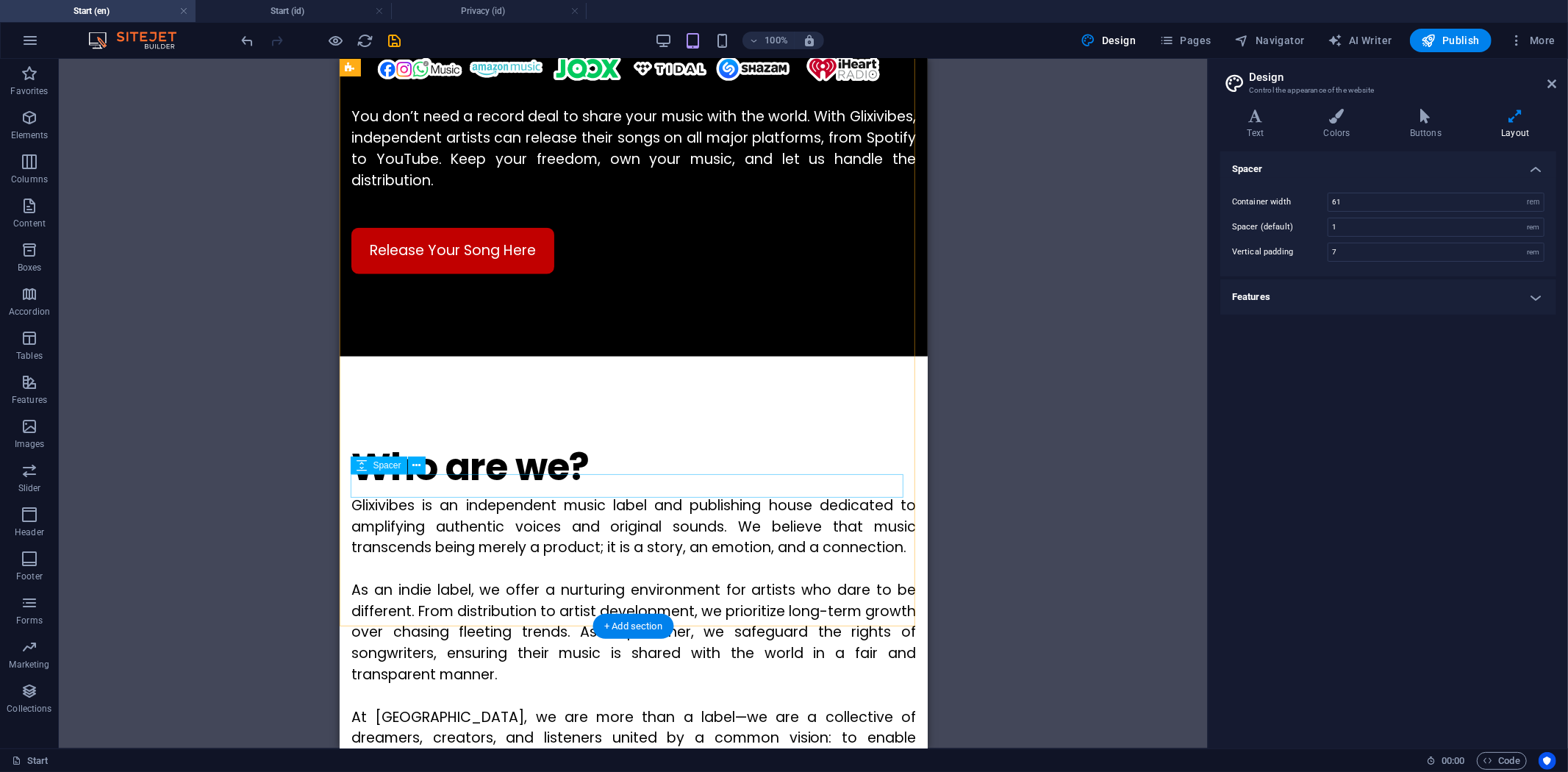
scroll to position [1349, 0]
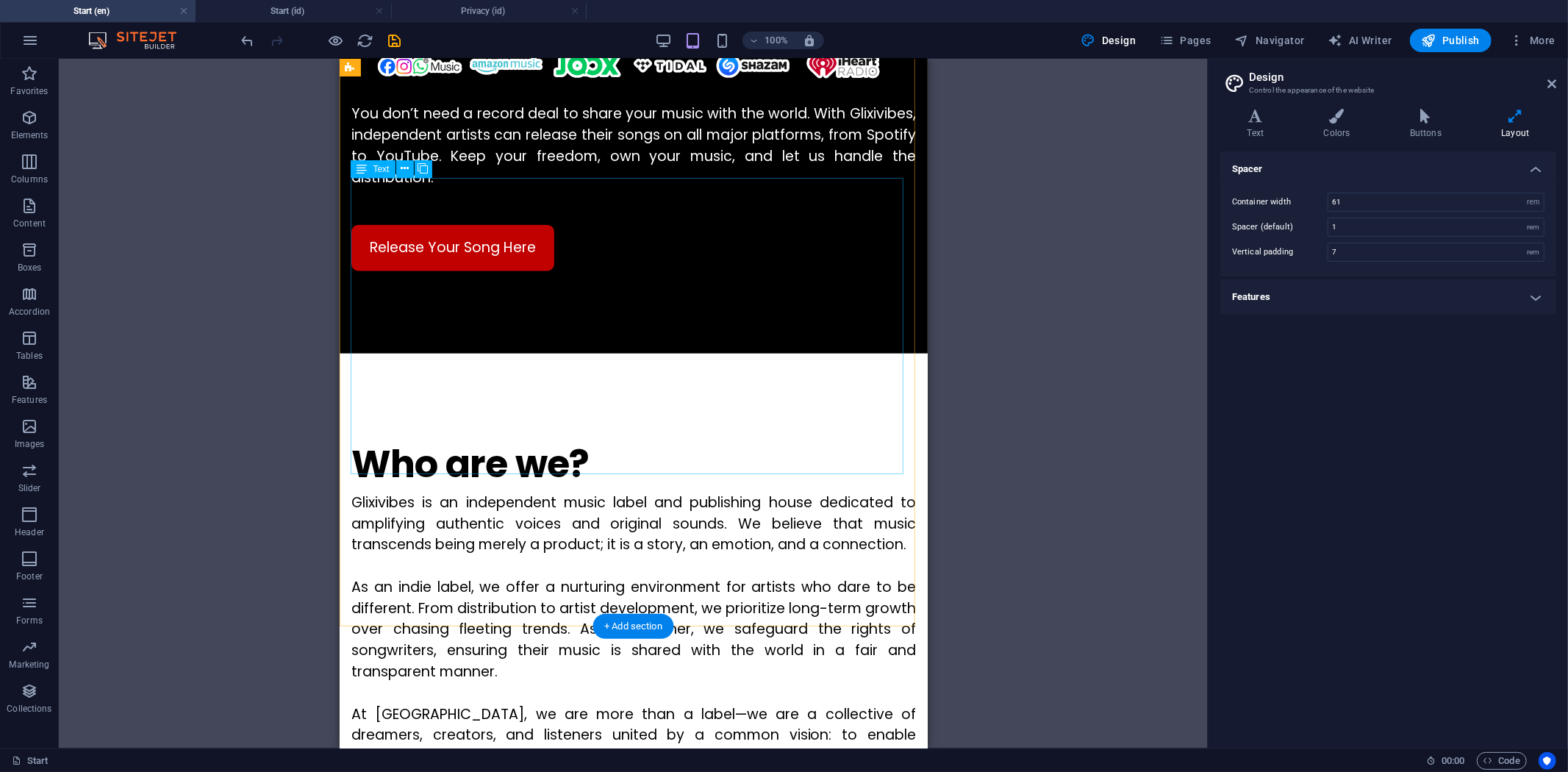
click at [764, 492] on div "Glixivibes is an independent music label and publishing house dedicated to ampl…" at bounding box center [632, 629] width 564 height 275
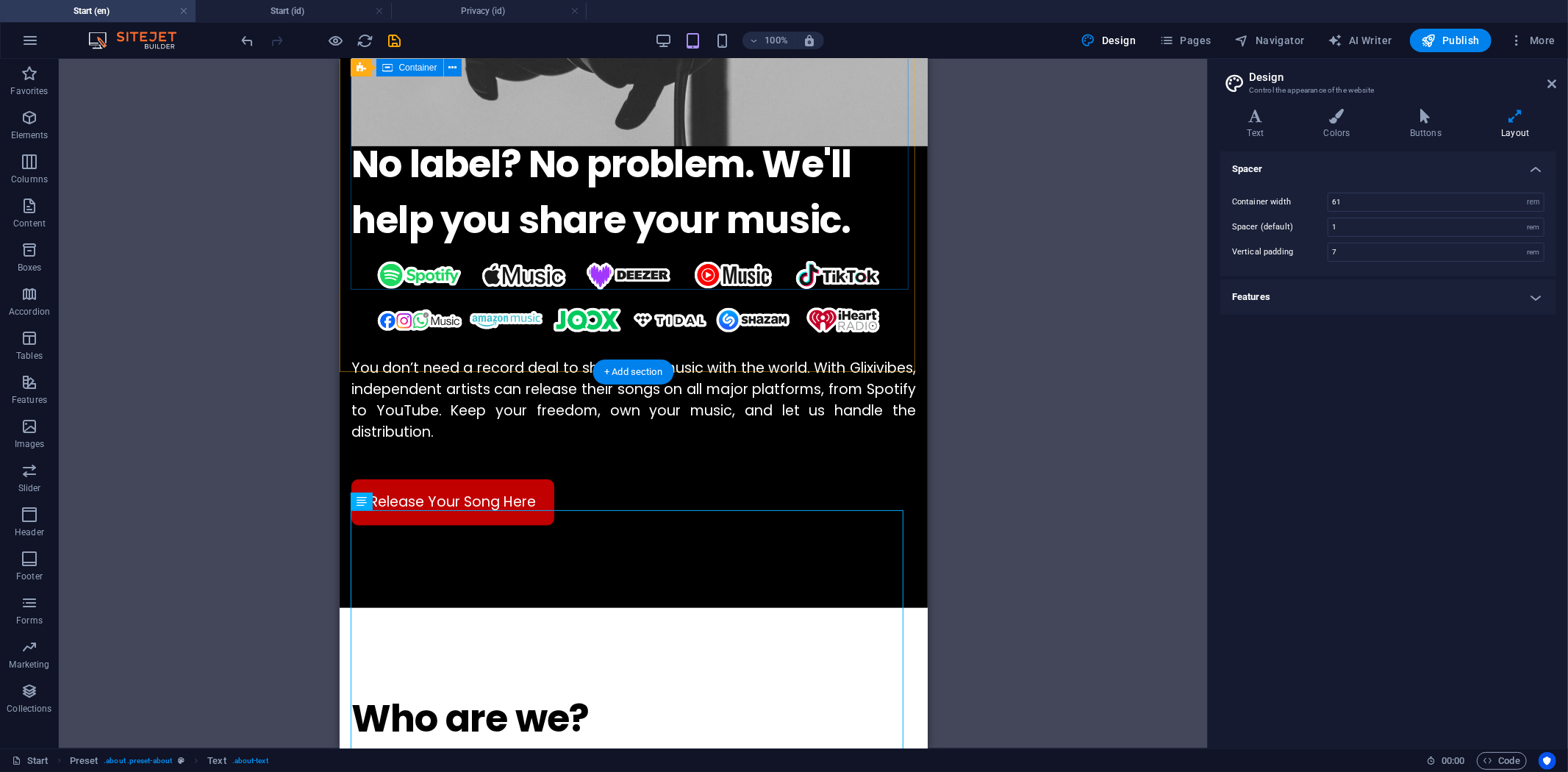
scroll to position [941, 0]
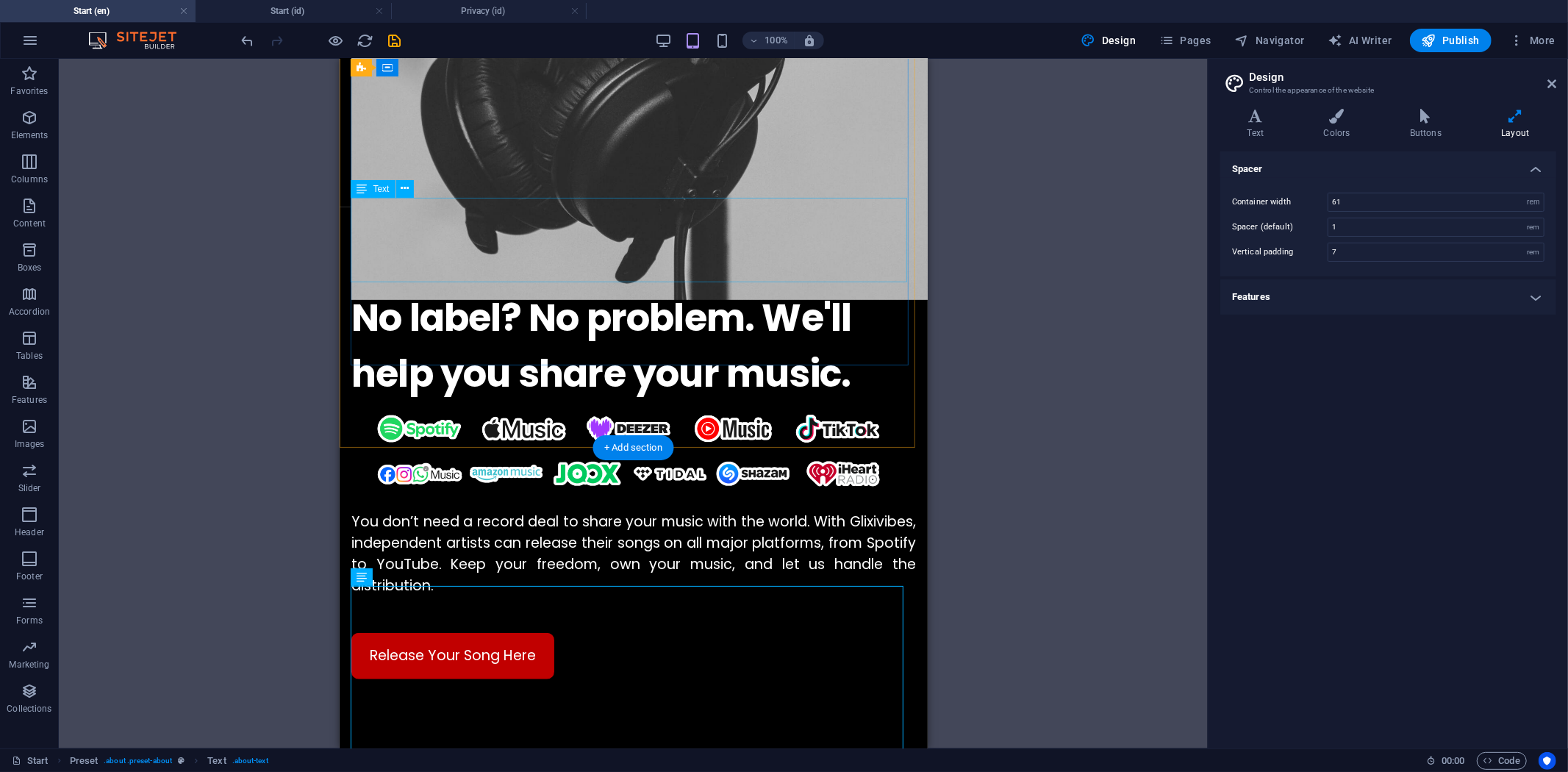
click at [856, 511] on div "You don’t need a record deal to share your music with the world. With Glixivibe…" at bounding box center [632, 552] width 564 height 84
select select "px"
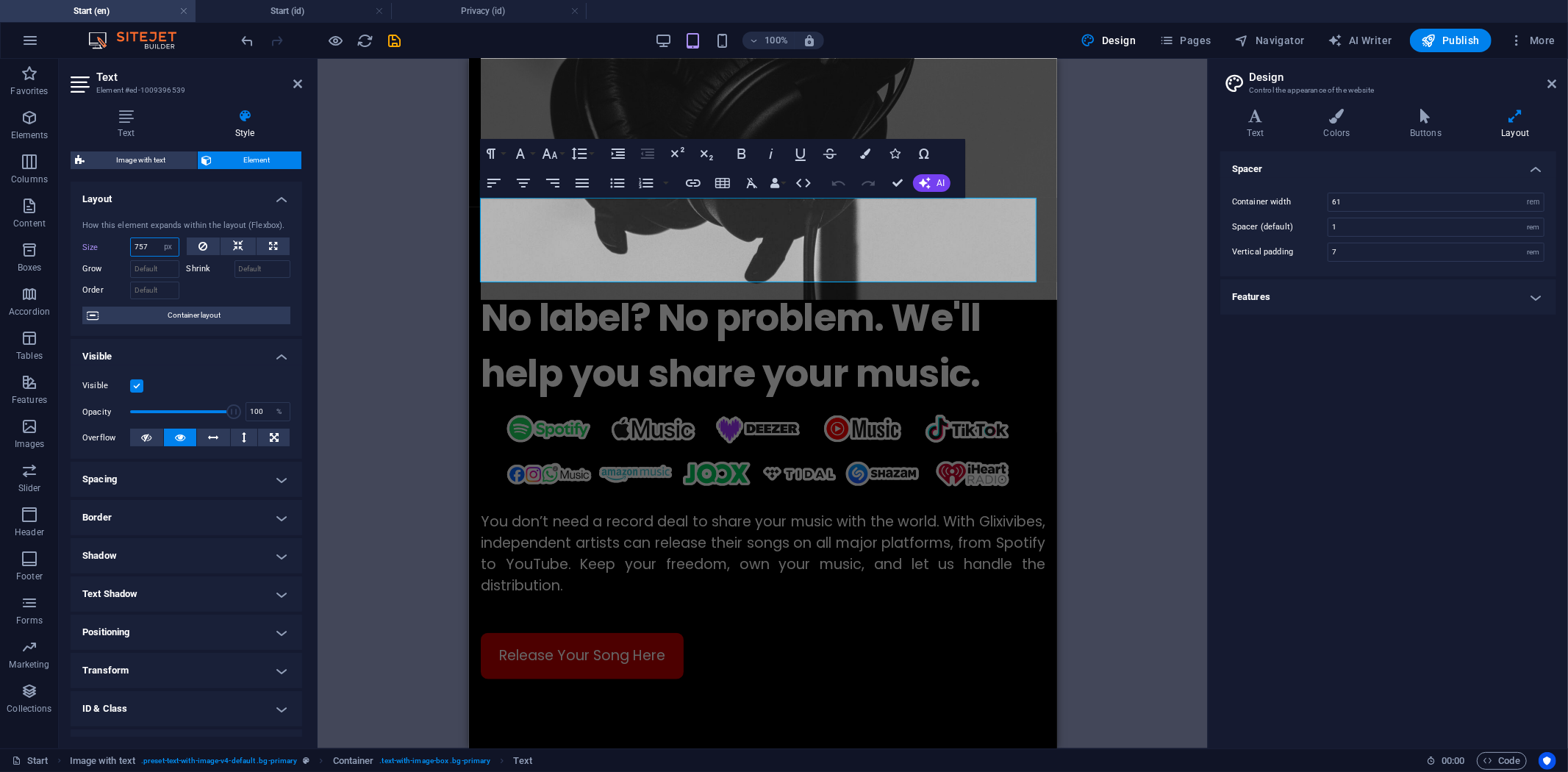
click at [153, 243] on input "757" at bounding box center [155, 247] width 48 height 18
type input "758"
drag, startPoint x: 1133, startPoint y: 329, endPoint x: 1113, endPoint y: 328, distance: 20.0
click at [1130, 329] on div "Drag here to replace the existing content. Press “Ctrl” if you want to create a…" at bounding box center [763, 403] width 890 height 689
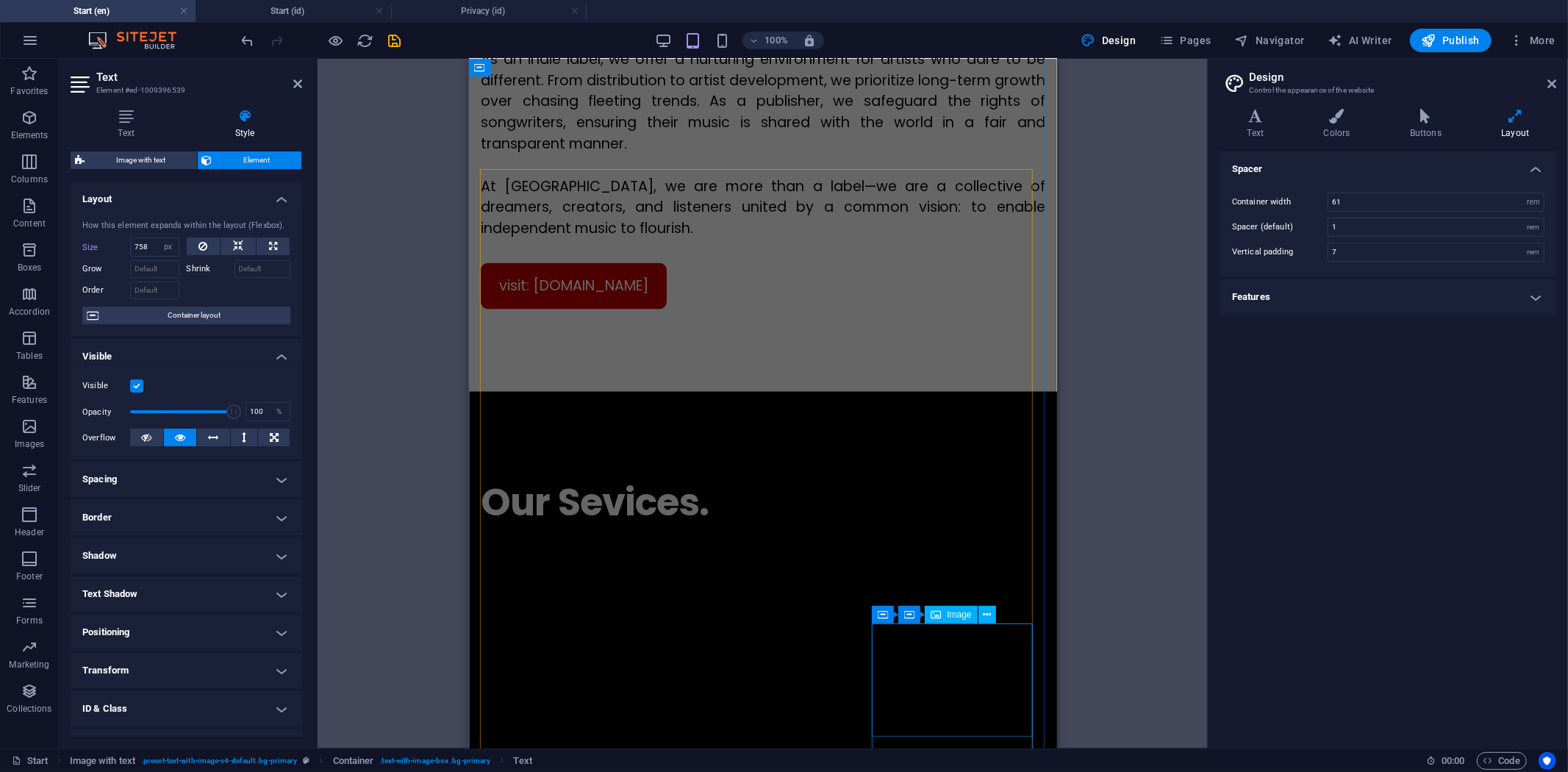
scroll to position [2003, 0]
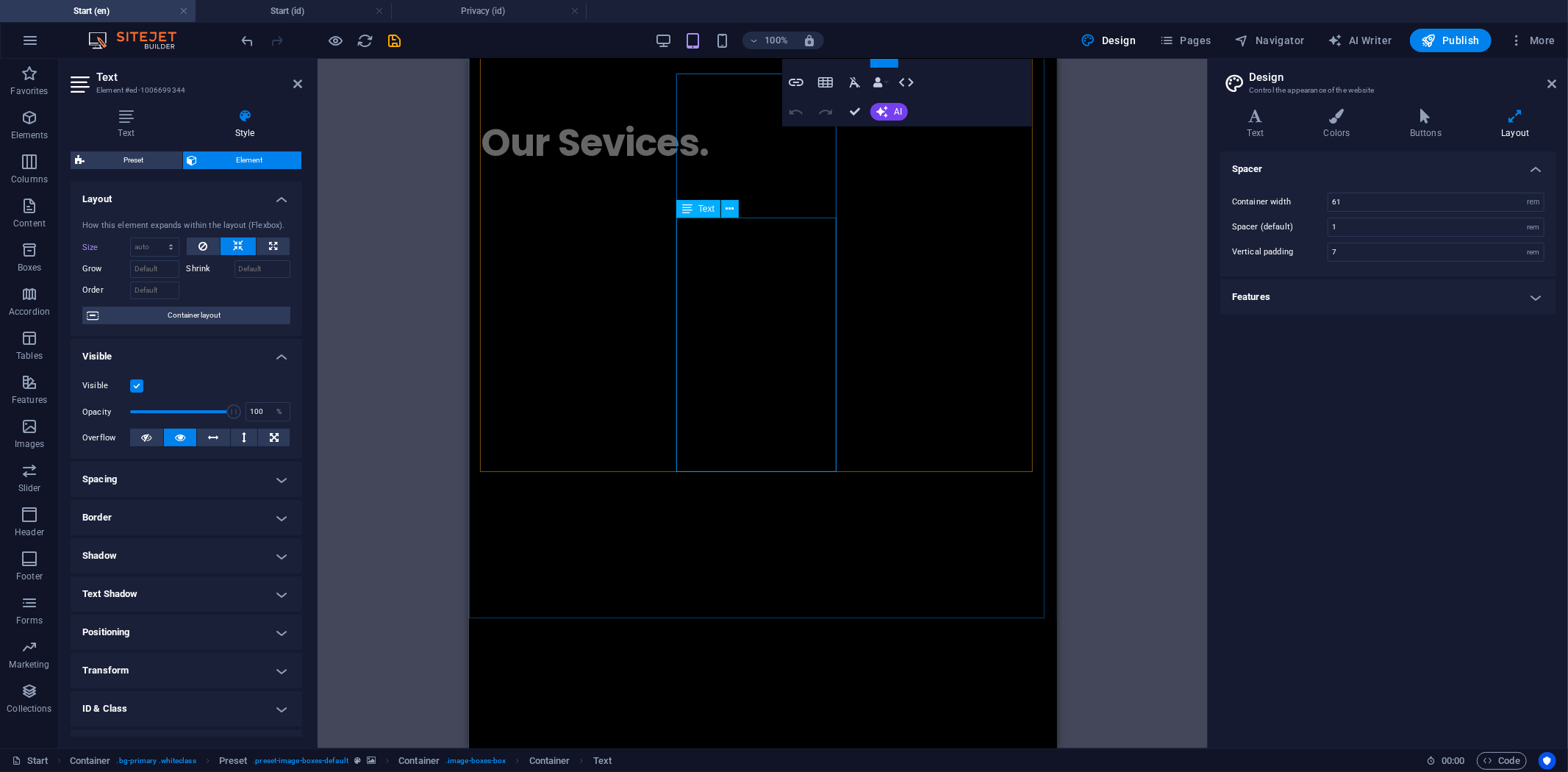
scroll to position [2531, 0]
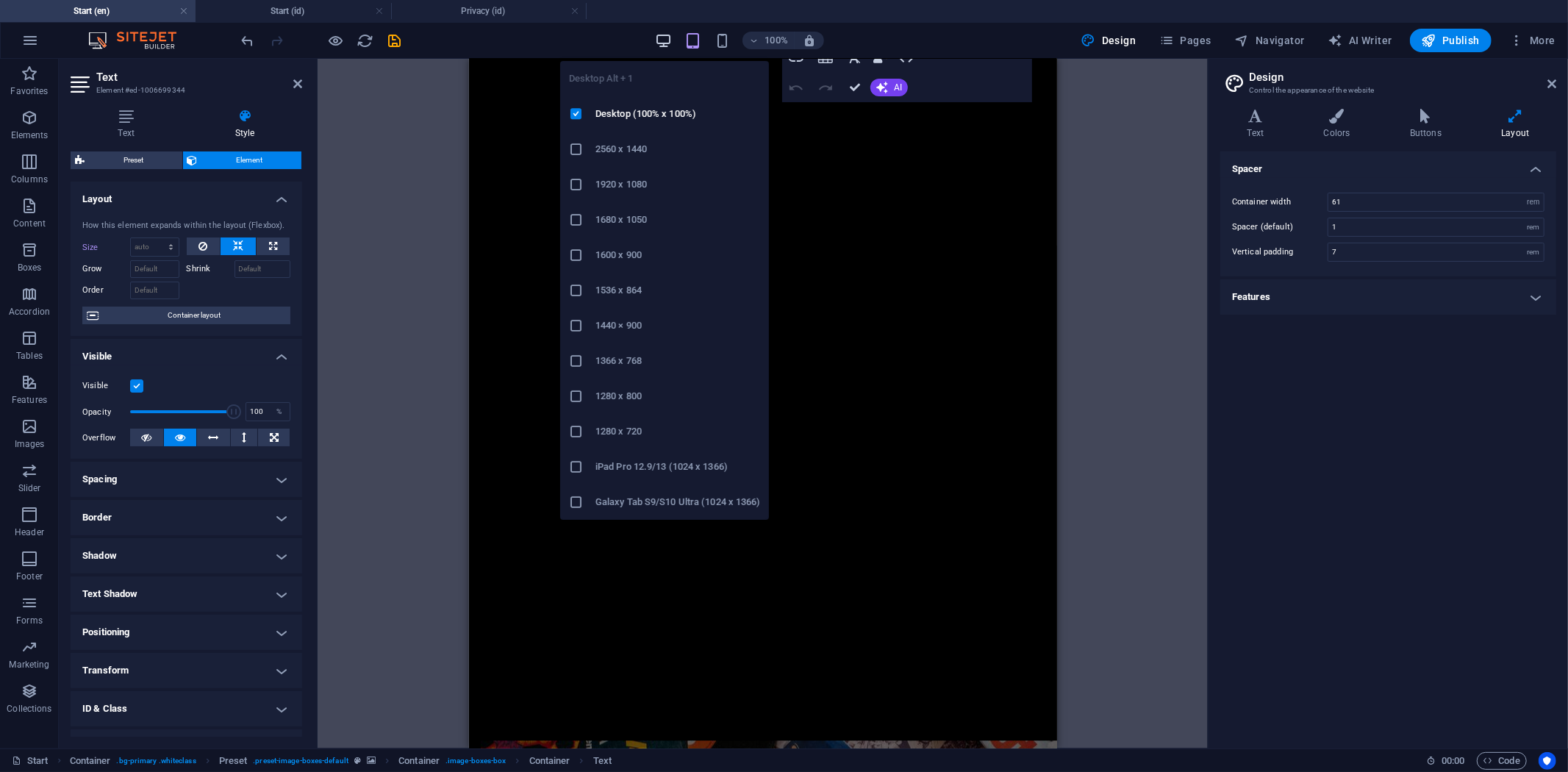
click at [665, 44] on icon "button" at bounding box center [663, 41] width 17 height 17
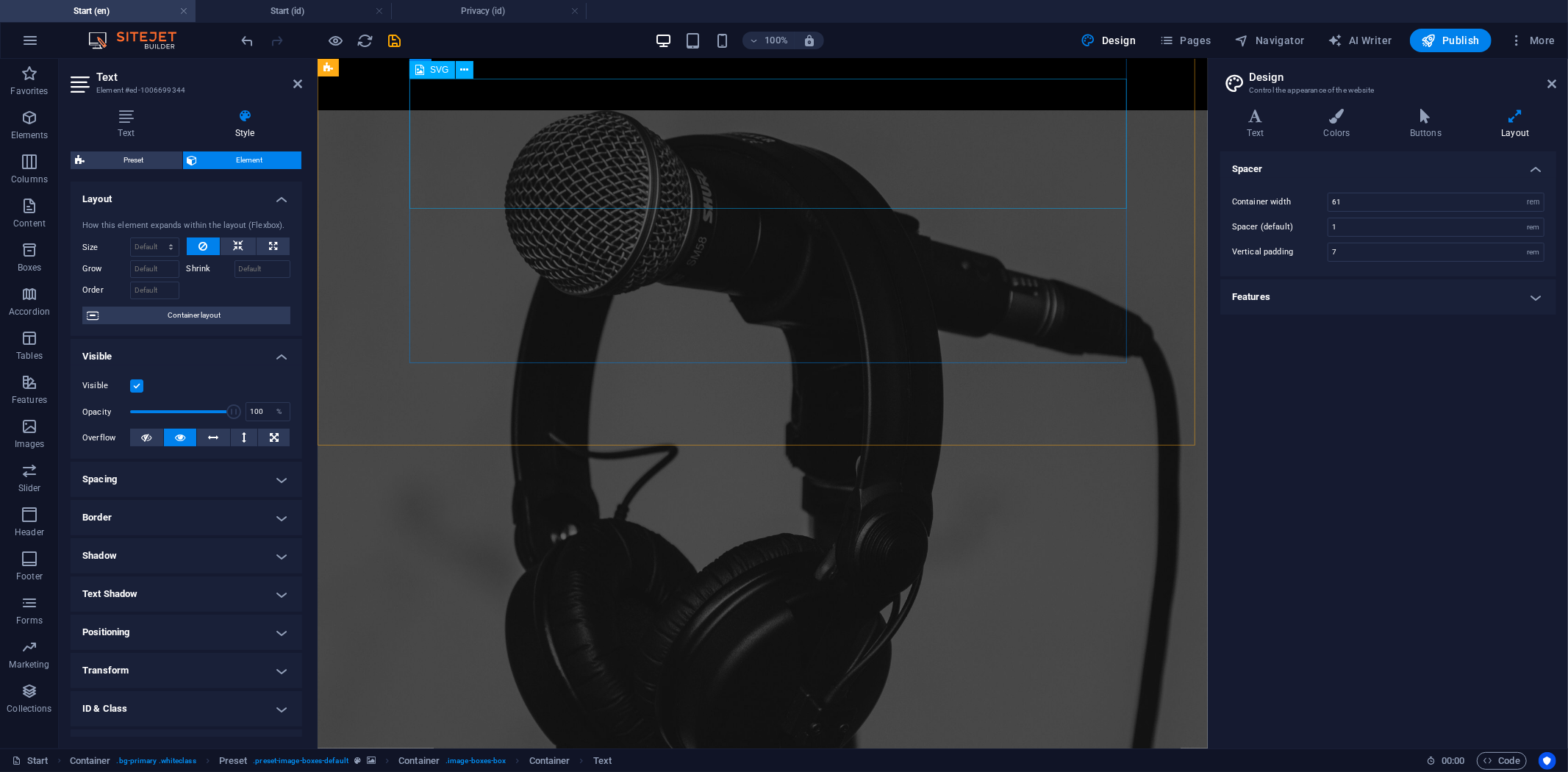
scroll to position [525, 0]
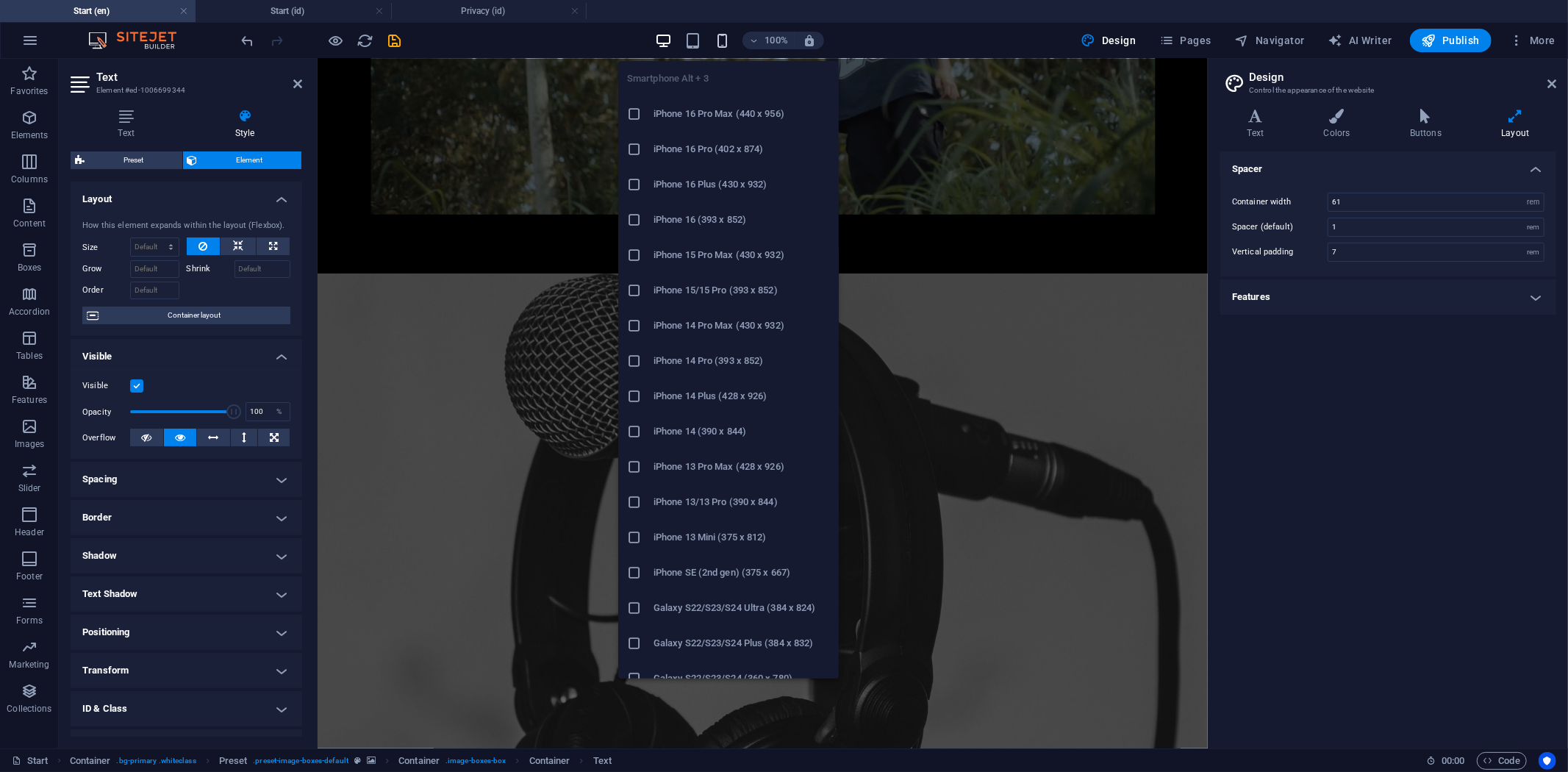
click at [715, 35] on icon "button" at bounding box center [722, 41] width 17 height 17
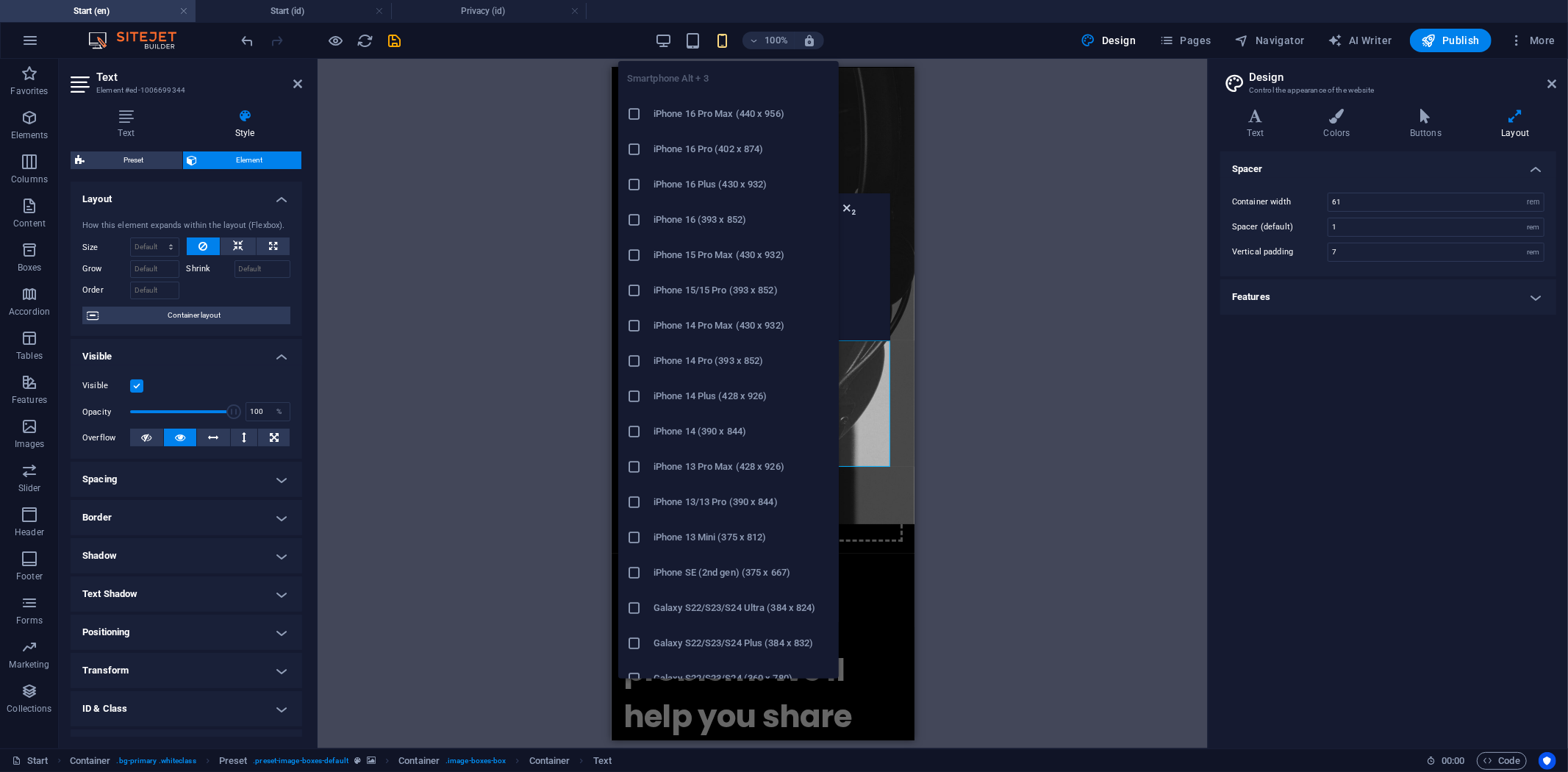
scroll to position [2740, 0]
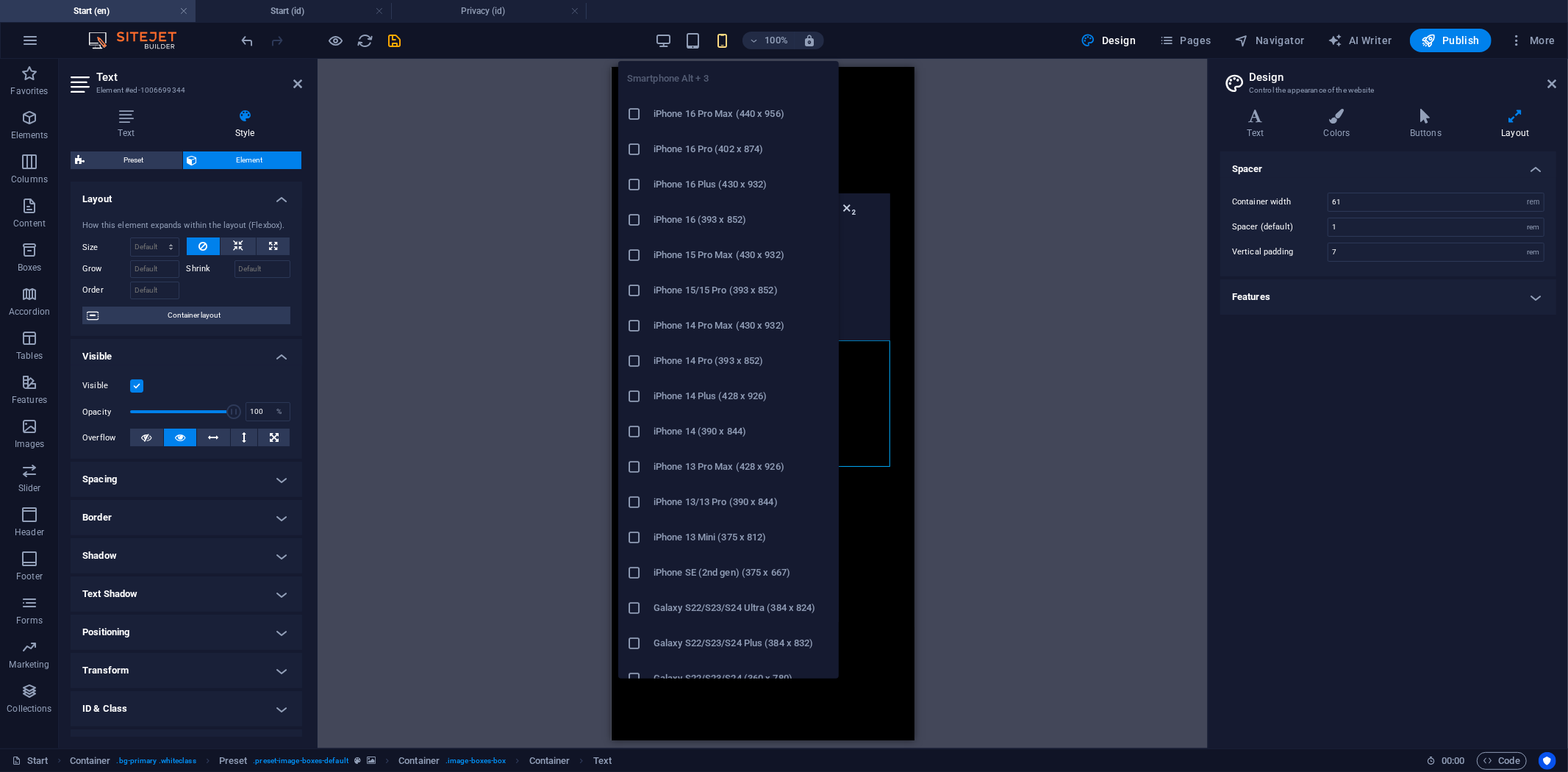
type input "4"
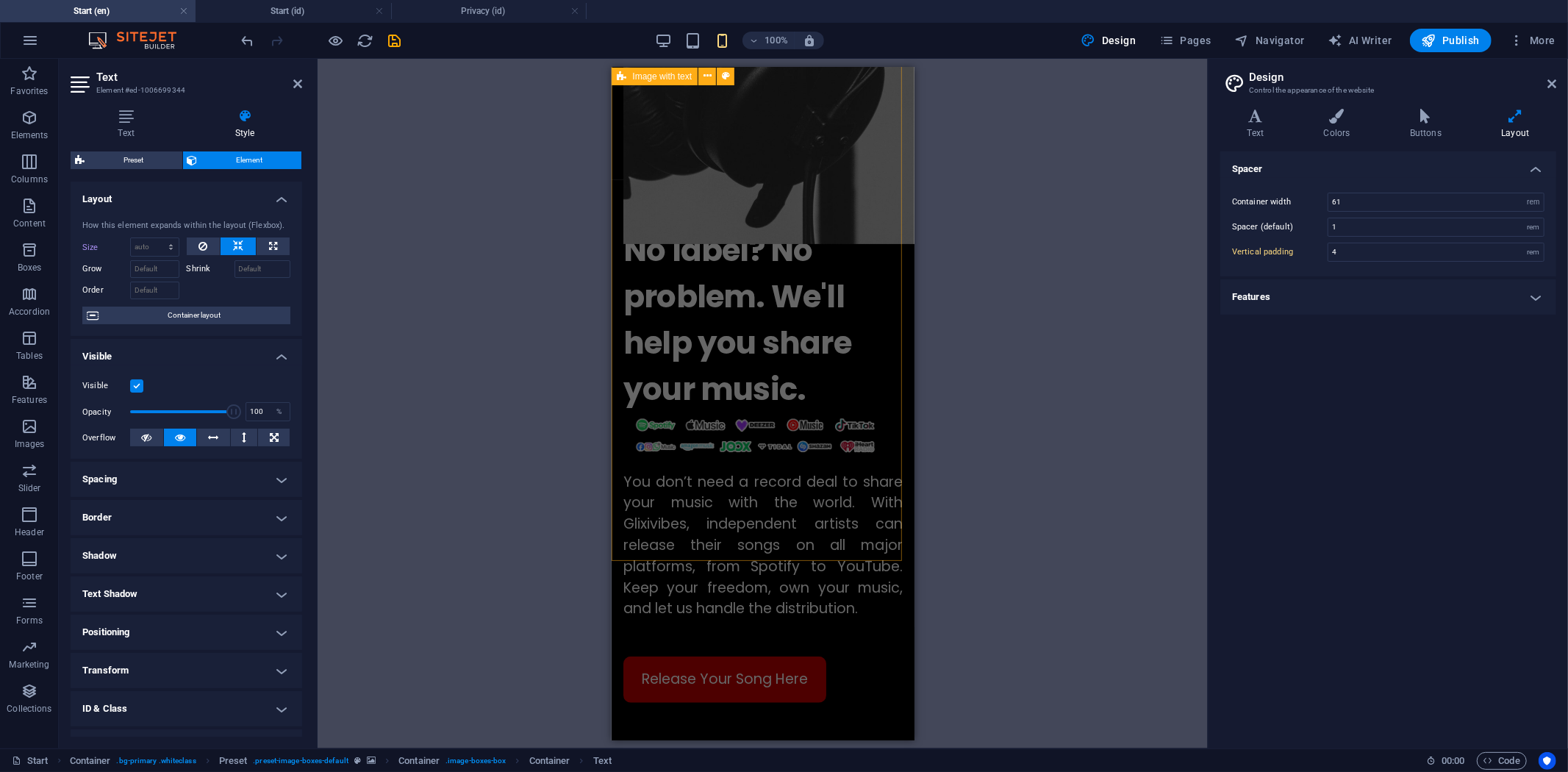
scroll to position [699, 0]
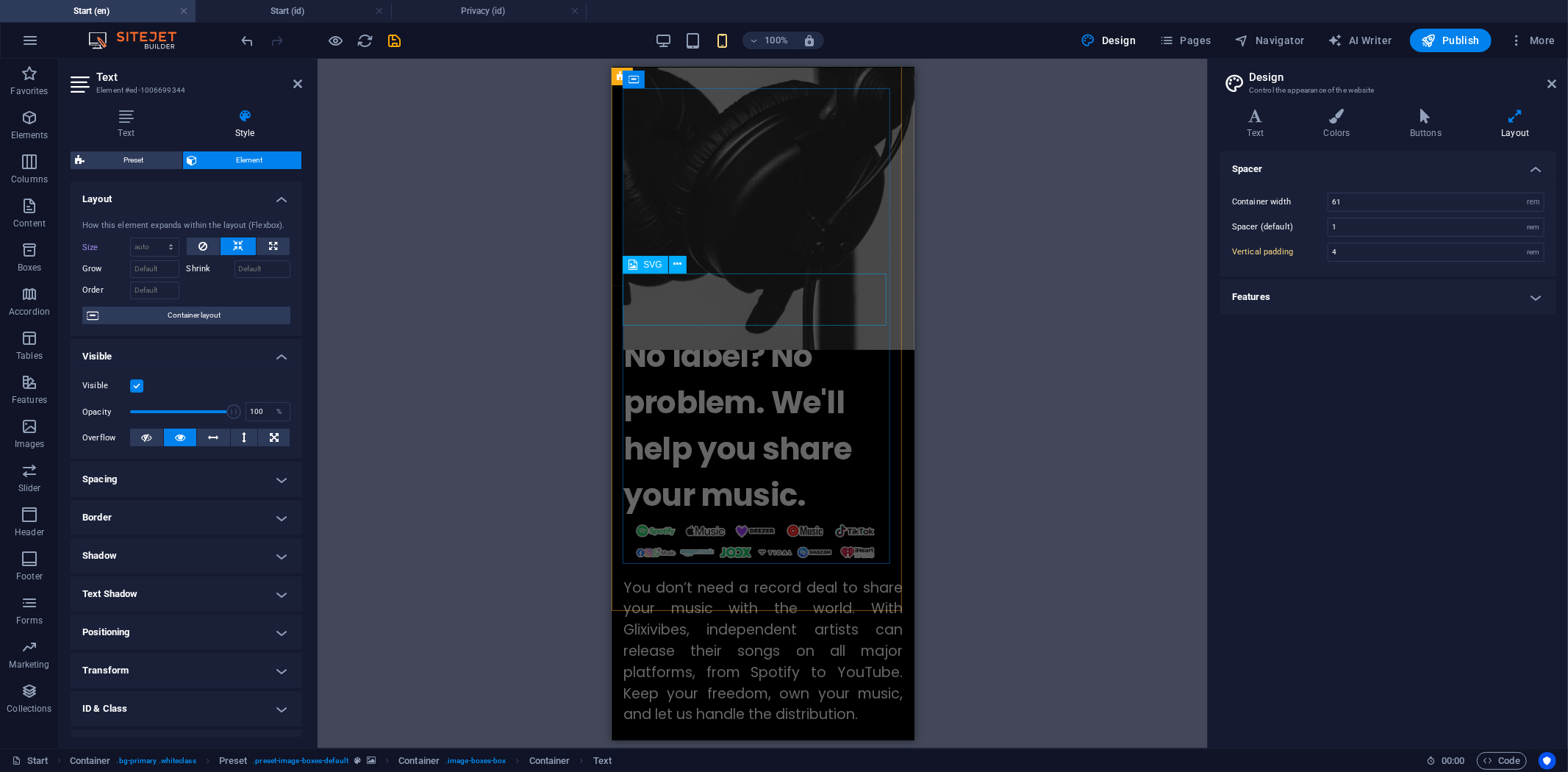
click at [807, 518] on figure at bounding box center [762, 543] width 279 height 52
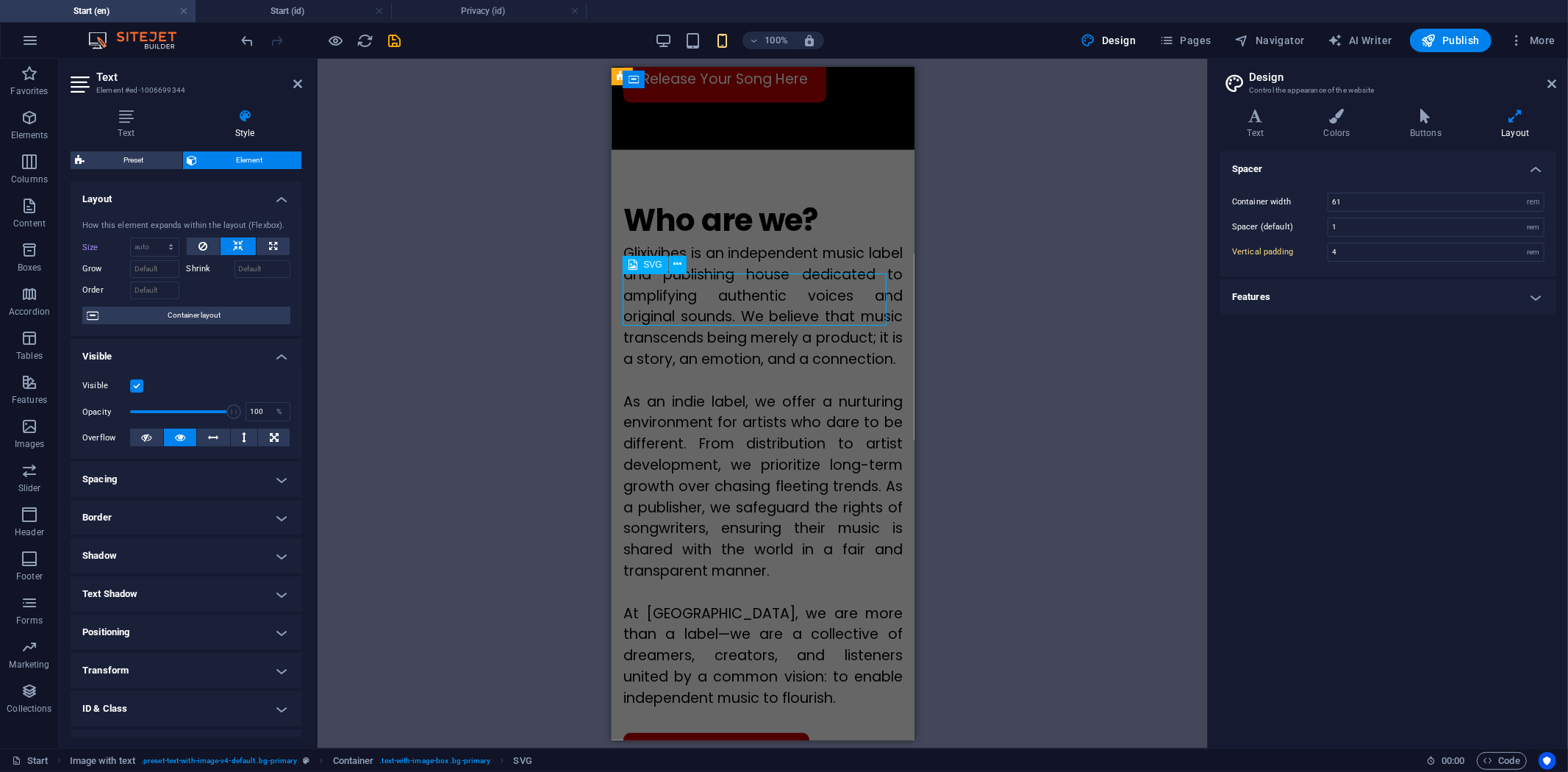
select select "px"
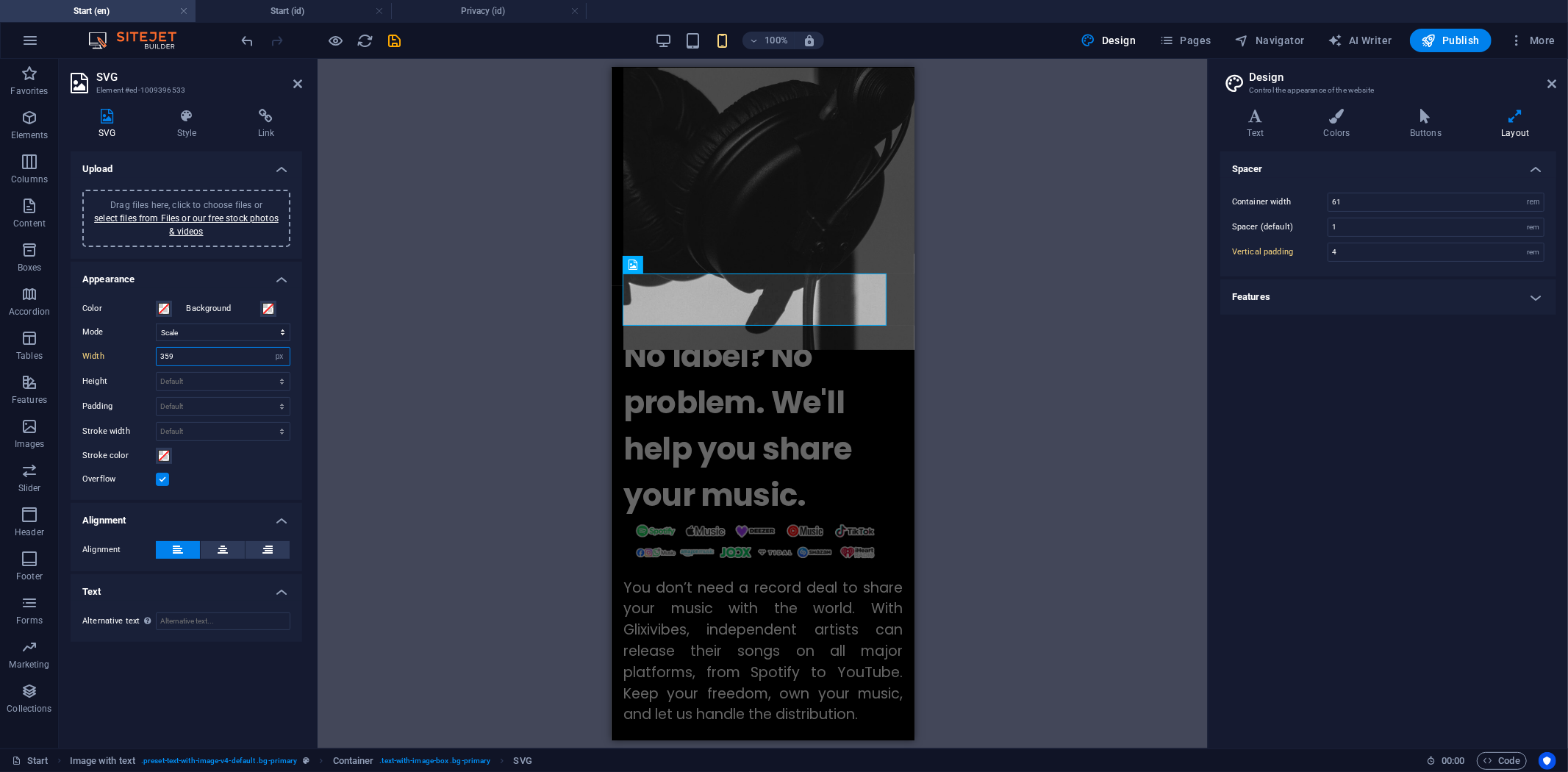
click at [180, 357] on input "359" at bounding box center [223, 356] width 133 height 18
type input "363"
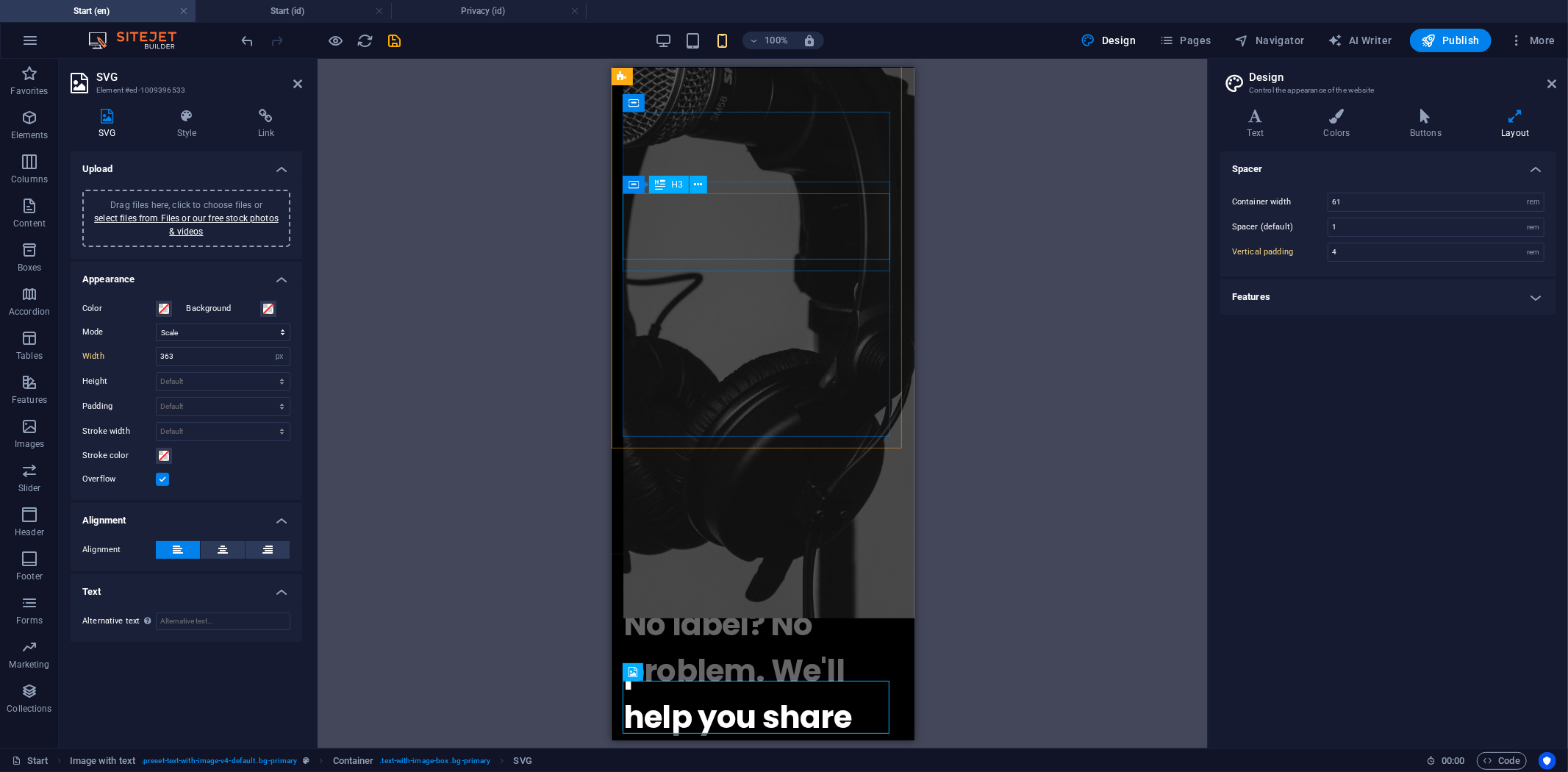
scroll to position [290, 0]
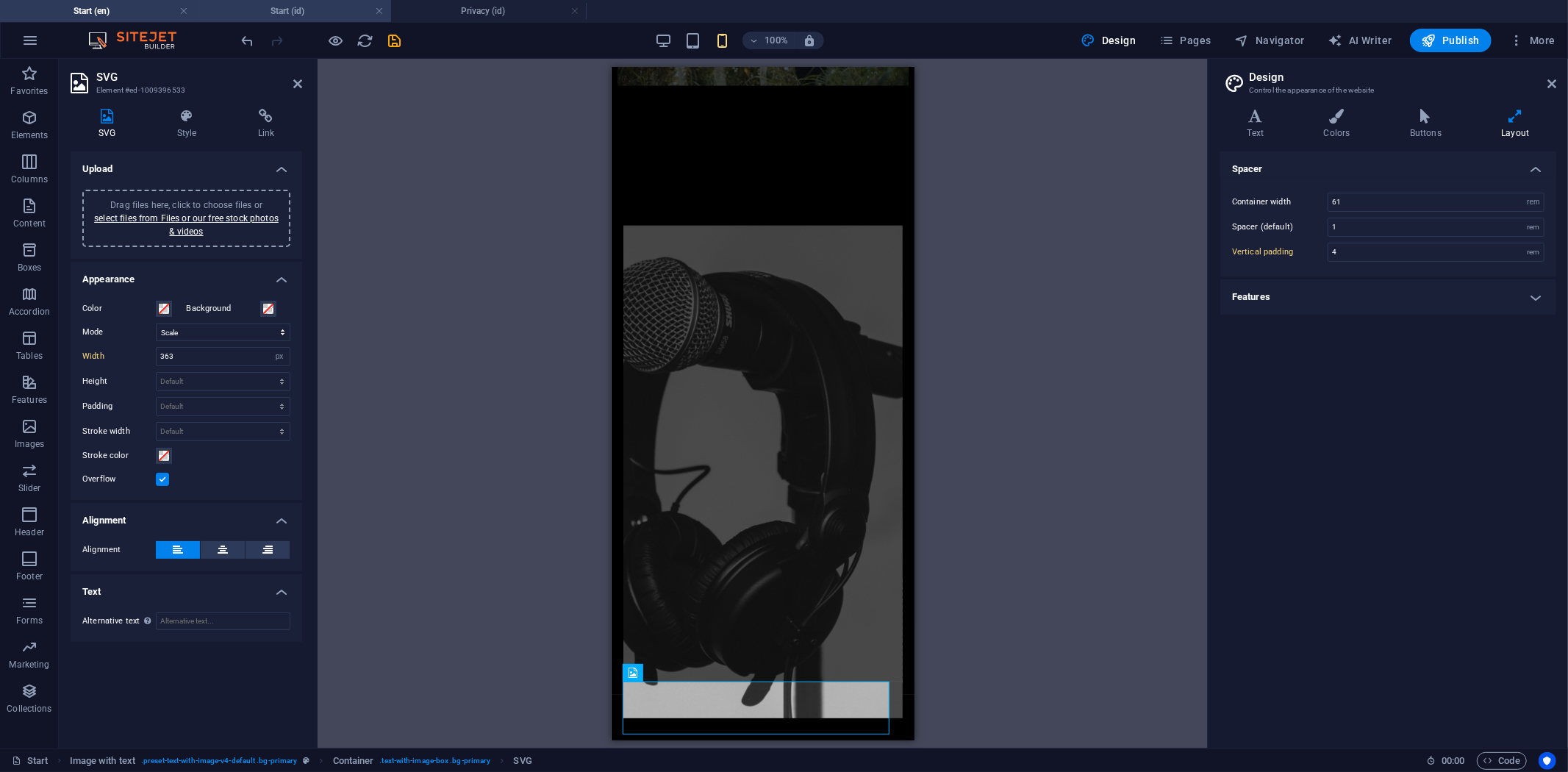
click at [265, 3] on h4 "Start (id)" at bounding box center [294, 10] width 196 height 16
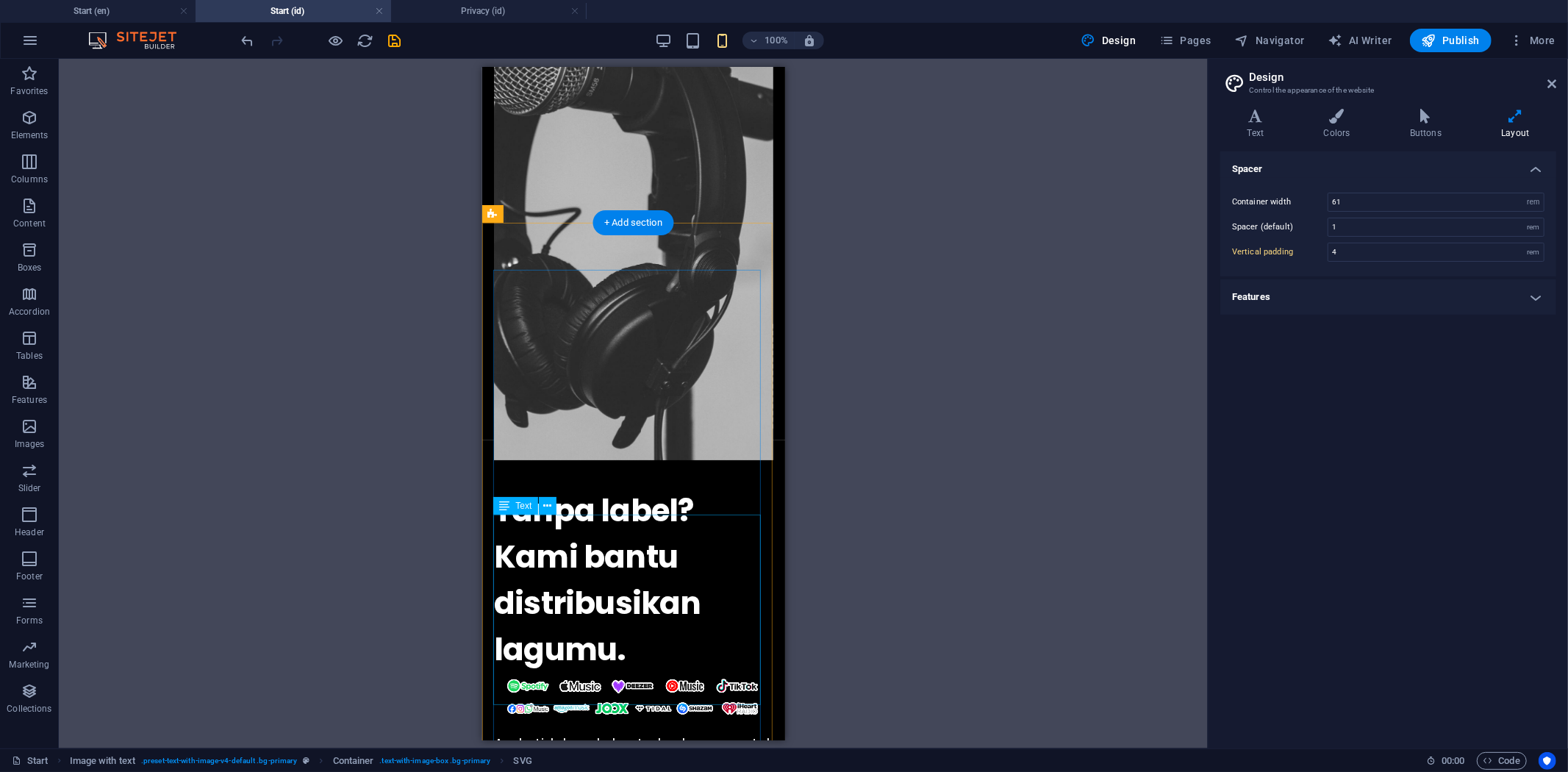
scroll to position [653, 0]
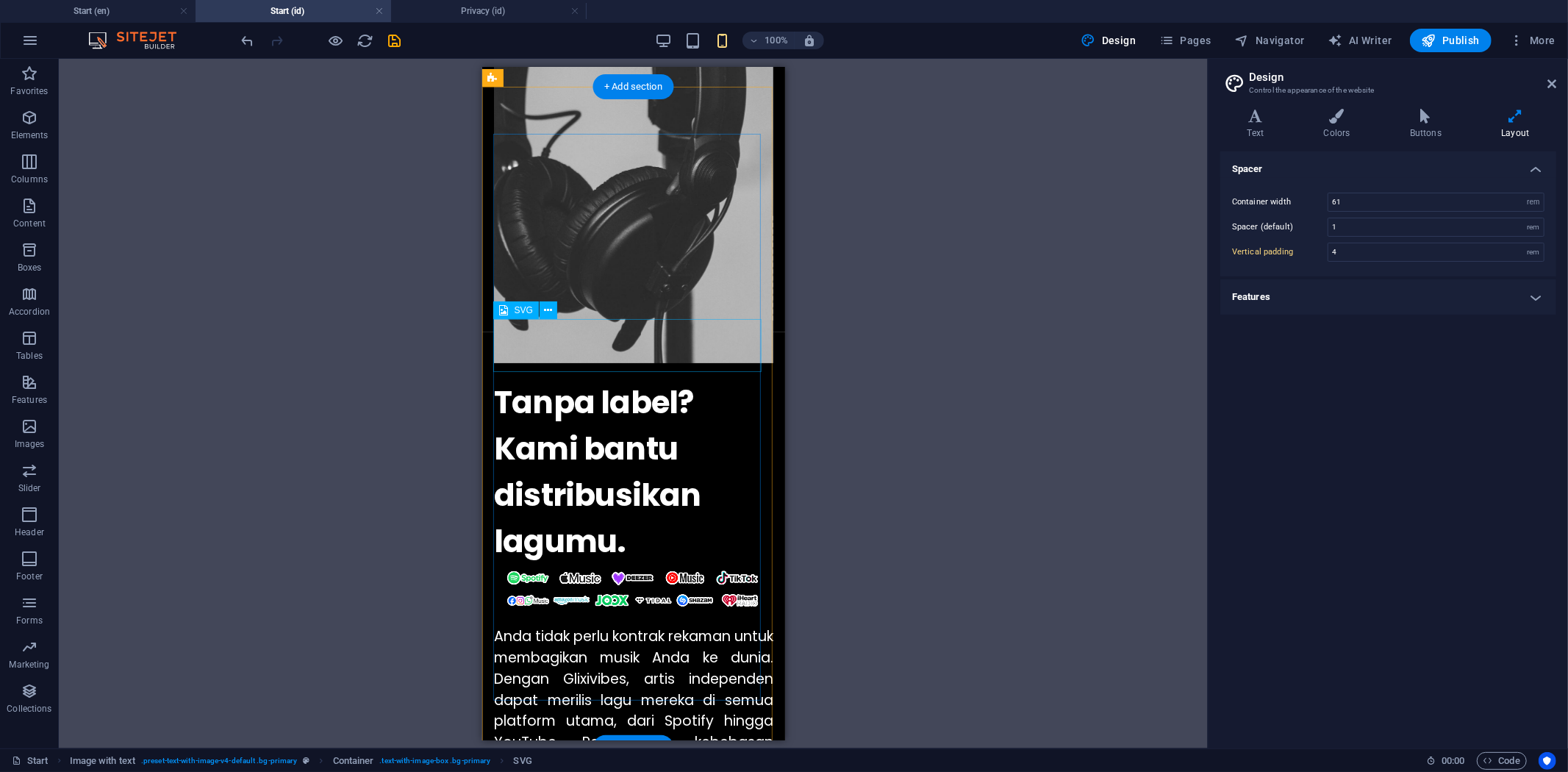
click at [671, 563] on figure at bounding box center [632, 591] width 279 height 54
select select "px"
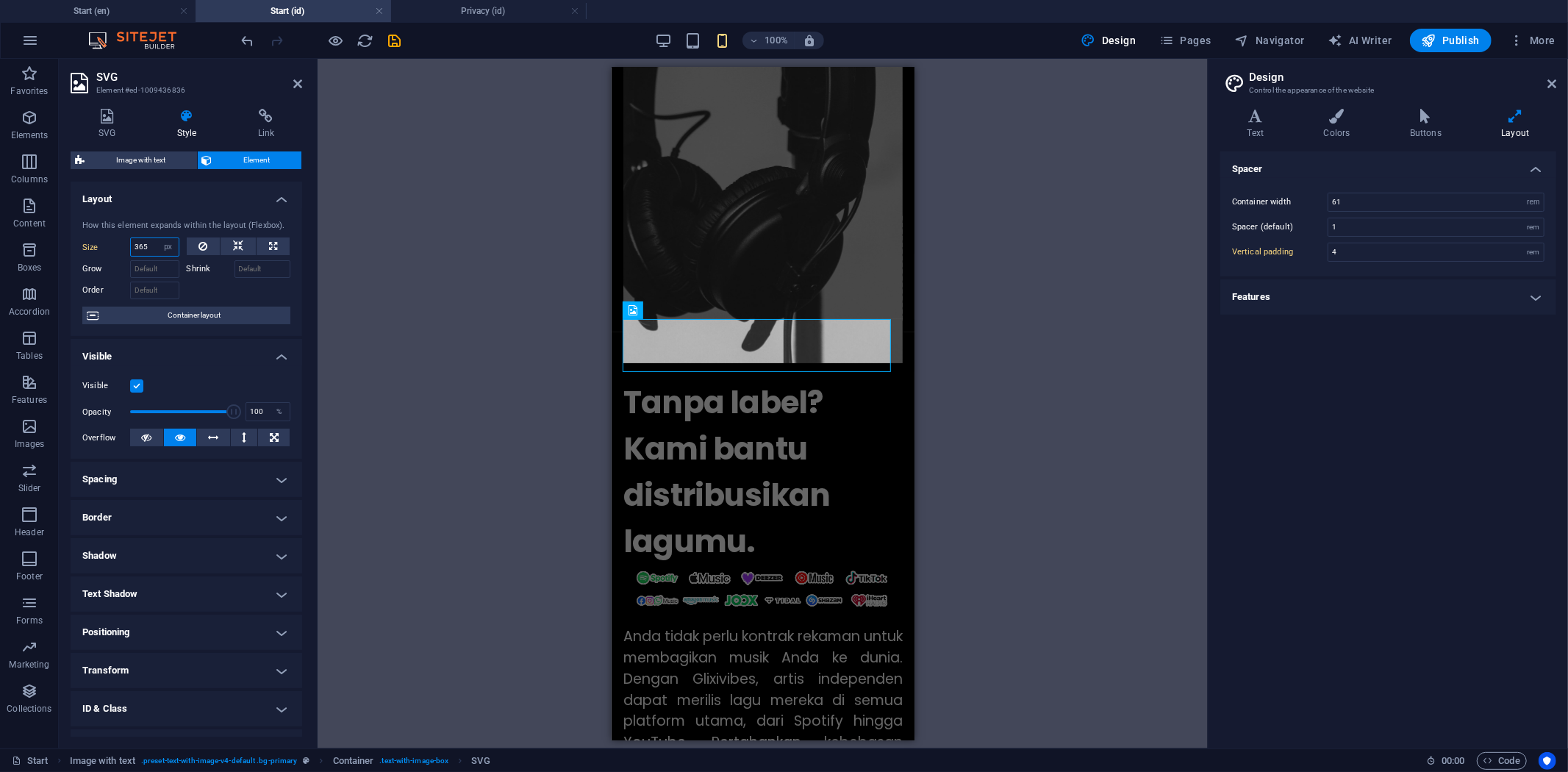
click at [152, 246] on input "365" at bounding box center [155, 247] width 48 height 18
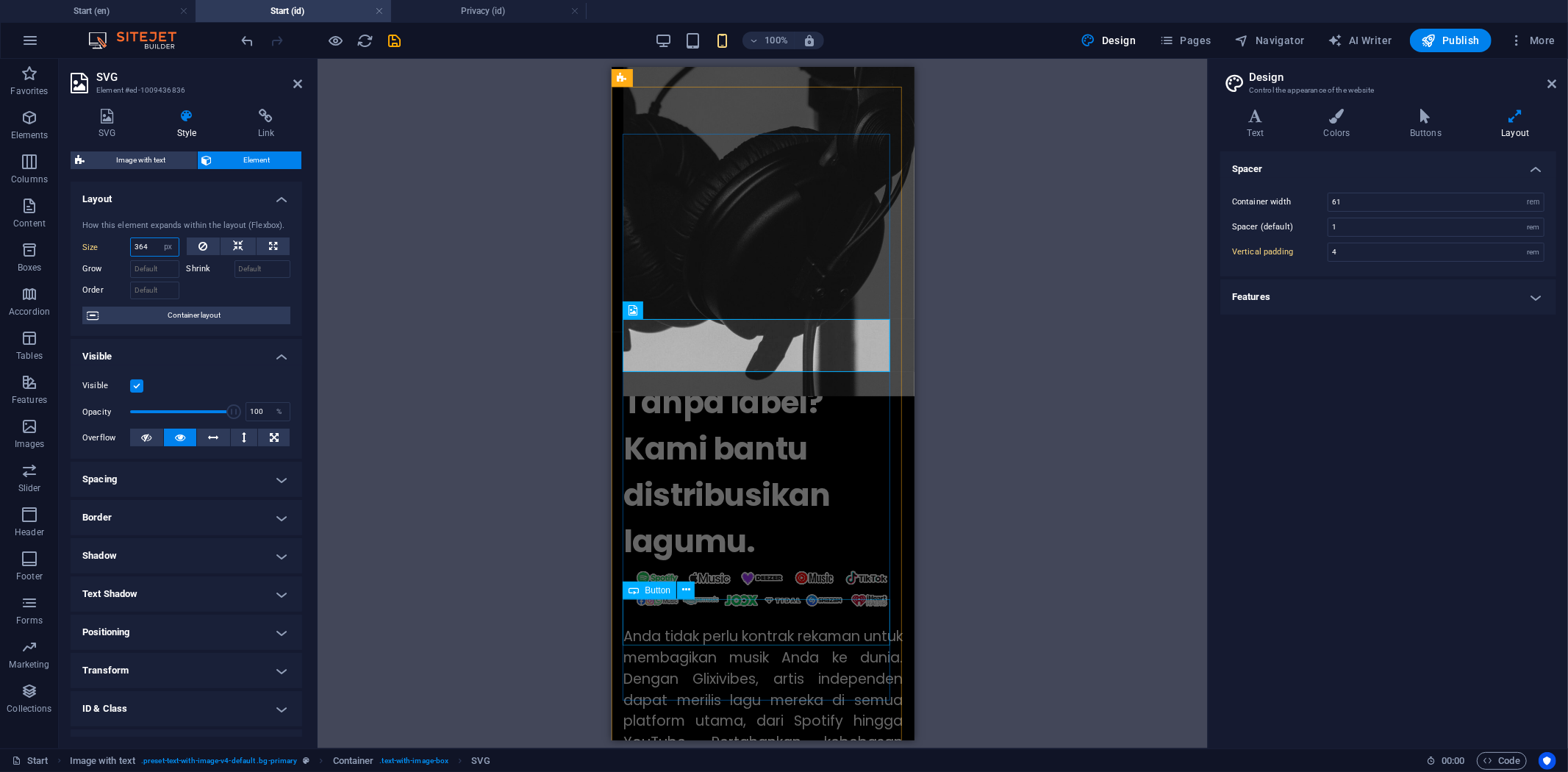
type input "364"
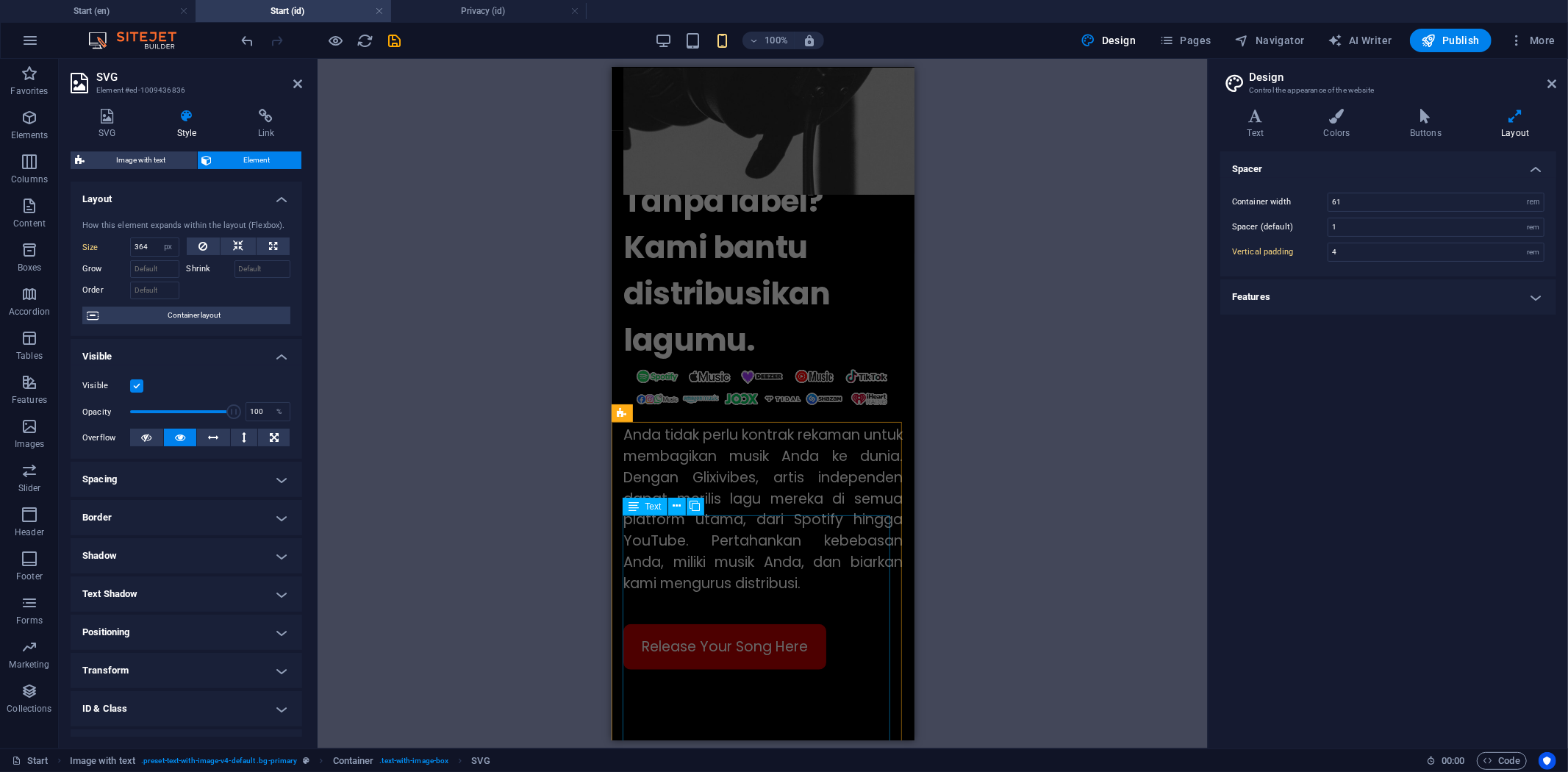
scroll to position [735, 0]
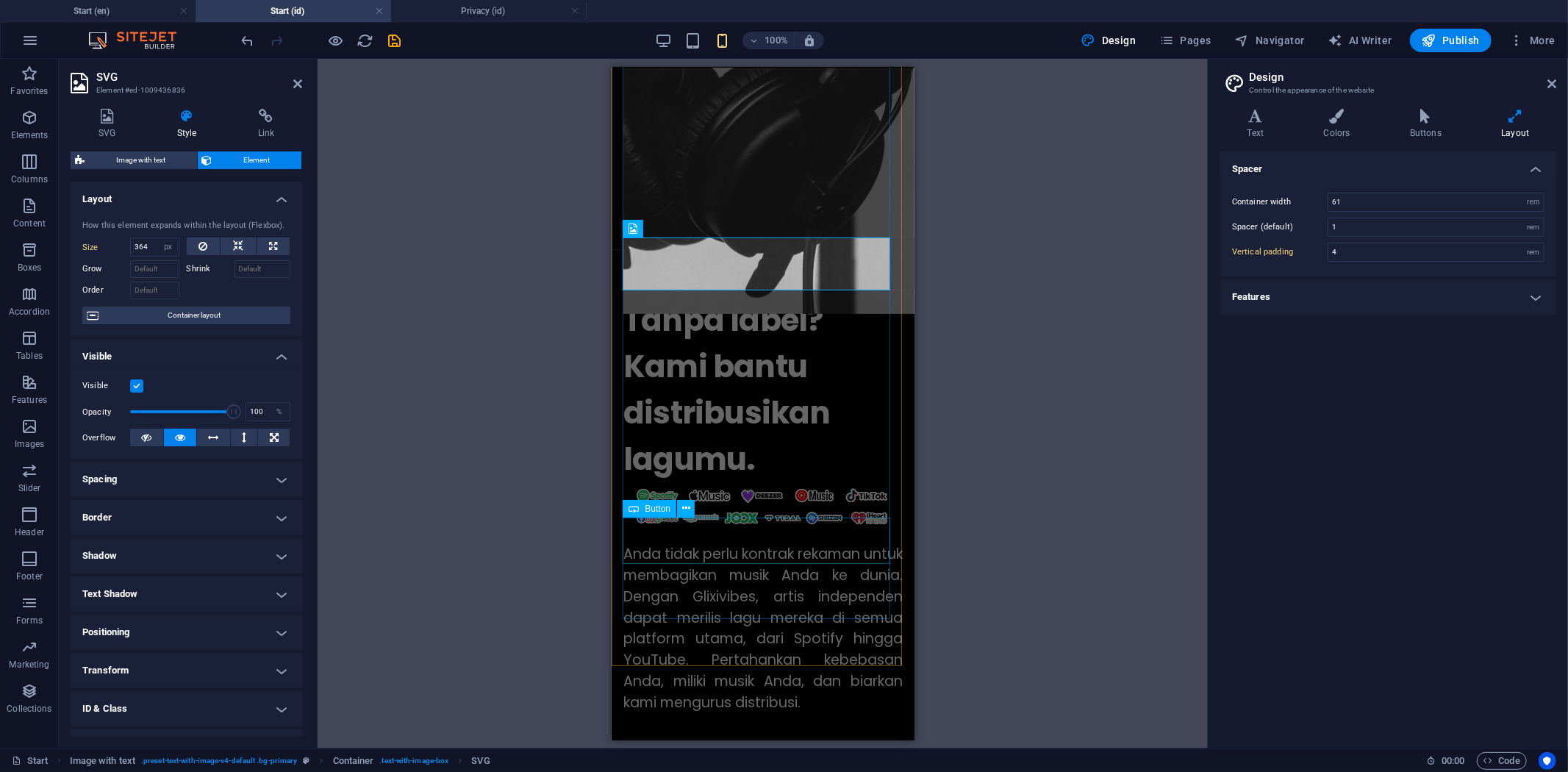
click at [758, 742] on div "Release Your Song Here" at bounding box center [762, 765] width 279 height 46
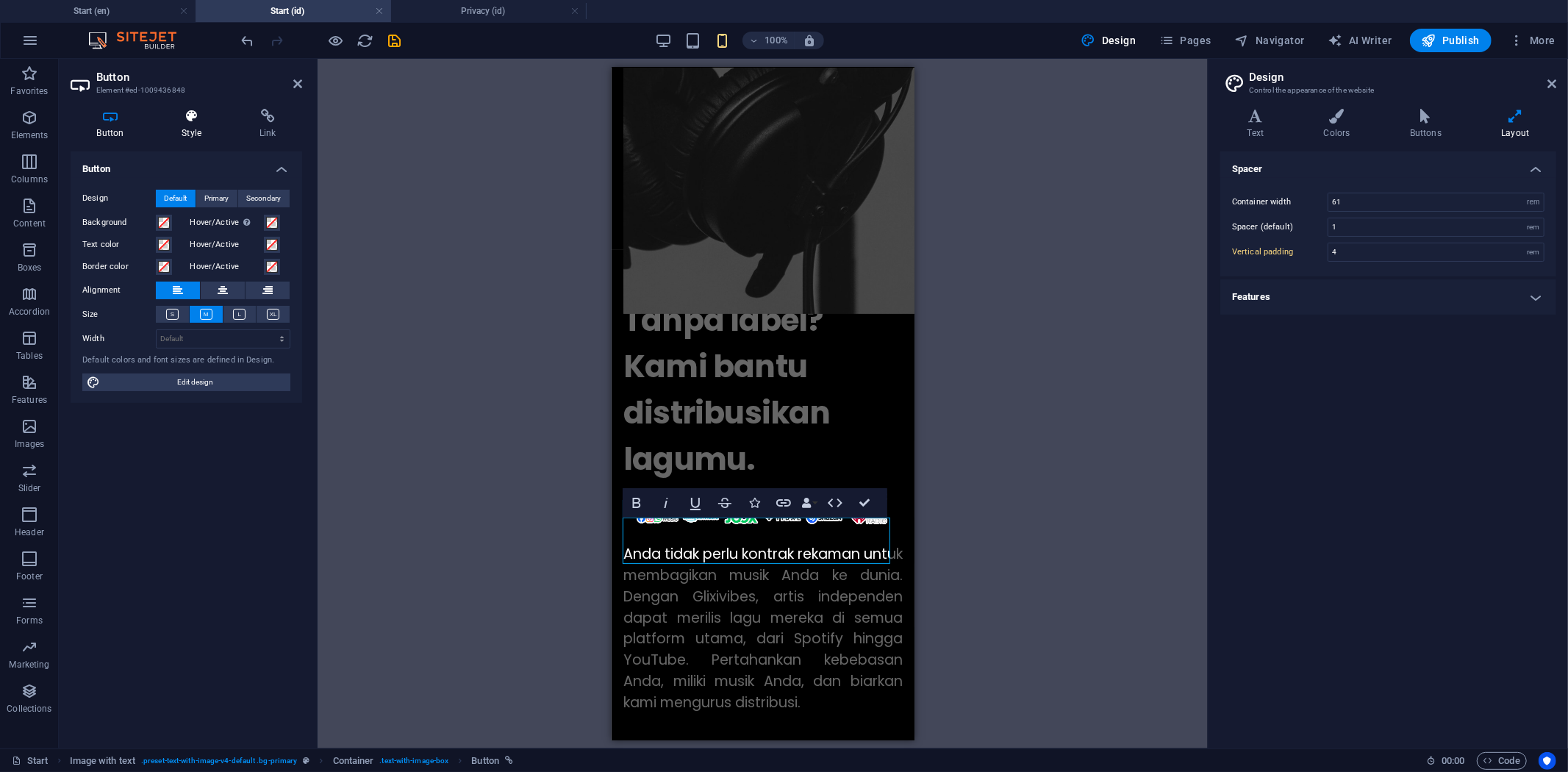
click at [182, 133] on h4 "Style" at bounding box center [195, 124] width 78 height 31
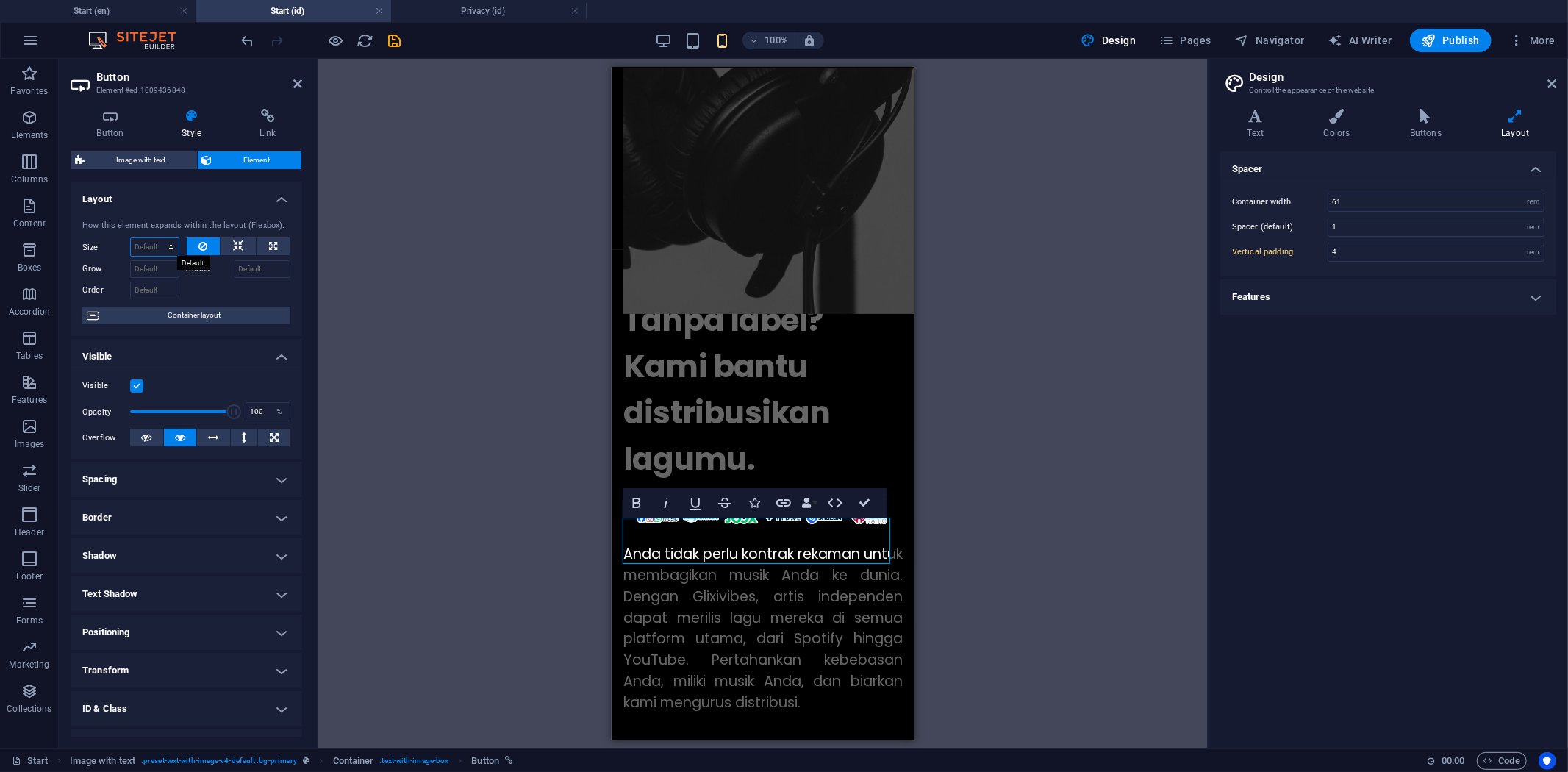
click at [143, 249] on select "Default auto px % 1/1 1/2 1/3 1/4 1/5 1/6 1/7 1/8 1/9 1/10" at bounding box center [155, 247] width 48 height 18
click at [131, 238] on select "Default auto px % 1/1 1/2 1/3 1/4 1/5 1/6 1/7 1/8 1/9 1/10" at bounding box center [155, 247] width 48 height 18
click at [153, 240] on select "Default auto px % 1/1 1/2 1/3 1/4 1/5 1/6 1/7 1/8 1/9 1/10" at bounding box center [155, 247] width 48 height 18
select select "px"
click at [156, 238] on select "Default auto px % 1/1 1/2 1/3 1/4 1/5 1/6 1/7 1/8 1/9 1/10" at bounding box center [155, 247] width 48 height 18
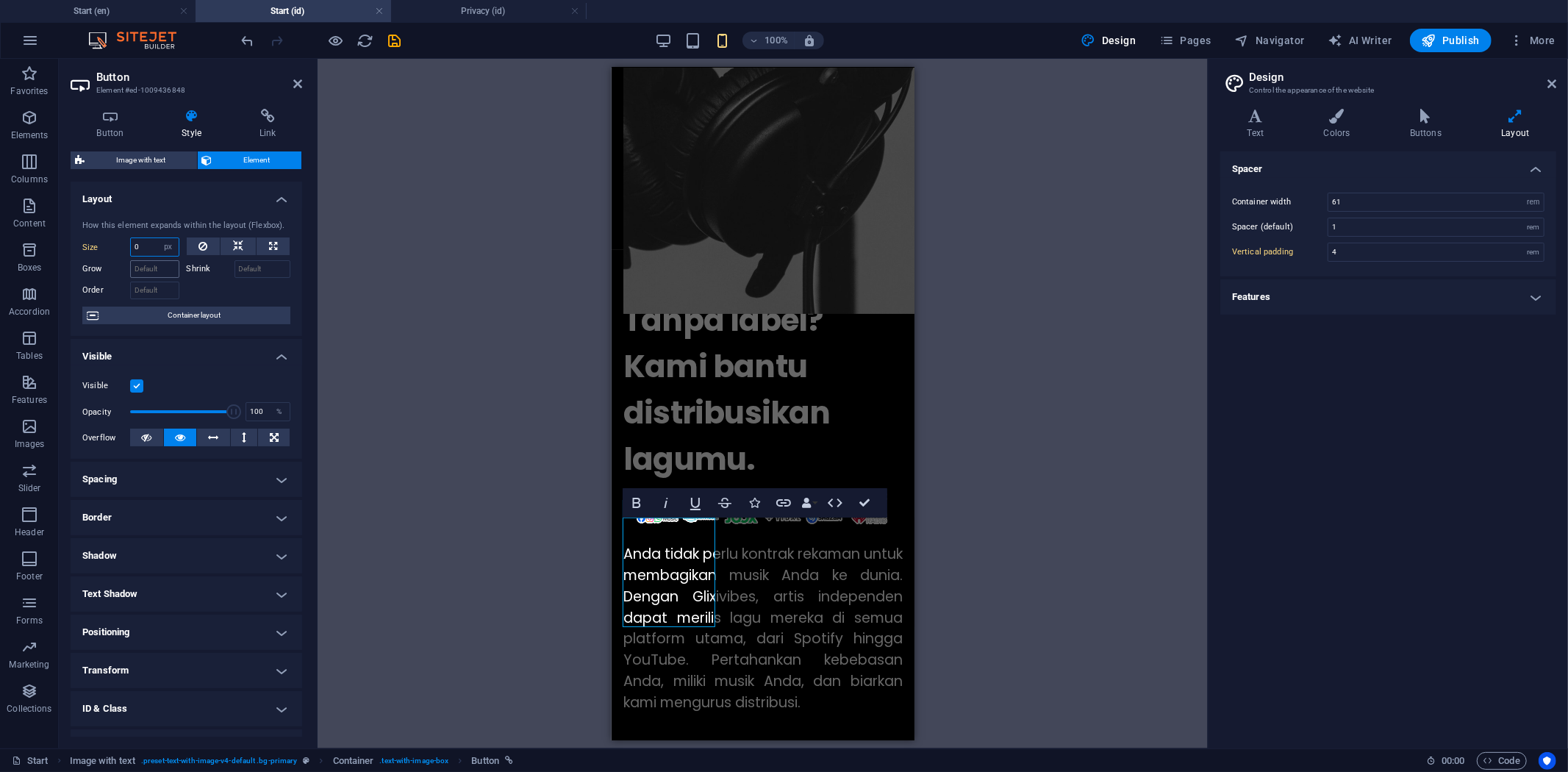
type input "7"
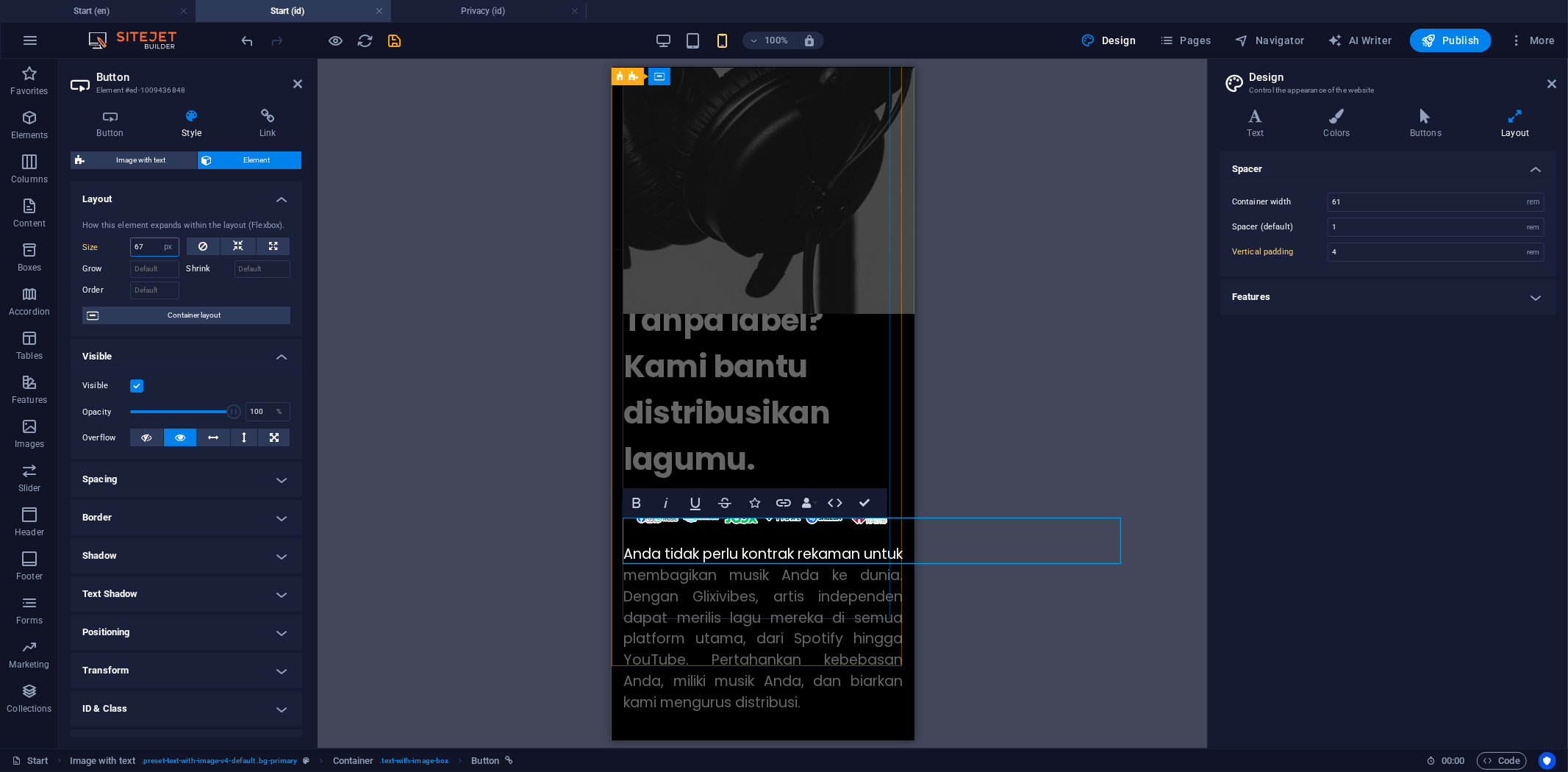
type input "6"
click at [167, 241] on select "Default auto px % 1/1 1/2 1/3 1/4 1/5 1/6 1/7 1/8 1/9 1/10" at bounding box center [169, 247] width 20 height 18
click at [158, 238] on select "Default auto px % 1/1 1/2 1/3 1/4 1/5 1/6 1/7 1/8 1/9 1/10" at bounding box center [169, 247] width 20 height 18
click at [145, 254] on select "Default auto px % 1/1 1/2 1/3 1/4 1/5 1/6 1/7 1/8 1/9 1/10" at bounding box center [155, 247] width 48 height 18
click at [146, 249] on select "Default auto px % 1/1 1/2 1/3 1/4 1/5 1/6 1/7 1/8 1/9 1/10" at bounding box center [155, 247] width 48 height 18
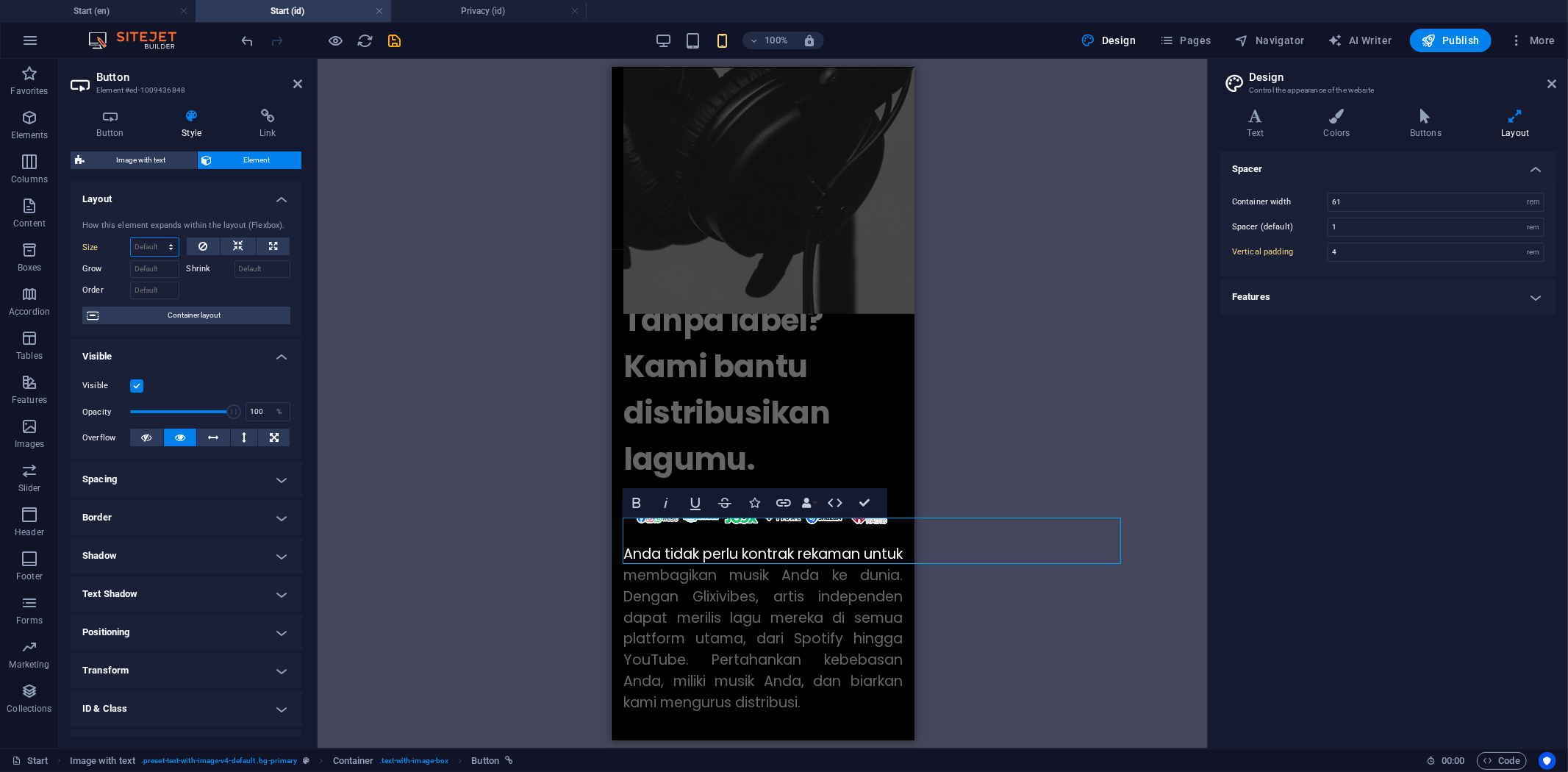
click at [154, 249] on select "Default auto px % 1/1 1/2 1/3 1/4 1/5 1/6 1/7 1/8 1/9 1/10" at bounding box center [155, 247] width 48 height 18
click at [131, 238] on select "Default auto px % 1/1 1/2 1/3 1/4 1/5 1/6 1/7 1/8 1/9 1/10" at bounding box center [155, 247] width 48 height 18
click at [159, 249] on select "Default auto px % 1/1 1/2 1/3 1/4 1/5 1/6 1/7 1/8 1/9 1/10" at bounding box center [155, 247] width 48 height 18
click at [131, 238] on select "Default auto px % 1/1 1/2 1/3 1/4 1/5 1/6 1/7 1/8 1/9 1/10" at bounding box center [155, 247] width 48 height 18
select select "DISABLED_OPTION_VALUE"
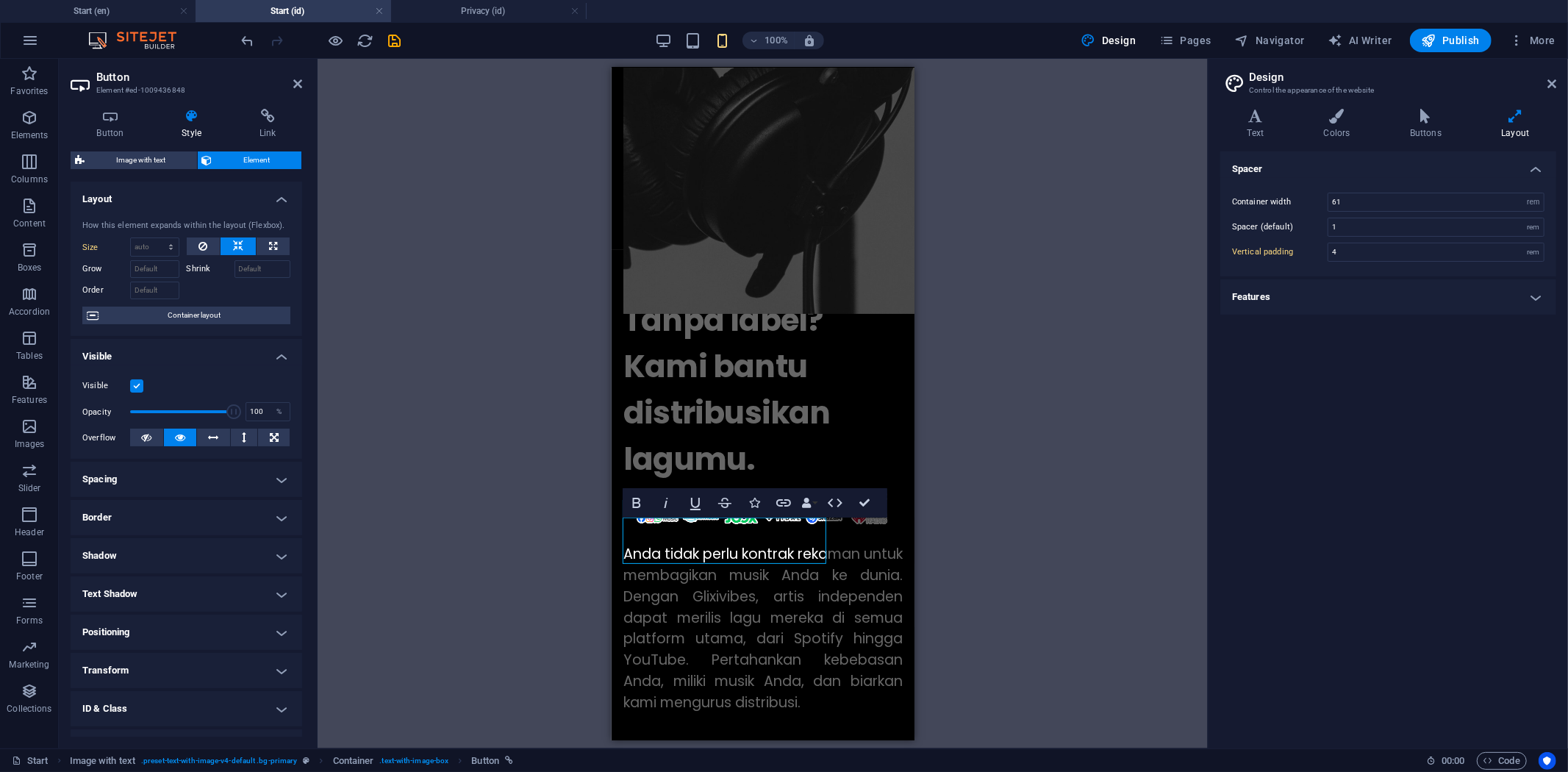
click at [526, 542] on div "H1 Preset Container Container Container Container Logo Container Spacer Contain…" at bounding box center [763, 403] width 890 height 689
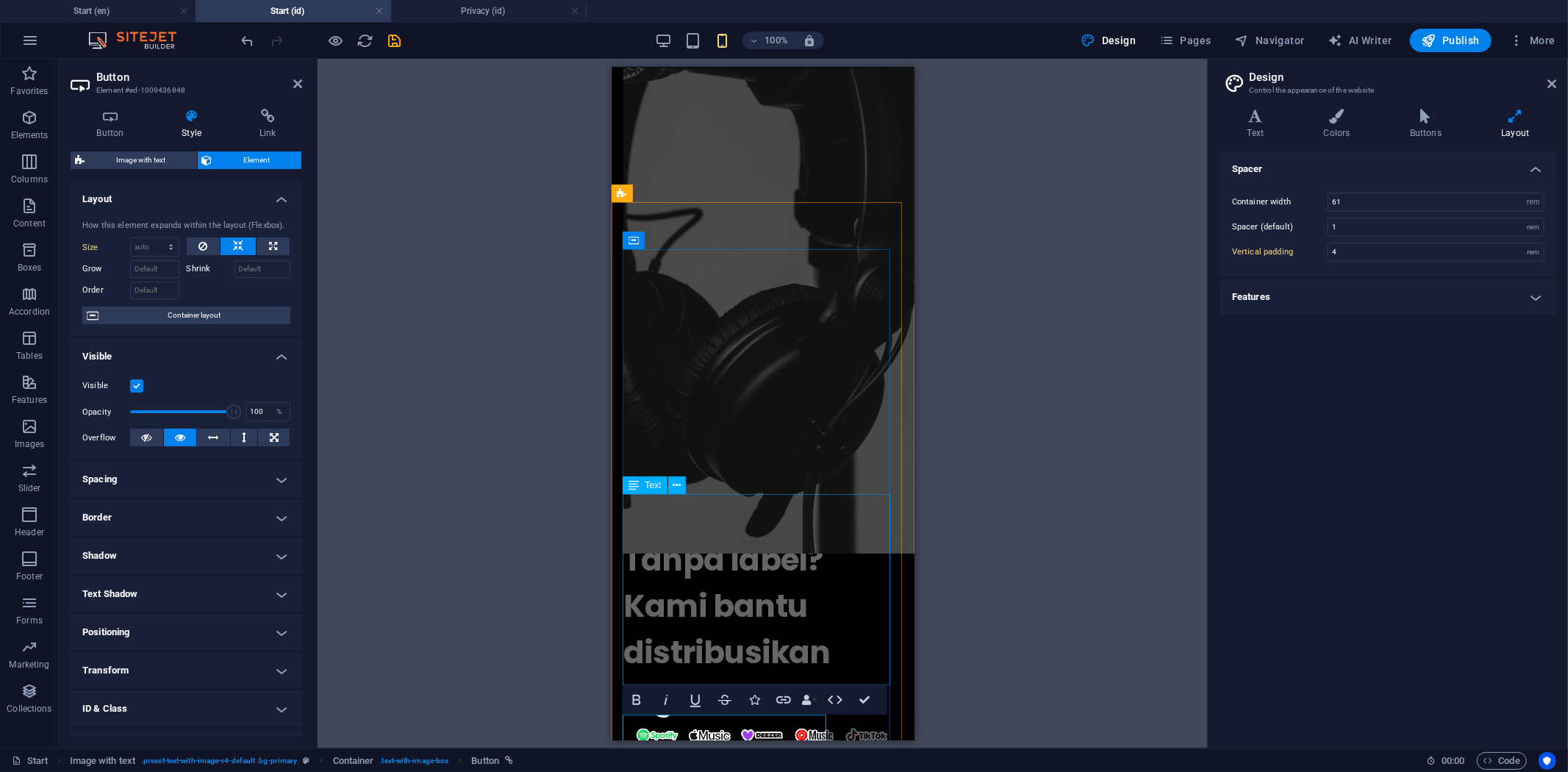
scroll to position [489, 0]
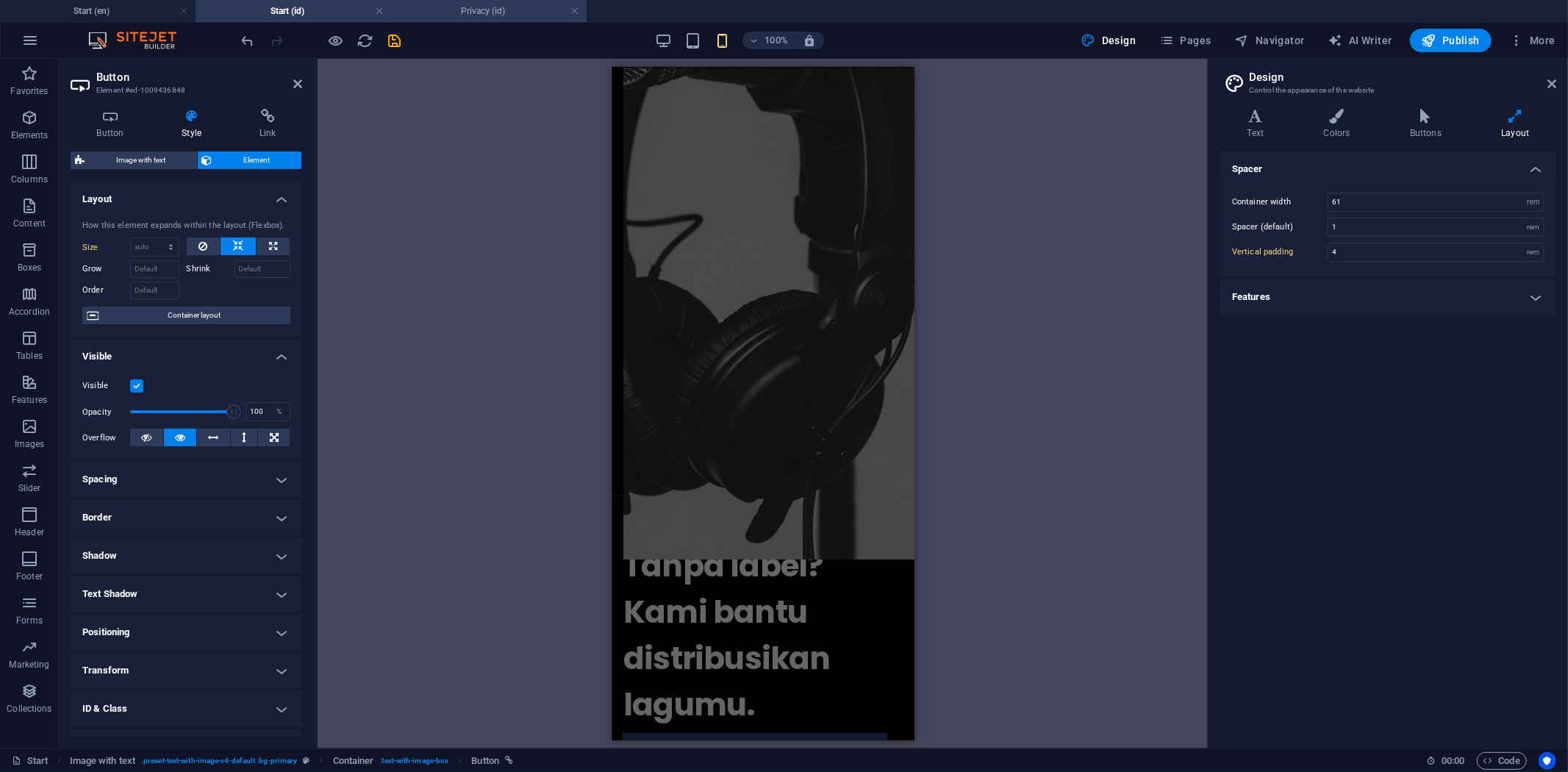
click at [443, 12] on h4 "Privacy (id)" at bounding box center [489, 10] width 196 height 16
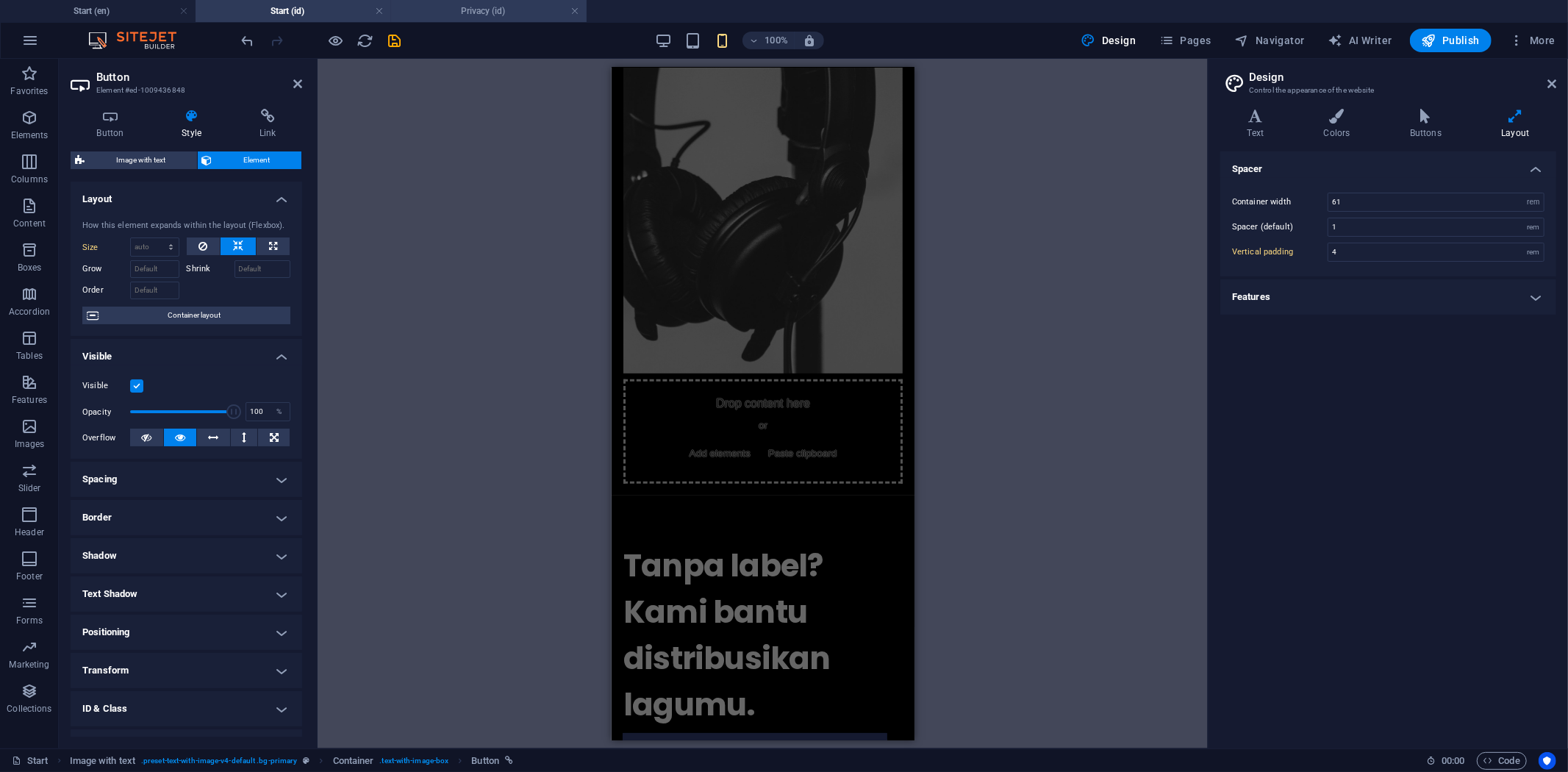
scroll to position [0, 0]
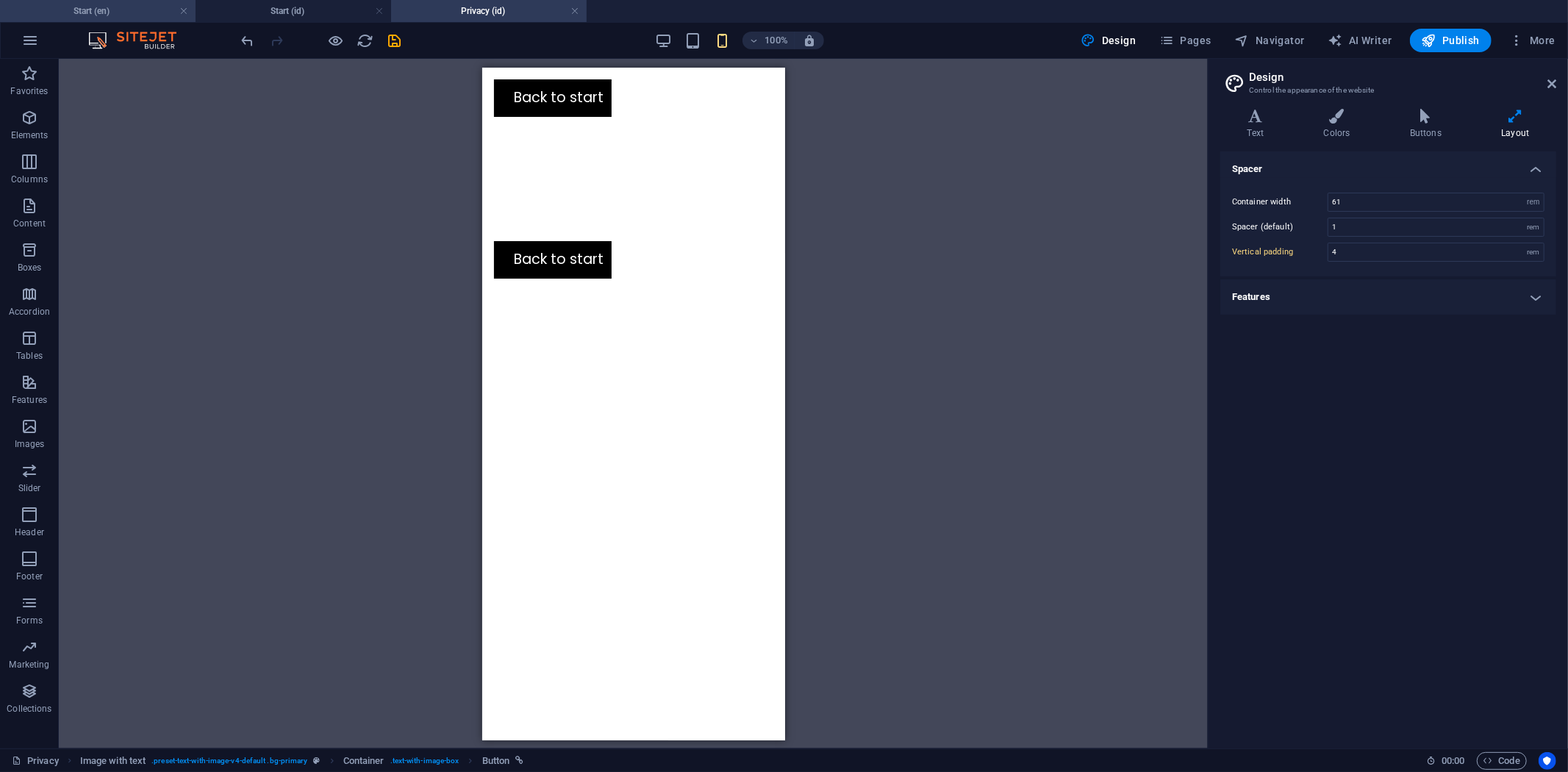
click at [131, 8] on h4 "Start (en)" at bounding box center [98, 10] width 196 height 16
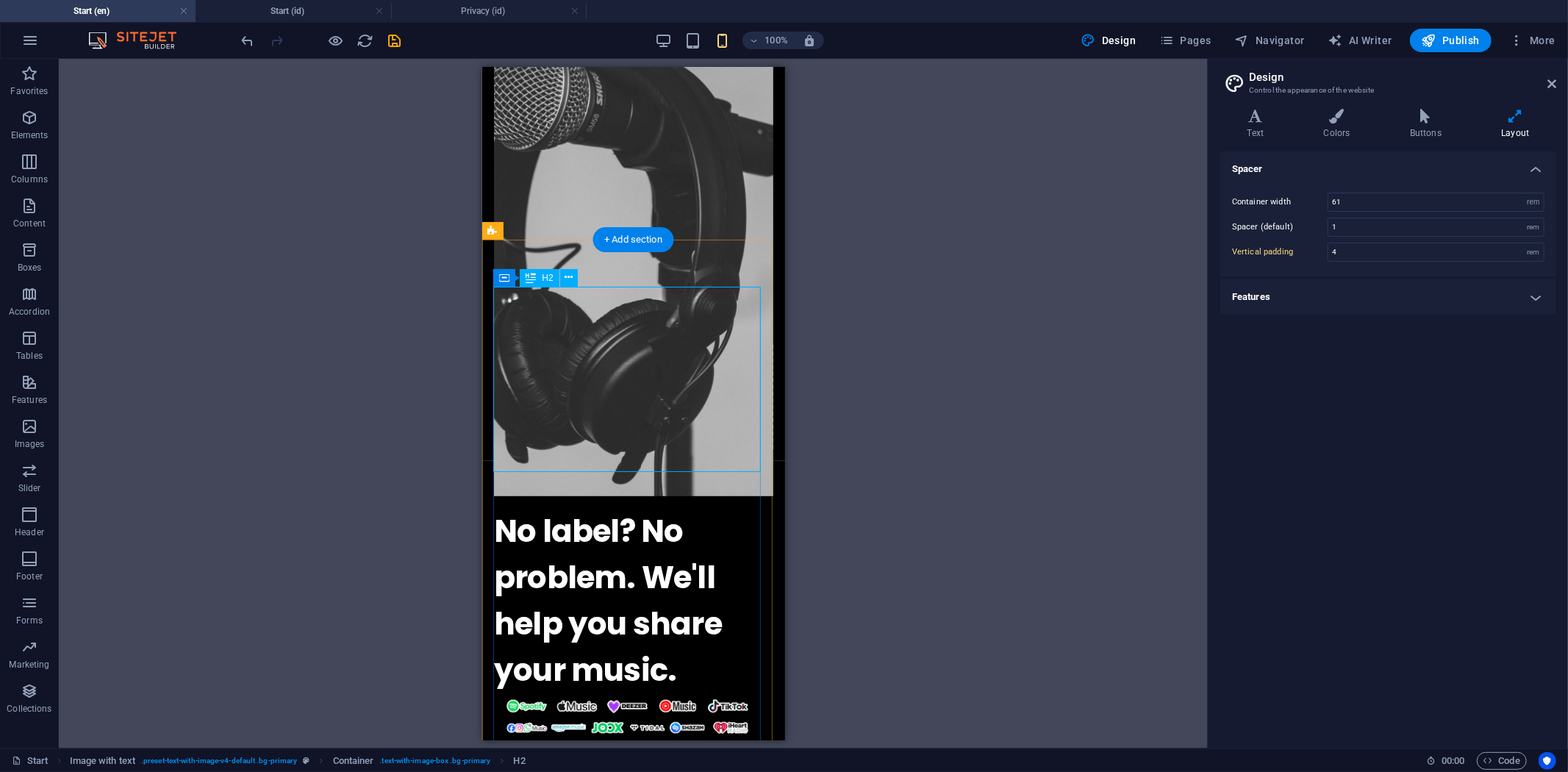
scroll to position [454, 0]
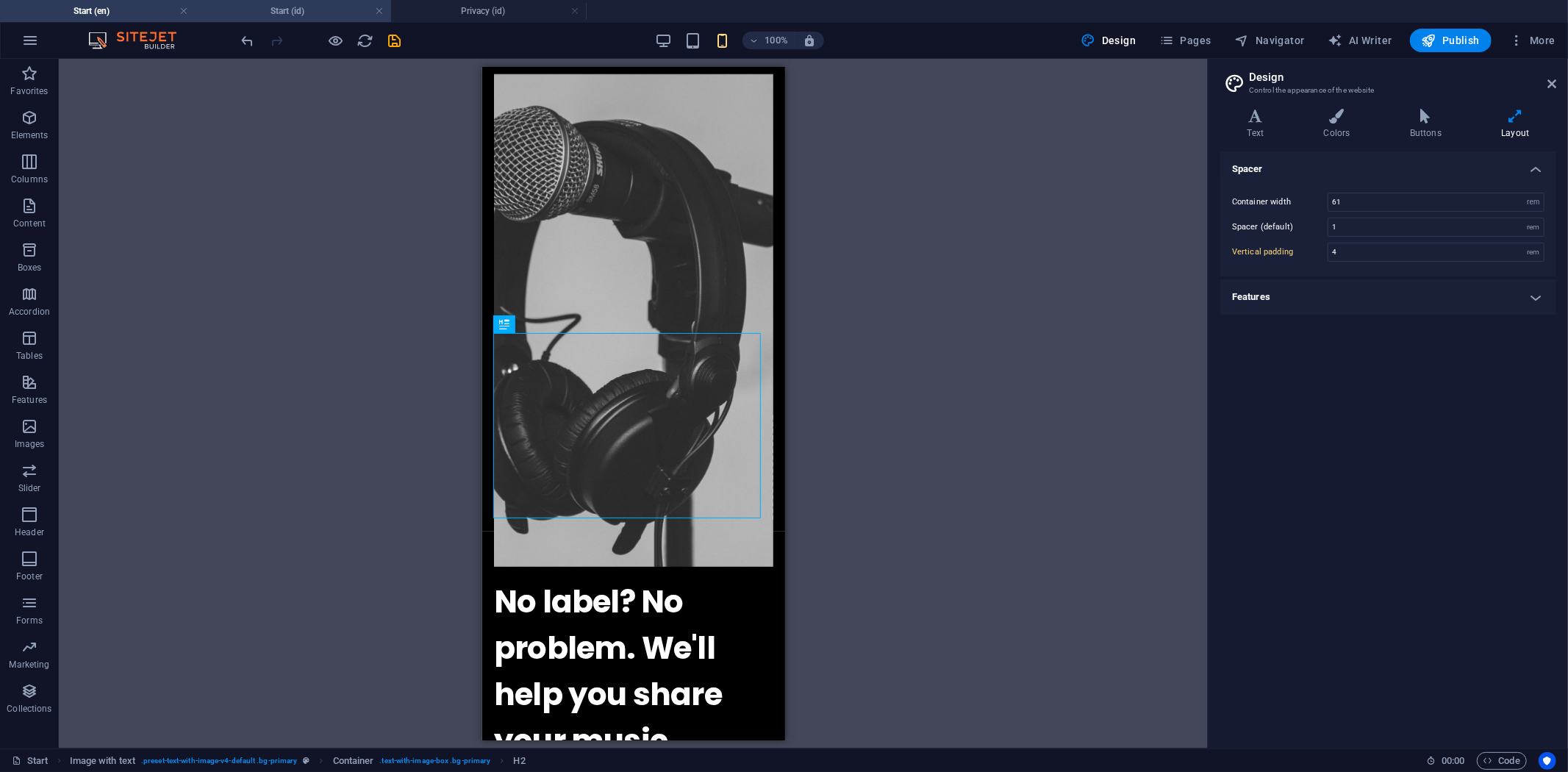
click at [307, 3] on h4 "Start (id)" at bounding box center [294, 10] width 196 height 16
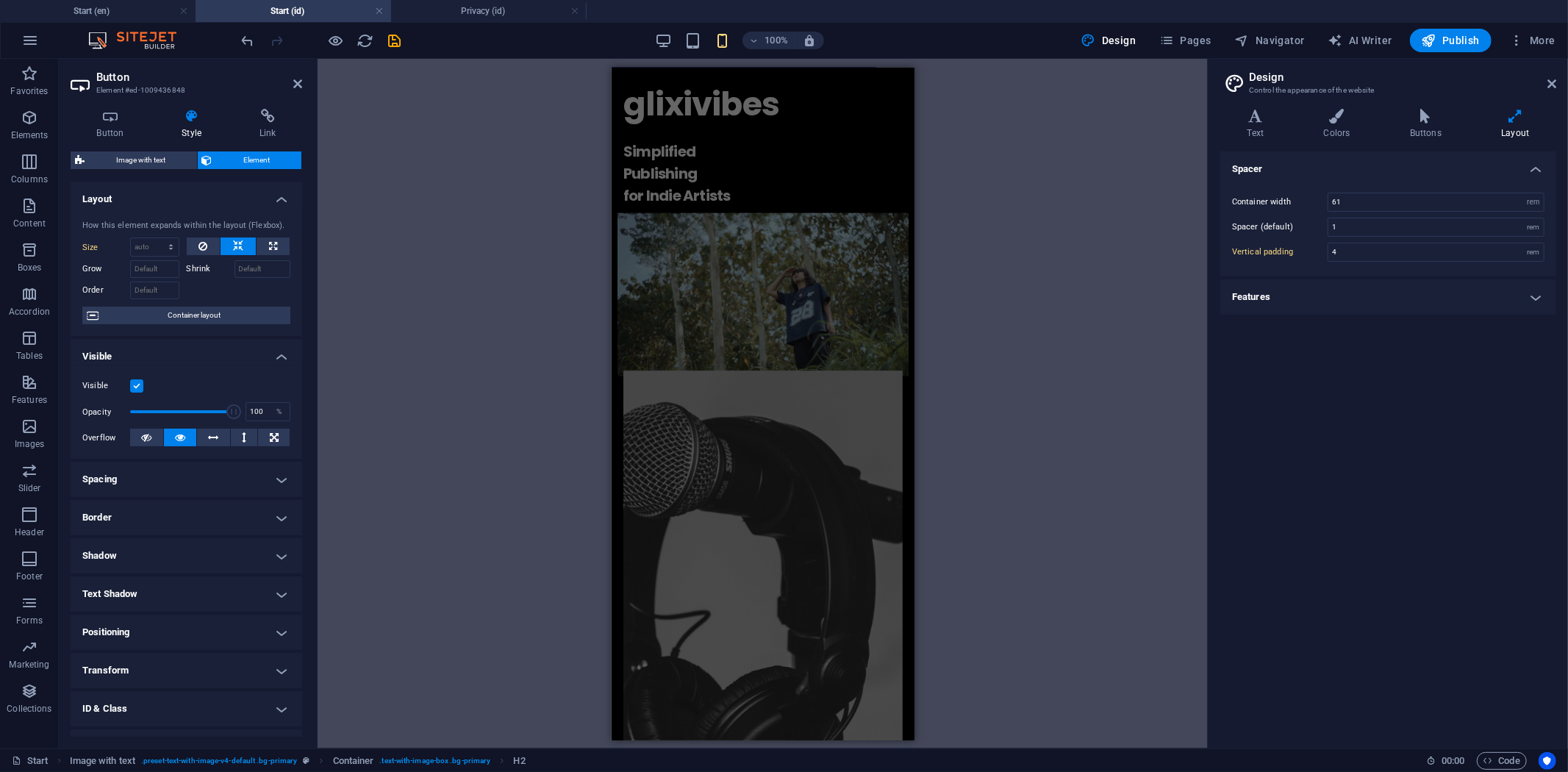
scroll to position [489, 0]
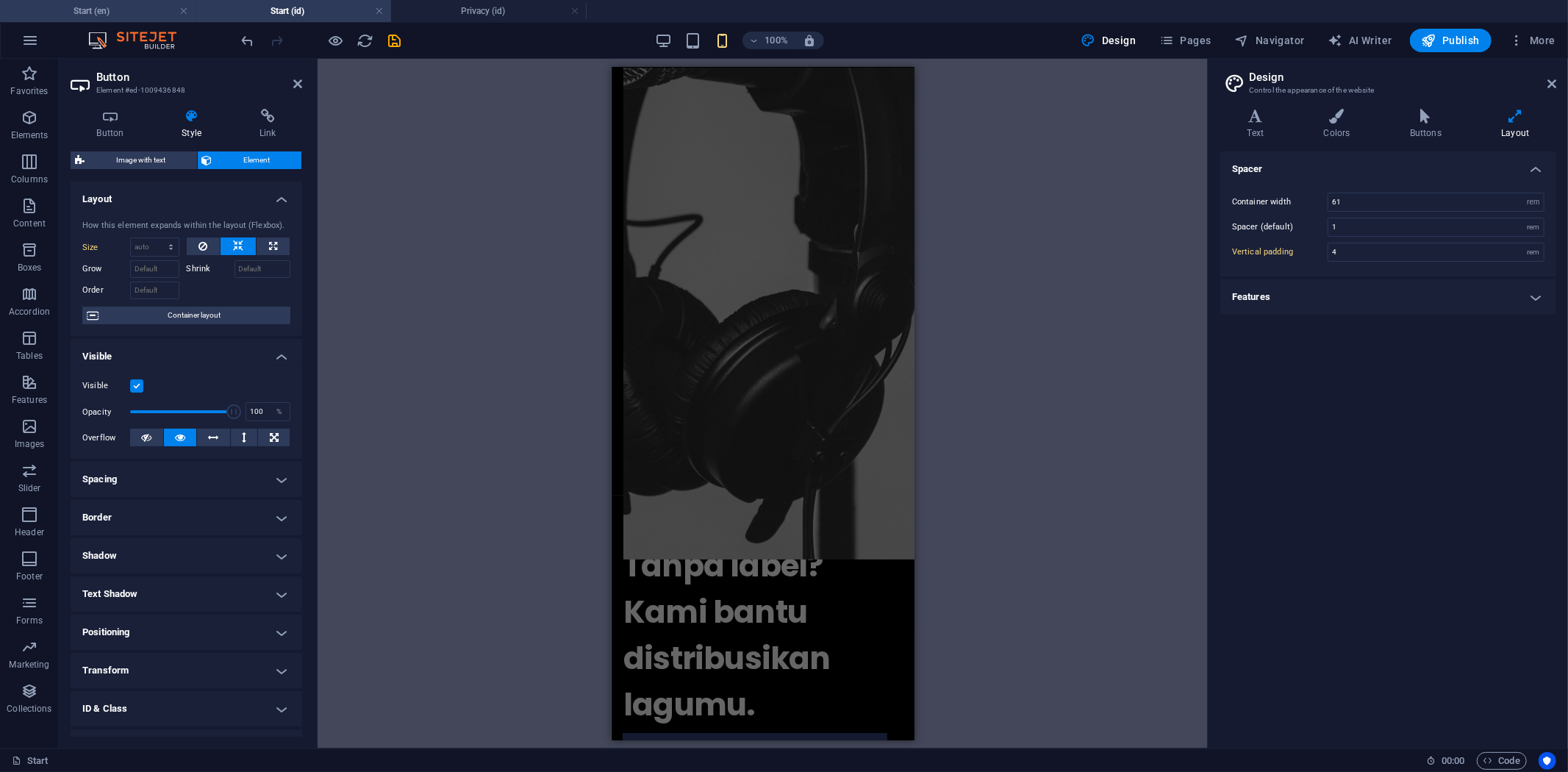
click at [100, 3] on h4 "Start (en)" at bounding box center [98, 10] width 196 height 16
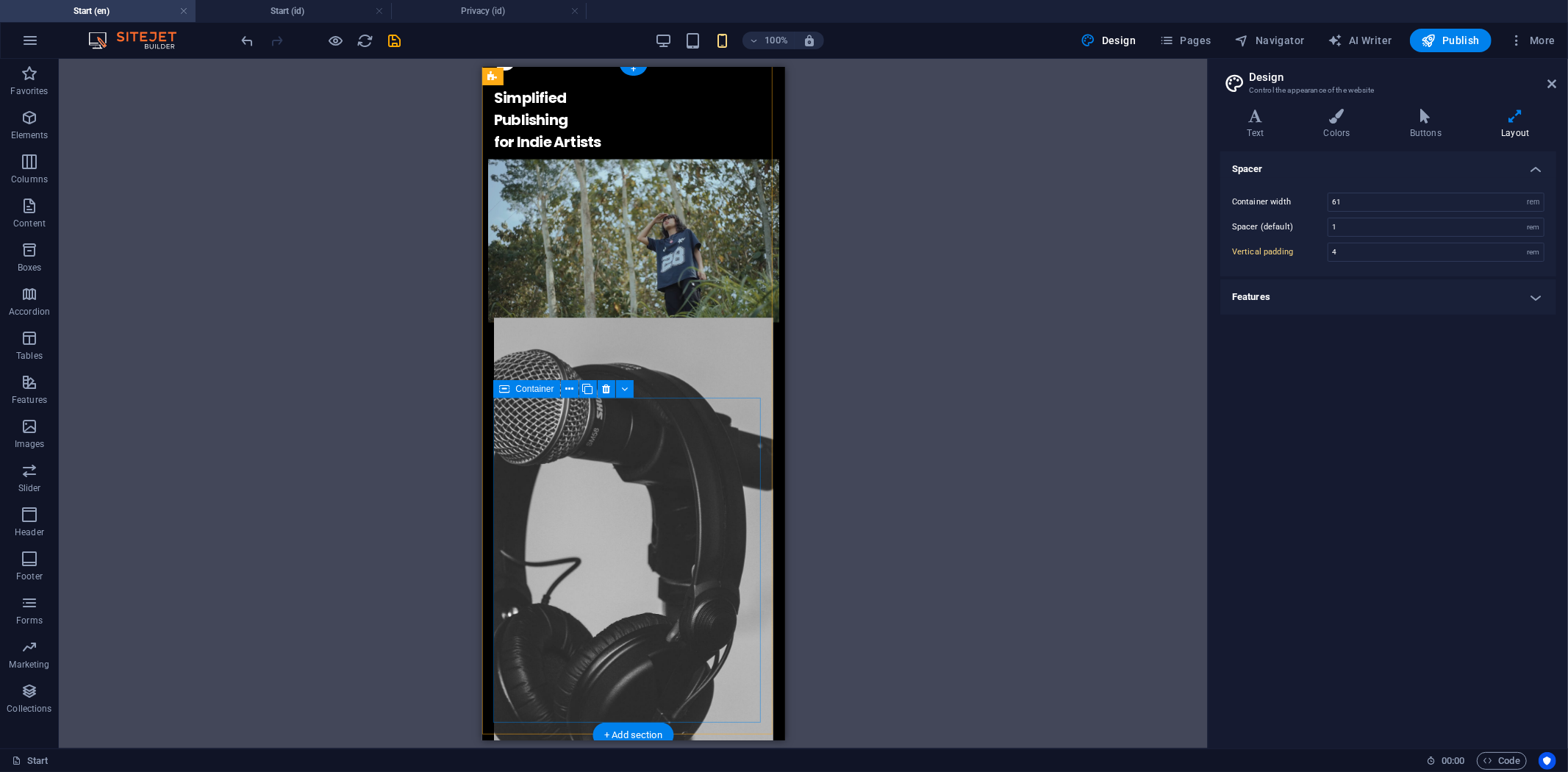
scroll to position [0, 0]
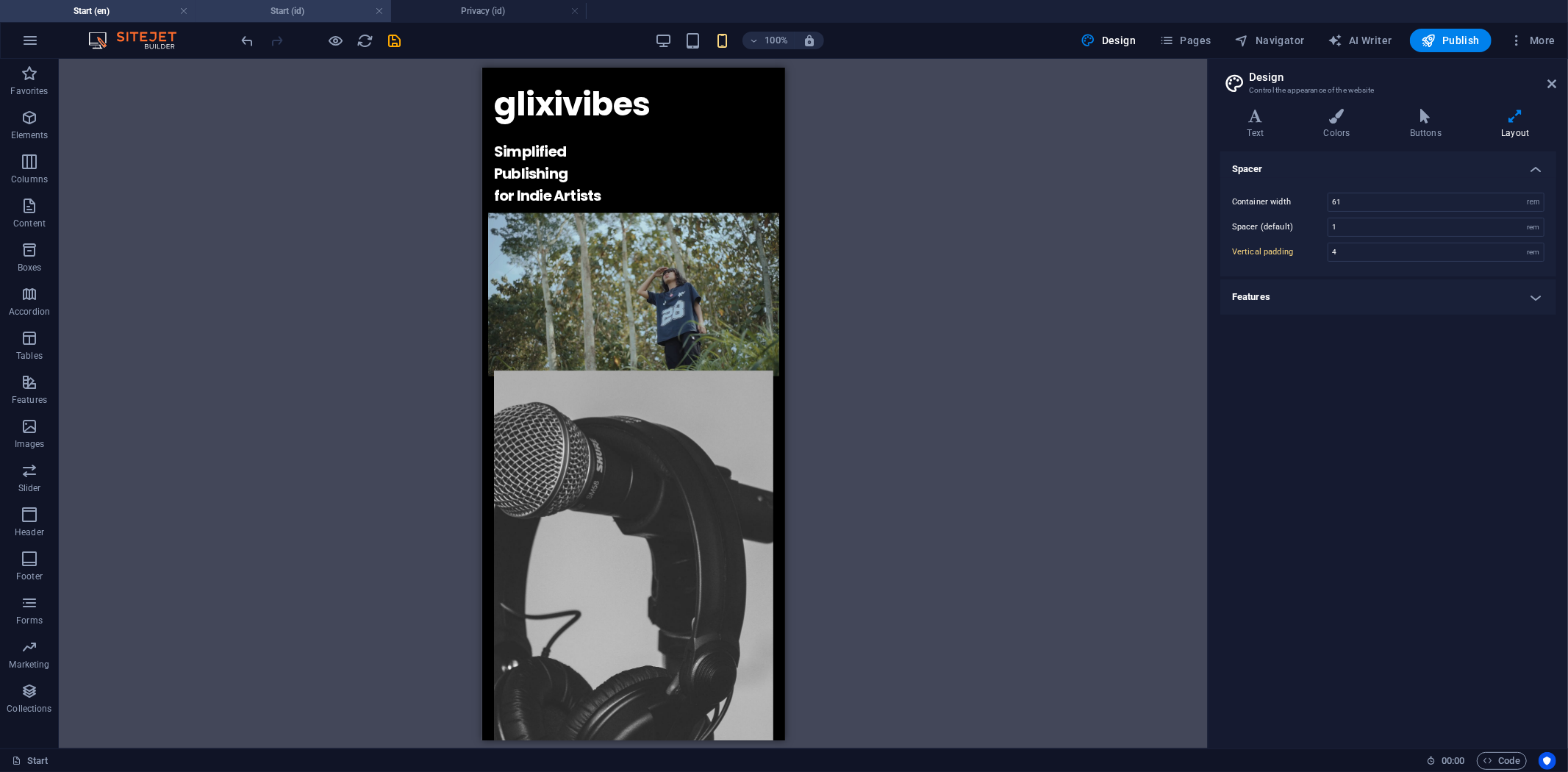
click at [310, 9] on h4 "Start (id)" at bounding box center [294, 10] width 196 height 16
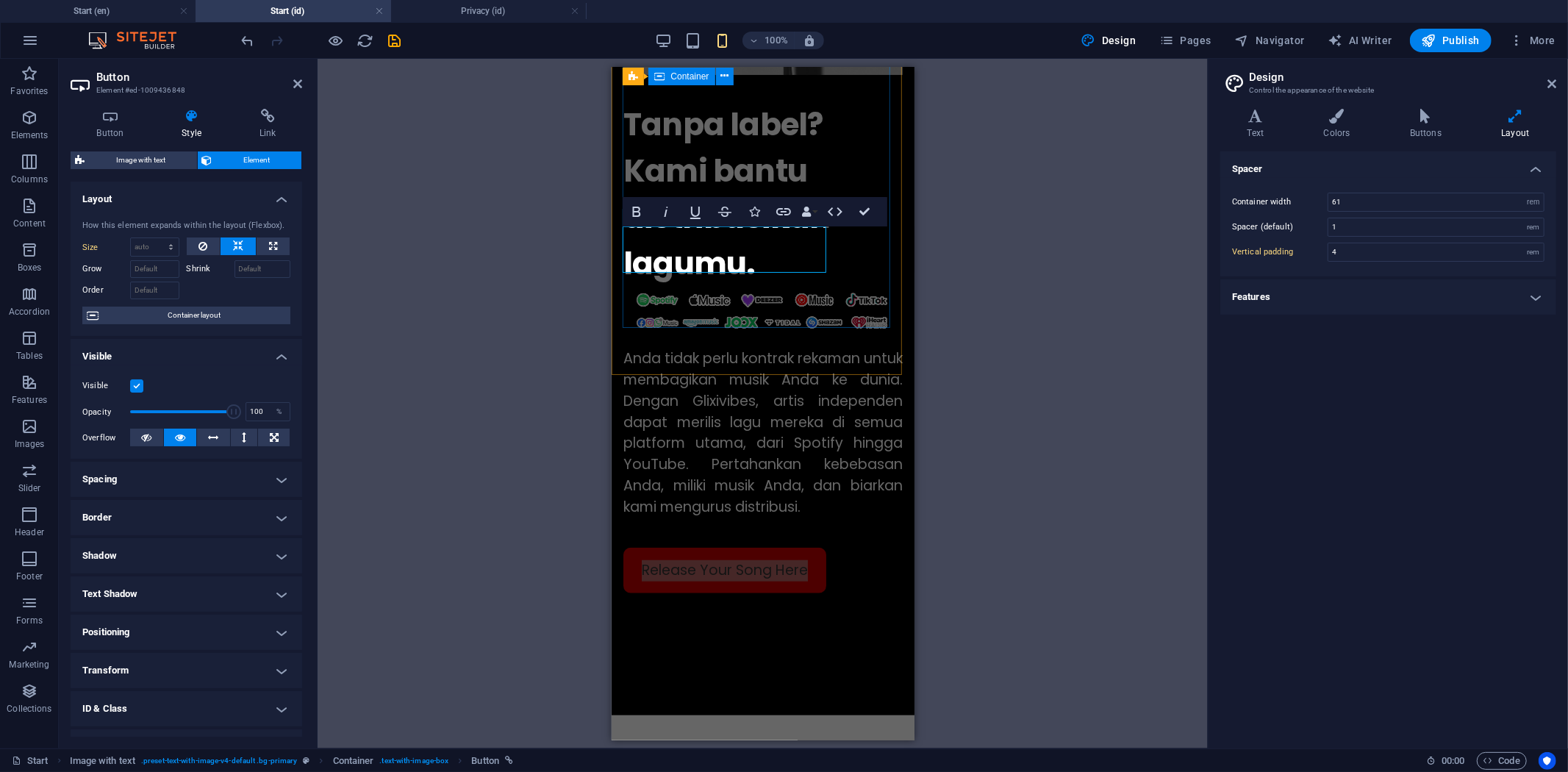
scroll to position [898, 0]
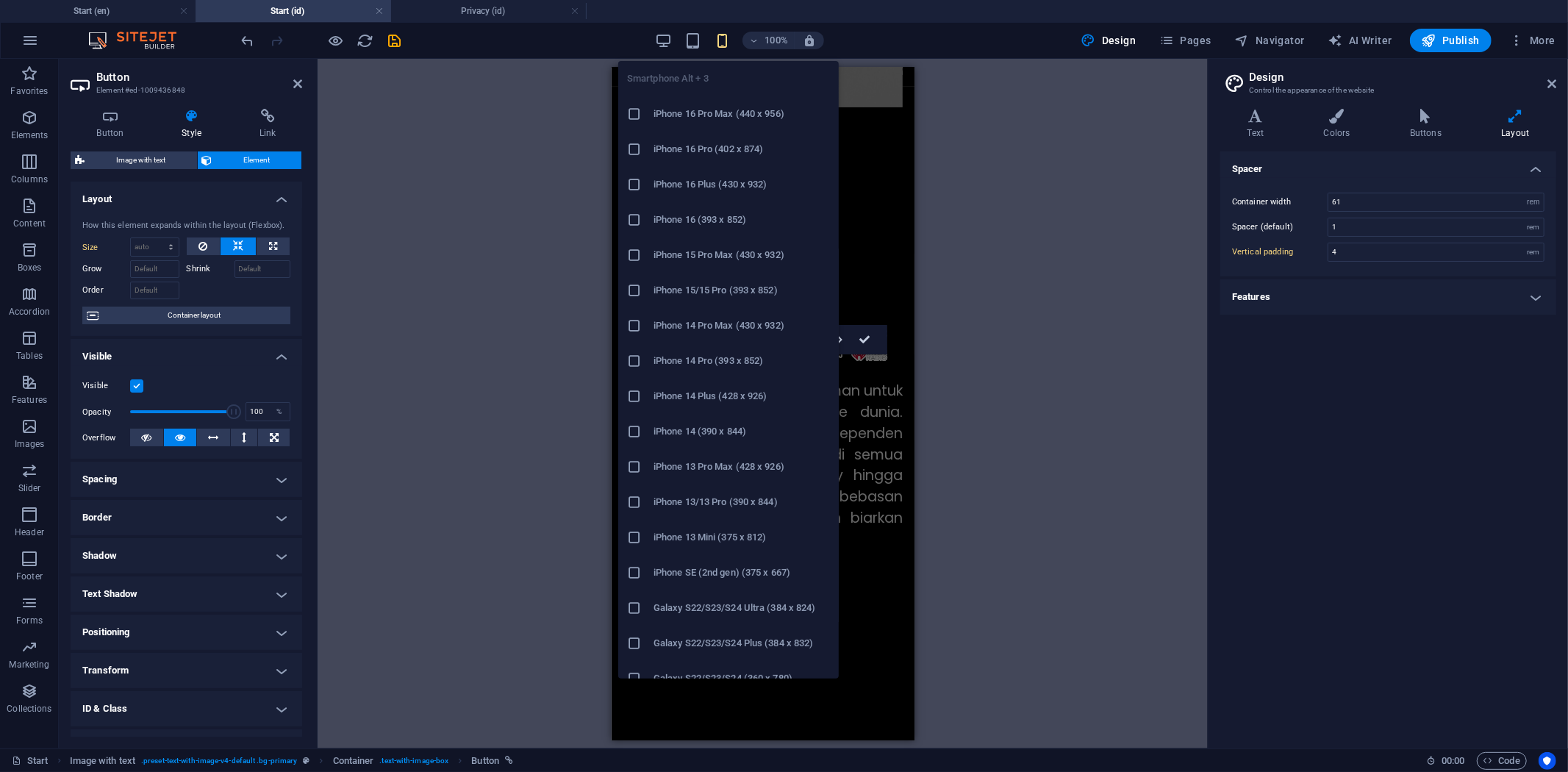
click at [729, 32] on icon "button" at bounding box center [722, 41] width 17 height 17
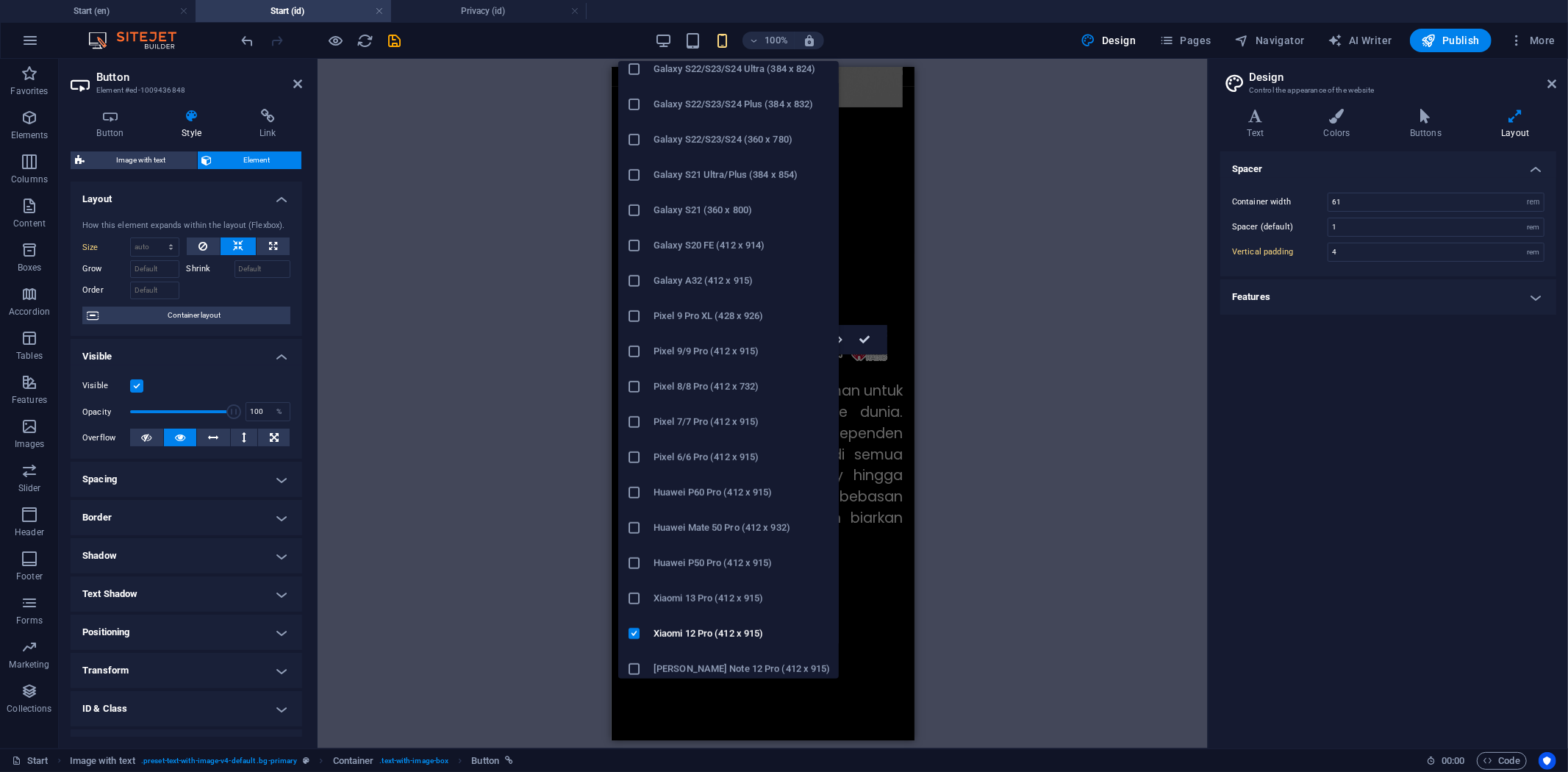
scroll to position [546, 0]
click at [631, 586] on icon at bounding box center [634, 591] width 14 height 14
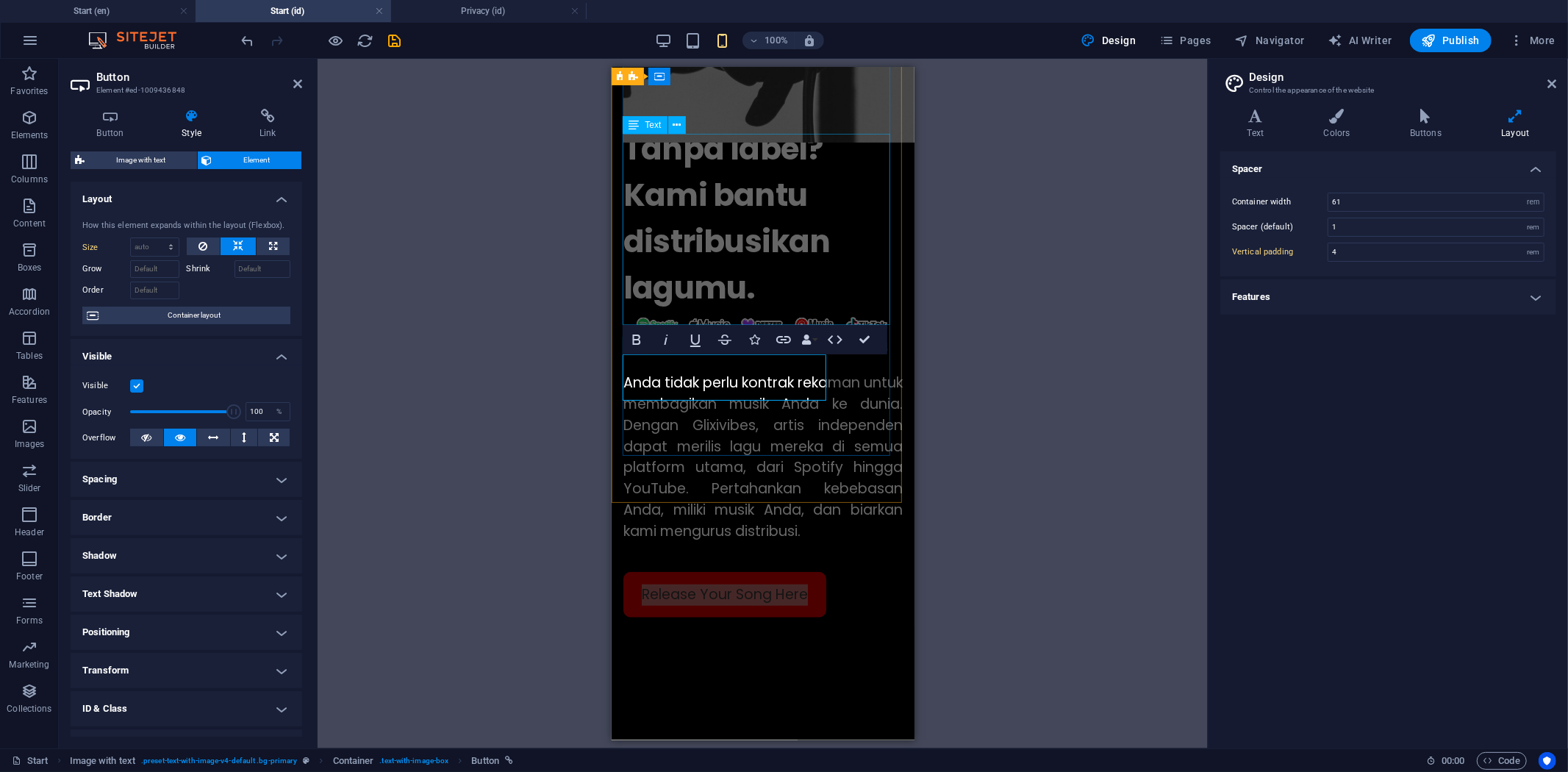
scroll to position [898, 0]
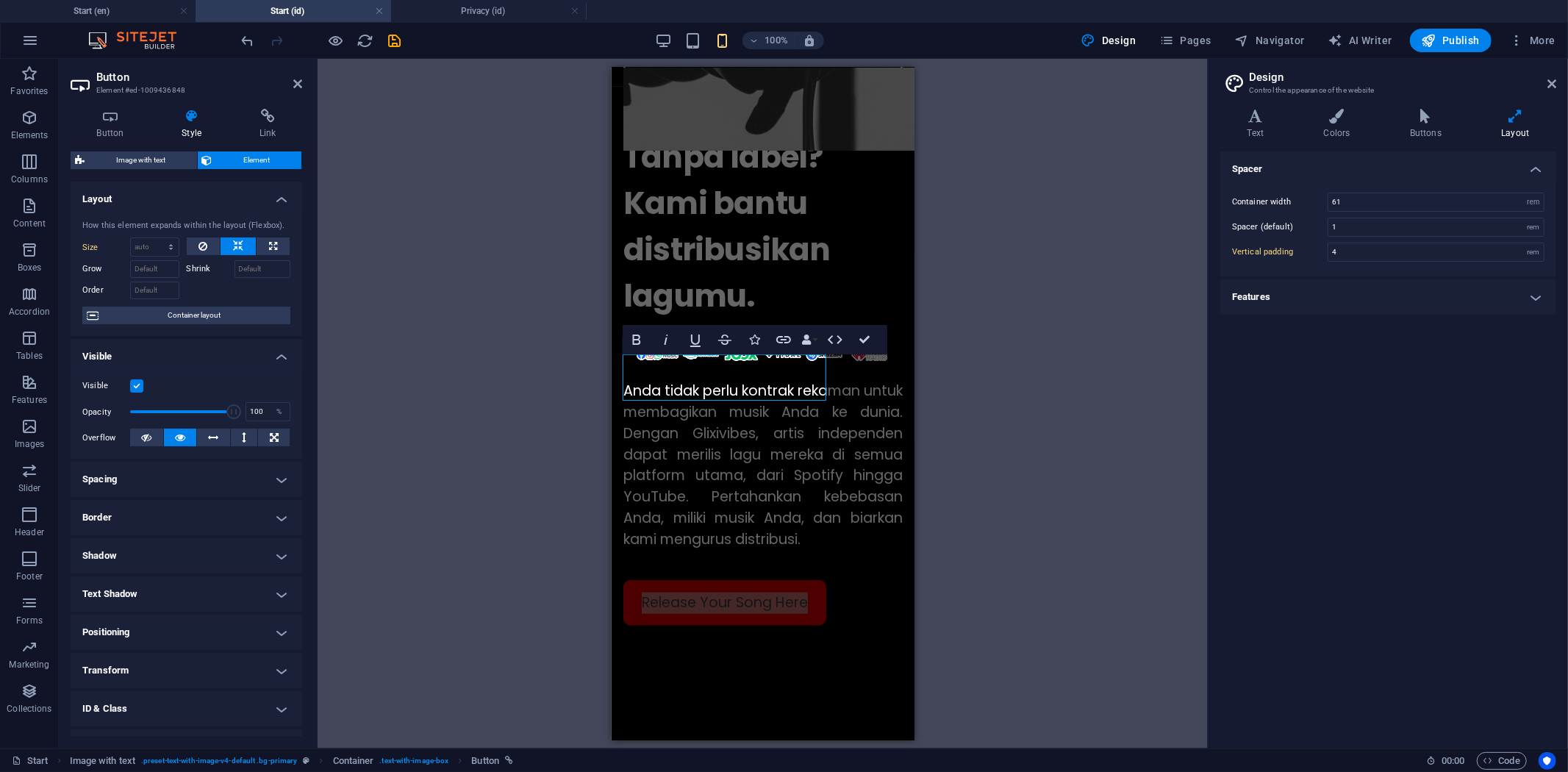
click at [724, 30] on div "100%" at bounding box center [739, 41] width 169 height 24
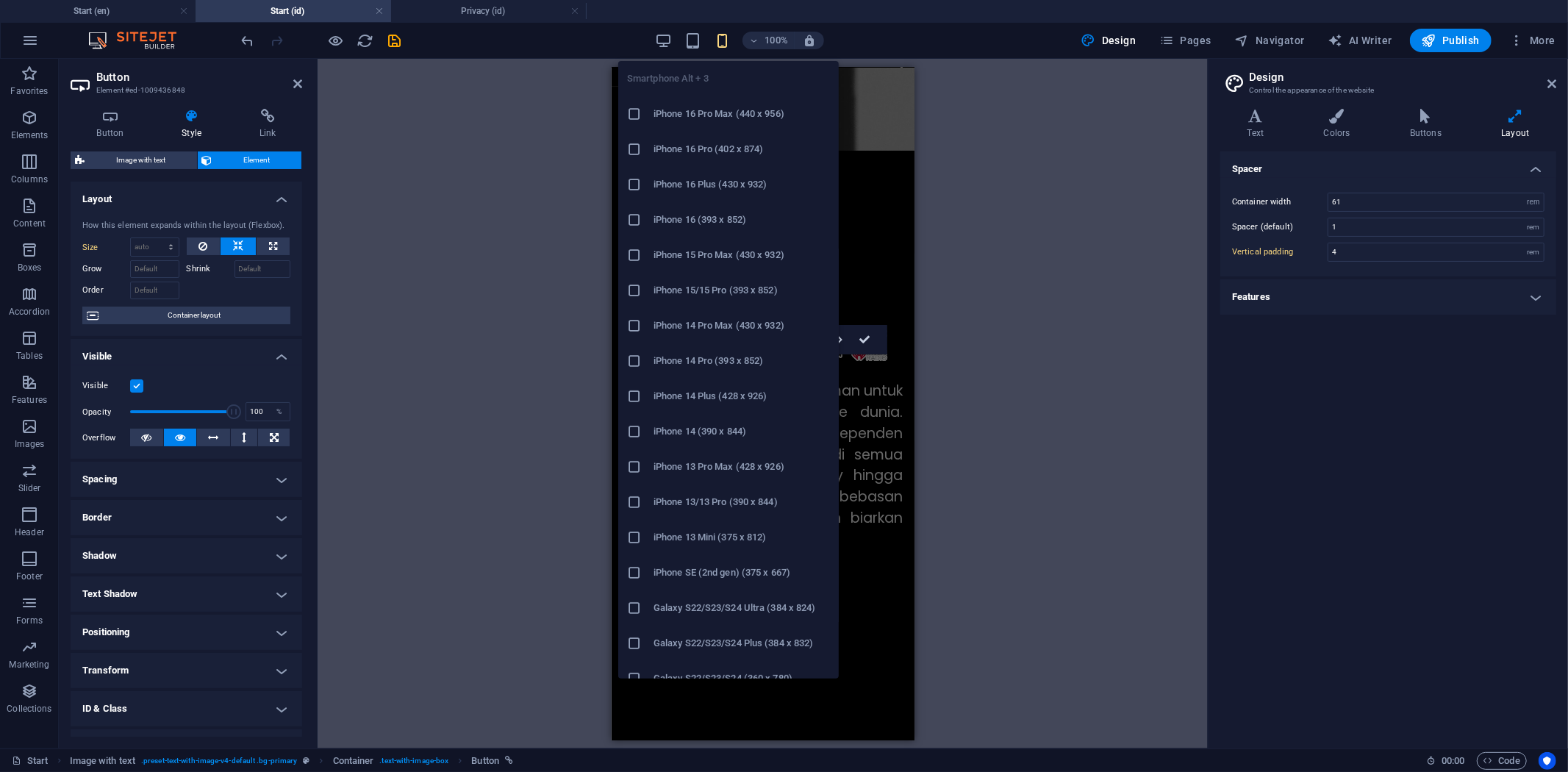
click at [722, 44] on icon "button" at bounding box center [722, 41] width 17 height 17
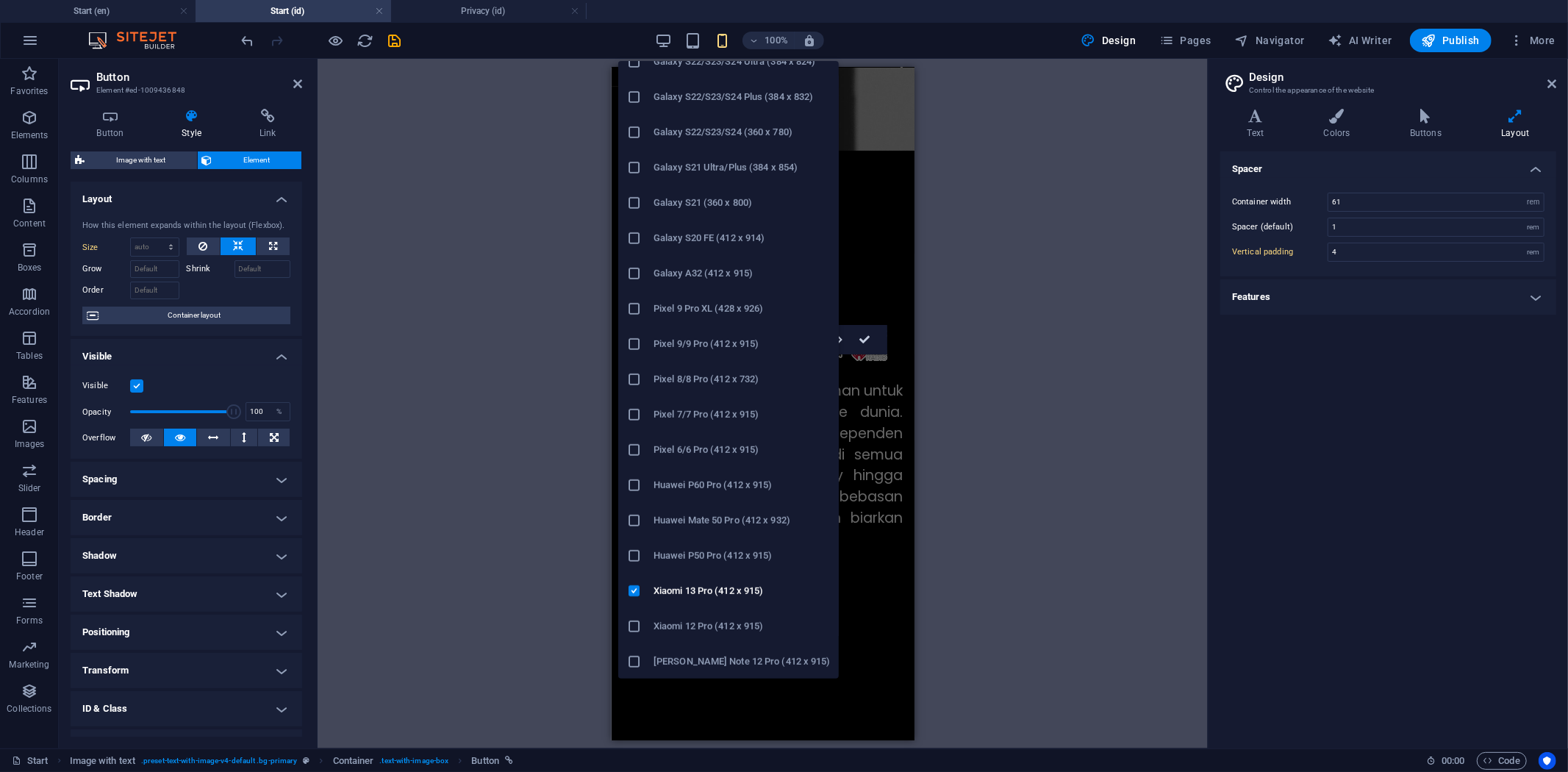
click at [693, 548] on h6 "Huawei P50 Pro (412 x 915)" at bounding box center [741, 555] width 176 height 18
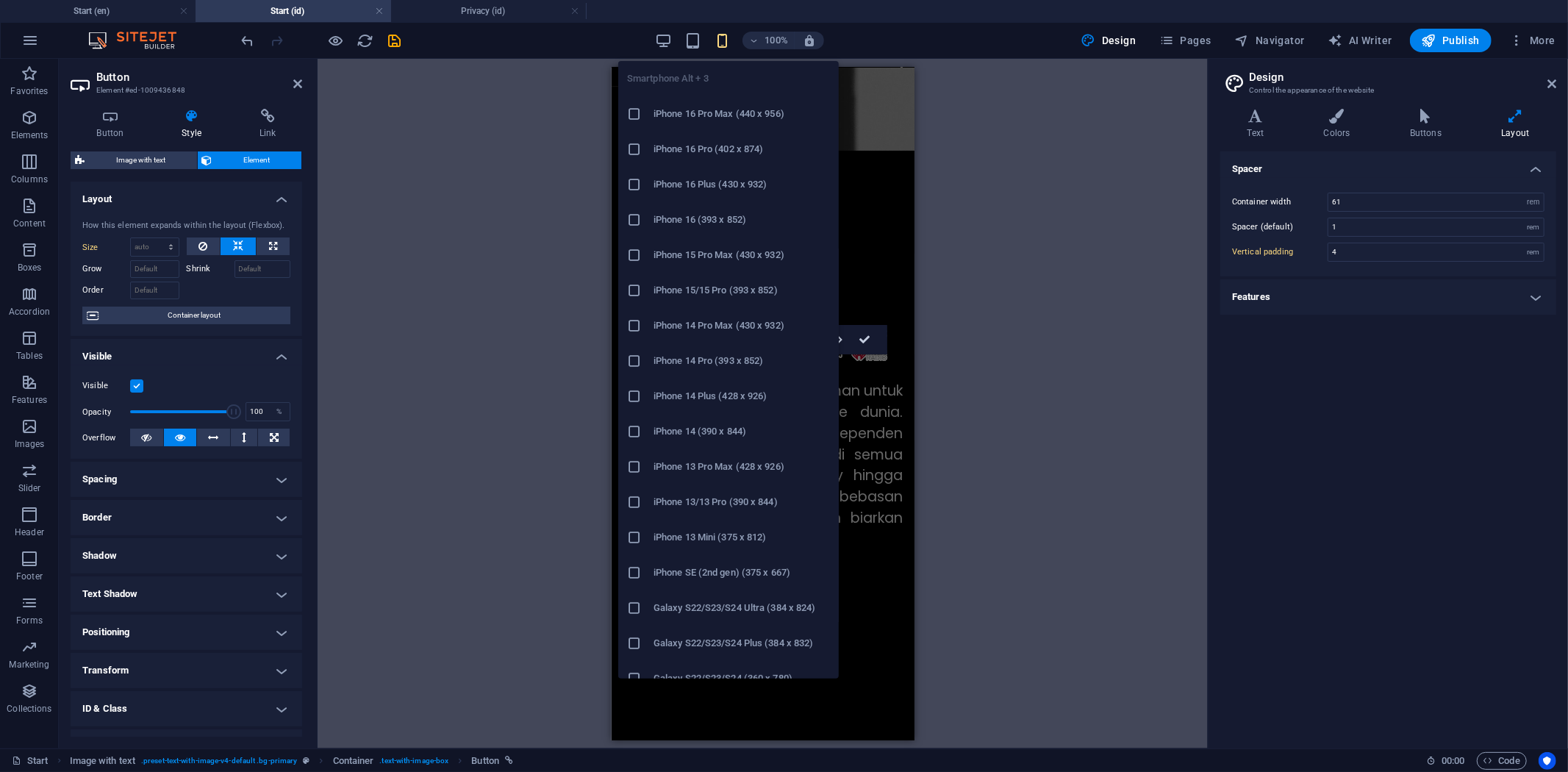
click at [720, 37] on icon "button" at bounding box center [722, 41] width 17 height 17
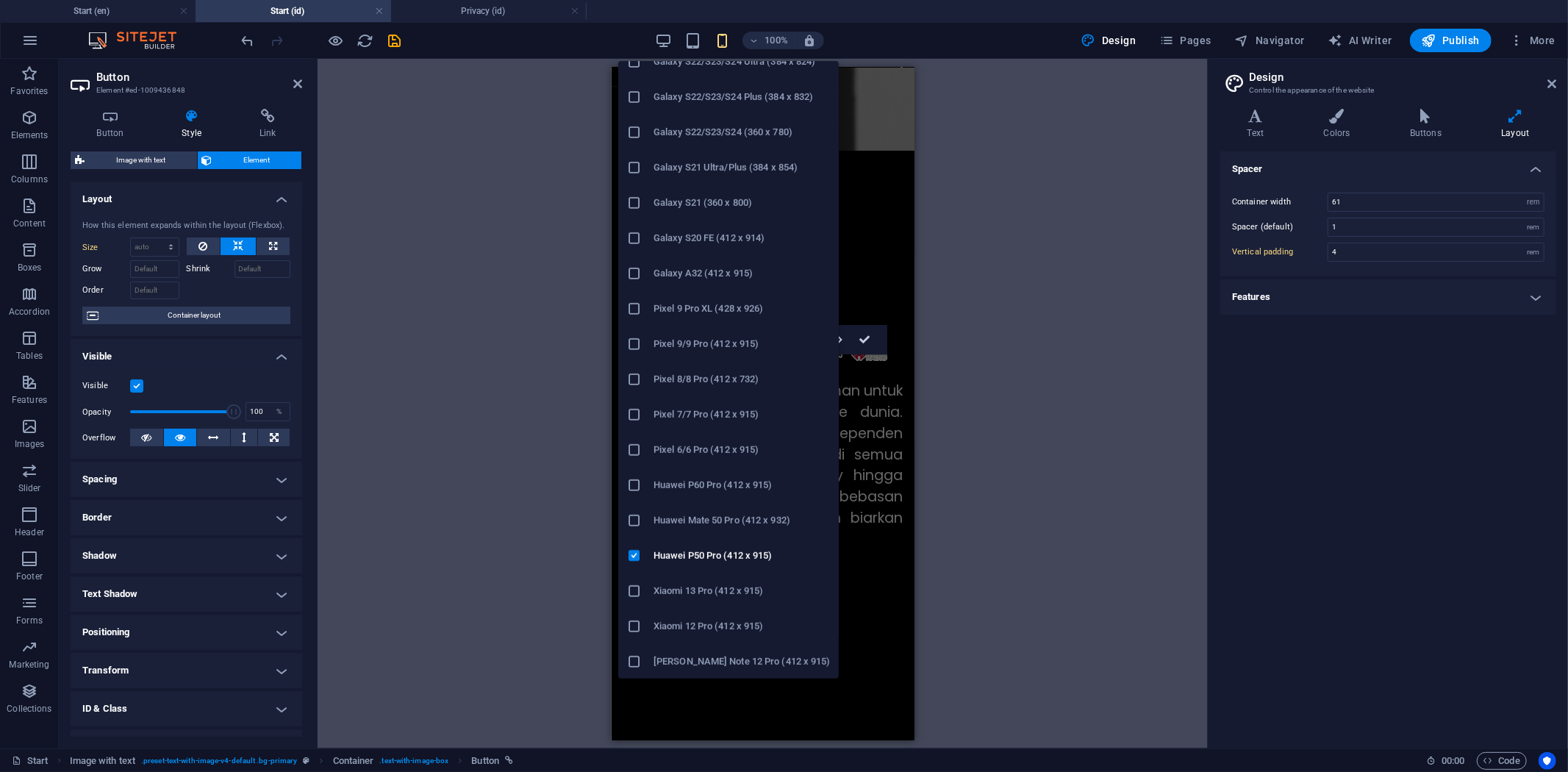
click at [635, 584] on icon at bounding box center [634, 591] width 14 height 14
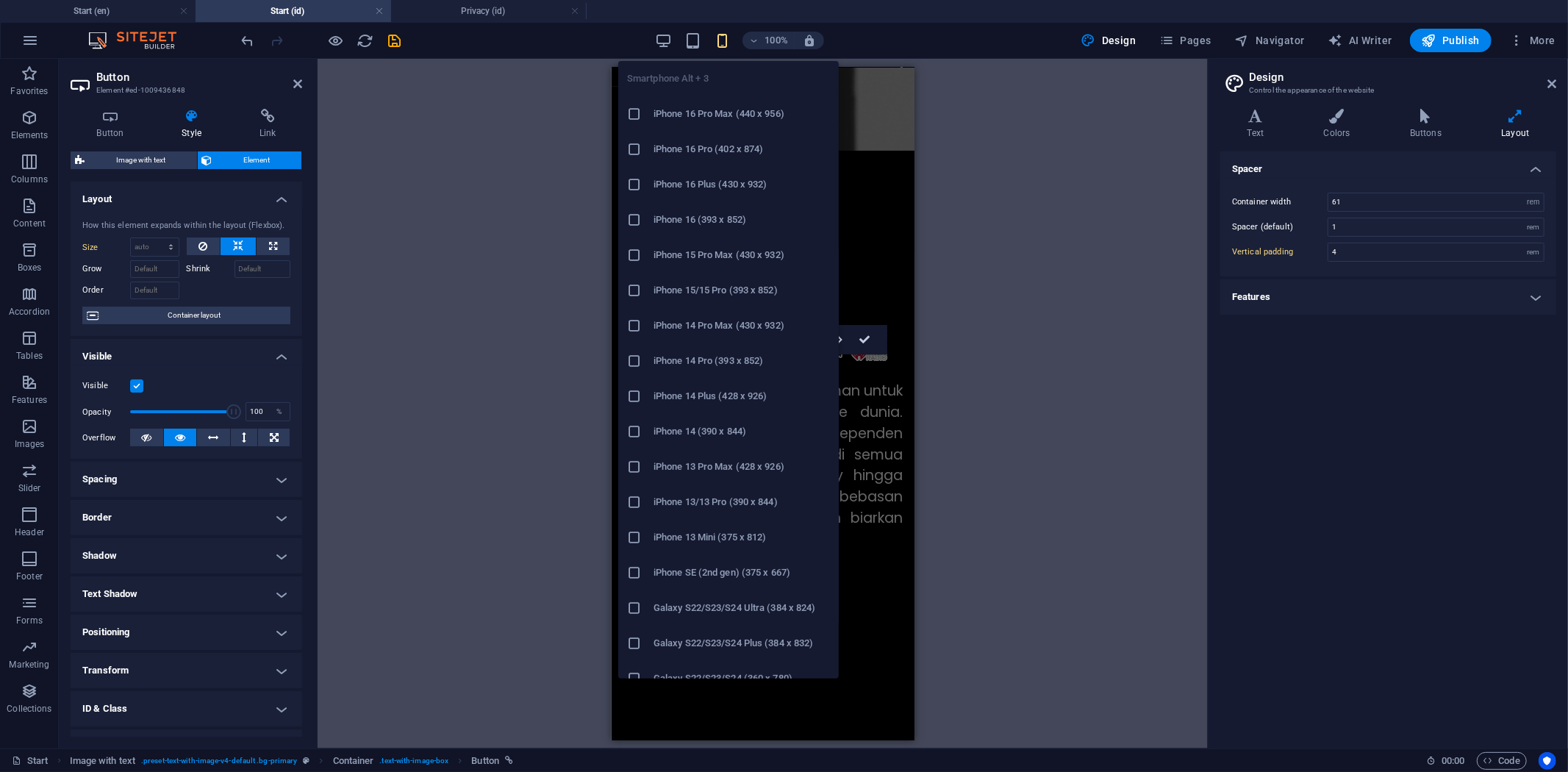
click at [730, 43] on icon "button" at bounding box center [722, 41] width 17 height 17
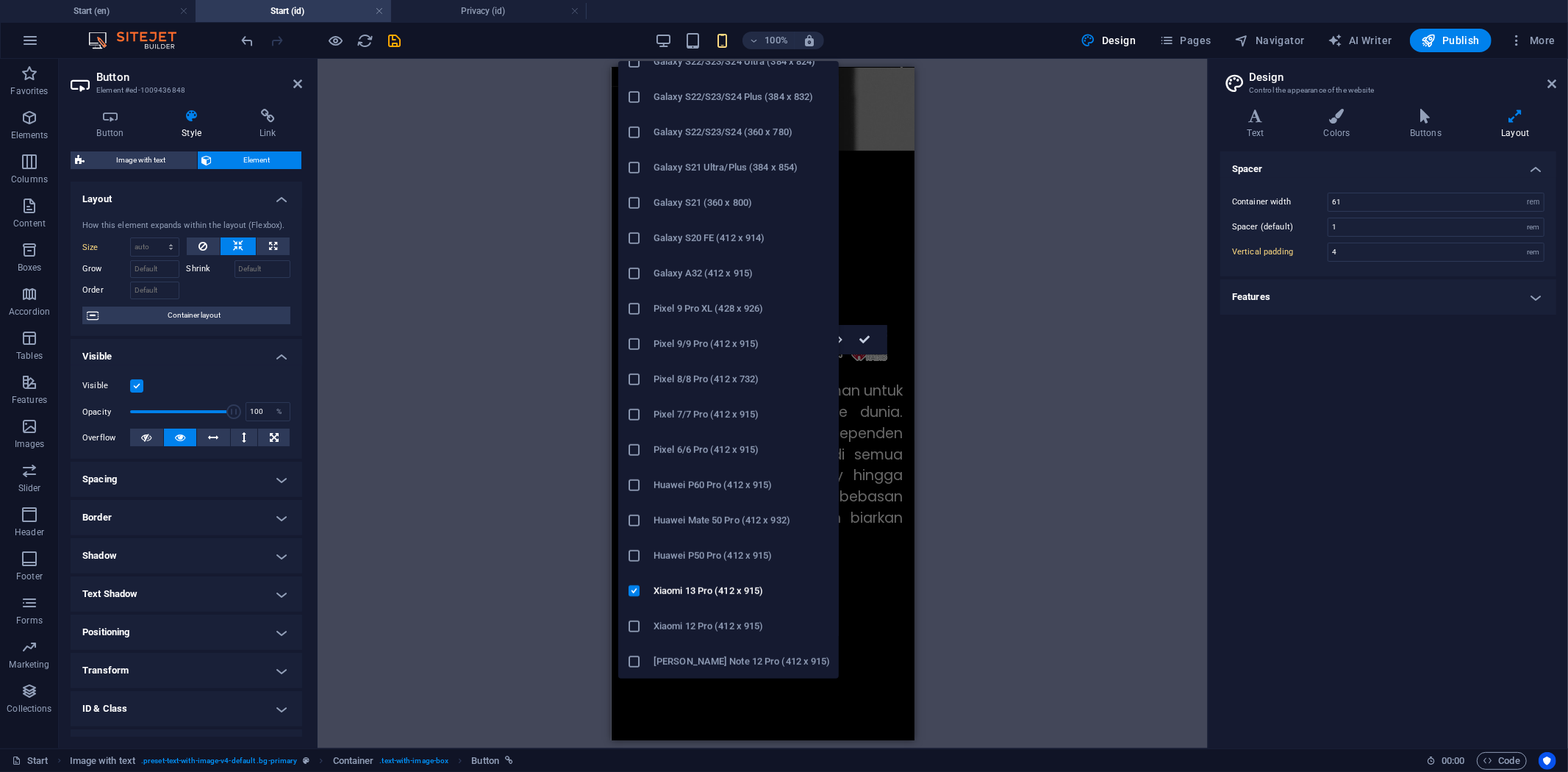
click at [641, 627] on icon at bounding box center [634, 626] width 14 height 14
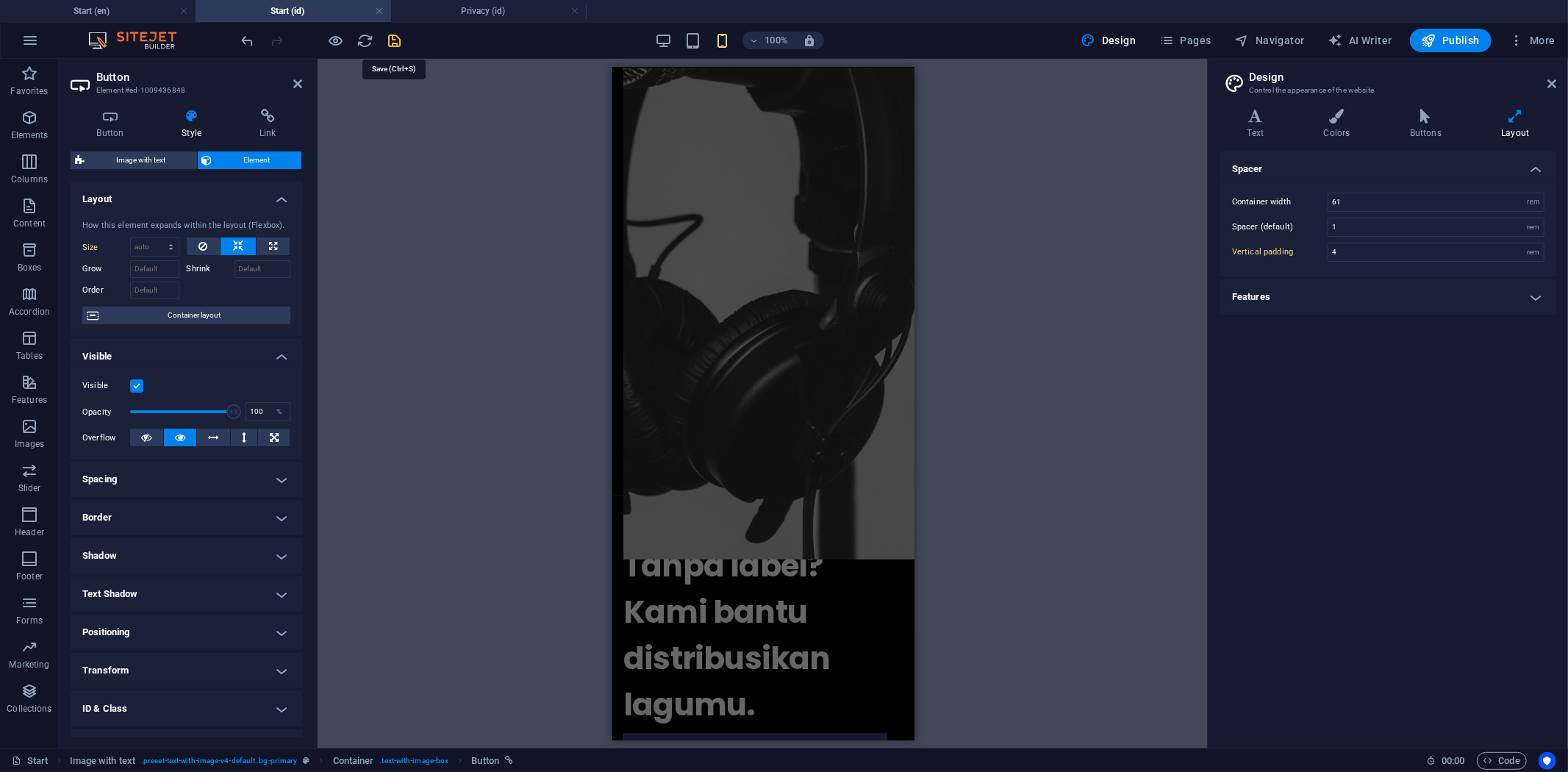
click at [401, 40] on icon "save" at bounding box center [395, 41] width 17 height 17
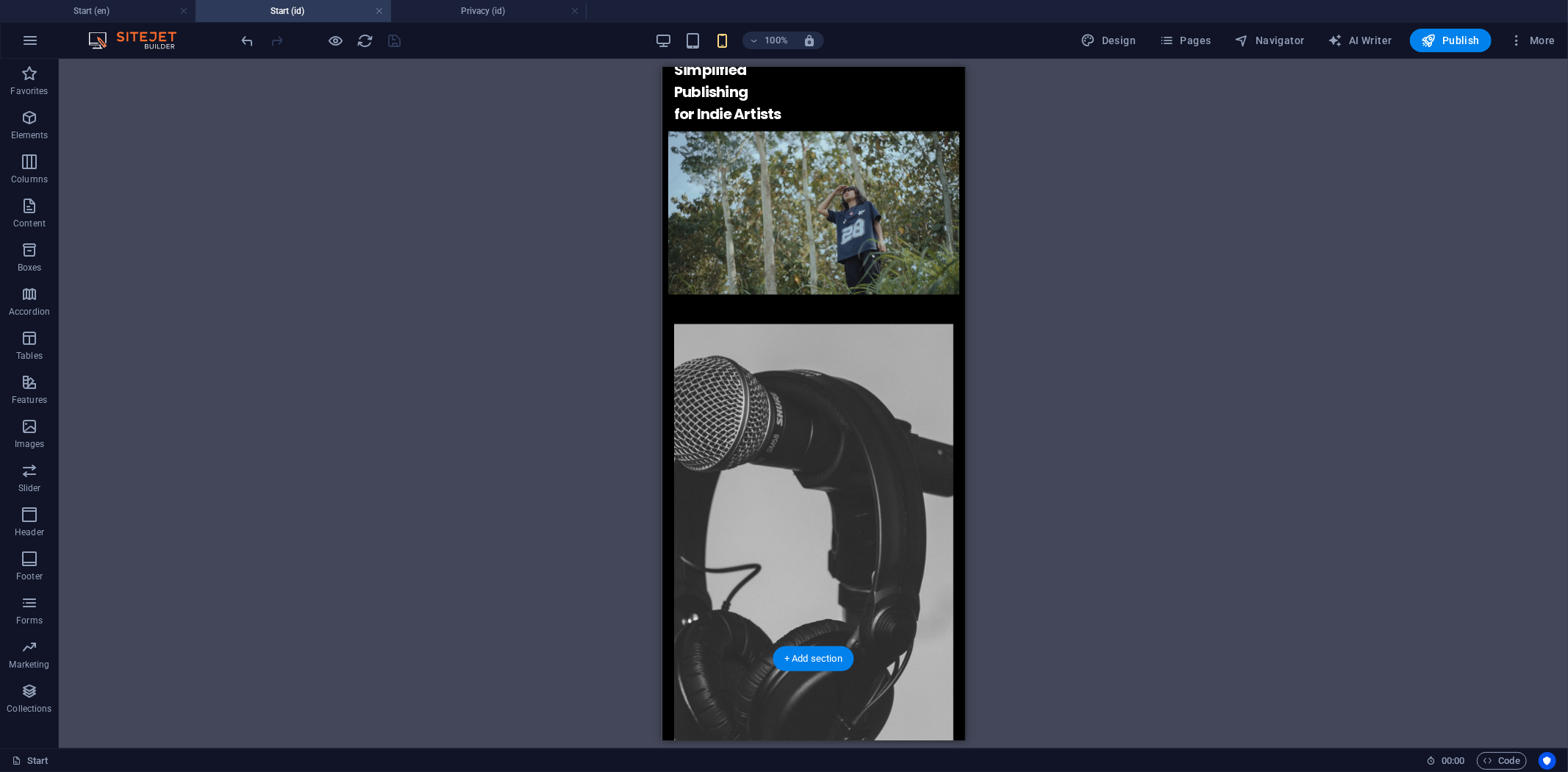
scroll to position [0, 0]
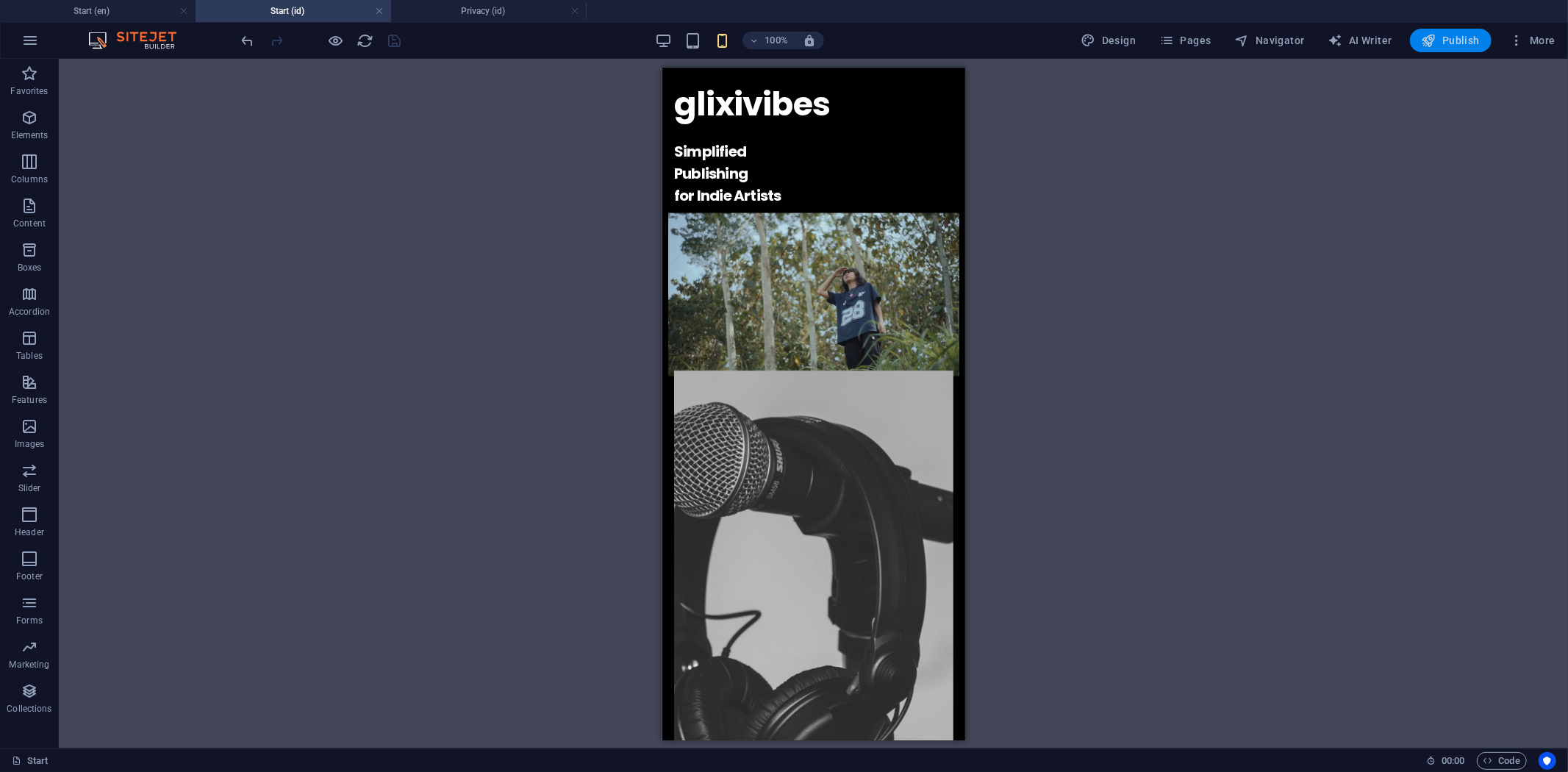
click at [1441, 45] on span "Publish" at bounding box center [1451, 40] width 58 height 14
